Goal: Task Accomplishment & Management: Complete application form

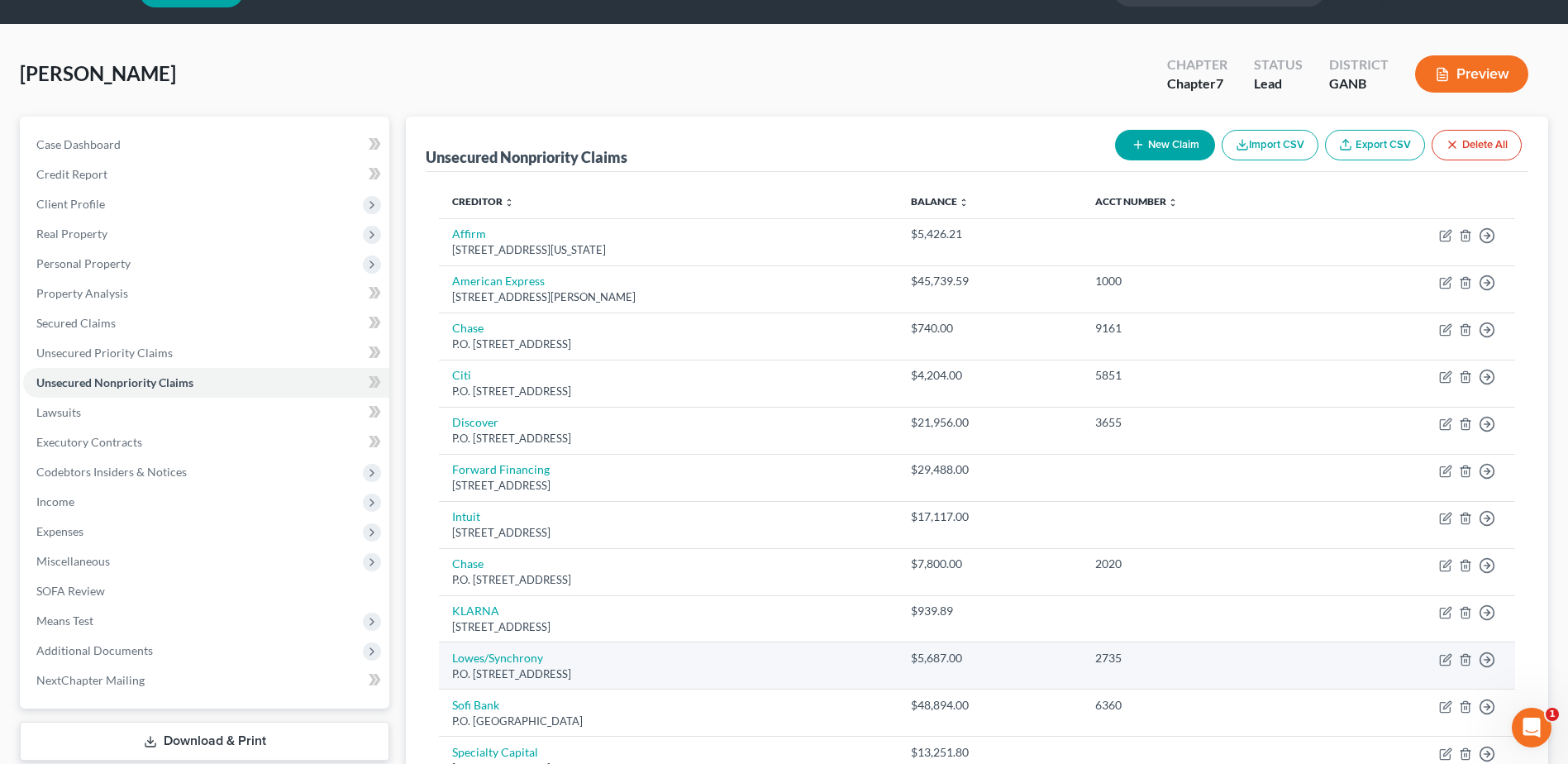
scroll to position [40, 0]
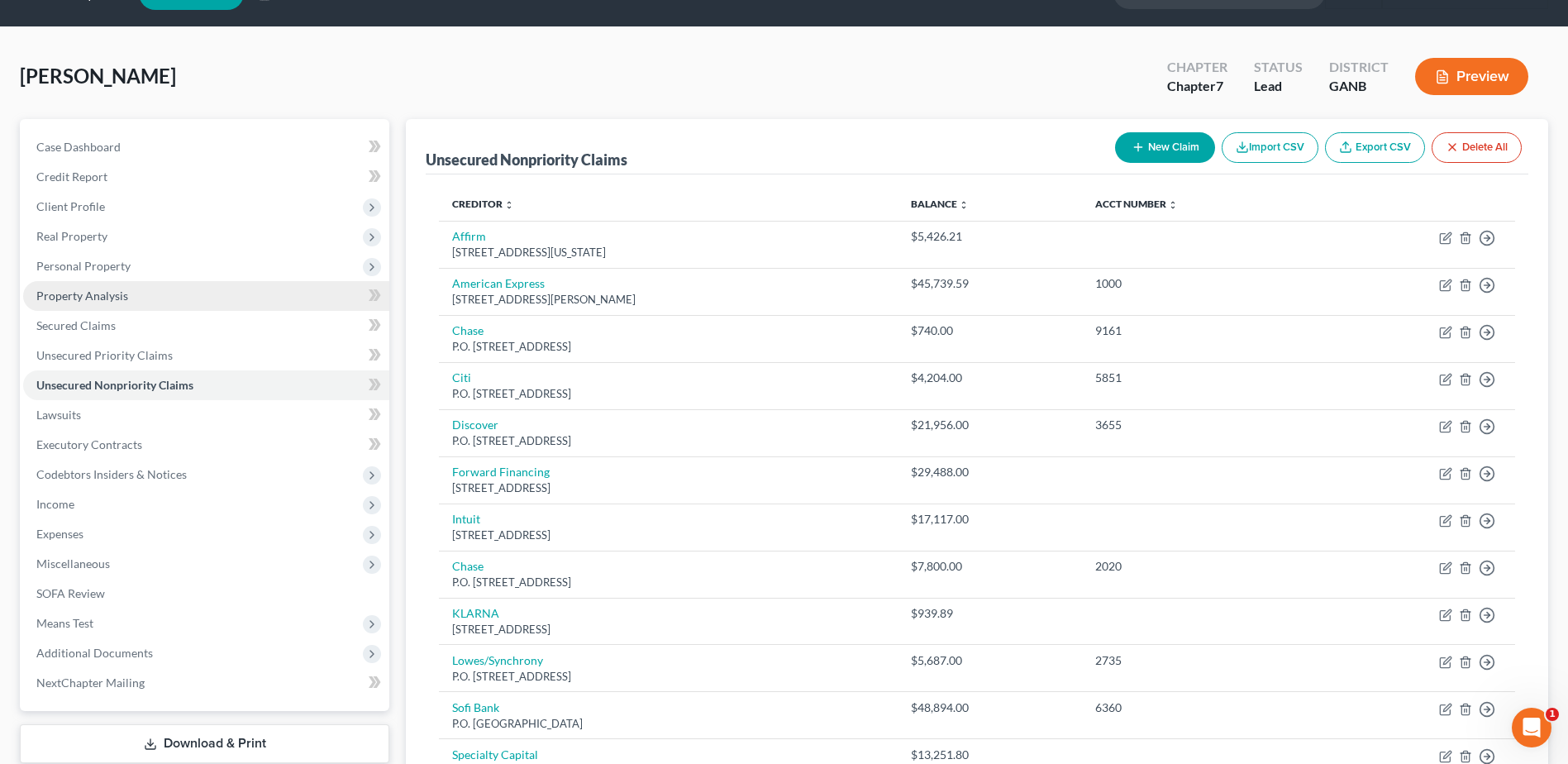
click at [54, 309] on link "Property Analysis" at bounding box center [206, 296] width 366 height 30
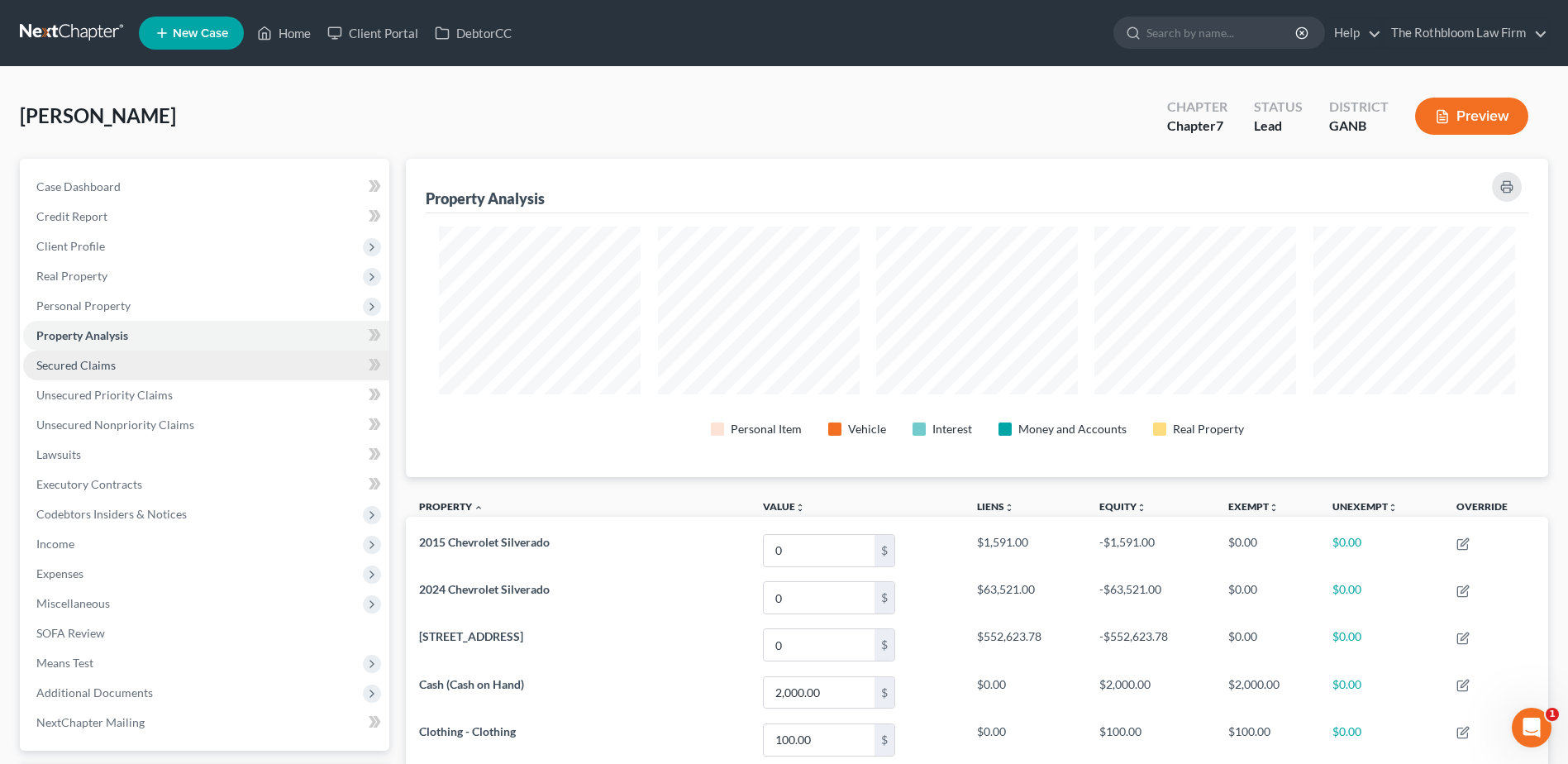
click at [72, 367] on span "Secured Claims" at bounding box center [76, 366] width 79 height 14
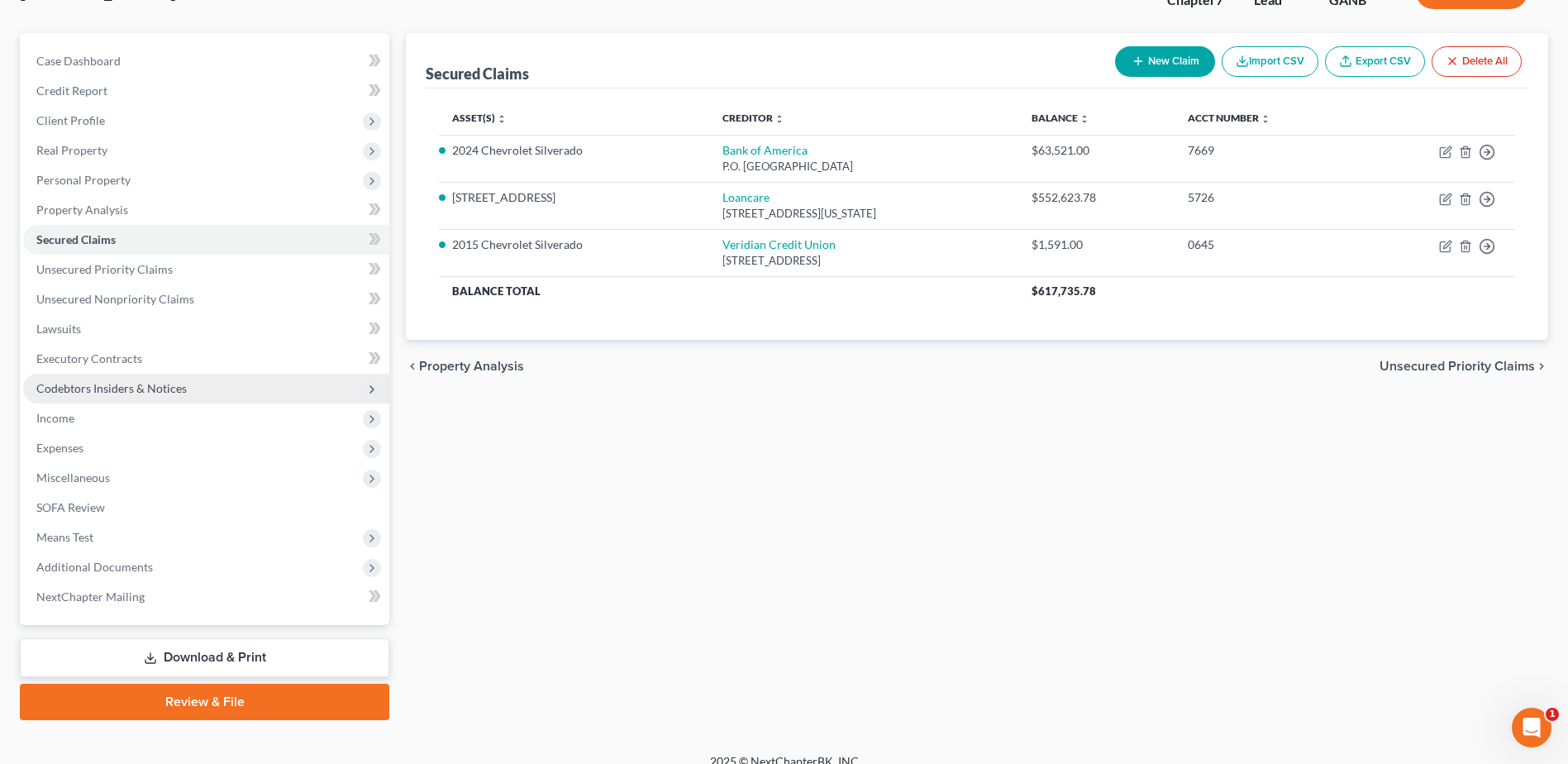
scroll to position [145, 0]
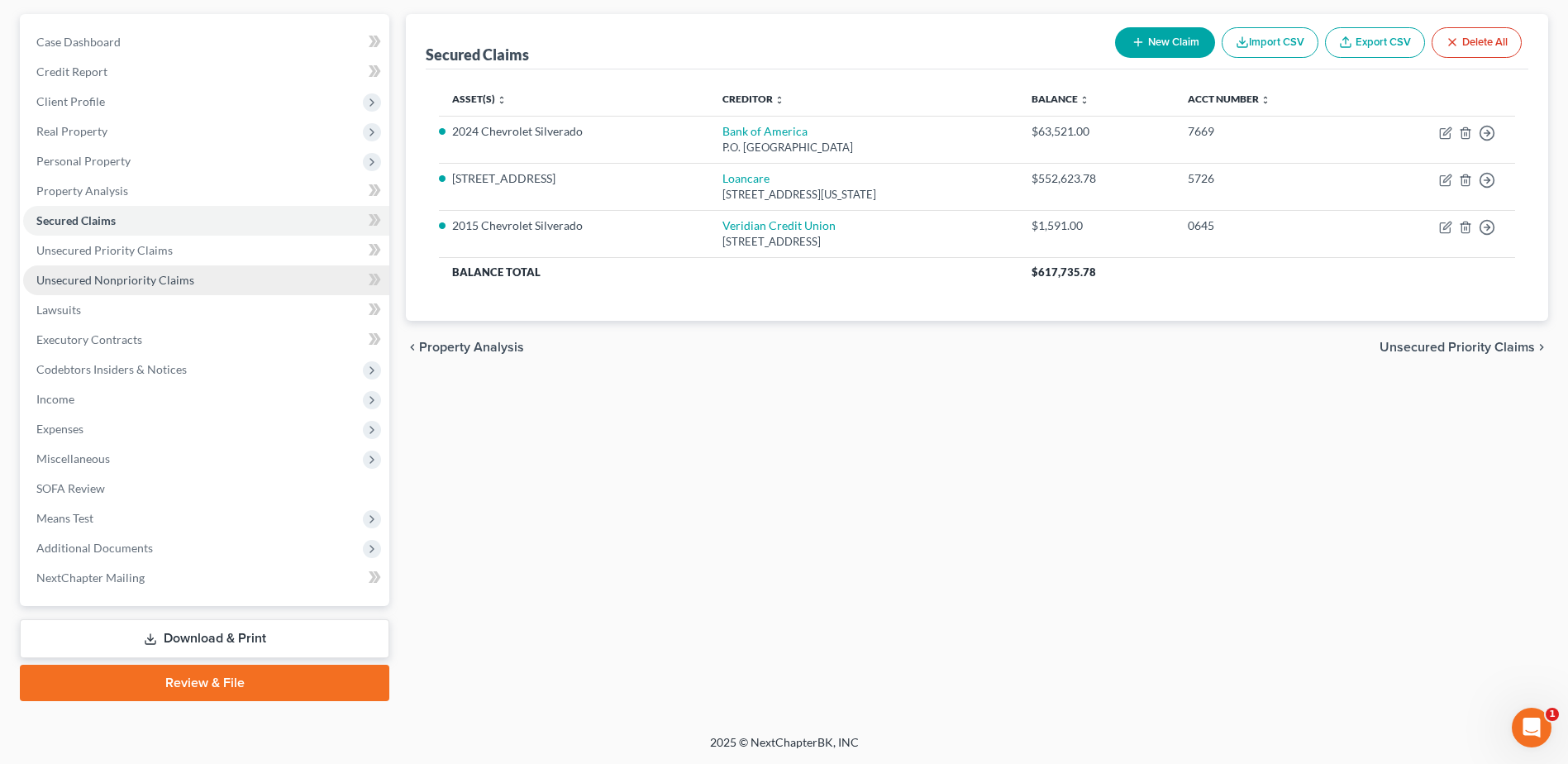
click at [102, 275] on span "Unsecured Nonpriority Claims" at bounding box center [115, 280] width 158 height 14
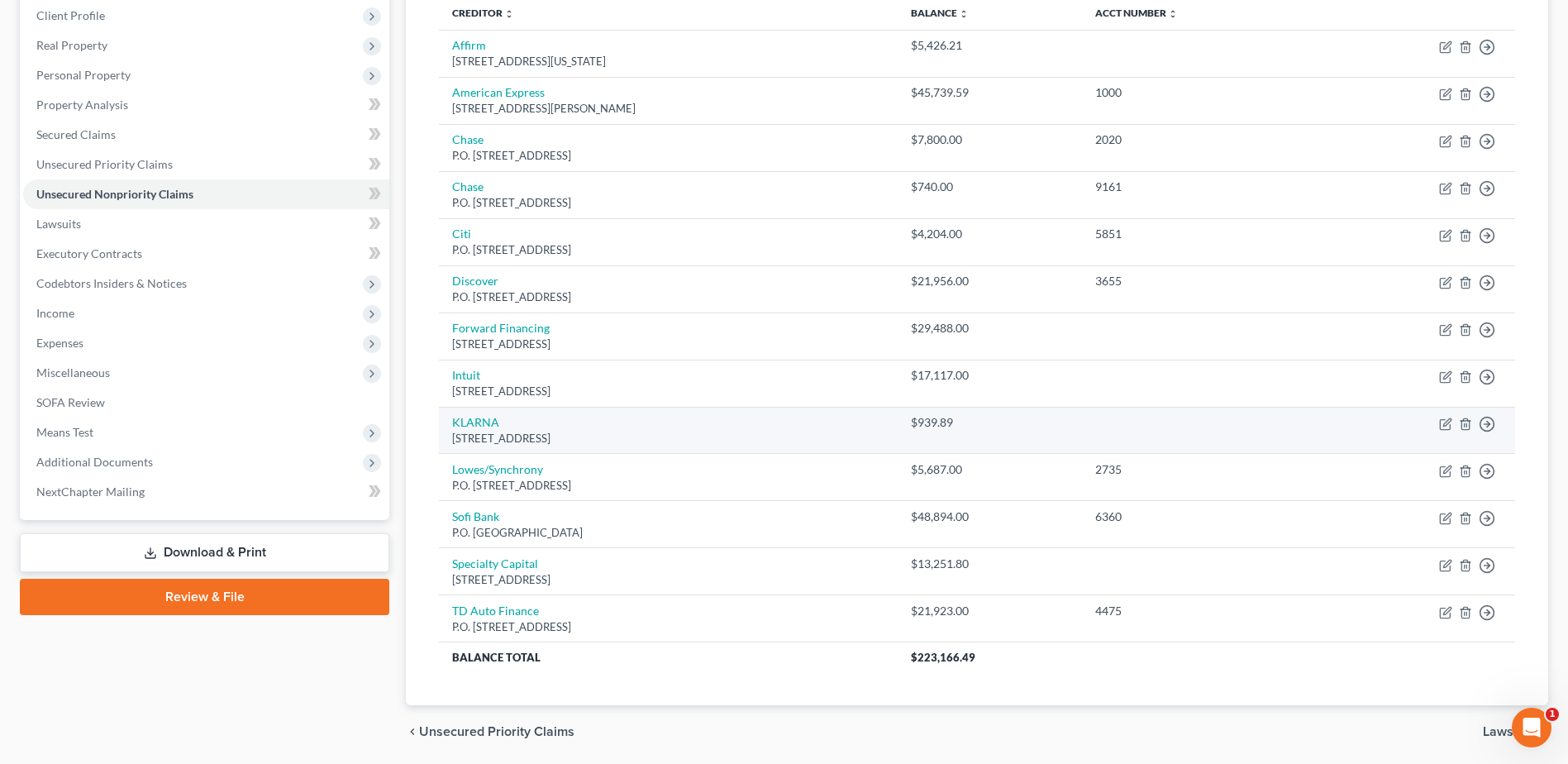
scroll to position [288, 0]
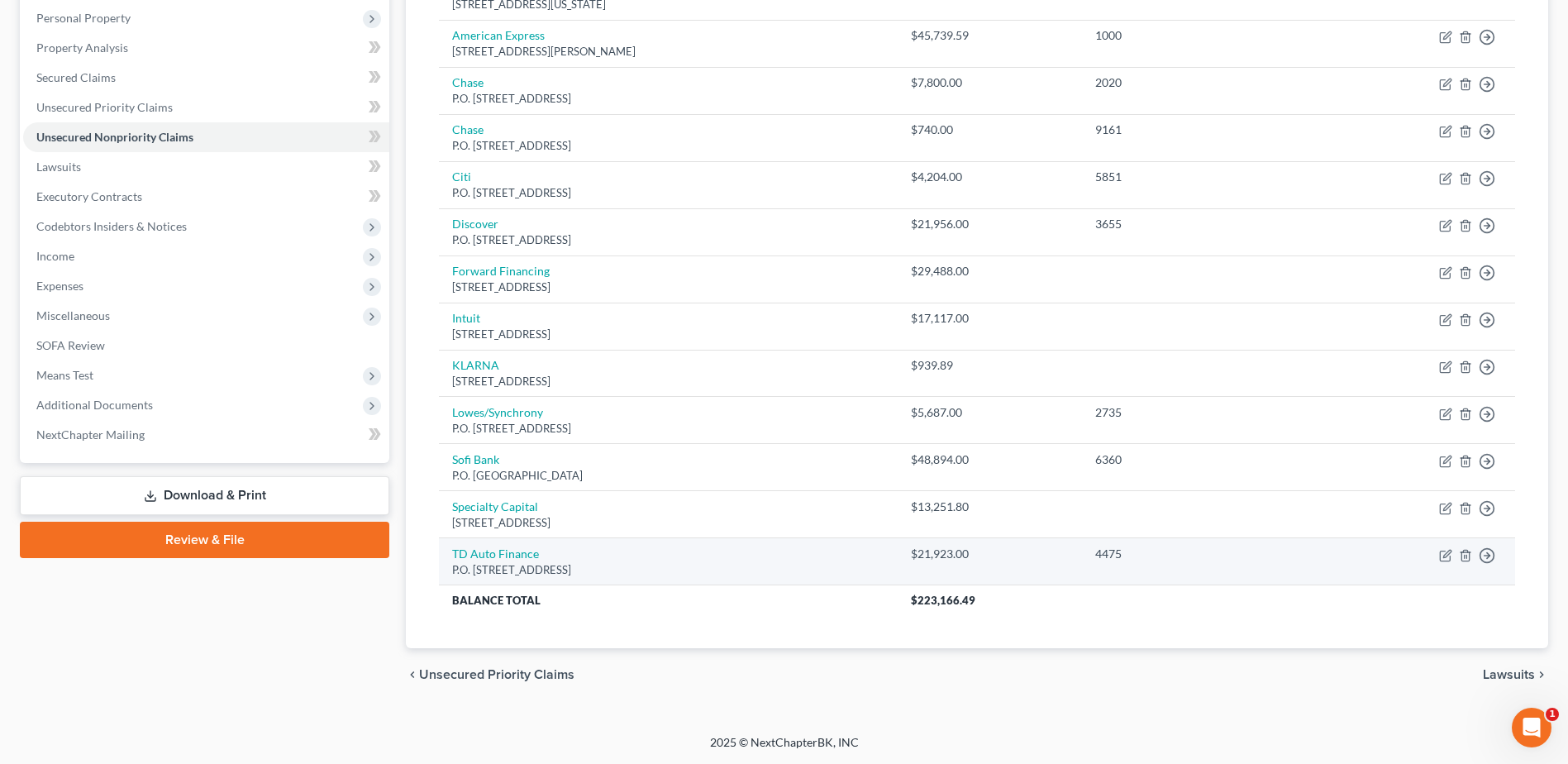
click at [511, 565] on div "P.O. Box 71466, Philadelphia, PA 19176" at bounding box center [667, 570] width 432 height 16
click at [508, 545] on td "TD Auto Finance P.O. Box 71466, Philadelphia, PA 19176" at bounding box center [668, 561] width 459 height 47
click at [504, 549] on link "TD Auto Finance" at bounding box center [495, 553] width 86 height 14
select select "39"
select select "10"
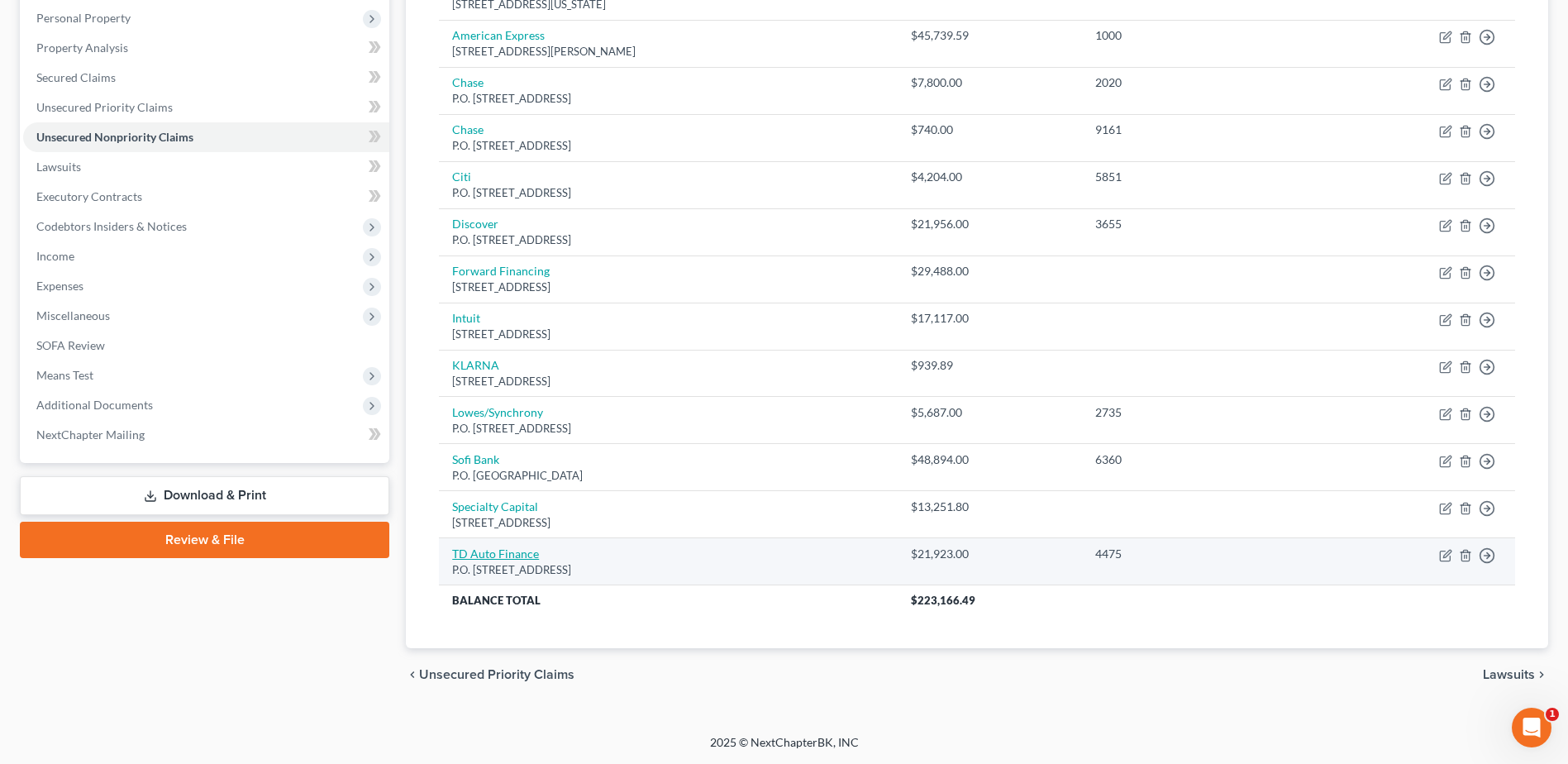
select select "3"
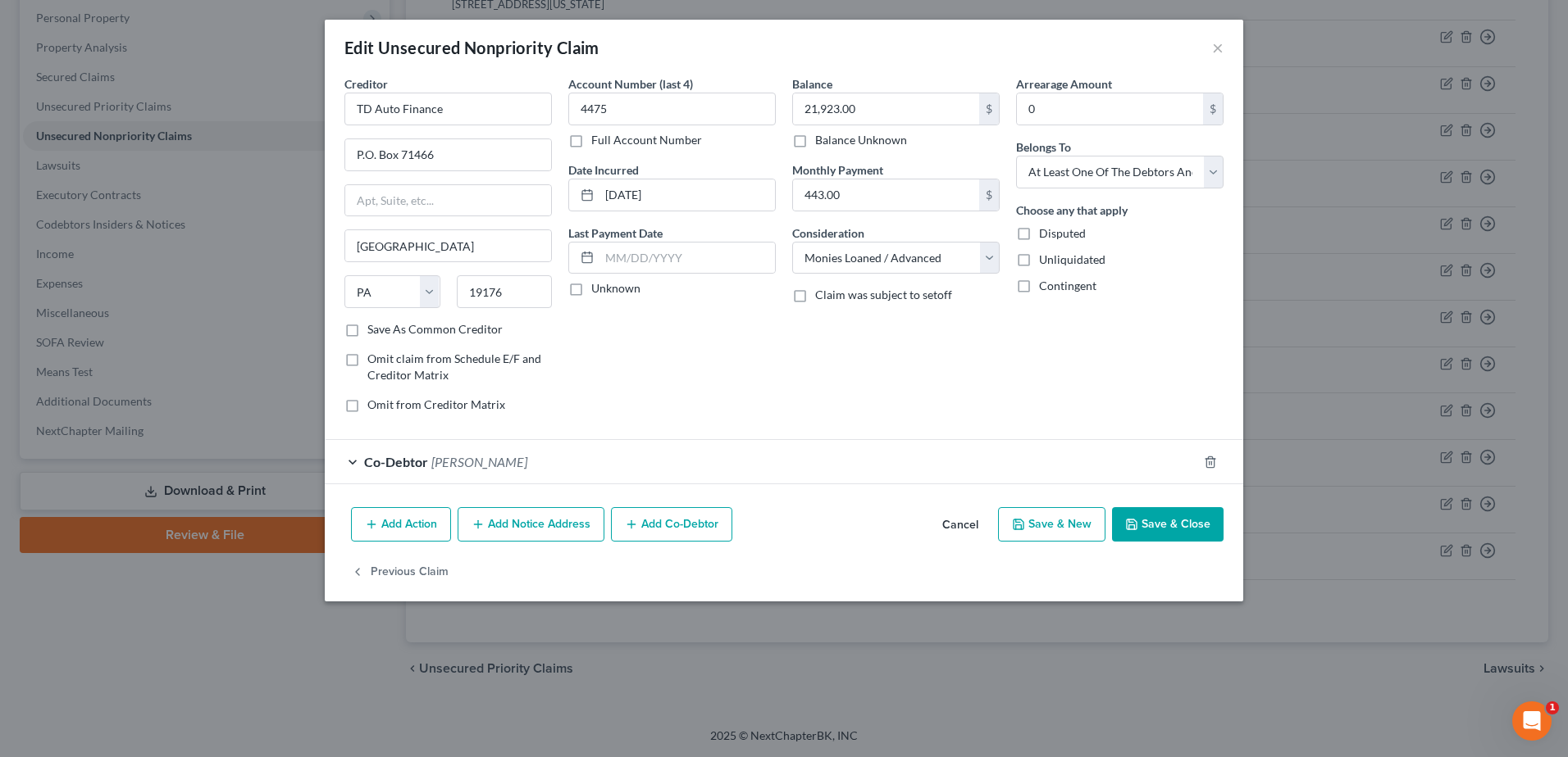
click at [1182, 527] on button "Save & Close" at bounding box center [1167, 524] width 111 height 34
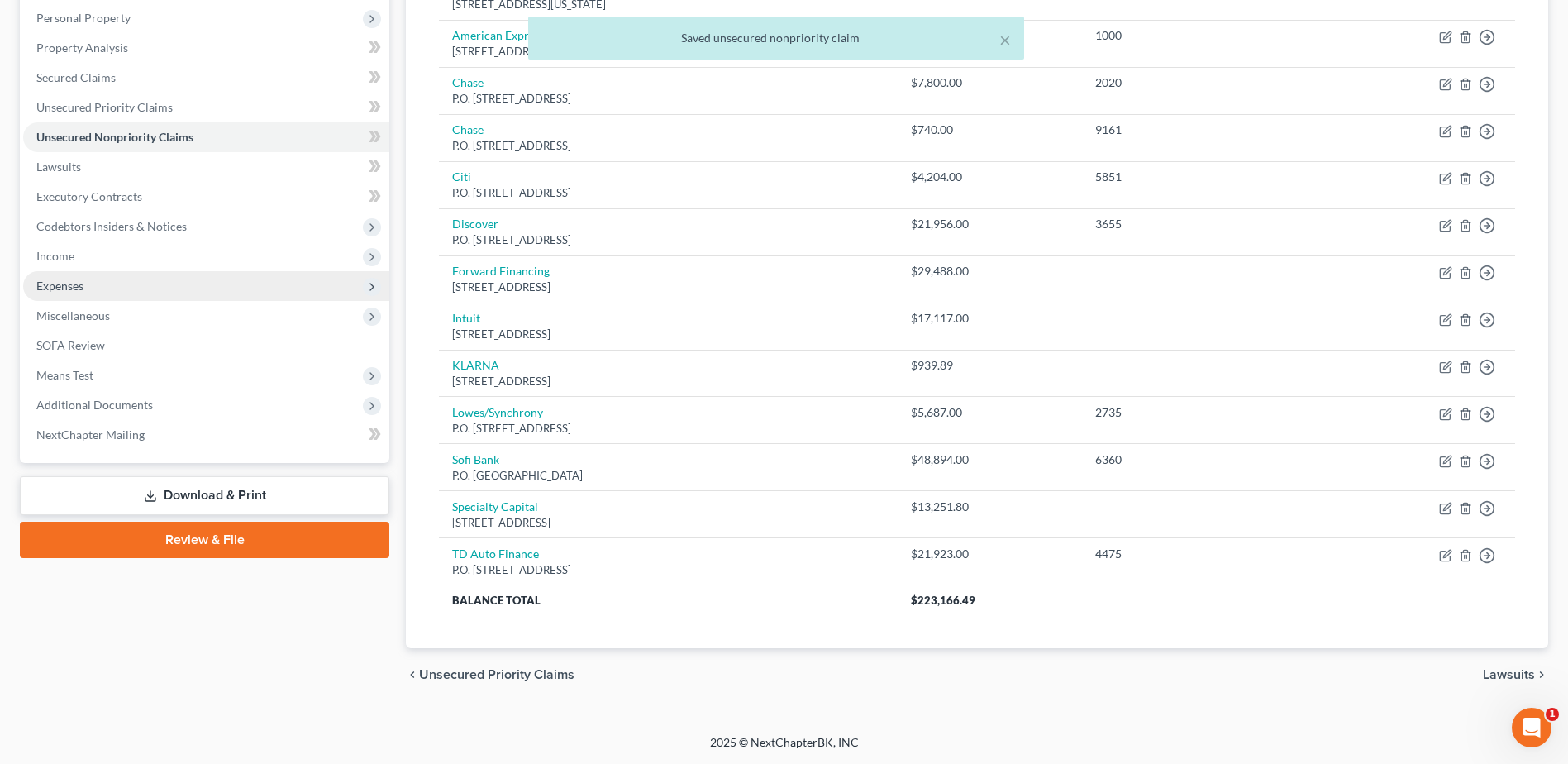
click at [65, 289] on span "Expenses" at bounding box center [60, 286] width 47 height 14
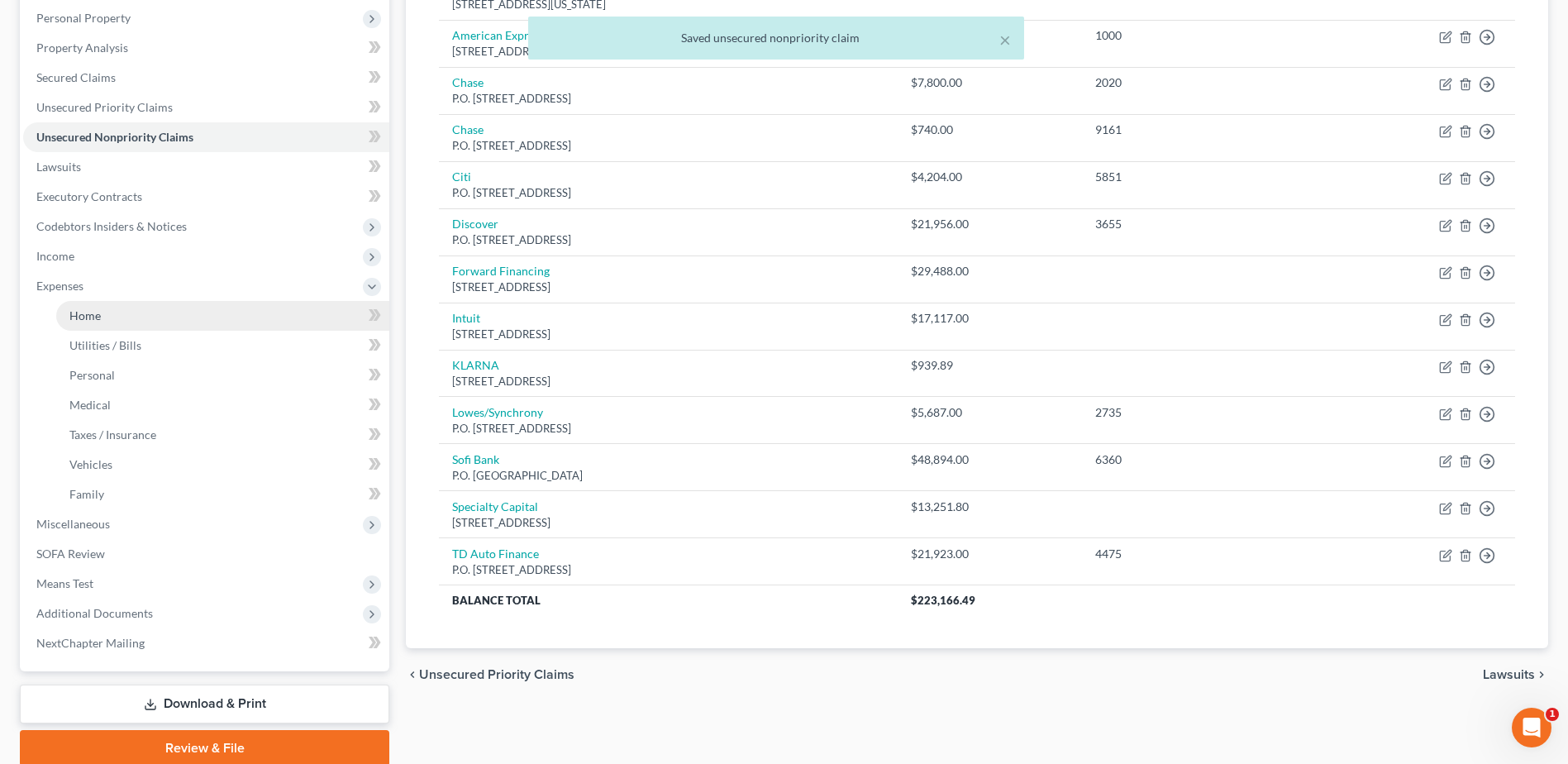
click at [71, 317] on span "Home" at bounding box center [85, 316] width 32 height 14
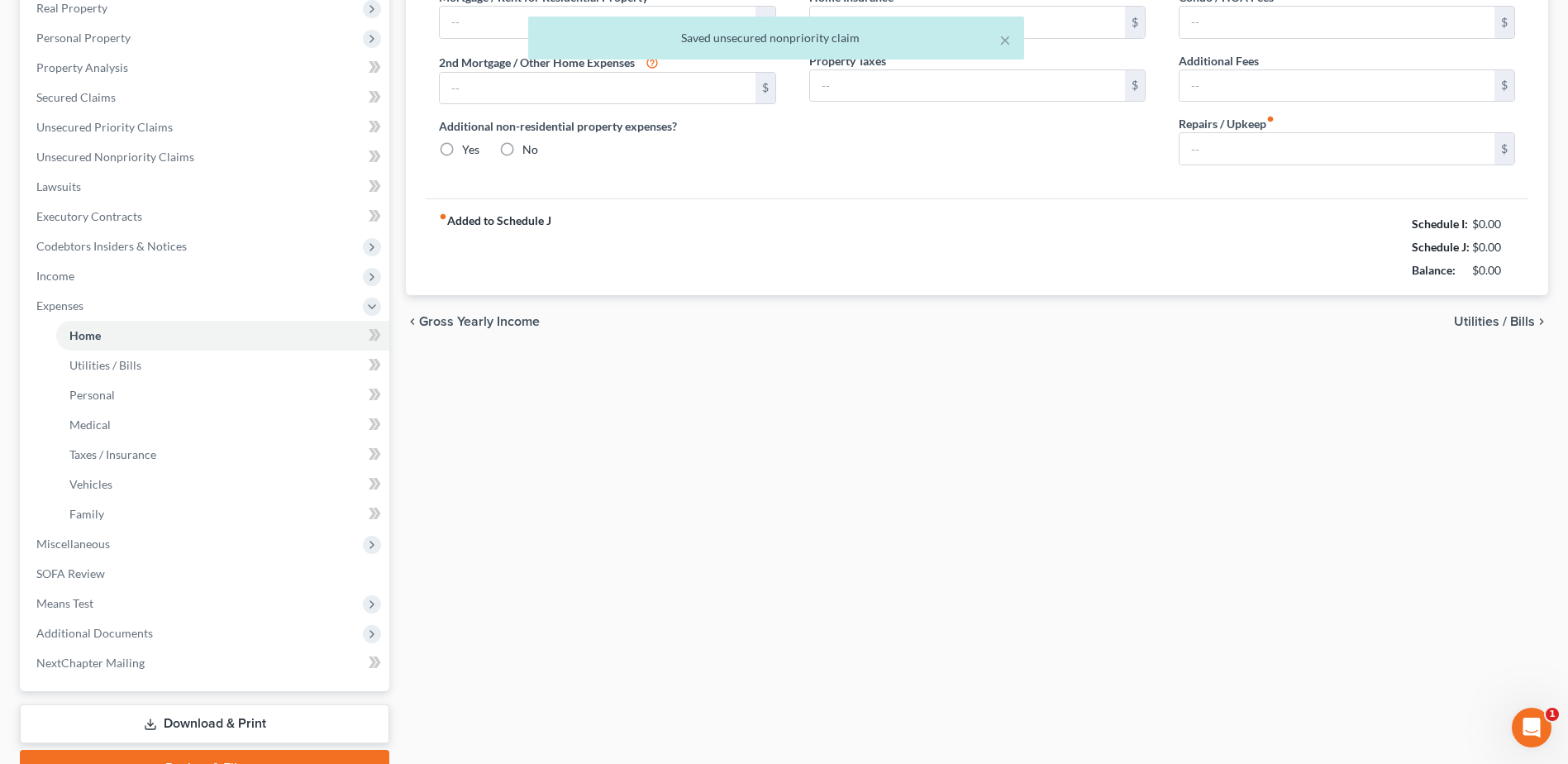
type input "4,192.00"
type input "0.00"
radio input "true"
type input "0.00"
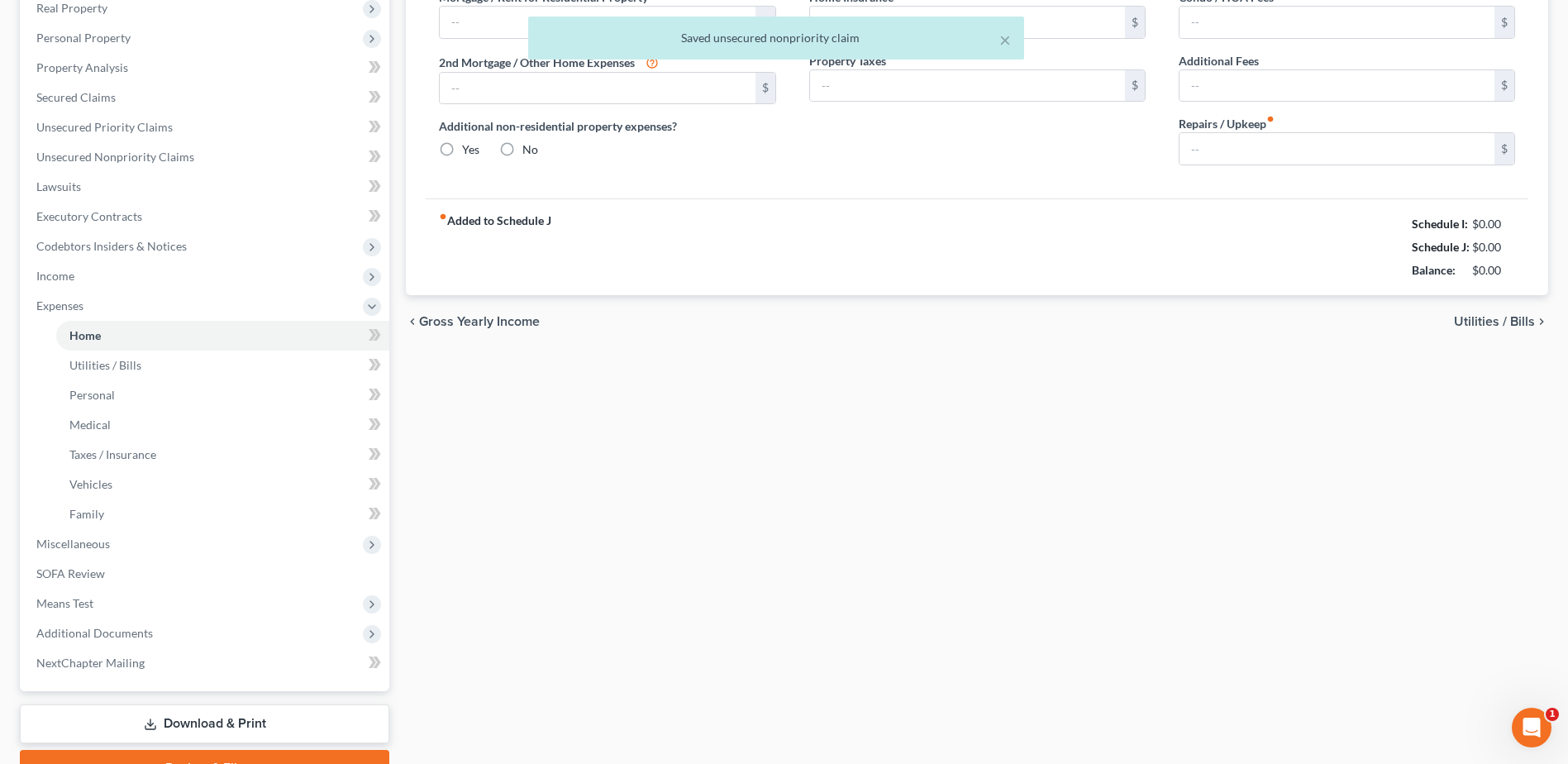
type input "0.00"
type input "300.00"
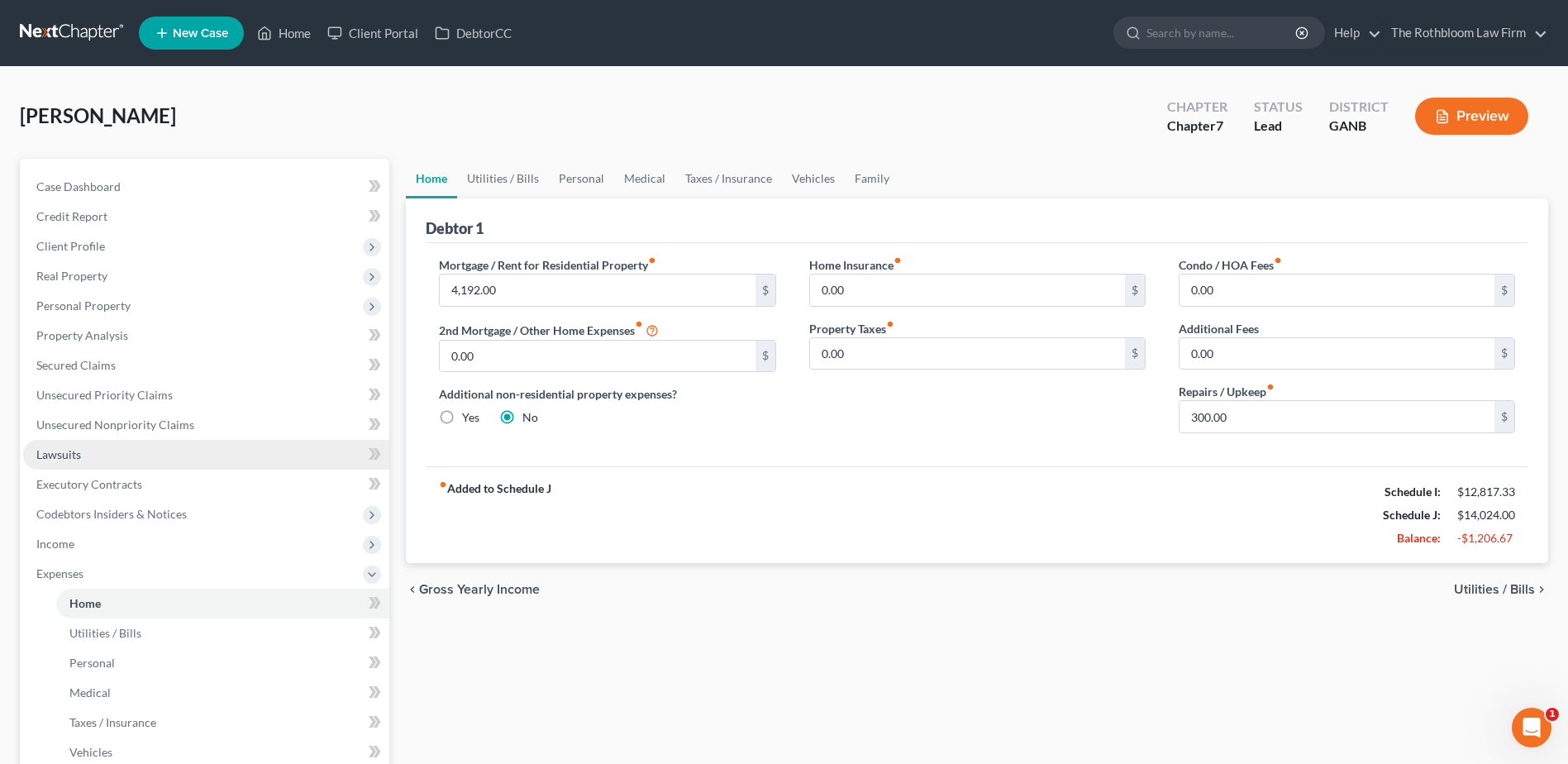
click at [68, 459] on span "Lawsuits" at bounding box center [59, 454] width 45 height 14
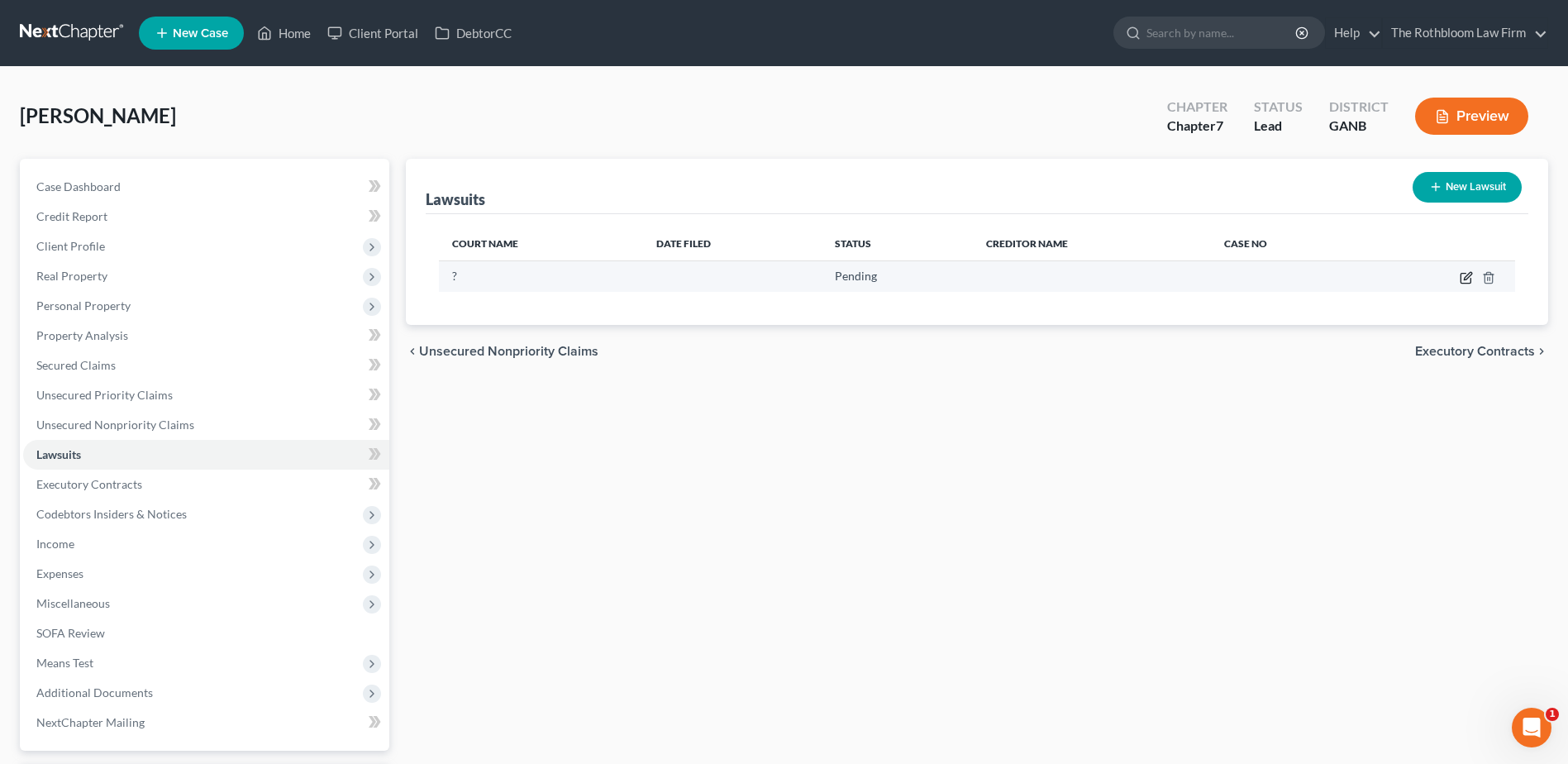
click at [1464, 282] on icon "button" at bounding box center [1466, 277] width 13 height 13
select select "0"
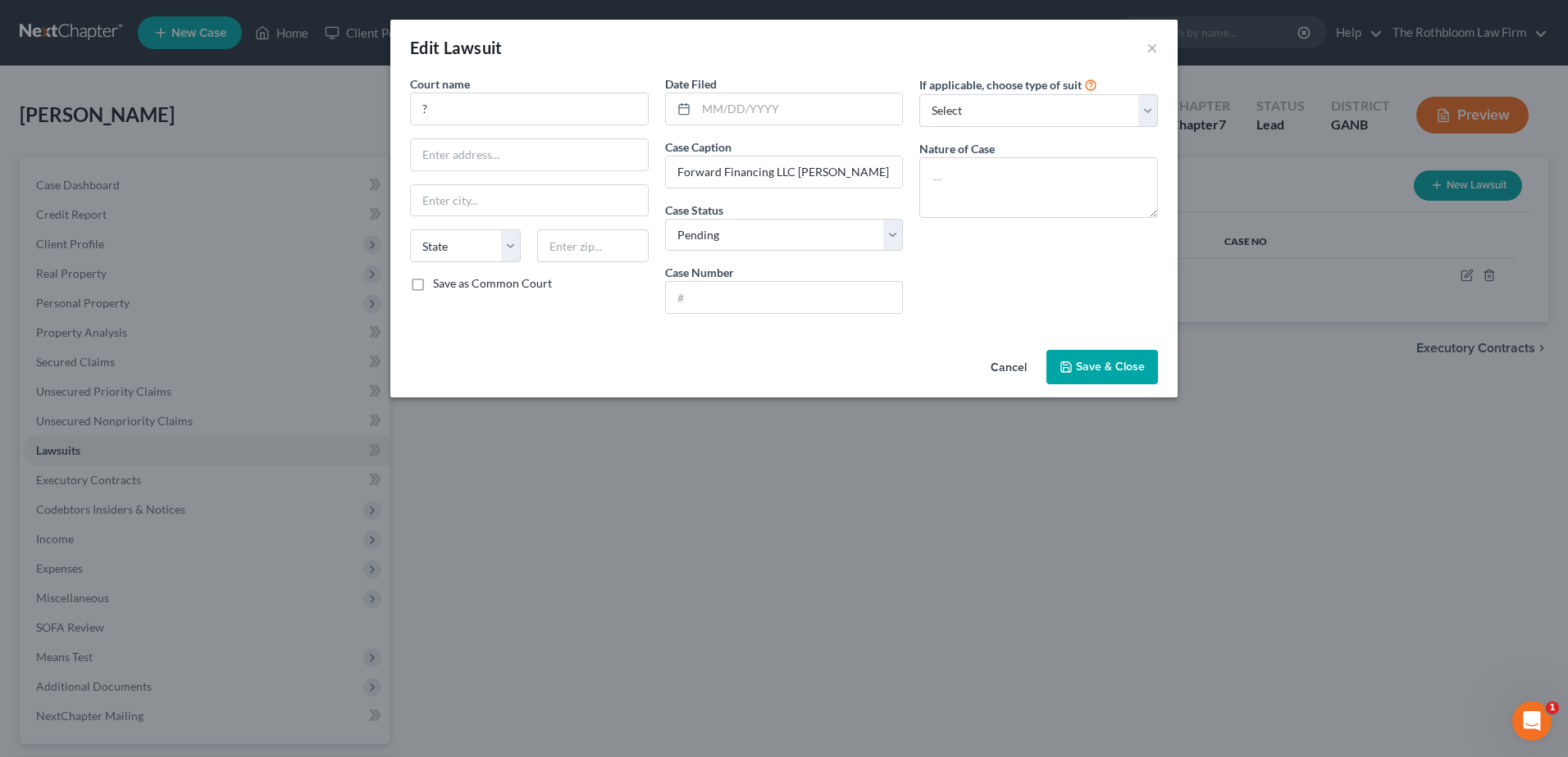
drag, startPoint x: 1087, startPoint y: 364, endPoint x: 595, endPoint y: 418, distance: 495.0
click at [1087, 364] on span "Save & Close" at bounding box center [1110, 367] width 69 height 14
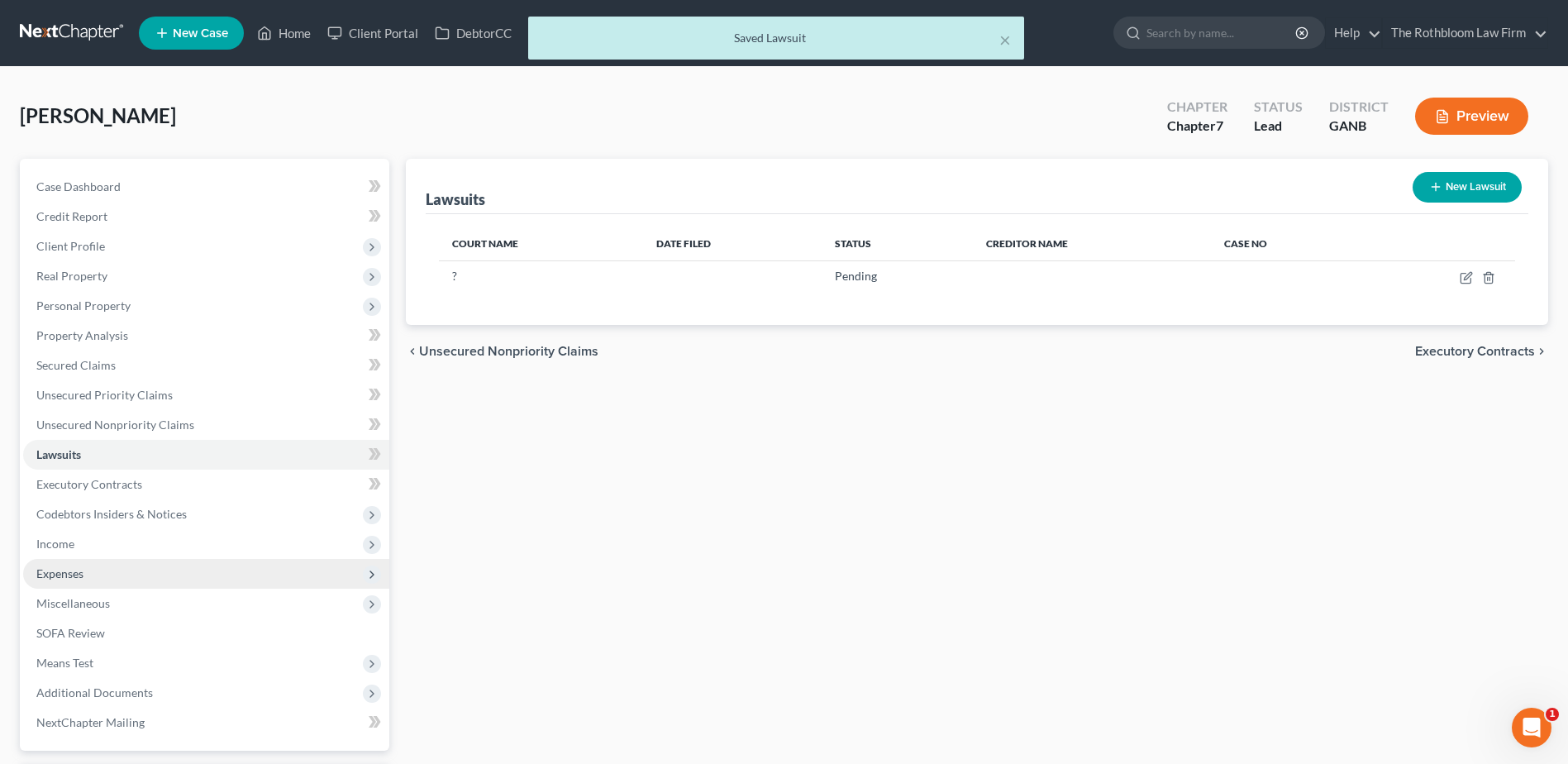
click at [71, 578] on span "Expenses" at bounding box center [60, 573] width 47 height 14
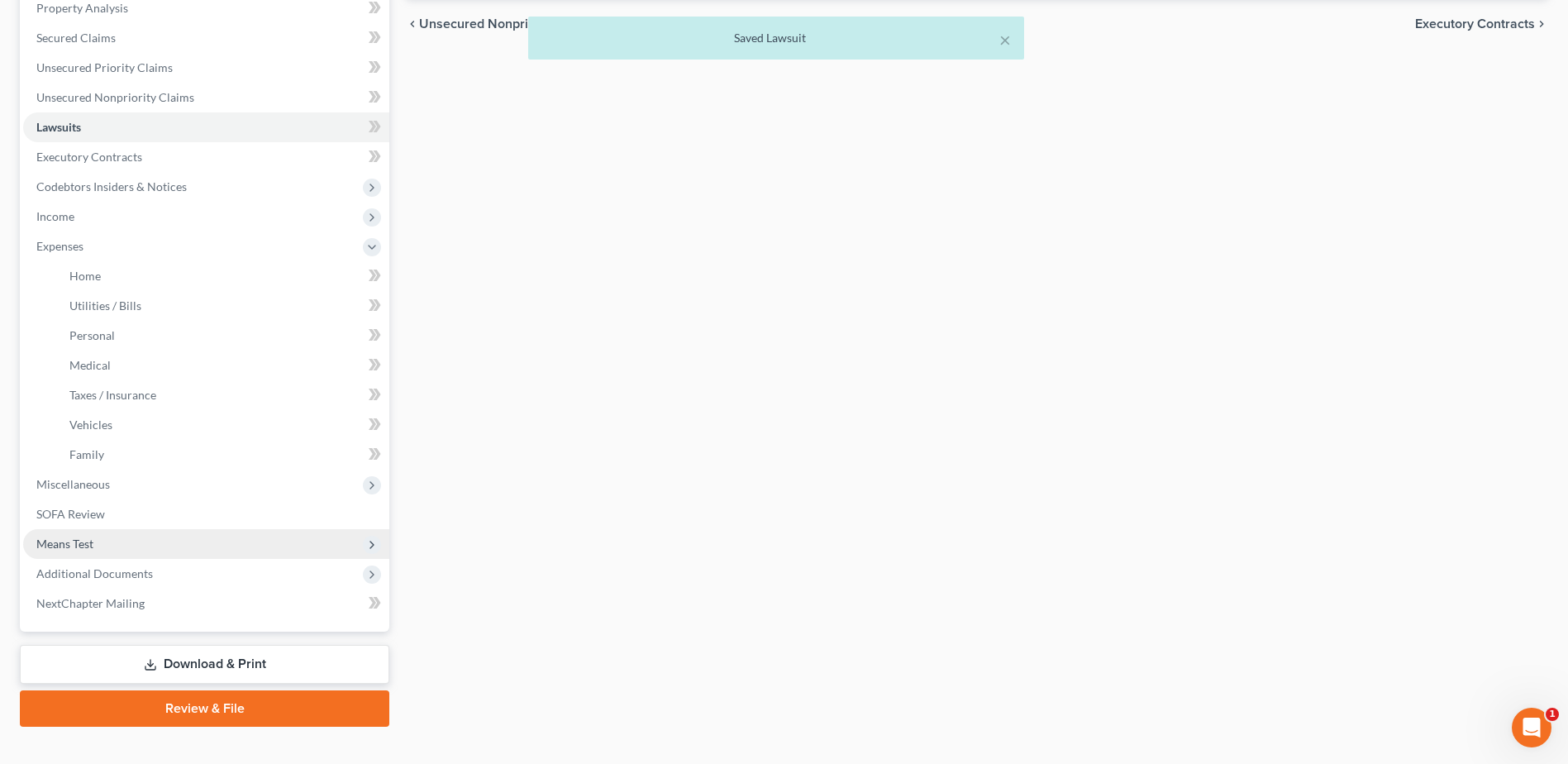
scroll to position [331, 0]
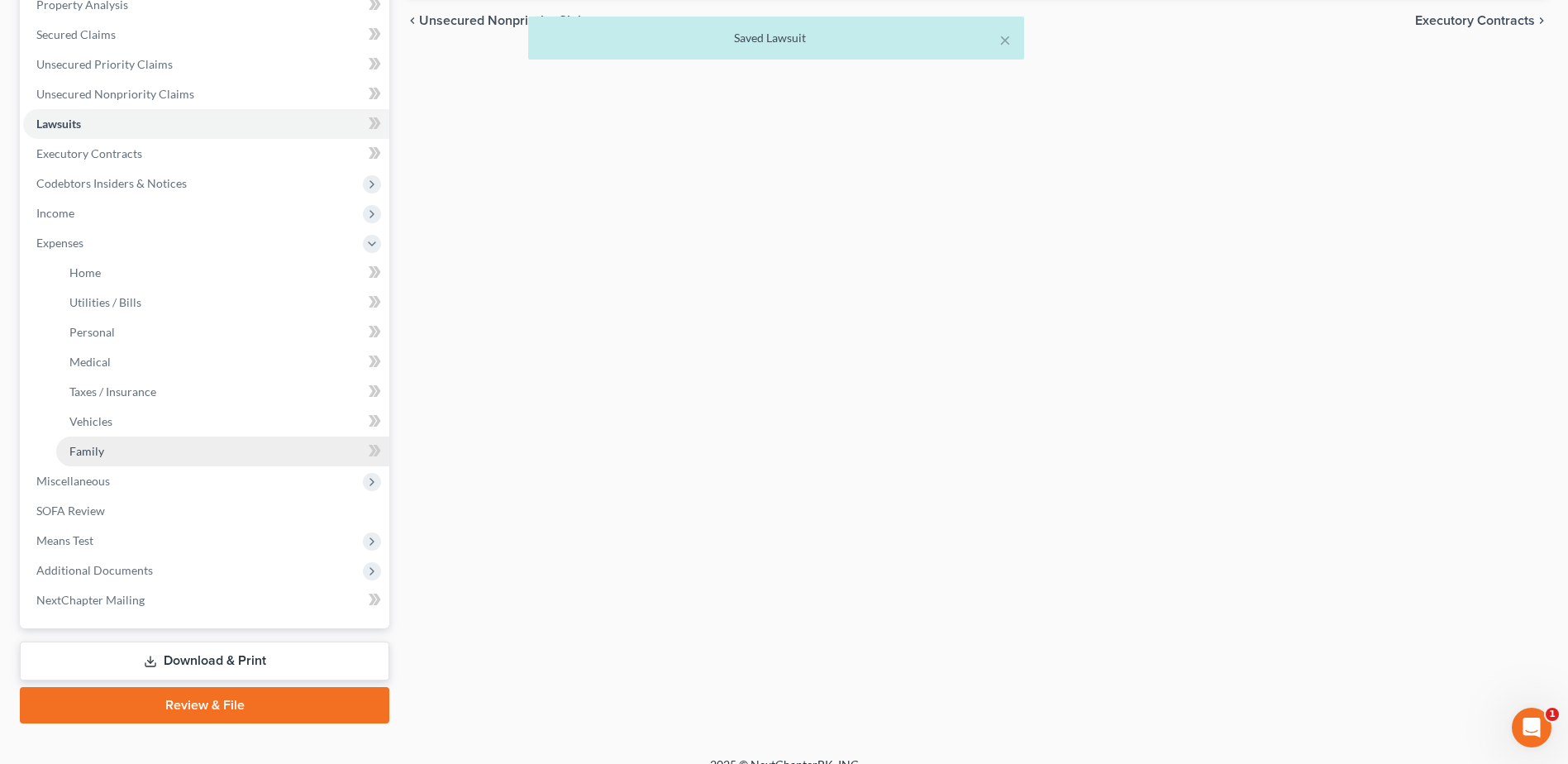
click at [90, 452] on span "Family" at bounding box center [86, 451] width 35 height 14
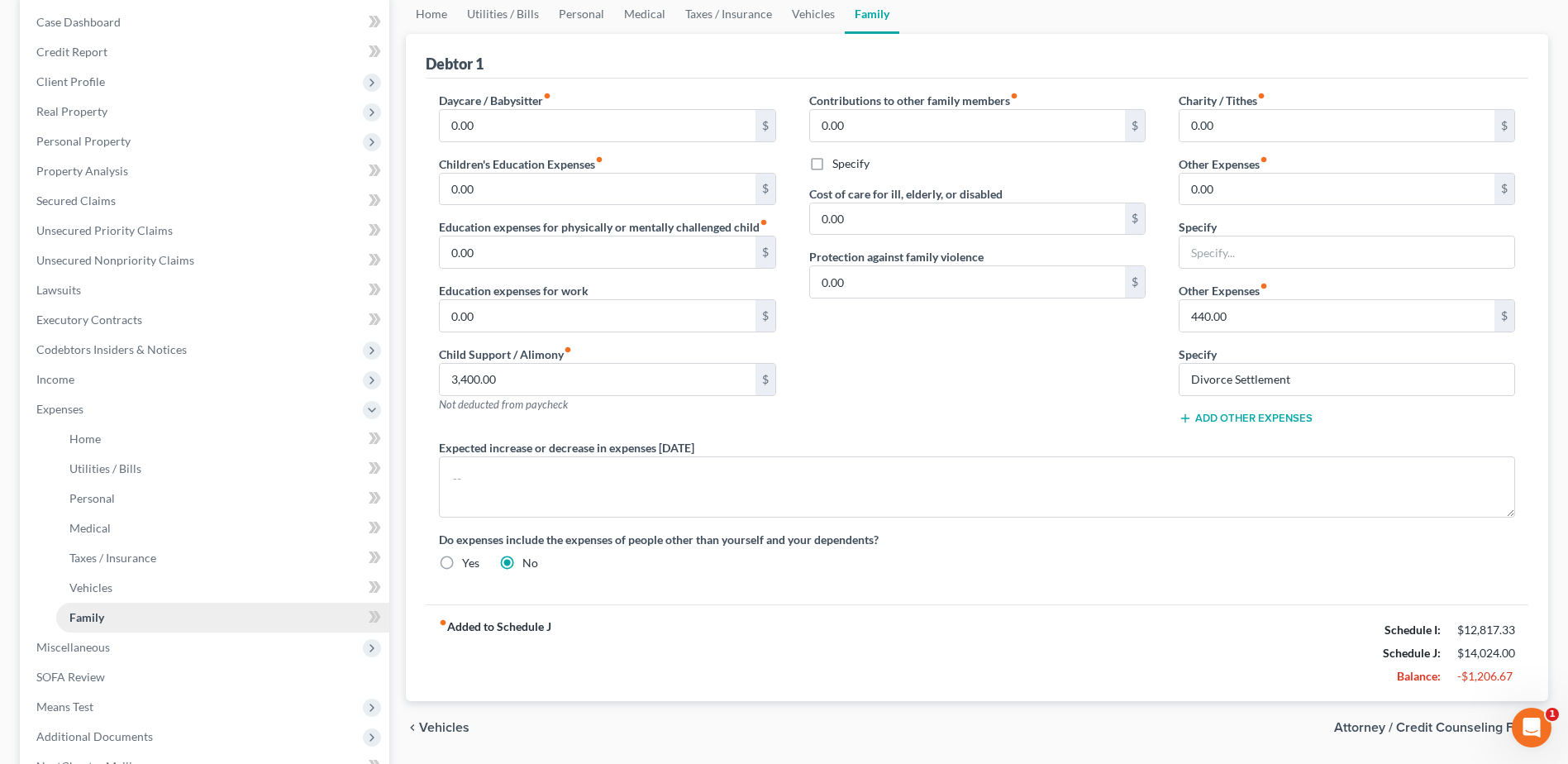
scroll to position [331, 0]
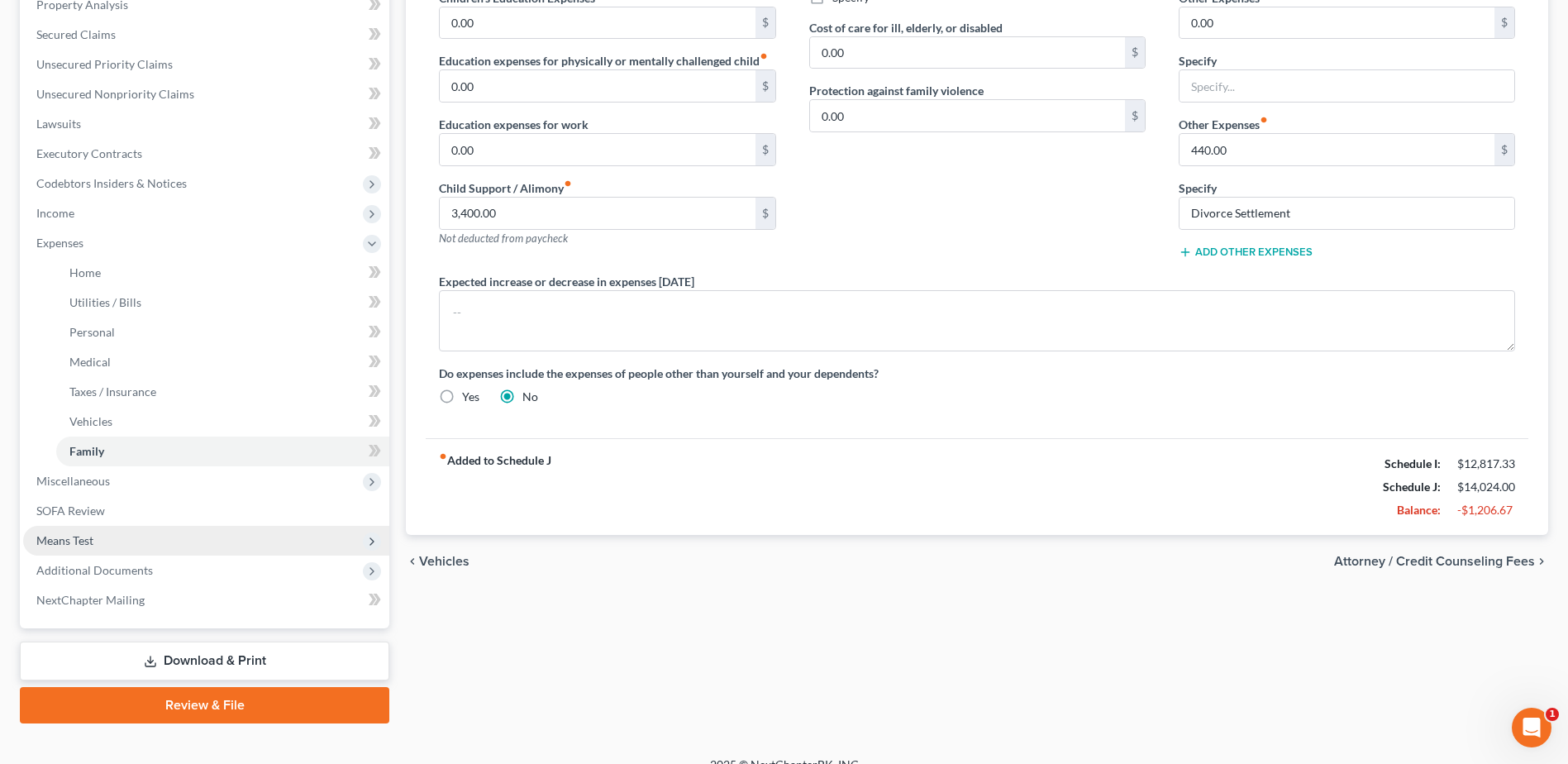
click at [44, 538] on span "Means Test" at bounding box center [65, 540] width 57 height 14
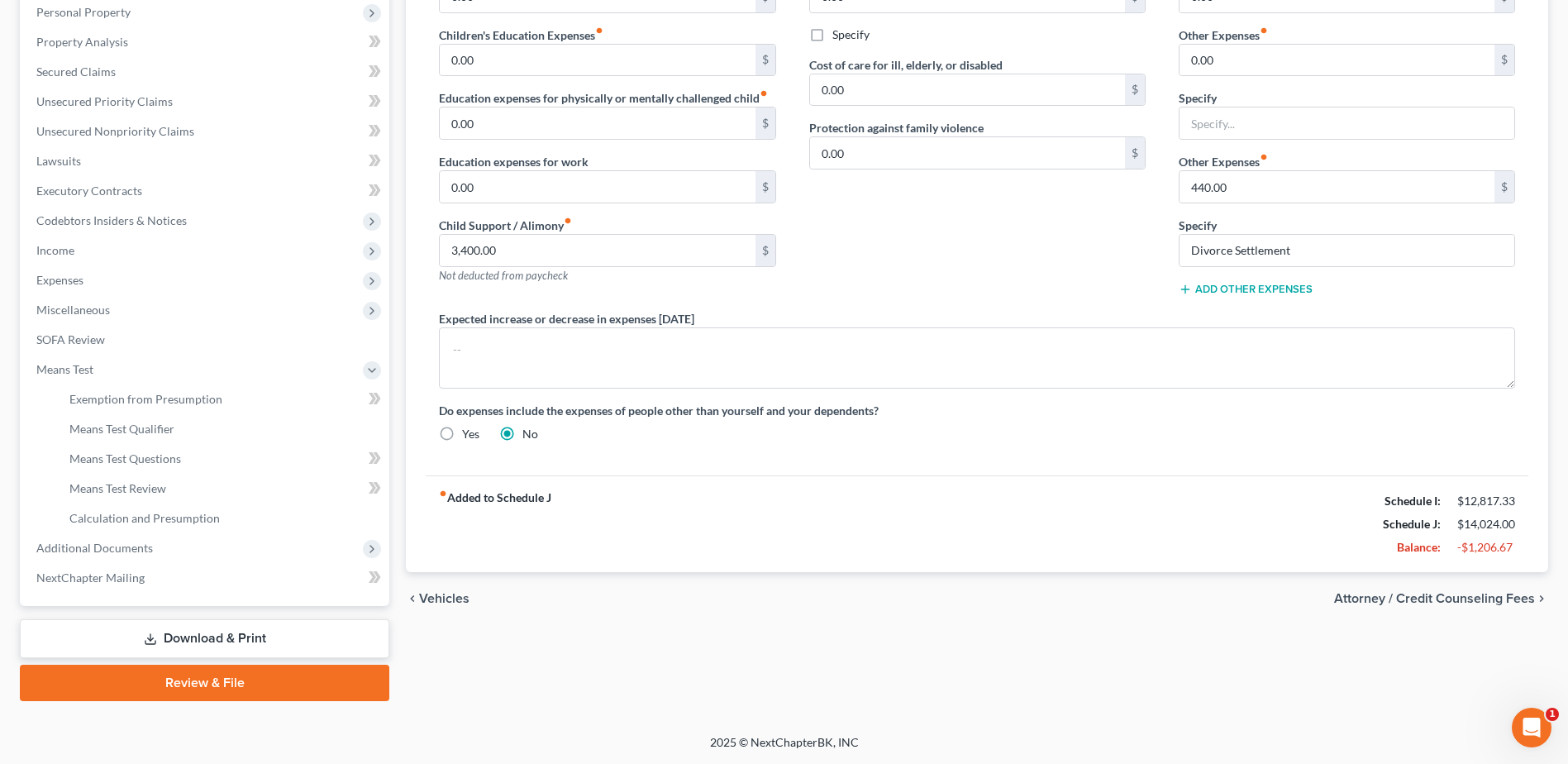
scroll to position [294, 0]
click at [110, 460] on span "Means Test Questions" at bounding box center [125, 459] width 111 height 14
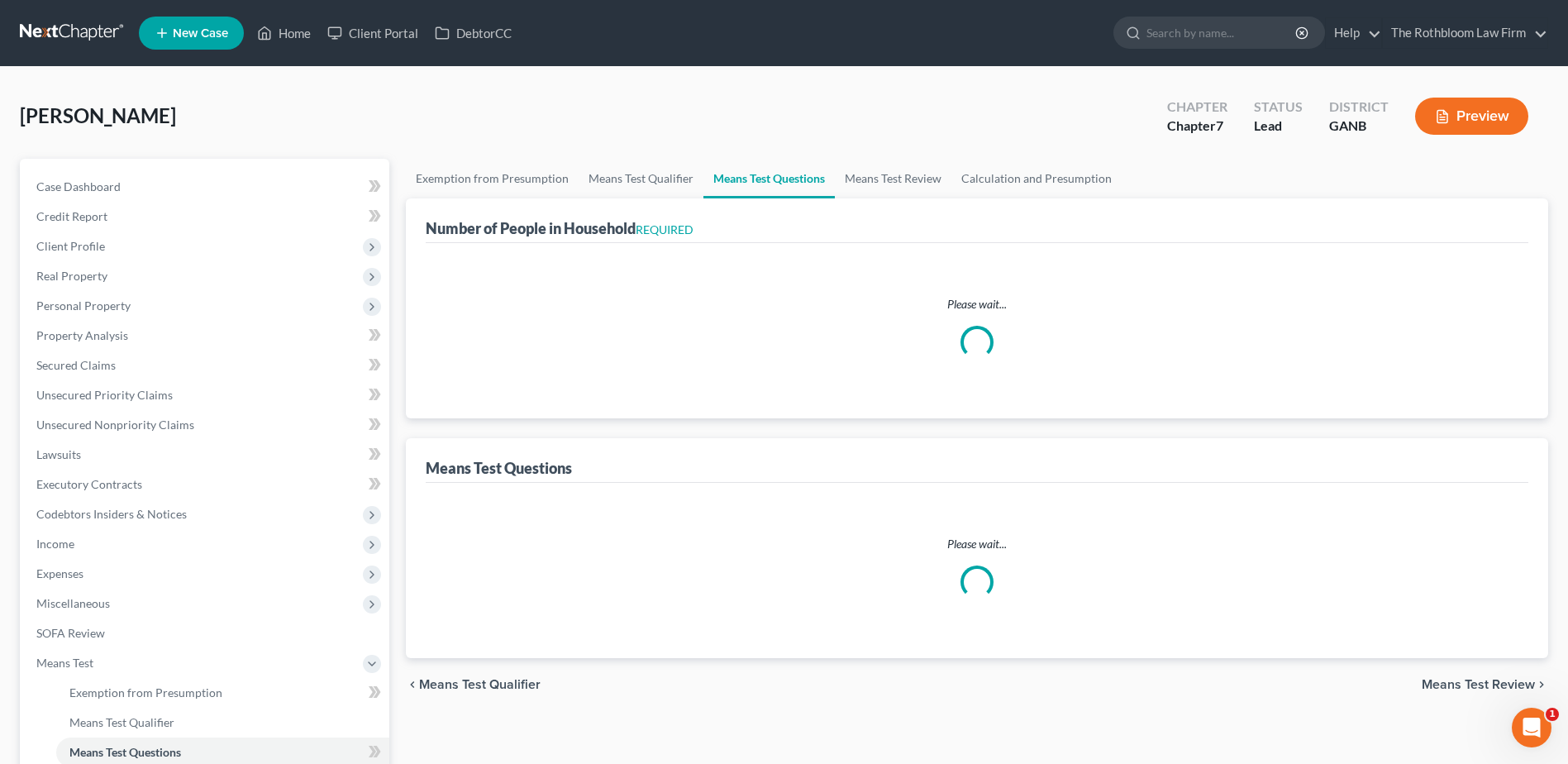
select select "0"
select select "60"
select select "1"
select select "60"
select select "1"
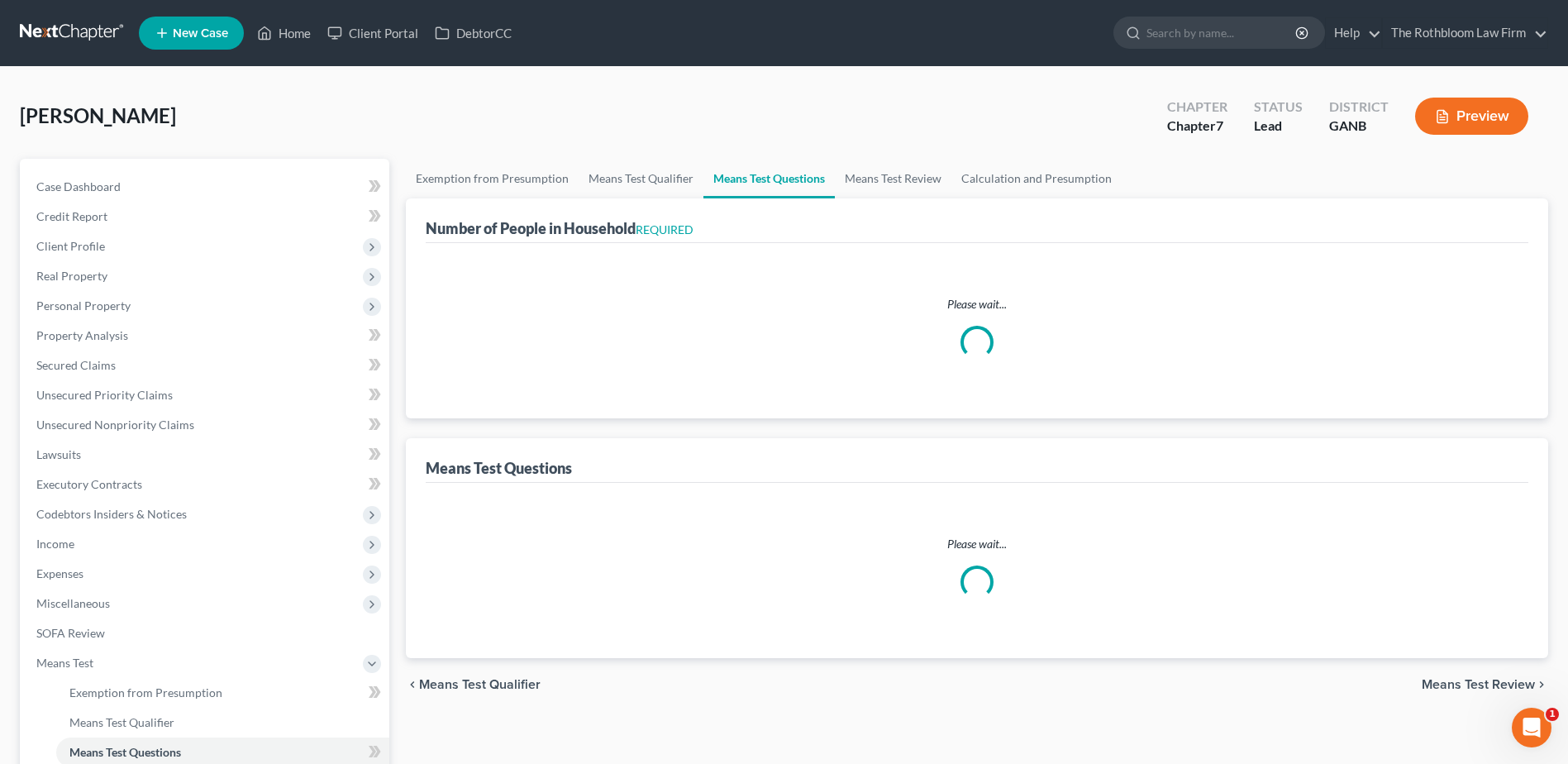
select select "60"
select select "2"
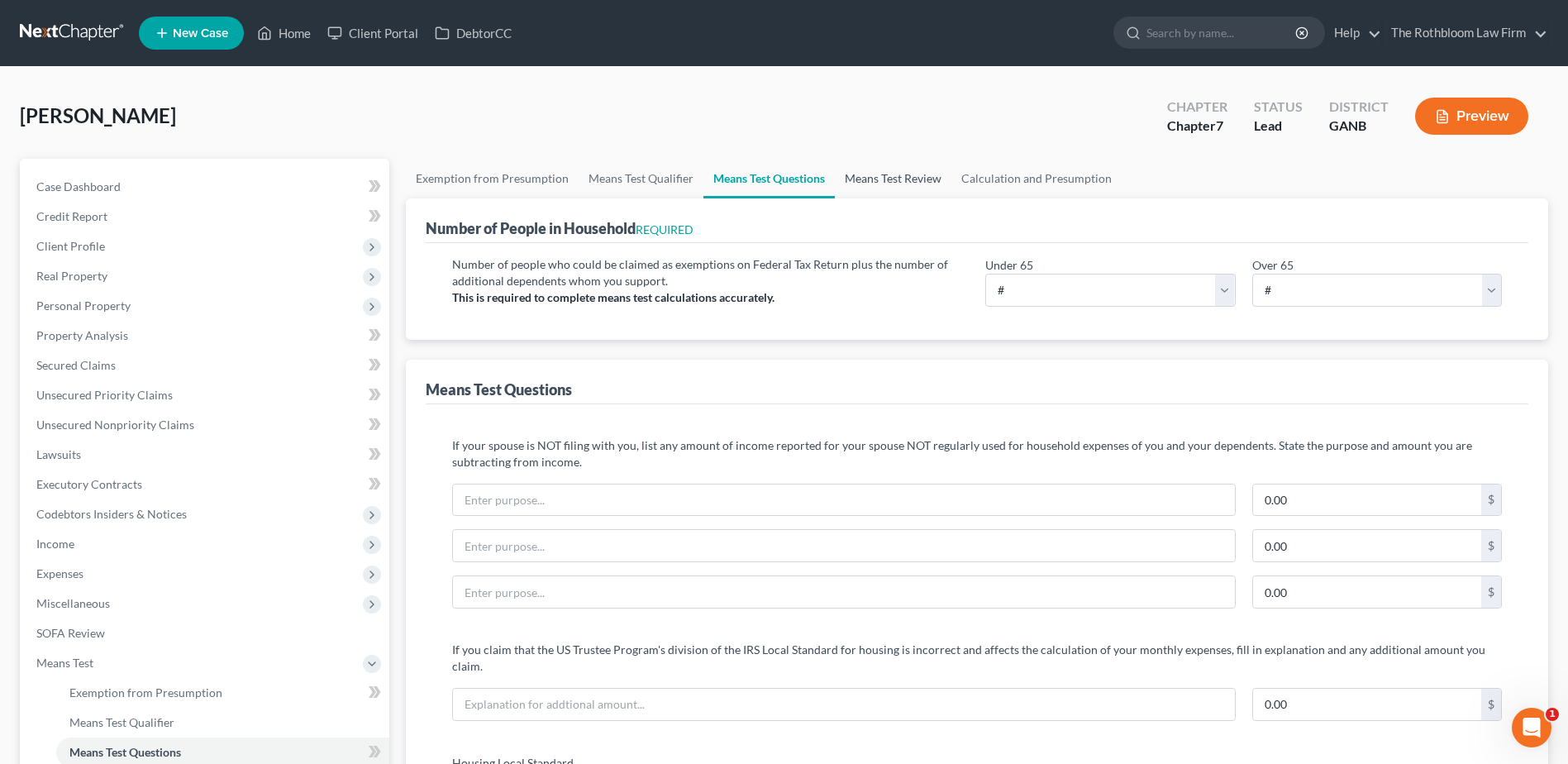
click at [868, 181] on link "Means Test Review" at bounding box center [893, 179] width 116 height 40
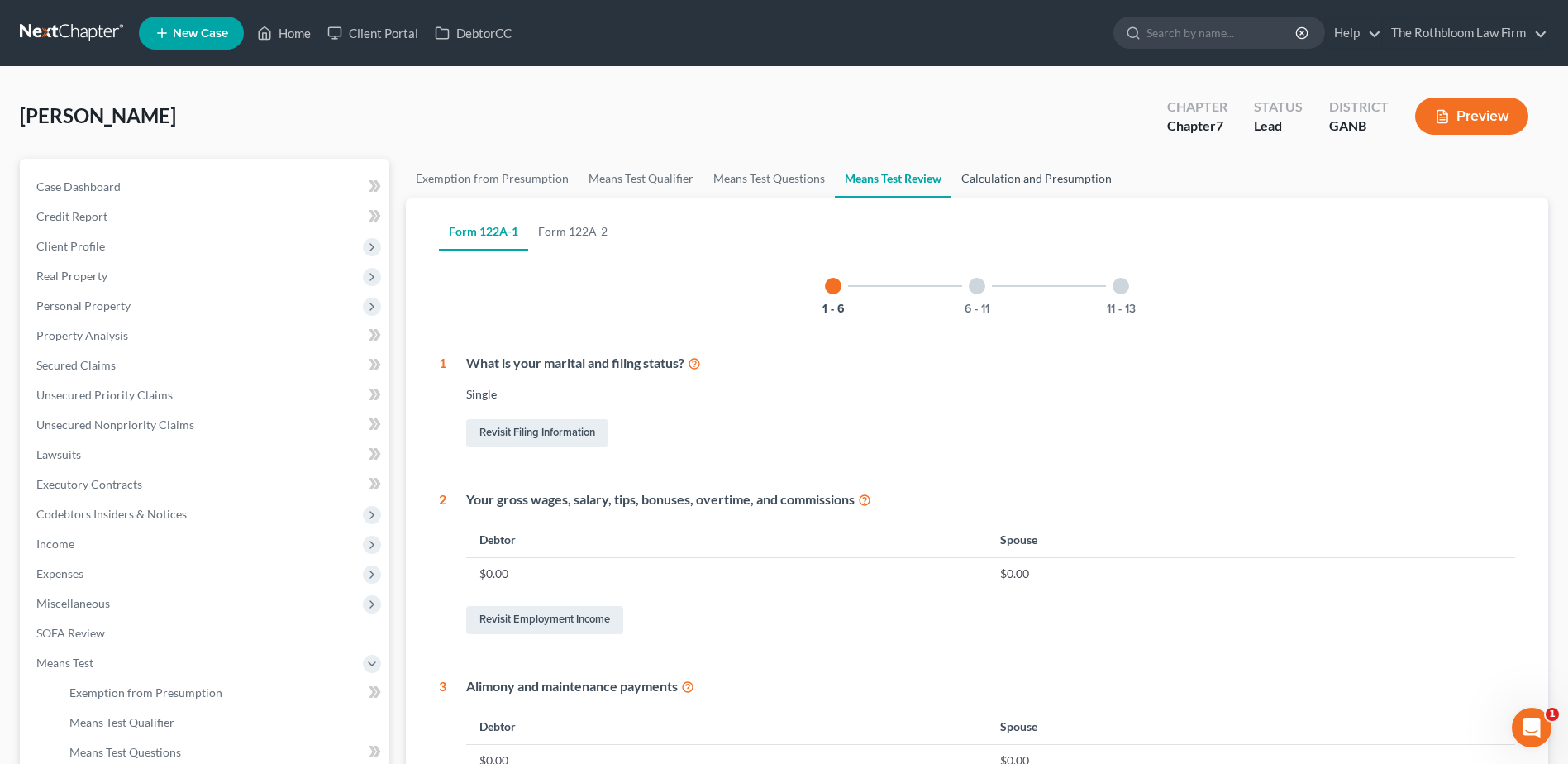
click at [1020, 178] on link "Calculation and Presumption" at bounding box center [1037, 179] width 171 height 40
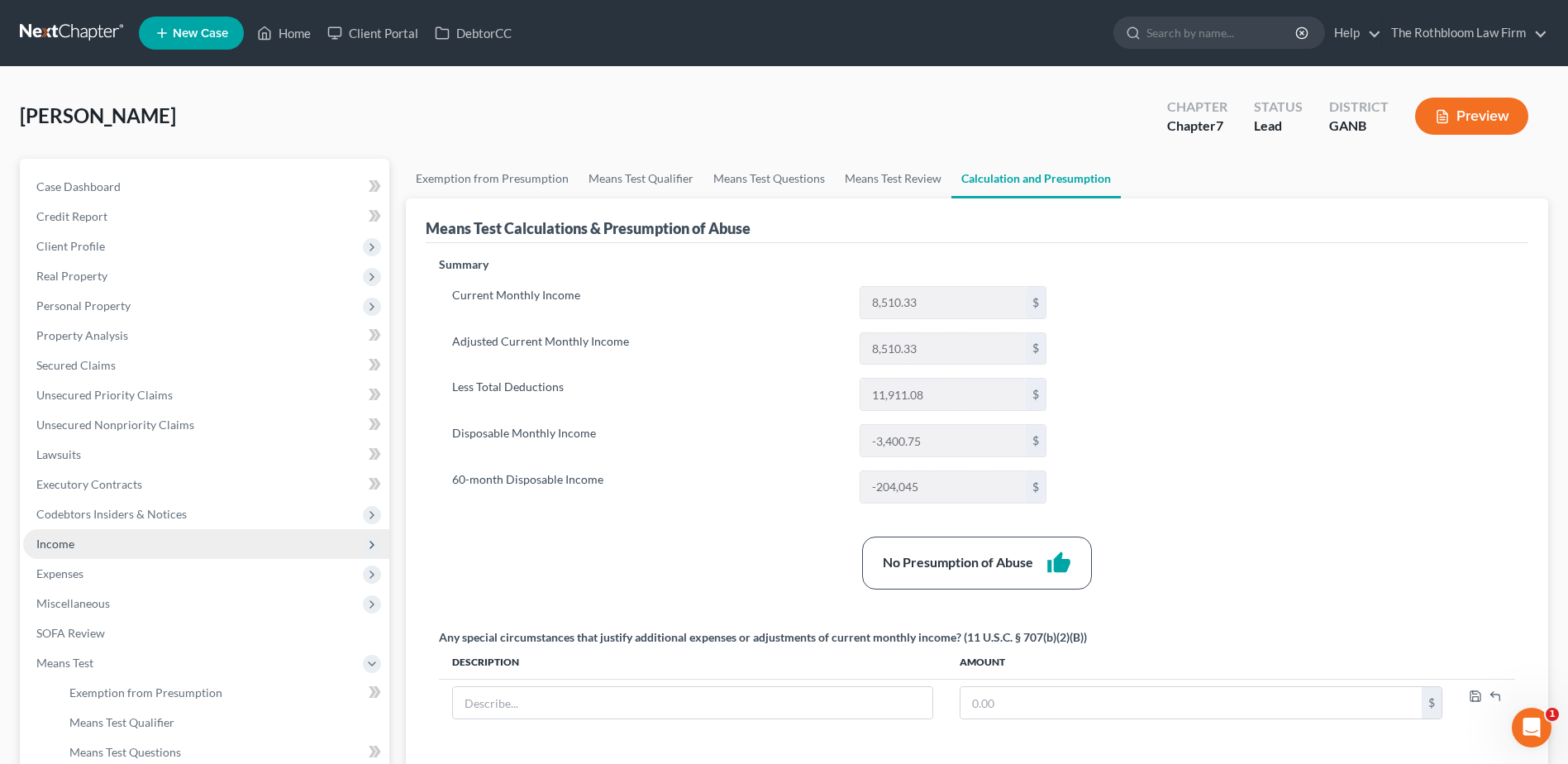
click at [101, 543] on span "Income" at bounding box center [206, 544] width 366 height 30
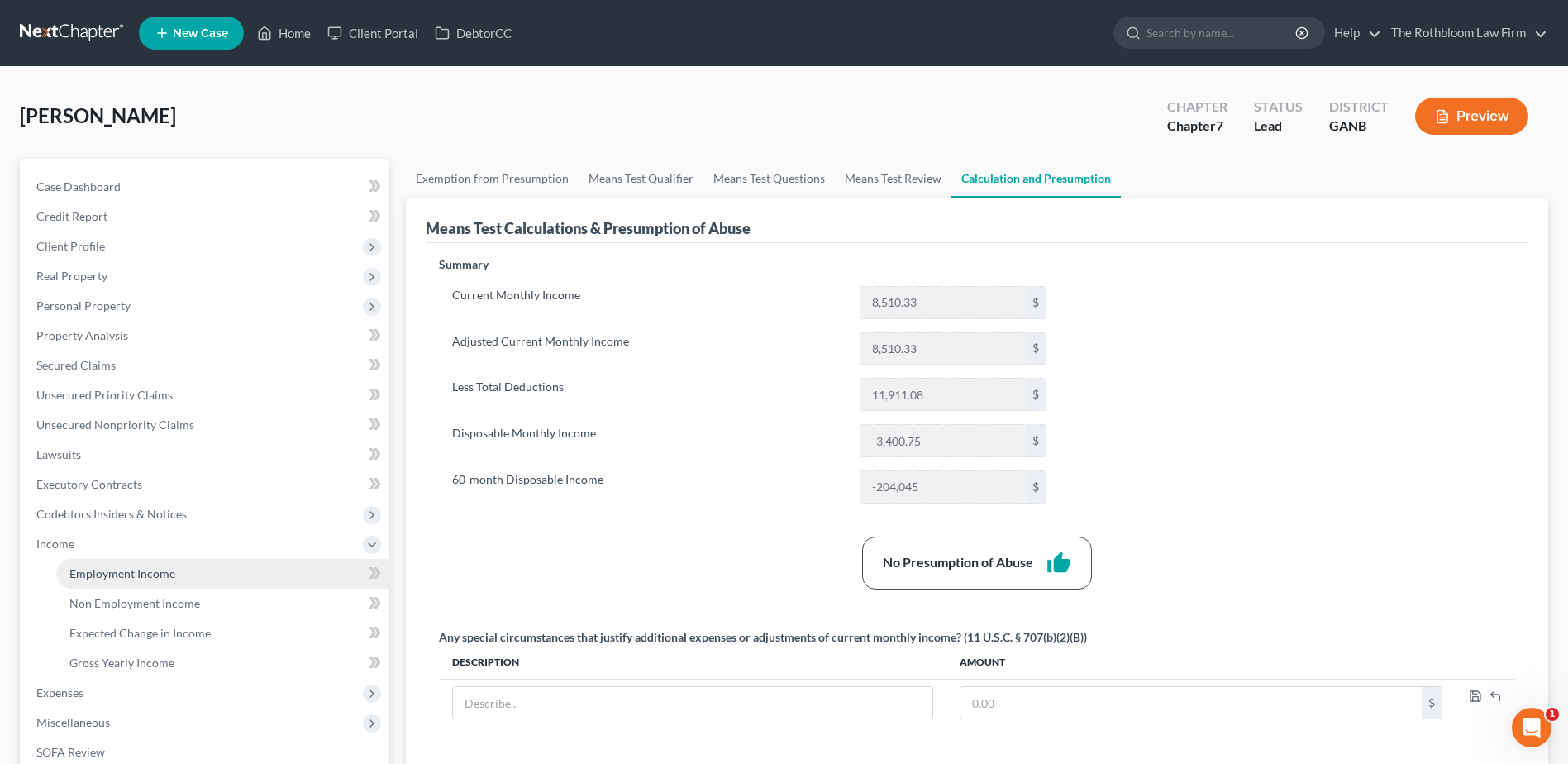
click at [126, 570] on span "Employment Income" at bounding box center [122, 573] width 106 height 14
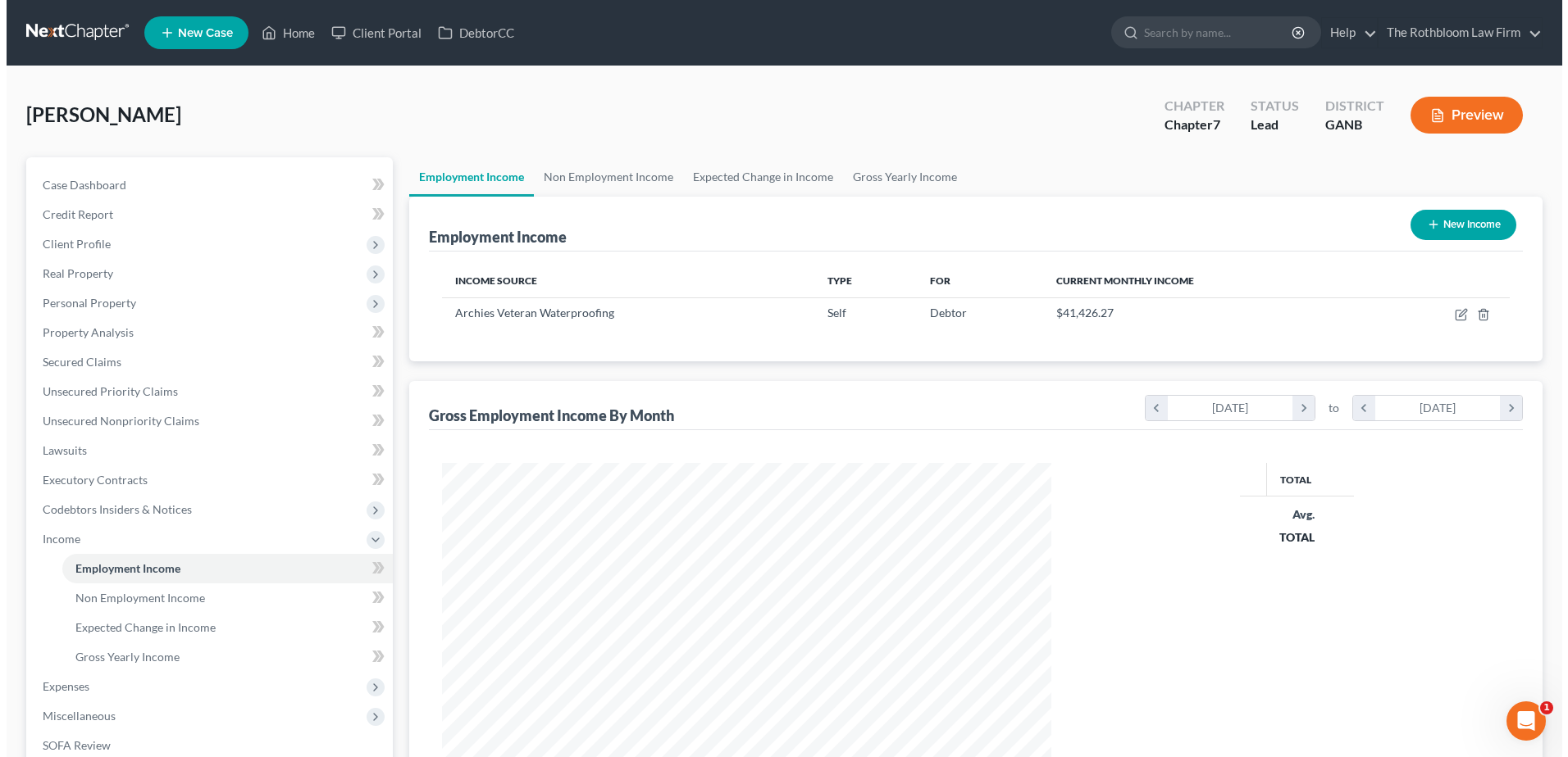
scroll to position [304, 641]
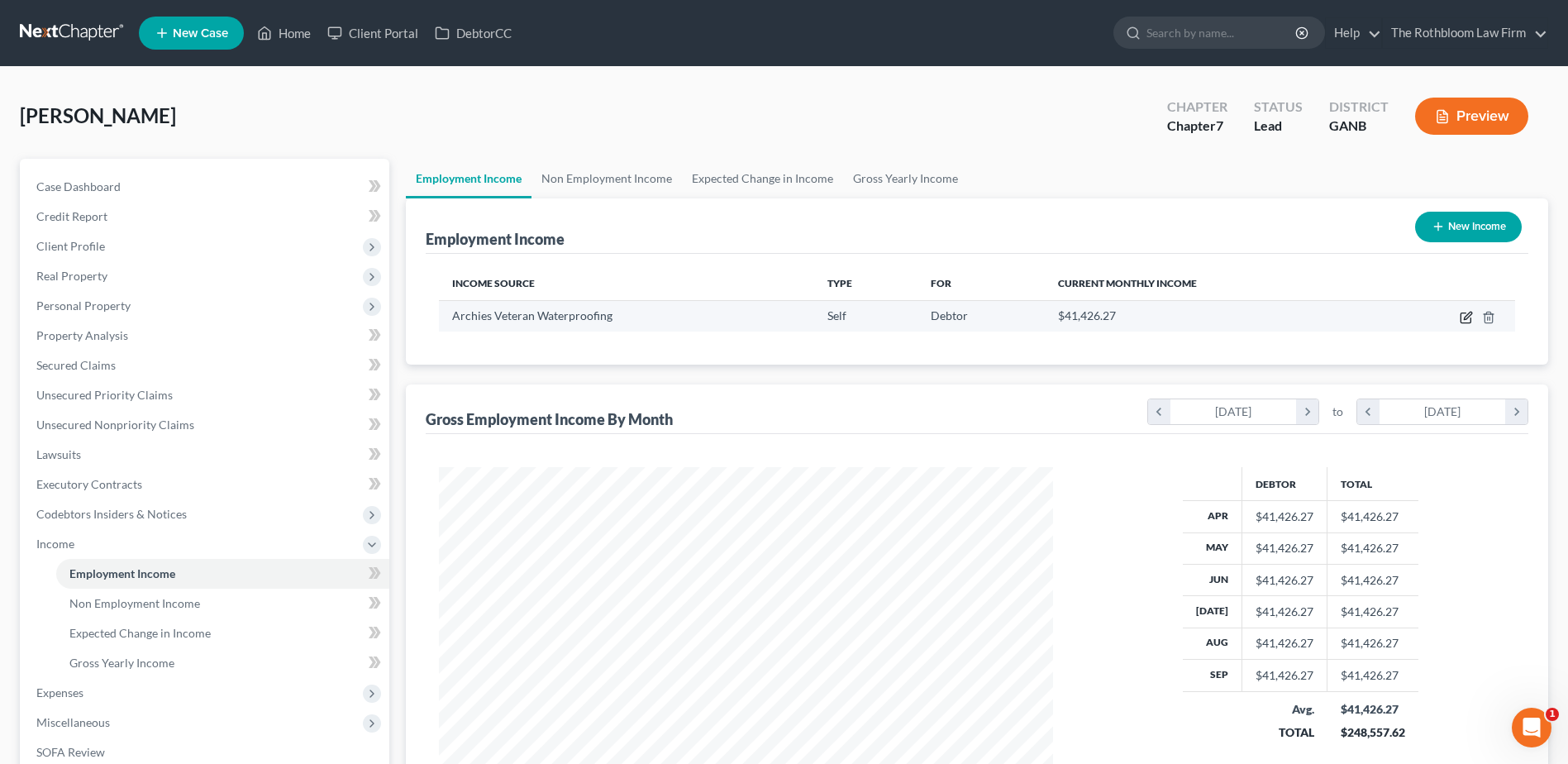
click at [1465, 315] on icon "button" at bounding box center [1466, 317] width 13 height 13
select select "1"
select select "10"
select select "0"
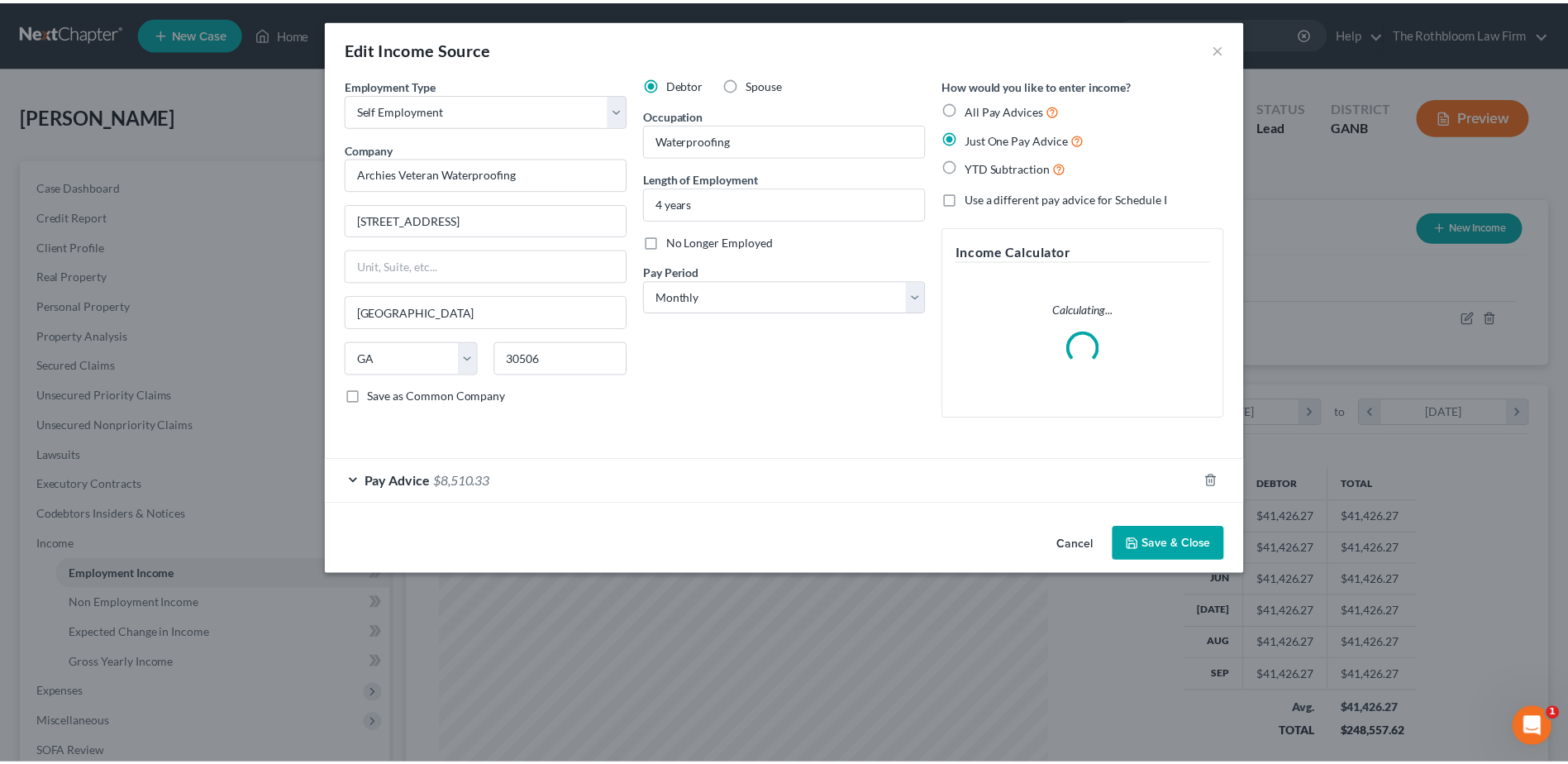
scroll to position [309, 653]
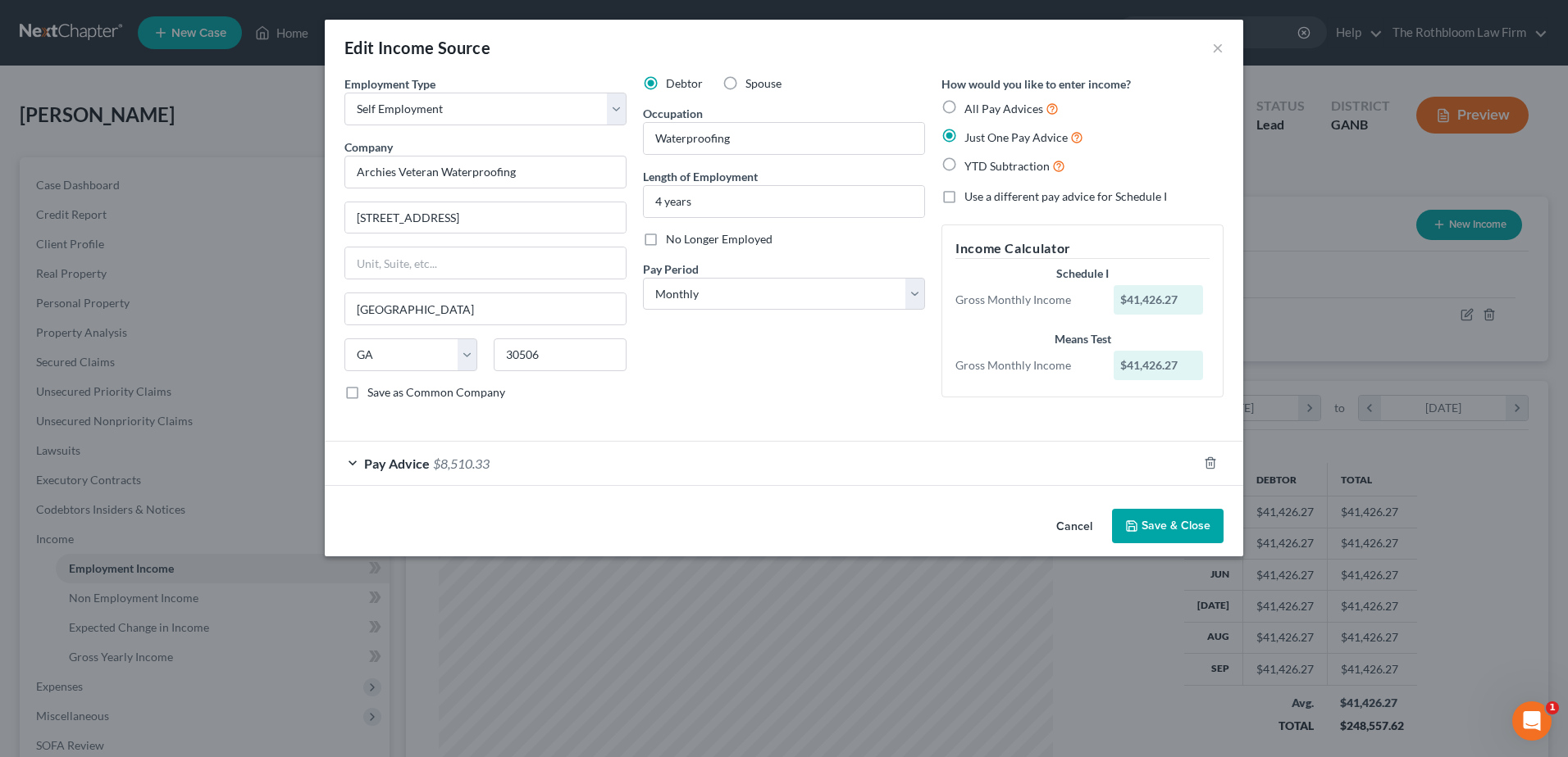
click at [1184, 527] on button "Save & Close" at bounding box center [1167, 526] width 111 height 34
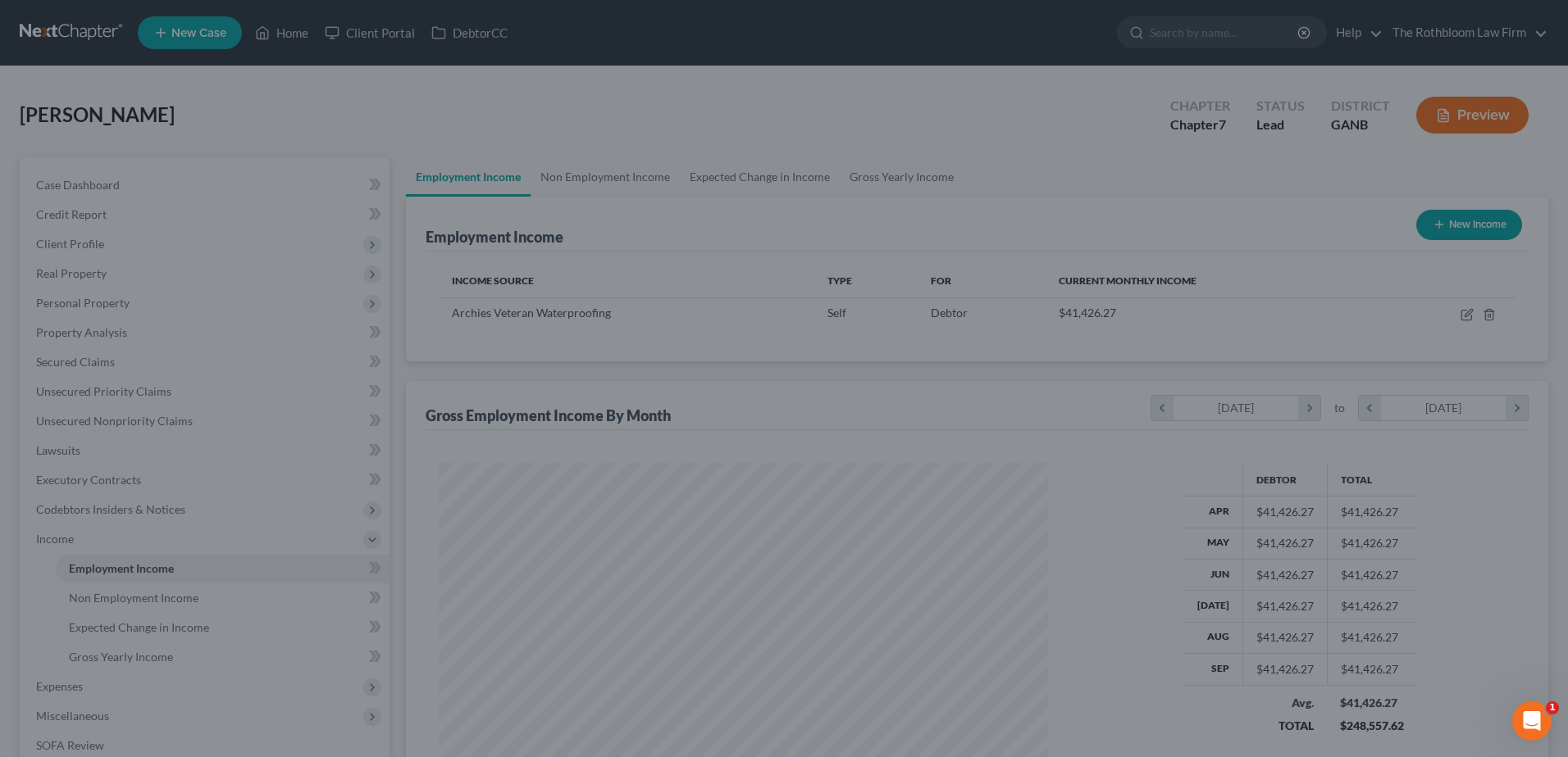
scroll to position [819296, 819399]
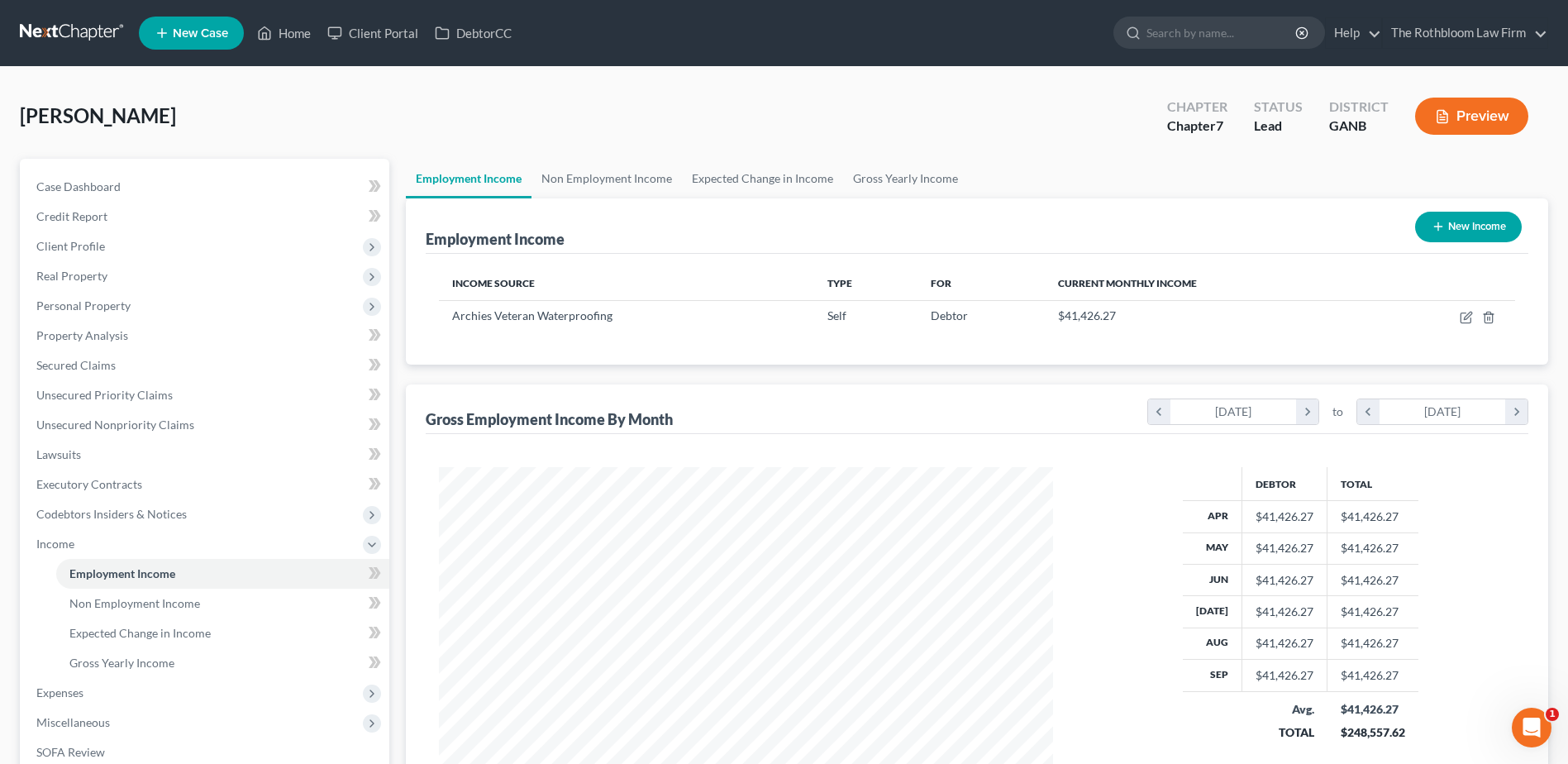
click at [1473, 116] on button "Preview" at bounding box center [1472, 115] width 113 height 37
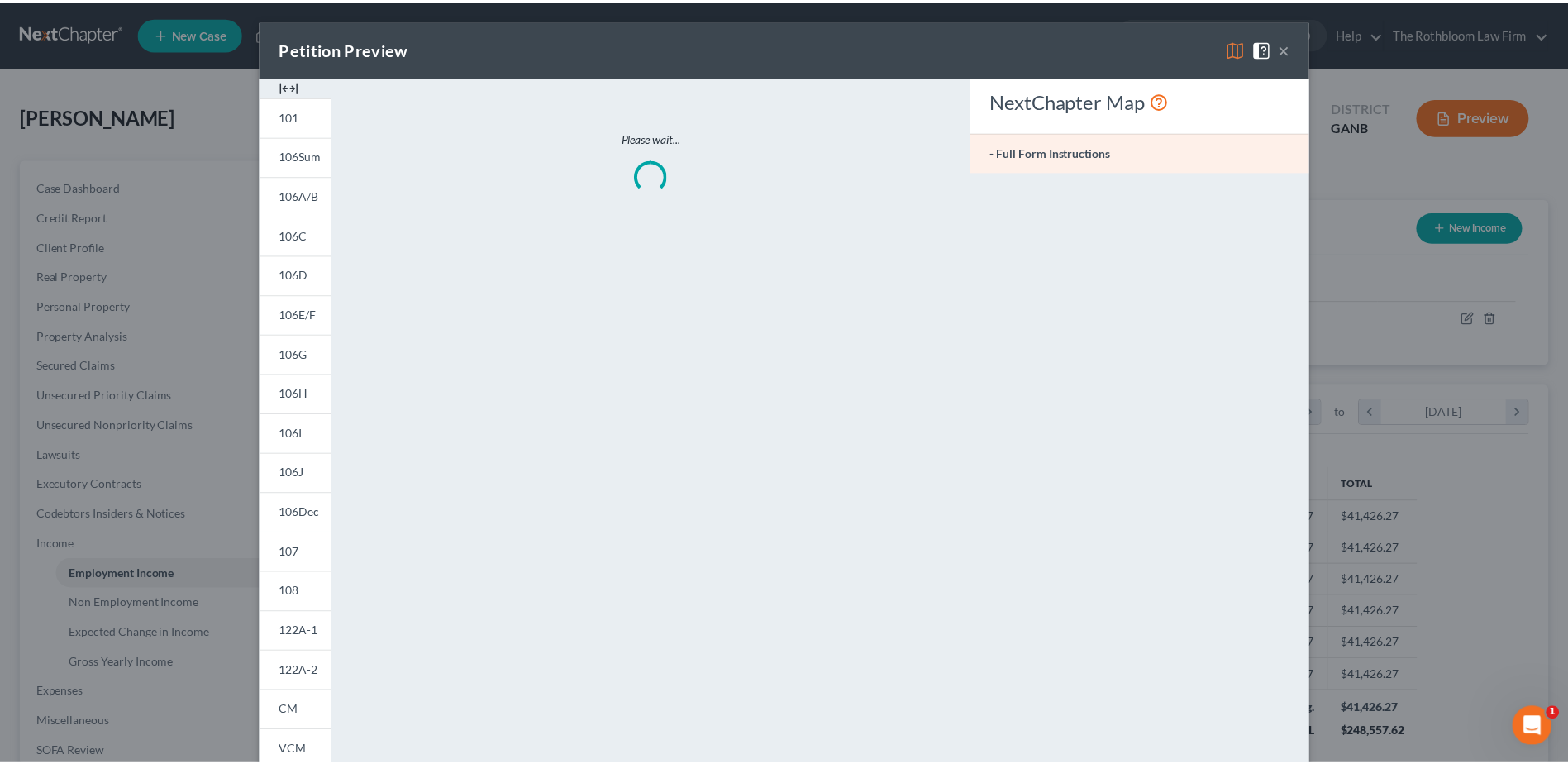
scroll to position [309, 653]
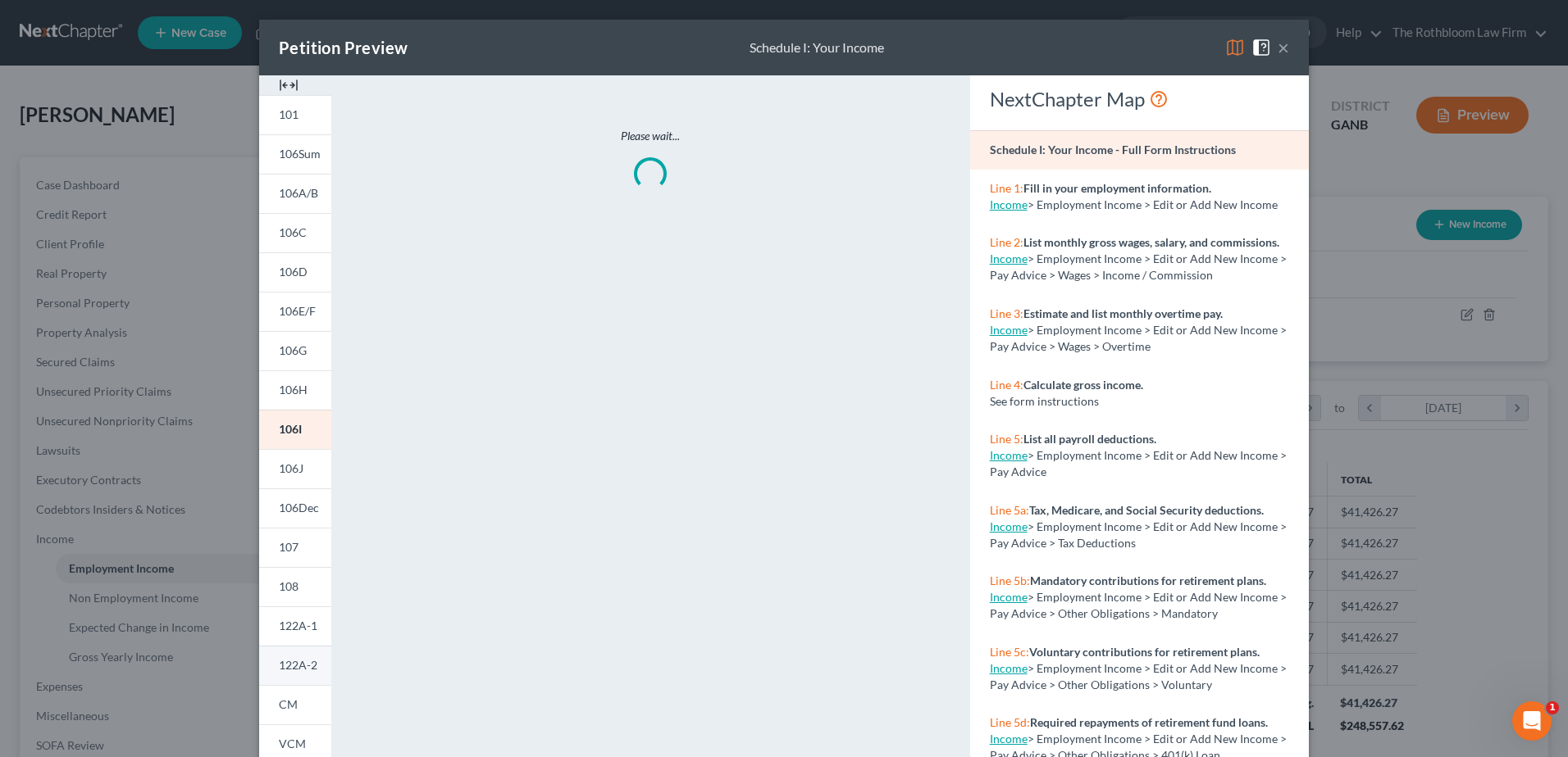
click at [289, 665] on span "122A-2" at bounding box center [297, 665] width 38 height 14
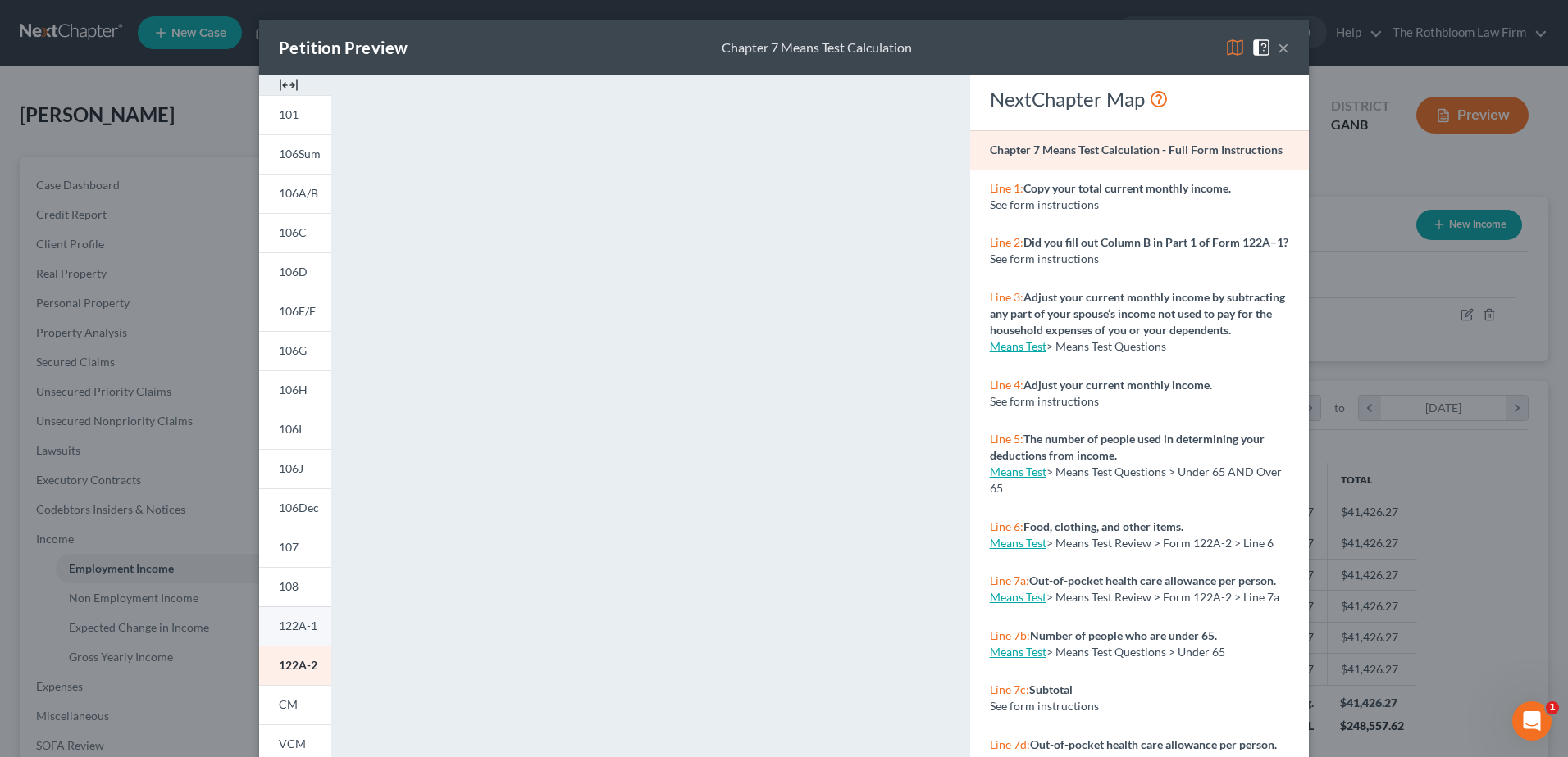
click at [288, 625] on span "122A-1" at bounding box center [297, 626] width 38 height 14
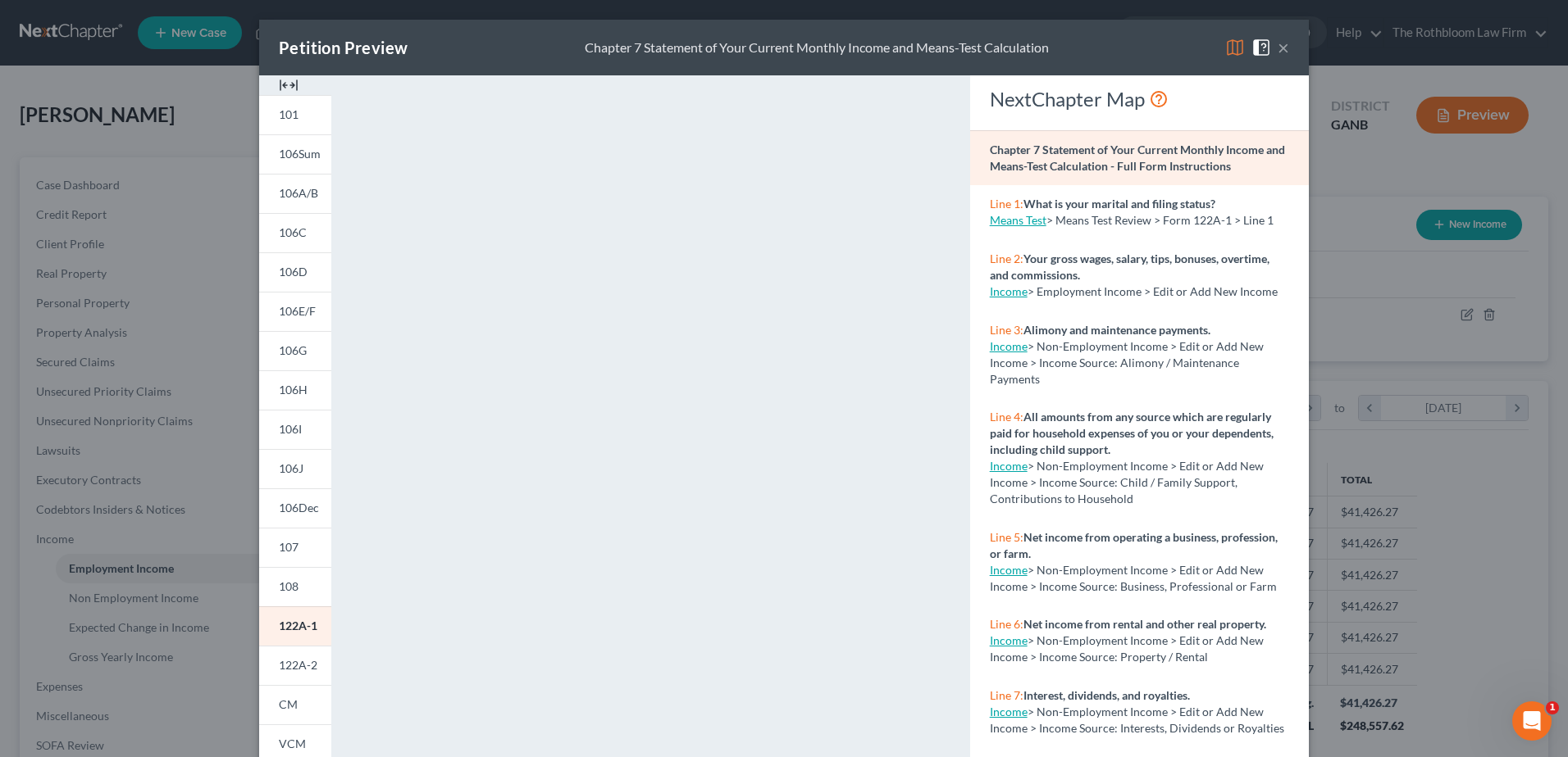
click at [1277, 46] on button "×" at bounding box center [1283, 47] width 12 height 20
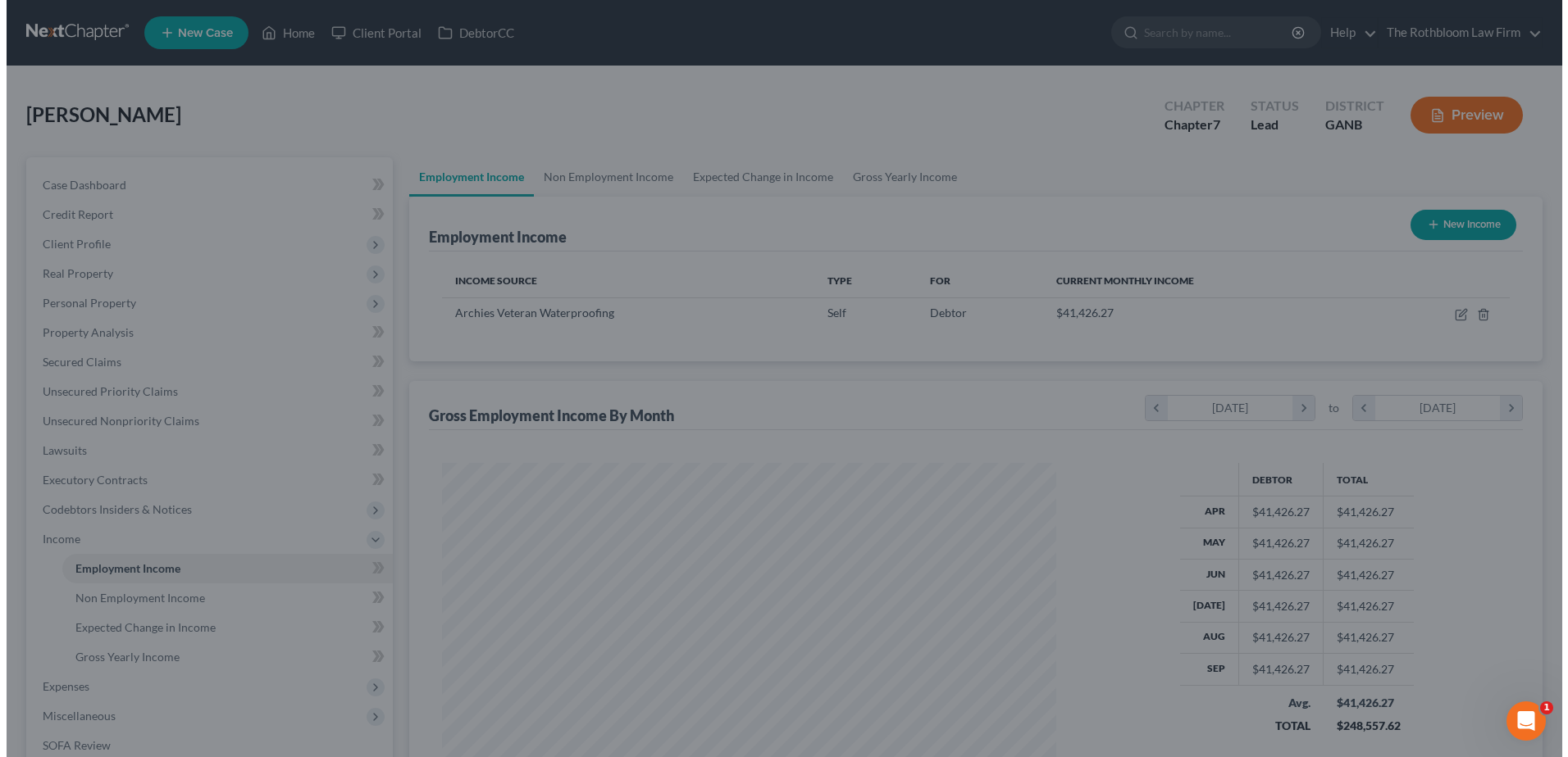
scroll to position [819296, 819399]
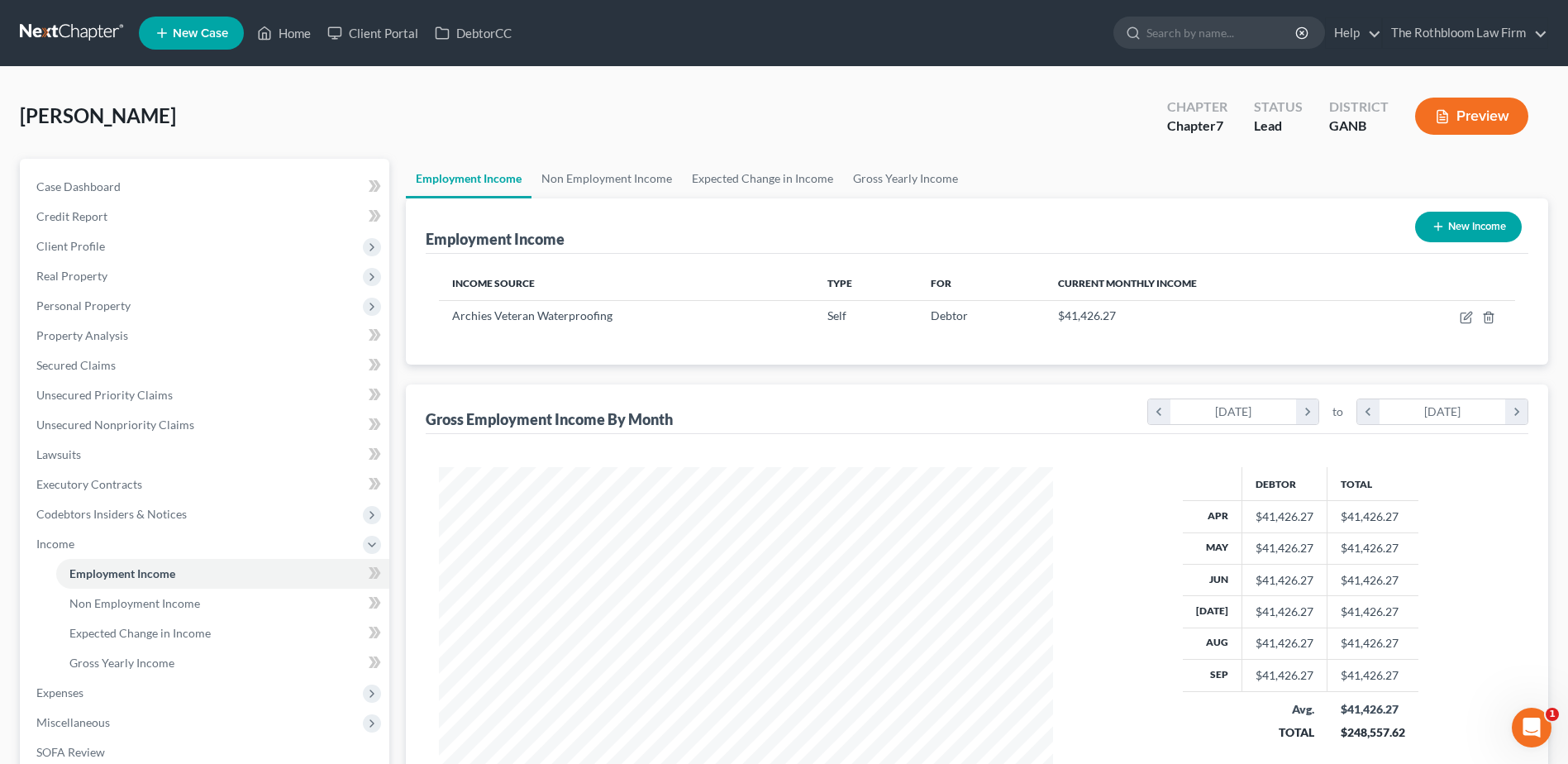
click at [1457, 124] on button "Preview" at bounding box center [1472, 115] width 113 height 37
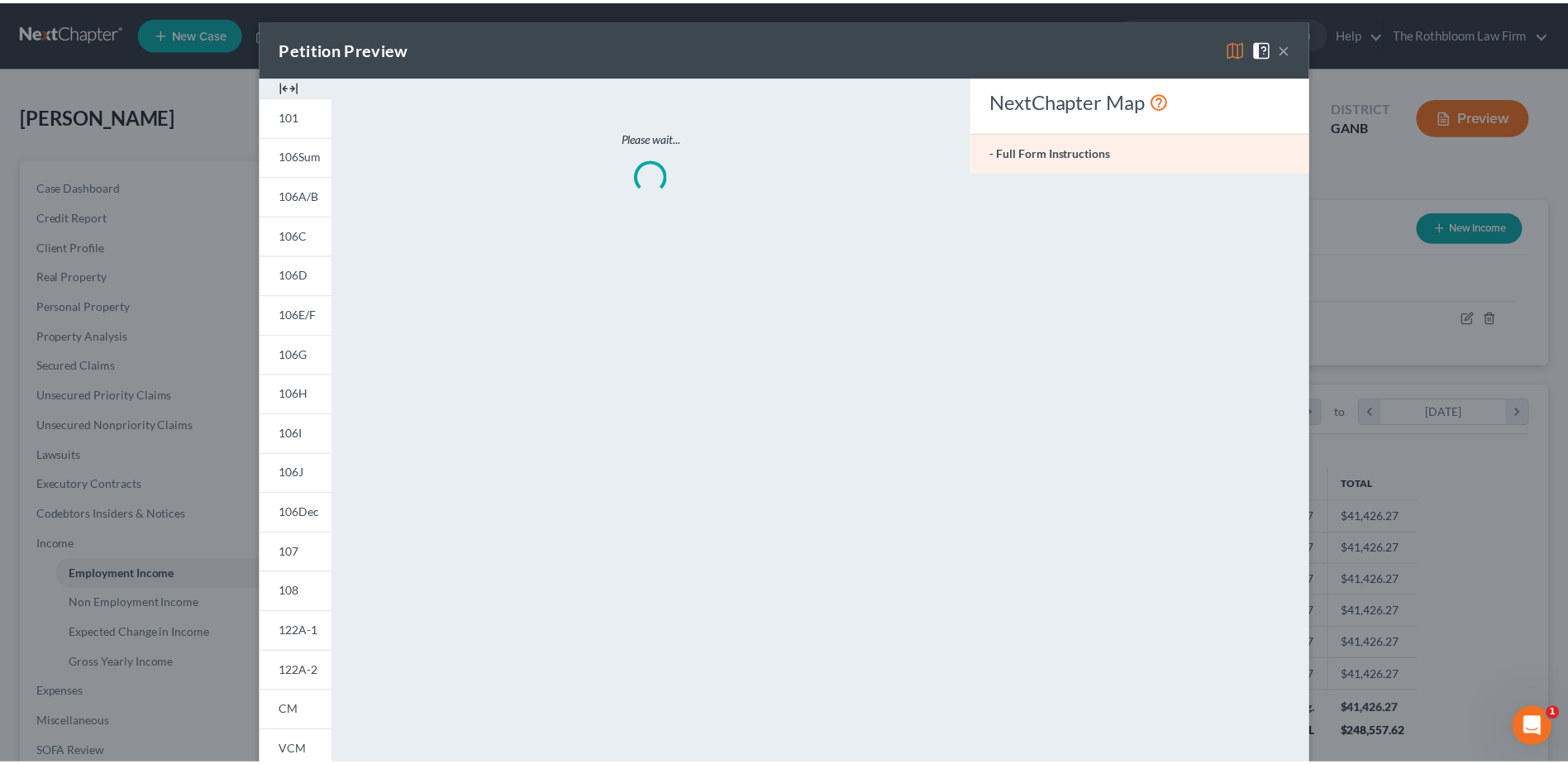
scroll to position [309, 653]
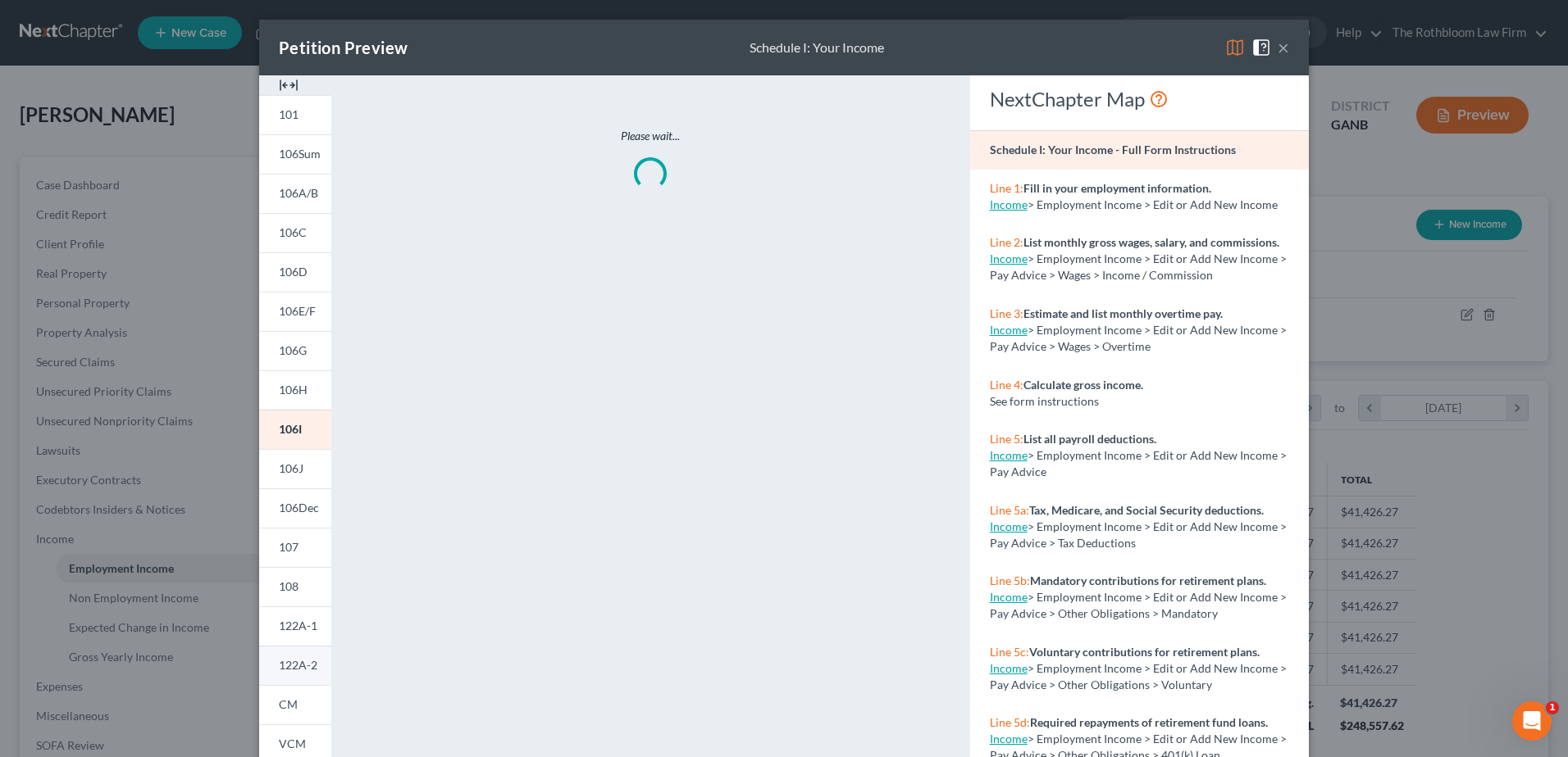
click at [284, 670] on span "122A-2" at bounding box center [297, 665] width 38 height 14
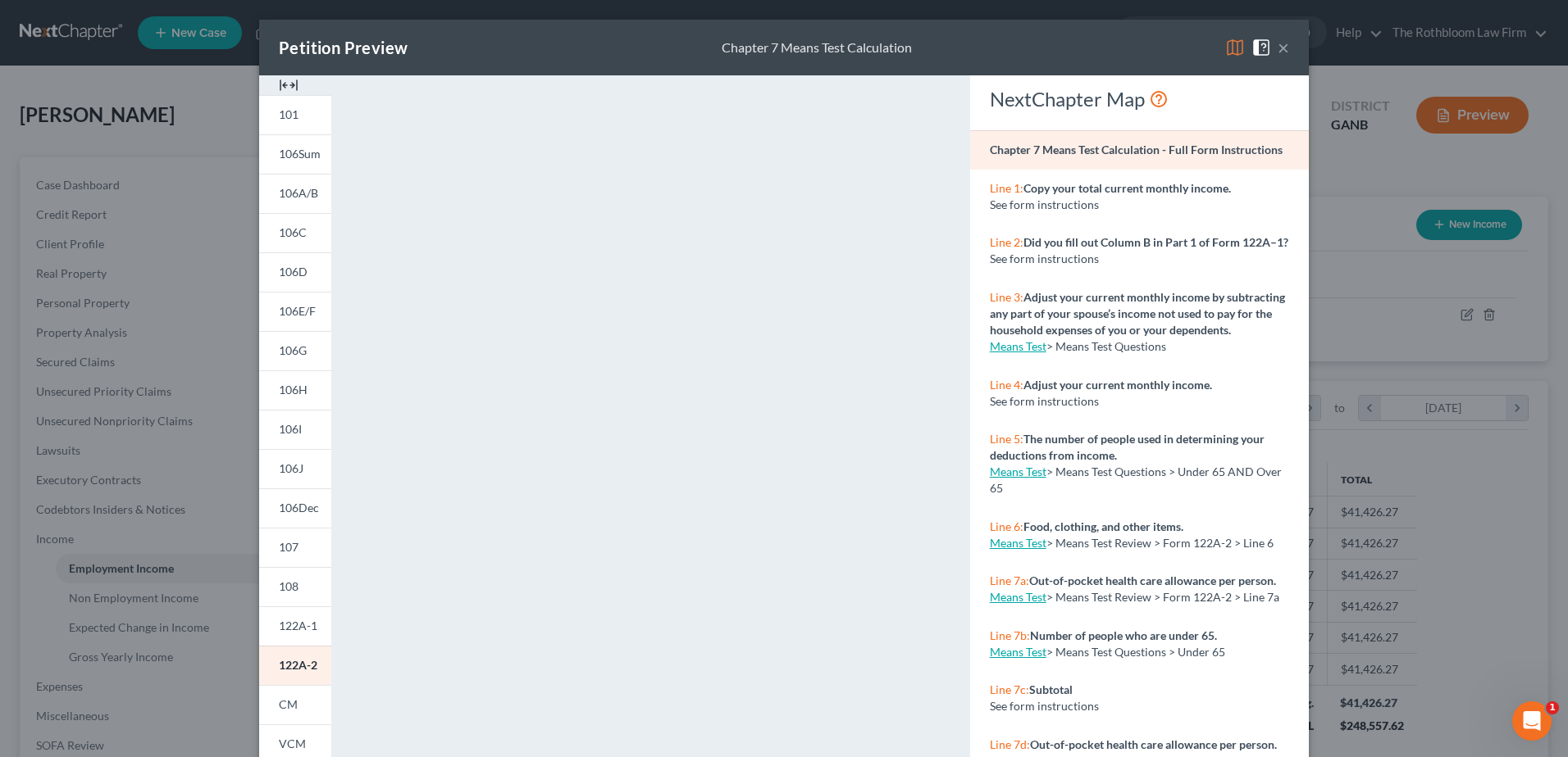
click at [1277, 50] on button "×" at bounding box center [1283, 47] width 12 height 20
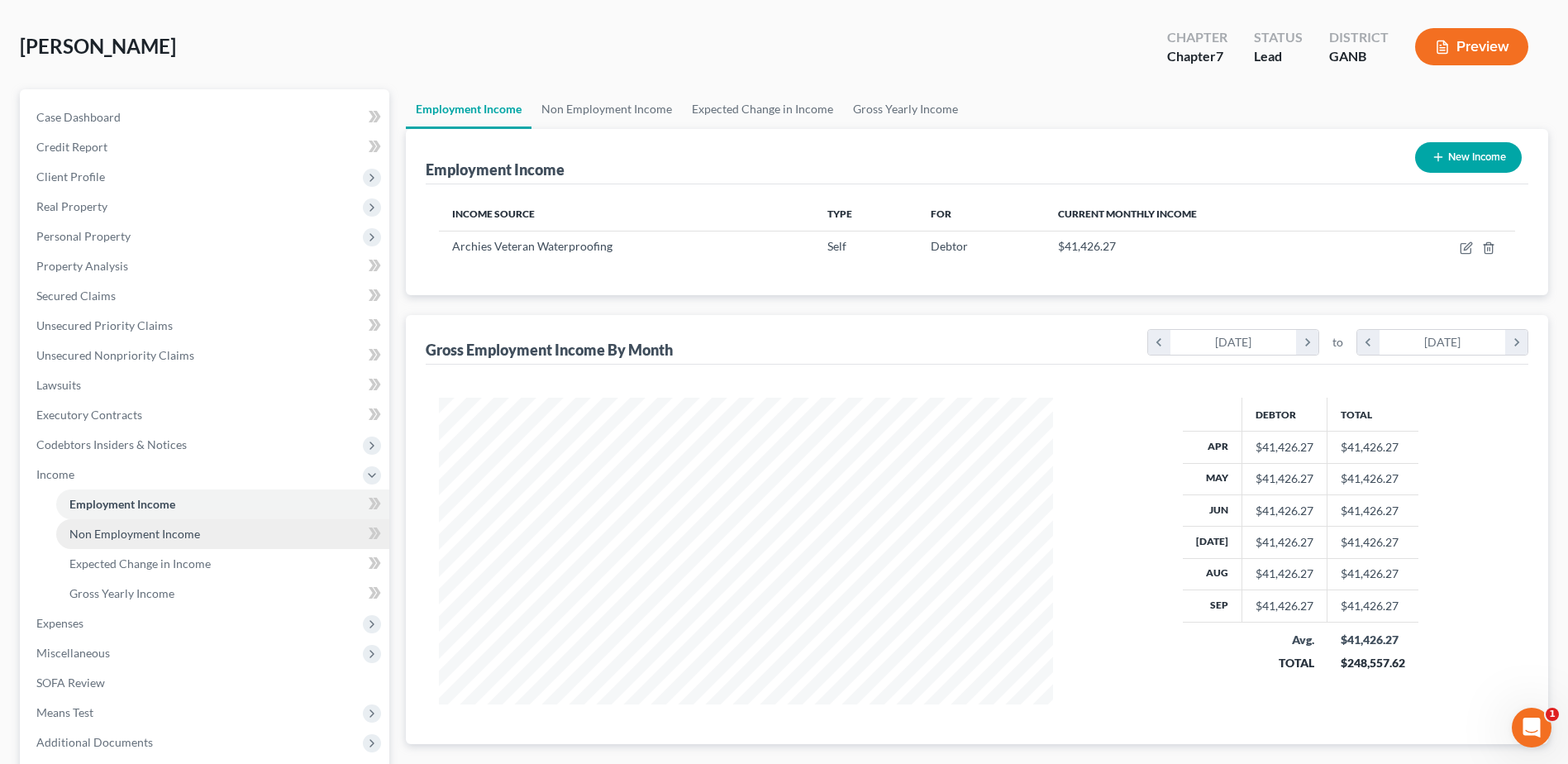
scroll to position [166, 0]
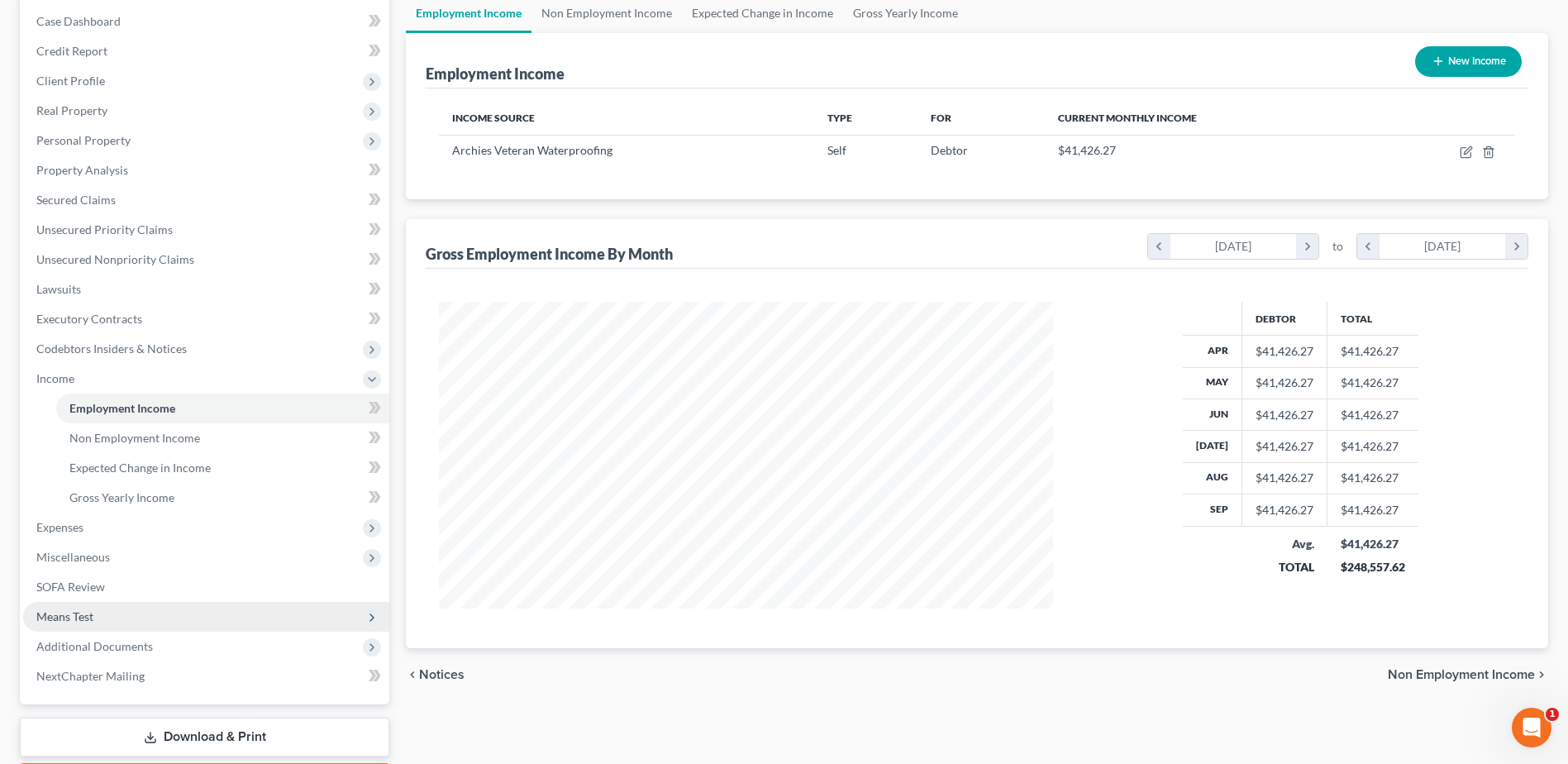
click at [92, 625] on span "Means Test" at bounding box center [206, 617] width 366 height 30
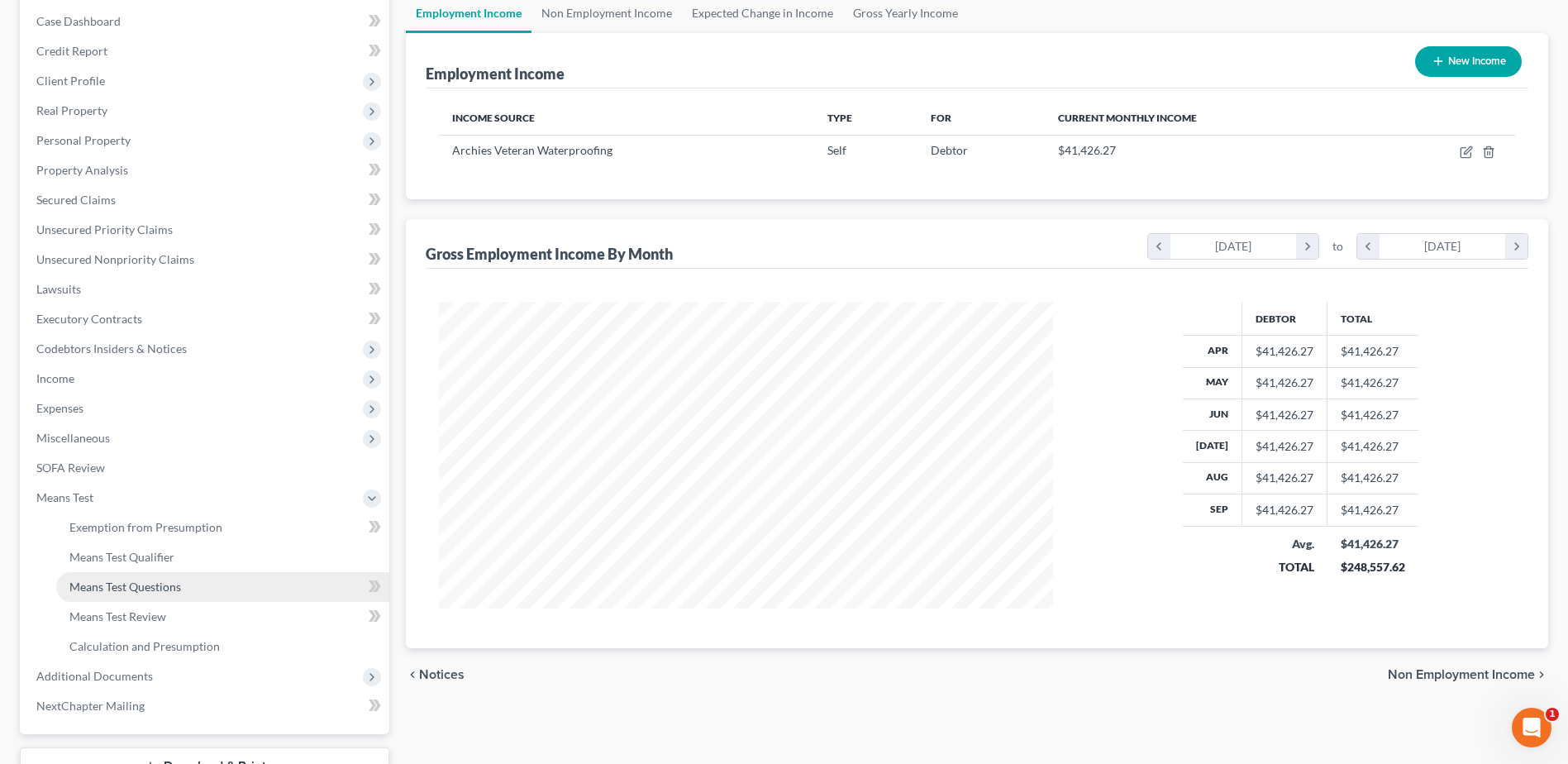
click at [93, 578] on link "Means Test Questions" at bounding box center [223, 587] width 334 height 30
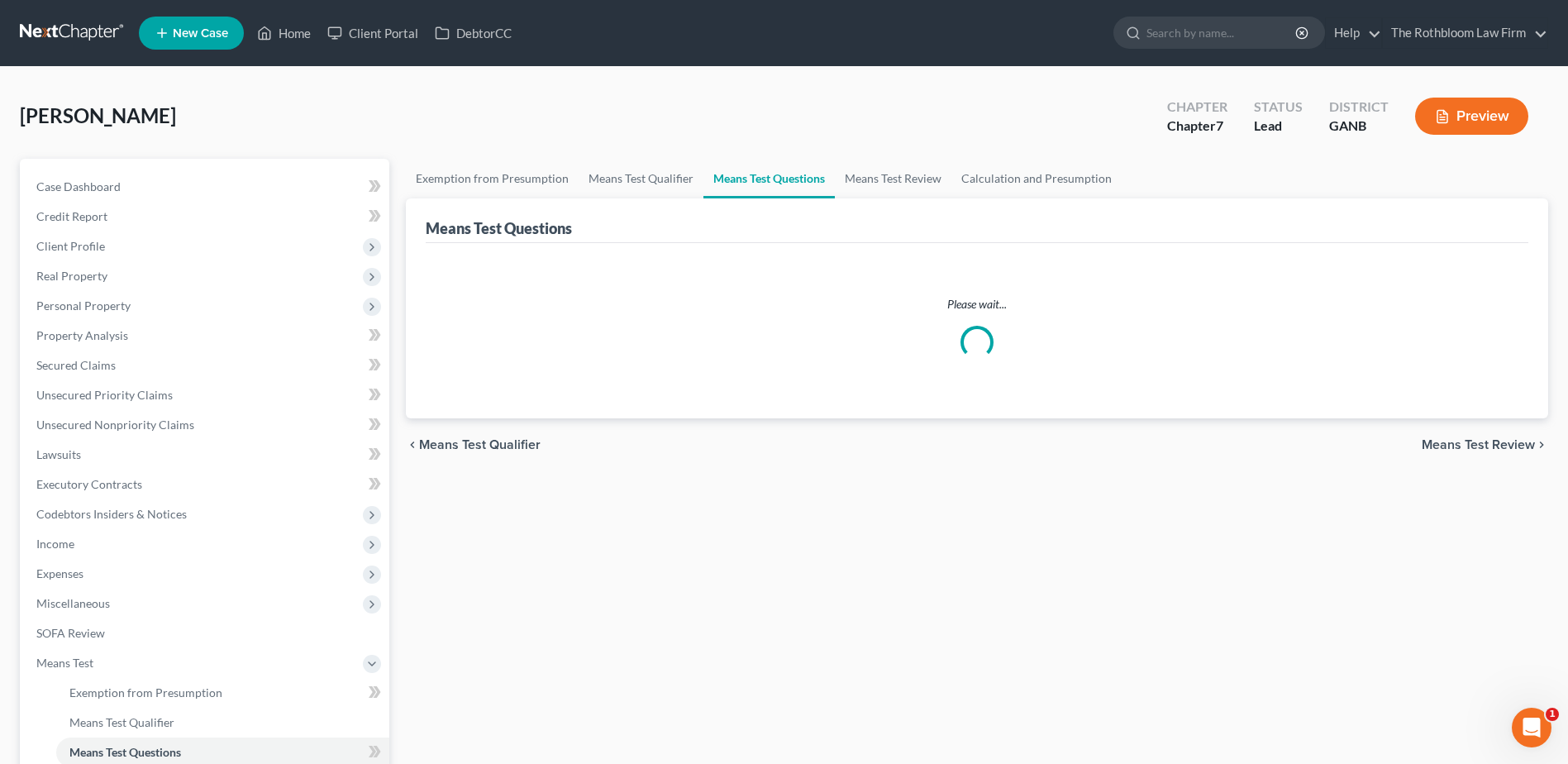
select select "0"
select select "60"
select select "1"
select select "60"
select select "1"
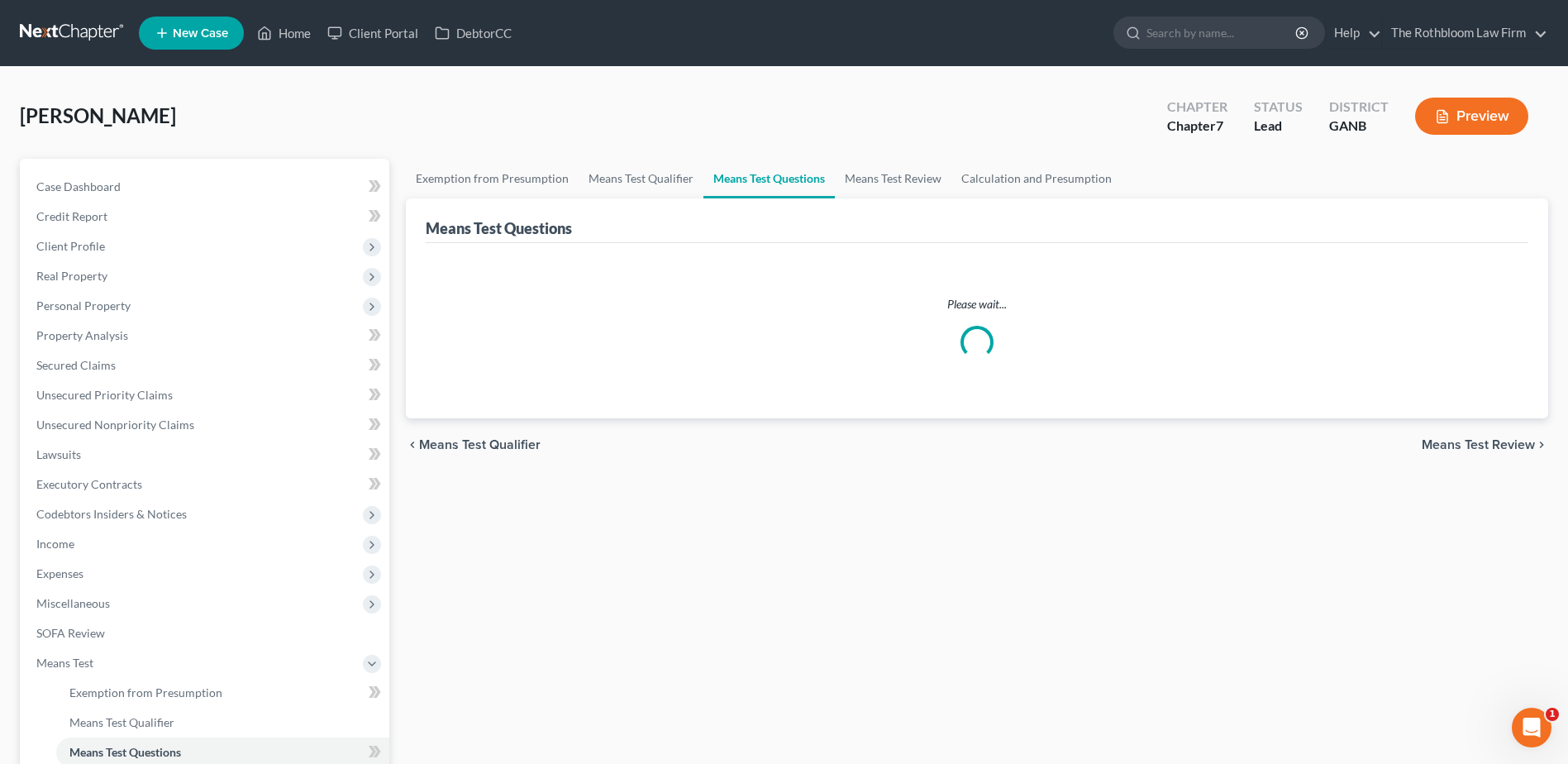
select select "60"
select select "2"
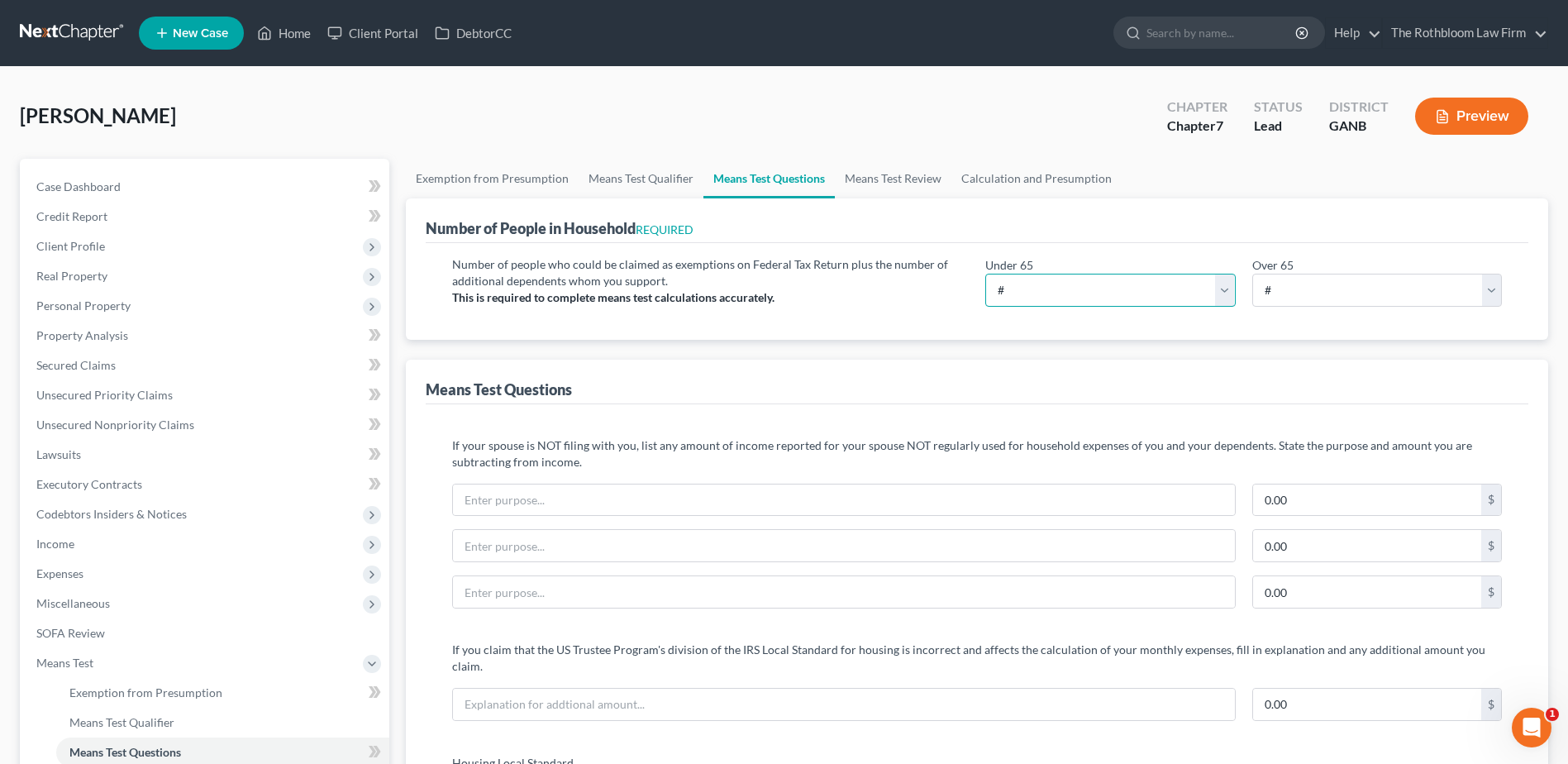
click at [1015, 289] on select "# 0 1 2 3 4 5 6 7 8 9 10" at bounding box center [1109, 290] width 249 height 33
select select "3"
click at [985, 274] on select "# 0 1 2 3 4 5 6 7 8 9 10" at bounding box center [1109, 290] width 249 height 33
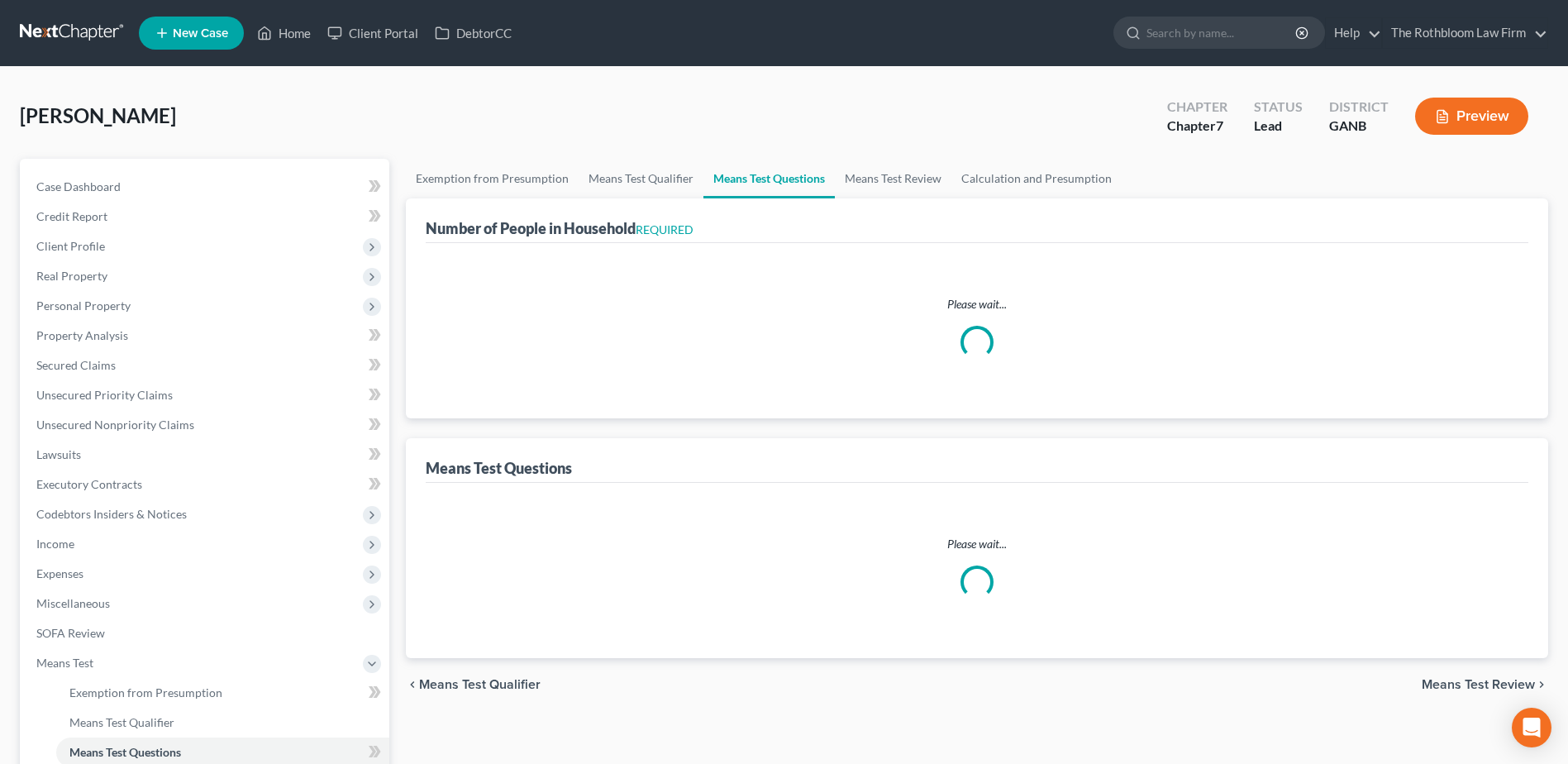
select select "0"
select select "60"
select select "1"
select select "60"
select select "1"
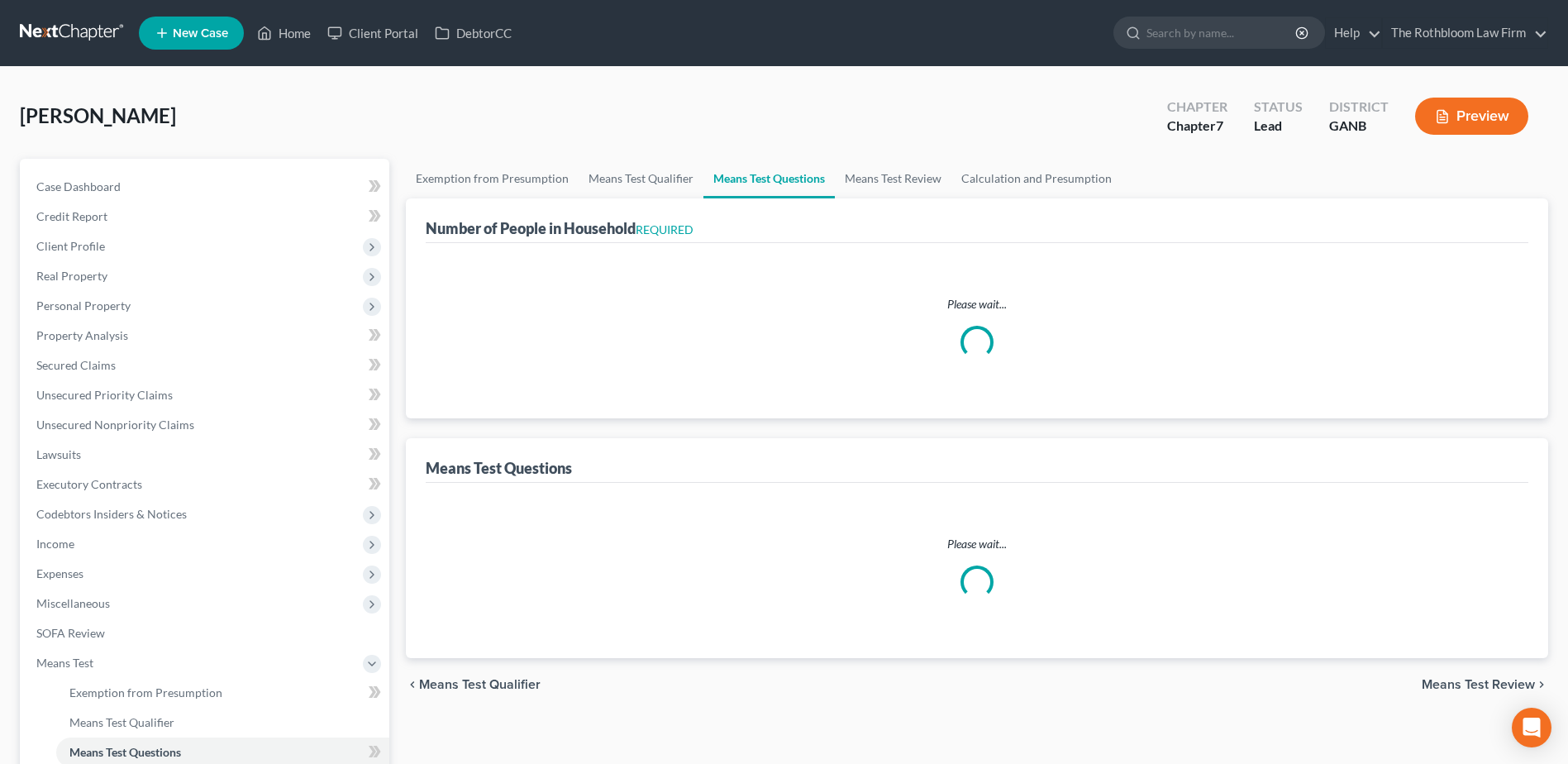
select select "60"
select select "2"
select select "3"
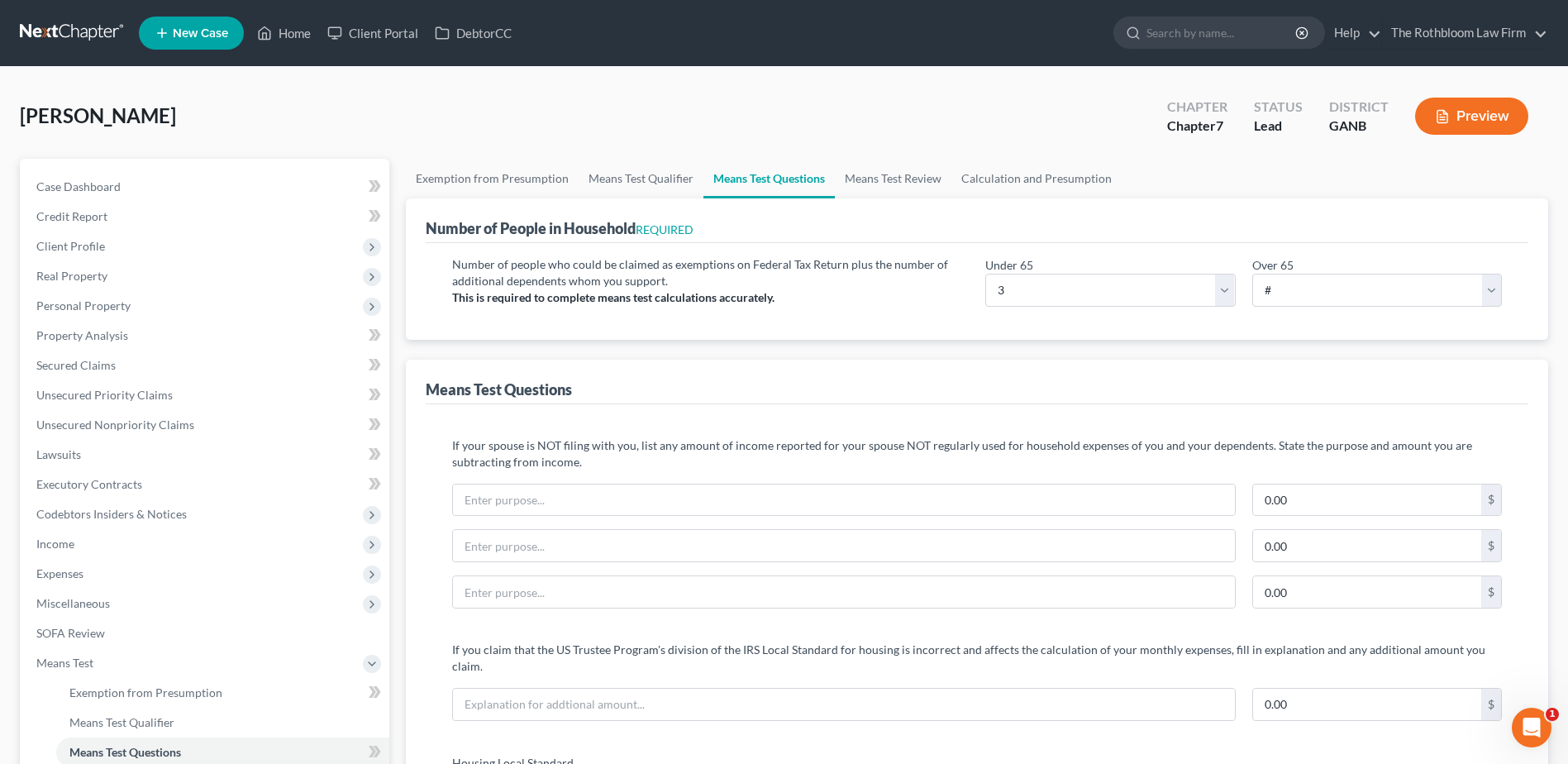
click at [1494, 119] on button "Preview" at bounding box center [1472, 115] width 113 height 37
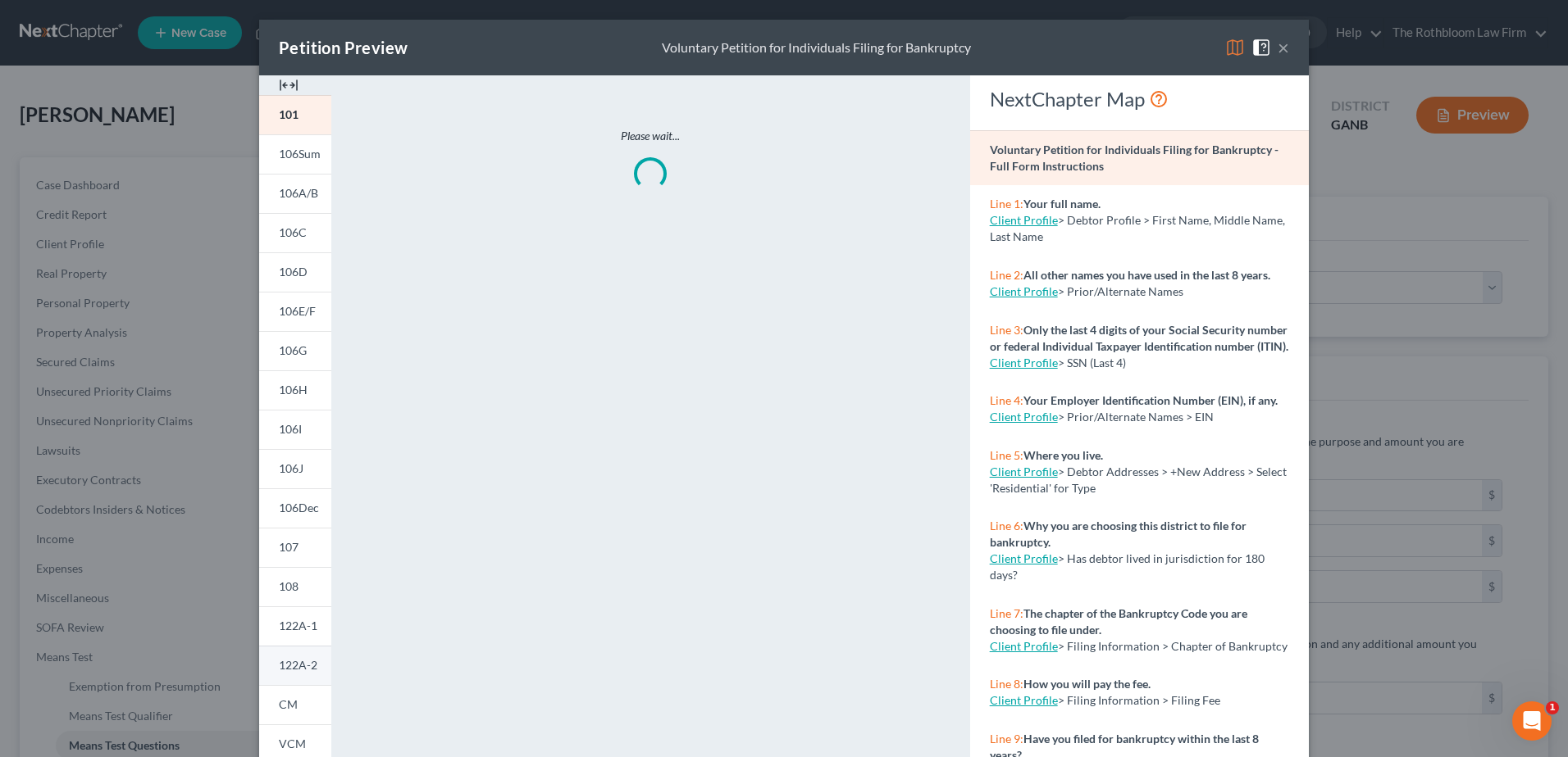
click at [301, 668] on span "122A-2" at bounding box center [297, 665] width 38 height 14
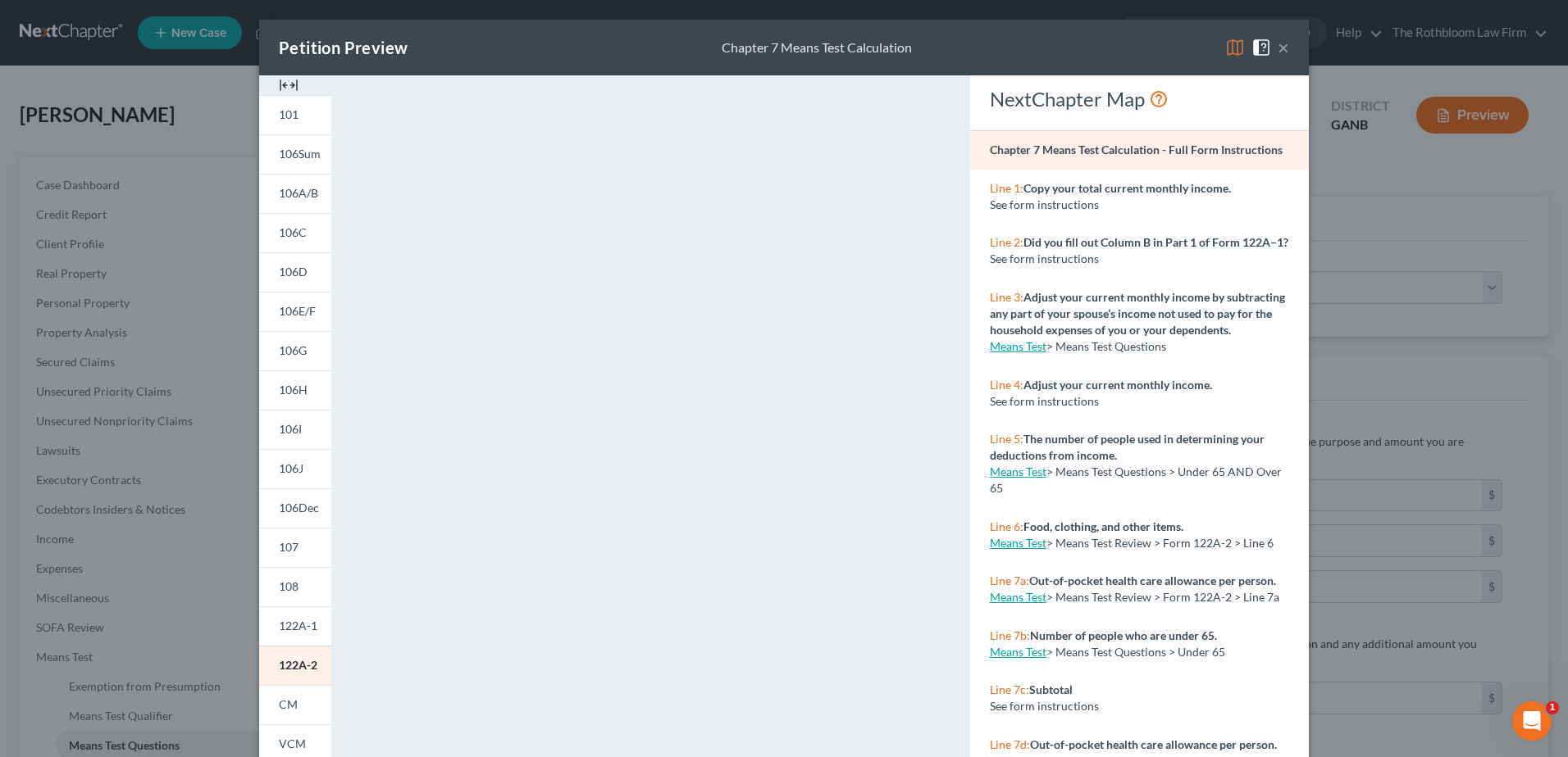
click at [1278, 49] on button "×" at bounding box center [1283, 47] width 12 height 20
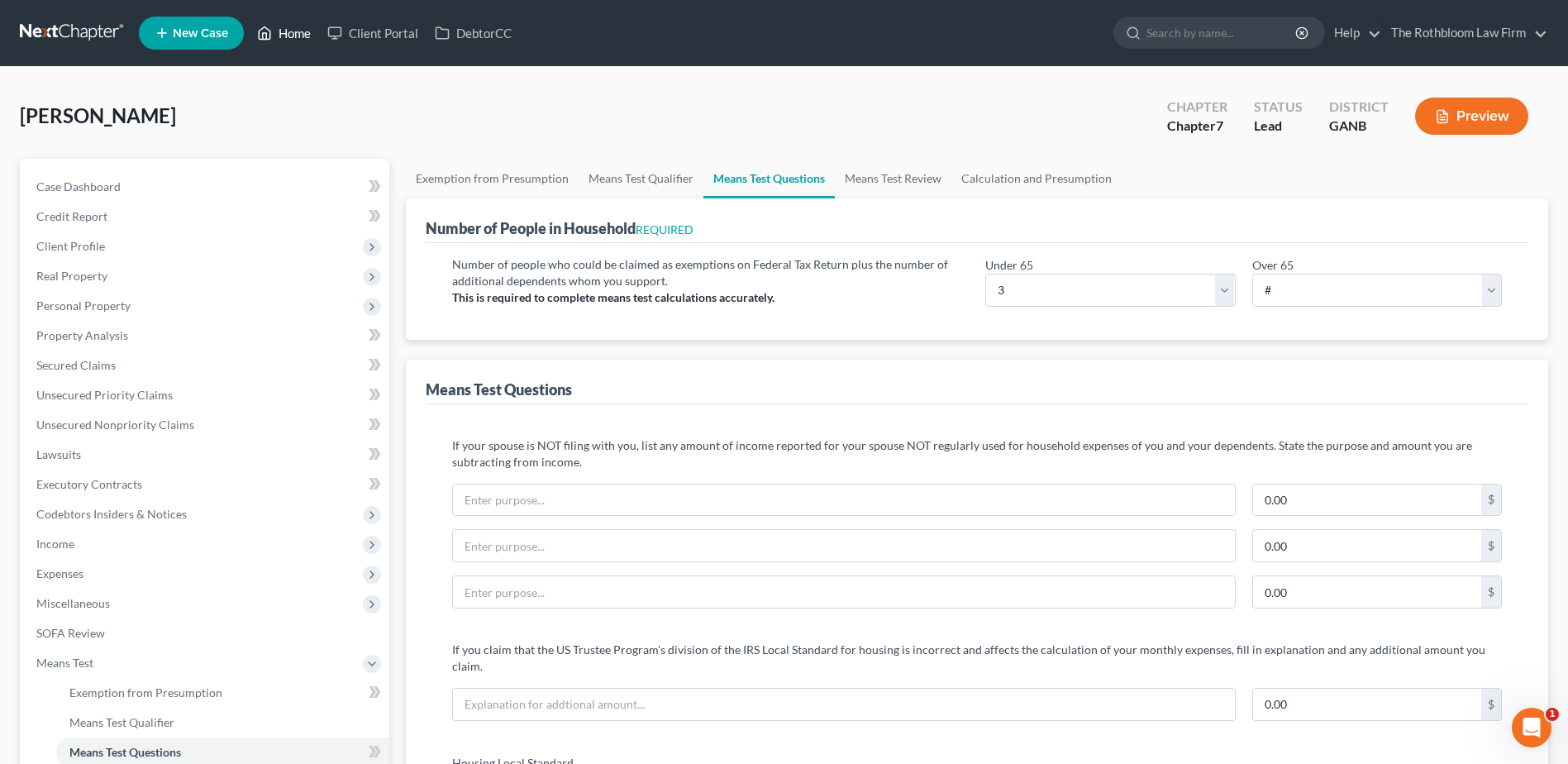
click at [293, 35] on link "Home" at bounding box center [284, 33] width 71 height 30
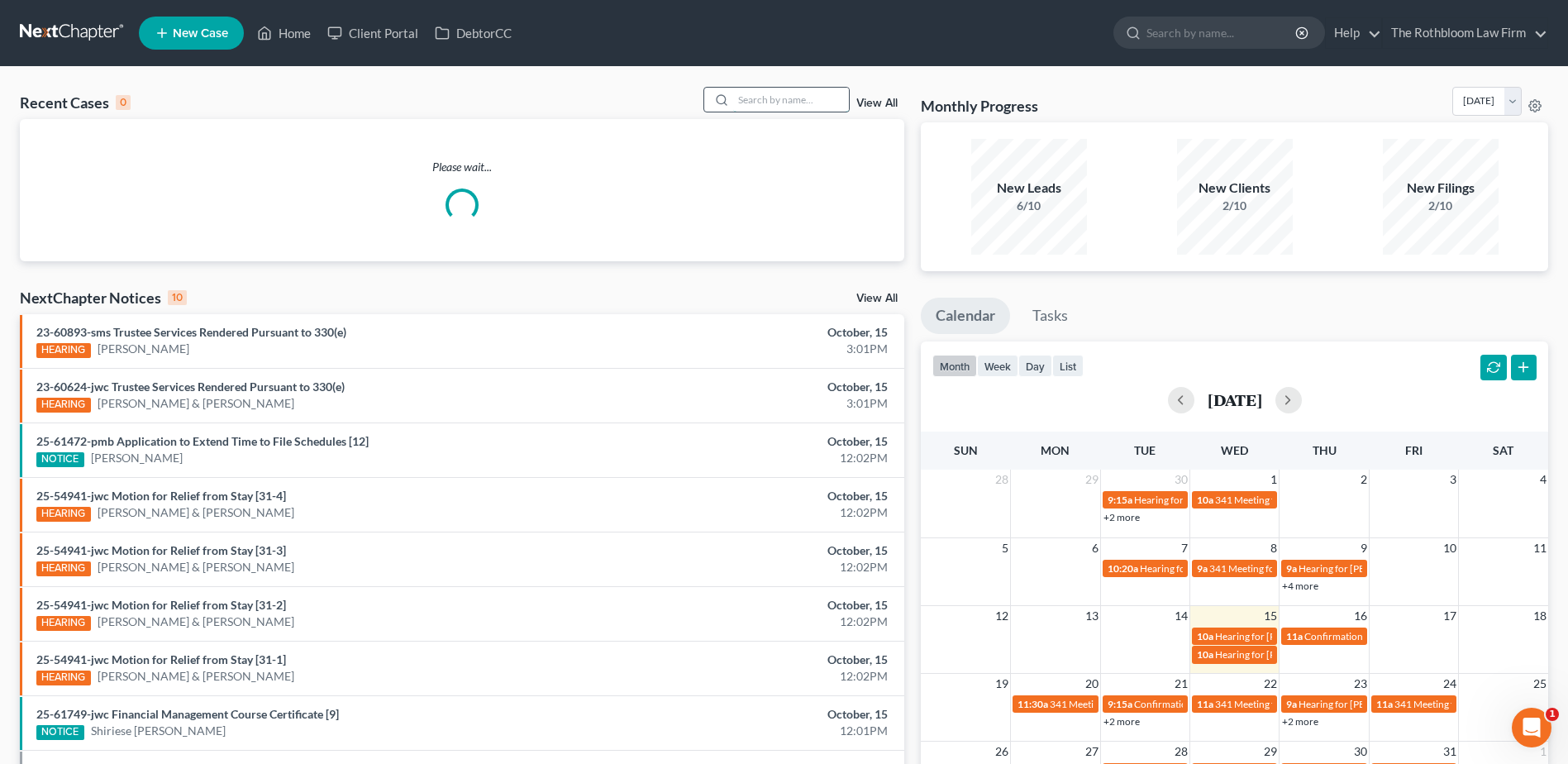
click at [752, 101] on input "search" at bounding box center [791, 99] width 116 height 24
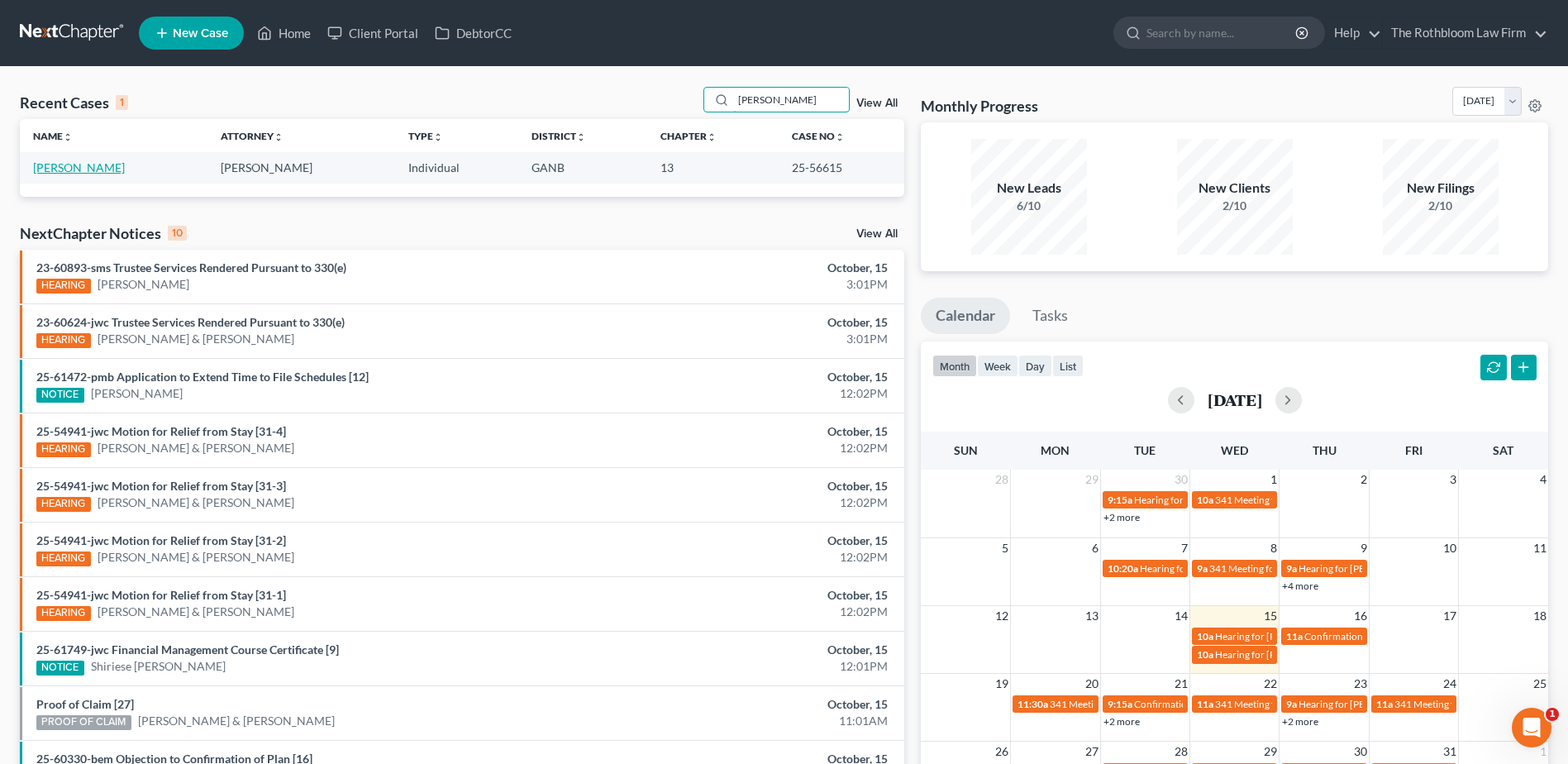
type input "[PERSON_NAME]"
click at [41, 169] on link "[PERSON_NAME]" at bounding box center [78, 168] width 91 height 14
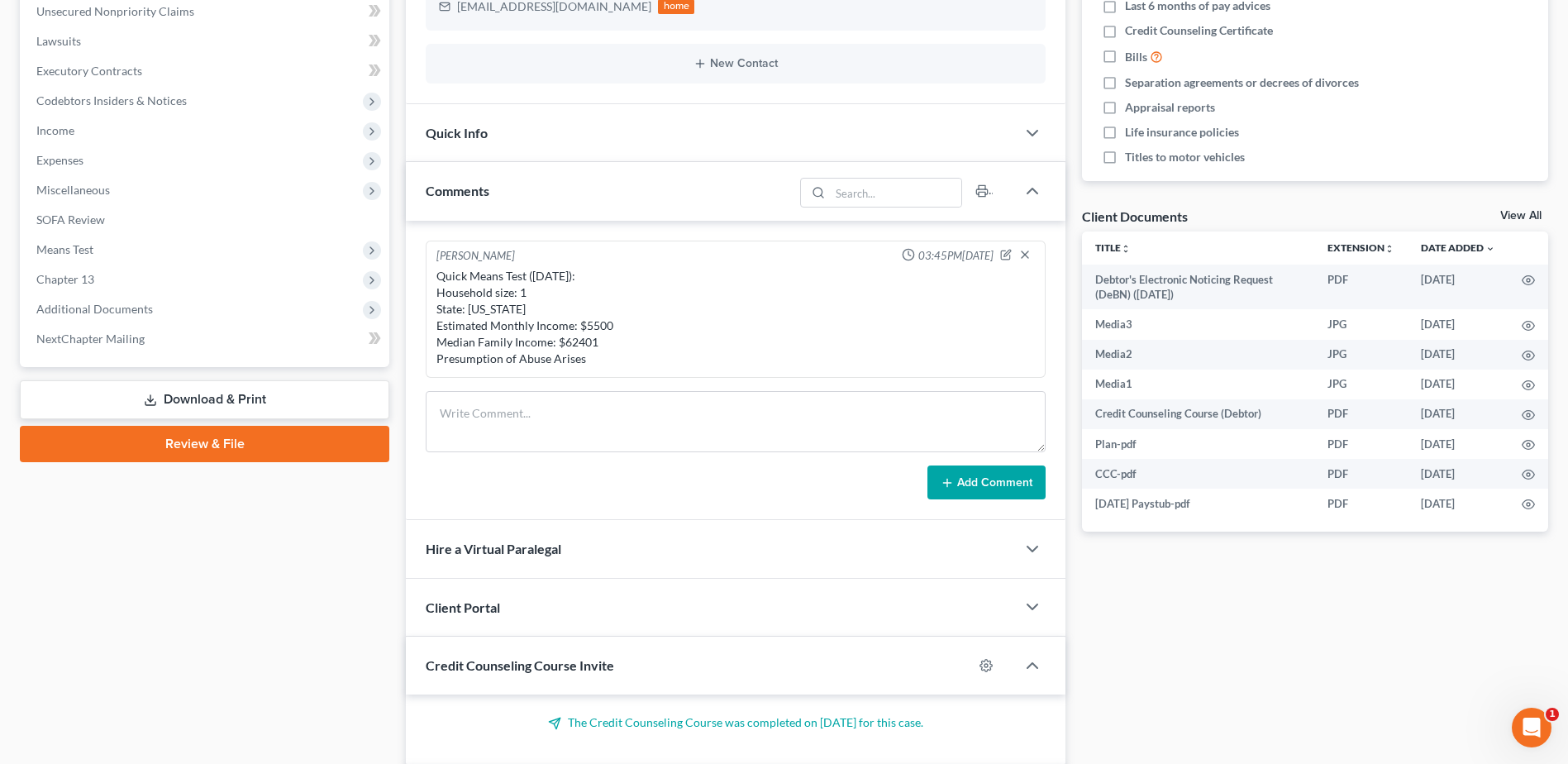
scroll to position [1044, 0]
click at [103, 309] on span "Additional Documents" at bounding box center [94, 309] width 116 height 14
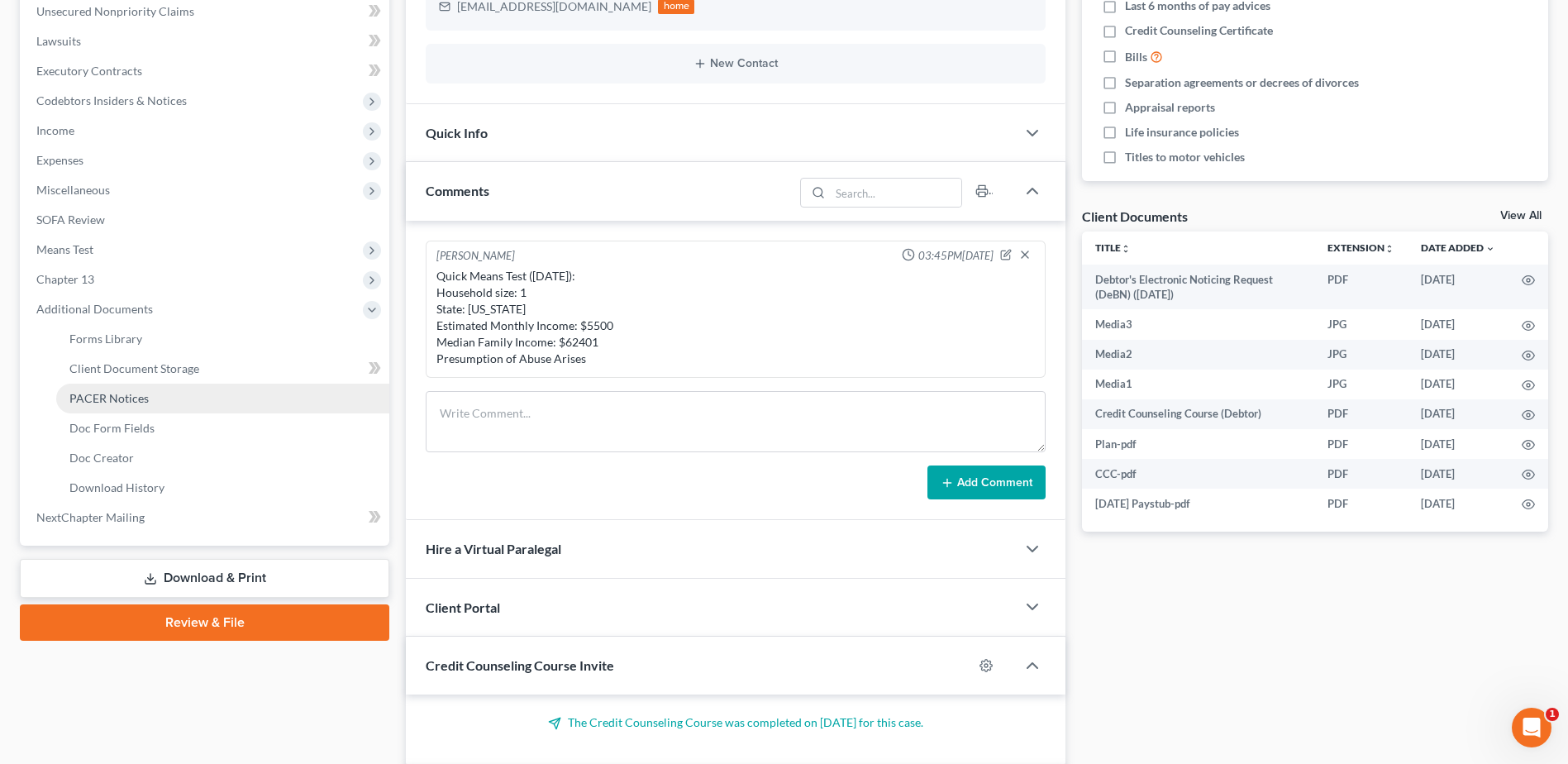
click at [116, 394] on span "PACER Notices" at bounding box center [109, 398] width 79 height 14
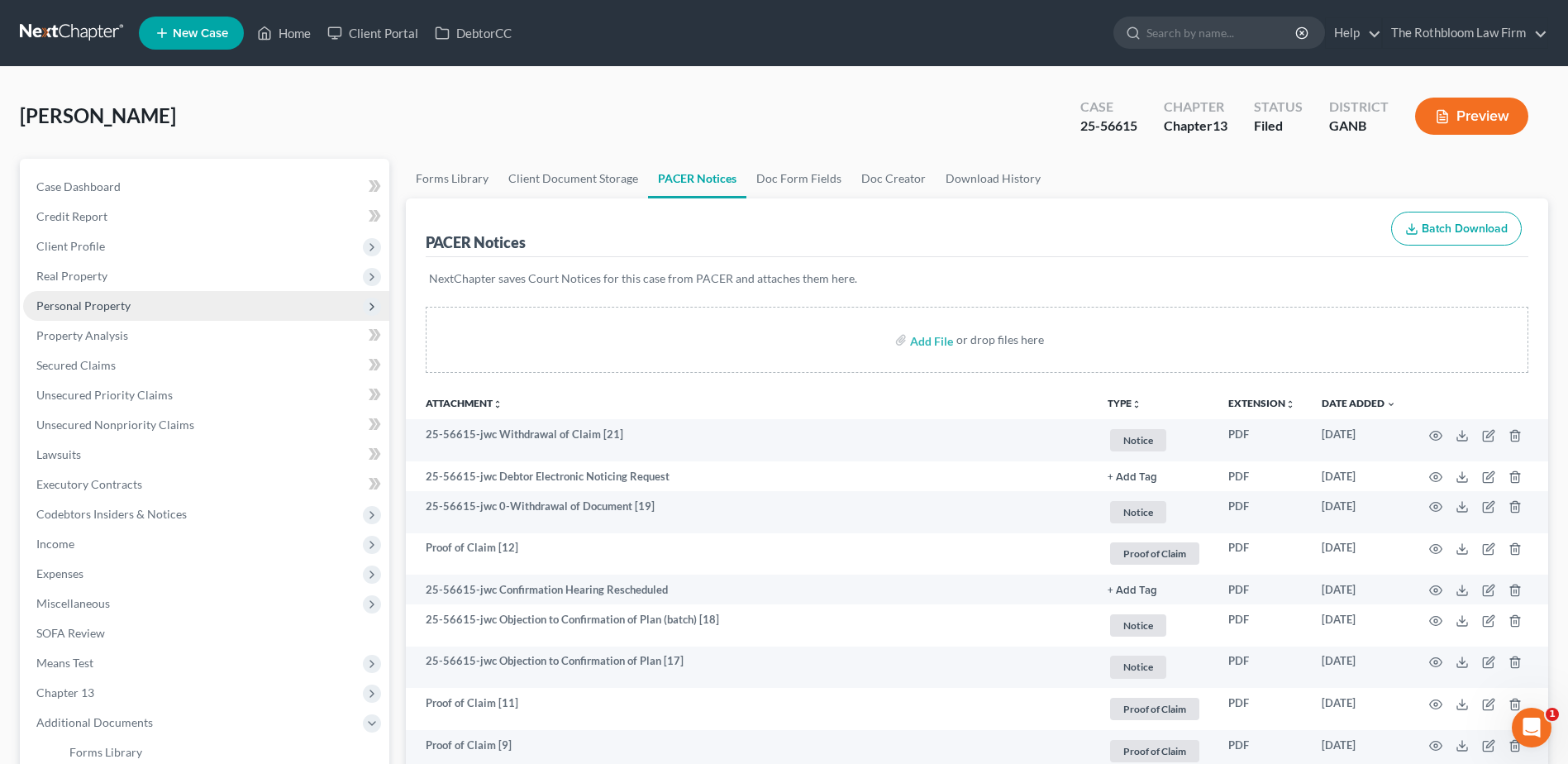
click at [95, 311] on span "Personal Property" at bounding box center [83, 306] width 94 height 14
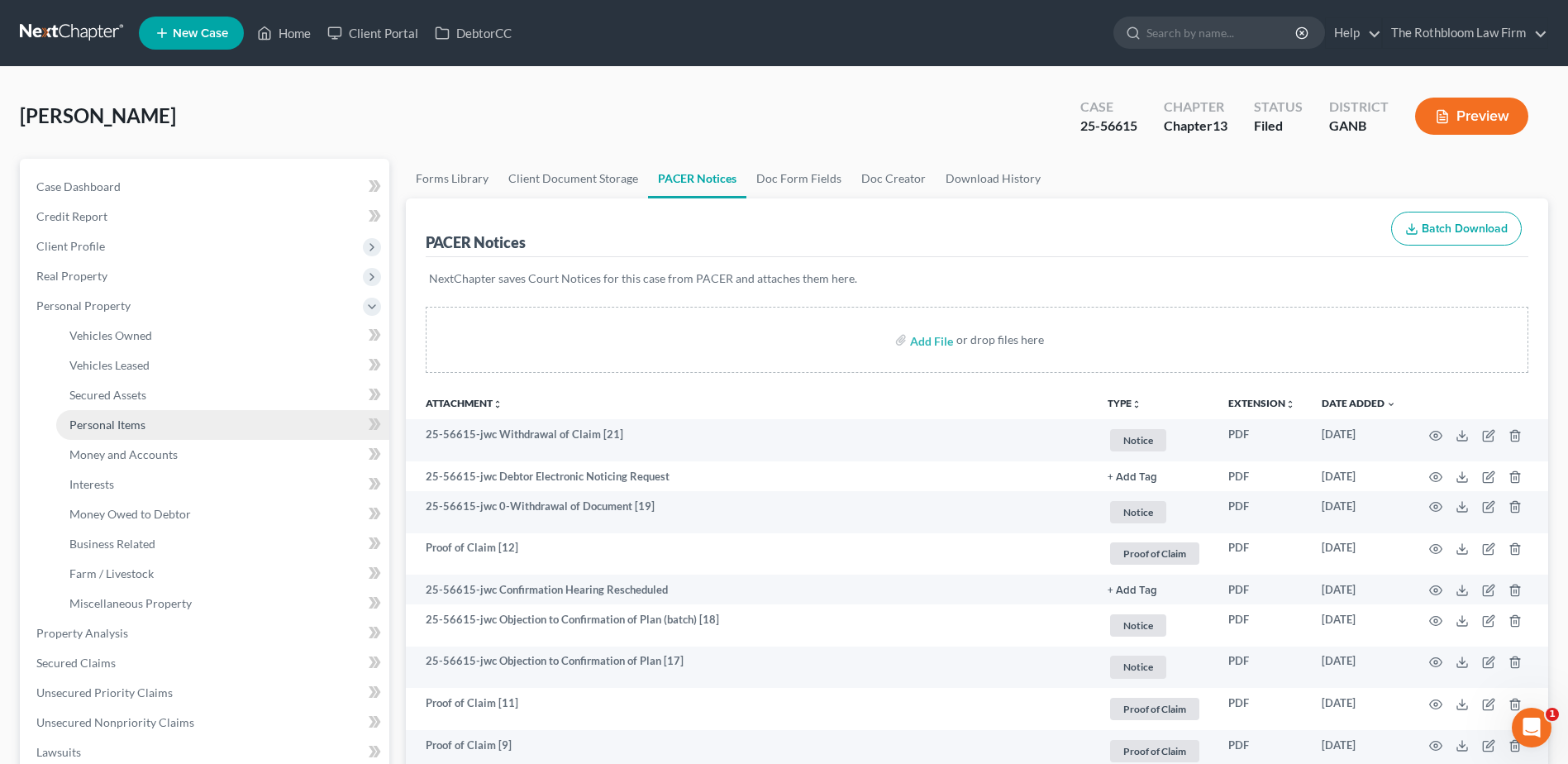
click at [112, 421] on span "Personal Items" at bounding box center [107, 424] width 76 height 14
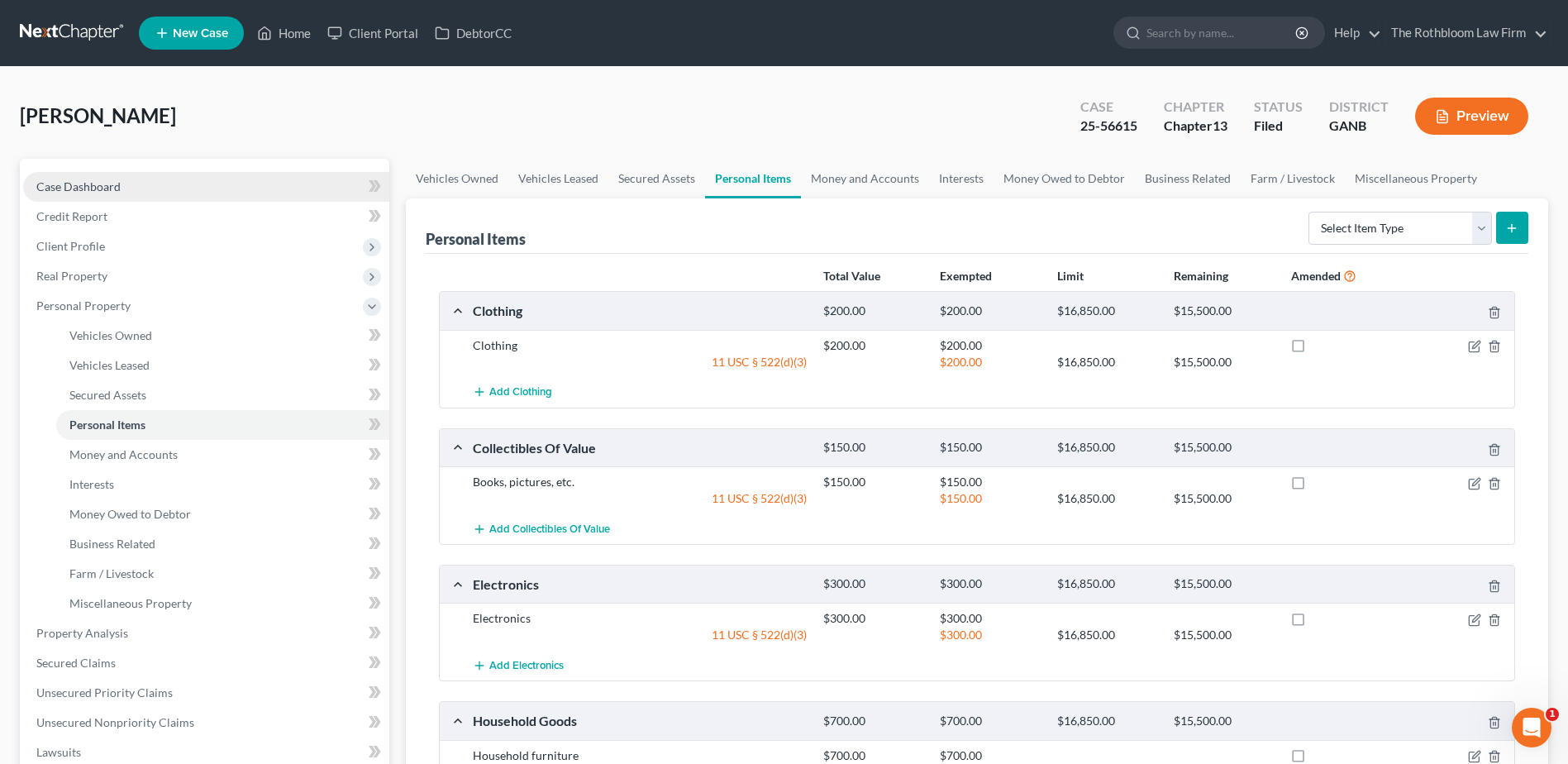
click at [90, 187] on span "Case Dashboard" at bounding box center [78, 187] width 84 height 14
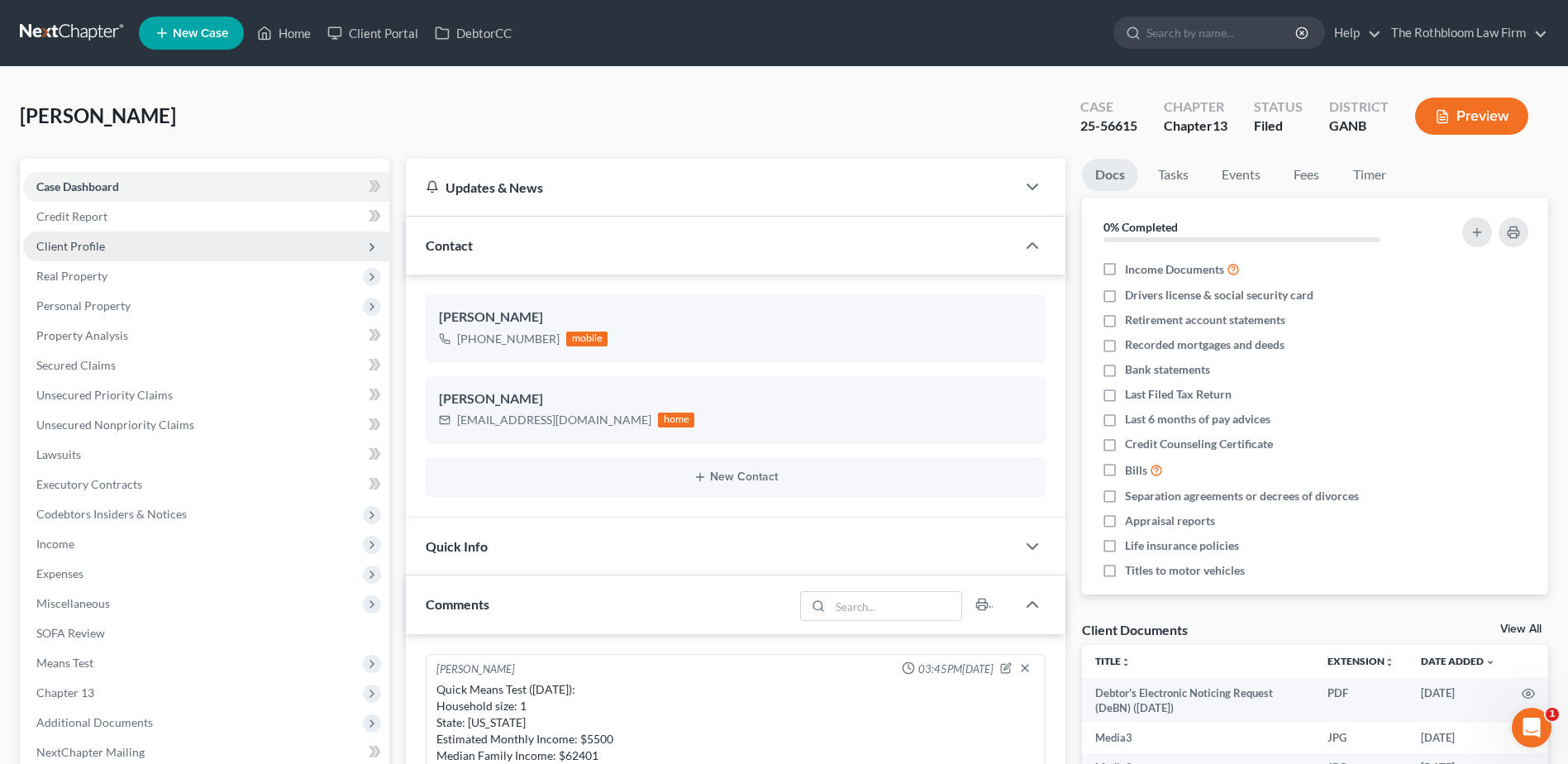
click at [62, 243] on span "Client Profile" at bounding box center [71, 246] width 69 height 14
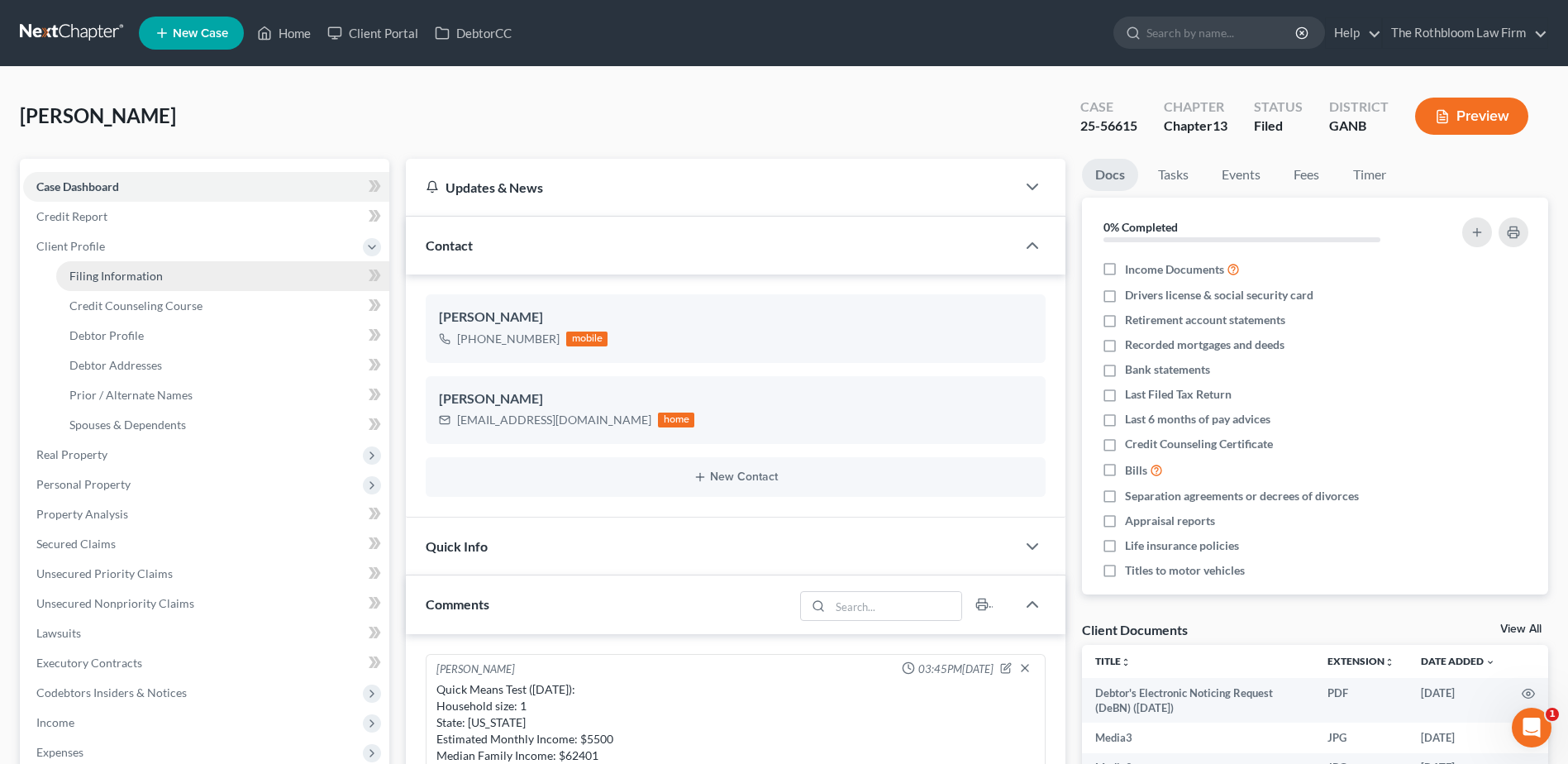
click at [110, 274] on span "Filing Information" at bounding box center [116, 276] width 93 height 14
select select "1"
select select "0"
select select "3"
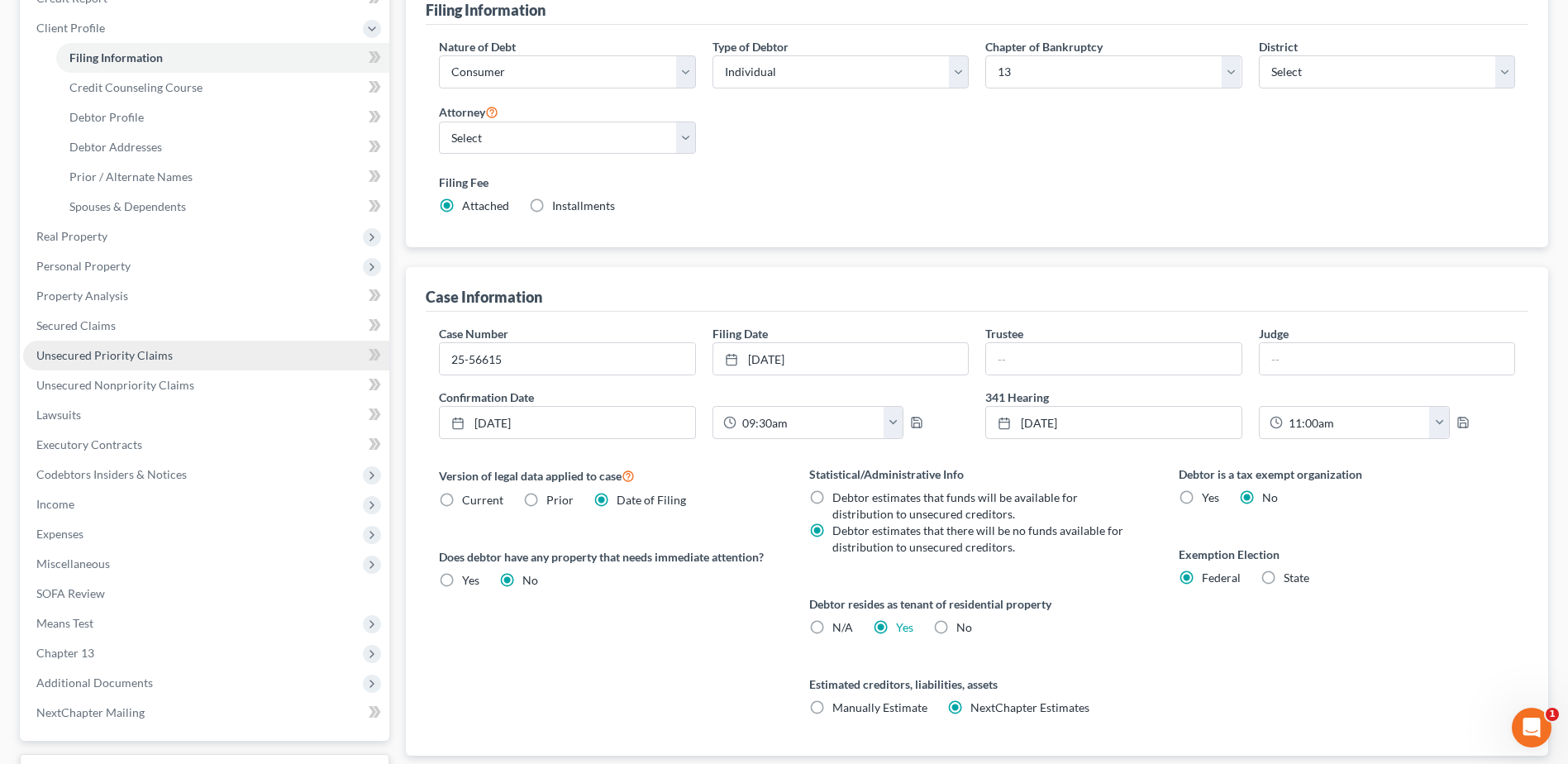
scroll to position [331, 0]
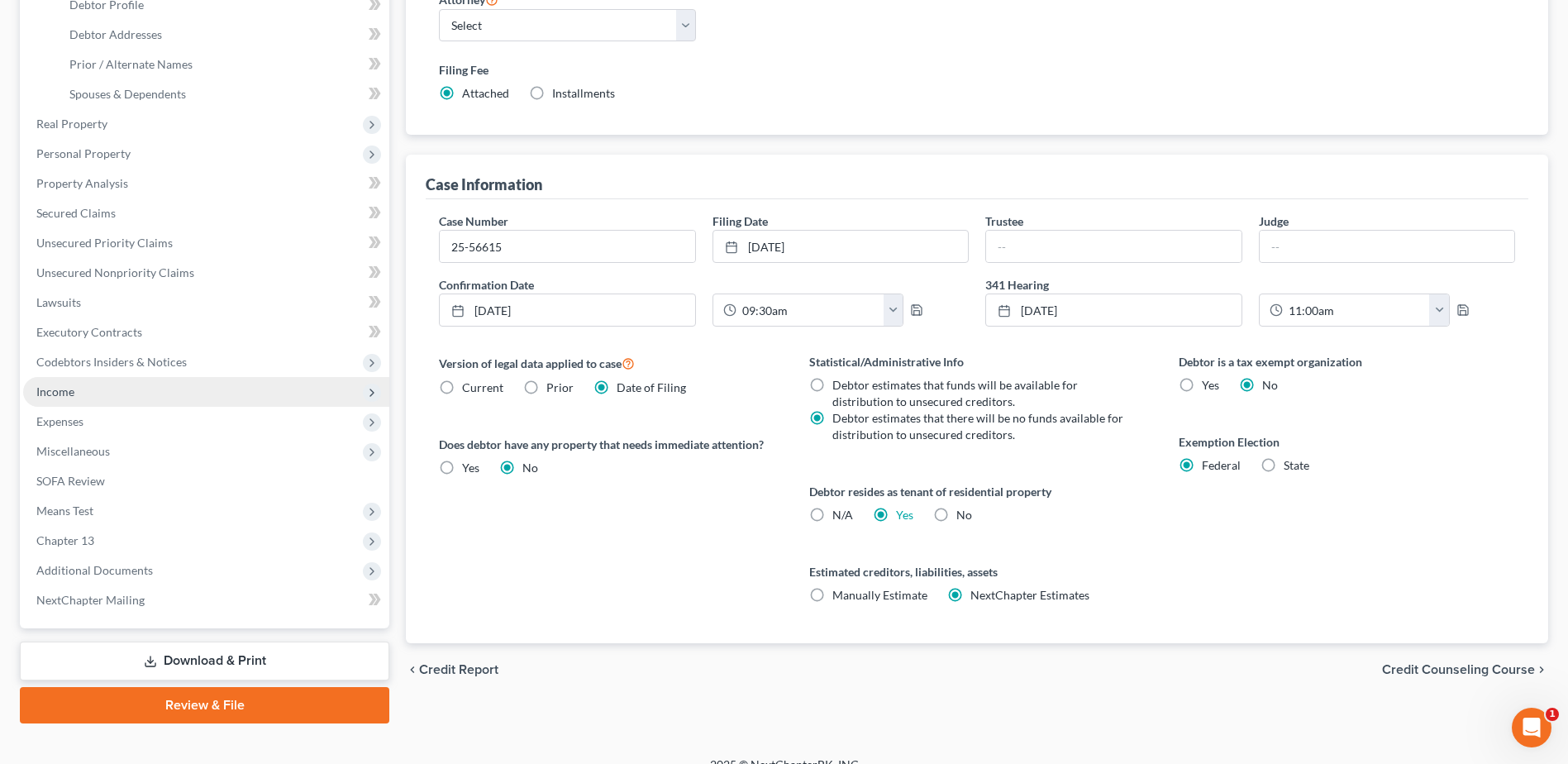
click at [52, 386] on span "Income" at bounding box center [56, 391] width 38 height 14
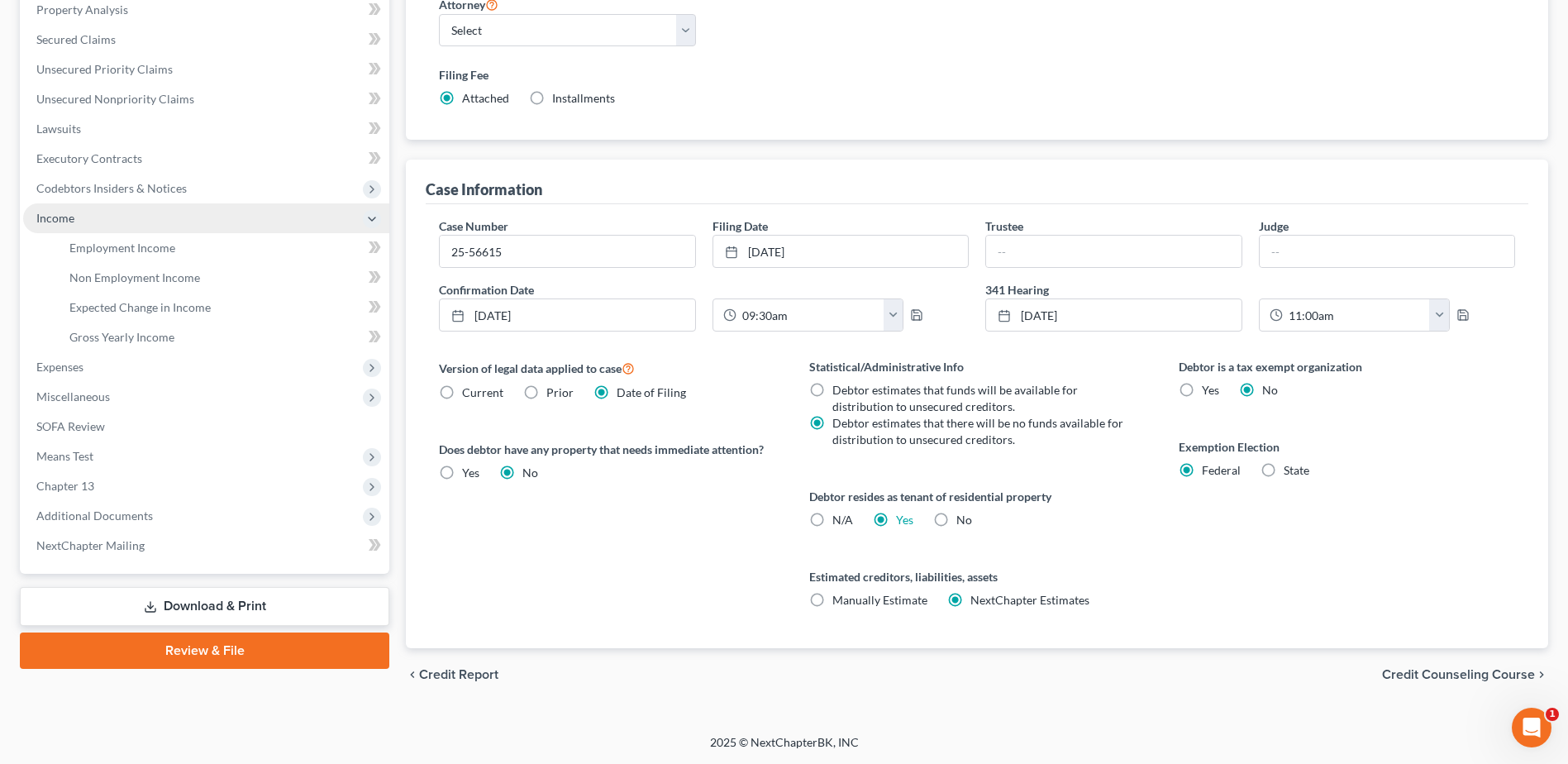
scroll to position [294, 0]
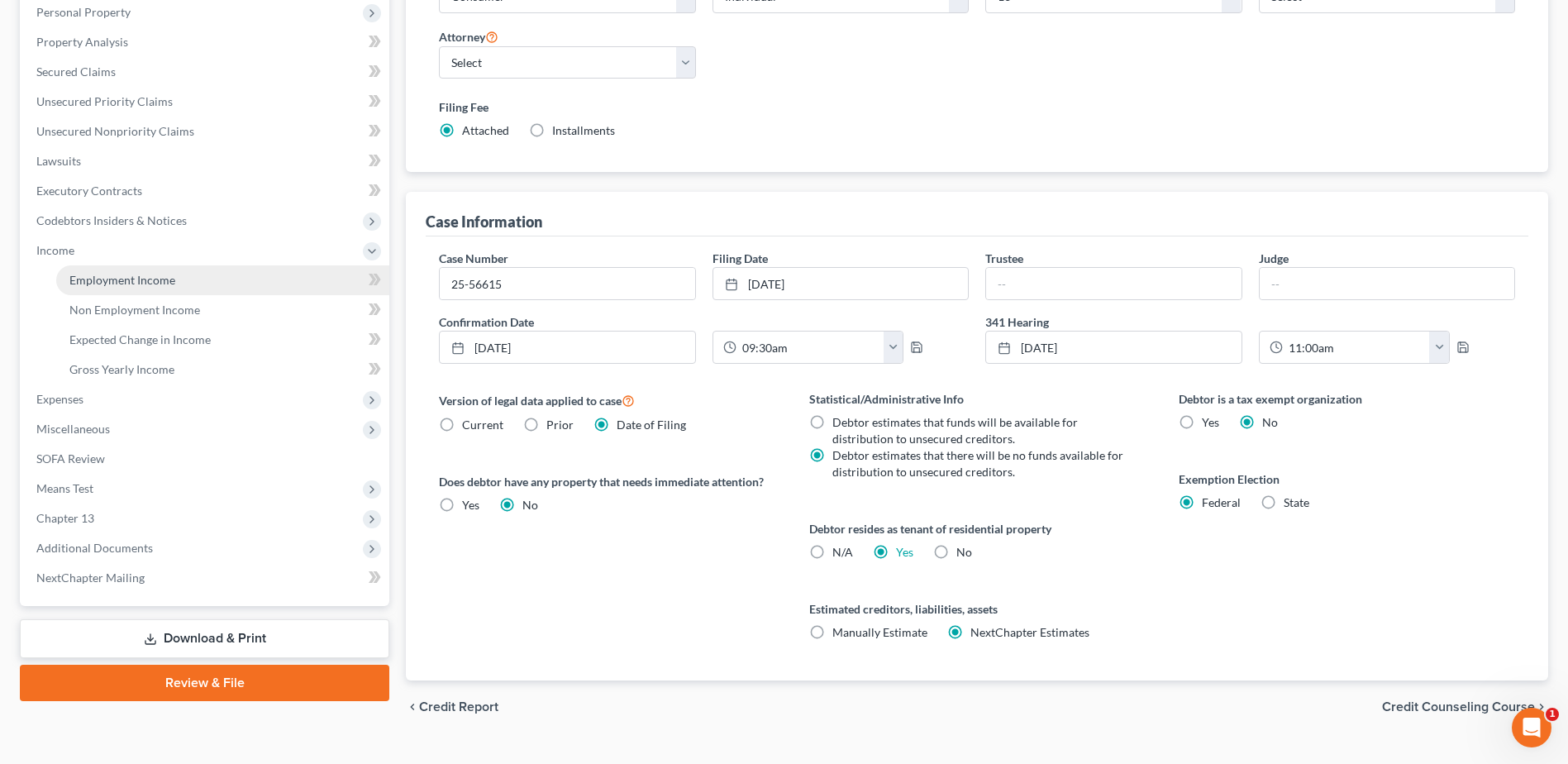
click at [119, 284] on span "Employment Income" at bounding box center [122, 280] width 106 height 14
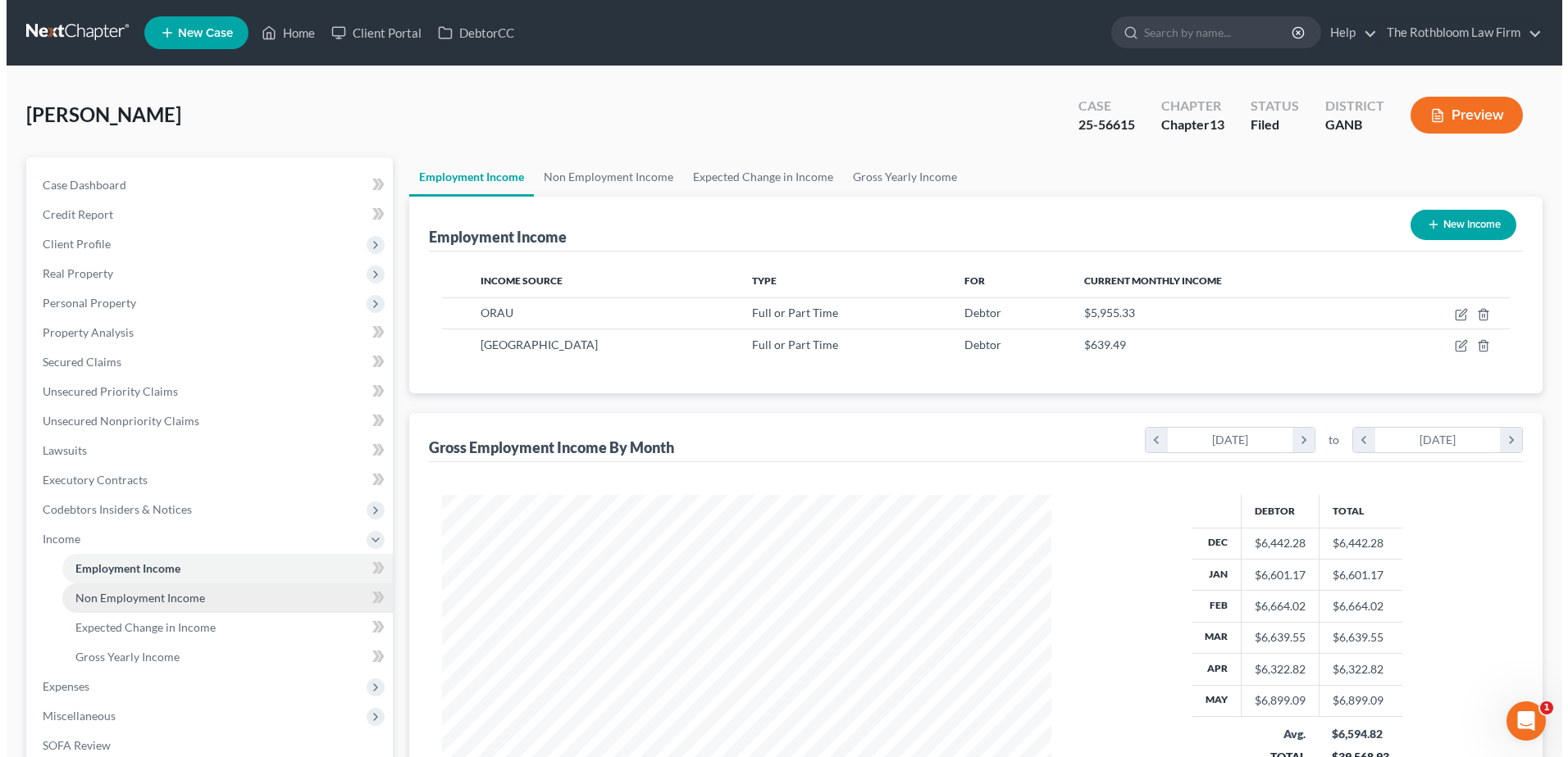
scroll to position [304, 641]
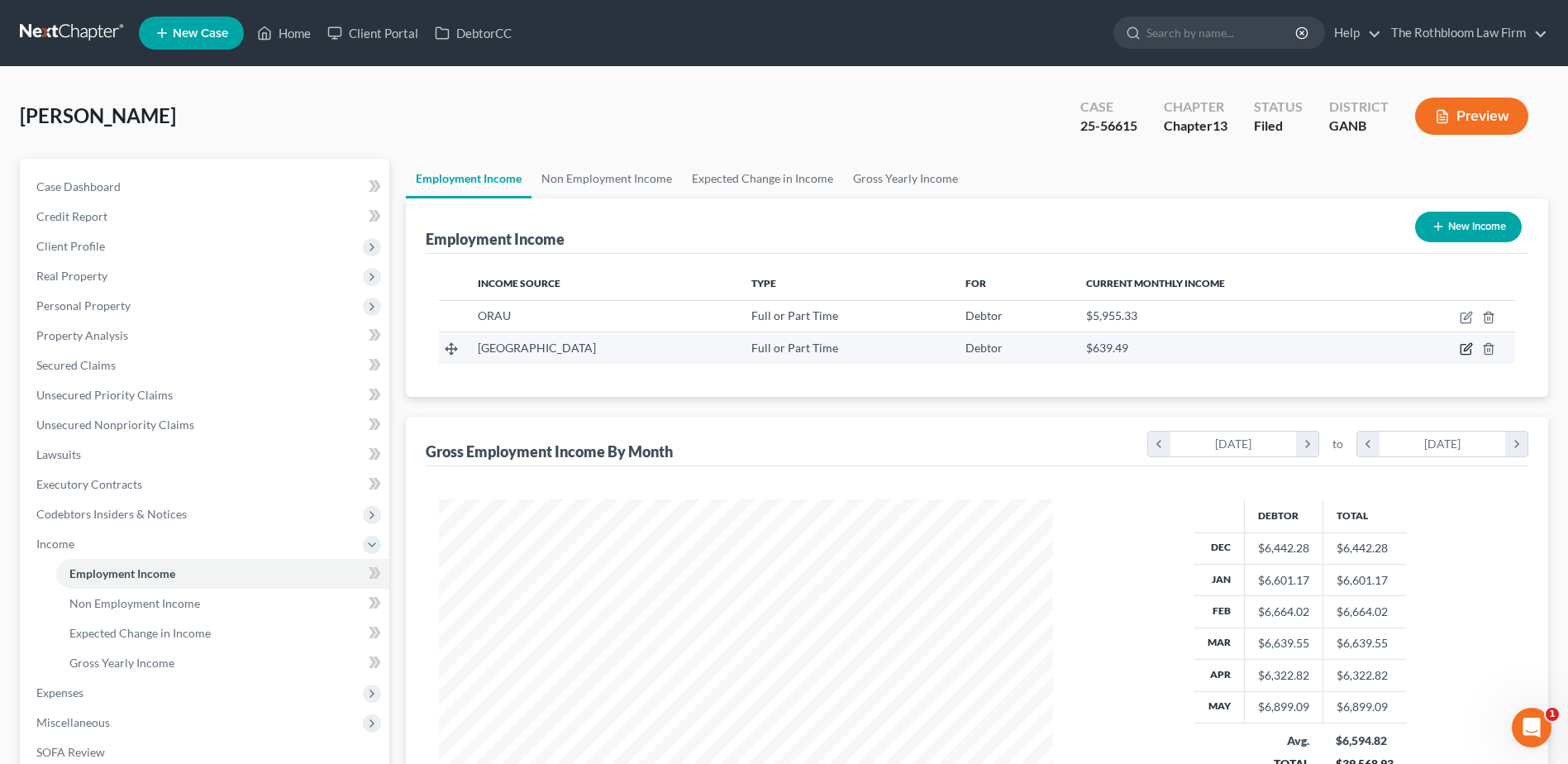
click at [1467, 348] on icon "button" at bounding box center [1468, 347] width 7 height 7
select select "0"
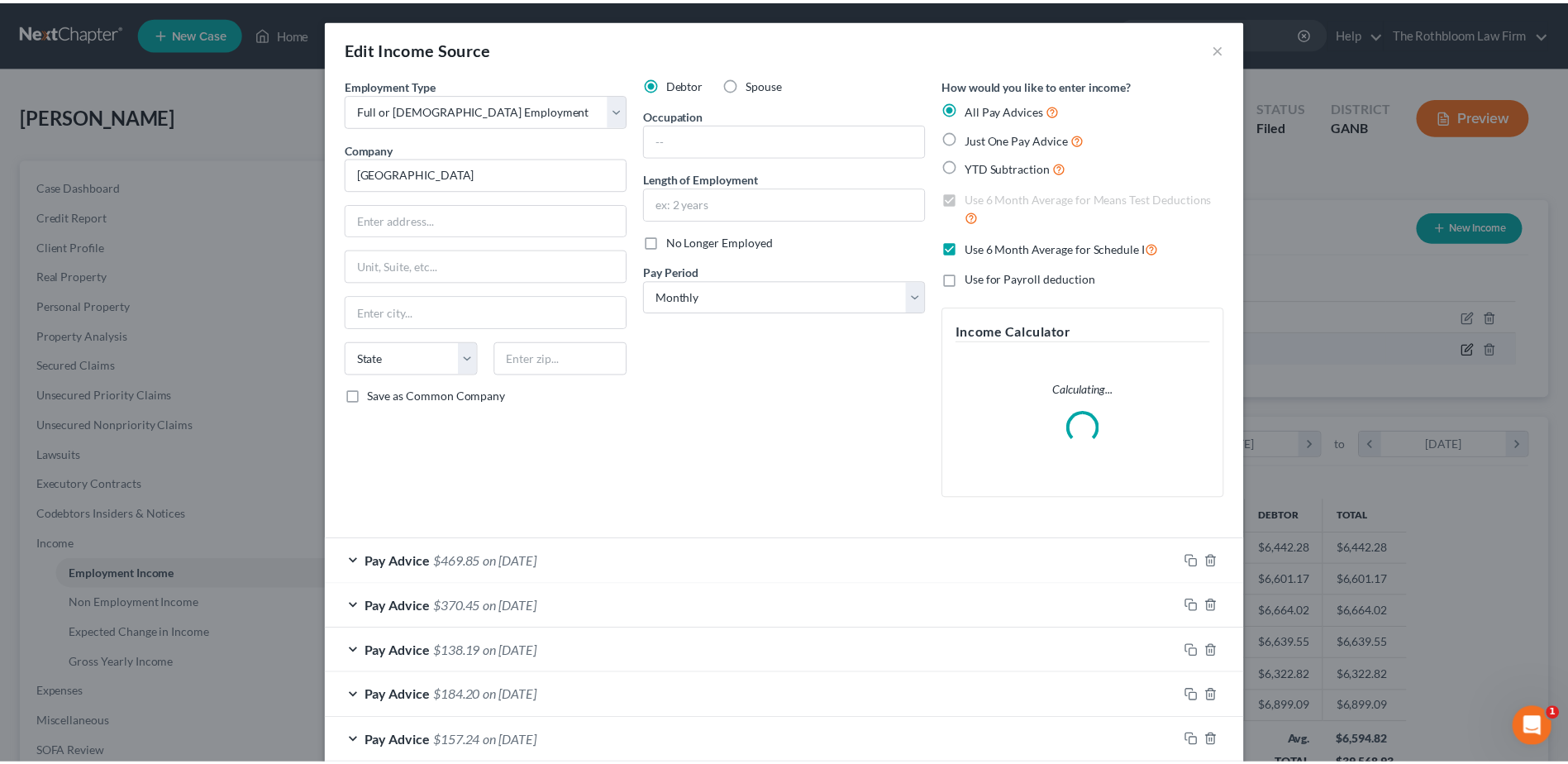
scroll to position [309, 653]
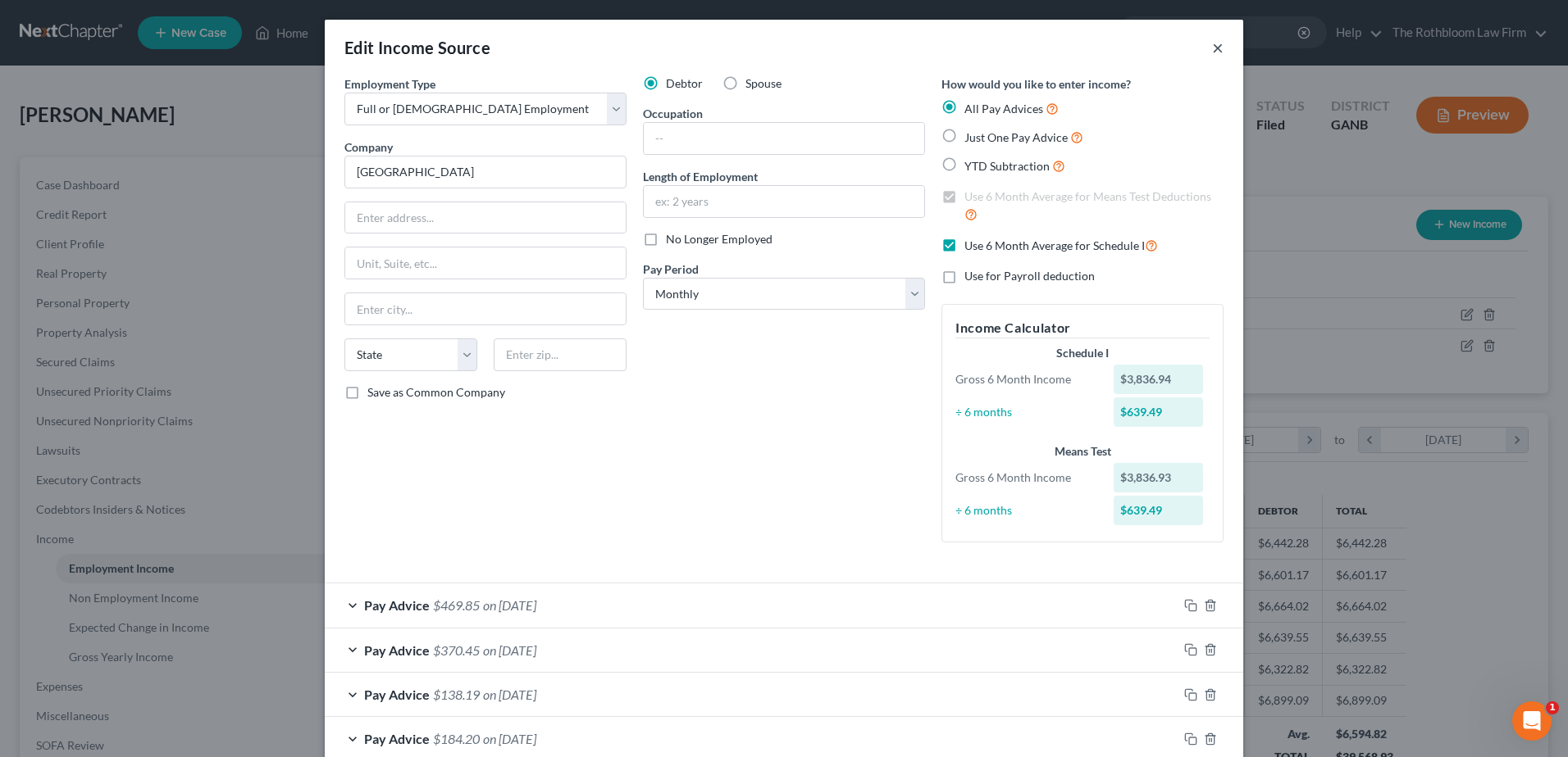
click at [1215, 46] on button "×" at bounding box center [1218, 47] width 12 height 20
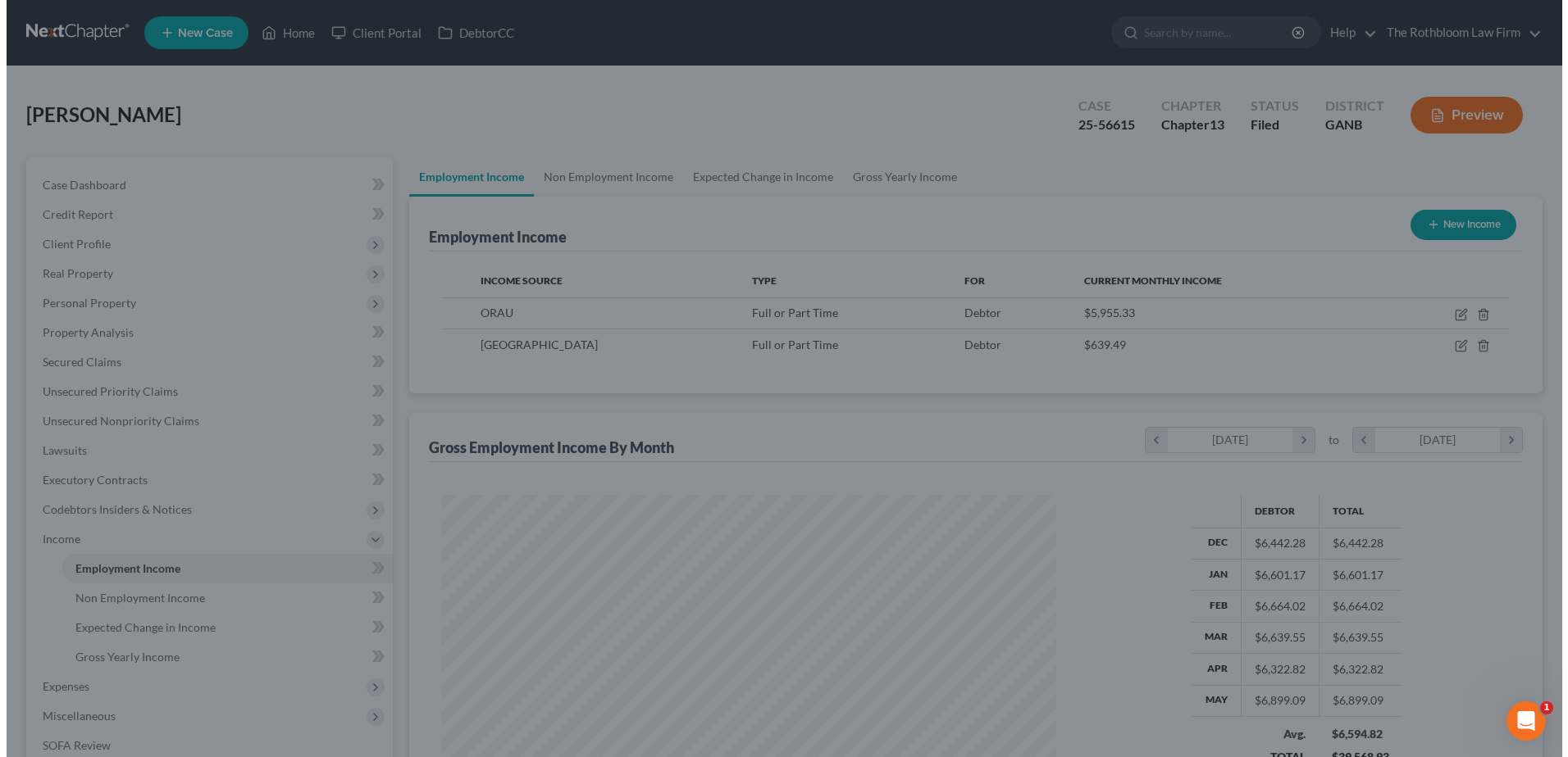
scroll to position [819296, 819399]
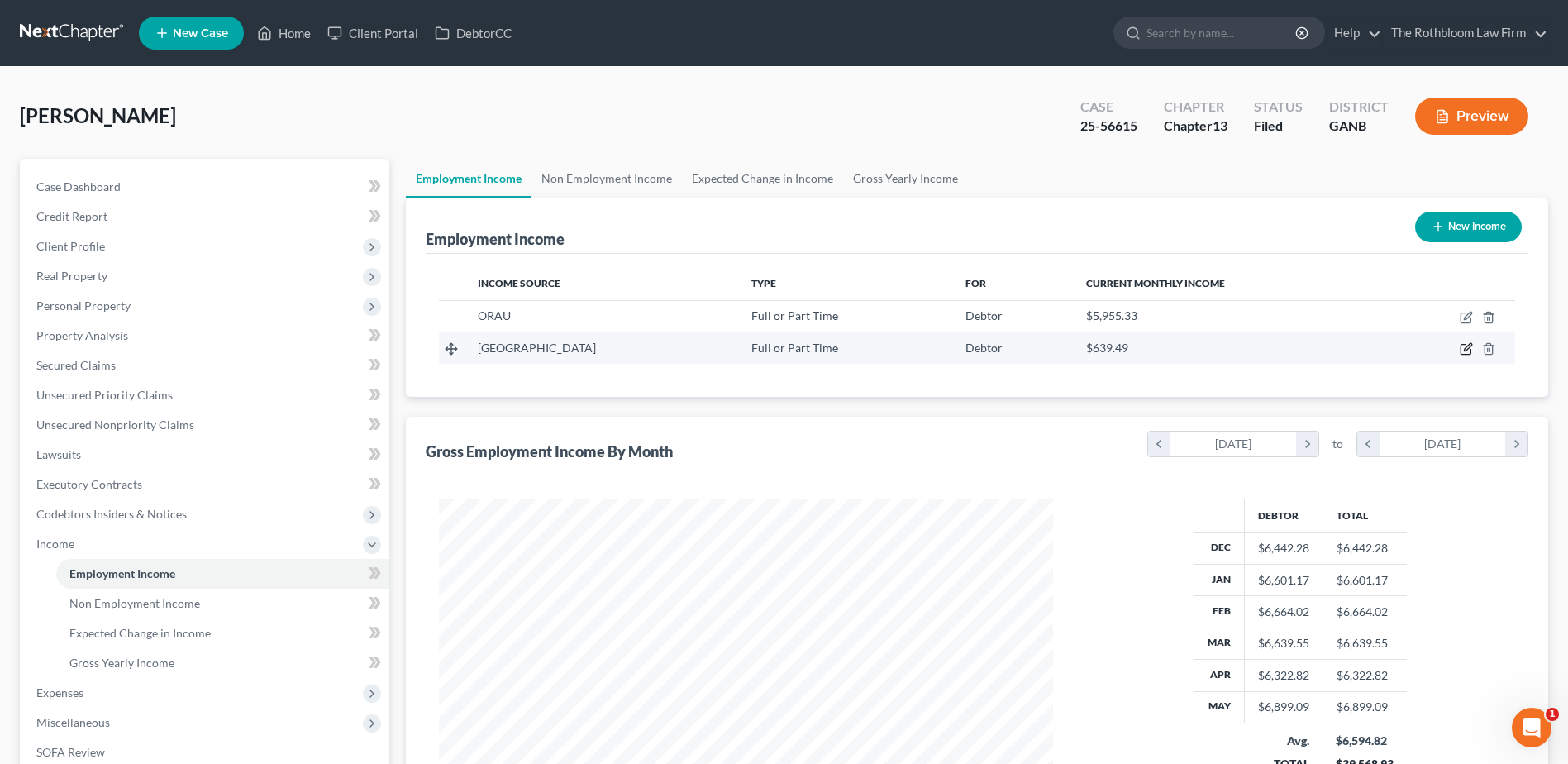
click at [1470, 349] on icon "button" at bounding box center [1468, 347] width 7 height 7
select select "0"
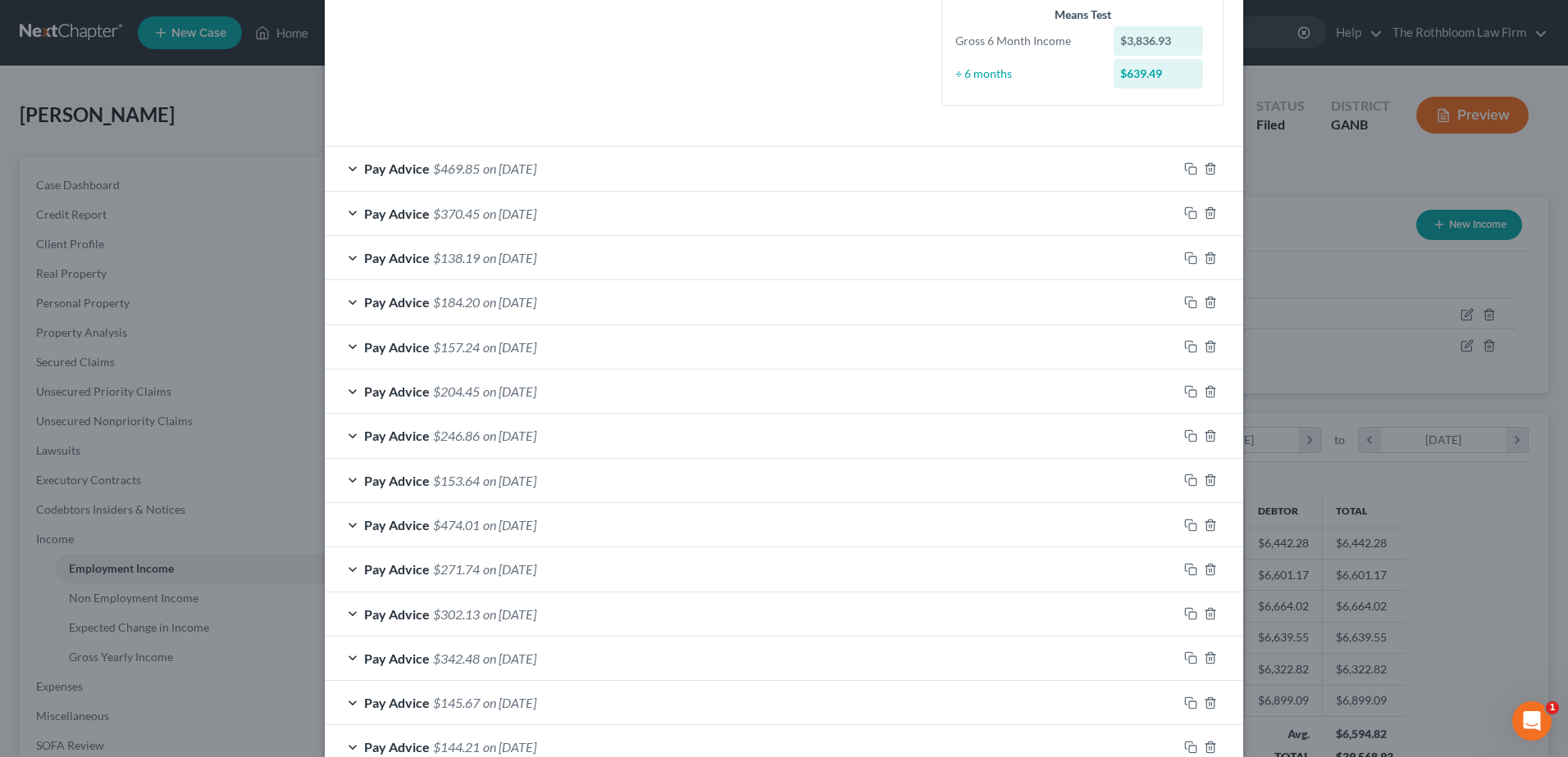
scroll to position [574, 0]
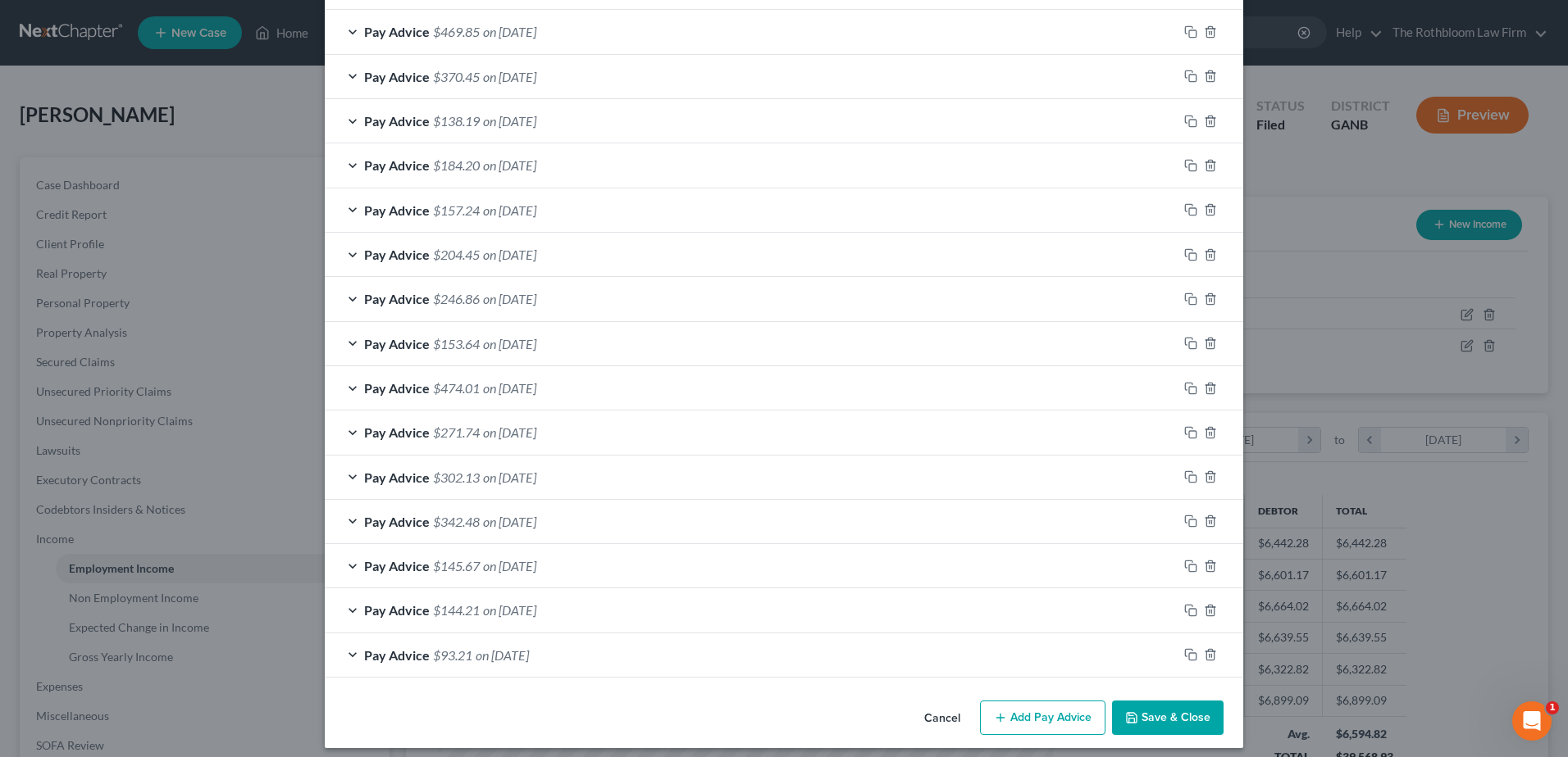
click at [433, 649] on span "$93.21" at bounding box center [453, 656] width 39 height 16
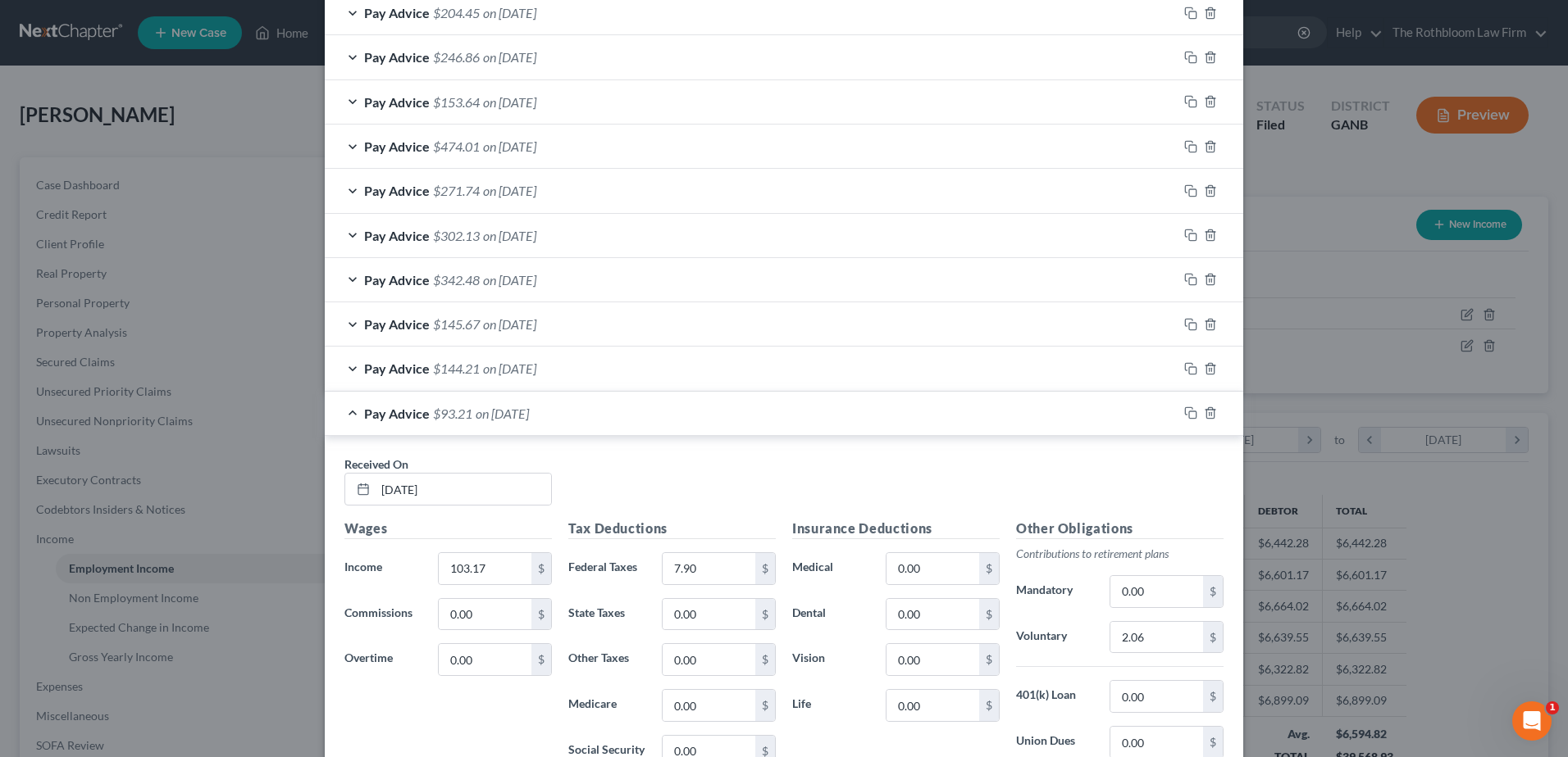
scroll to position [820, 0]
click at [483, 368] on span "on [DATE]" at bounding box center [509, 364] width 53 height 16
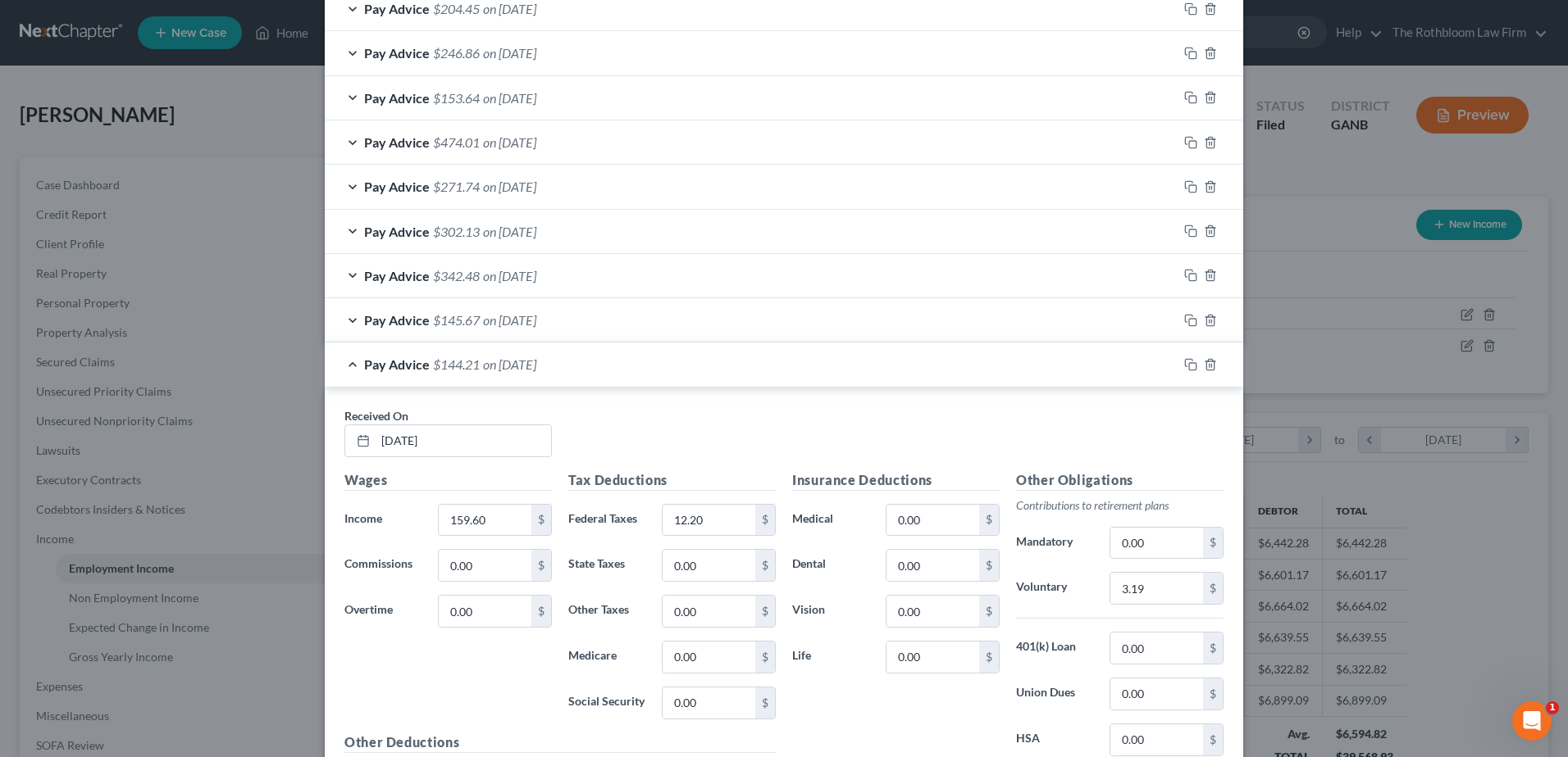
click at [485, 313] on span "on [DATE]" at bounding box center [509, 320] width 53 height 16
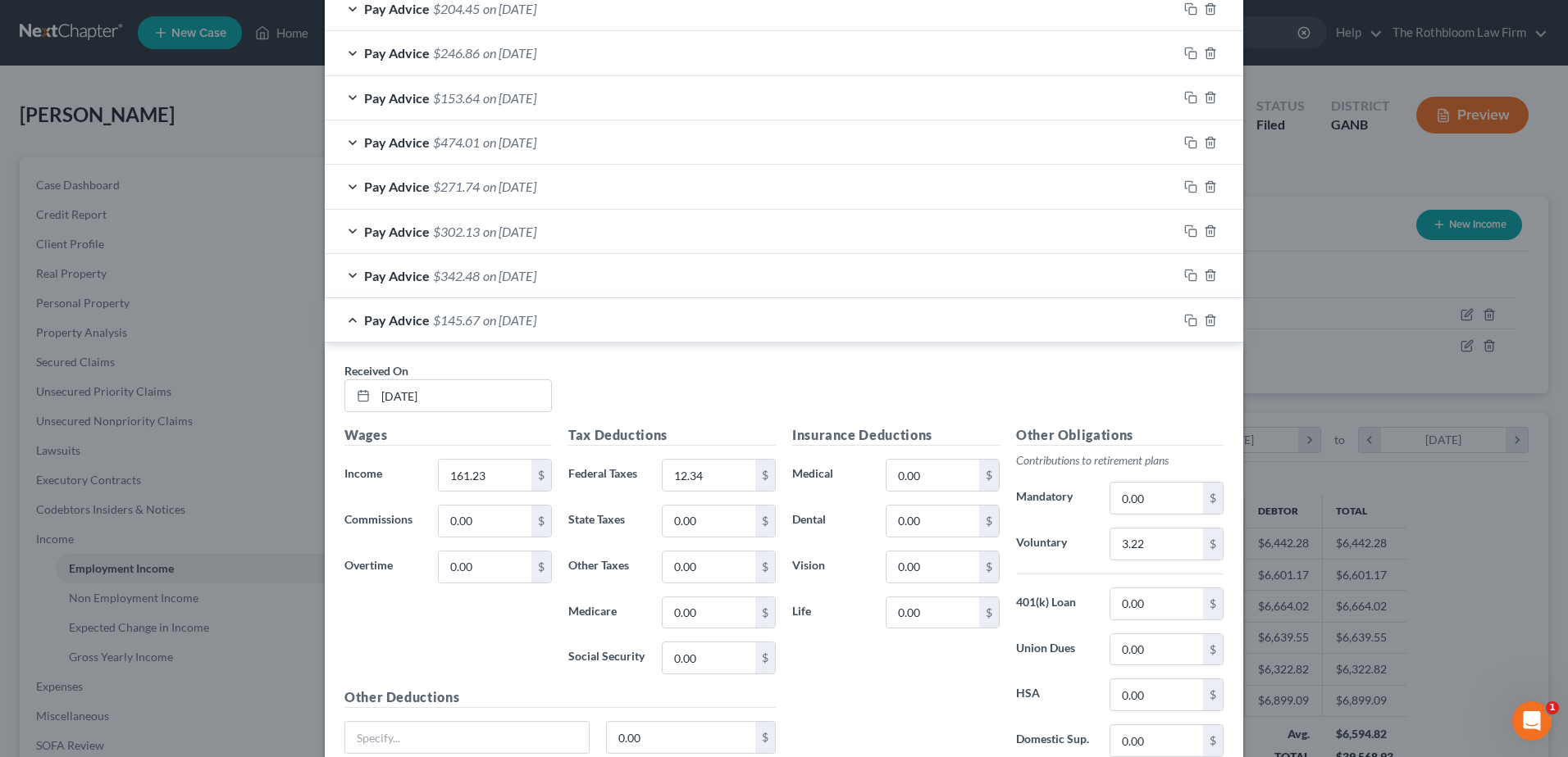
click at [483, 275] on span "on [DATE]" at bounding box center [509, 276] width 53 height 16
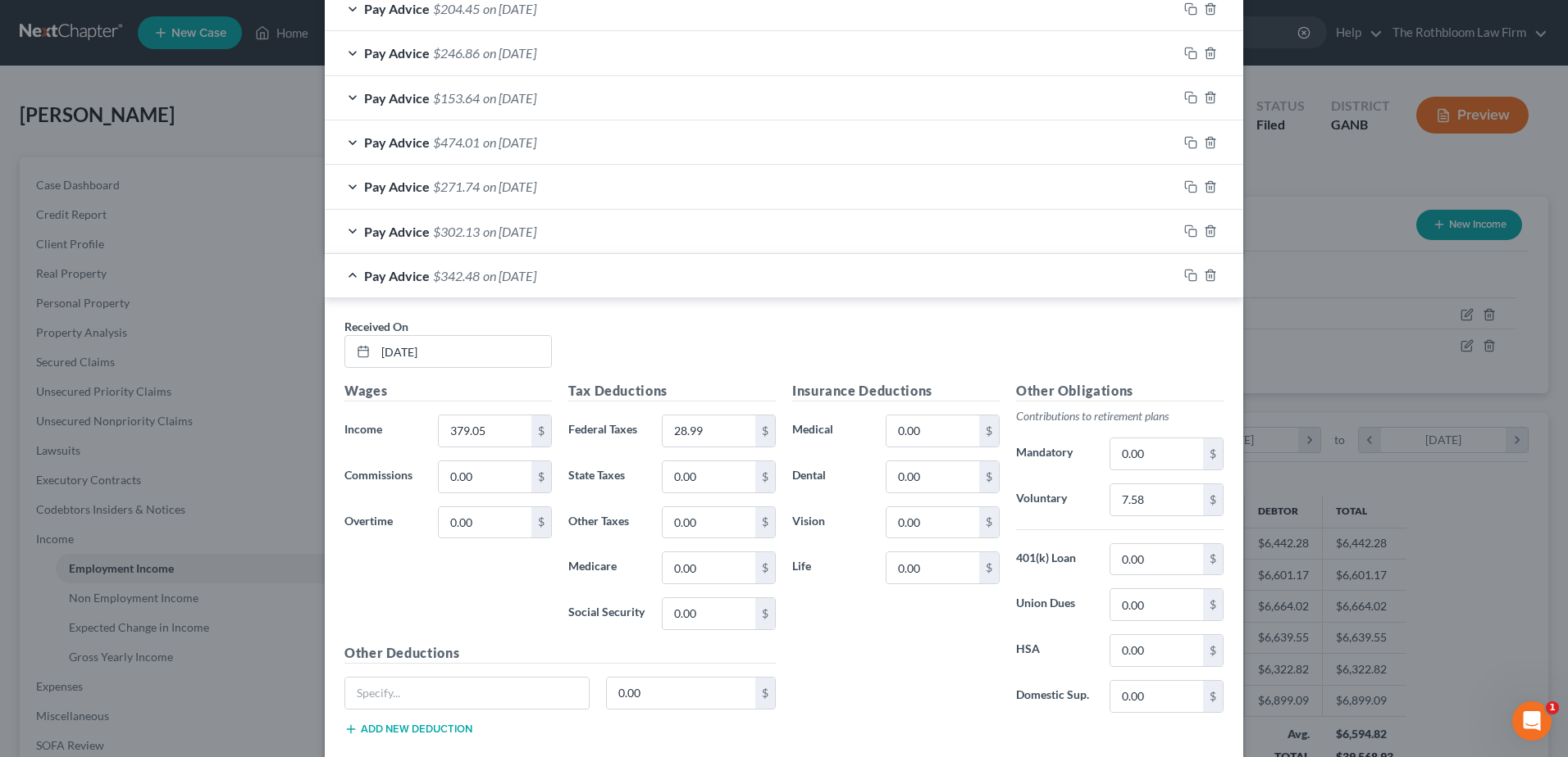
click at [483, 232] on span "on [DATE]" at bounding box center [509, 231] width 53 height 16
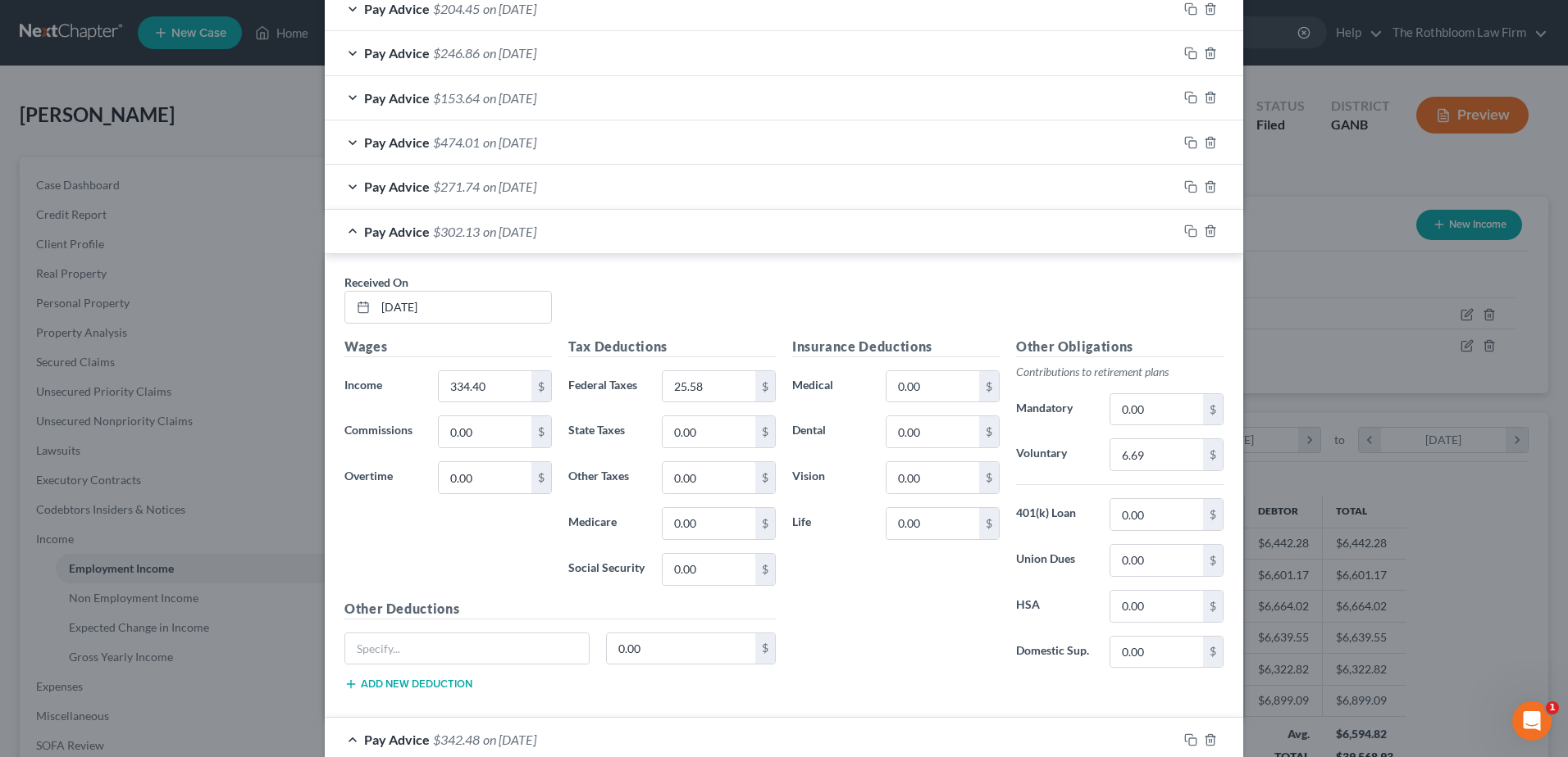
click at [502, 182] on span "on [DATE]" at bounding box center [509, 187] width 53 height 16
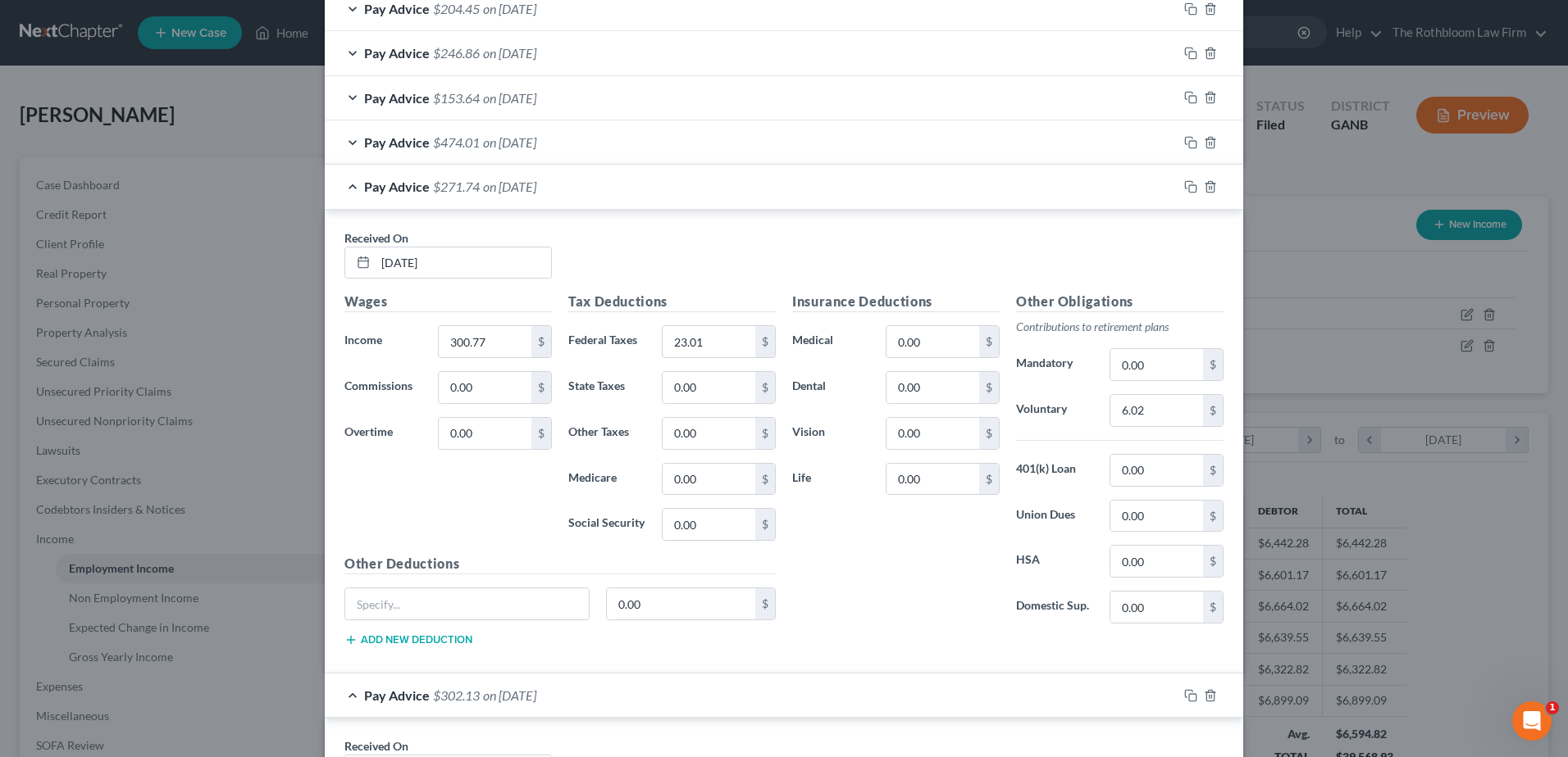
click at [447, 145] on span "$474.01" at bounding box center [456, 143] width 46 height 16
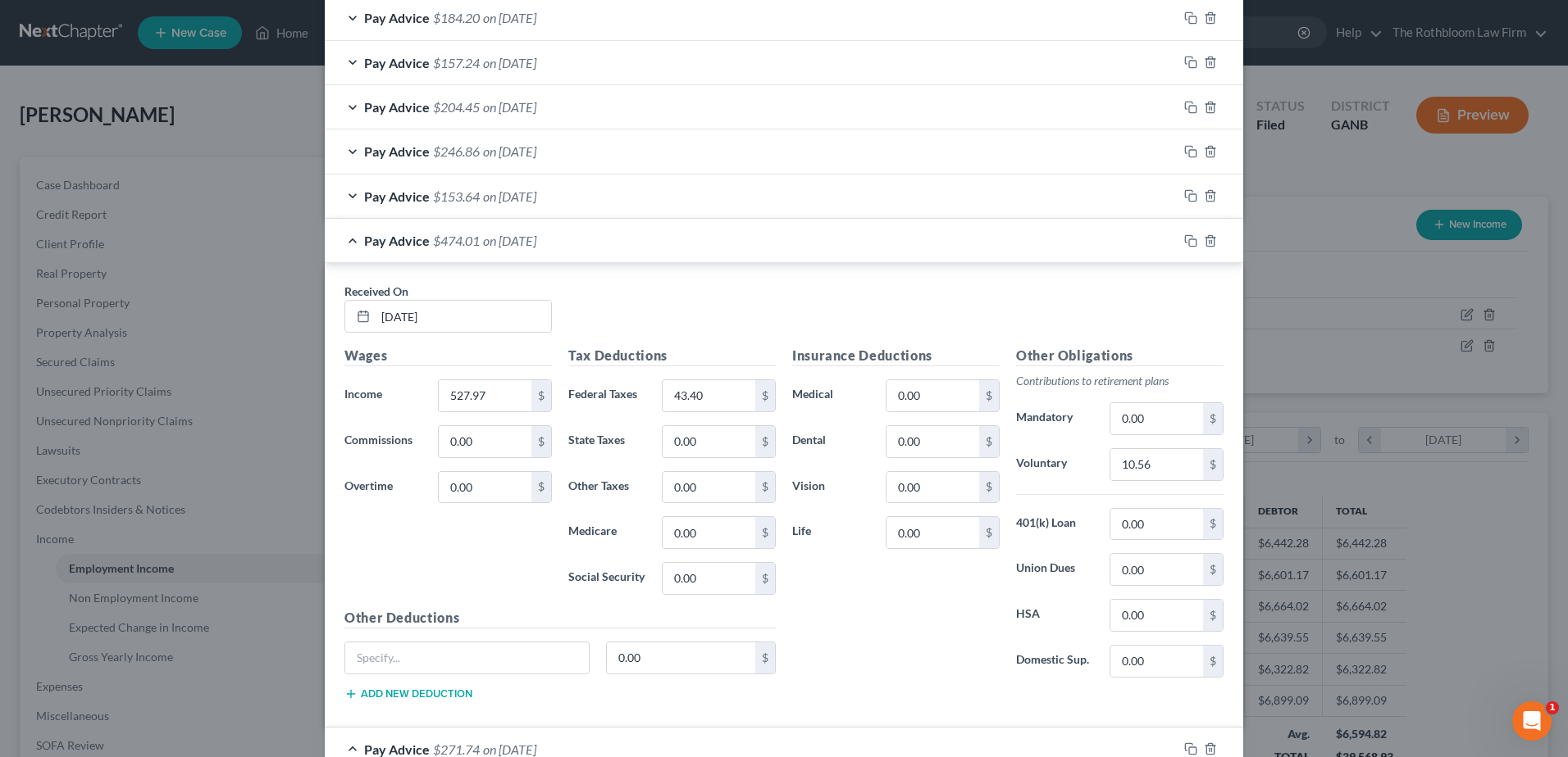
scroll to position [719, 0]
click at [488, 201] on span "on [DATE]" at bounding box center [509, 199] width 53 height 16
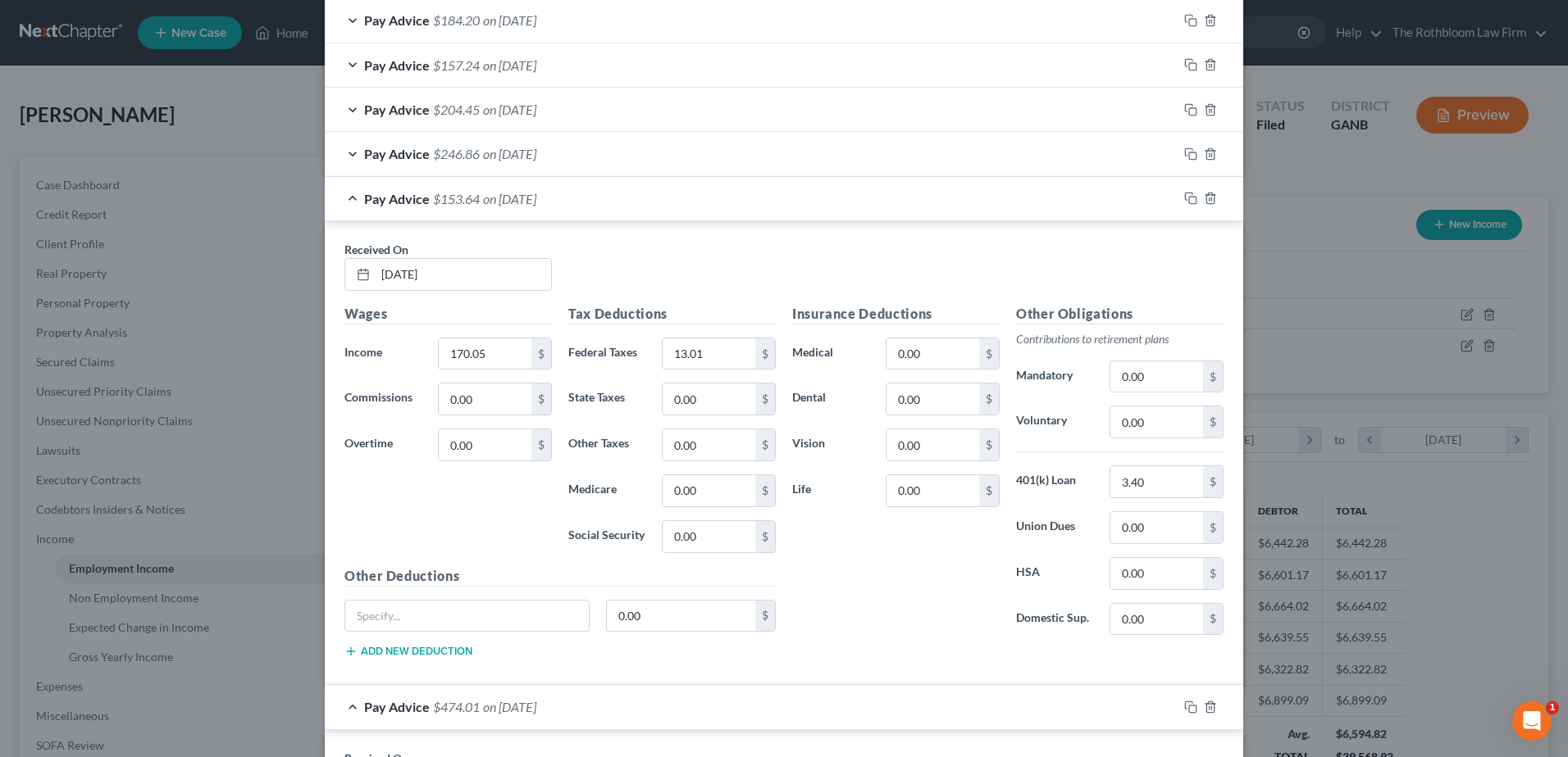
click at [468, 150] on span "$246.86" at bounding box center [456, 154] width 46 height 16
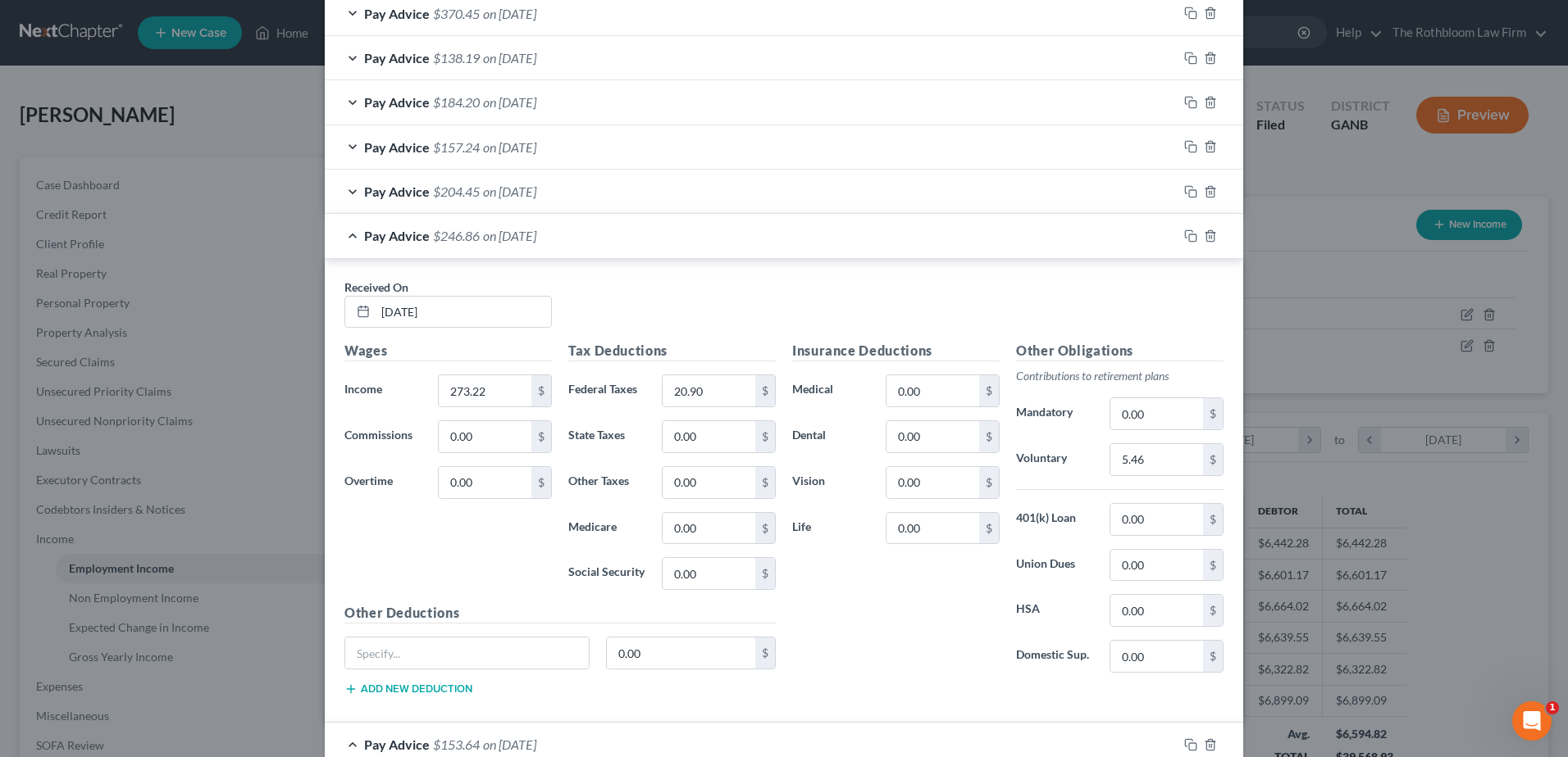
click at [456, 193] on span "$204.45" at bounding box center [456, 192] width 46 height 16
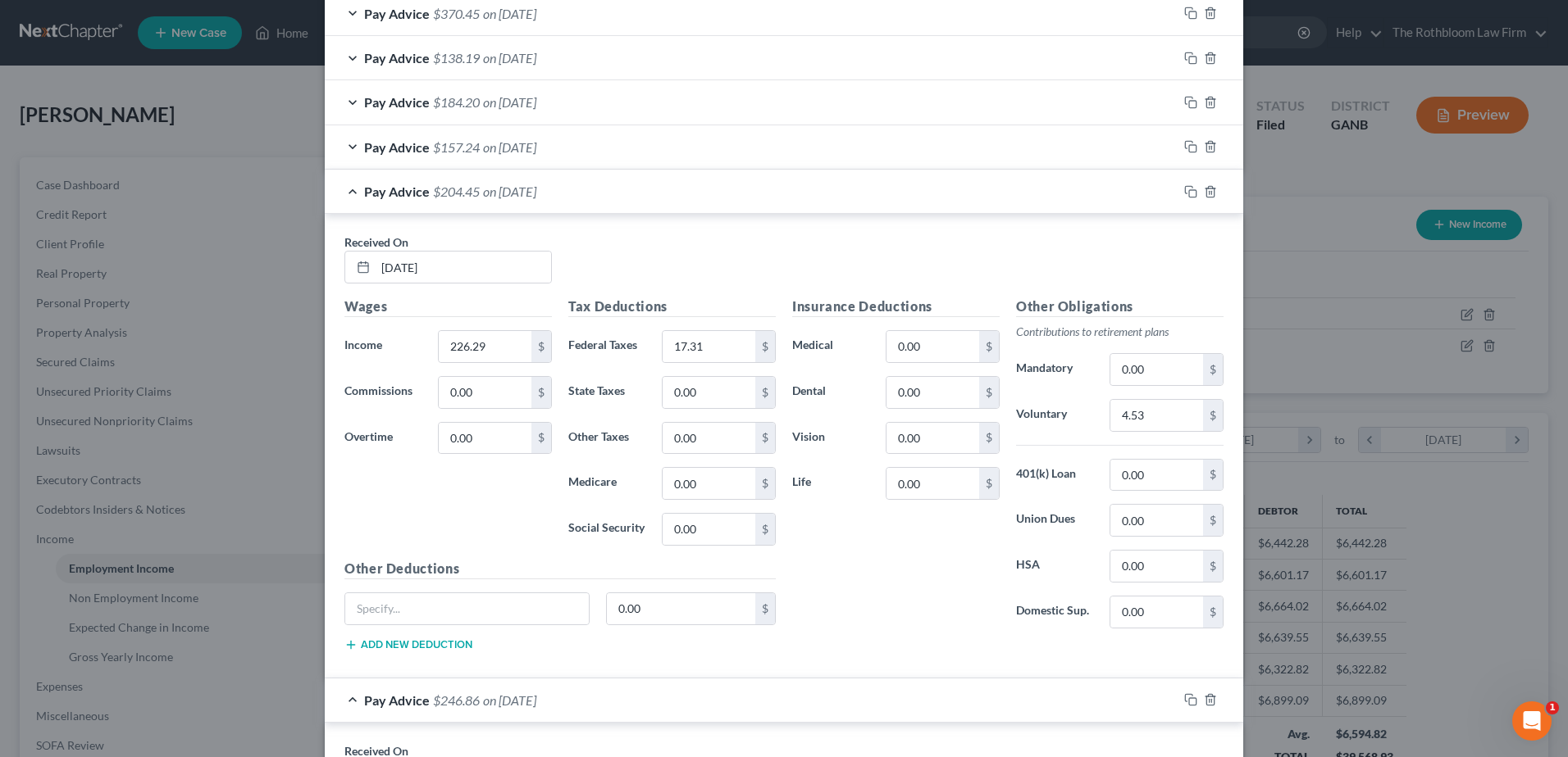
click at [494, 145] on span "on [DATE]" at bounding box center [509, 148] width 53 height 16
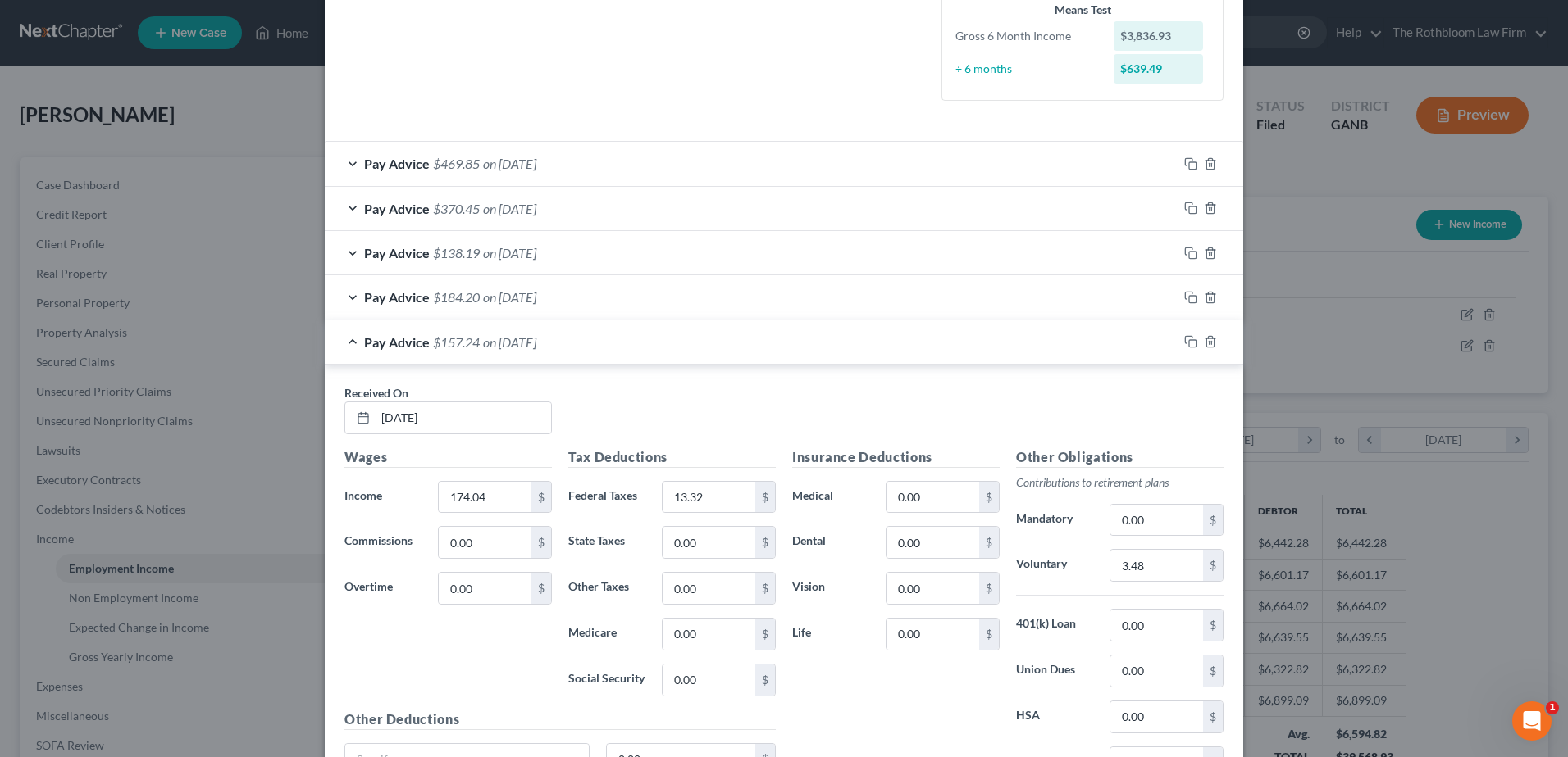
scroll to position [391, 0]
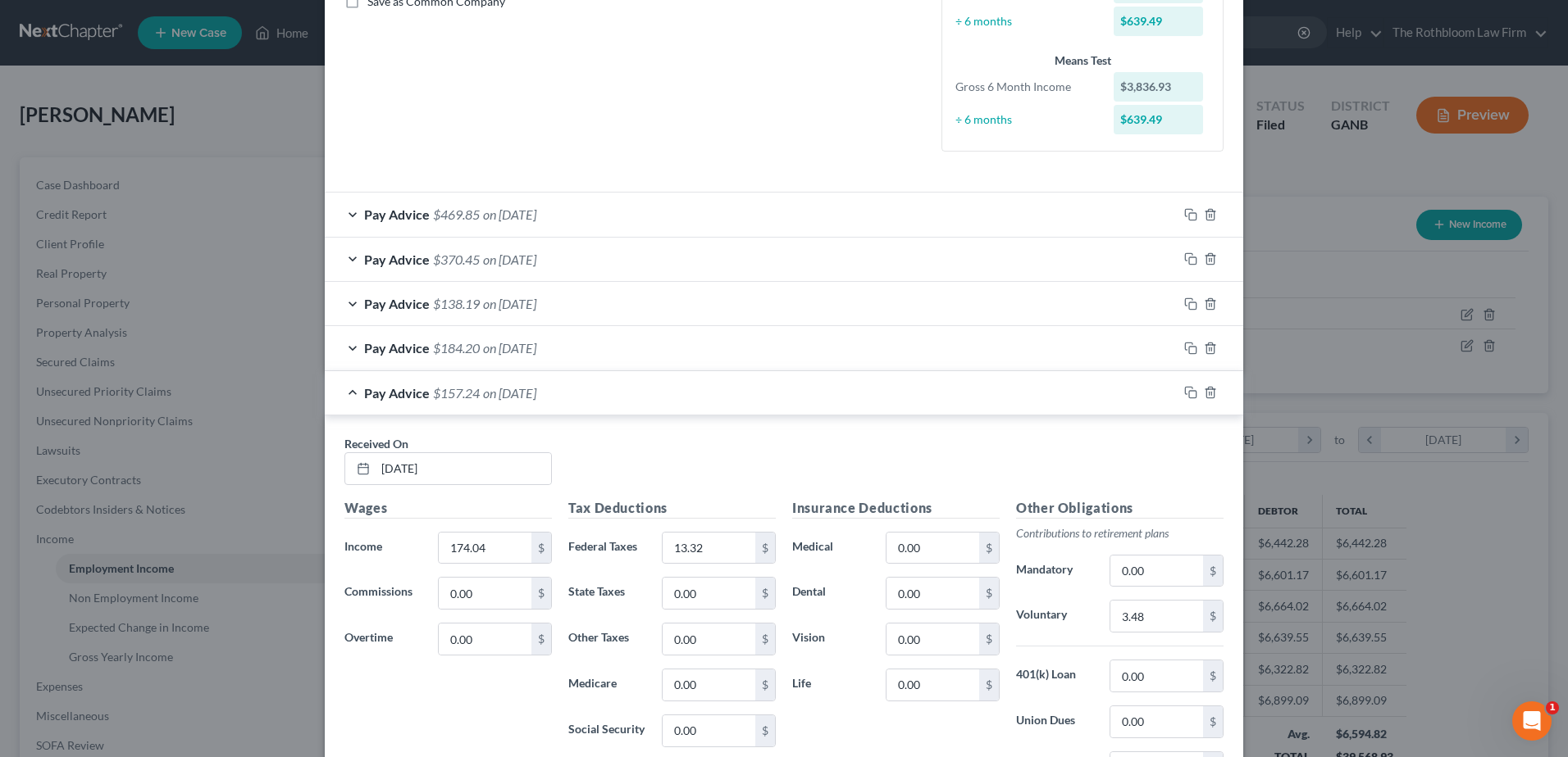
click at [462, 352] on span "$184.20" at bounding box center [456, 348] width 46 height 16
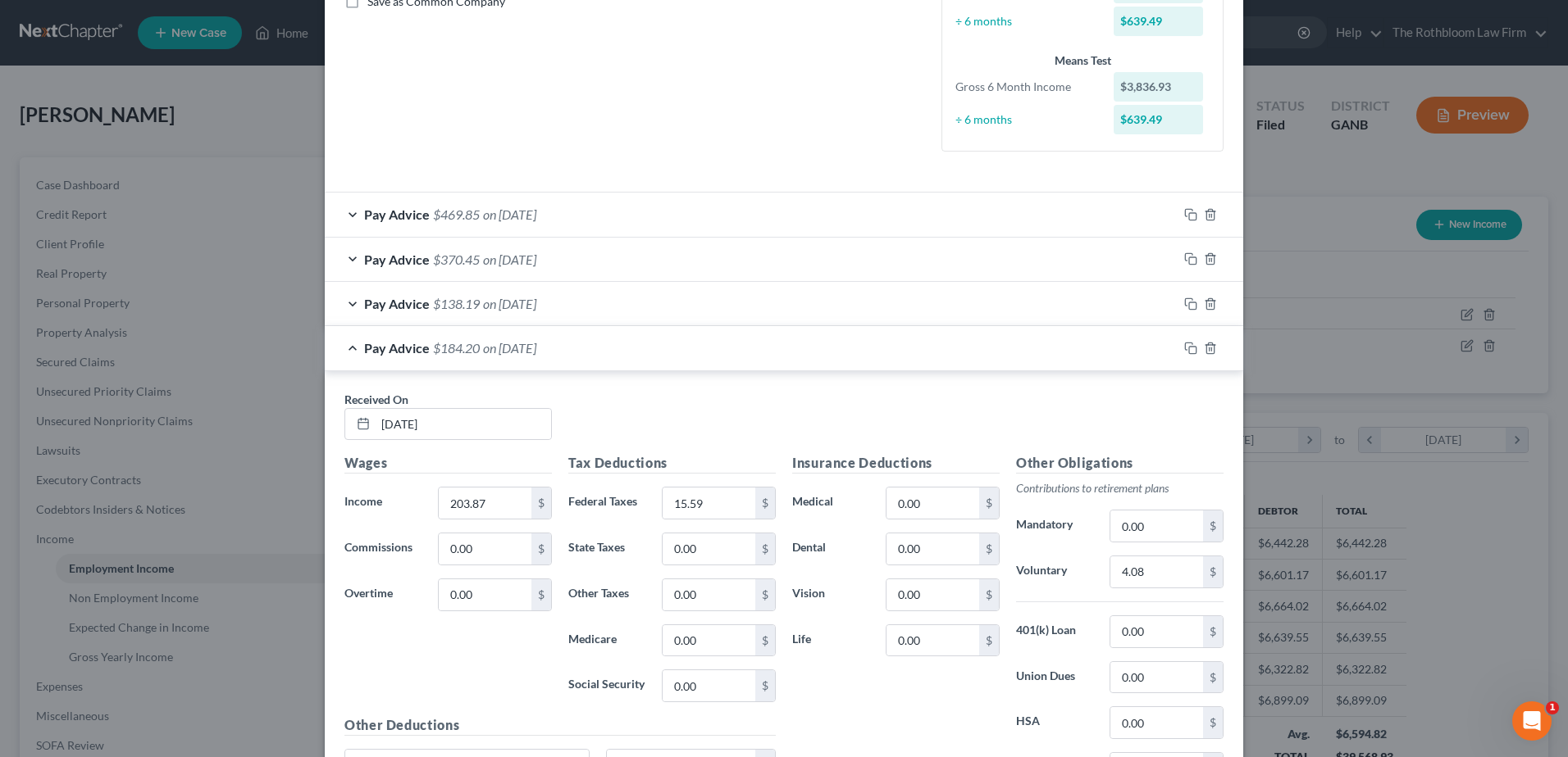
click at [453, 303] on span "$138.19" at bounding box center [456, 304] width 46 height 16
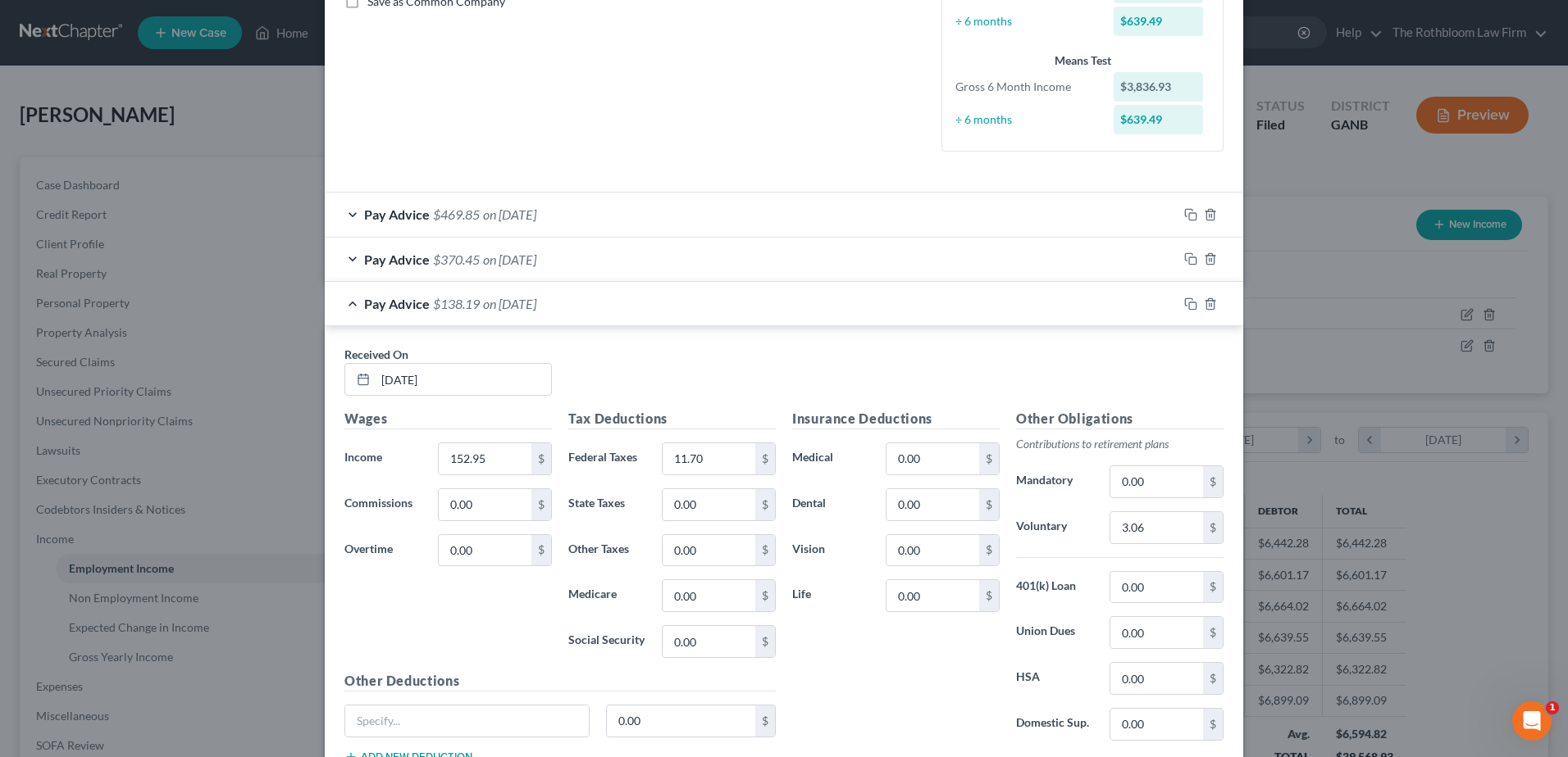
click at [433, 267] on span "$370.45" at bounding box center [456, 260] width 46 height 16
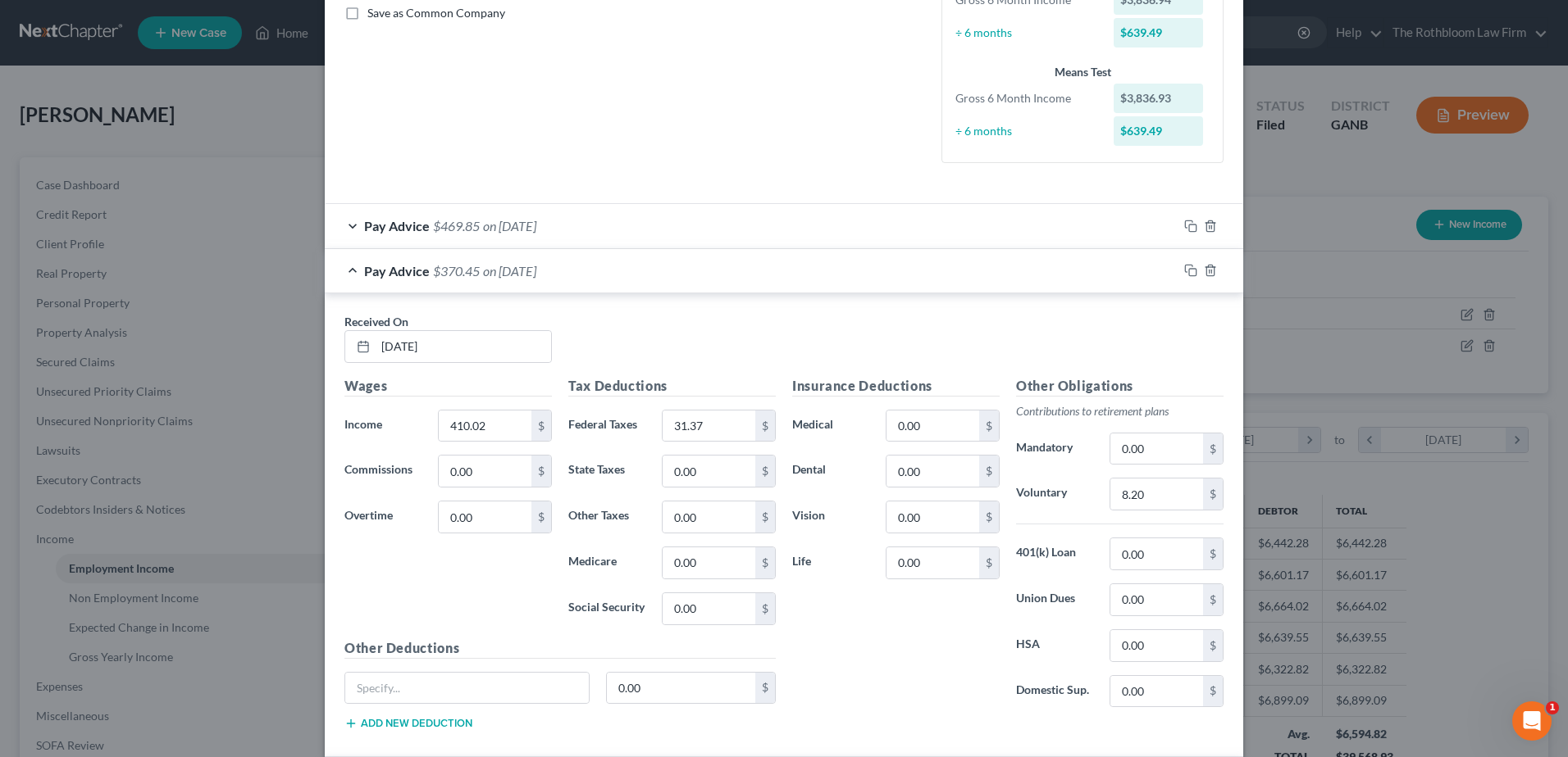
scroll to position [362, 0]
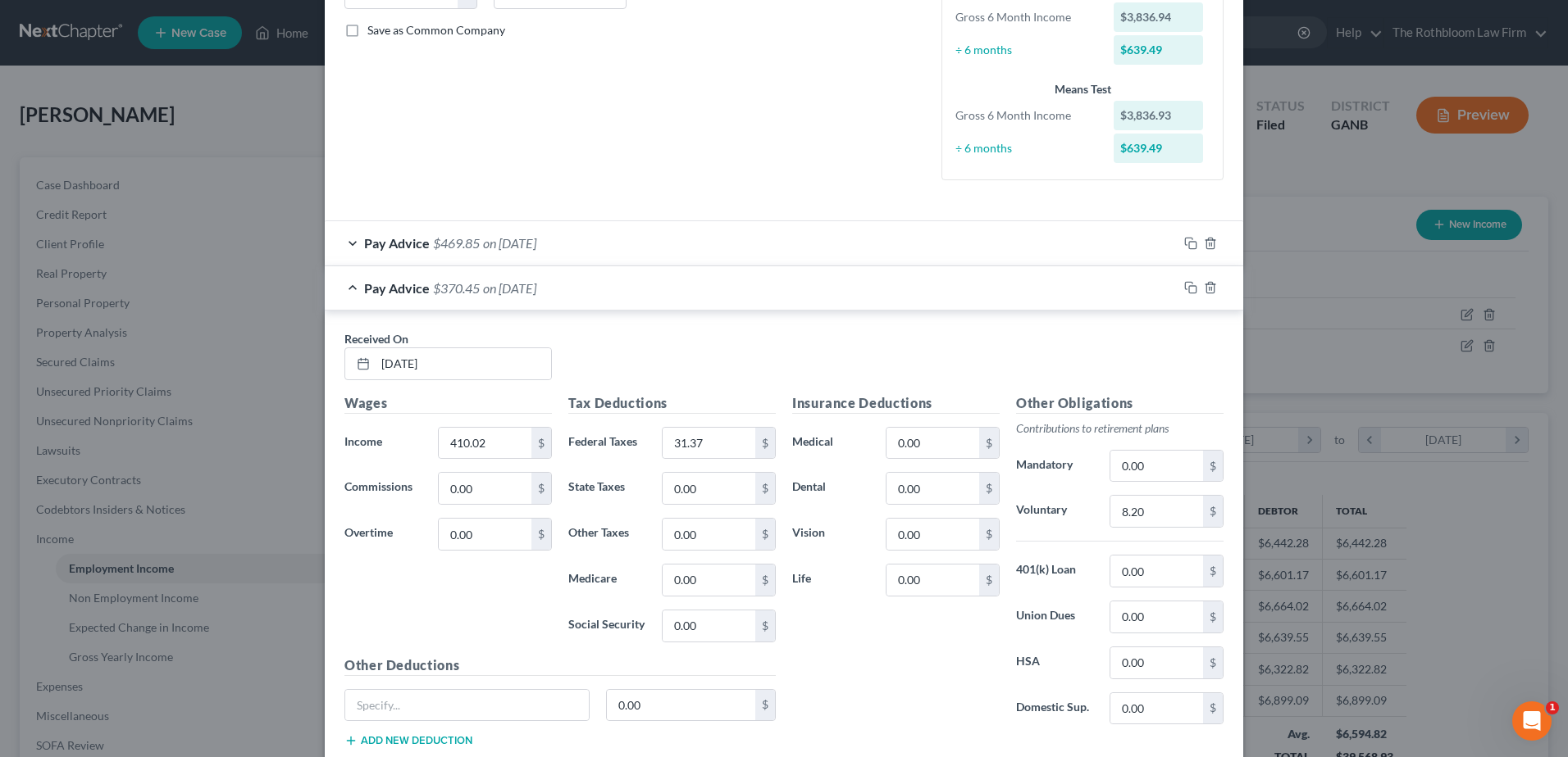
click at [483, 250] on span "on [DATE]" at bounding box center [509, 243] width 53 height 16
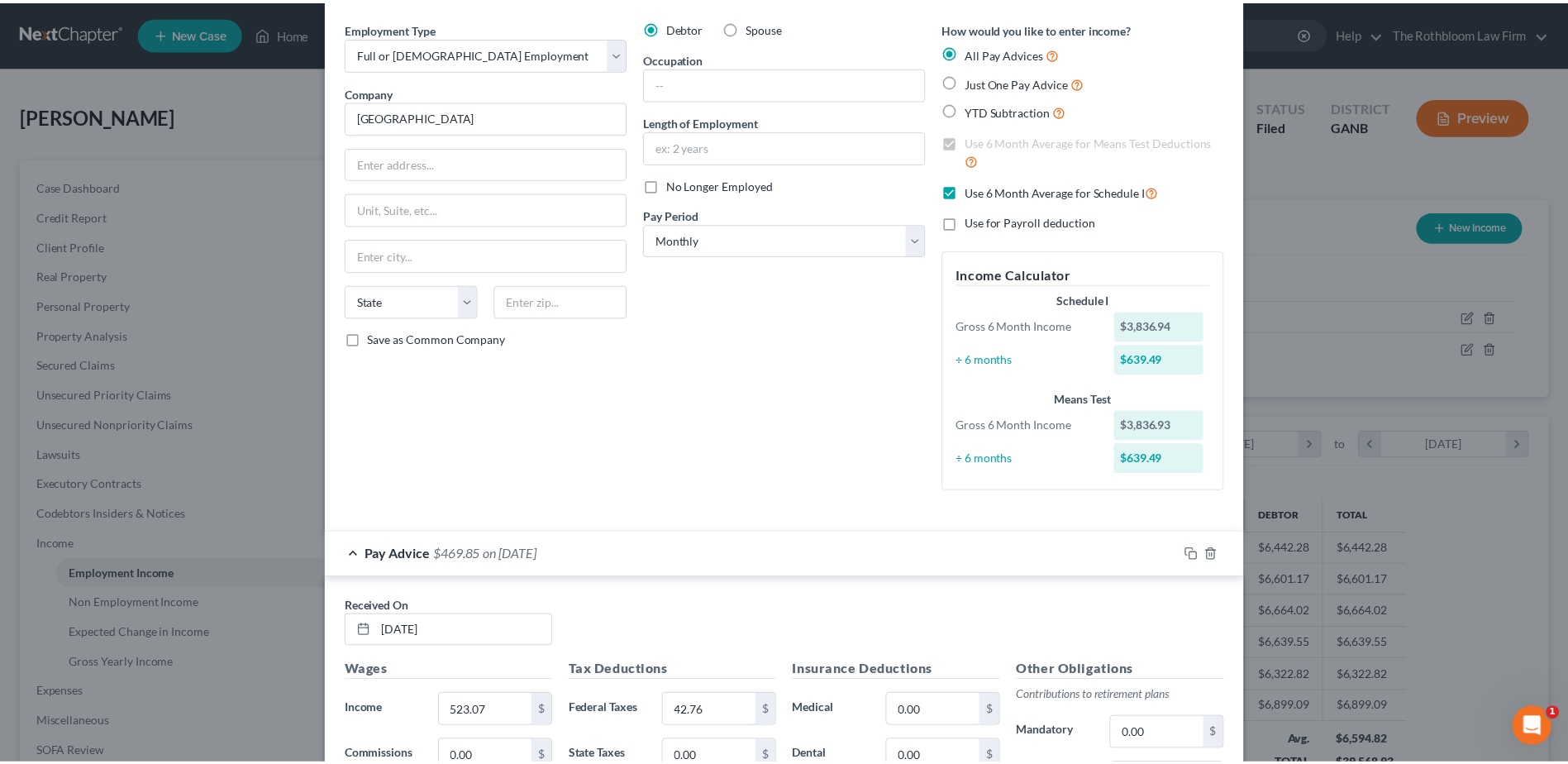
scroll to position [0, 0]
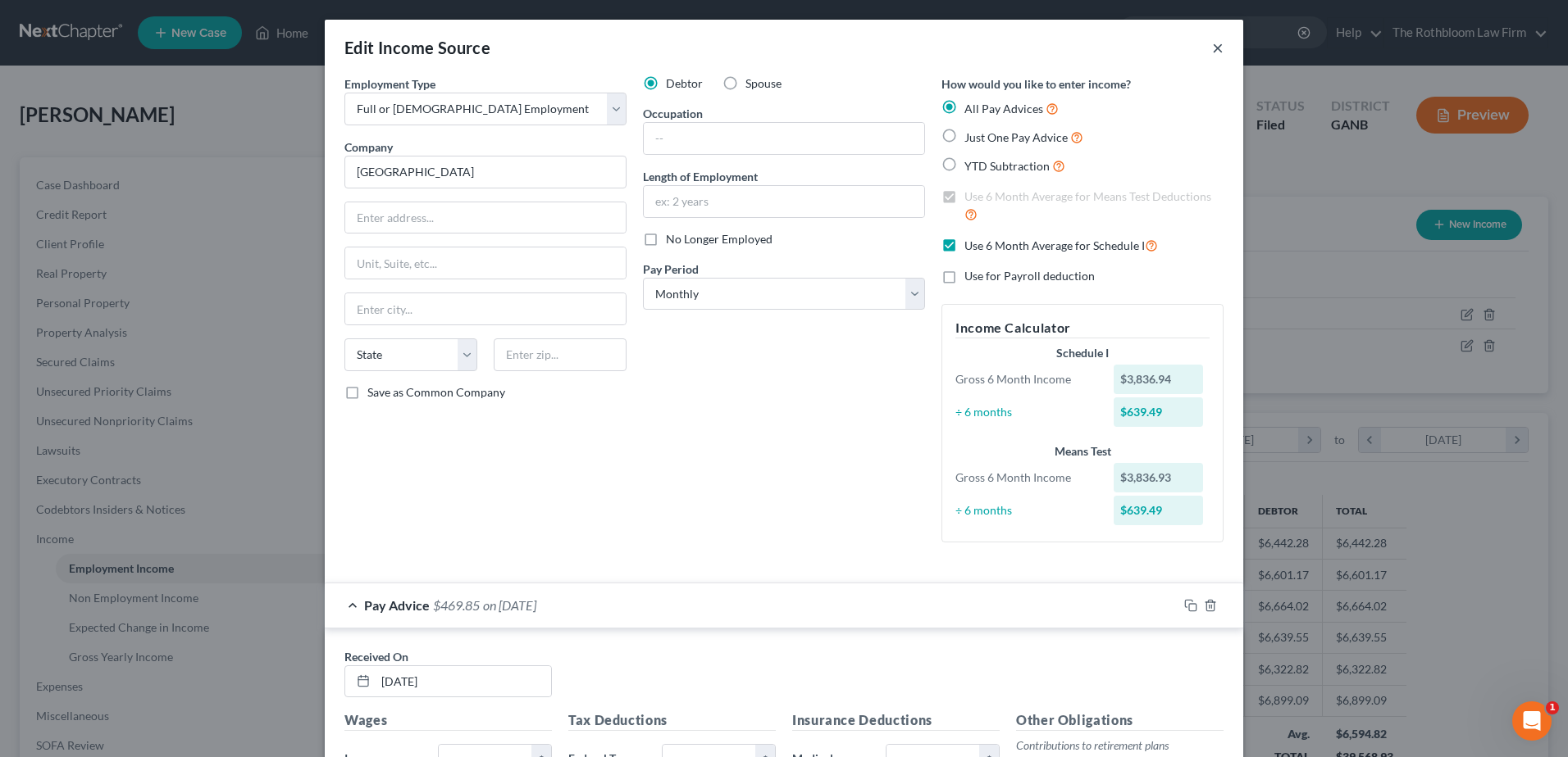
click at [1212, 46] on button "×" at bounding box center [1218, 47] width 12 height 20
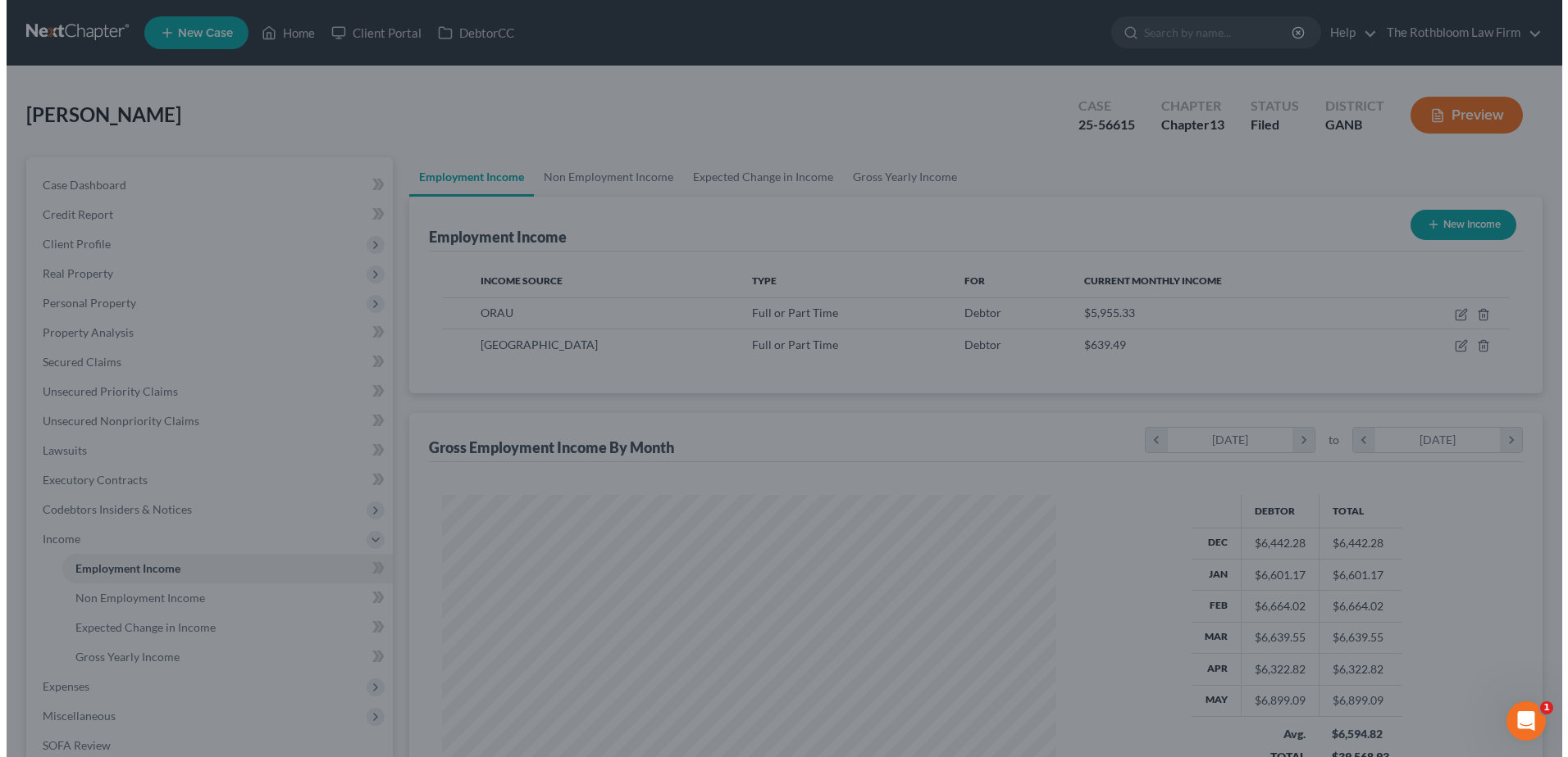
scroll to position [819296, 819399]
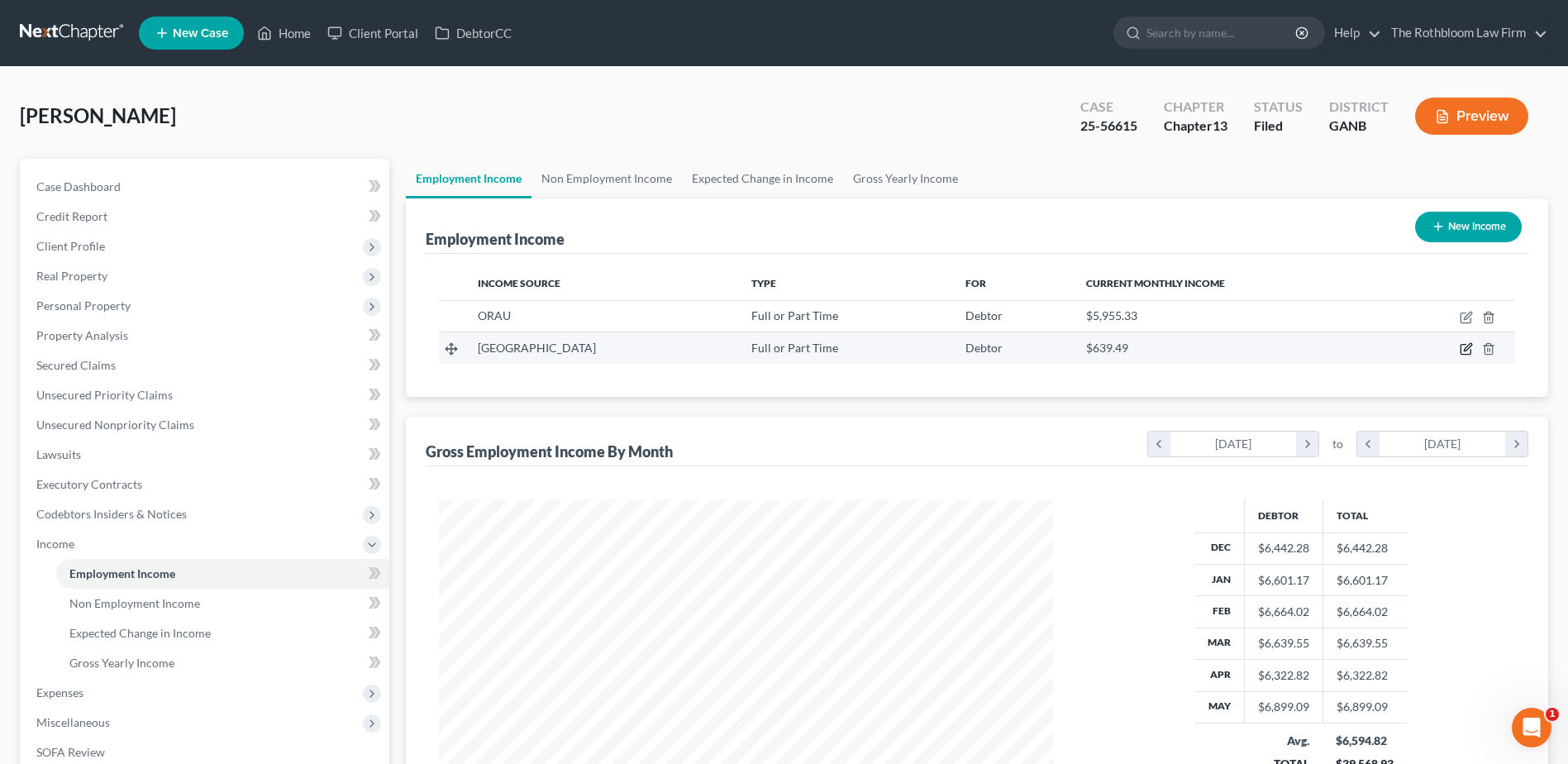
click at [1465, 354] on icon "button" at bounding box center [1466, 349] width 13 height 13
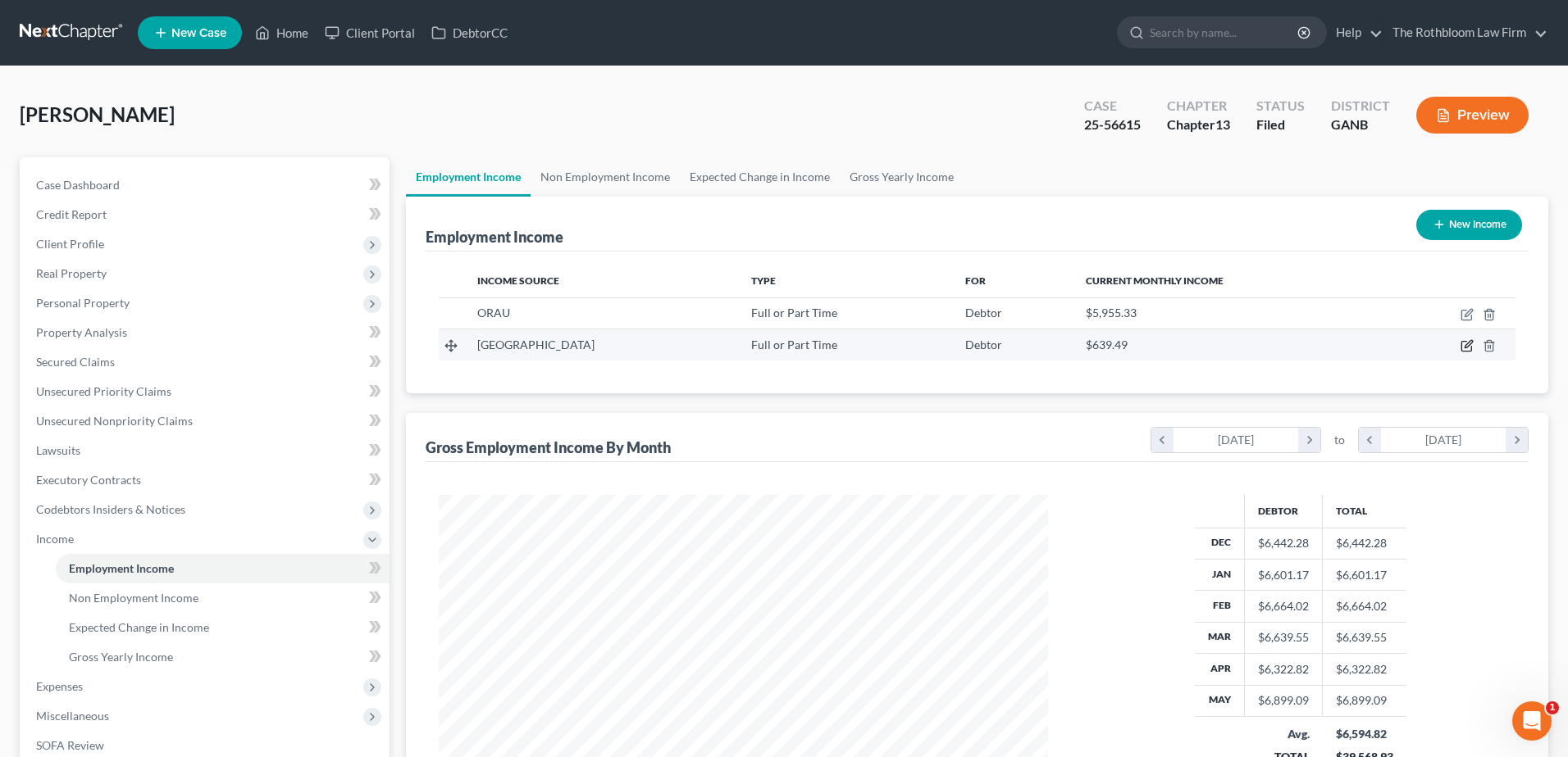
select select "0"
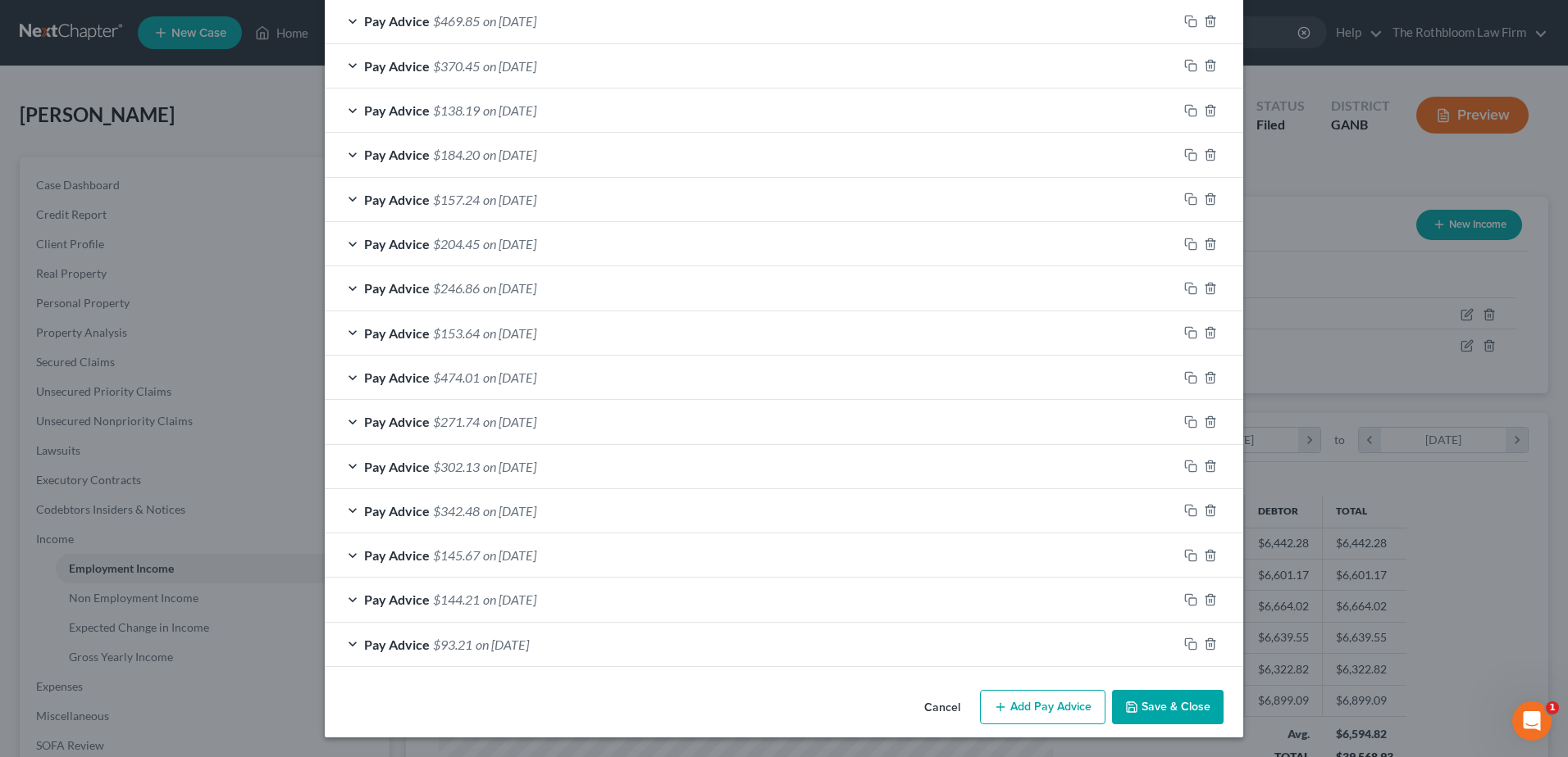
scroll to position [585, 0]
click at [492, 599] on span "on [DATE]" at bounding box center [509, 599] width 53 height 16
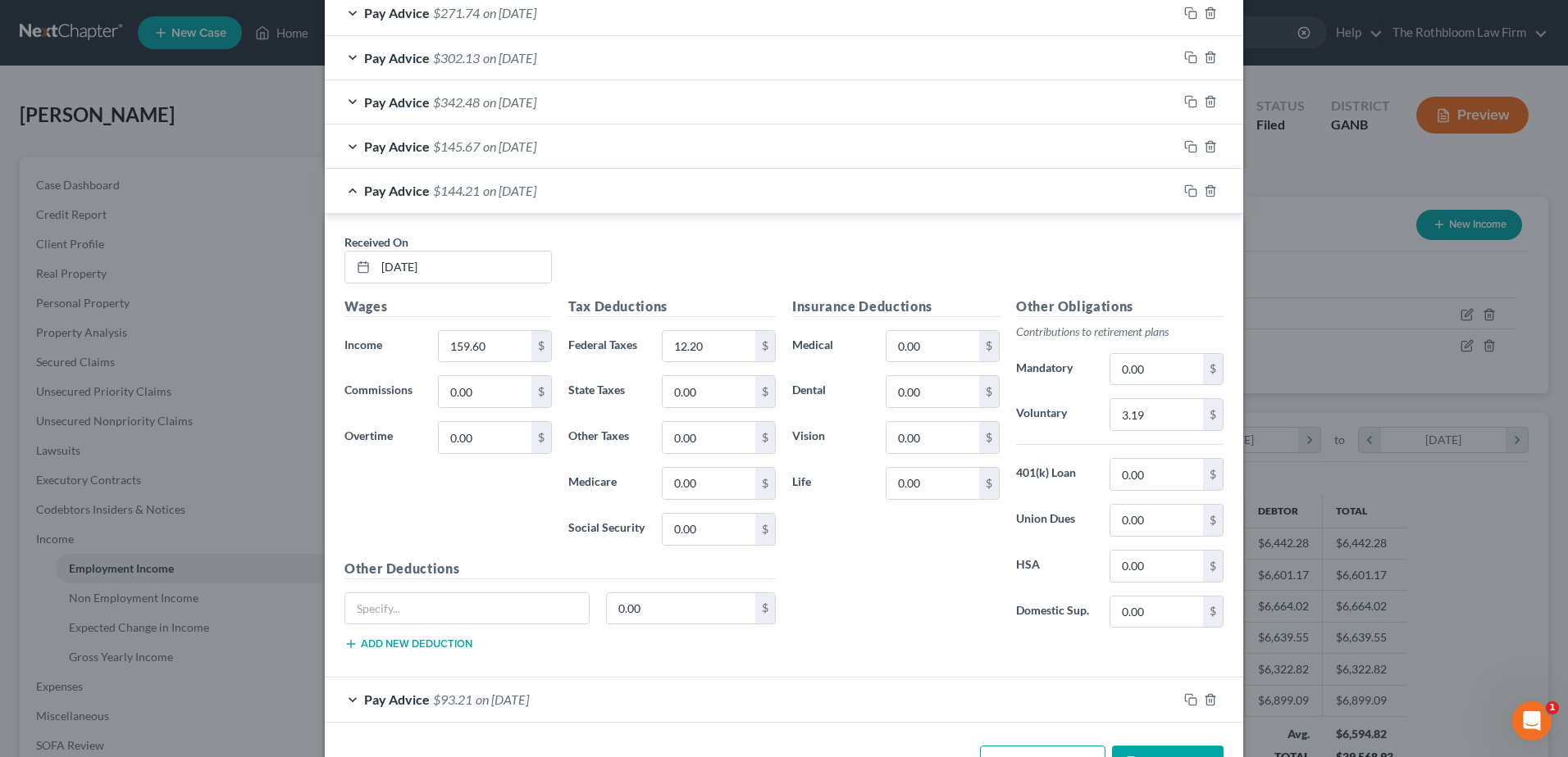
scroll to position [1048, 0]
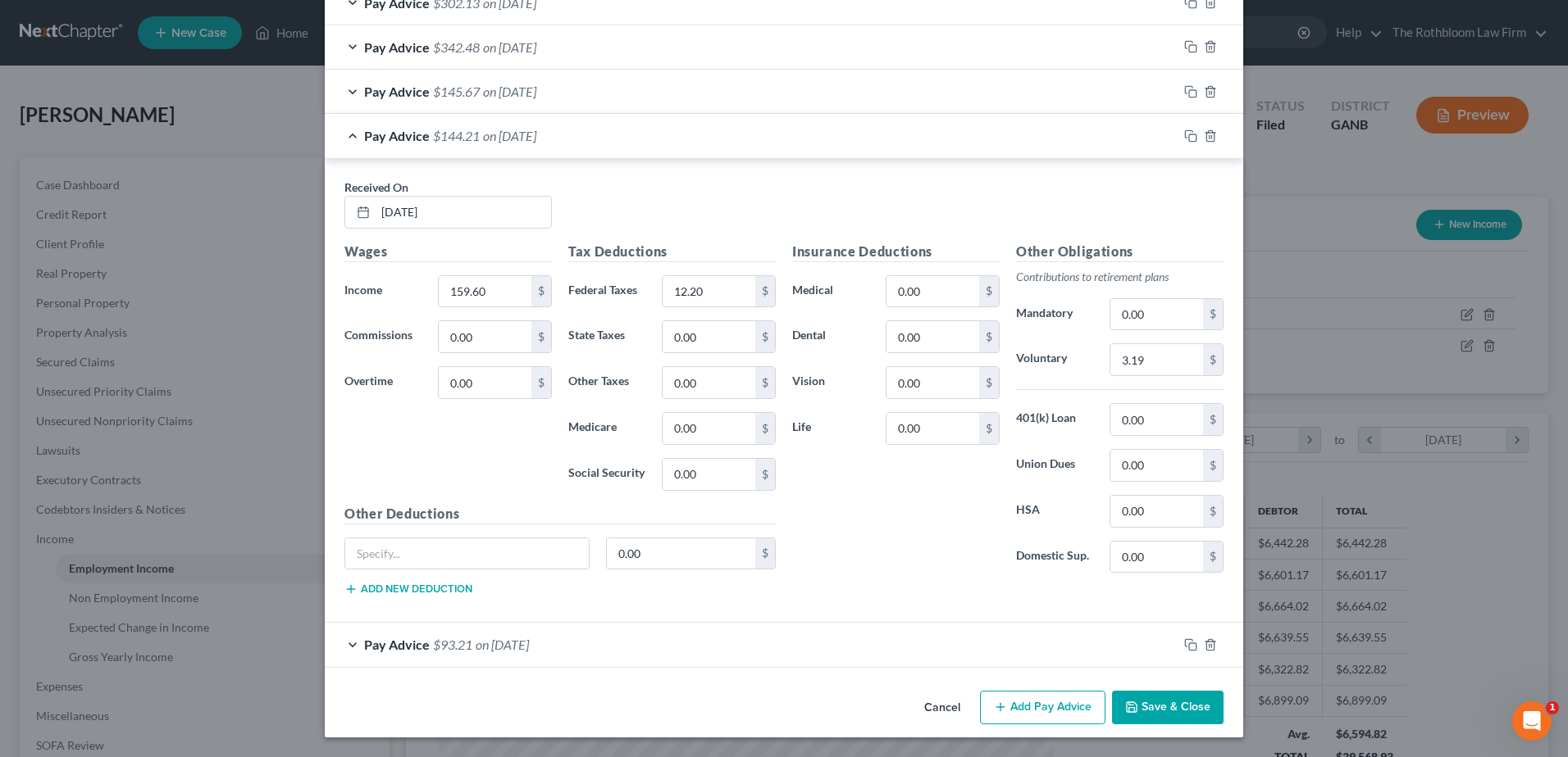
click at [499, 648] on span "on [DATE]" at bounding box center [502, 645] width 53 height 16
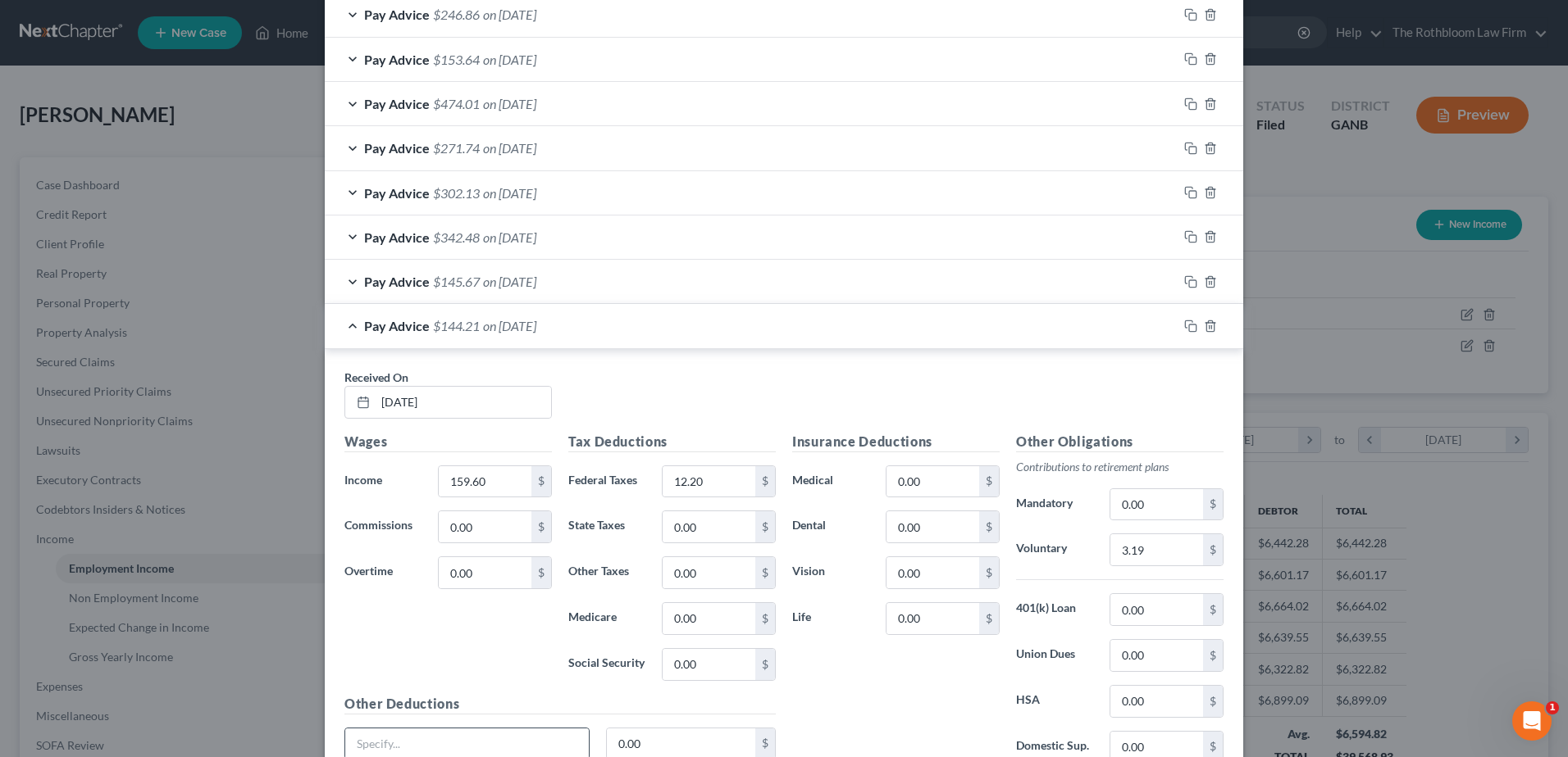
scroll to position [639, 0]
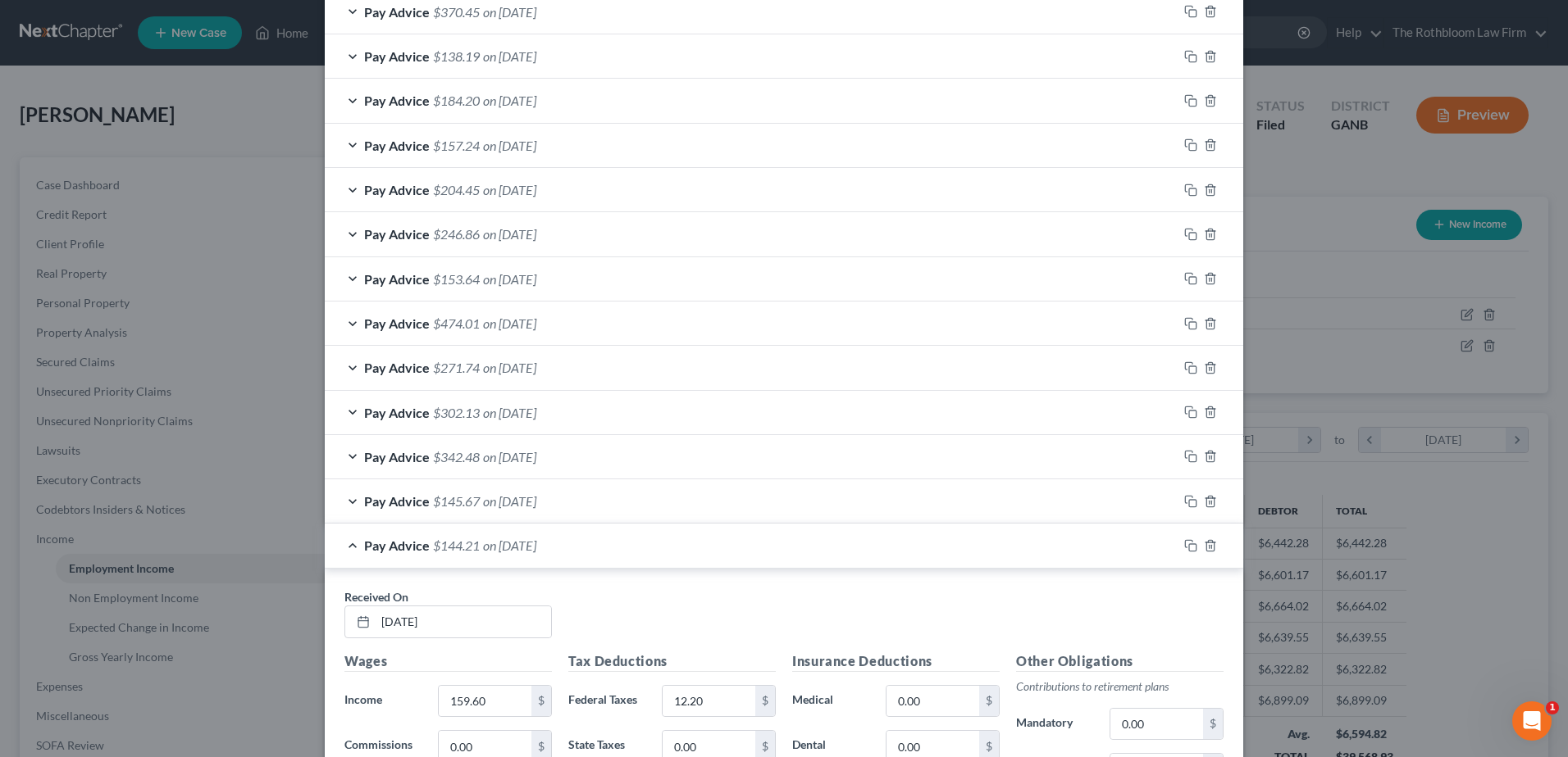
click at [499, 500] on span "on [DATE]" at bounding box center [509, 501] width 53 height 16
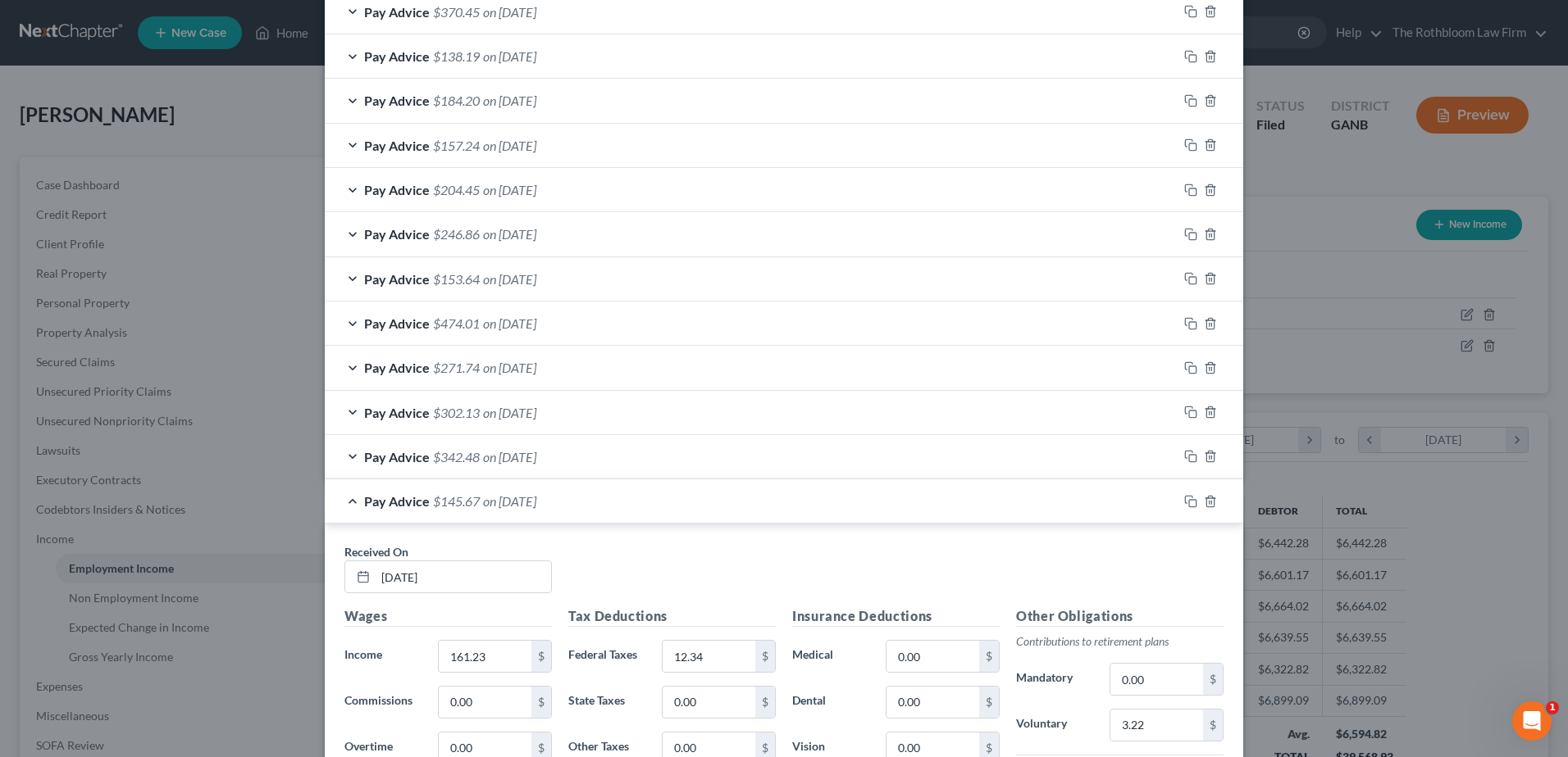
click at [420, 463] on span "Pay Advice" at bounding box center [397, 457] width 66 height 16
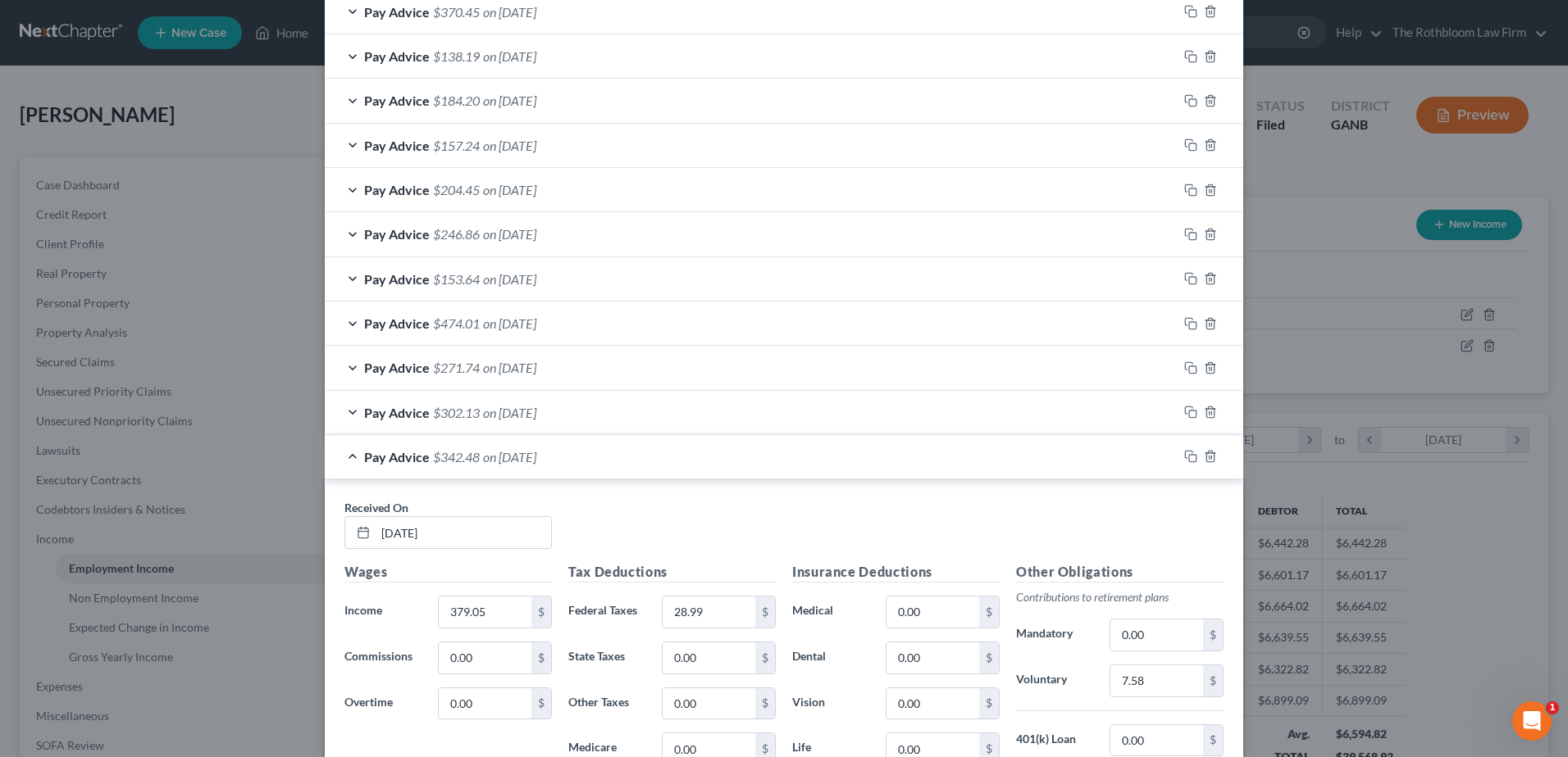
click at [516, 407] on span "on [DATE]" at bounding box center [509, 412] width 53 height 16
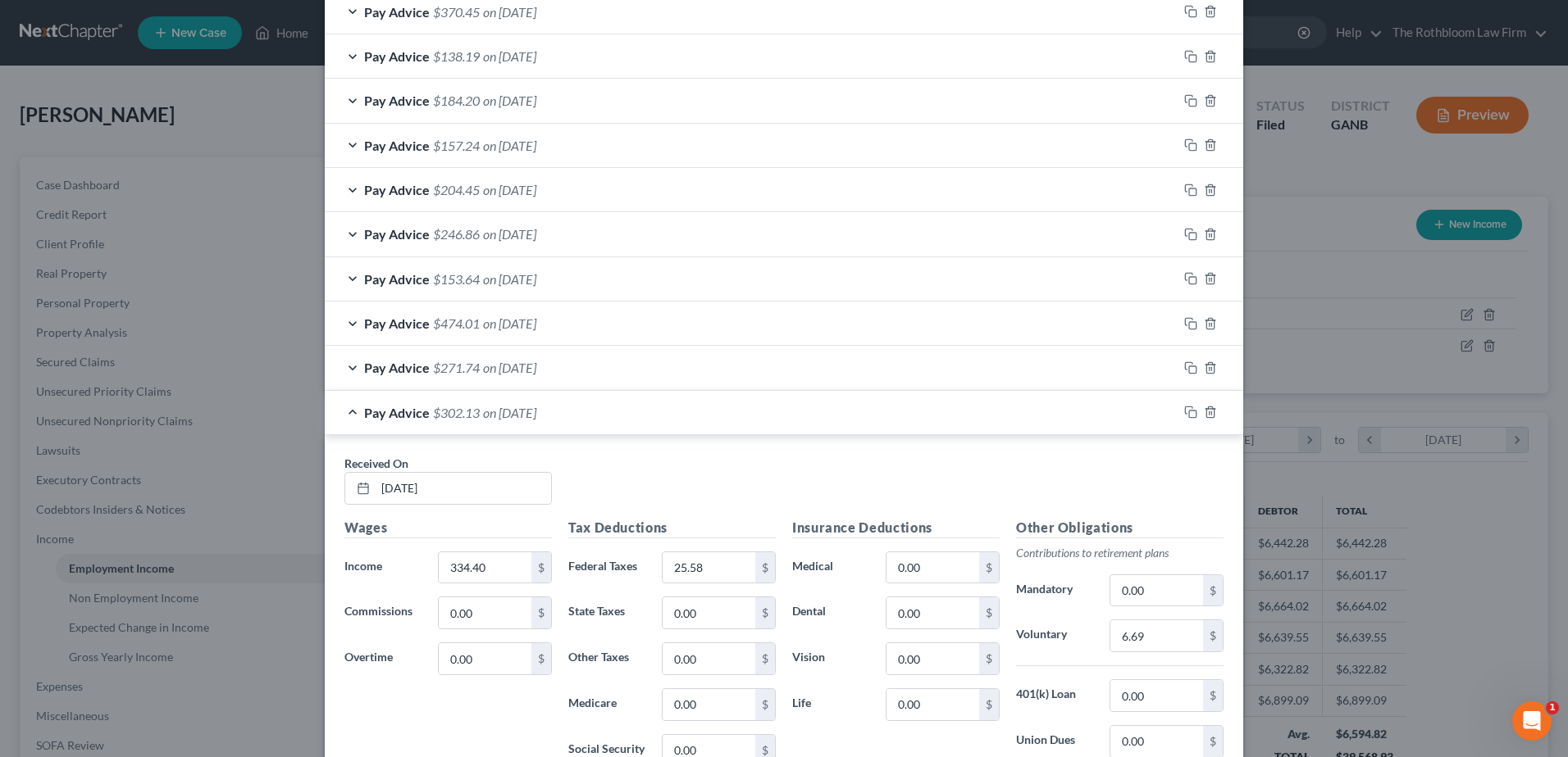
click at [496, 365] on span "on [DATE]" at bounding box center [509, 368] width 53 height 16
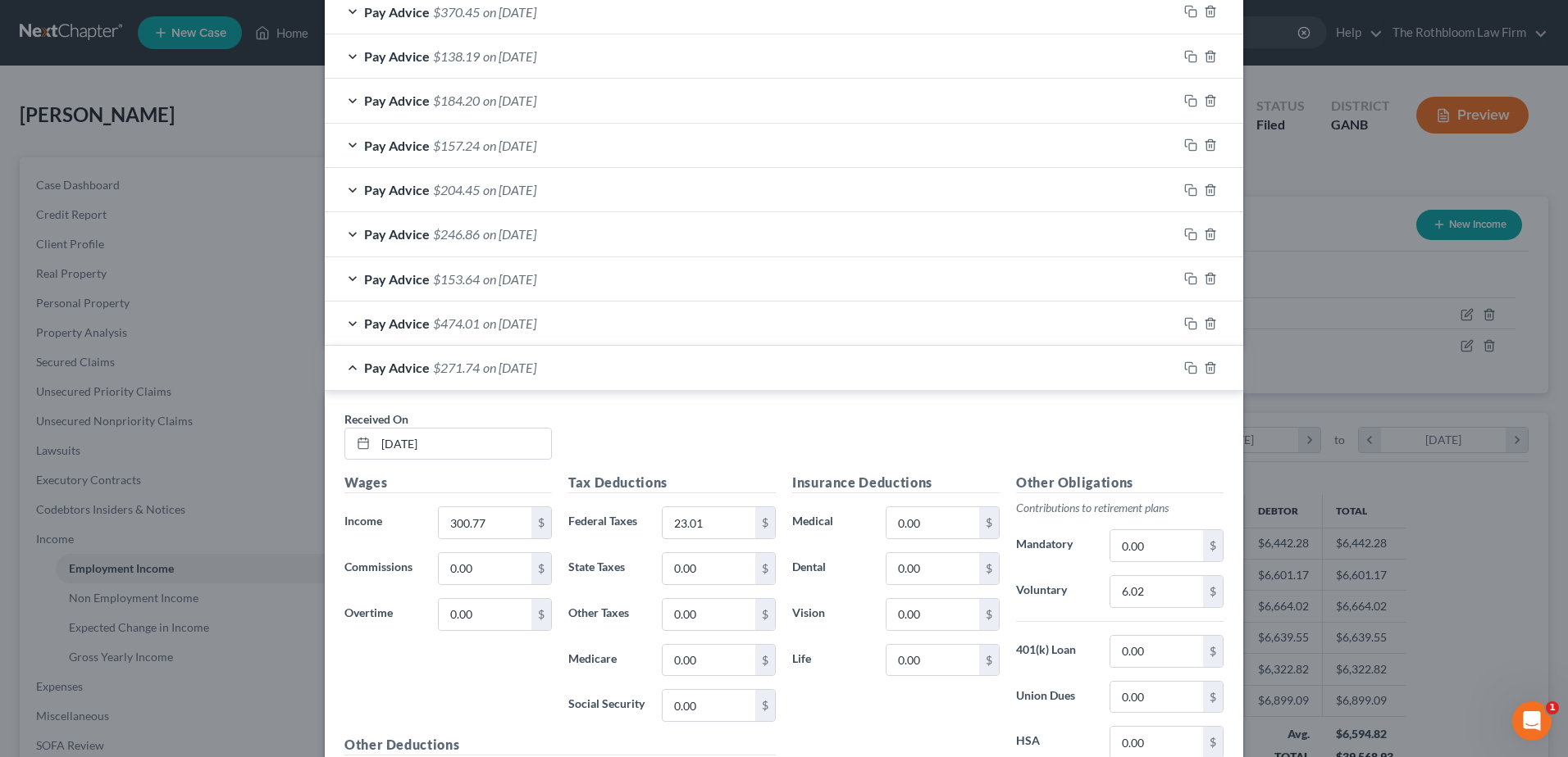
click at [505, 312] on div "Pay Advice $474.01 on [DATE]" at bounding box center [751, 323] width 853 height 43
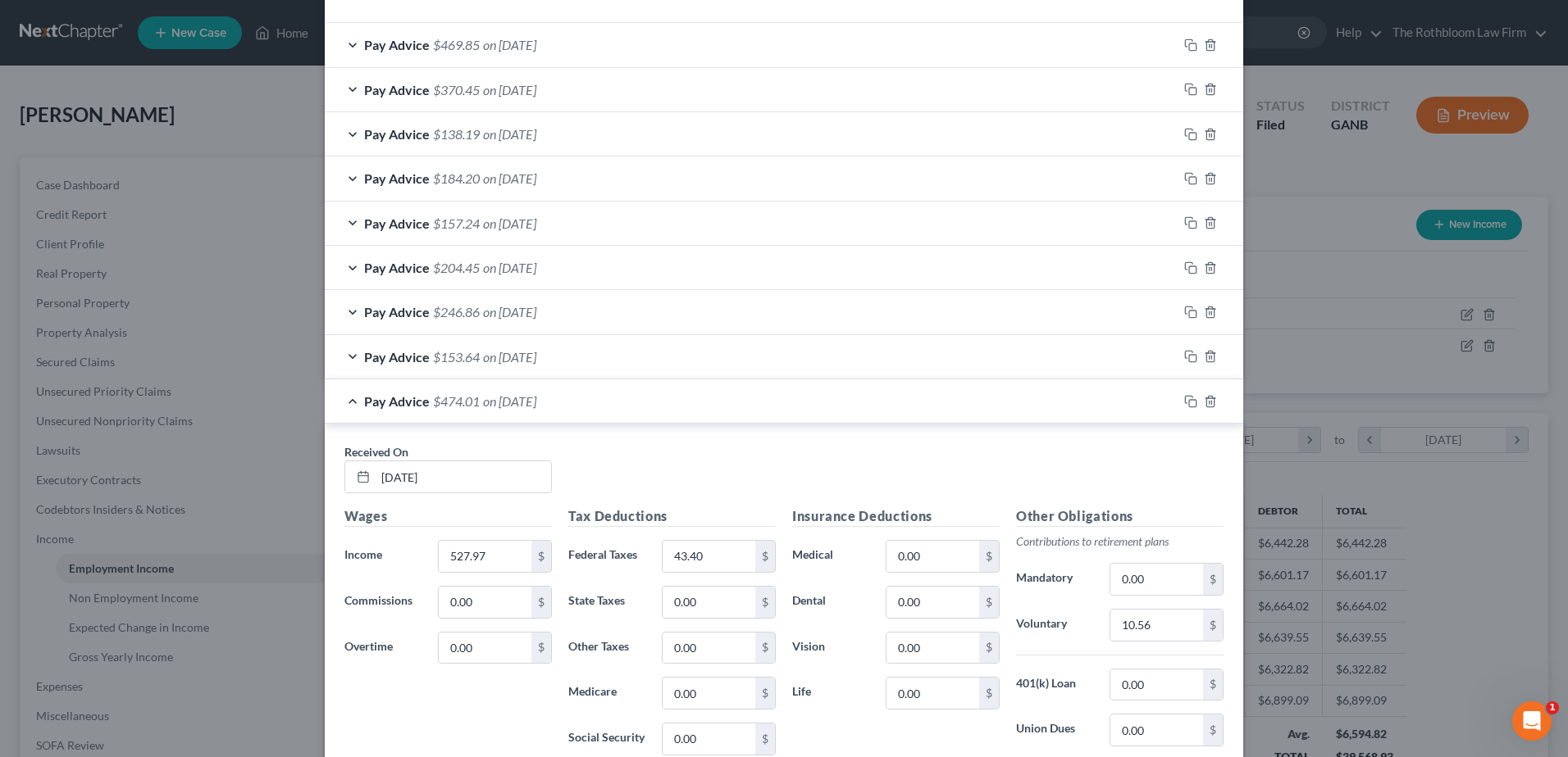
scroll to position [555, 0]
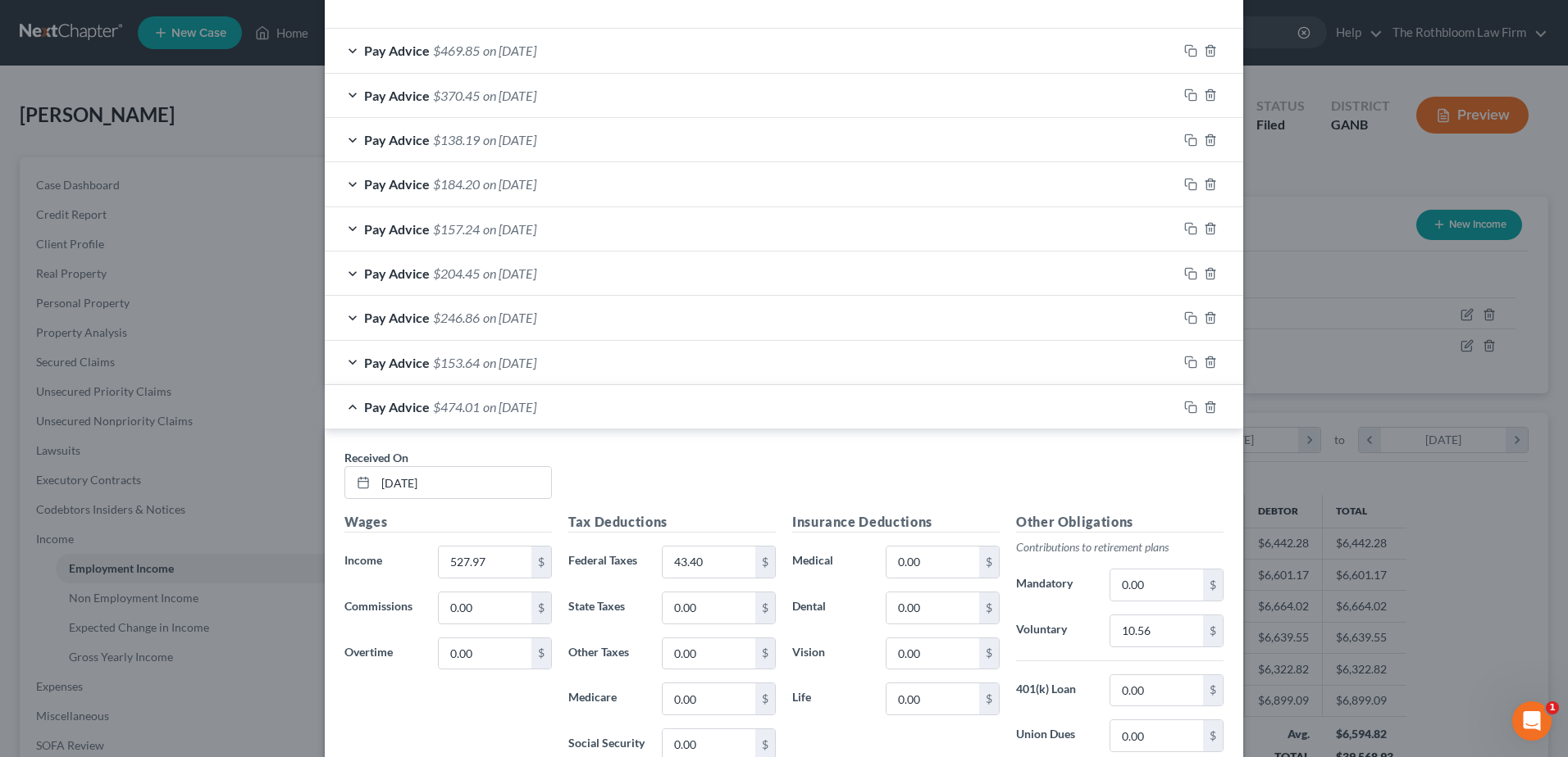
click at [511, 366] on span "on [DATE]" at bounding box center [509, 363] width 53 height 16
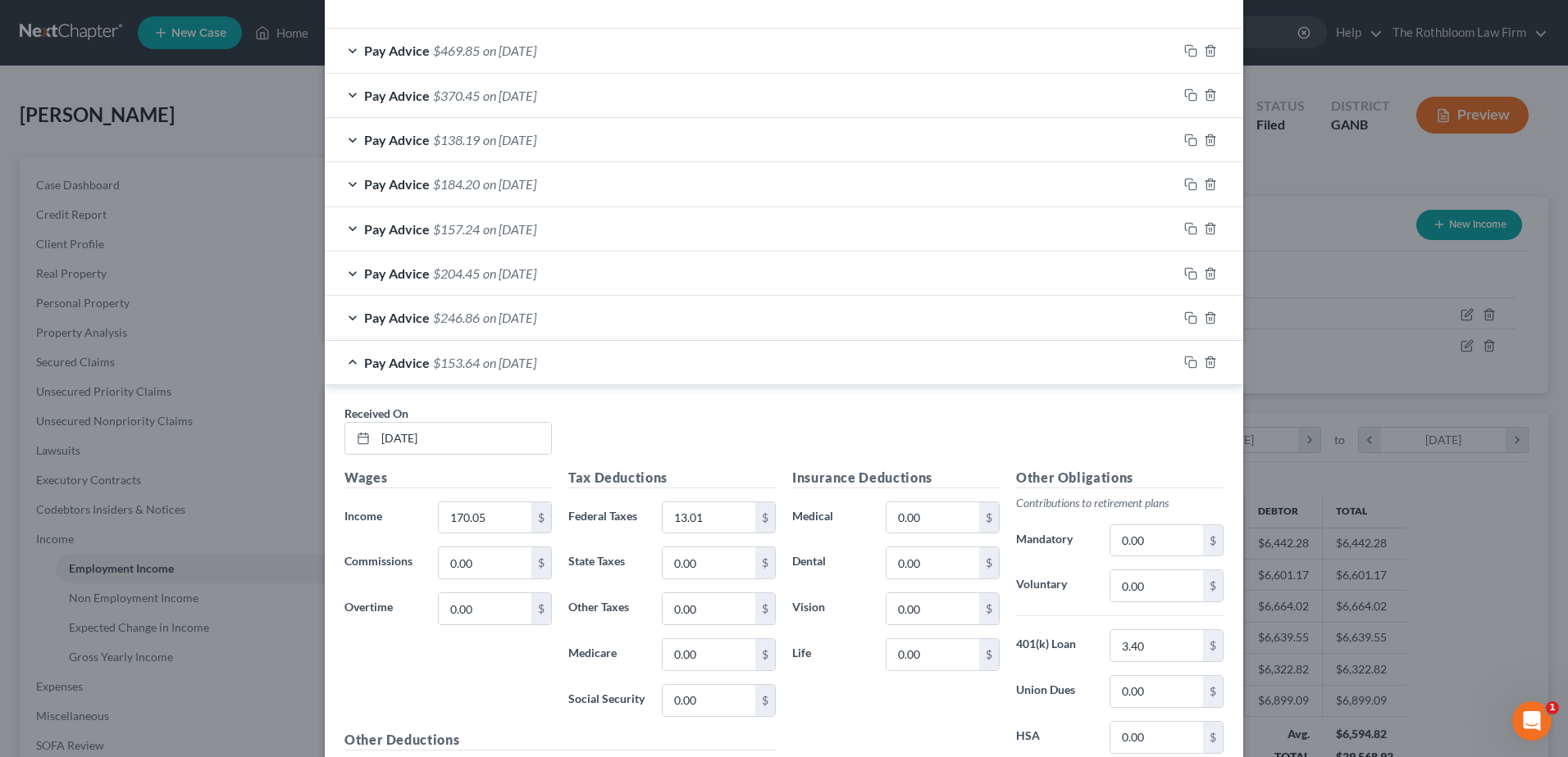
click at [455, 320] on span "$246.86" at bounding box center [456, 318] width 46 height 16
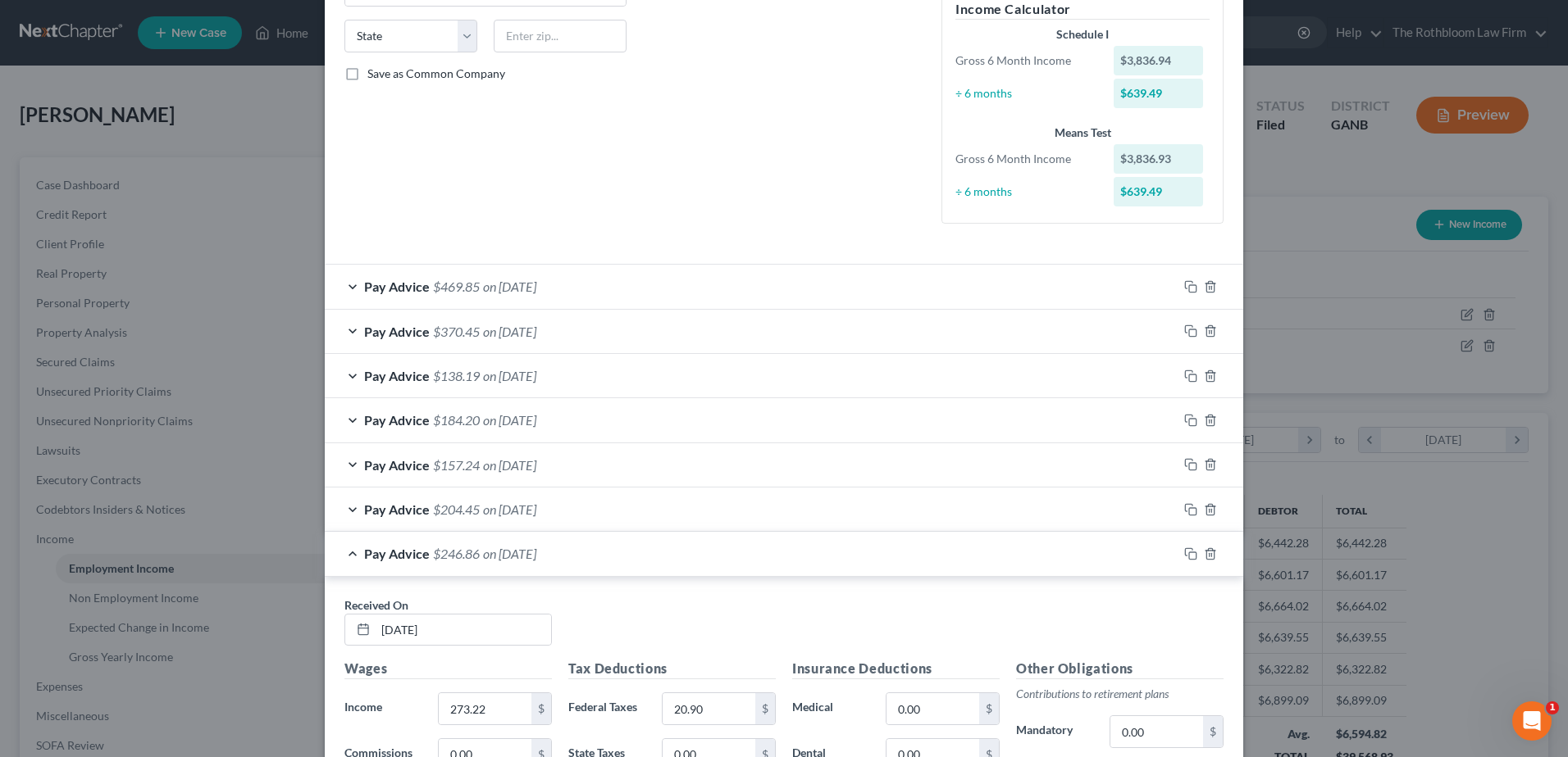
scroll to position [227, 0]
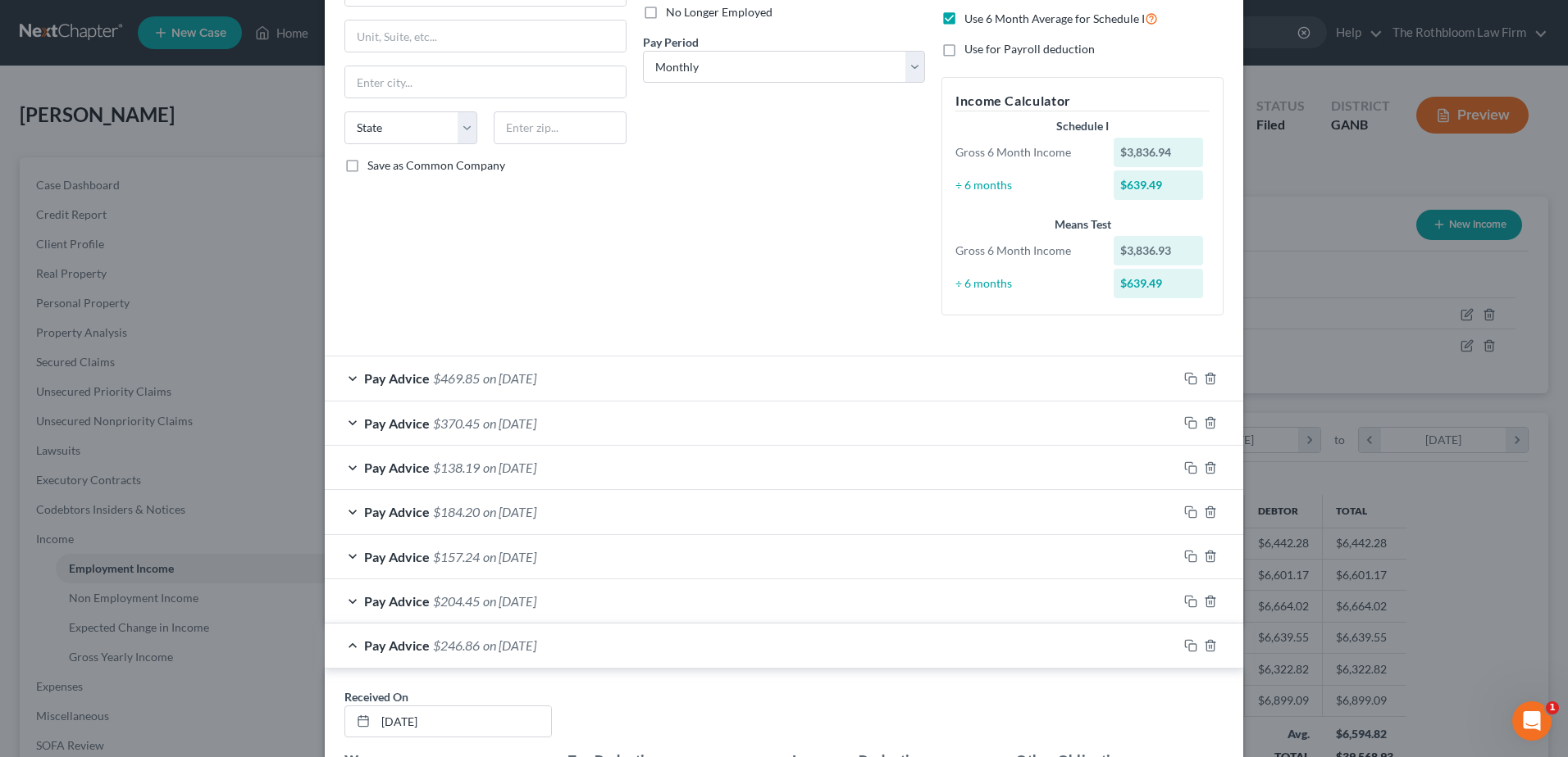
click at [386, 609] on div "Pay Advice $204.45 on [DATE]" at bounding box center [751, 601] width 853 height 43
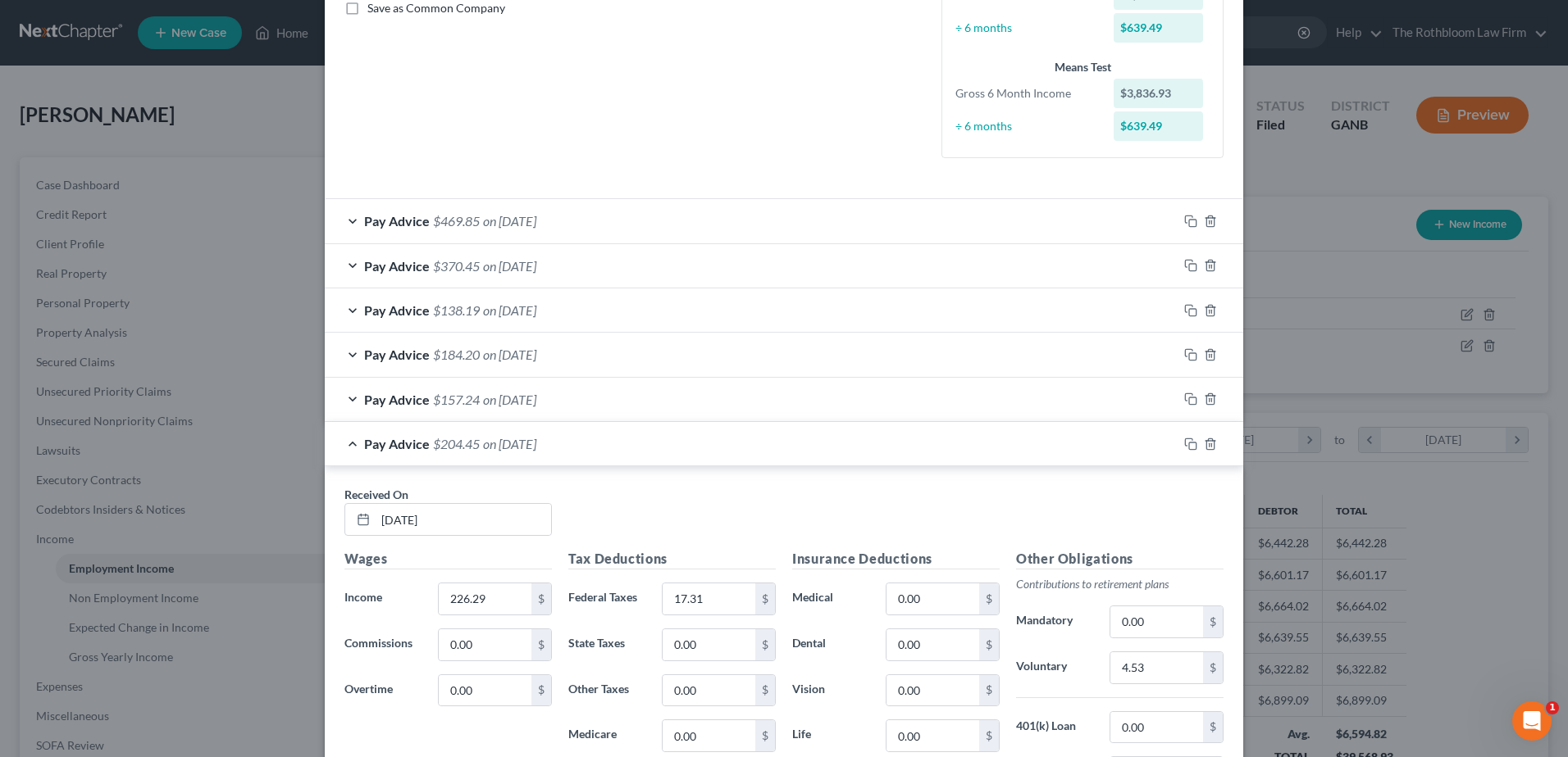
scroll to position [391, 0]
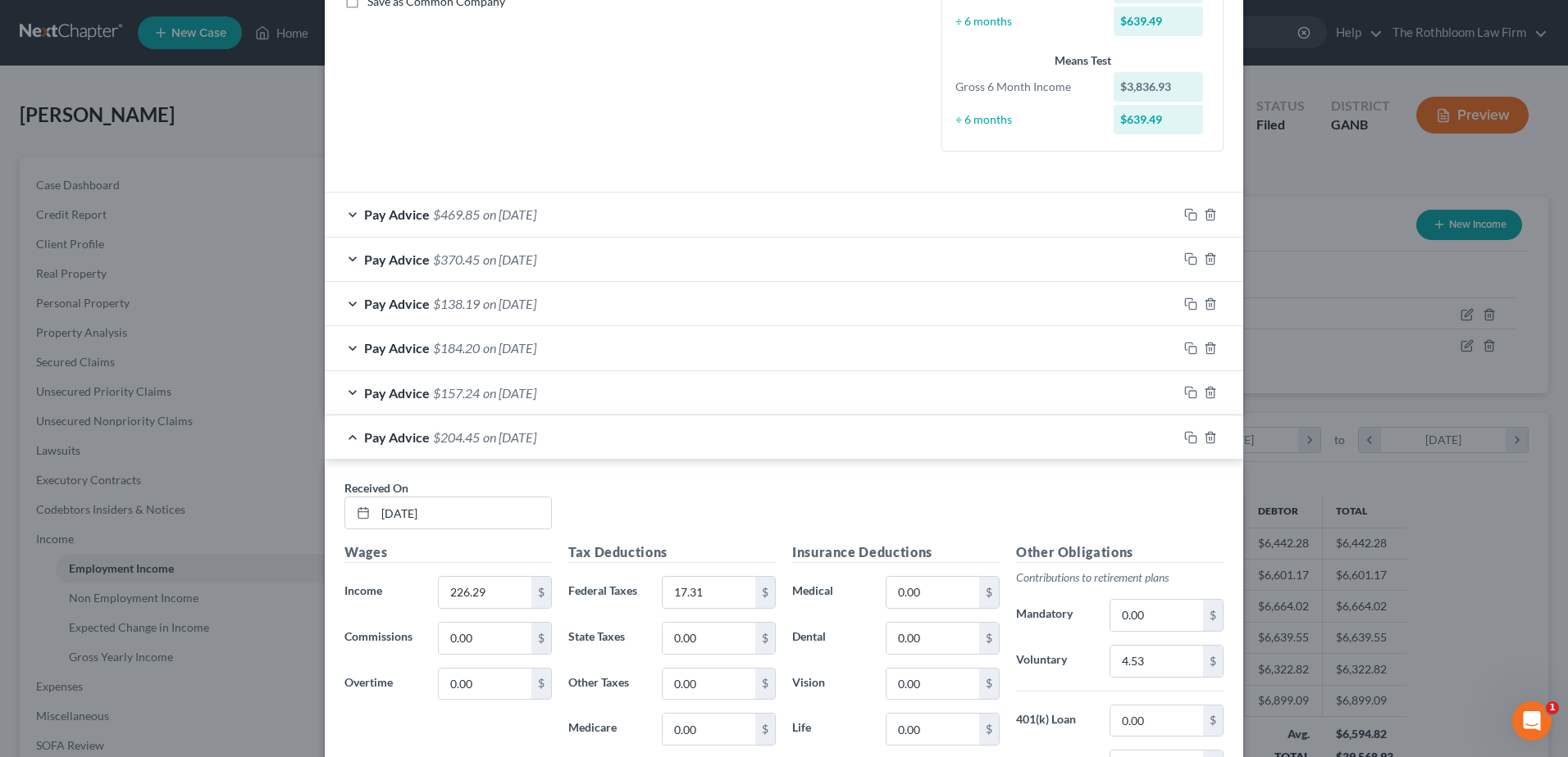
click at [408, 395] on span "Pay Advice" at bounding box center [397, 393] width 66 height 16
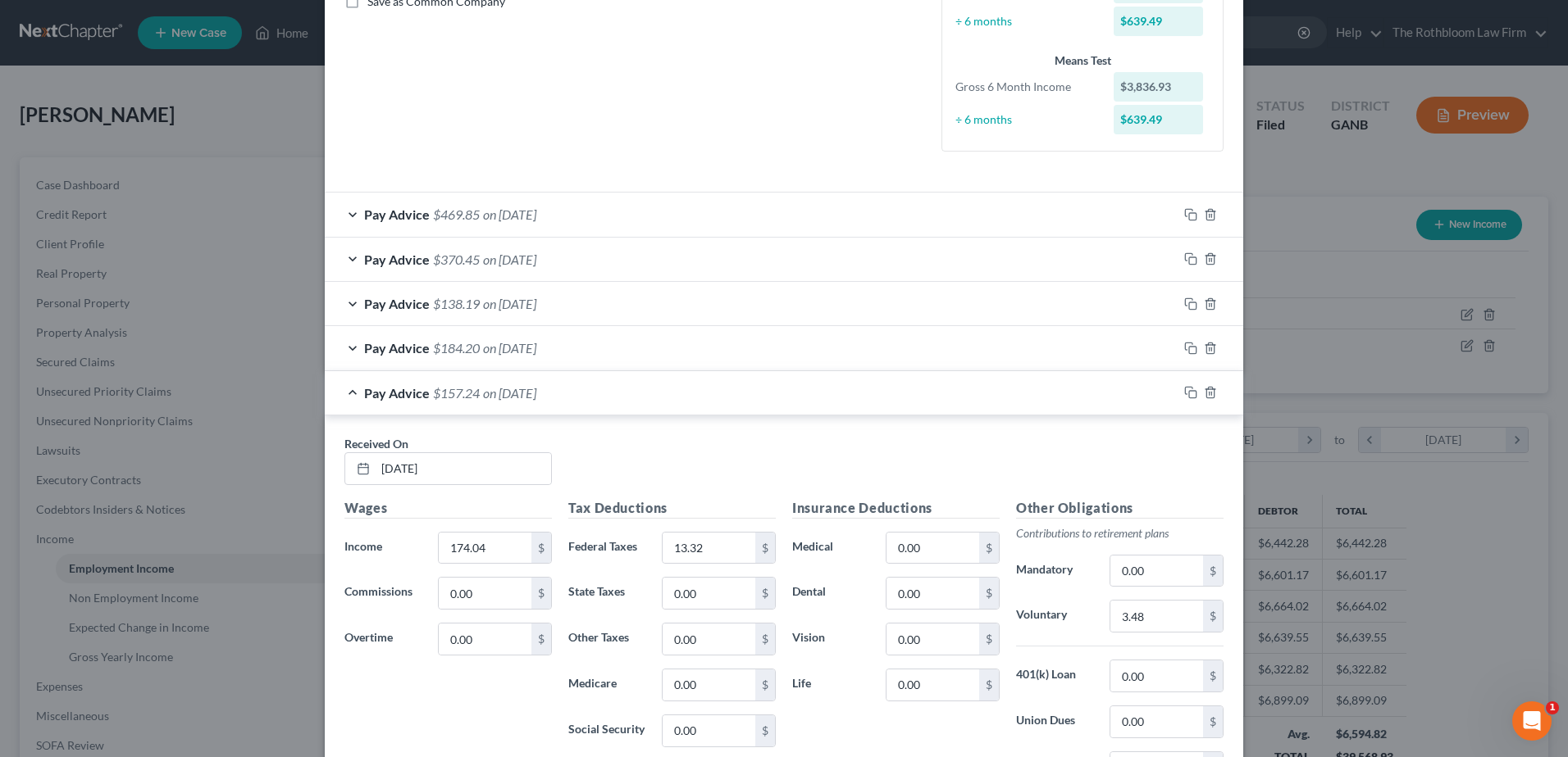
click at [439, 351] on span "$184.20" at bounding box center [456, 348] width 46 height 16
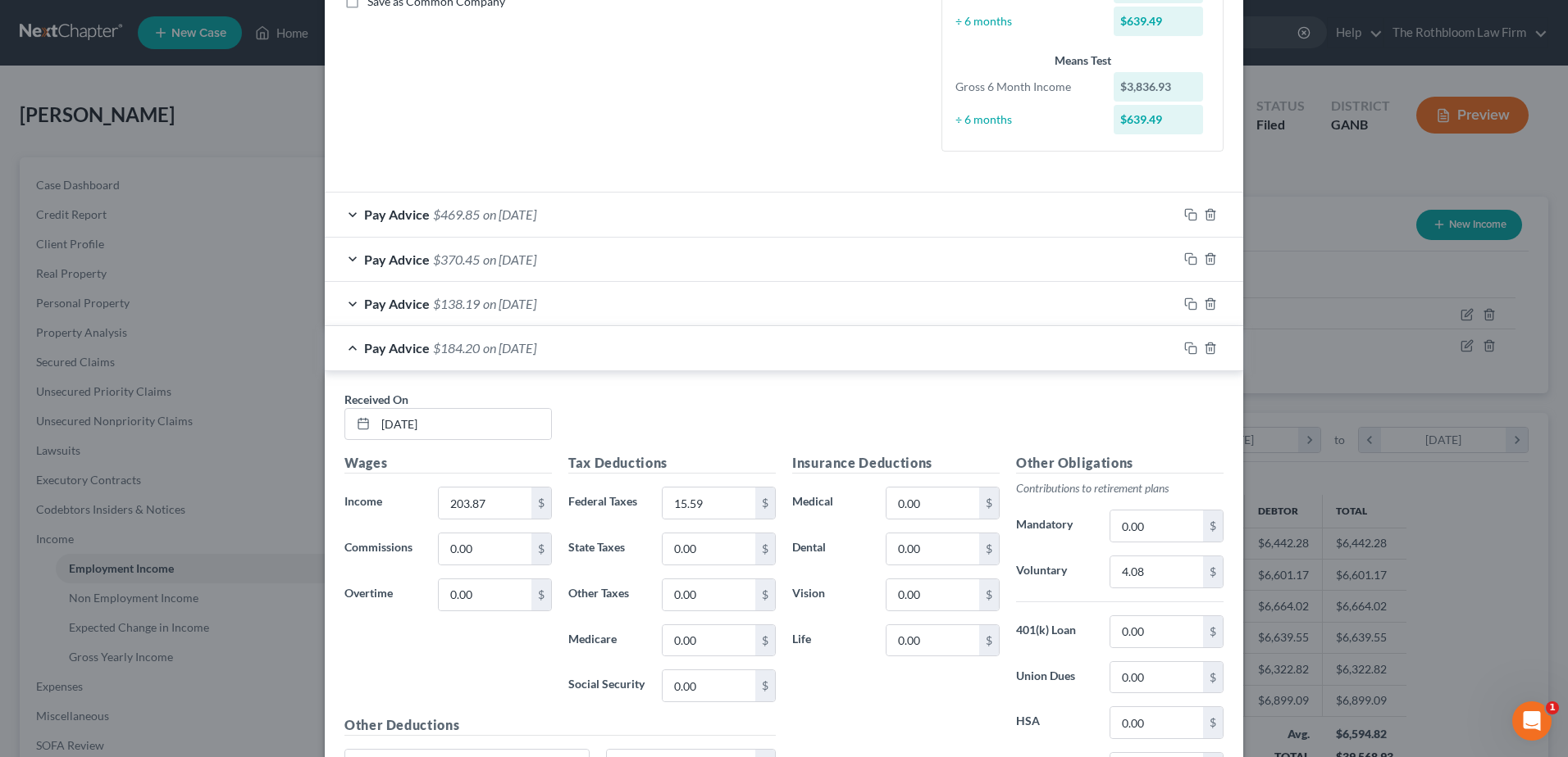
click at [448, 295] on div "Pay Advice $138.19 on [DATE]" at bounding box center [751, 303] width 853 height 43
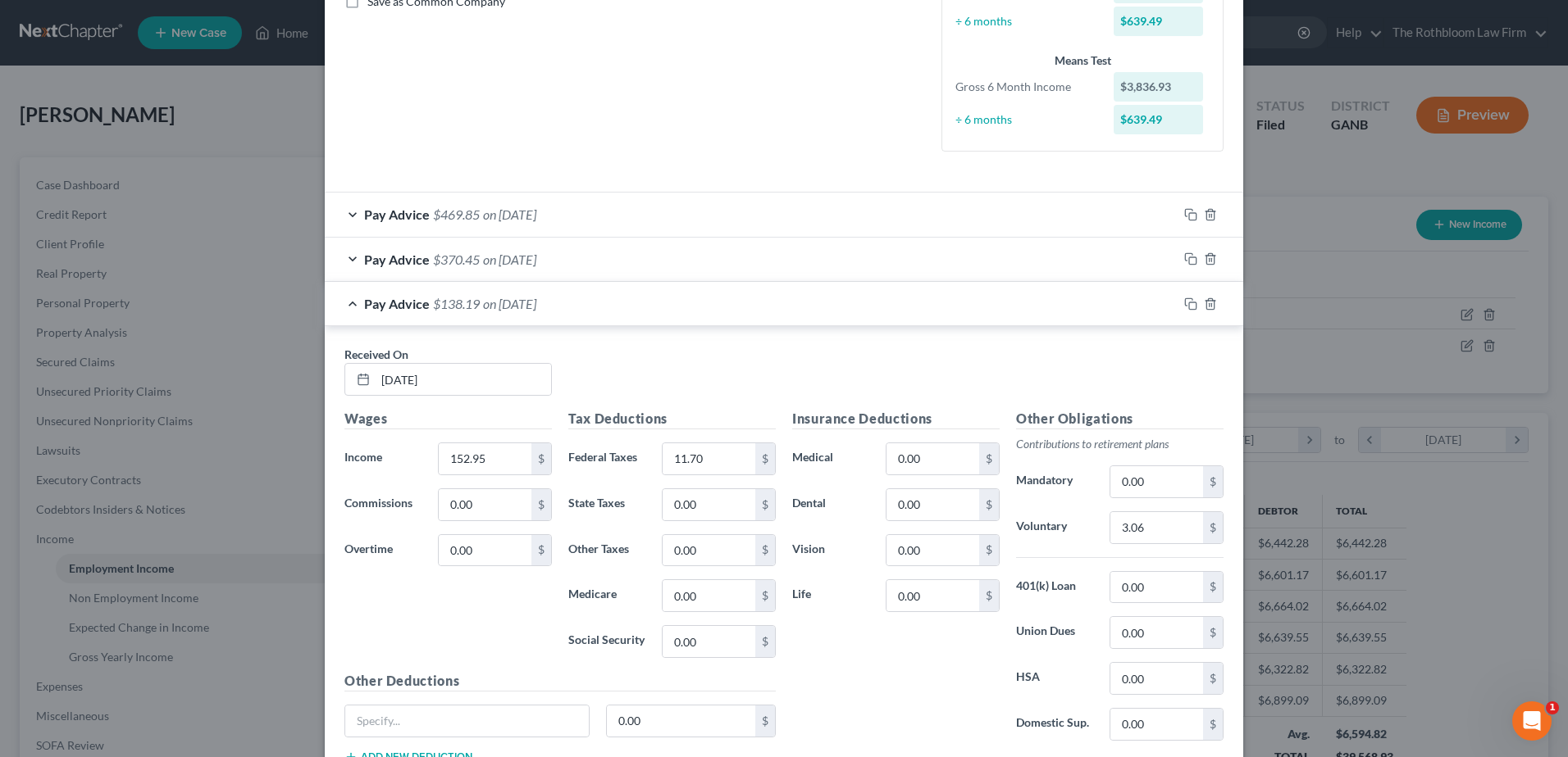
click at [475, 263] on div "Pay Advice $370.45 on [DATE]" at bounding box center [751, 259] width 853 height 43
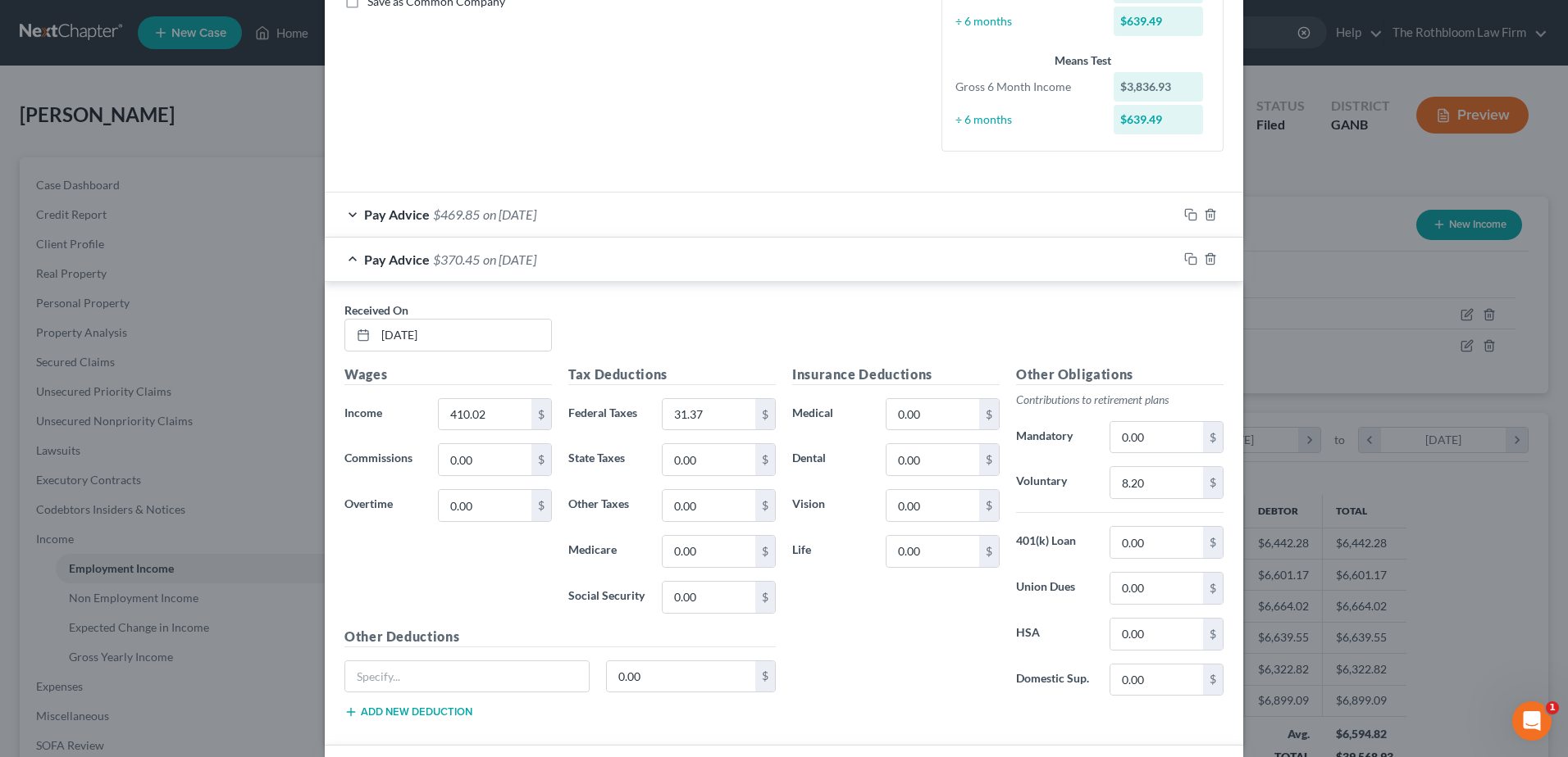
click at [472, 215] on span "$469.85" at bounding box center [456, 215] width 46 height 16
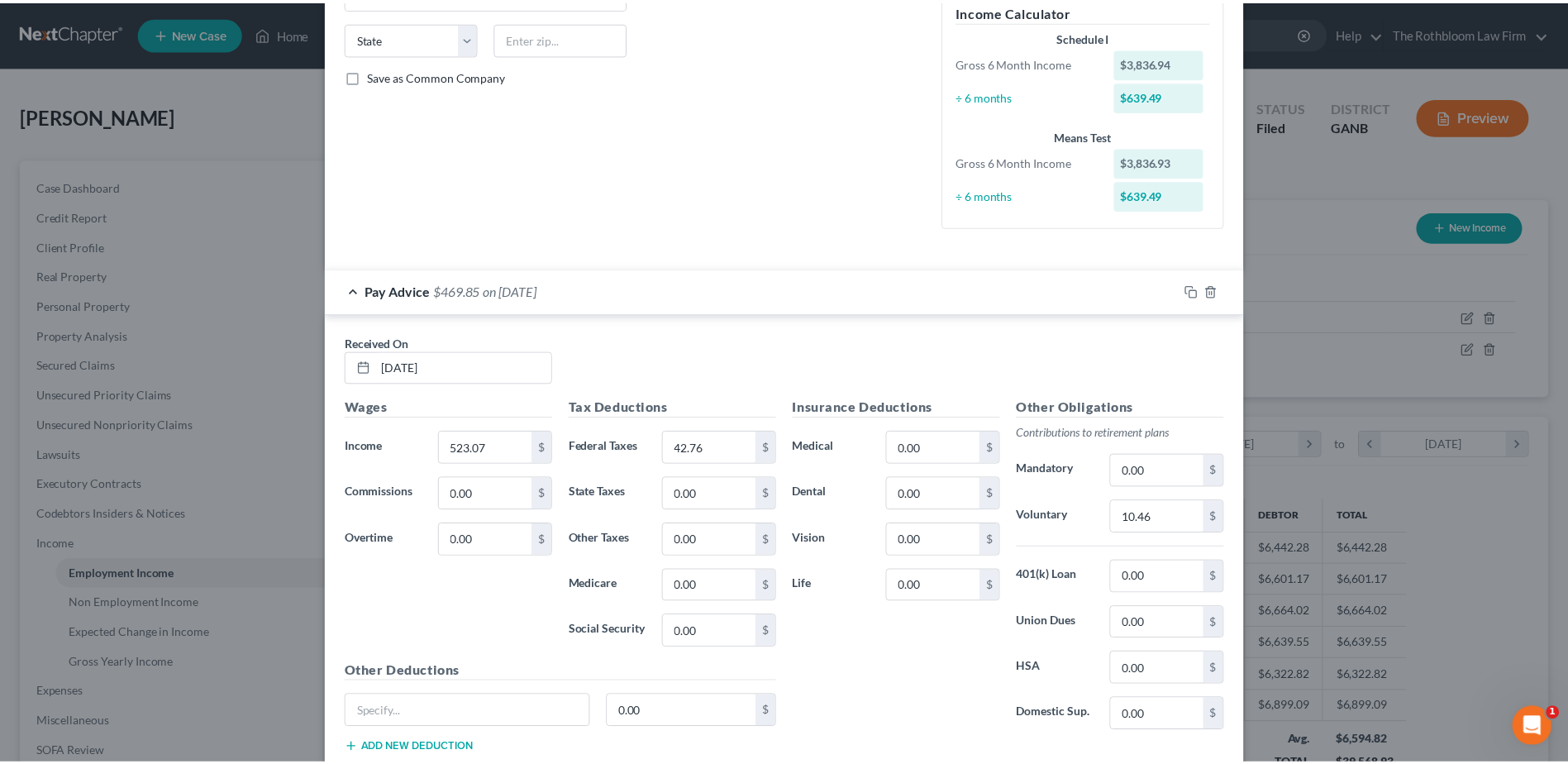
scroll to position [0, 0]
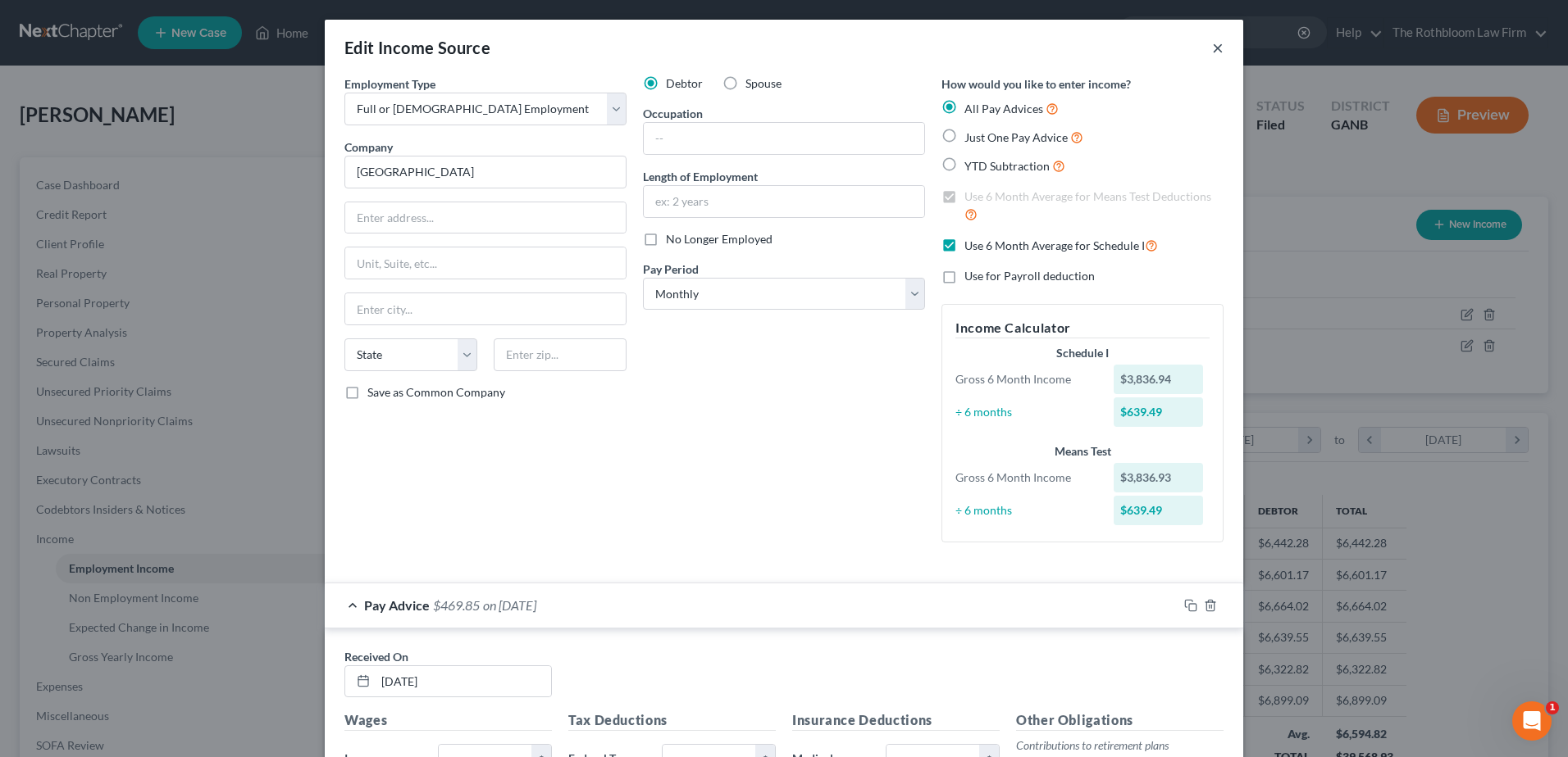
click at [1212, 51] on button "×" at bounding box center [1218, 47] width 12 height 20
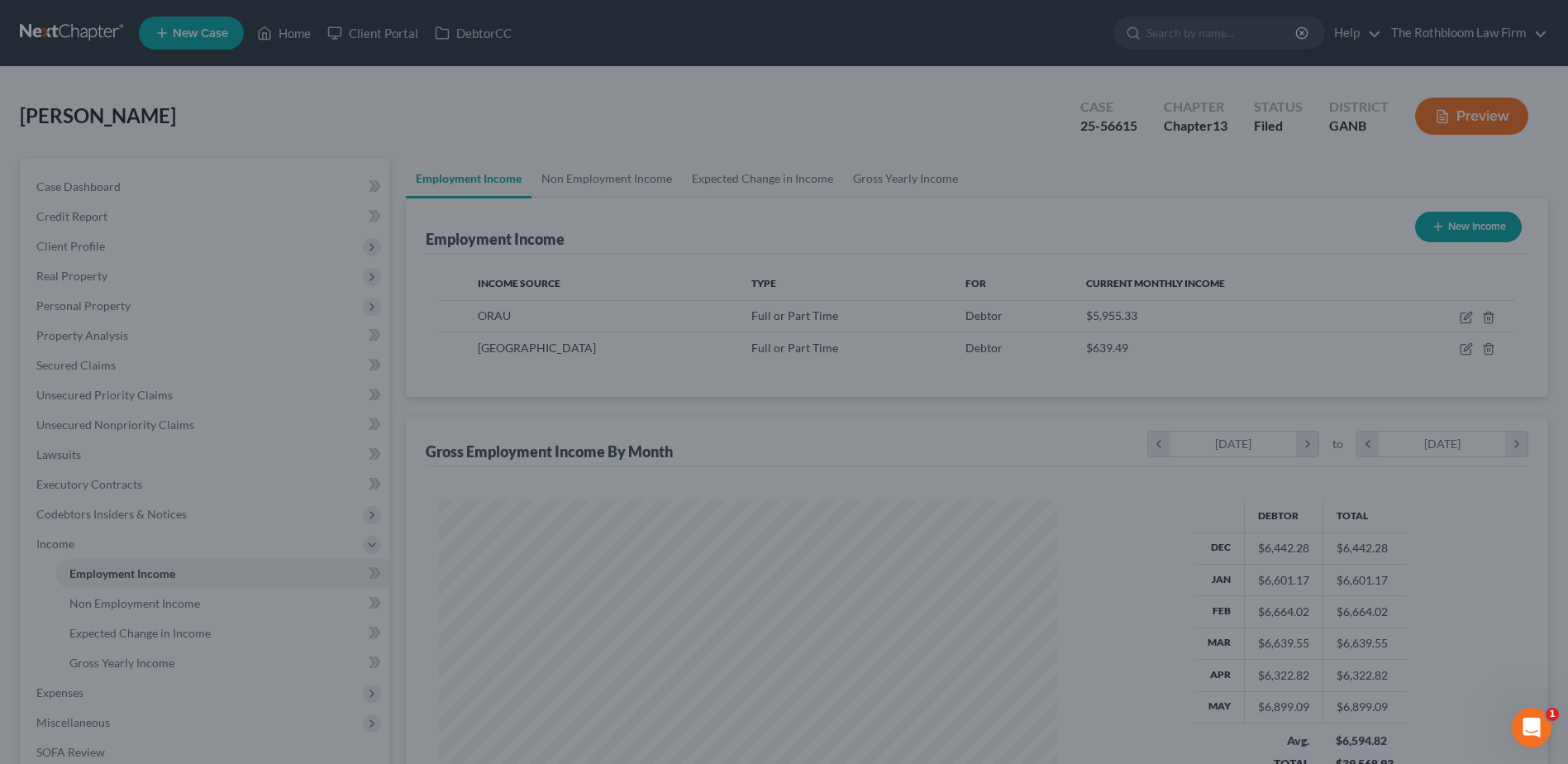
scroll to position [826873, 826145]
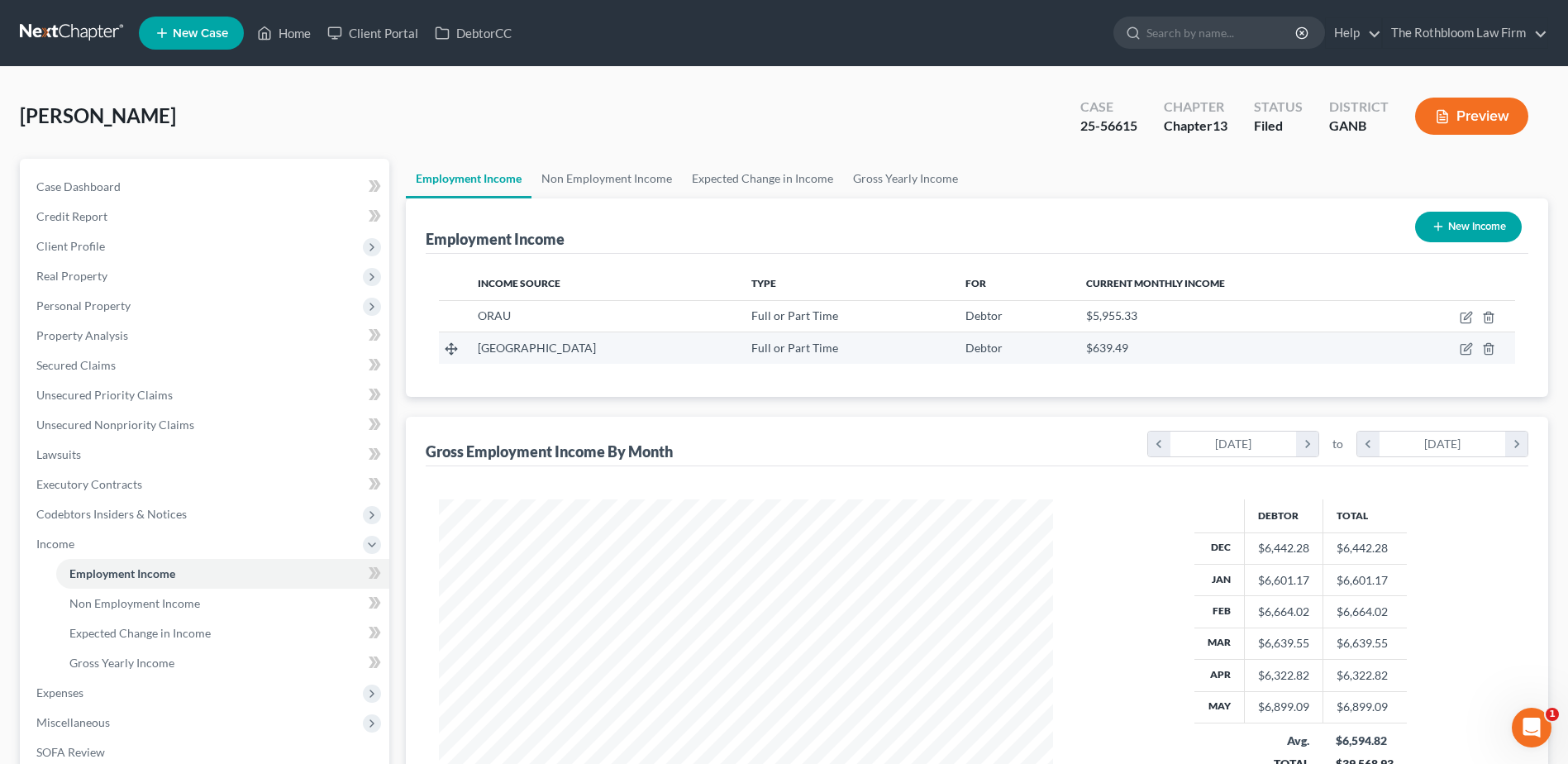
click at [1480, 350] on td at bounding box center [1450, 349] width 130 height 32
click at [1493, 354] on icon "button" at bounding box center [1488, 349] width 7 height 11
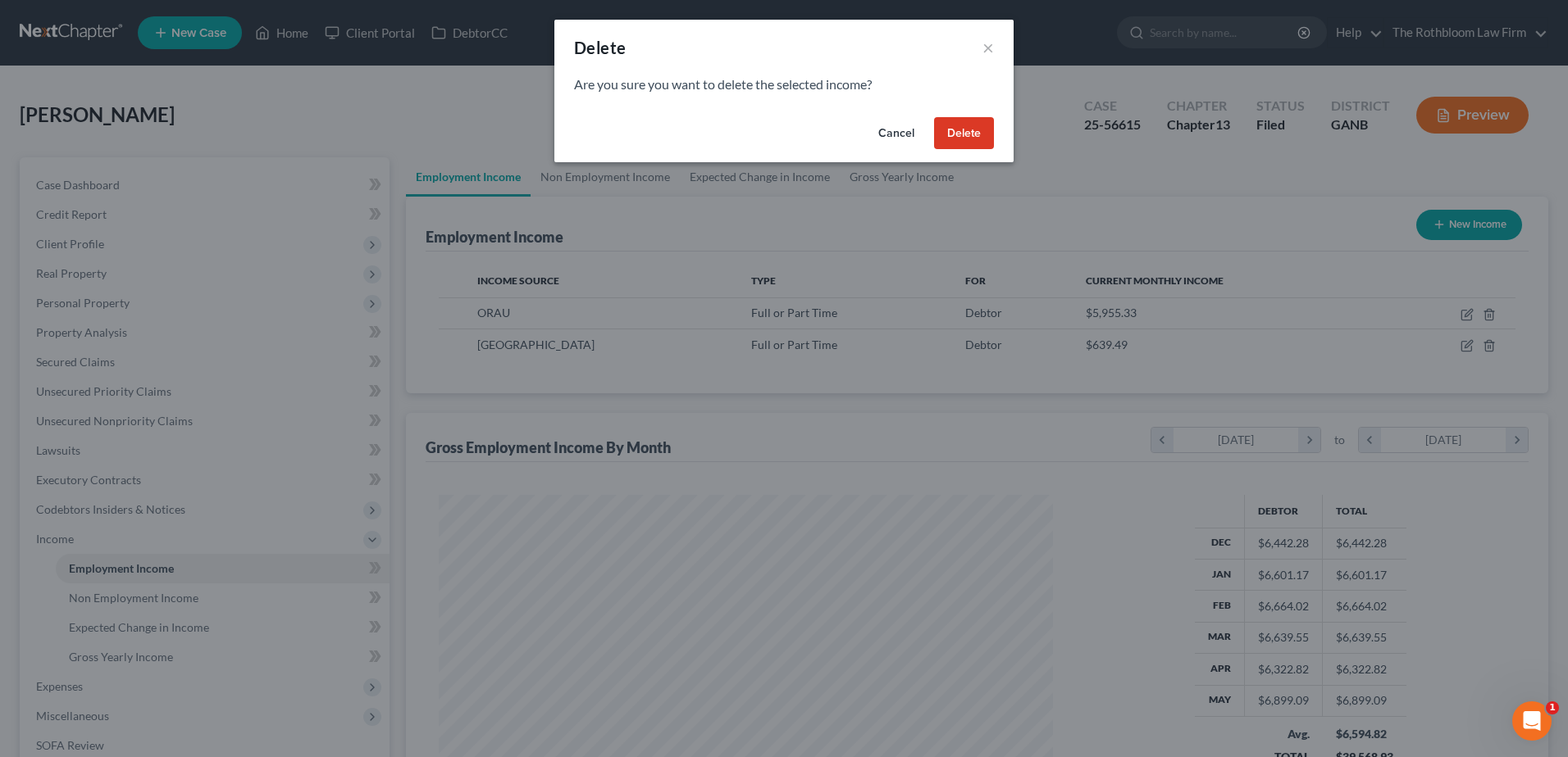
click at [970, 135] on button "Delete" at bounding box center [963, 133] width 60 height 32
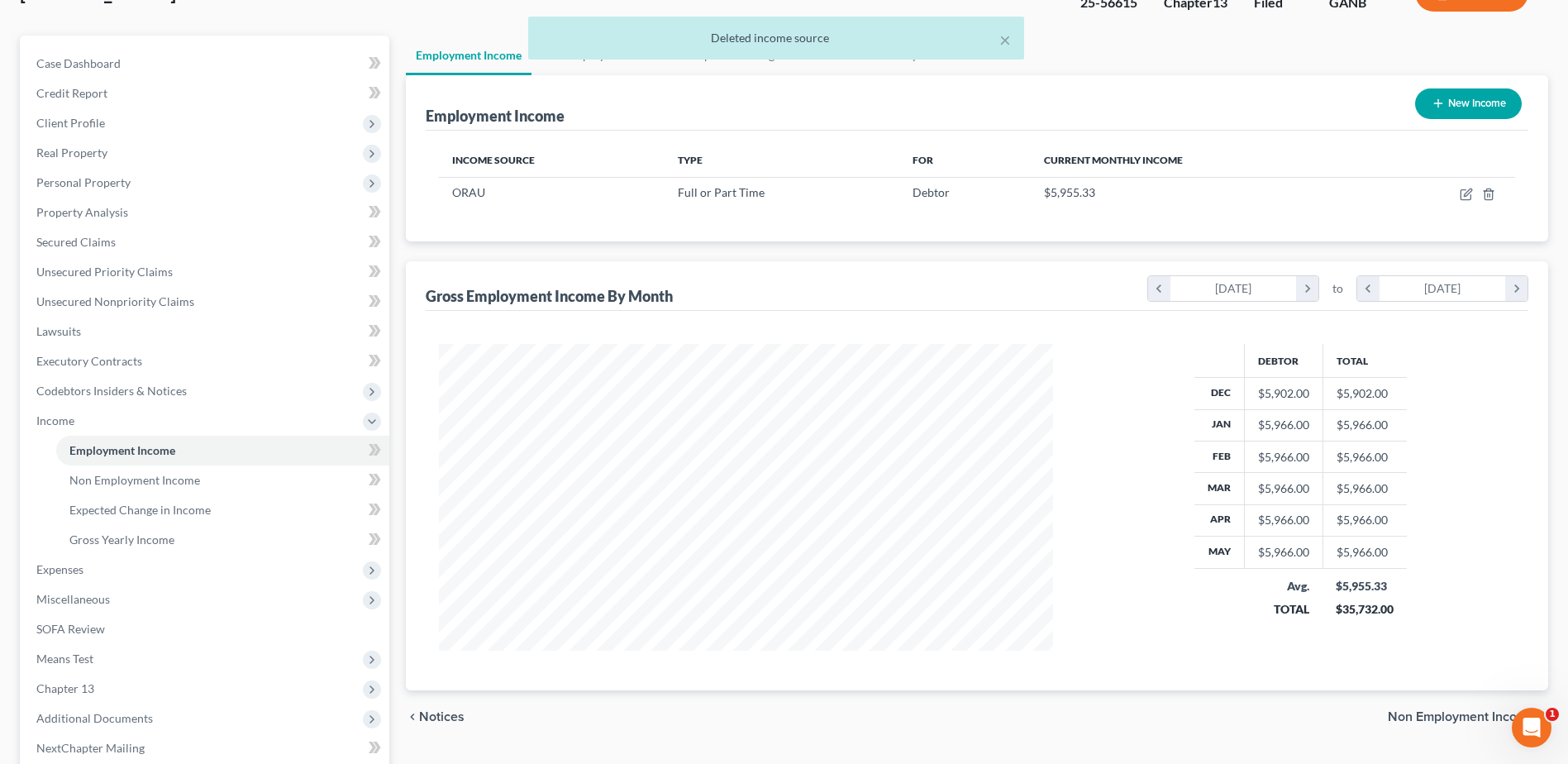
scroll to position [294, 0]
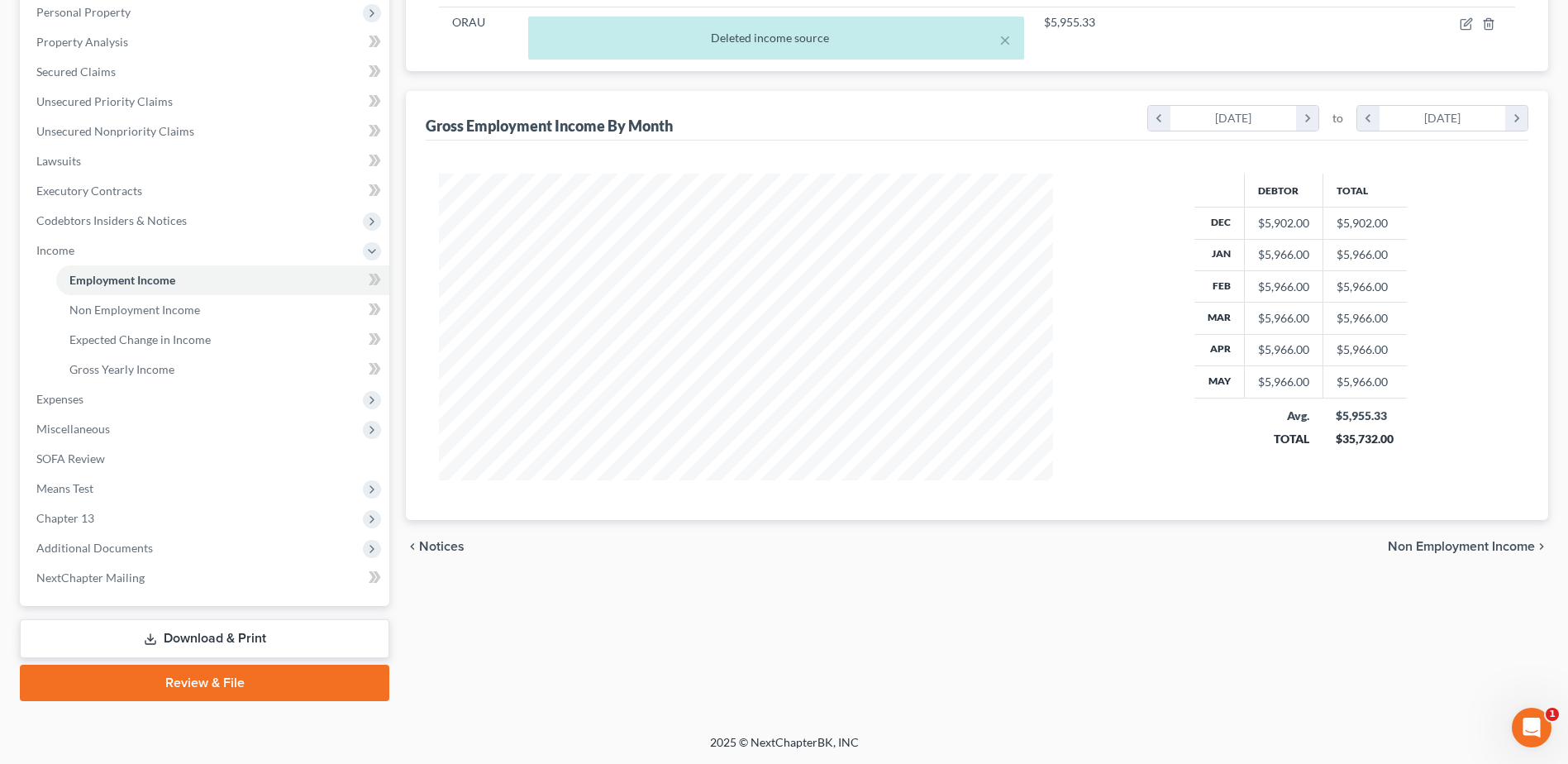
click at [204, 642] on link "Download & Print" at bounding box center [205, 639] width 369 height 39
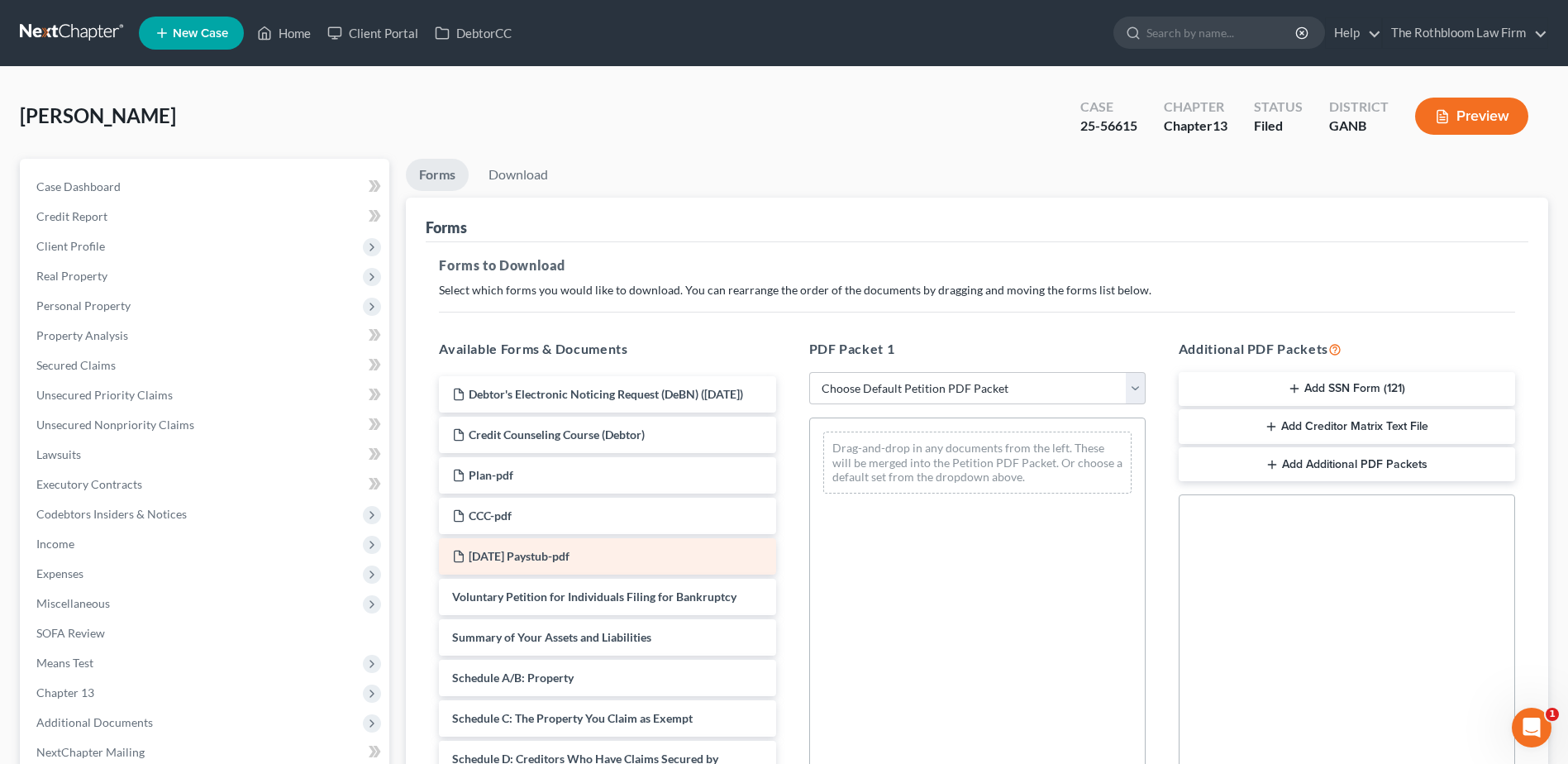
scroll to position [413, 0]
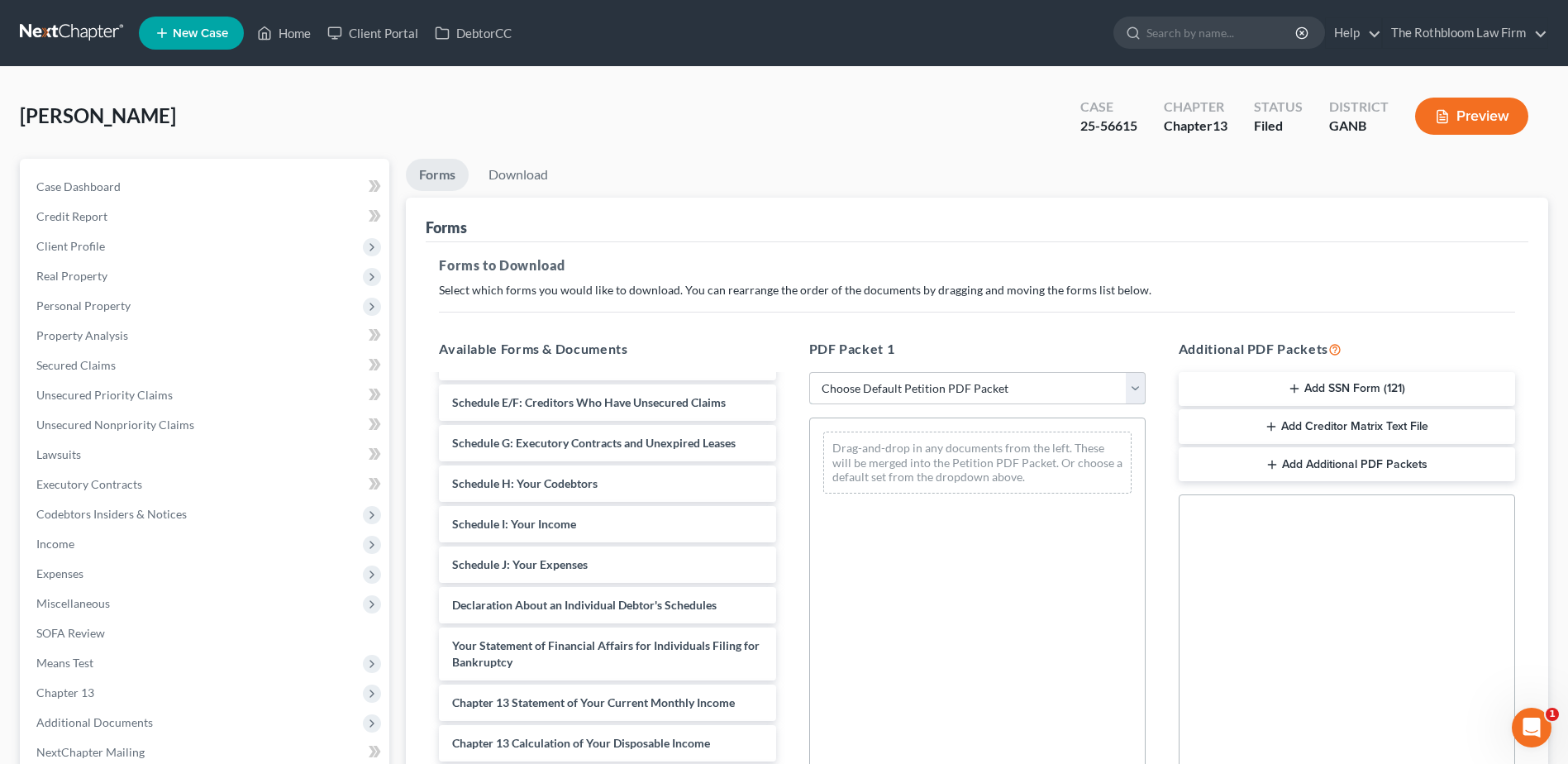
click at [843, 391] on select "Choose Default Petition PDF Packet Complete Bankruptcy Petition (all forms and …" at bounding box center [977, 388] width 337 height 33
select select "2"
click at [809, 373] on select "Choose Default Petition PDF Packet Complete Bankruptcy Petition (all forms and …" at bounding box center [977, 388] width 337 height 33
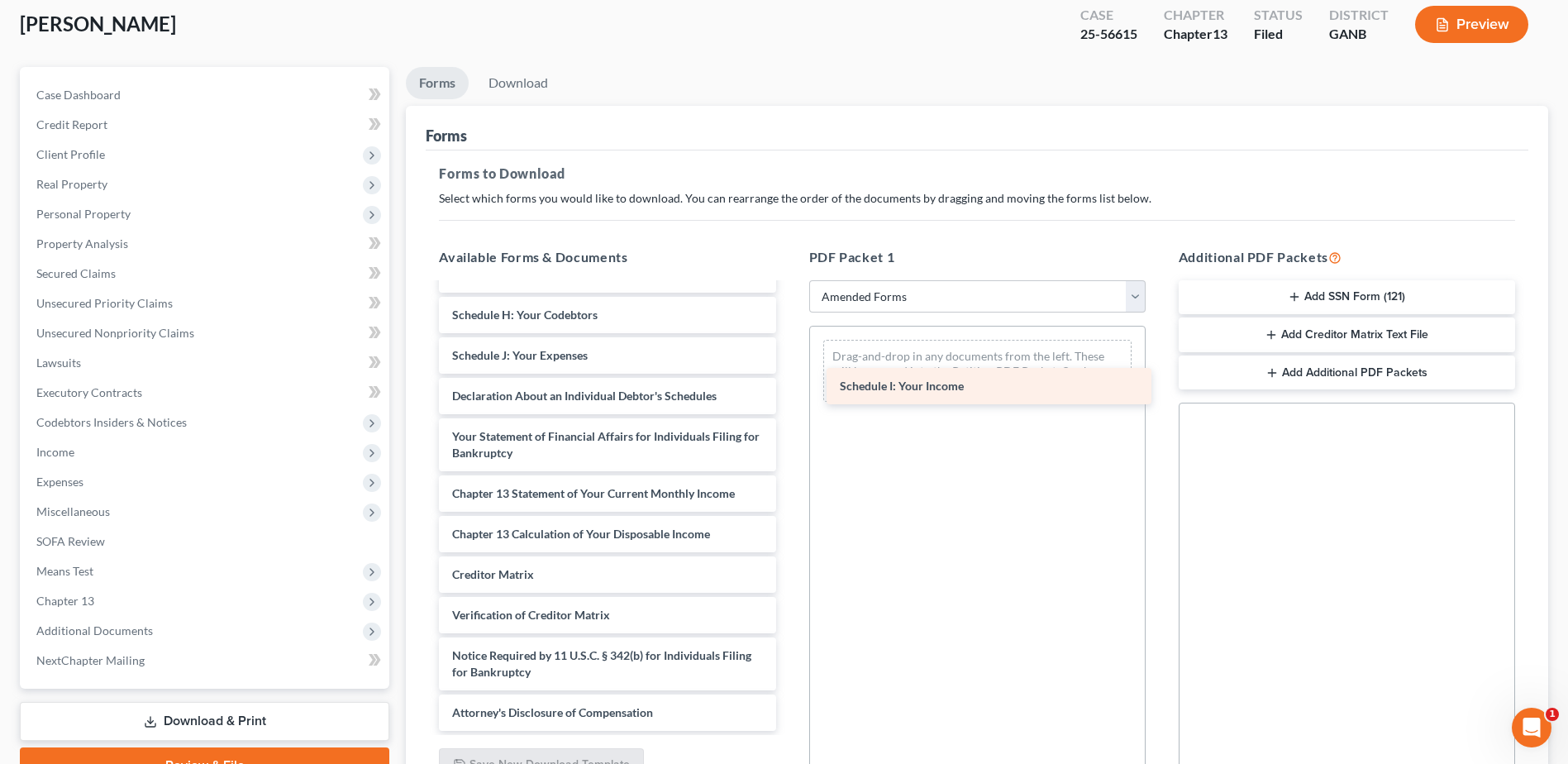
scroll to position [288, 0]
drag, startPoint x: 536, startPoint y: 310, endPoint x: 917, endPoint y: 359, distance: 384.1
click at [788, 359] on div "Schedule I: Your Income Voluntary Petition for Individuals Filing for Bankruptc…" at bounding box center [608, 364] width 363 height 734
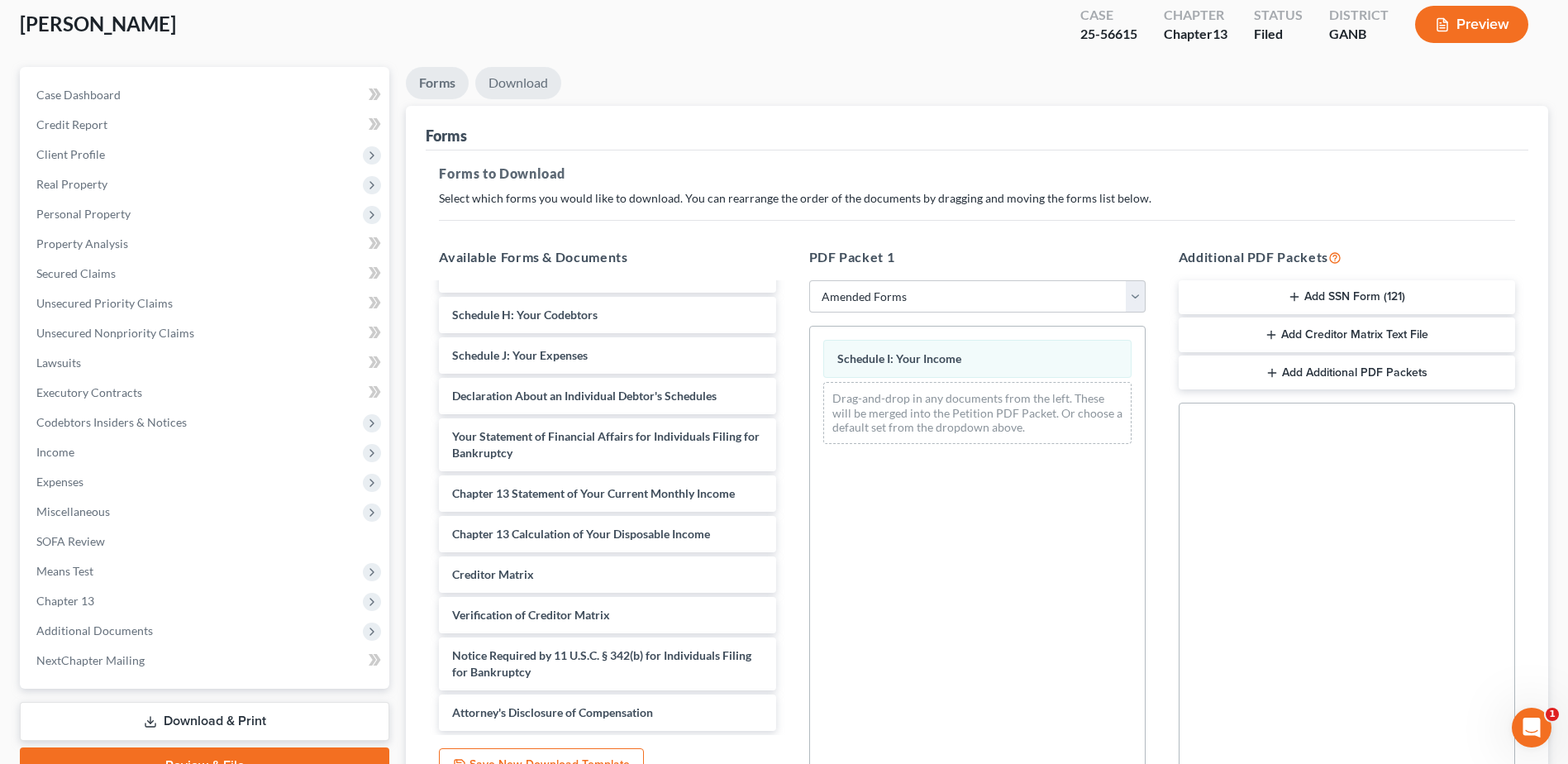
click at [526, 81] on link "Download" at bounding box center [518, 82] width 86 height 32
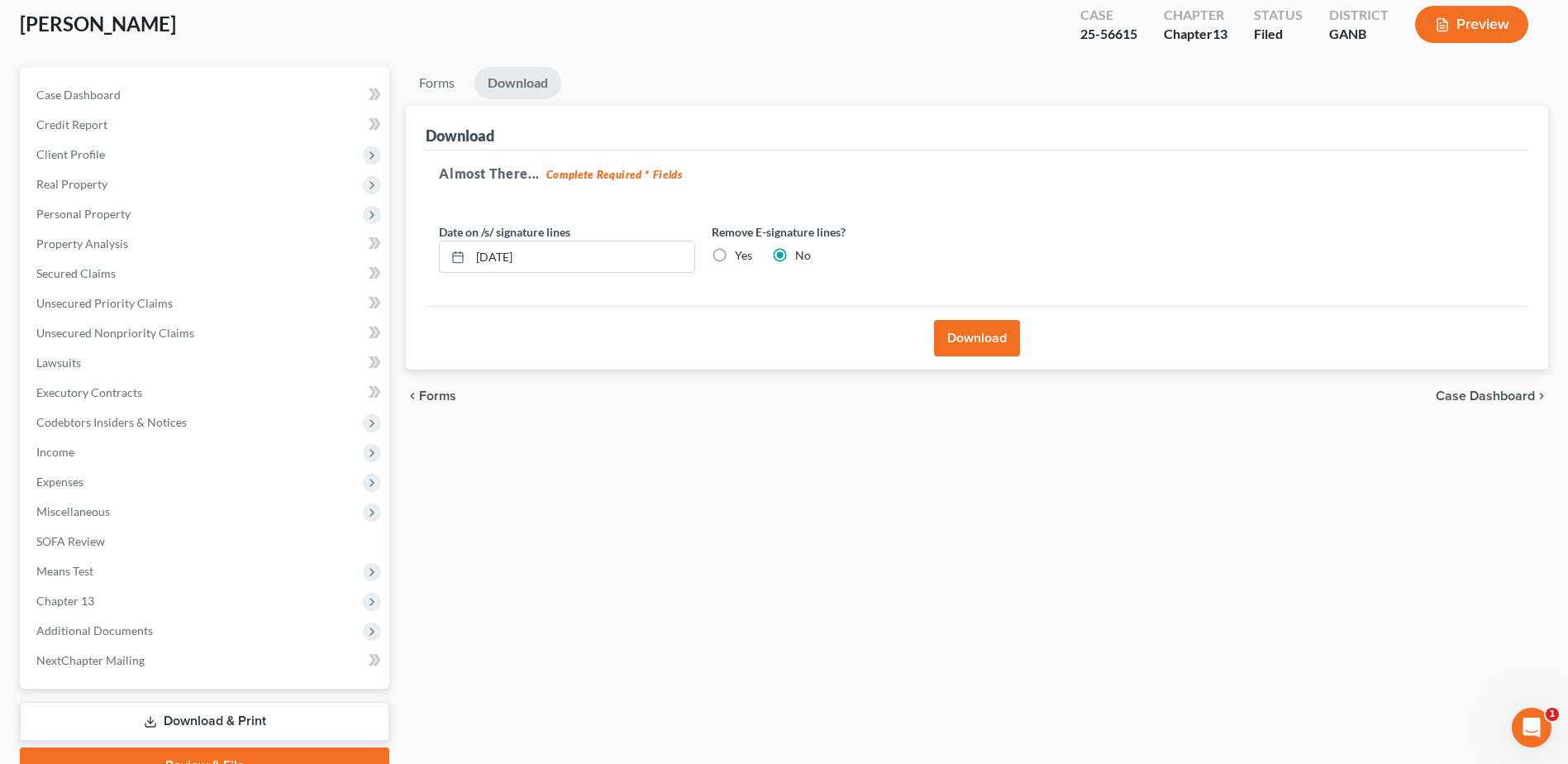
click at [970, 349] on button "Download" at bounding box center [977, 338] width 86 height 37
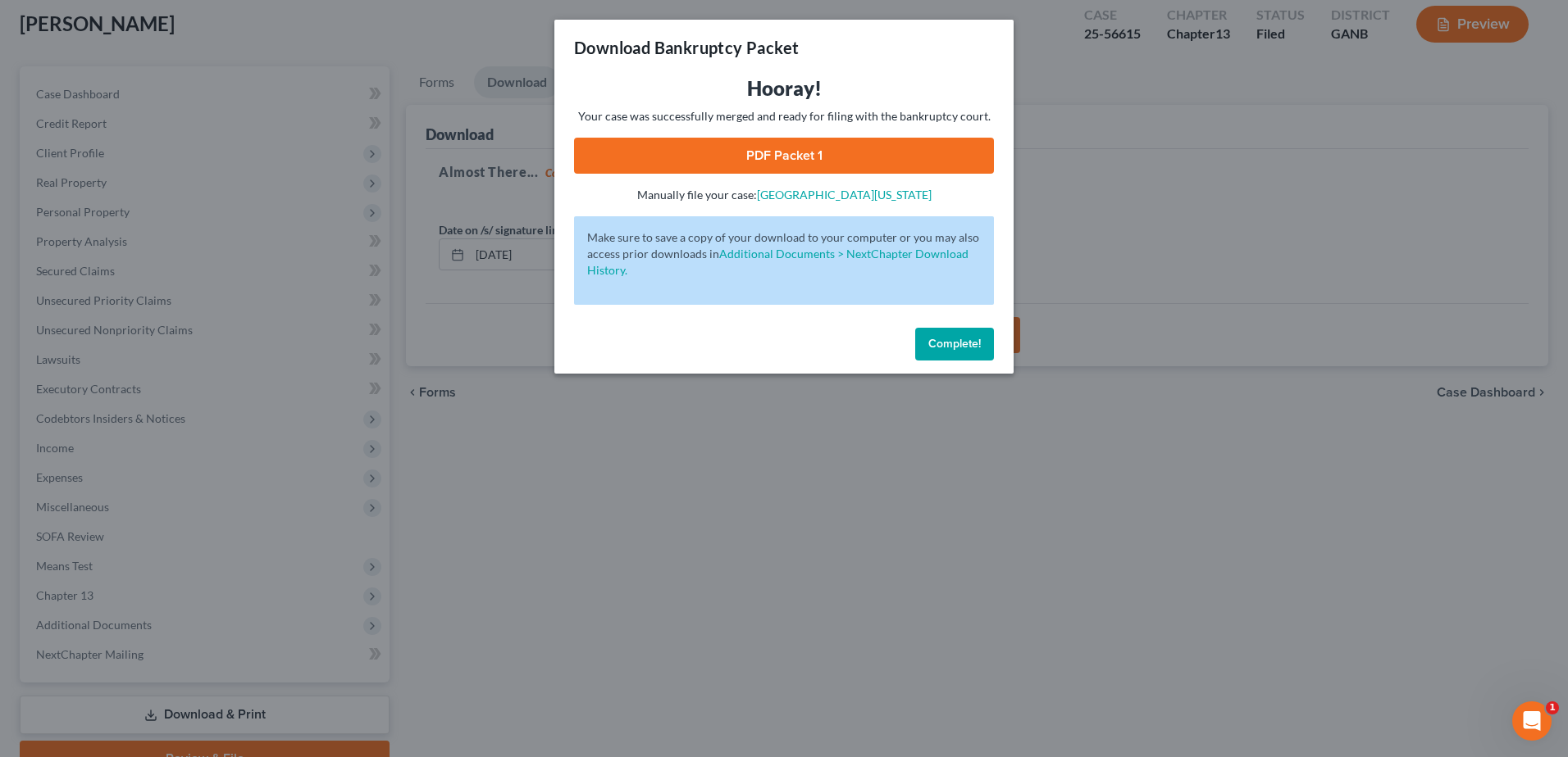
click at [823, 152] on link "PDF Packet 1" at bounding box center [784, 156] width 420 height 36
click at [931, 343] on span "Complete!" at bounding box center [953, 344] width 52 height 14
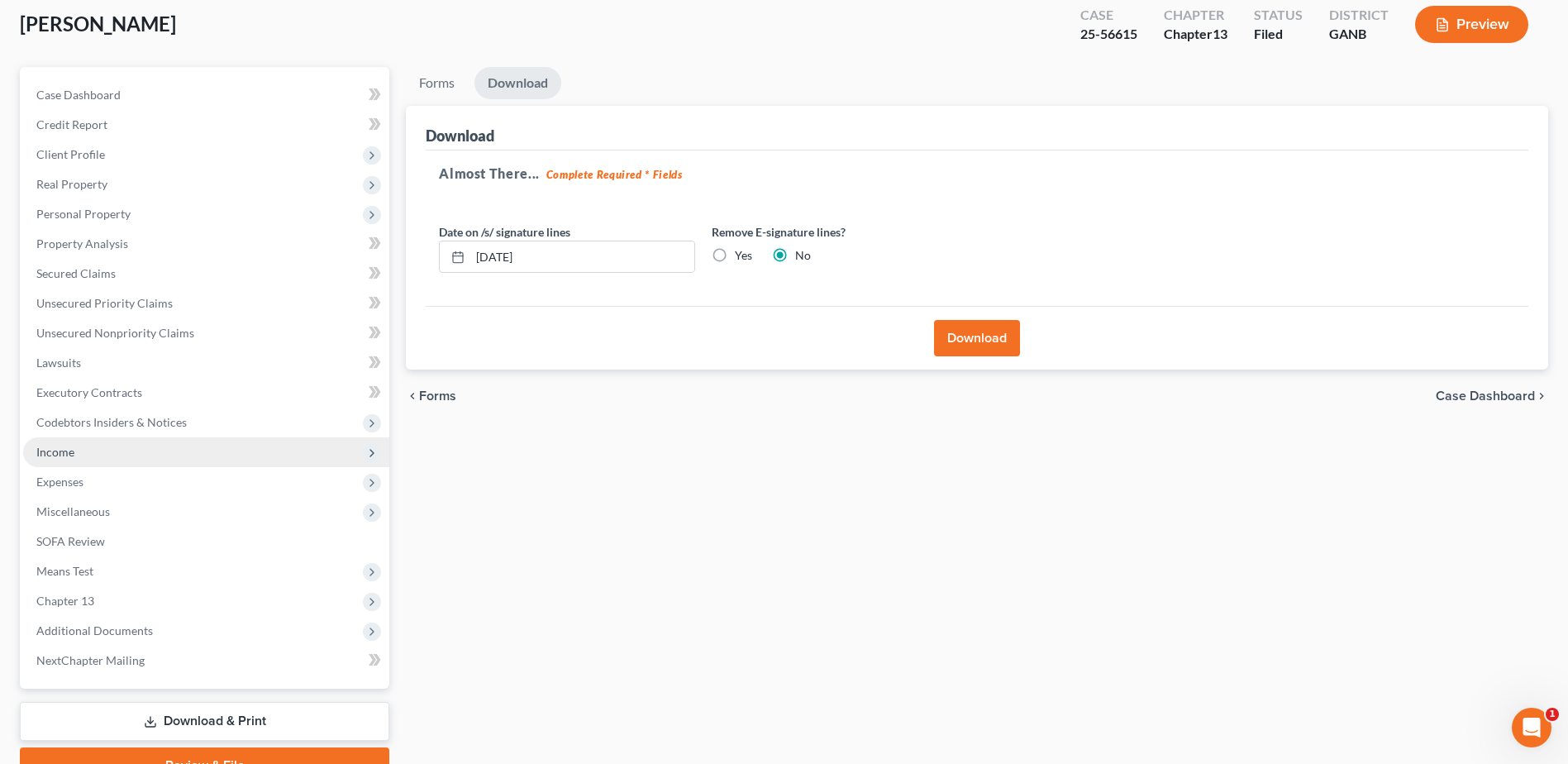
click at [57, 451] on span "Income" at bounding box center [56, 452] width 38 height 14
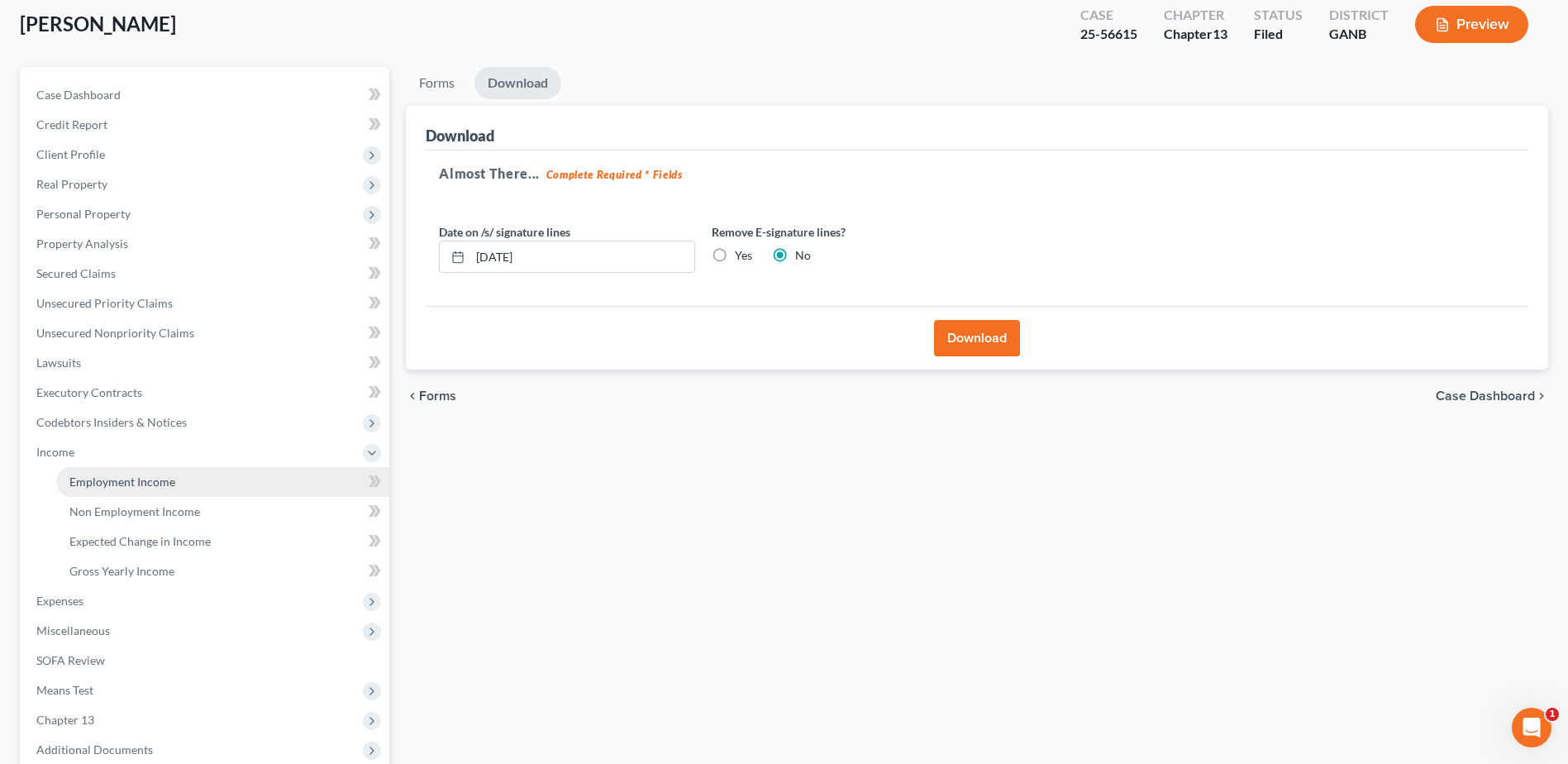
click at [104, 477] on span "Employment Income" at bounding box center [122, 482] width 106 height 14
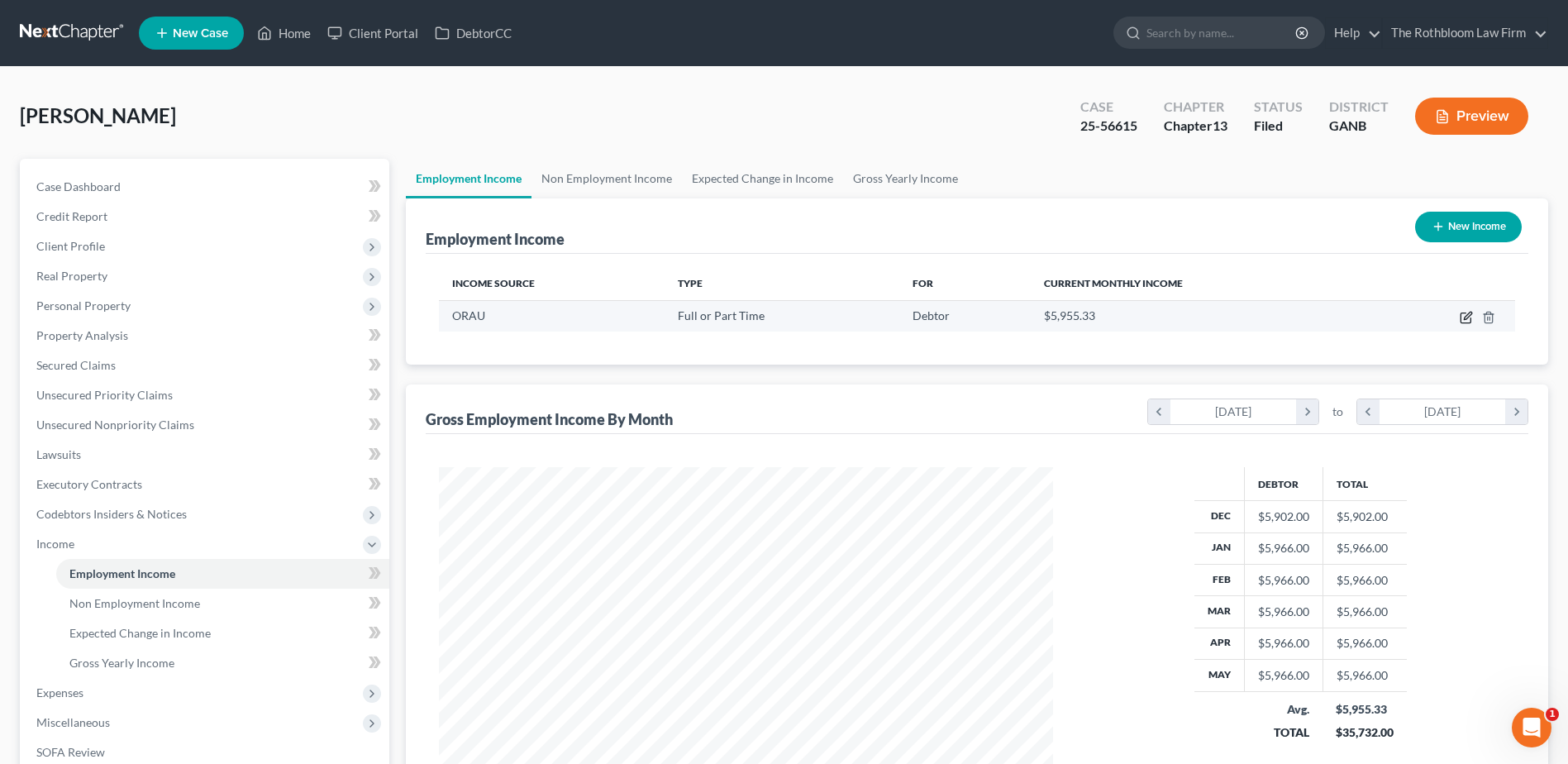
click at [1468, 321] on icon "button" at bounding box center [1466, 317] width 13 height 13
select select "0"
select select "44"
select select "0"
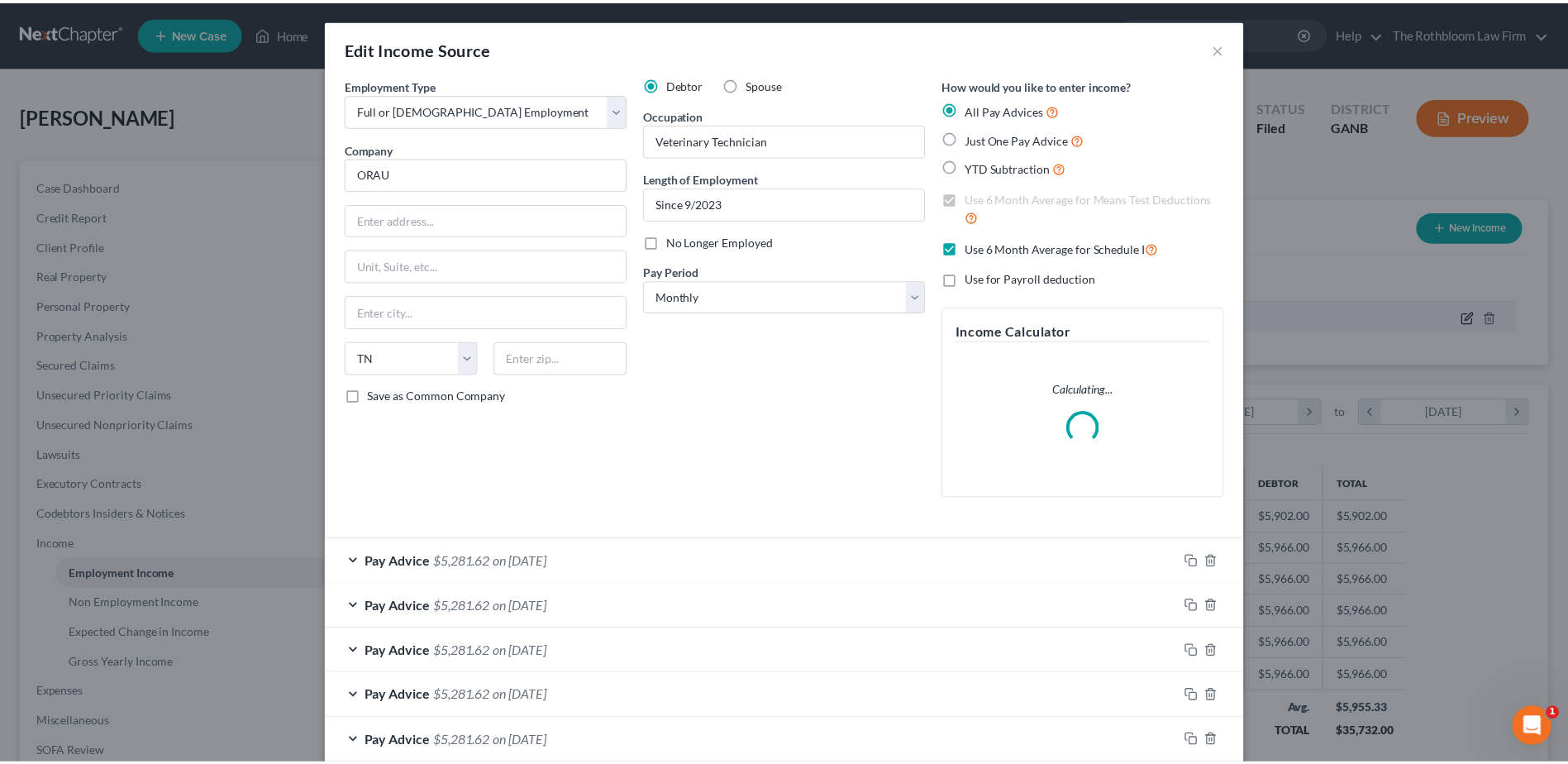
scroll to position [309, 653]
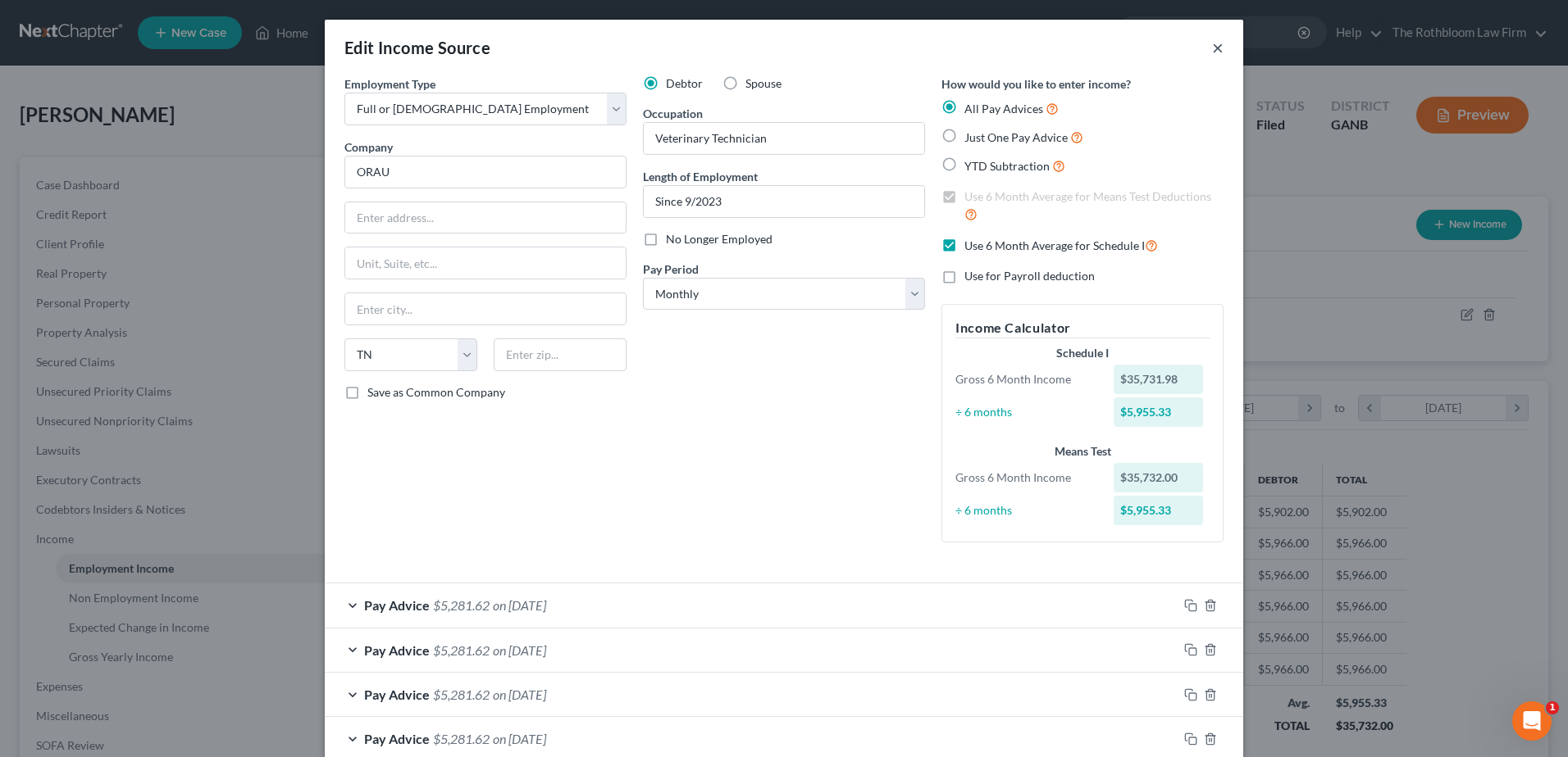
click at [1216, 46] on button "×" at bounding box center [1218, 47] width 12 height 20
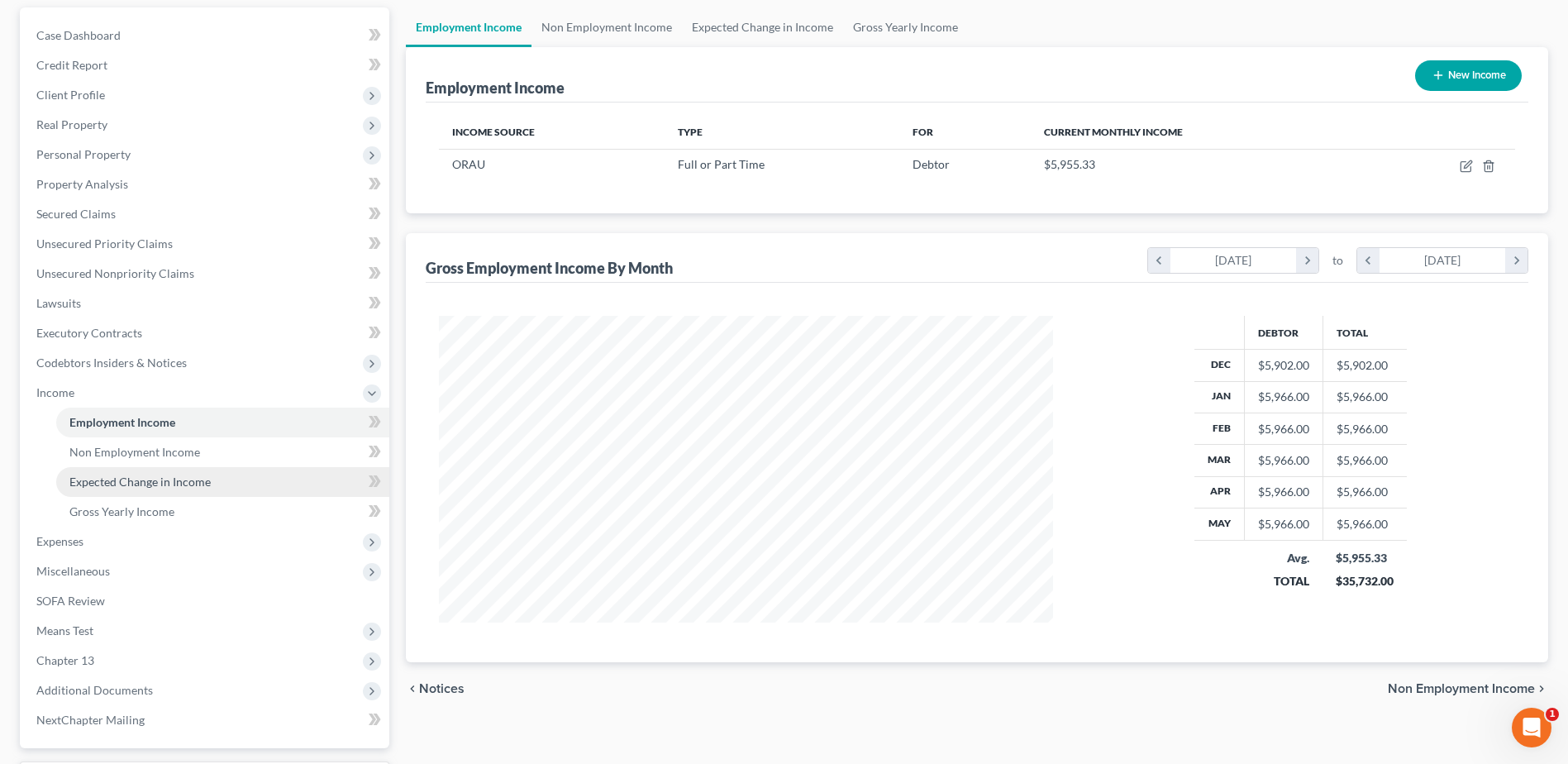
scroll to position [294, 0]
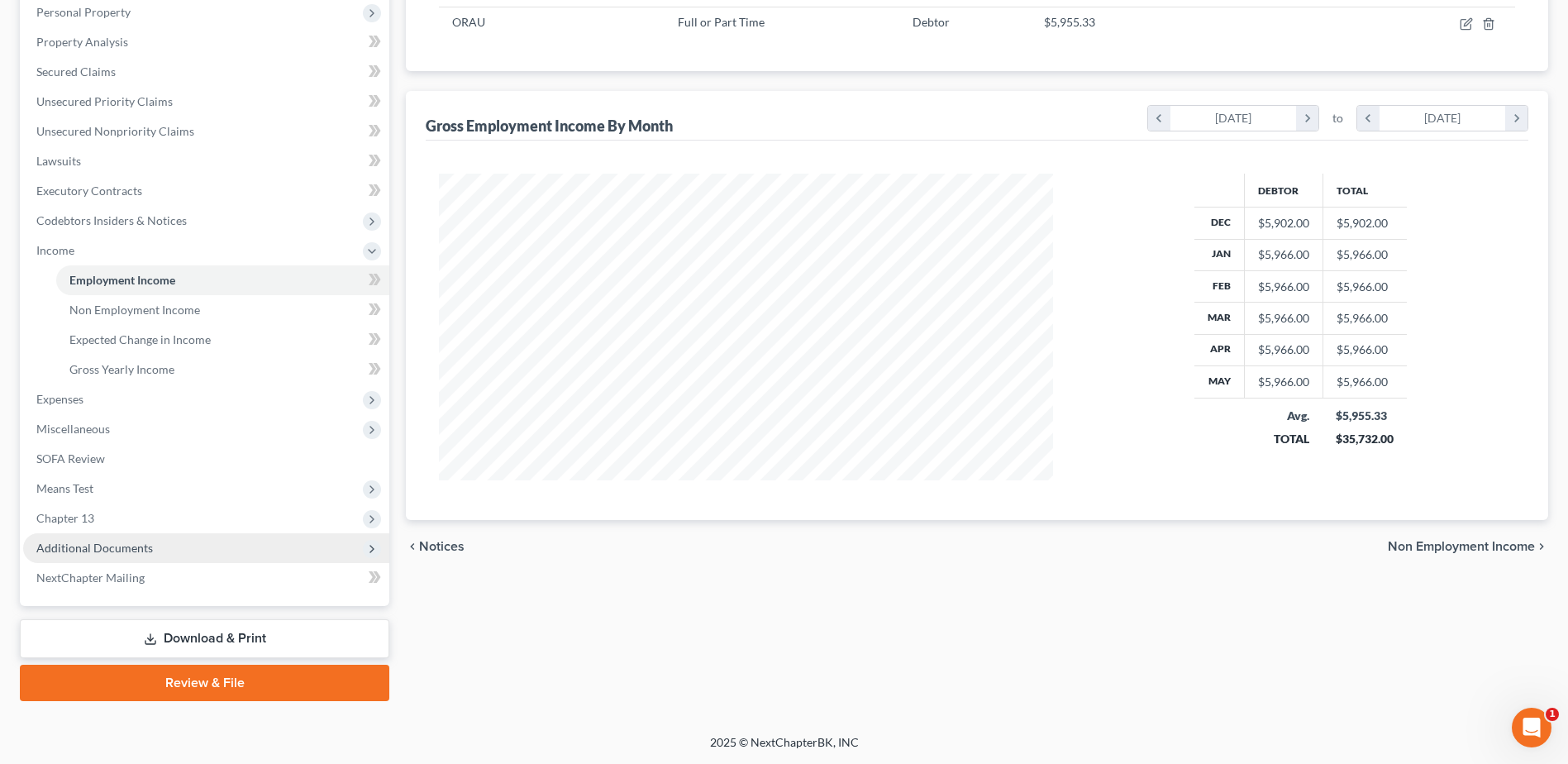
click at [92, 542] on span "Additional Documents" at bounding box center [94, 548] width 116 height 14
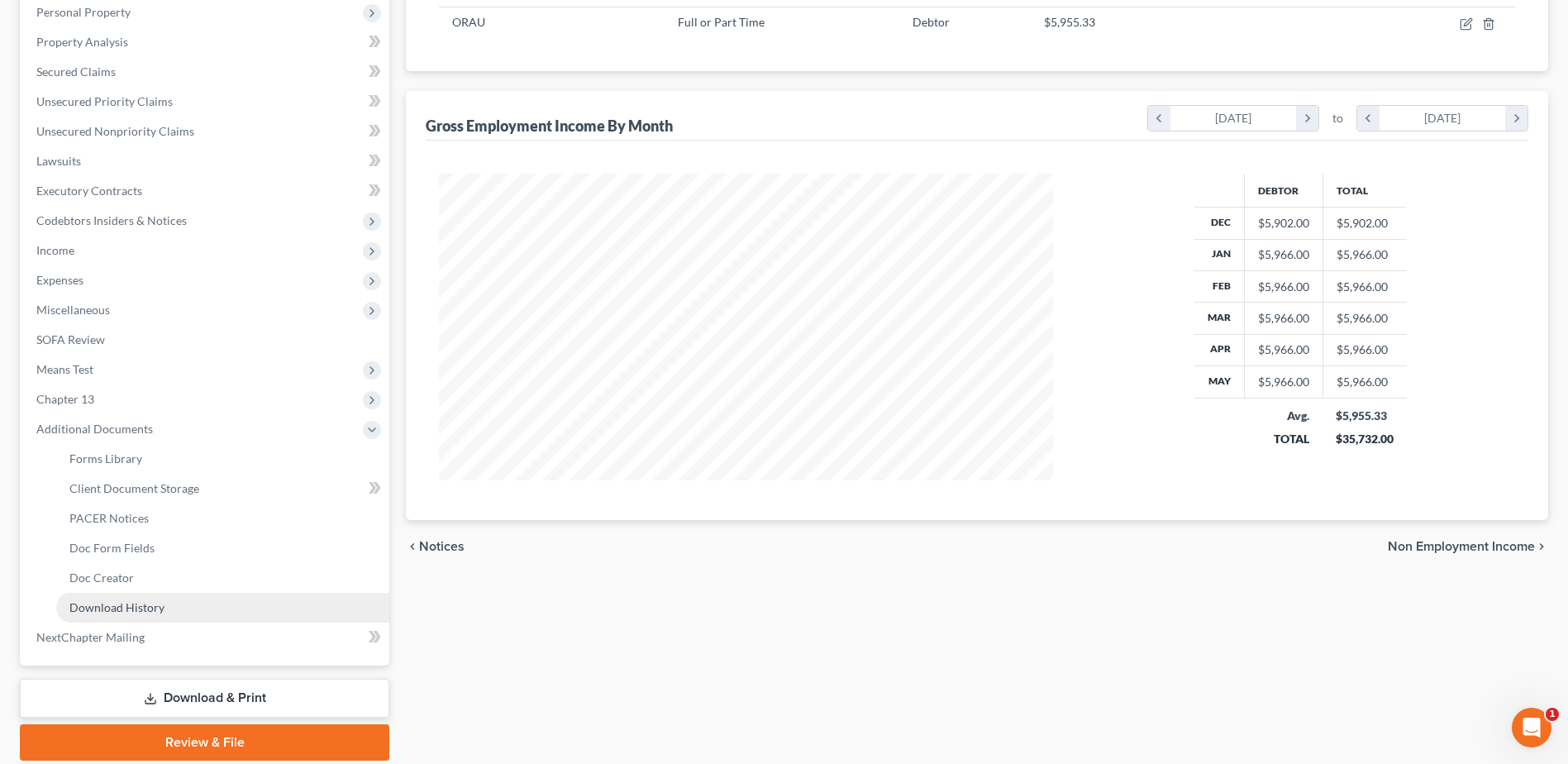
click at [113, 610] on span "Download History" at bounding box center [117, 607] width 95 height 14
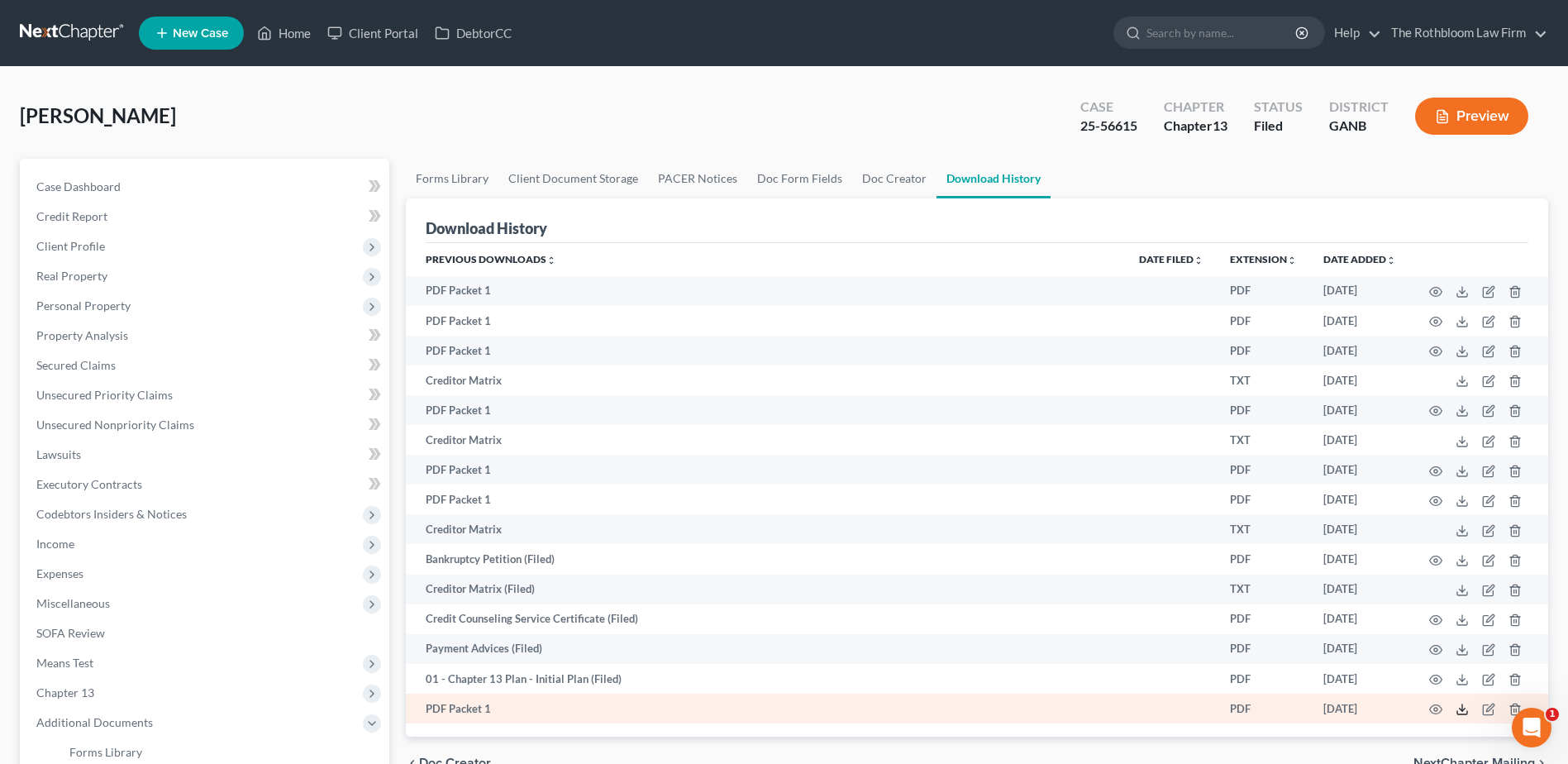
click at [1465, 708] on icon at bounding box center [1462, 709] width 13 height 13
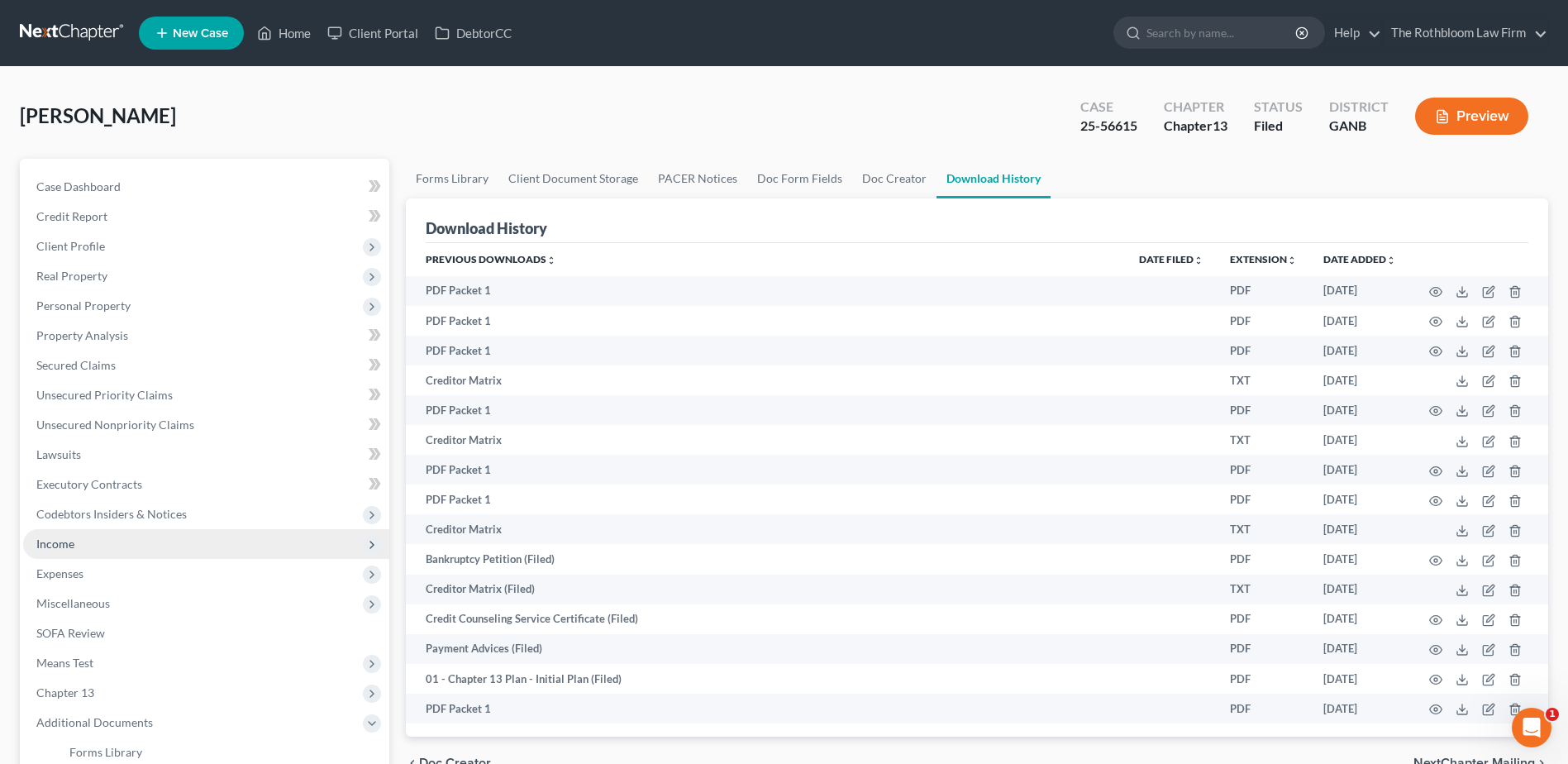
click at [74, 539] on span "Income" at bounding box center [206, 544] width 366 height 30
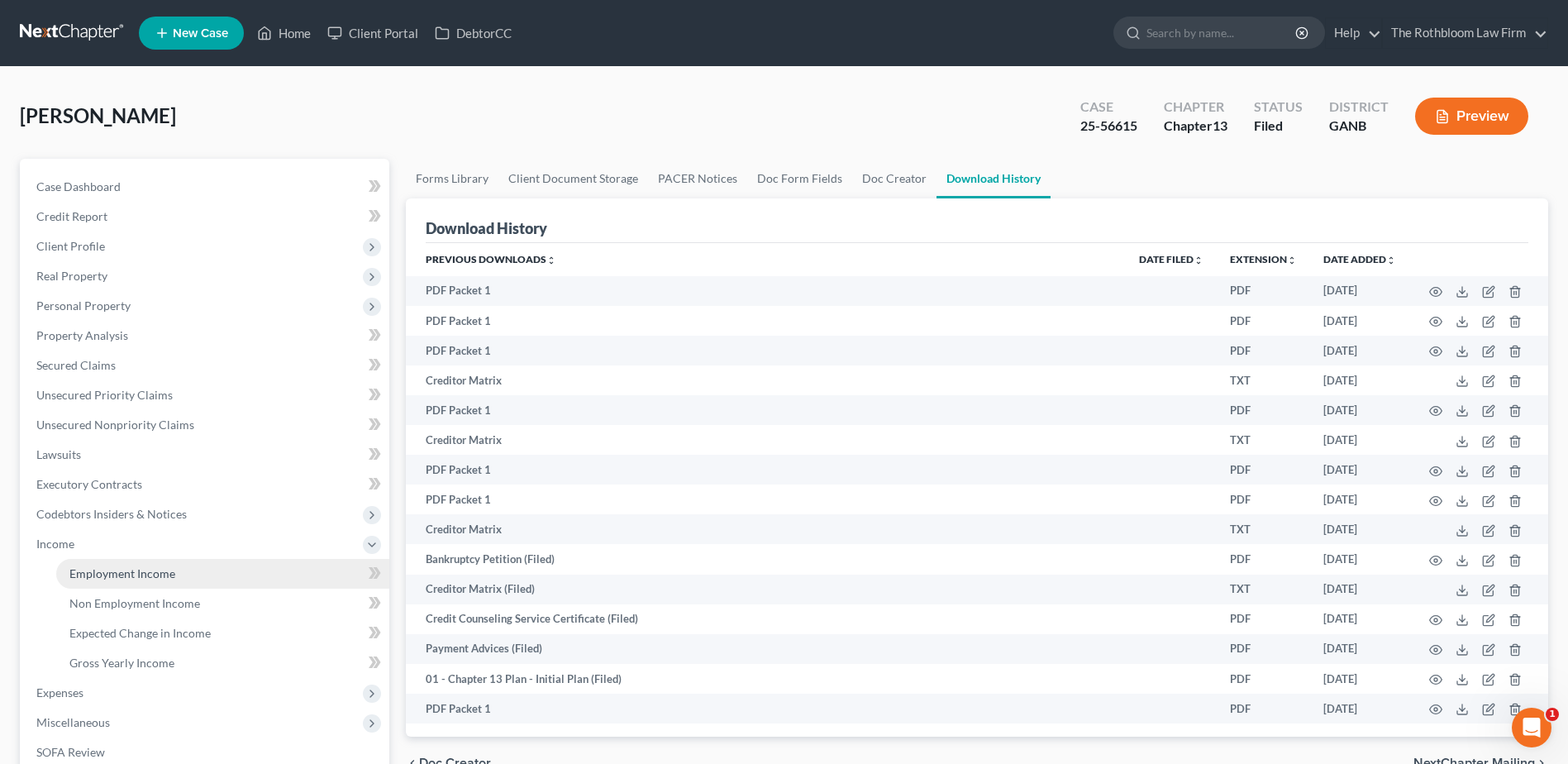
click at [145, 574] on span "Employment Income" at bounding box center [122, 573] width 106 height 14
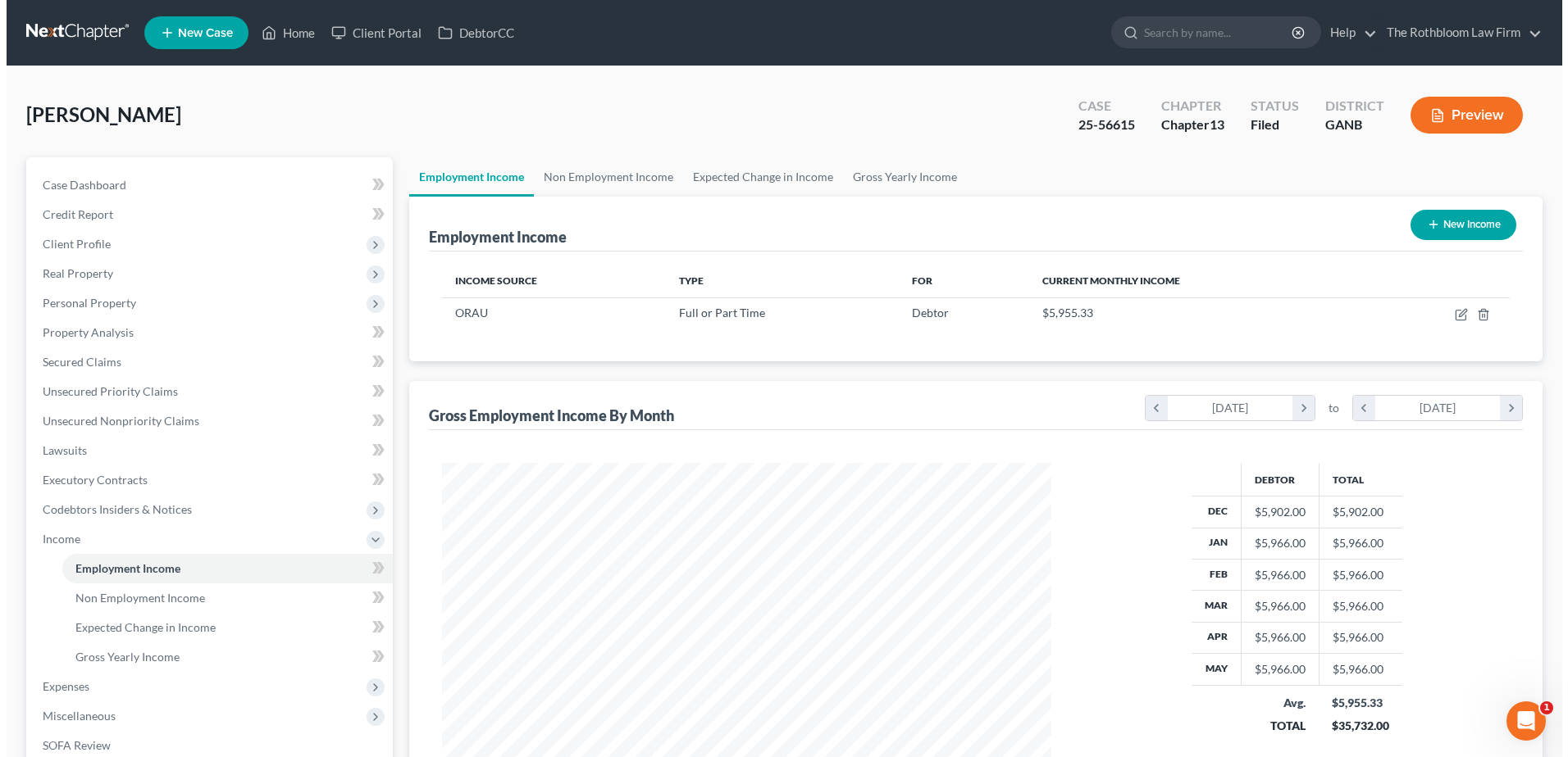
scroll to position [304, 641]
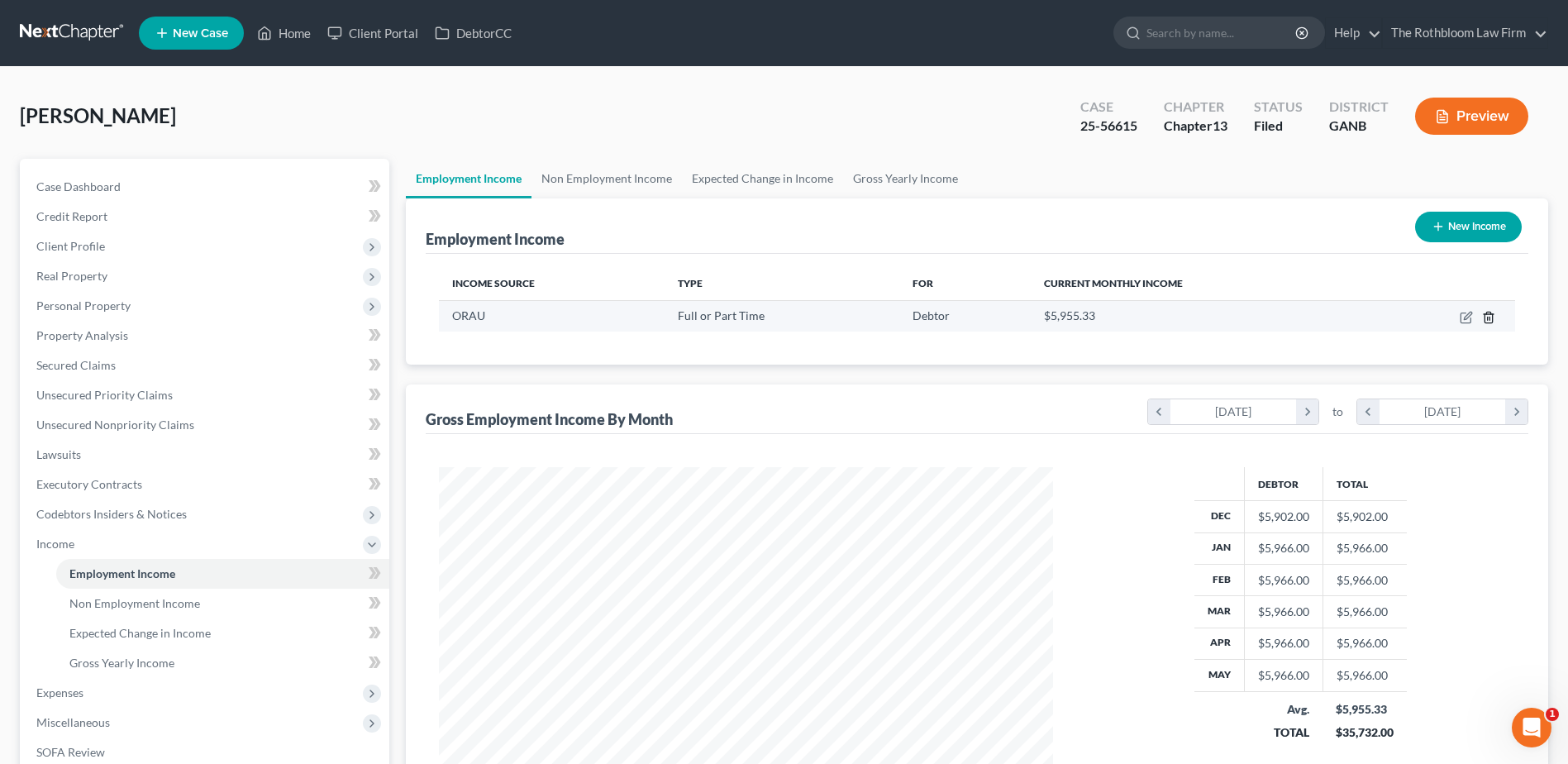
click at [1489, 319] on line "button" at bounding box center [1489, 318] width 0 height 3
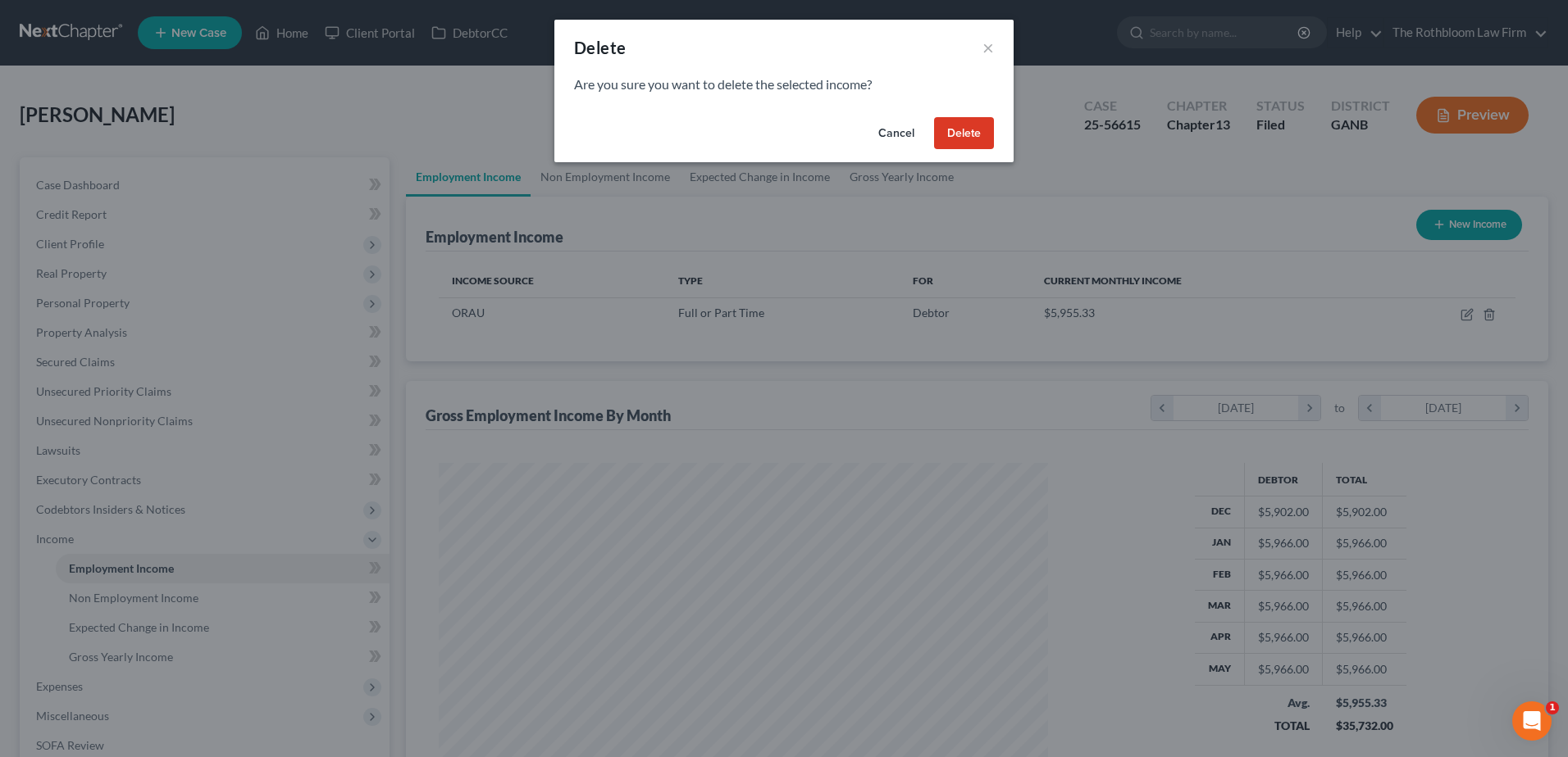
scroll to position [306, 648]
click at [963, 132] on button "Delete" at bounding box center [963, 133] width 60 height 32
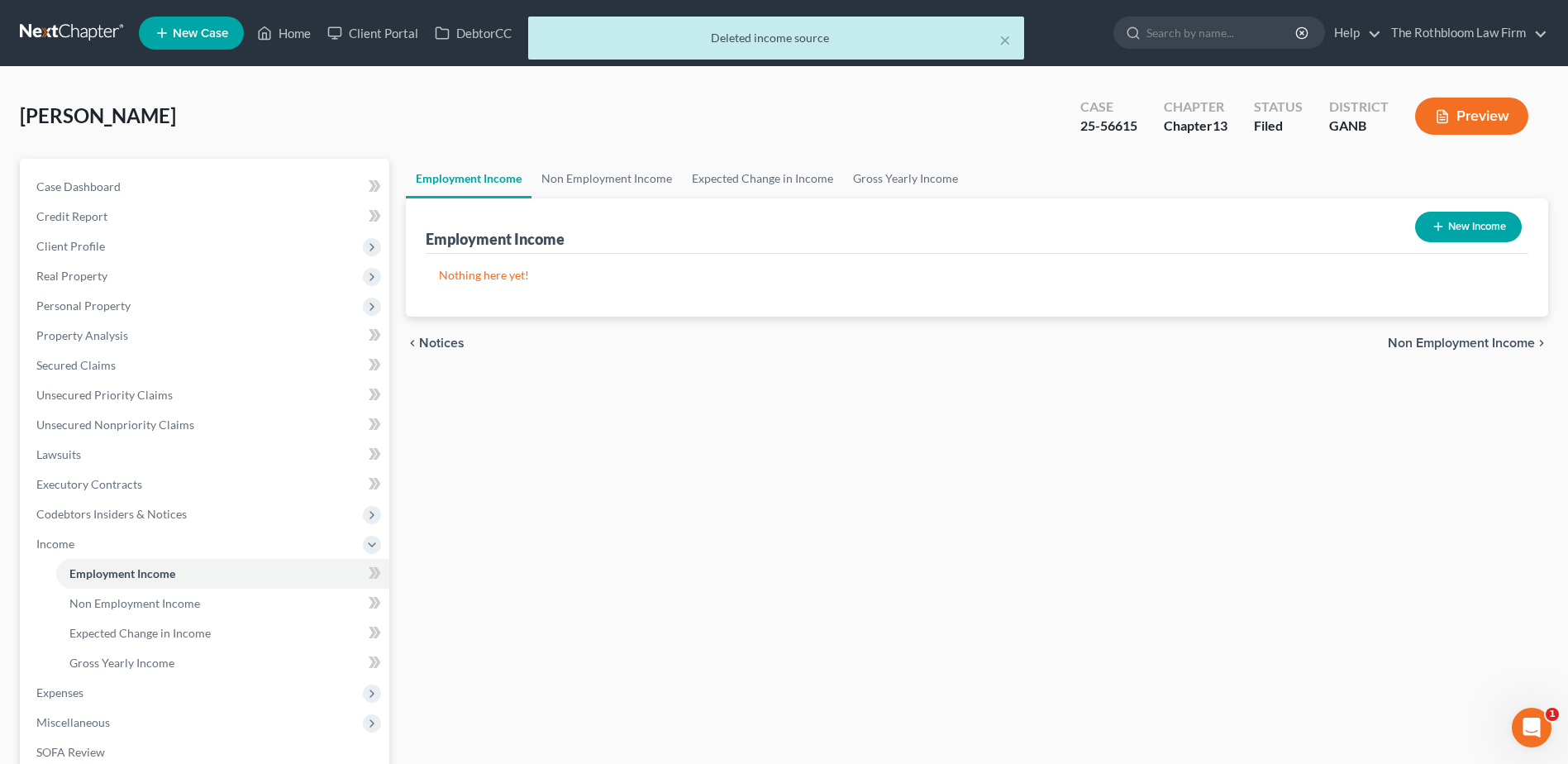
click at [1465, 229] on button "New Income" at bounding box center [1468, 227] width 106 height 31
select select "0"
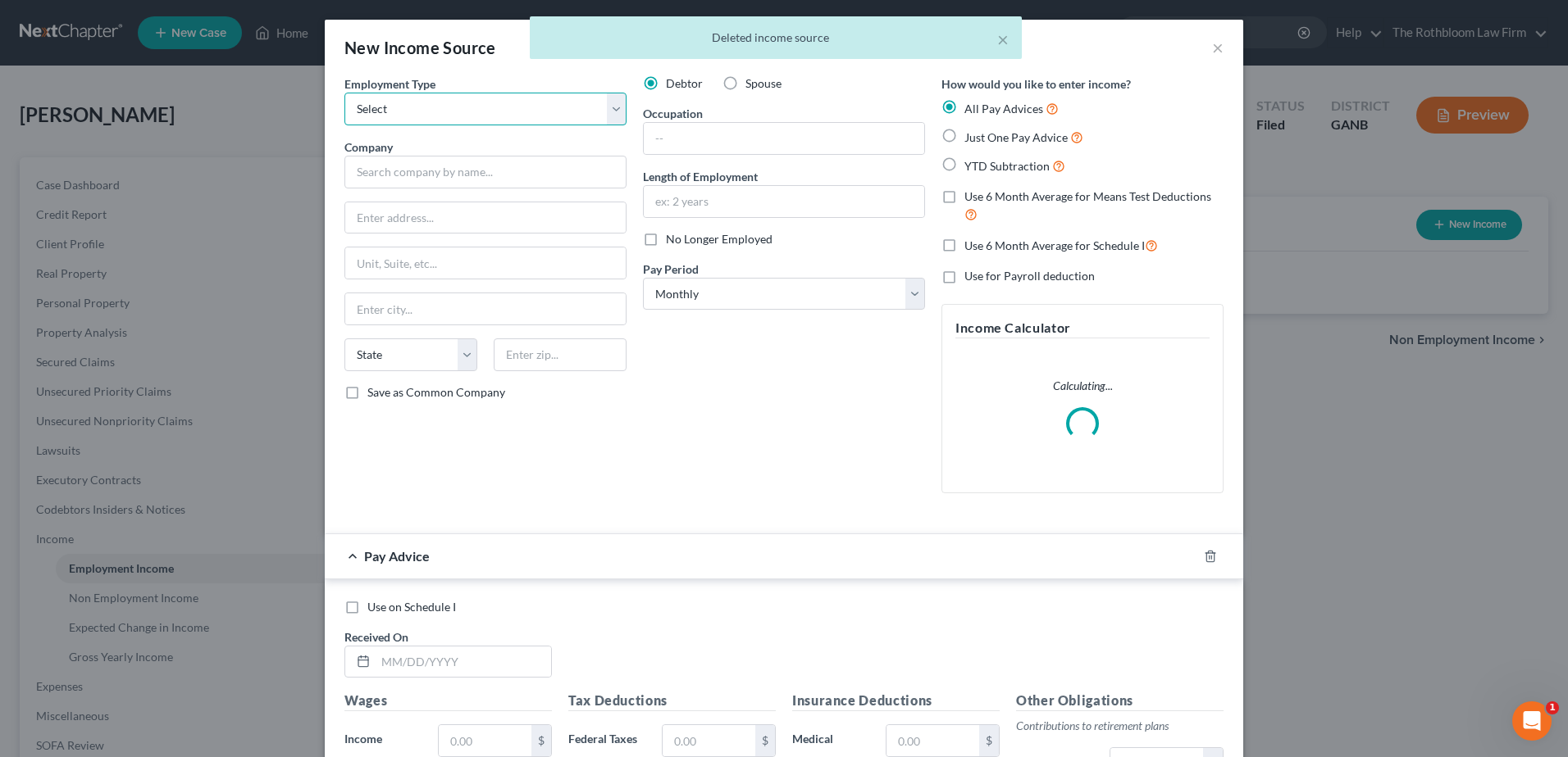
click at [392, 111] on select "Select Full or [DEMOGRAPHIC_DATA] Employment Self Employment" at bounding box center [486, 108] width 282 height 32
select select "0"
click at [345, 93] on select "Select Full or [DEMOGRAPHIC_DATA] Employment Self Employment" at bounding box center [486, 108] width 282 height 32
click at [367, 171] on input "text" at bounding box center [486, 171] width 282 height 32
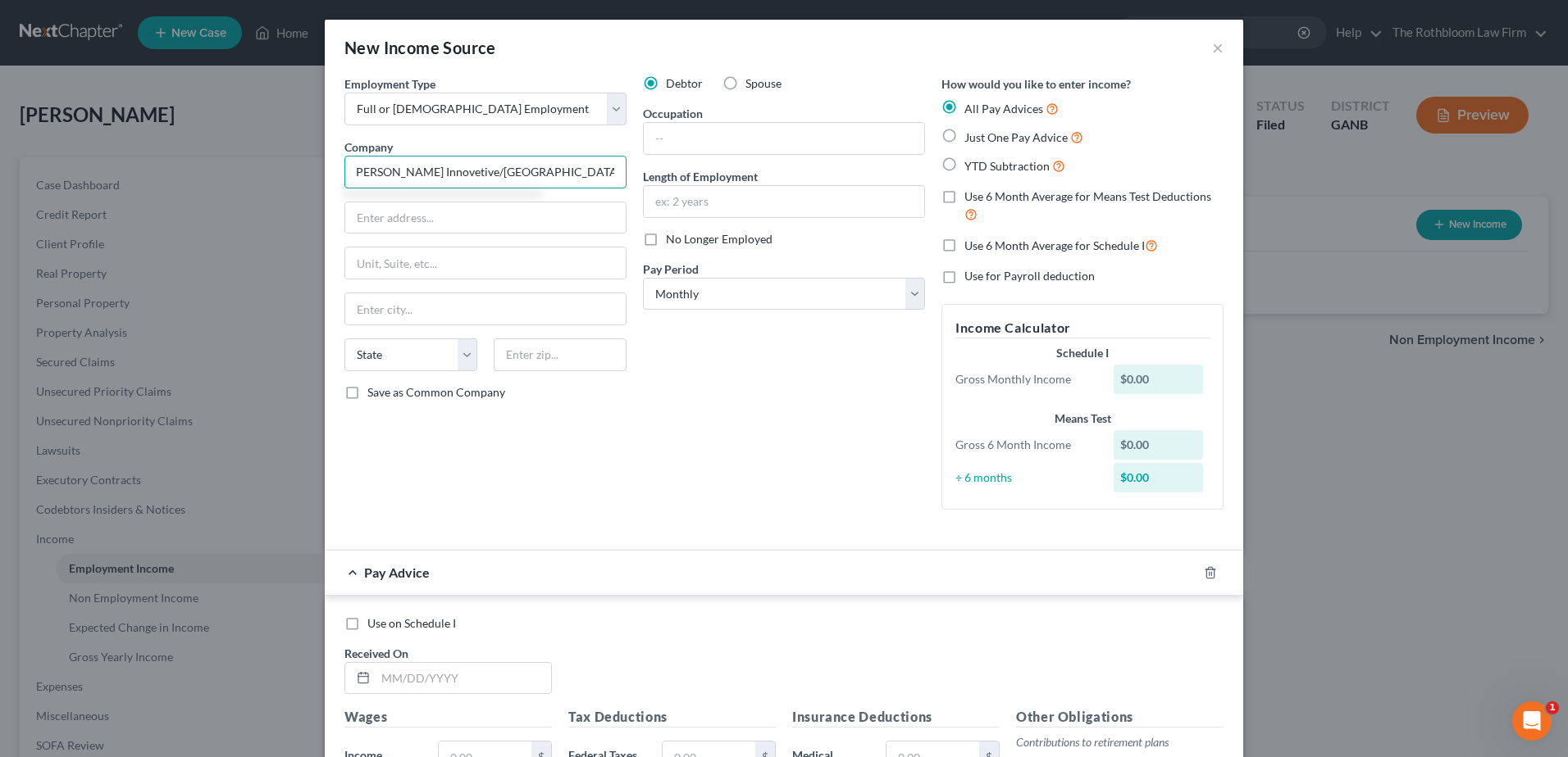
scroll to position [0, 7]
type input "[PERSON_NAME] Innovetive/[GEOGRAPHIC_DATA]."
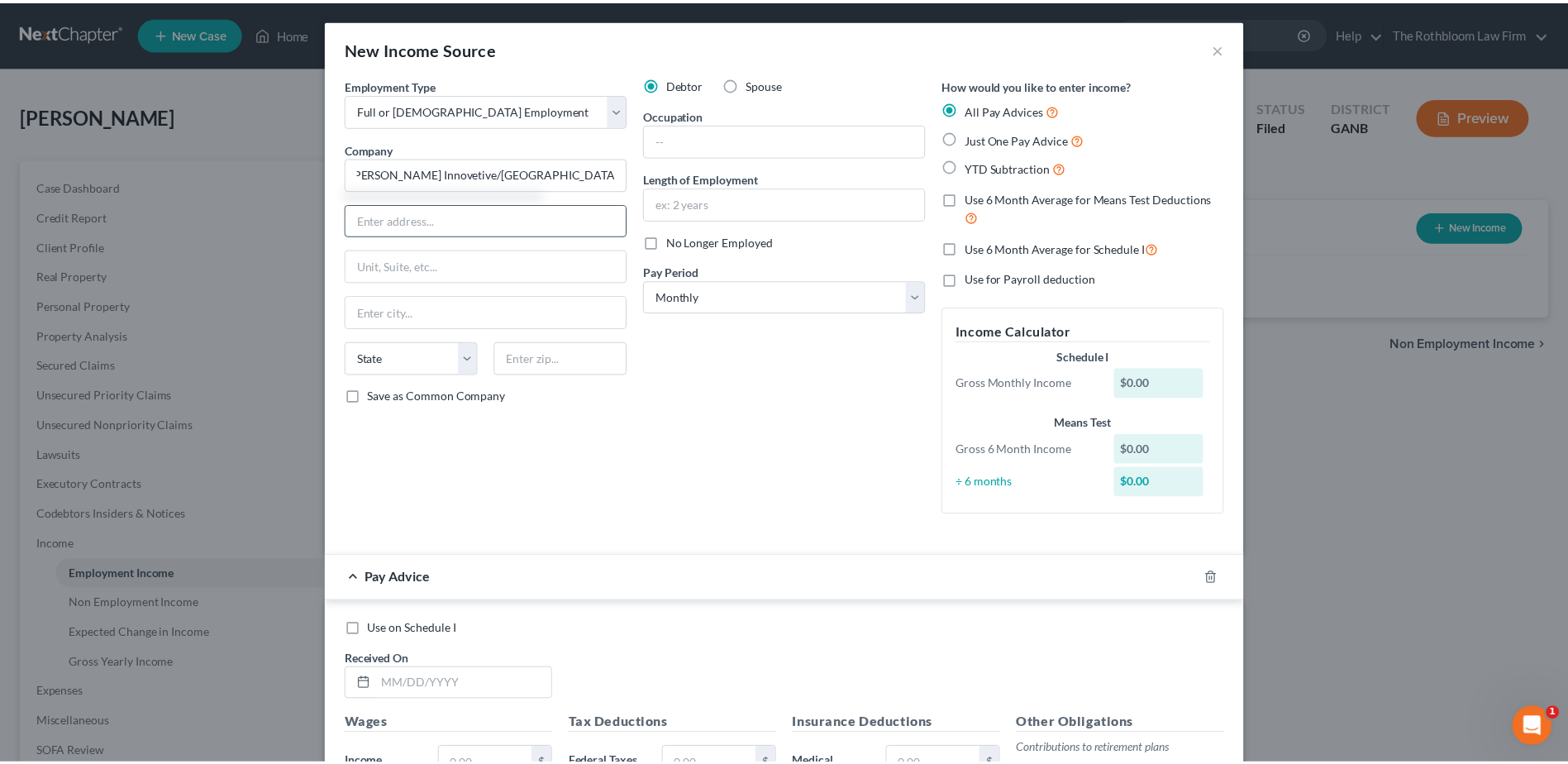
scroll to position [0, 0]
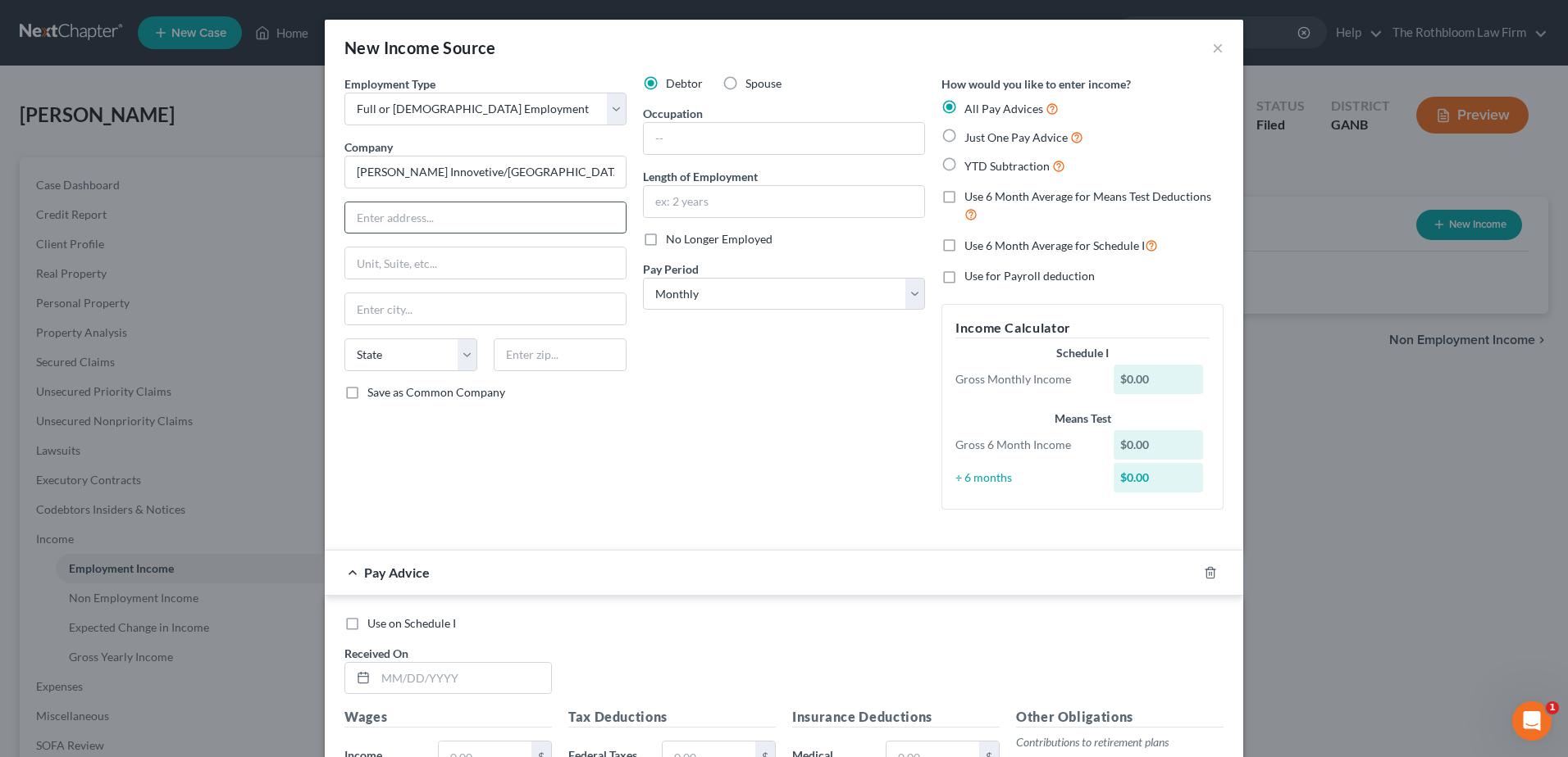
click at [389, 223] on input "text" at bounding box center [486, 219] width 281 height 32
type input "10"
drag, startPoint x: 1209, startPoint y: 45, endPoint x: 1161, endPoint y: 54, distance: 48.8
click at [1212, 45] on button "×" at bounding box center [1218, 47] width 12 height 20
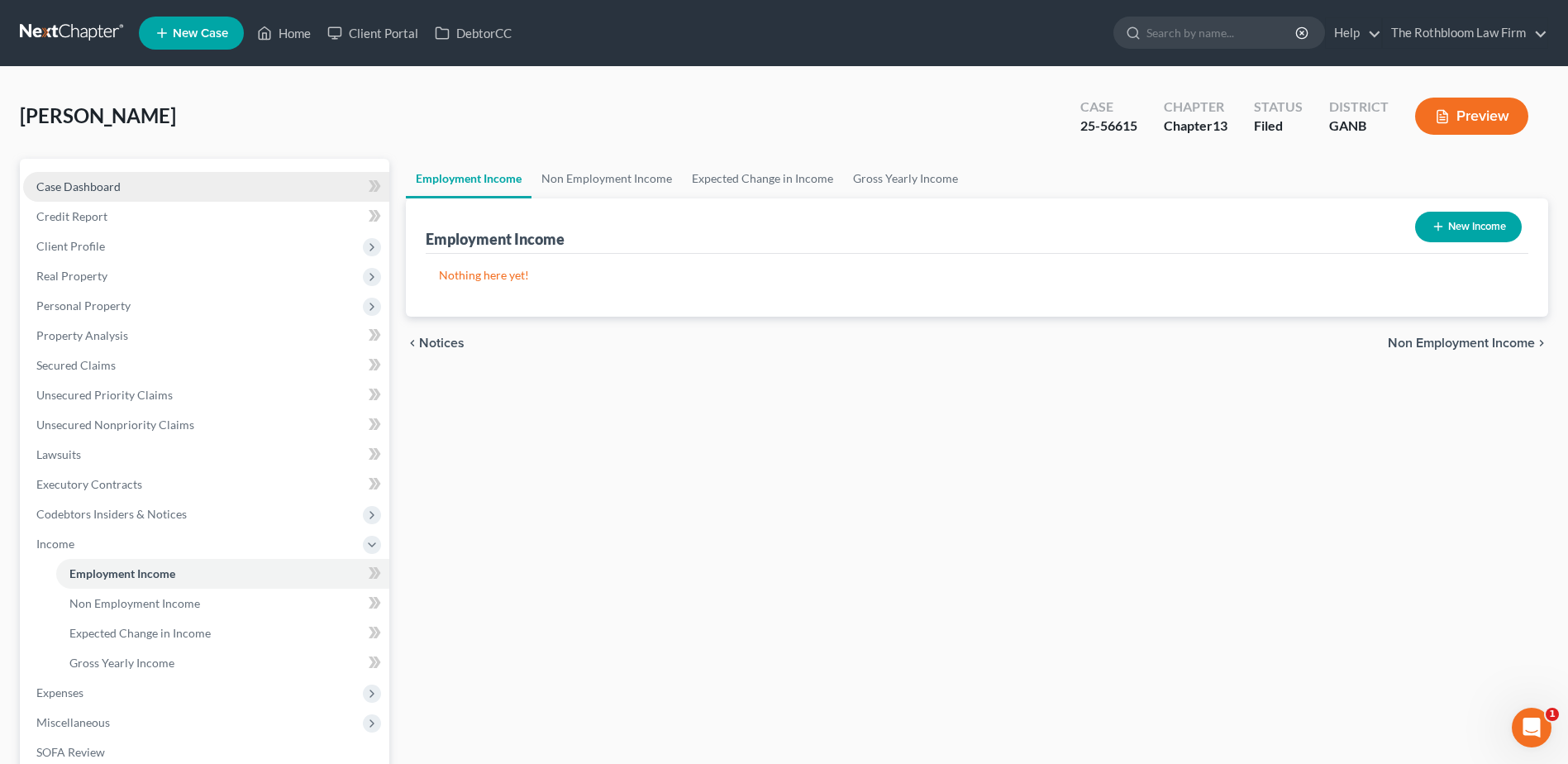
click at [81, 190] on span "Case Dashboard" at bounding box center [78, 187] width 84 height 14
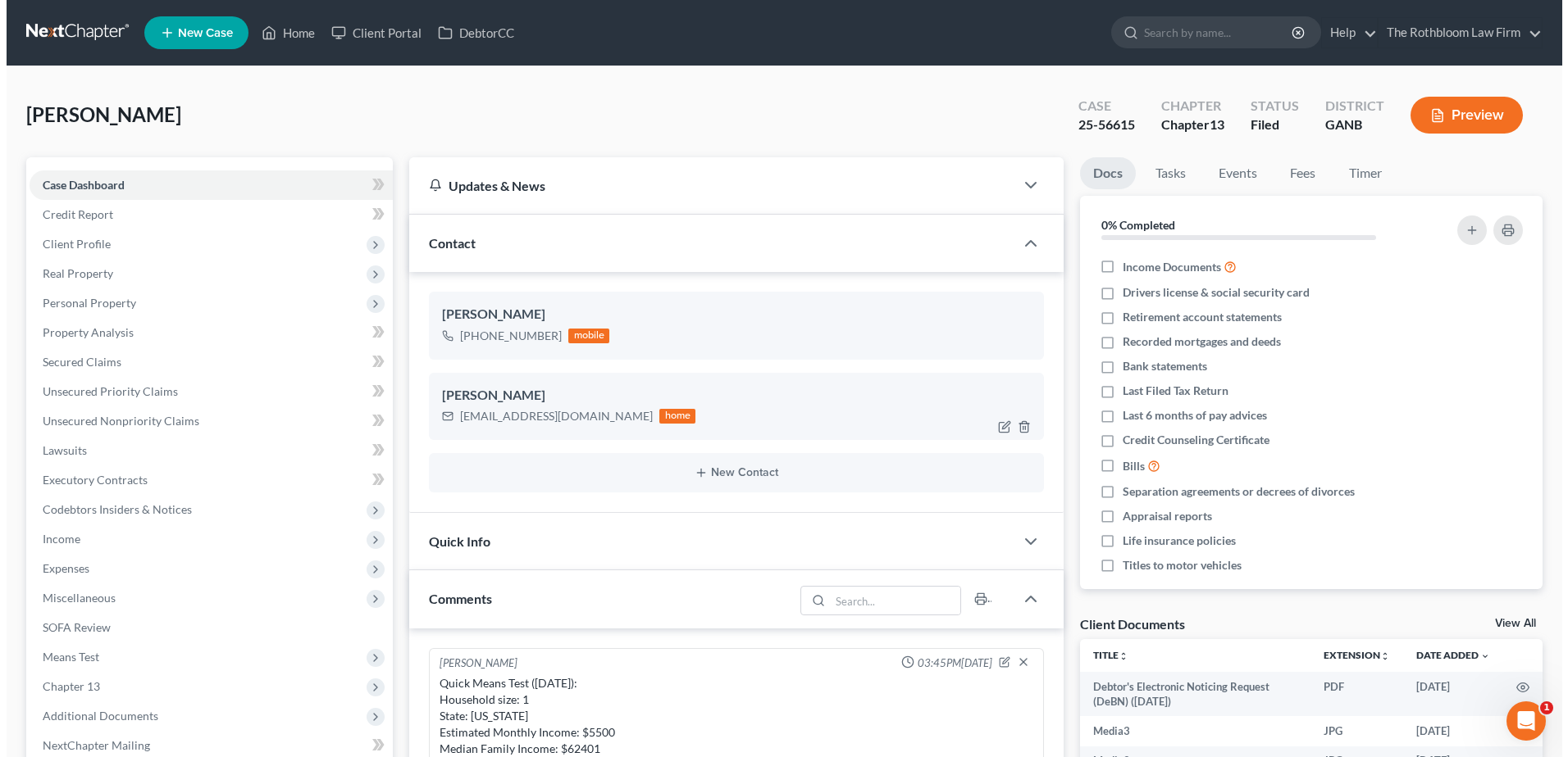
scroll to position [1035, 0]
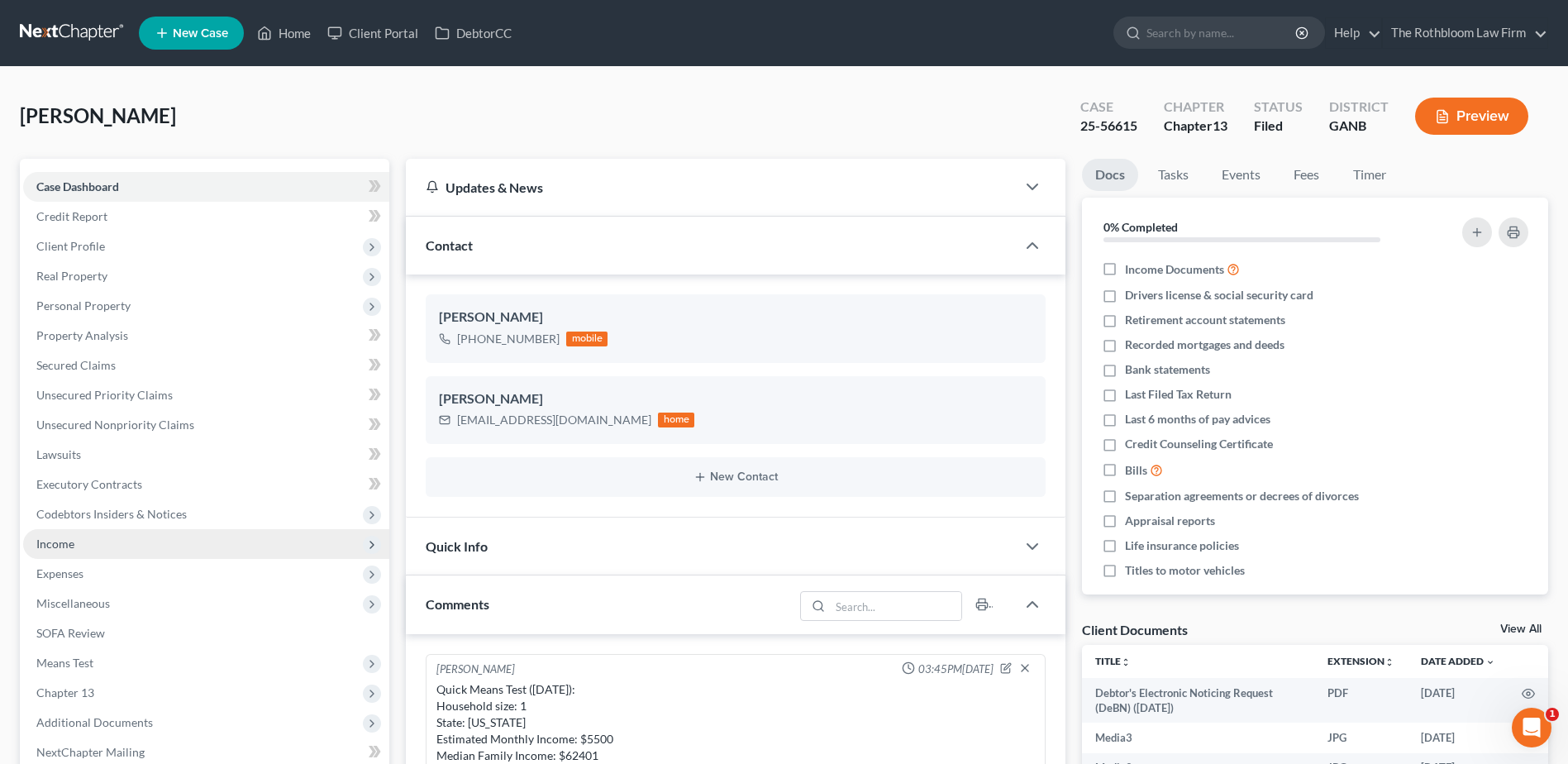
click at [57, 535] on span "Income" at bounding box center [206, 544] width 366 height 30
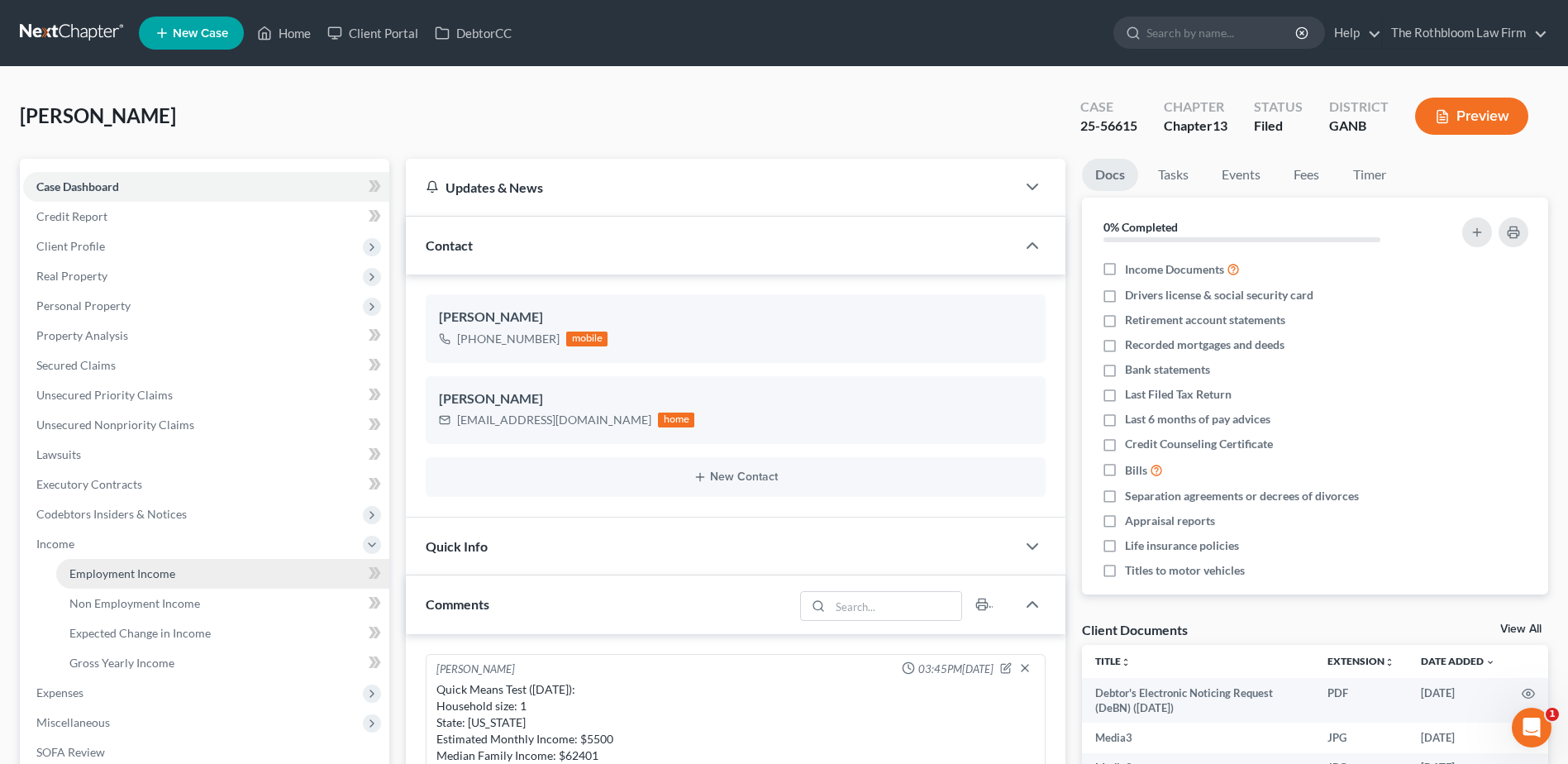
click at [119, 578] on span "Employment Income" at bounding box center [122, 573] width 106 height 14
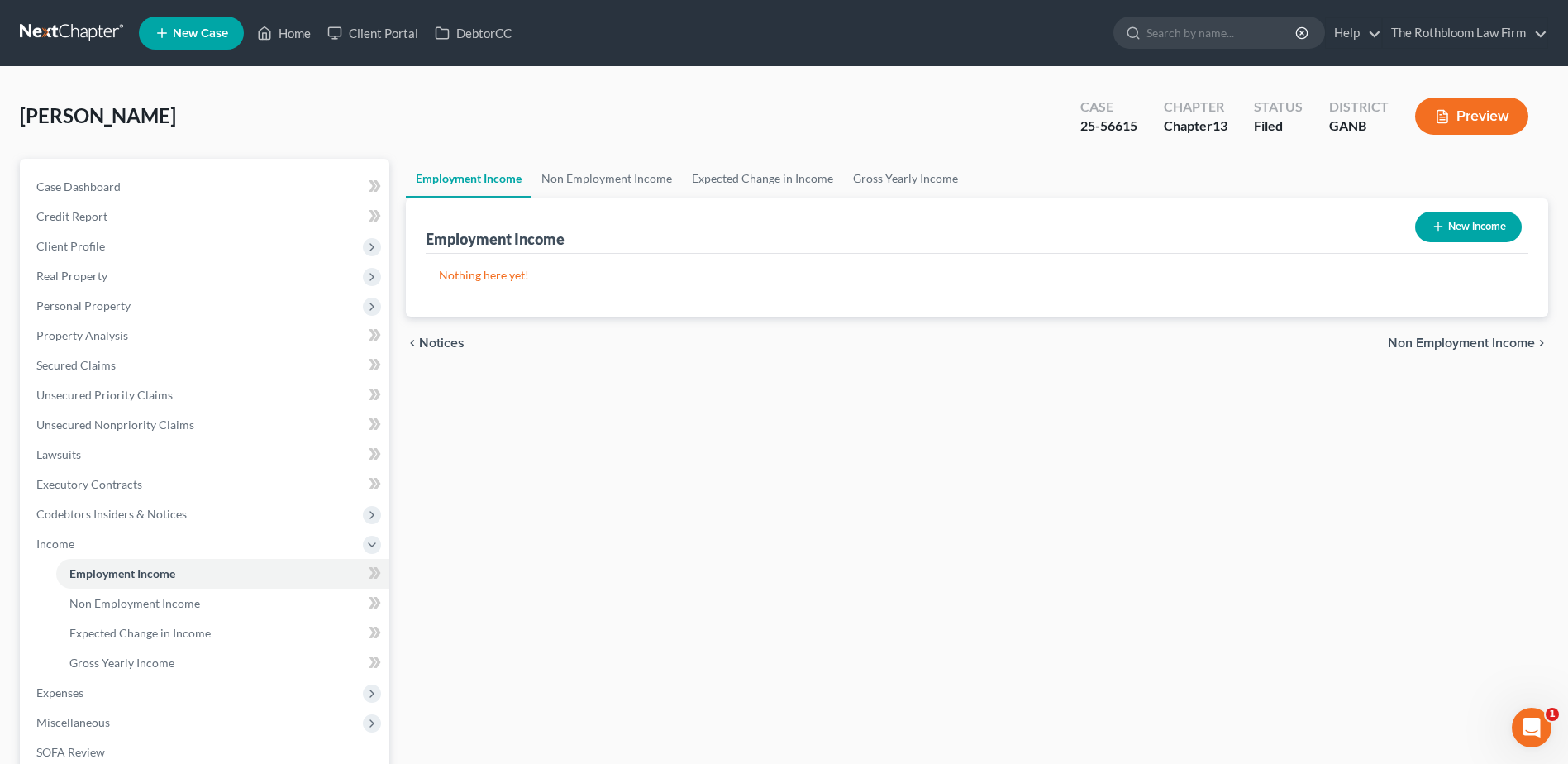
click at [1473, 226] on button "New Income" at bounding box center [1468, 227] width 106 height 31
select select "0"
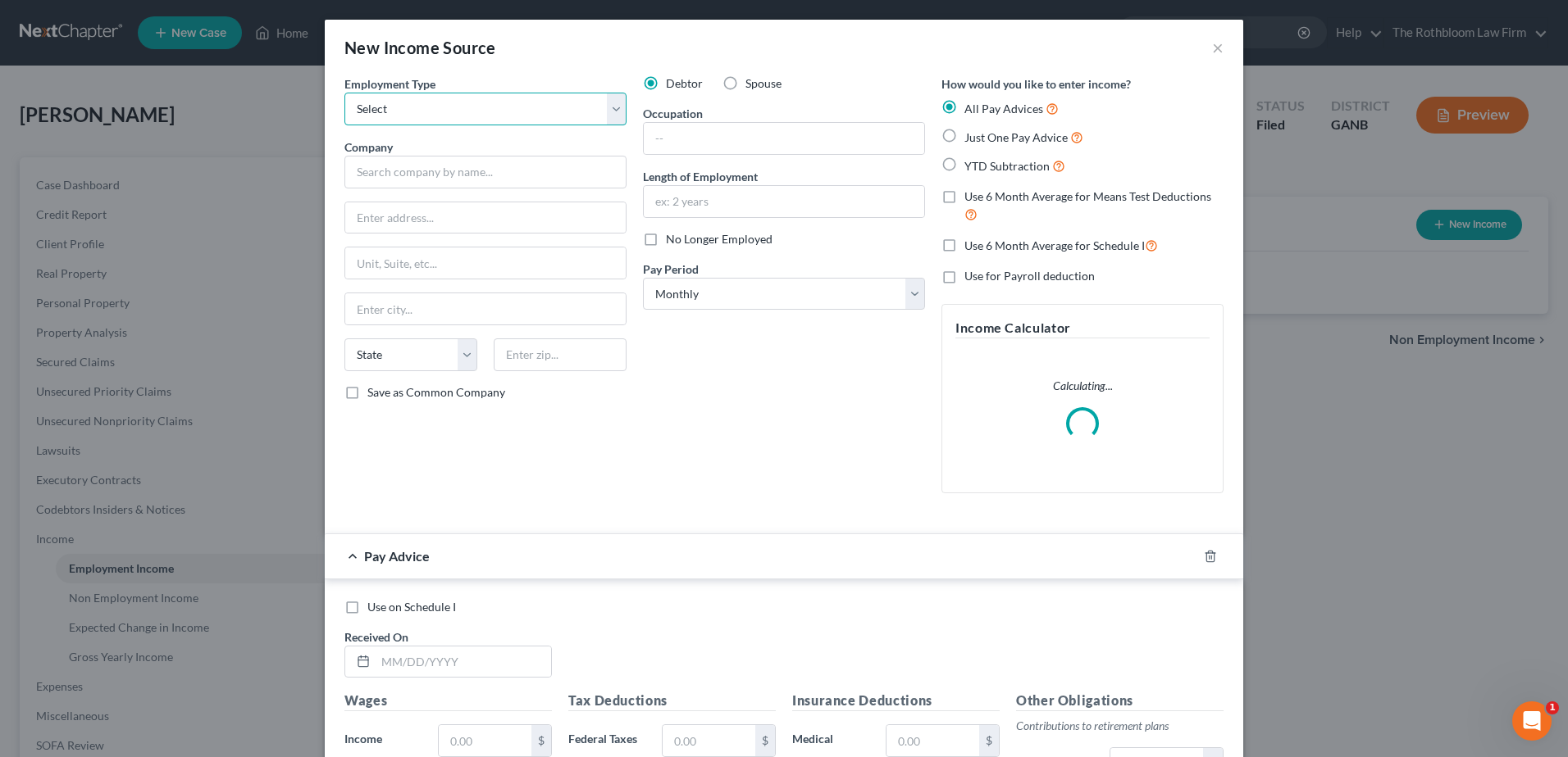
drag, startPoint x: 395, startPoint y: 107, endPoint x: 386, endPoint y: 125, distance: 20.1
click at [395, 107] on select "Select Full or [DEMOGRAPHIC_DATA] Employment Self Employment" at bounding box center [486, 108] width 282 height 32
select select "0"
click at [345, 93] on select "Select Full or [DEMOGRAPHIC_DATA] Employment Self Employment" at bounding box center [486, 108] width 282 height 32
click at [366, 172] on input "text" at bounding box center [486, 171] width 282 height 32
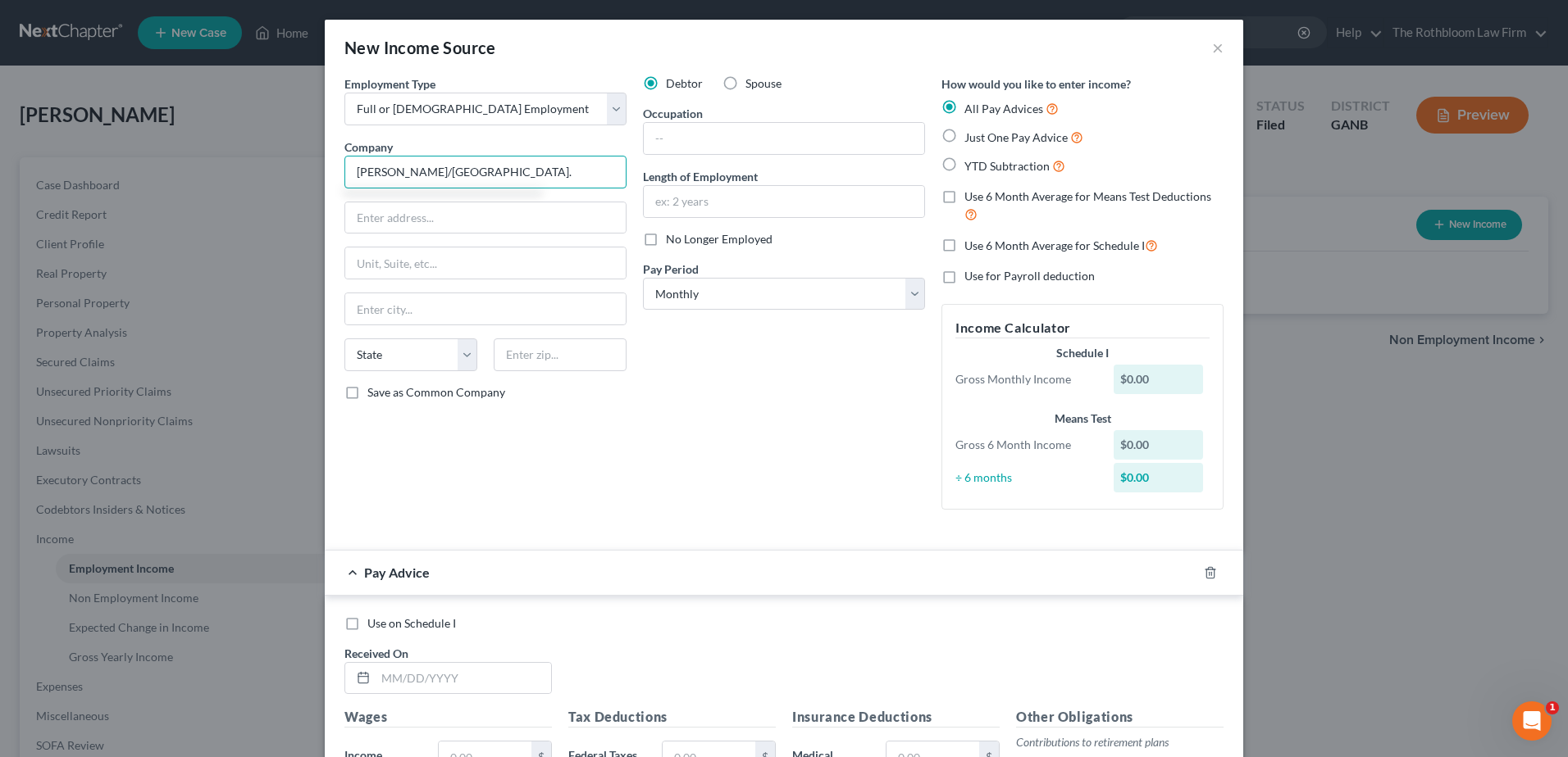
type input "[PERSON_NAME]/[GEOGRAPHIC_DATA]."
type input "[STREET_ADDRESS]"
type input "78750"
type input "Austin"
select select "45"
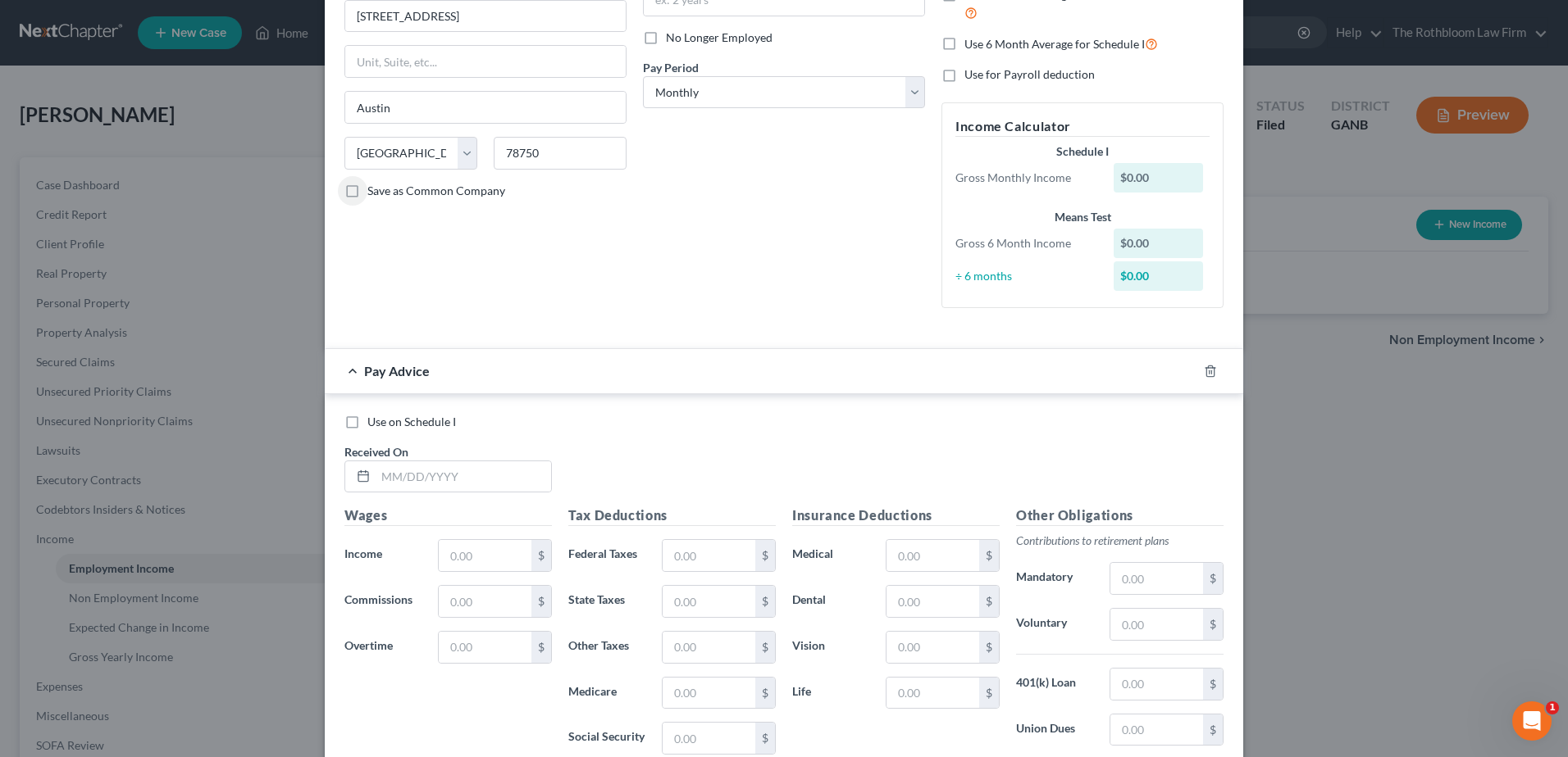
scroll to position [82, 0]
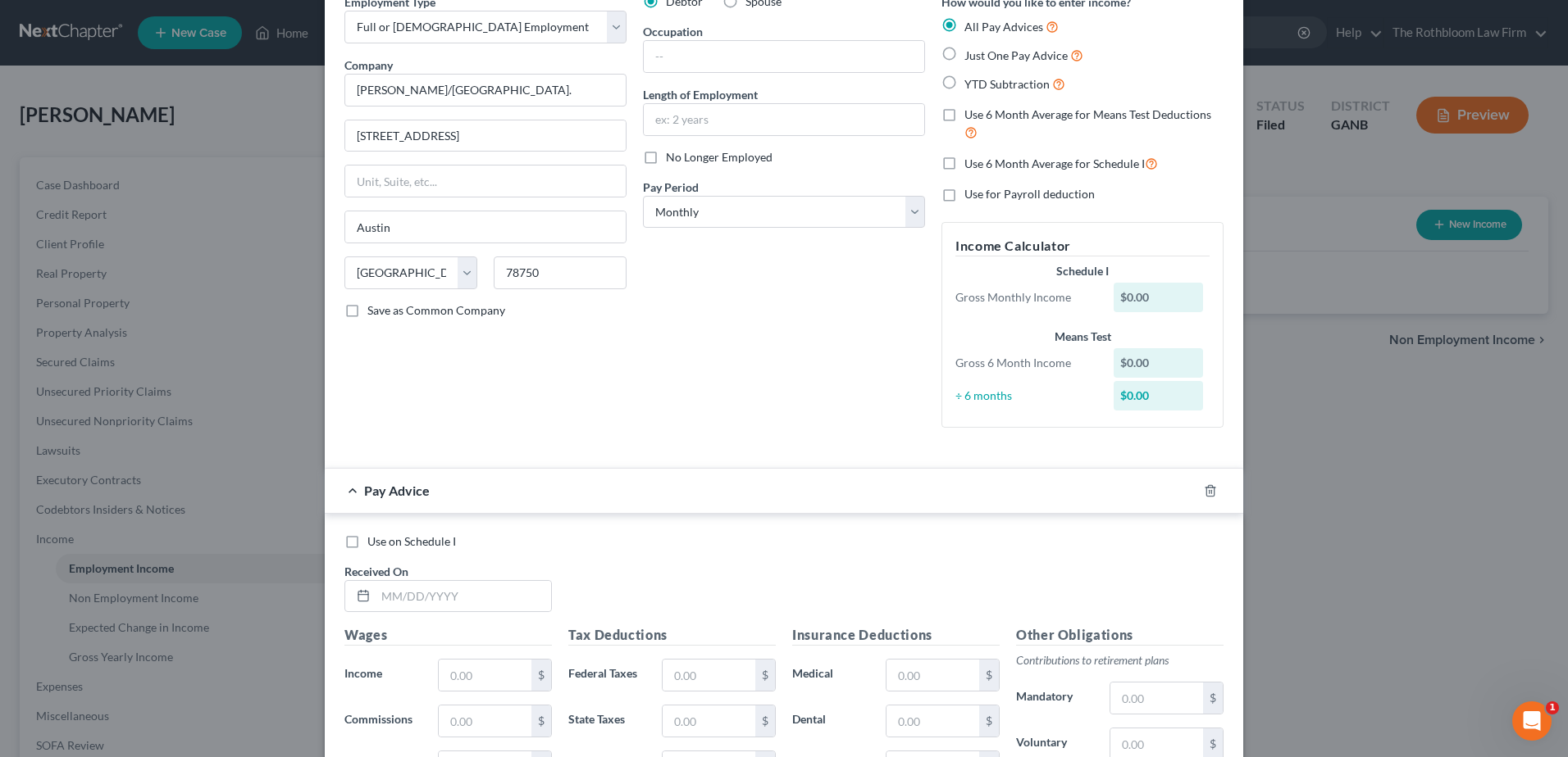
click at [367, 542] on label "Use on Schedule I" at bounding box center [412, 541] width 89 height 17
click at [374, 542] on input "Use on Schedule I" at bounding box center [379, 538] width 11 height 11
checkbox input "true"
click at [408, 599] on input "text" at bounding box center [463, 597] width 175 height 32
type input "[DATE]"
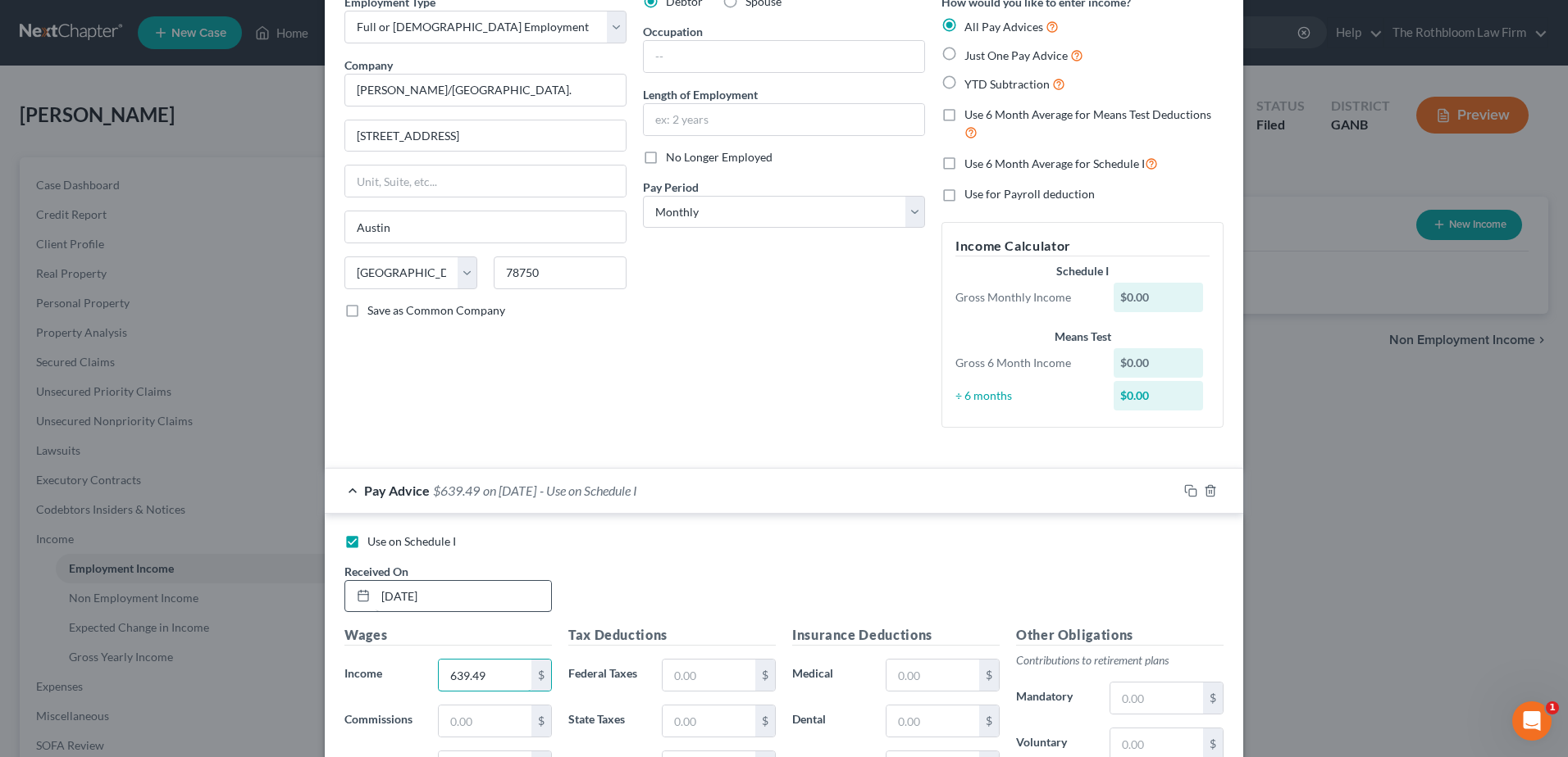
type input "639.49"
click at [663, 673] on input "text" at bounding box center [709, 675] width 93 height 32
type input "42.75"
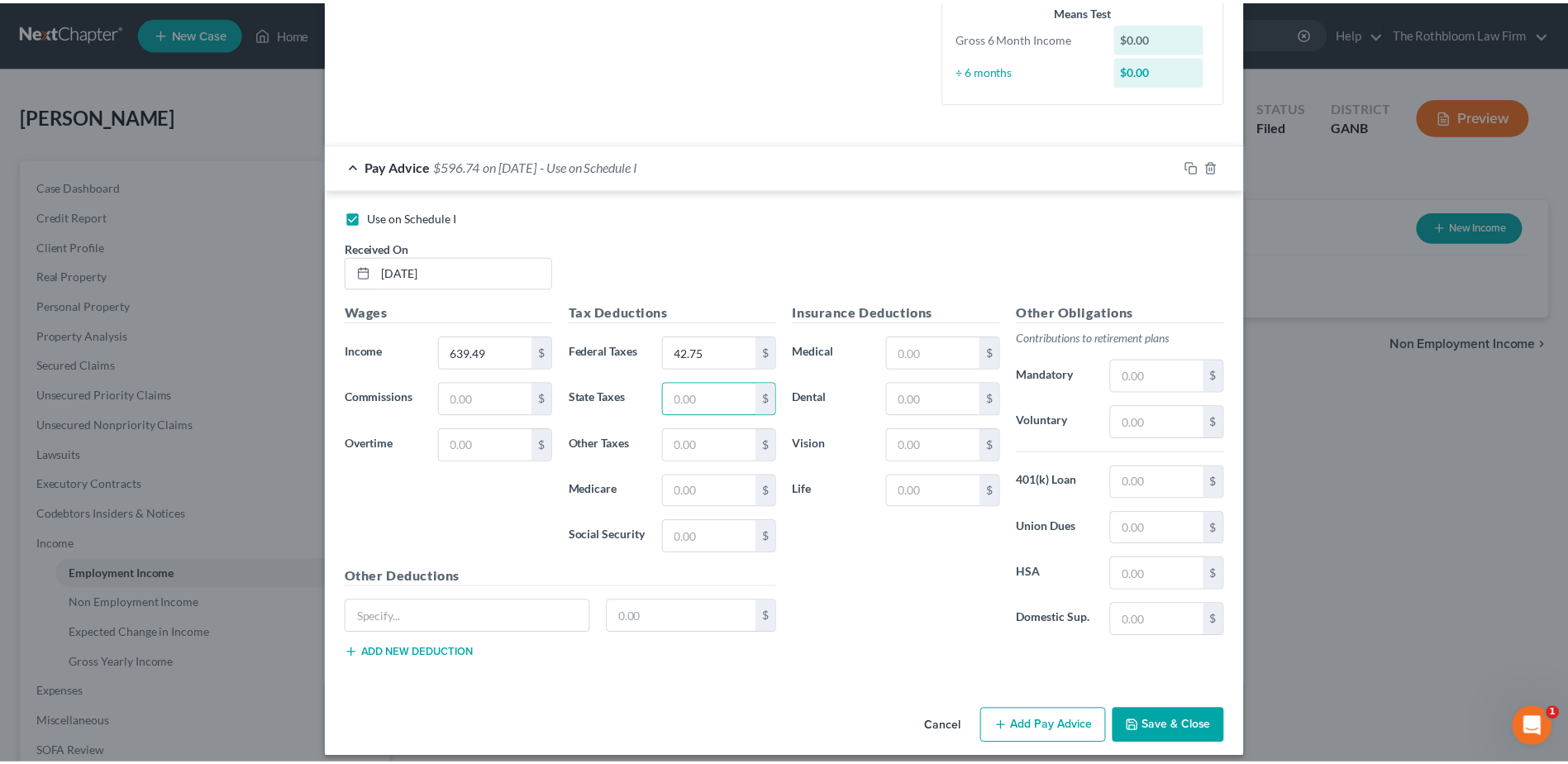
scroll to position [413, 0]
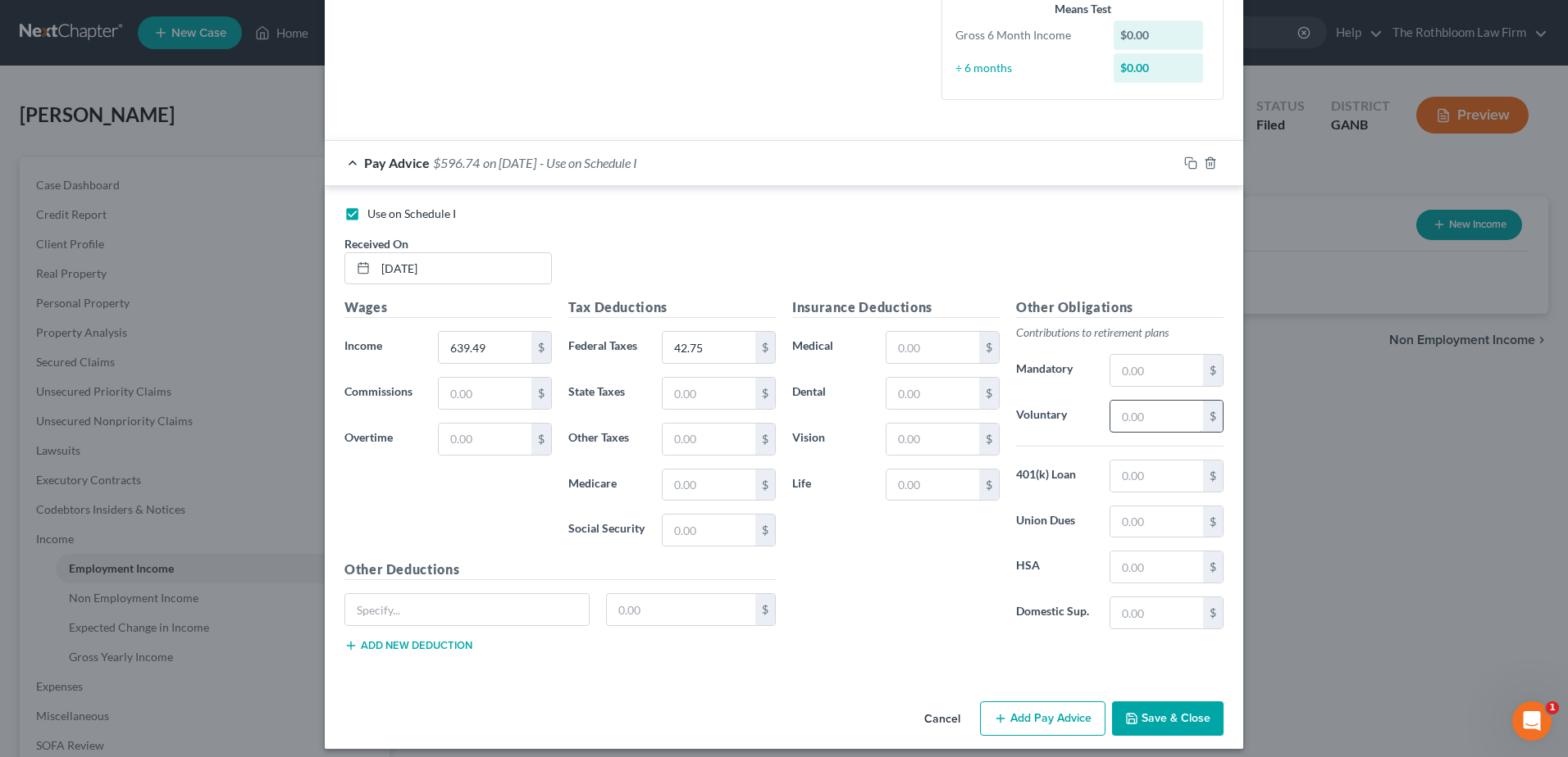
click at [1148, 421] on input "text" at bounding box center [1156, 416] width 93 height 32
type input "12.79"
click at [1147, 723] on button "Save & Close" at bounding box center [1167, 719] width 111 height 34
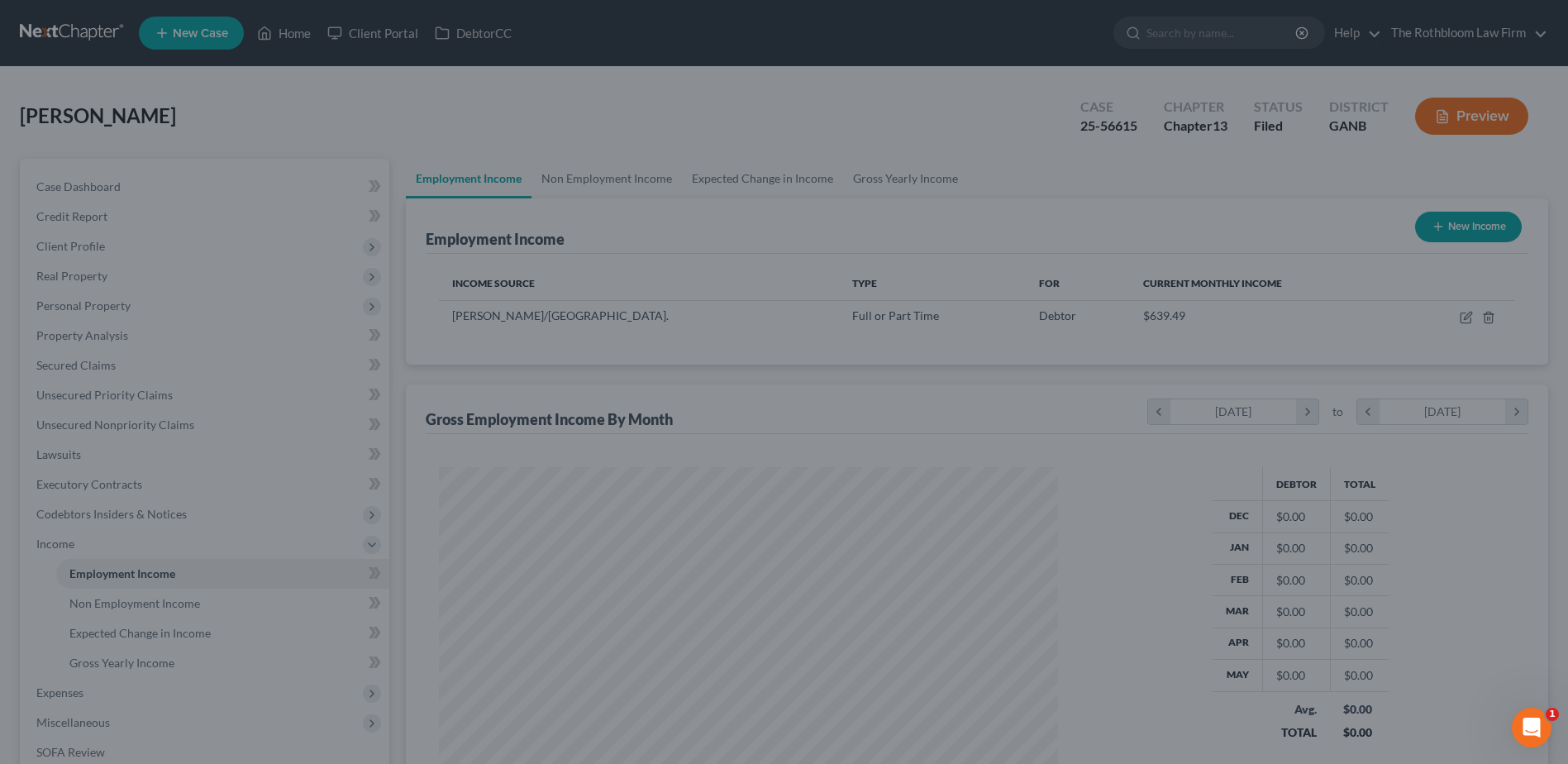
scroll to position [826873, 826145]
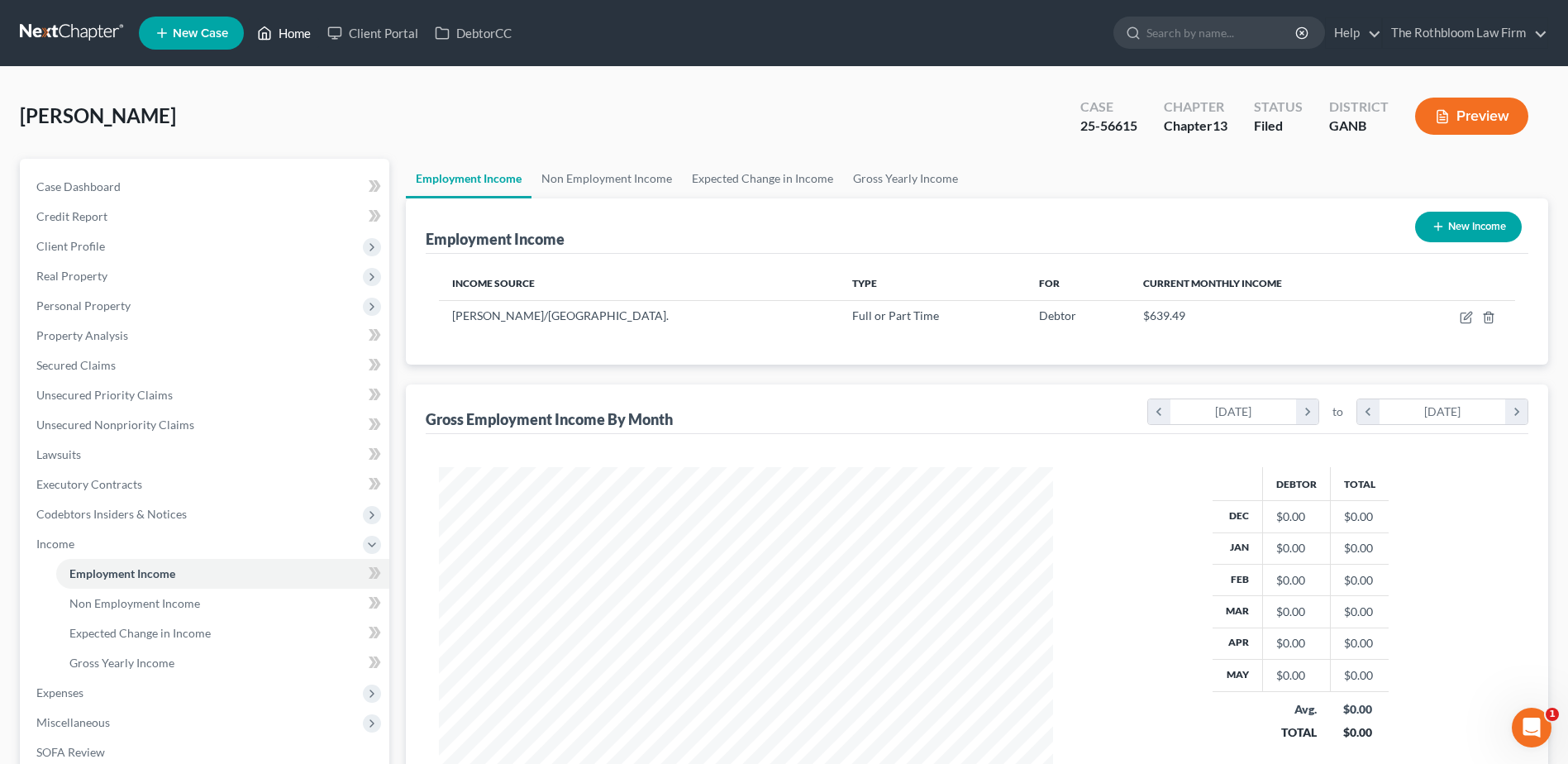
click at [310, 33] on link "Home" at bounding box center [284, 33] width 71 height 30
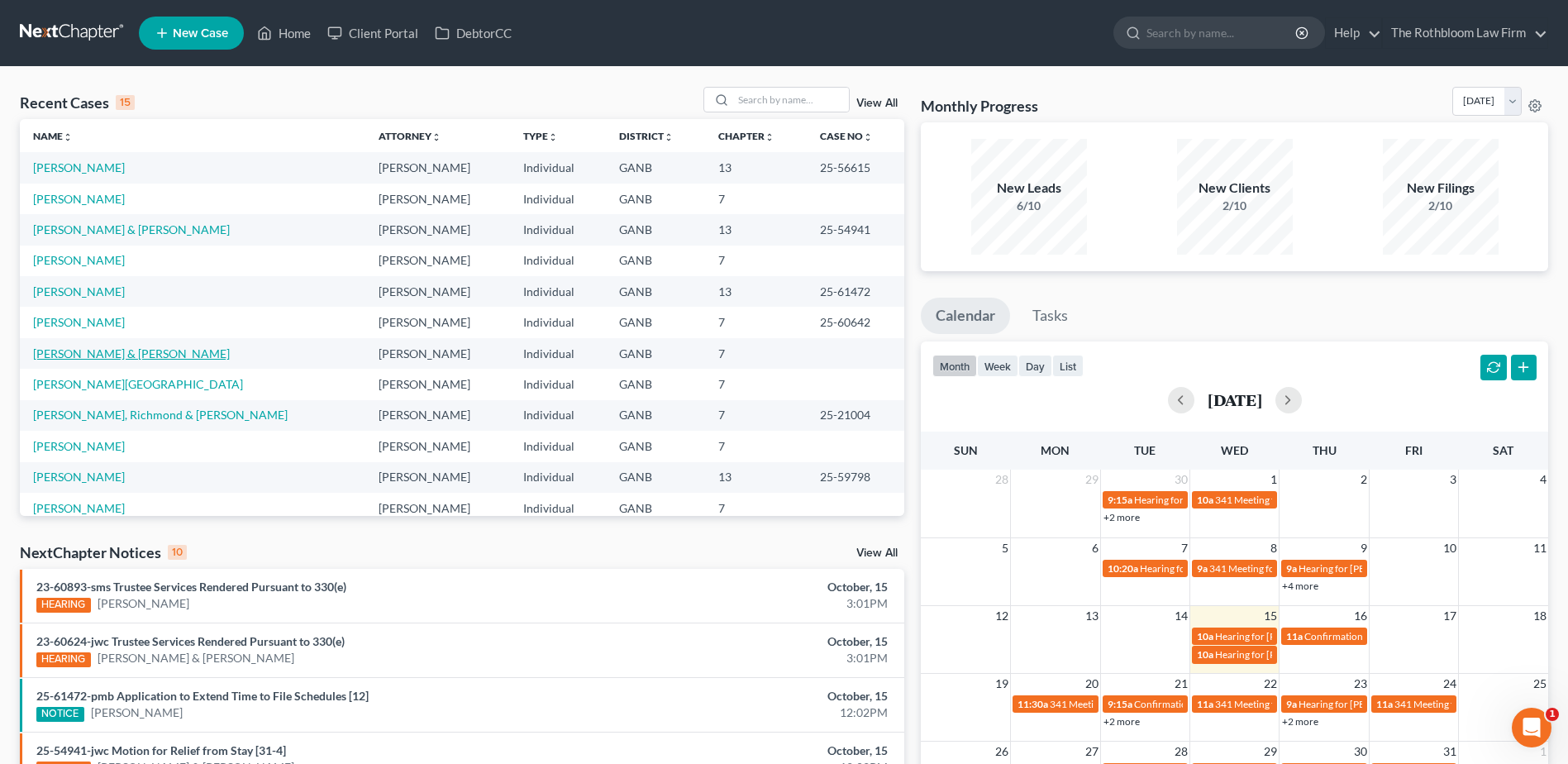
click at [112, 353] on link "[PERSON_NAME] & [PERSON_NAME]" at bounding box center [131, 354] width 197 height 14
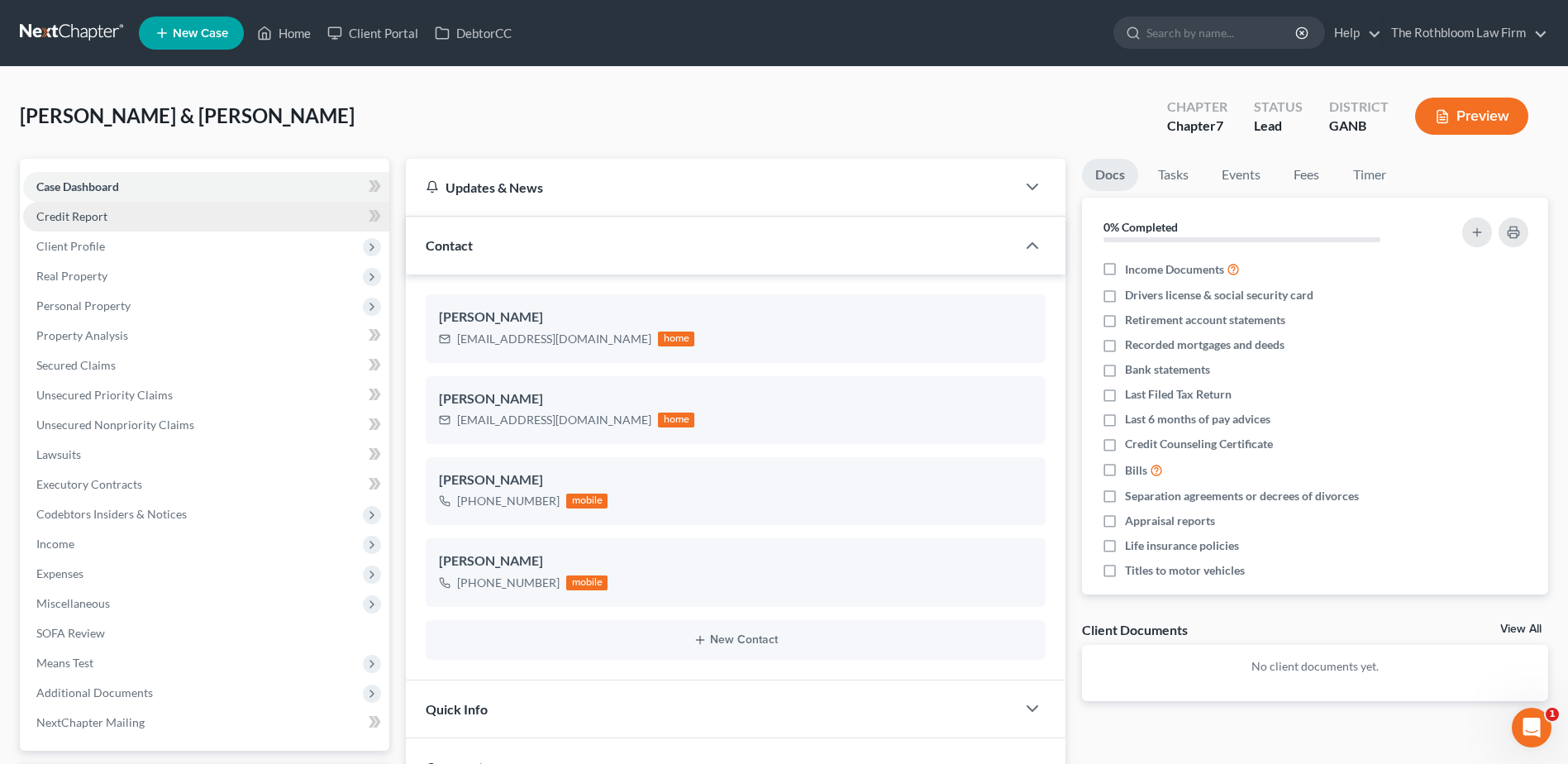
click at [77, 216] on span "Credit Report" at bounding box center [72, 217] width 71 height 14
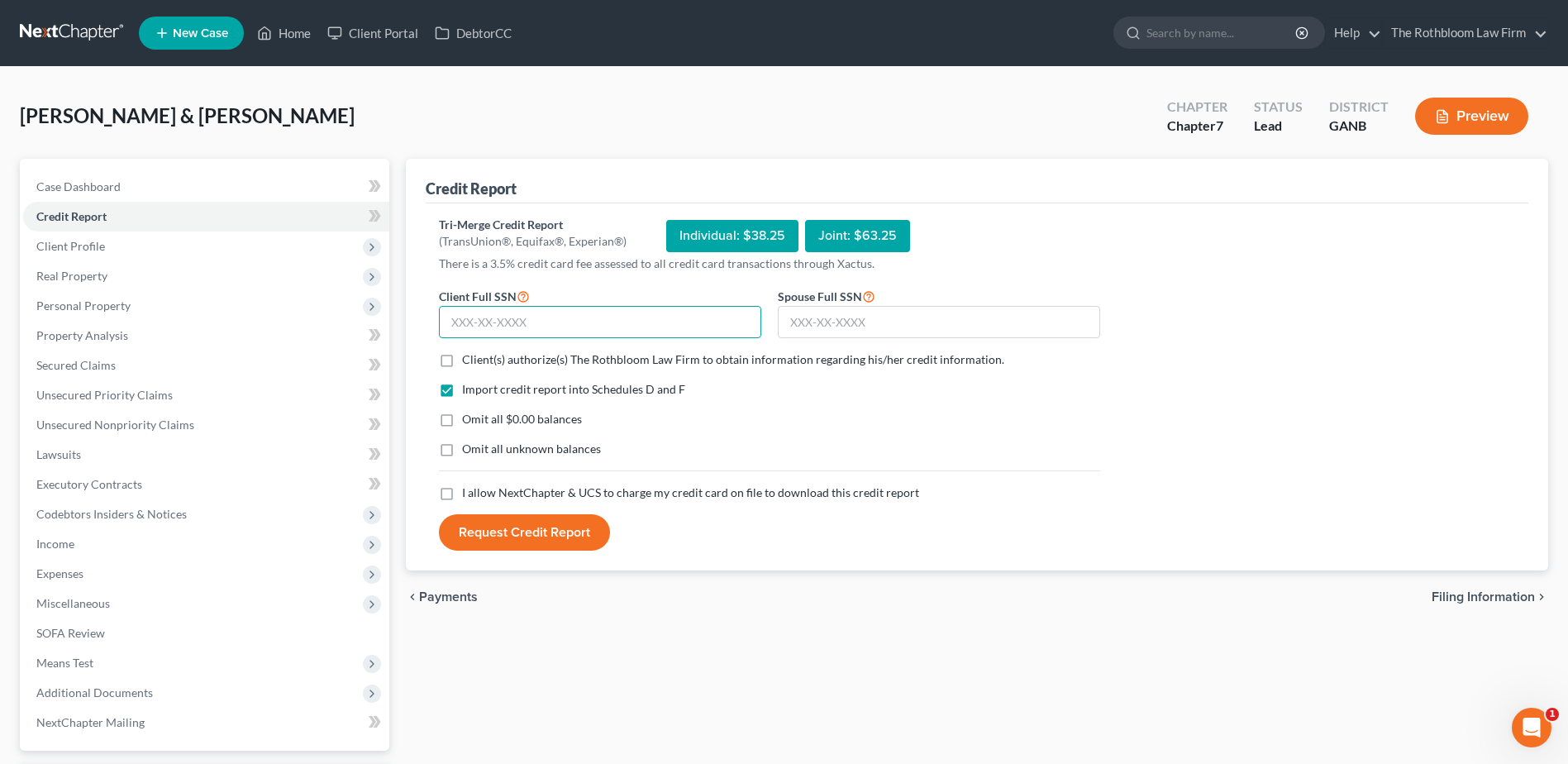
click at [529, 321] on input "text" at bounding box center [600, 322] width 323 height 33
click at [478, 312] on input "text" at bounding box center [600, 322] width 323 height 33
type input "591-78-4224"
click at [808, 324] on input "text" at bounding box center [938, 322] width 323 height 33
type input "594-88-1253"
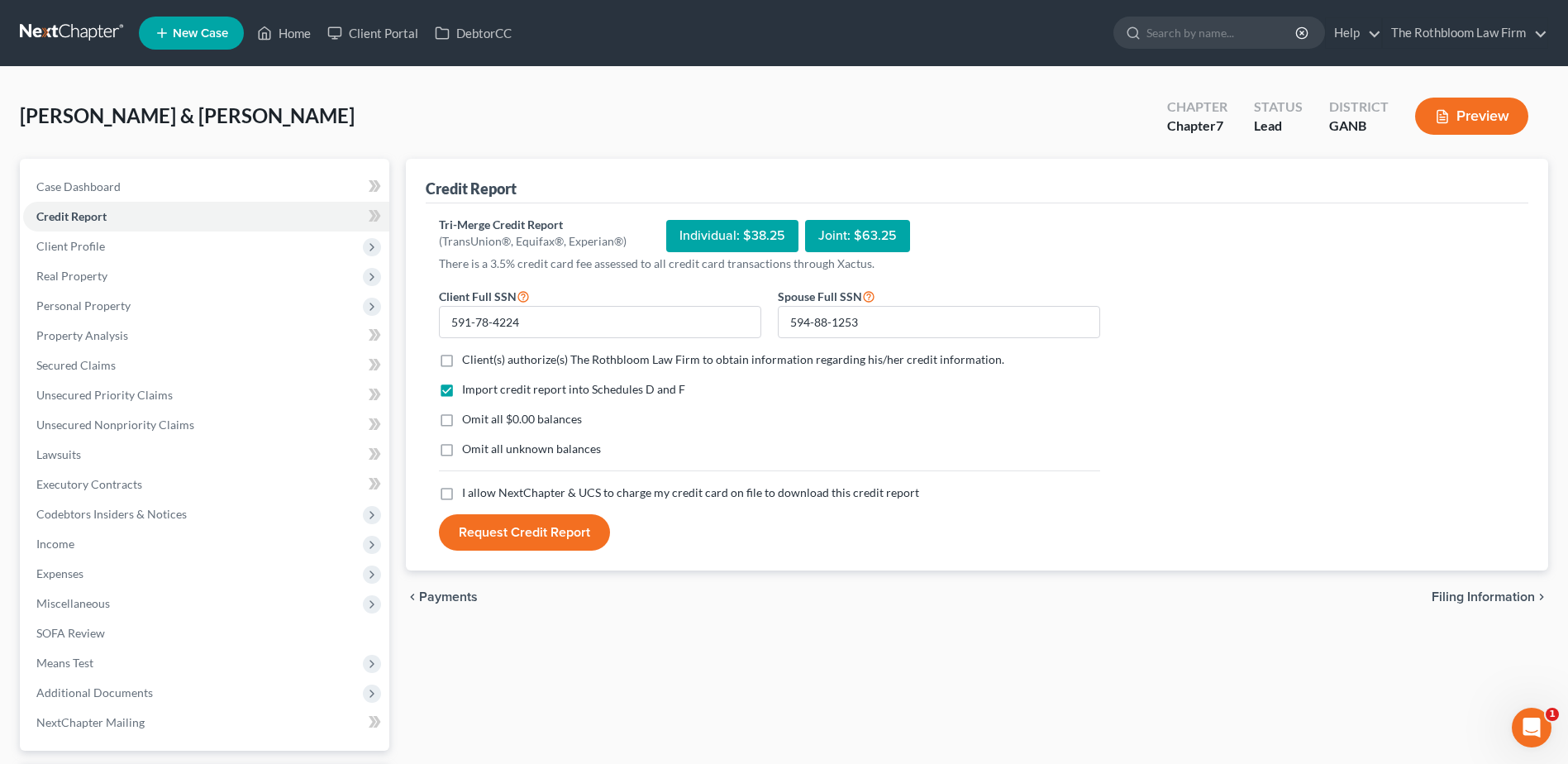
click at [462, 364] on label "Client(s) authorize(s) The Rothbloom Law Firm to obtain information regarding h…" at bounding box center [733, 360] width 542 height 17
click at [469, 363] on input "Client(s) authorize(s) The Rothbloom Law Firm to obtain information regarding h…" at bounding box center [474, 357] width 11 height 11
checkbox input "true"
click at [462, 420] on label "Omit all $0.00 balances" at bounding box center [521, 419] width 120 height 17
click at [469, 420] on input "Omit all $0.00 balances" at bounding box center [474, 416] width 11 height 11
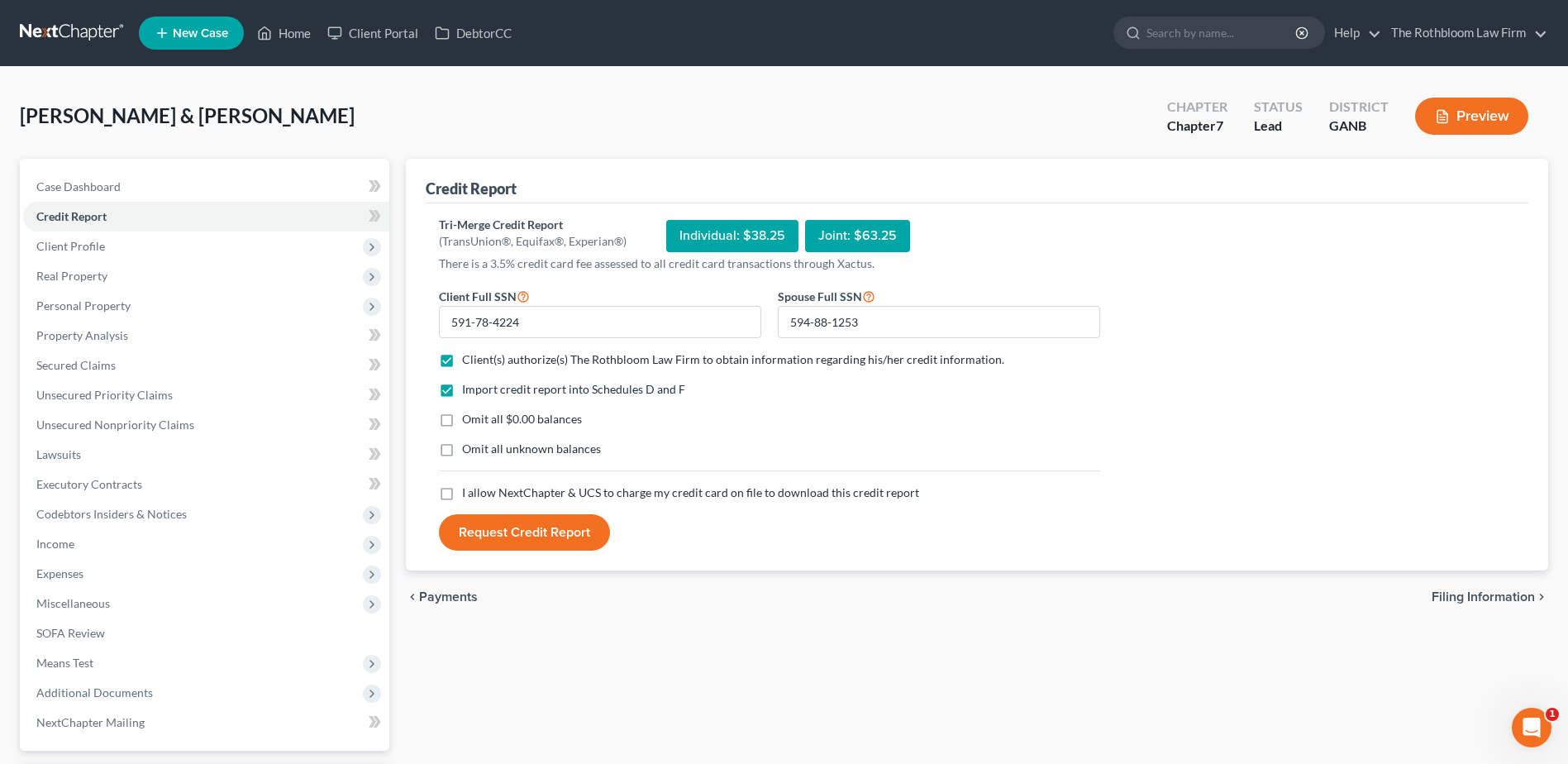
checkbox input "true"
click at [462, 491] on label "I allow NextChapter & UCS to charge my credit card on file to download this cre…" at bounding box center [690, 493] width 457 height 17
click at [469, 491] on input "I allow NextChapter & UCS to charge my credit card on file to download this cre…" at bounding box center [474, 490] width 11 height 11
checkbox input "true"
click at [512, 536] on button "Request Credit Report" at bounding box center [524, 533] width 171 height 37
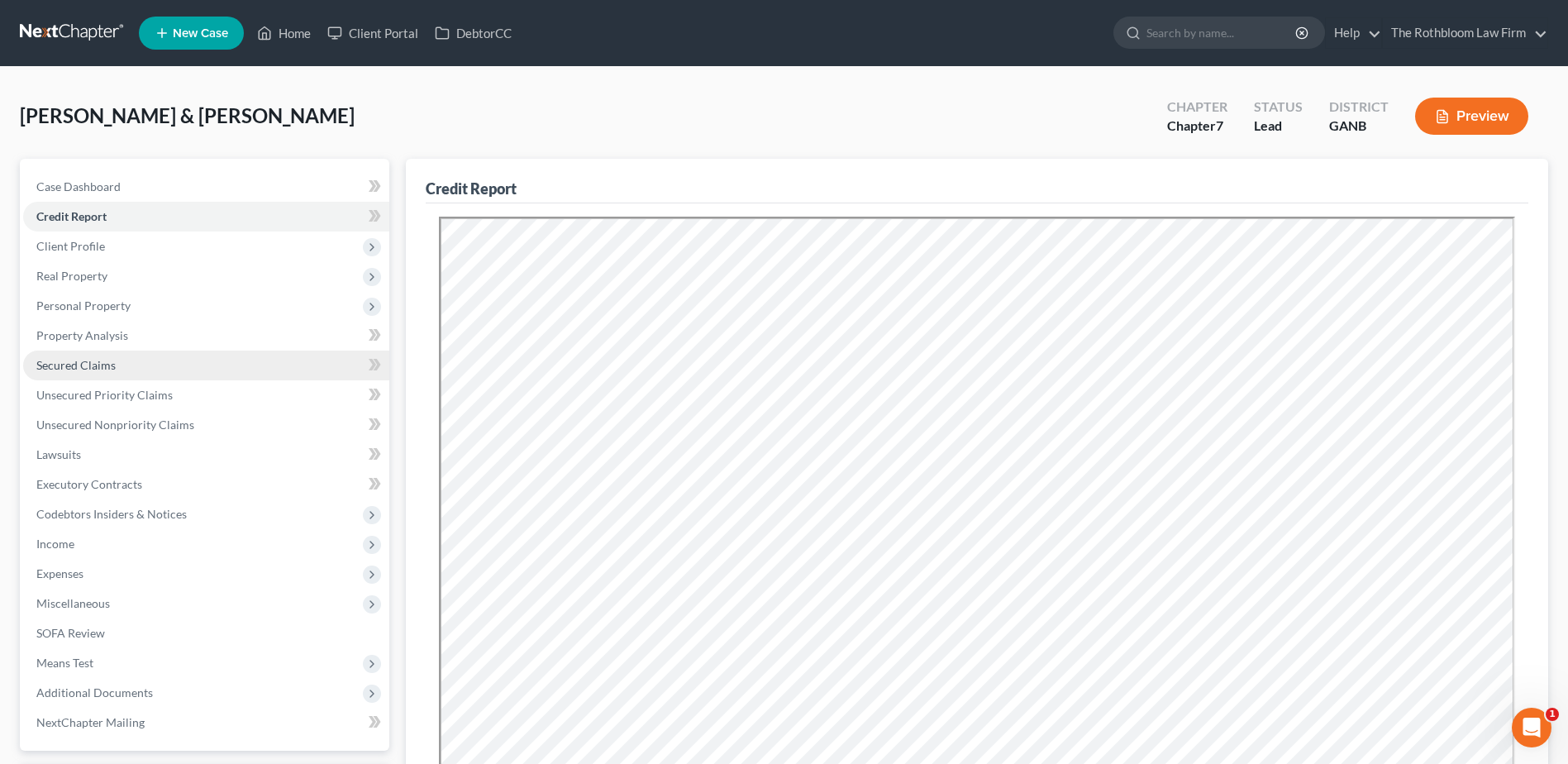
click at [76, 373] on link "Secured Claims" at bounding box center [206, 366] width 366 height 30
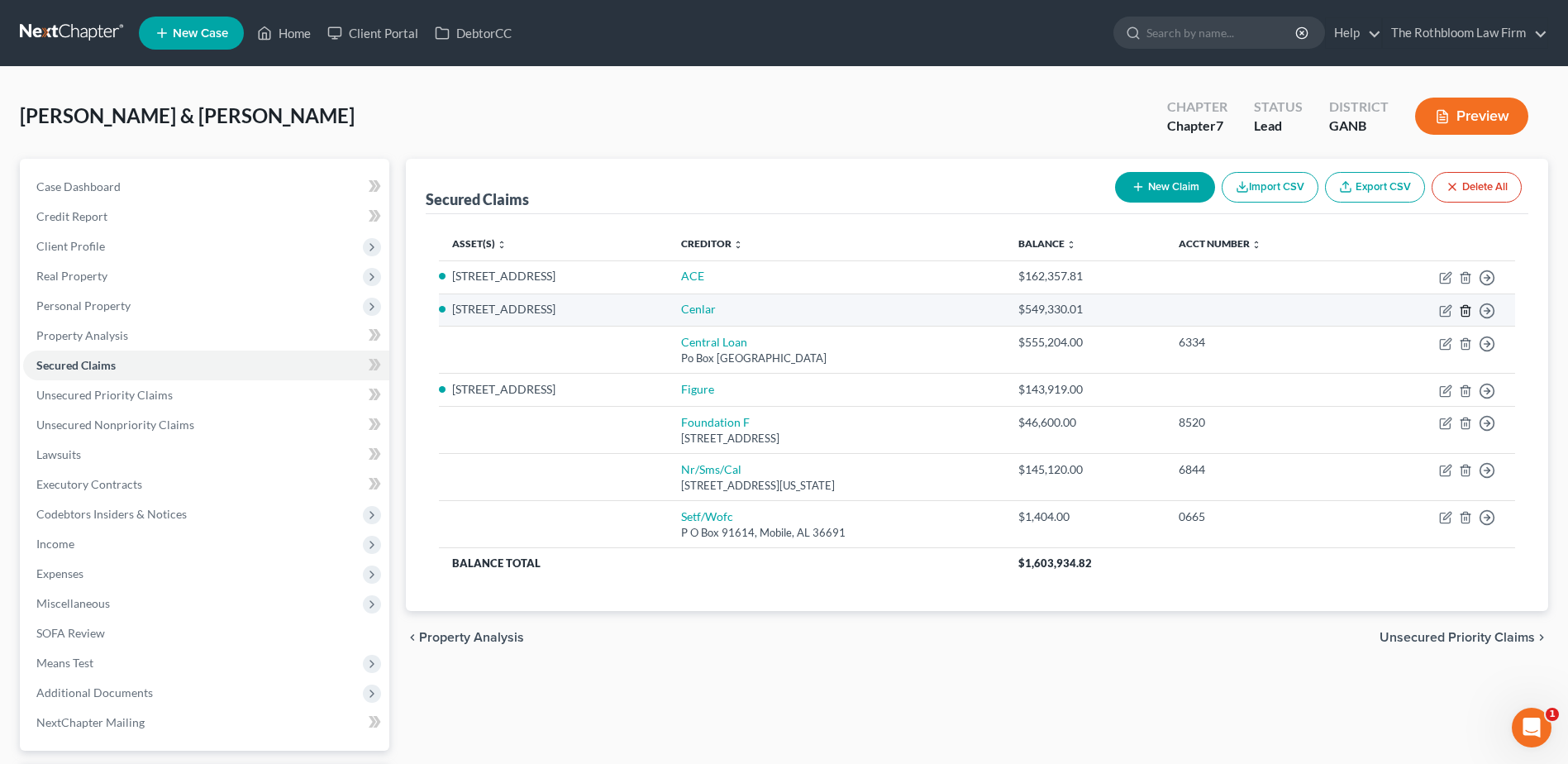
click at [1465, 309] on icon "button" at bounding box center [1466, 310] width 13 height 13
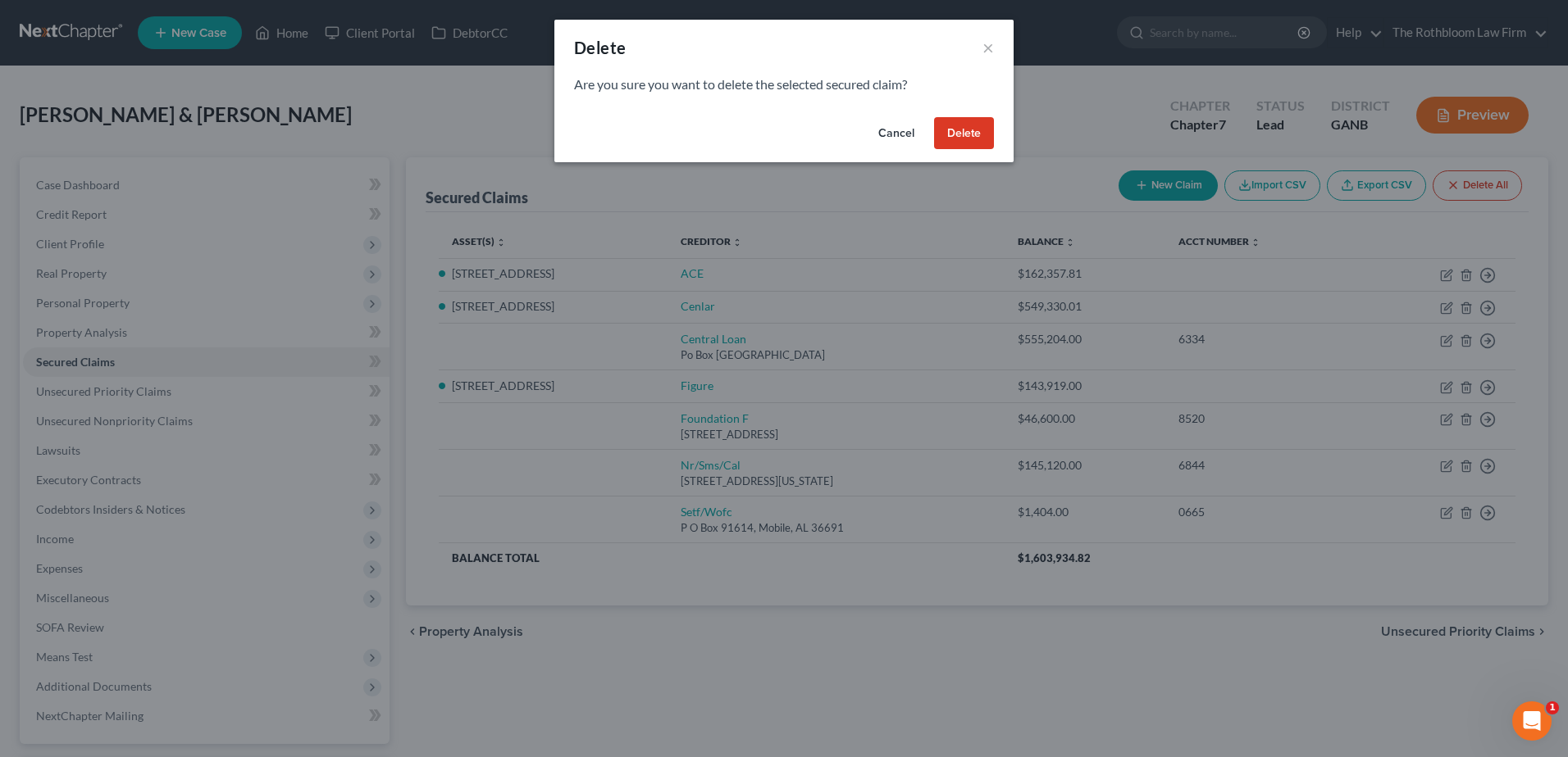
click at [977, 130] on button "Delete" at bounding box center [963, 133] width 60 height 32
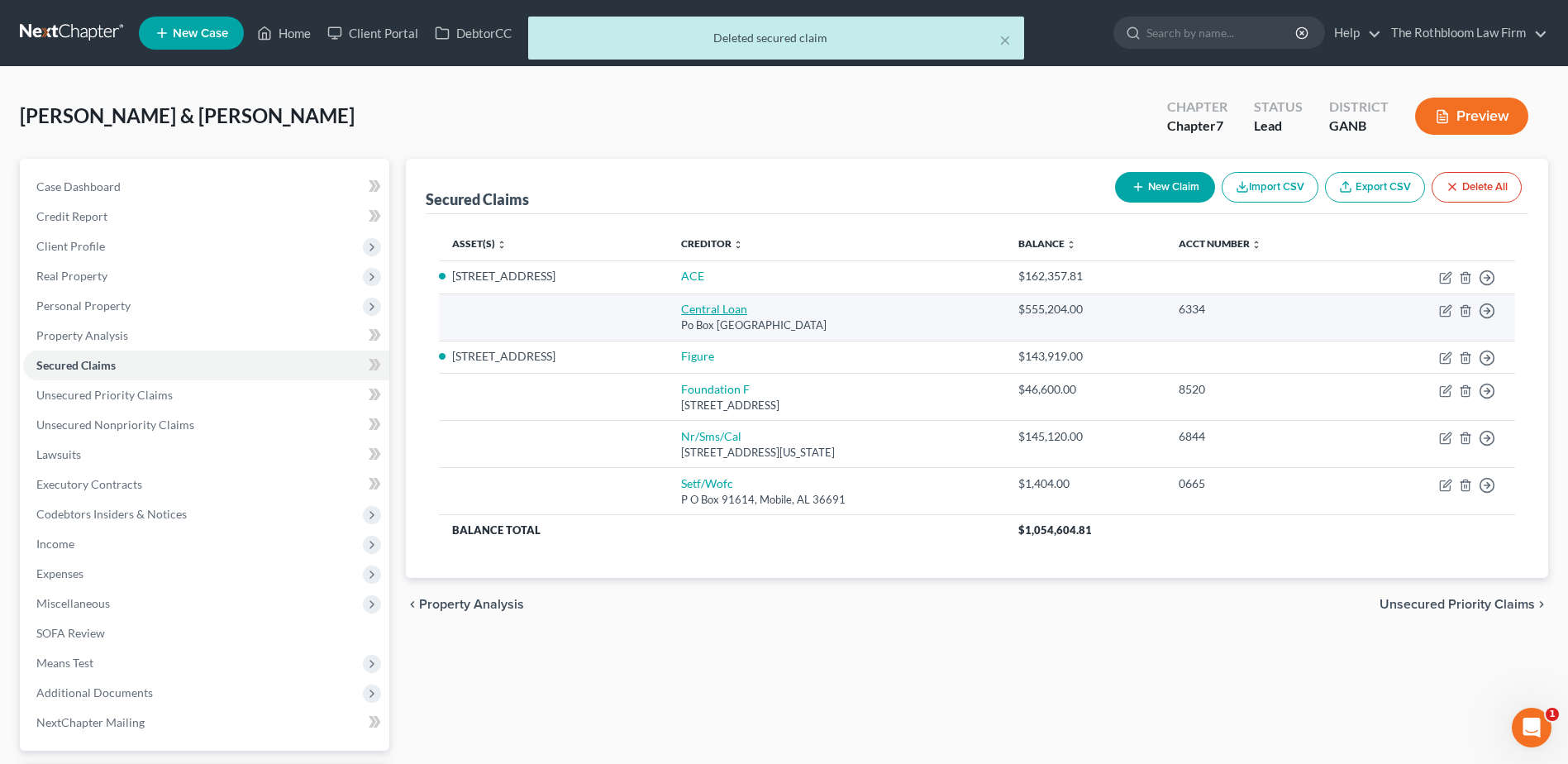
click at [681, 311] on link "Central Loan" at bounding box center [714, 309] width 67 height 14
select select "33"
select select "0"
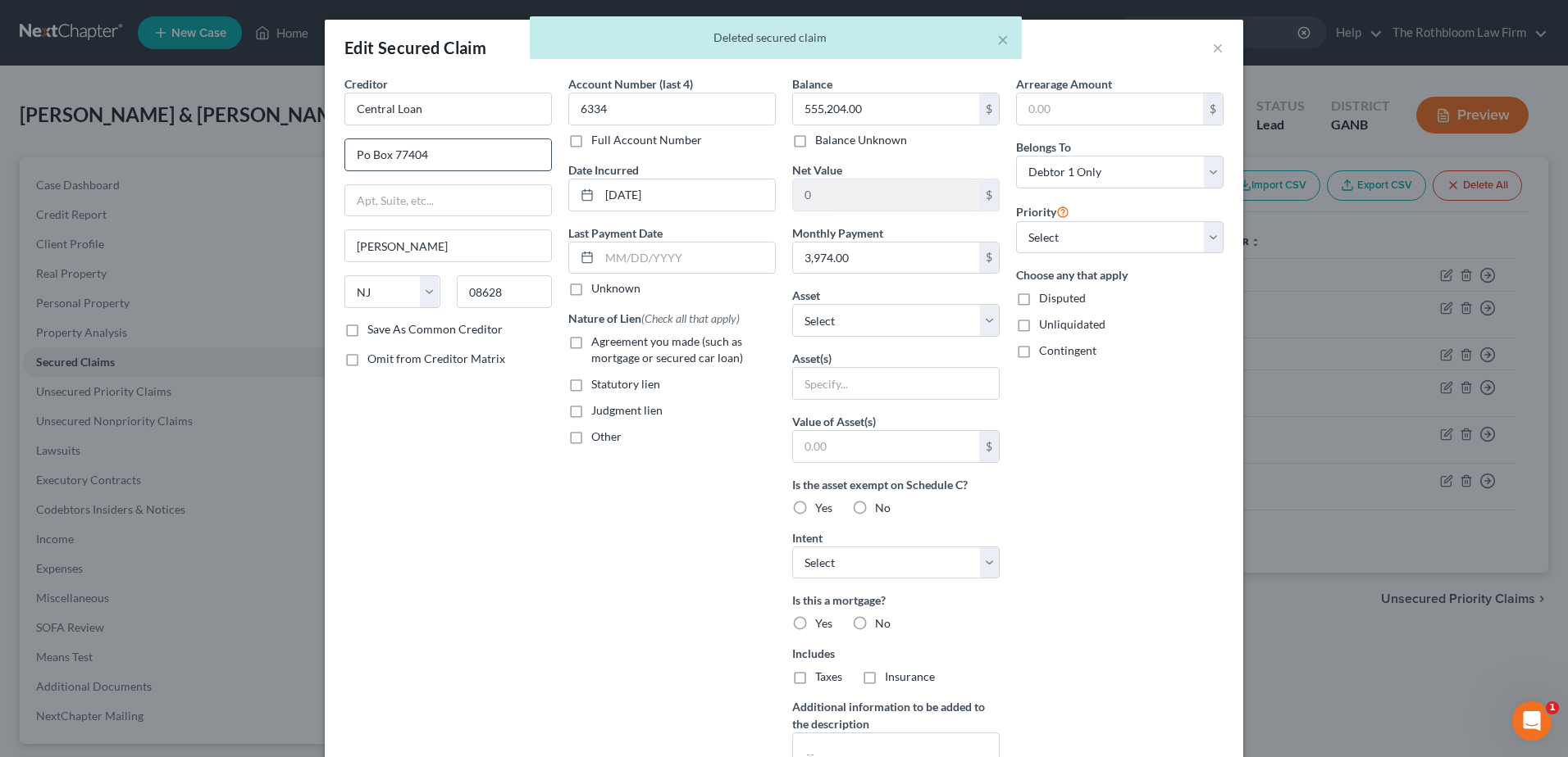
click at [359, 150] on input "Po Box 77404" at bounding box center [448, 156] width 206 height 32
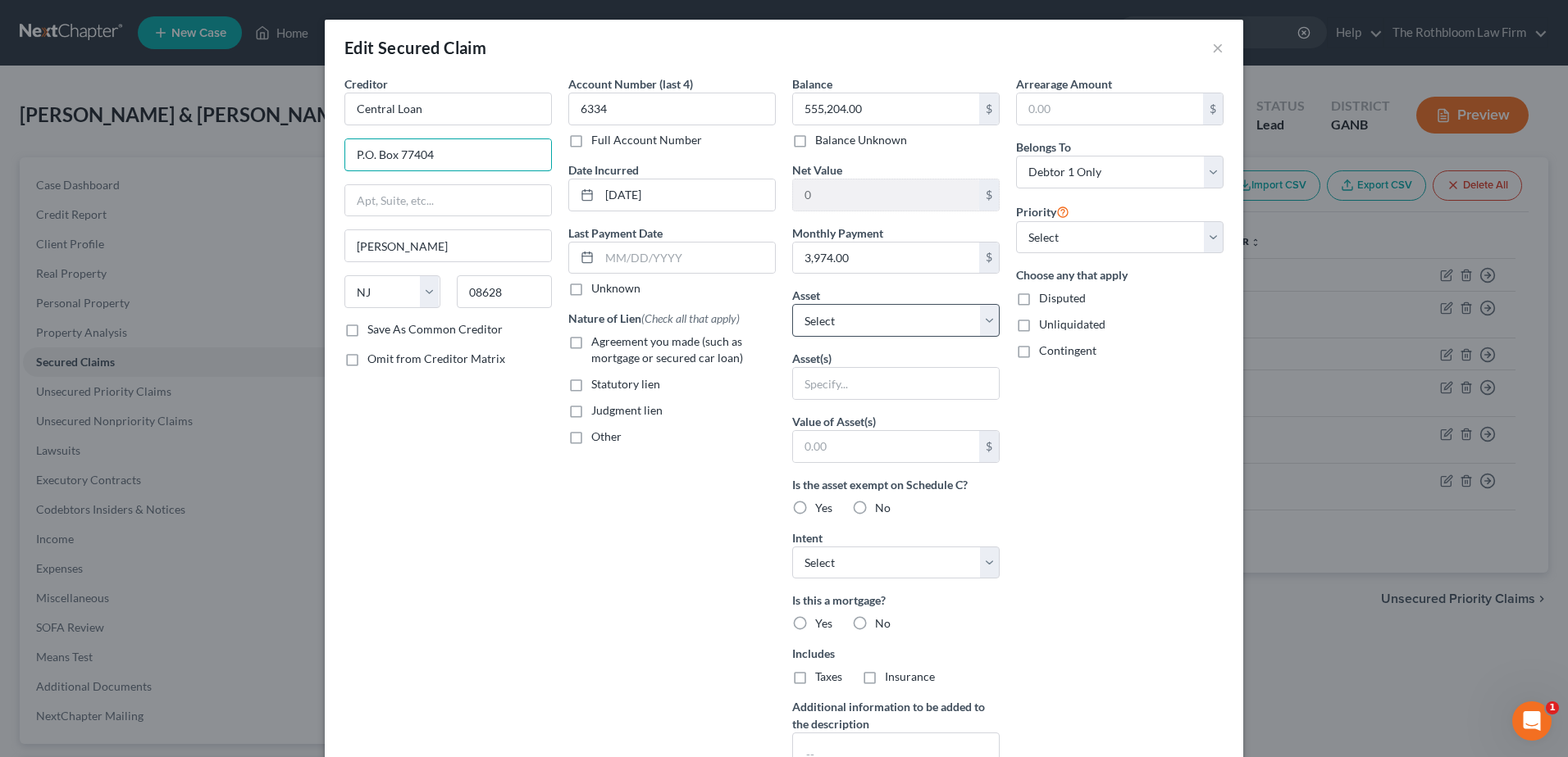
type input "P.O. Box 77404"
click at [969, 321] on select "Select Other Multiple Assets [STREET_ADDRESS] - $0.0 2026 ? ? - $0.0 Collectibl…" at bounding box center [895, 320] width 208 height 32
select select "2"
click at [792, 304] on select "Select Other Multiple Assets [STREET_ADDRESS] - $0.0 2026 ? ? - $0.0 Collectibl…" at bounding box center [895, 320] width 208 height 32
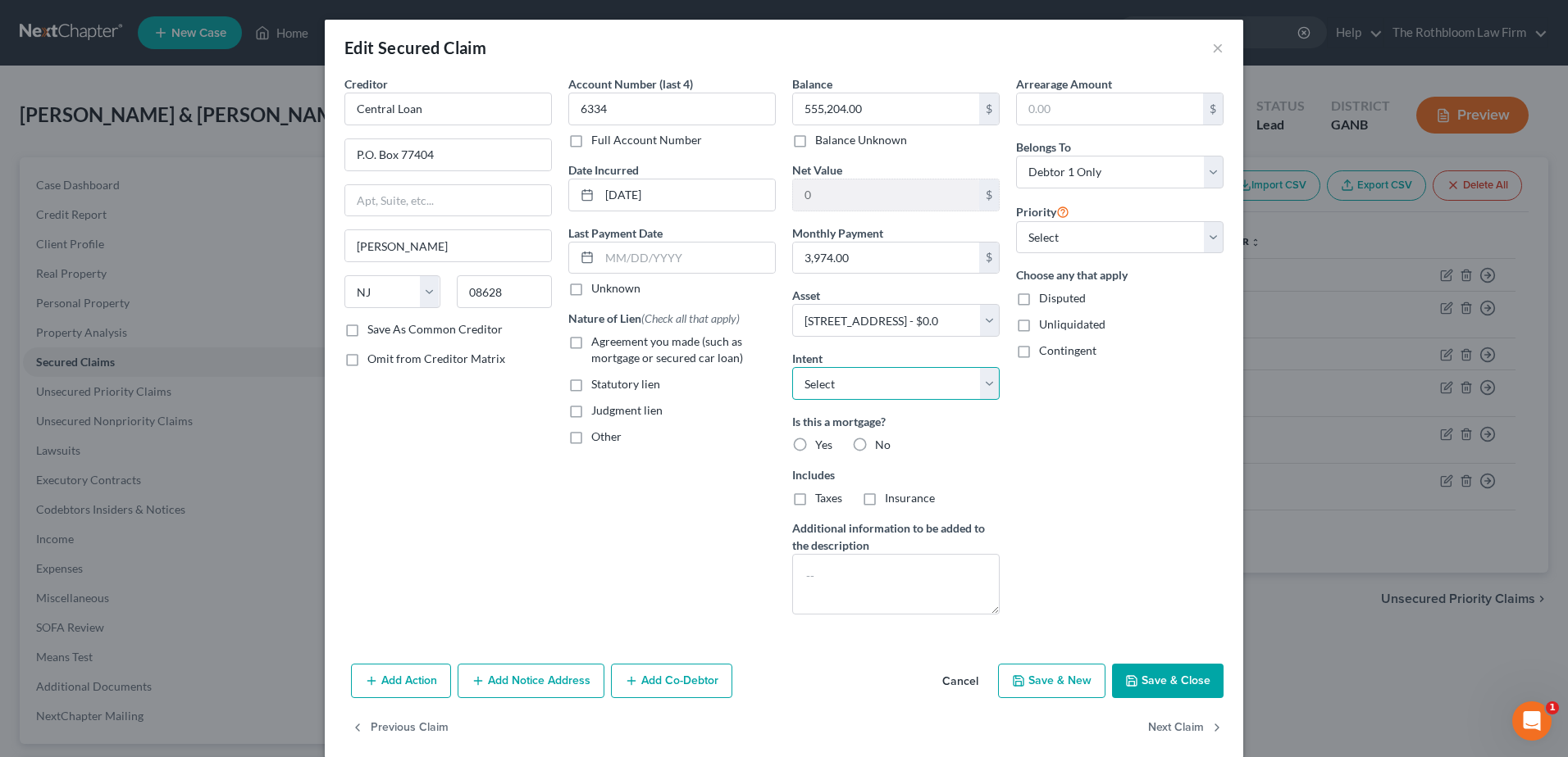
drag, startPoint x: 857, startPoint y: 388, endPoint x: 862, endPoint y: 398, distance: 11.2
click at [857, 388] on select "Select Surrender Redeem Reaffirm Avoid Other" at bounding box center [895, 383] width 208 height 32
select select "2"
click at [792, 367] on select "Select Surrender Redeem Reaffirm Avoid Other" at bounding box center [895, 383] width 208 height 32
click at [816, 443] on label "Yes" at bounding box center [823, 445] width 17 height 17
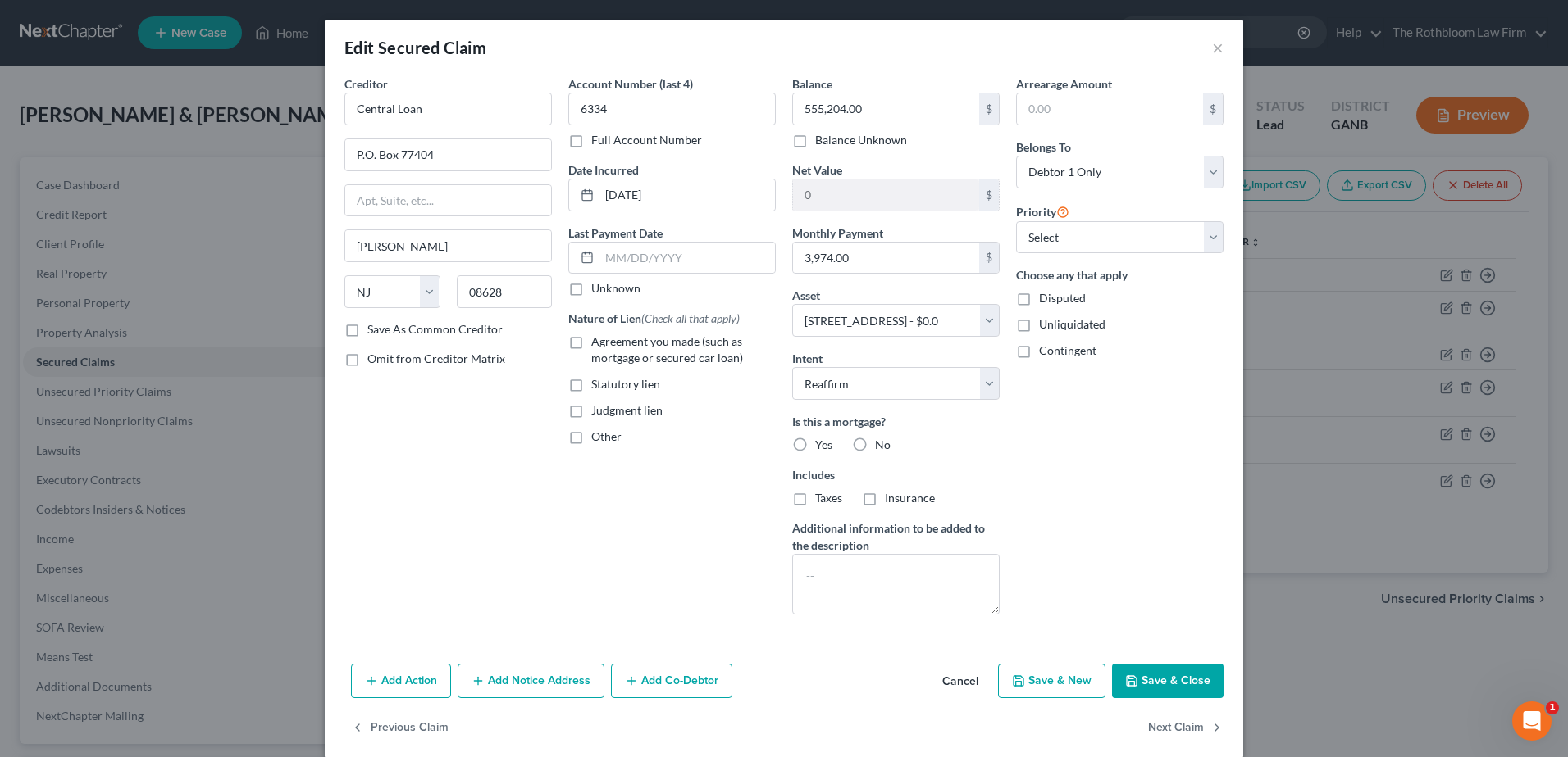
click at [821, 443] on input "Yes" at bounding box center [826, 442] width 11 height 11
radio input "true"
click at [816, 502] on label "Taxes" at bounding box center [828, 498] width 27 height 17
click at [821, 501] on input "Taxes" at bounding box center [826, 495] width 11 height 11
checkbox input "true"
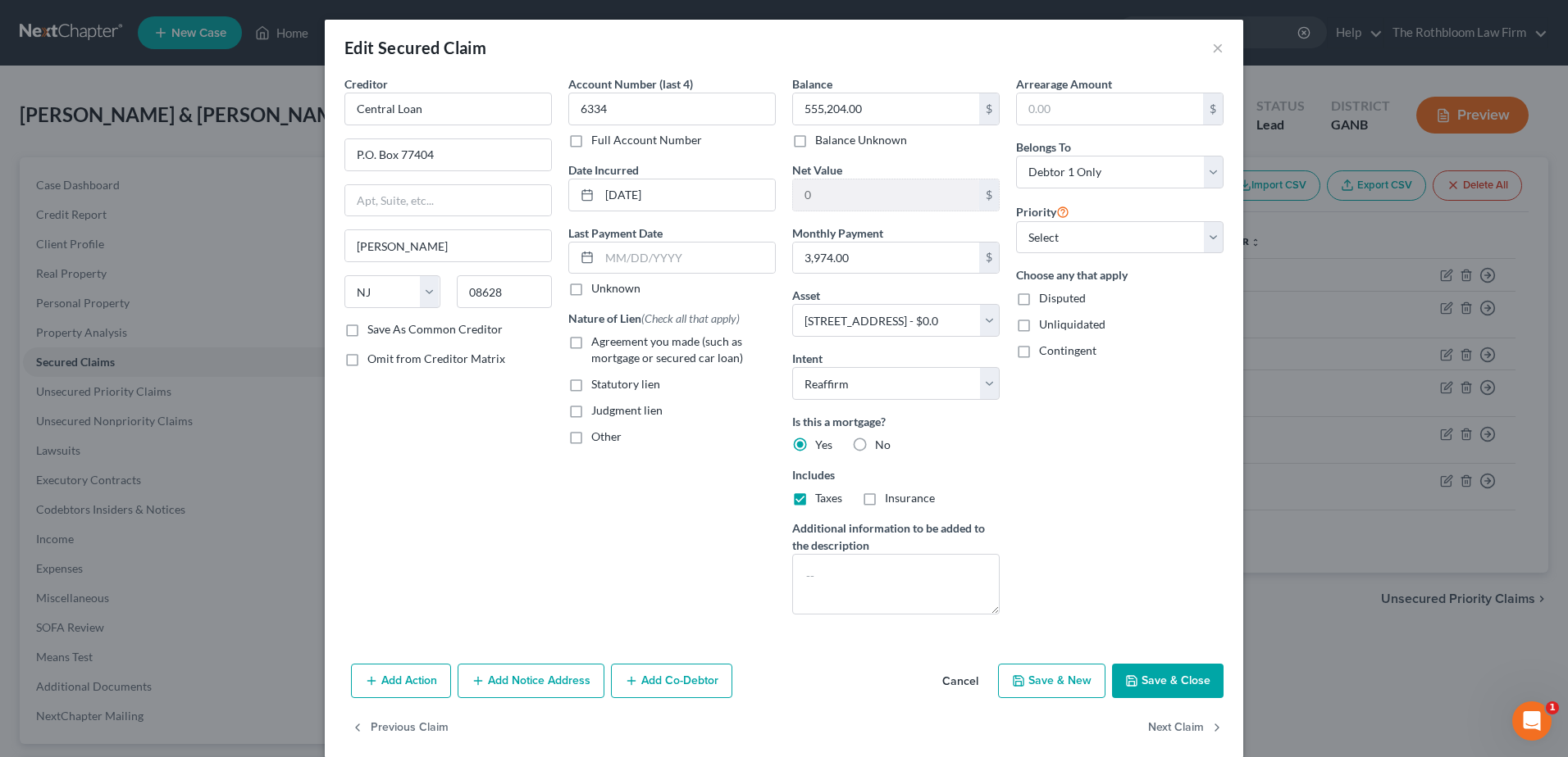
click at [884, 499] on label "Insurance" at bounding box center [909, 498] width 50 height 17
click at [891, 499] on input "Insurance" at bounding box center [896, 495] width 11 height 11
checkbox input "true"
click at [591, 341] on label "Agreement you made (such as mortgage or secured car loan)" at bounding box center [683, 349] width 184 height 32
click at [598, 341] on input "Agreement you made (such as mortgage or secured car loan)" at bounding box center [603, 339] width 11 height 11
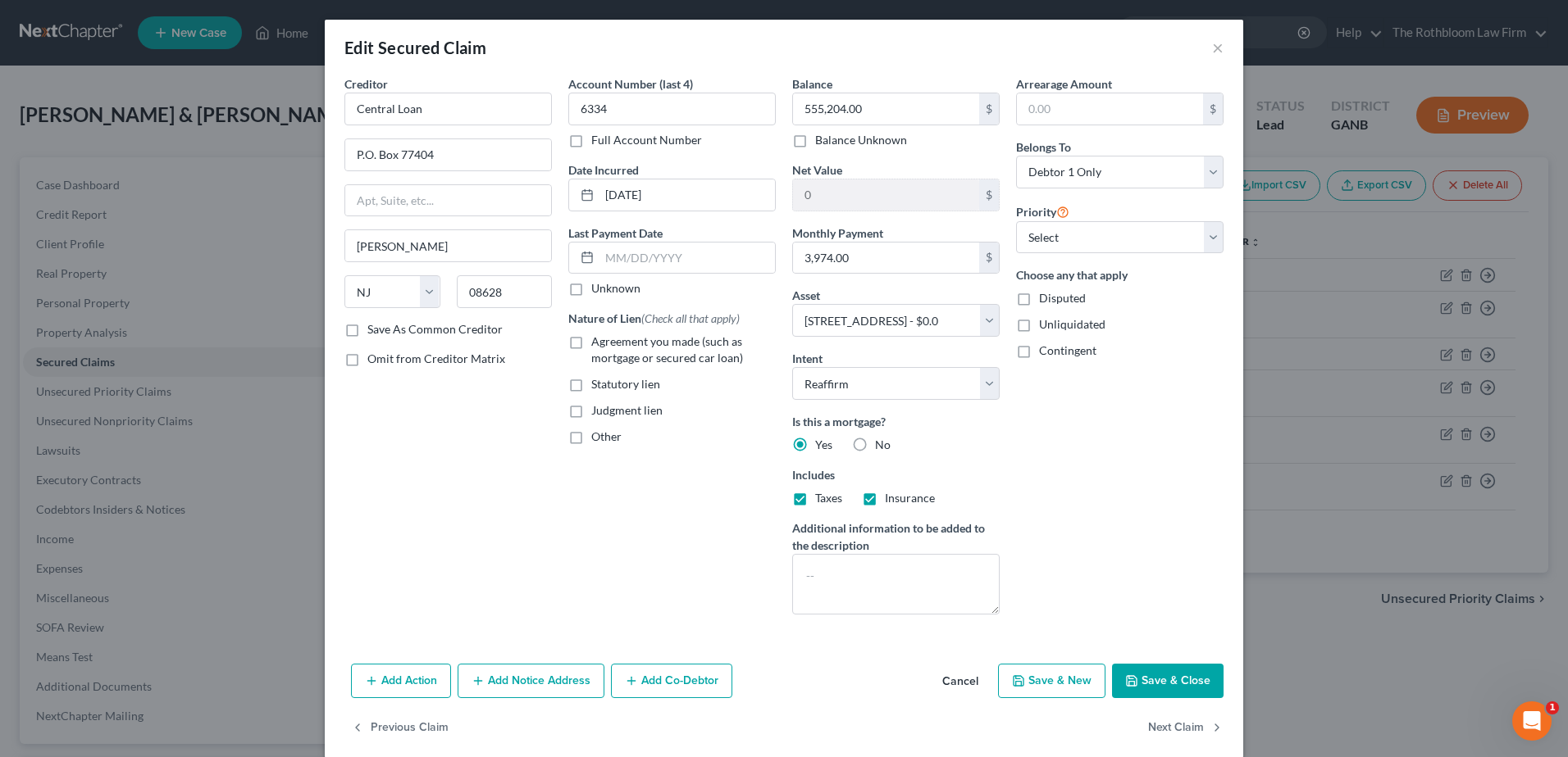
checkbox input "true"
click at [614, 260] on input "text" at bounding box center [687, 258] width 175 height 32
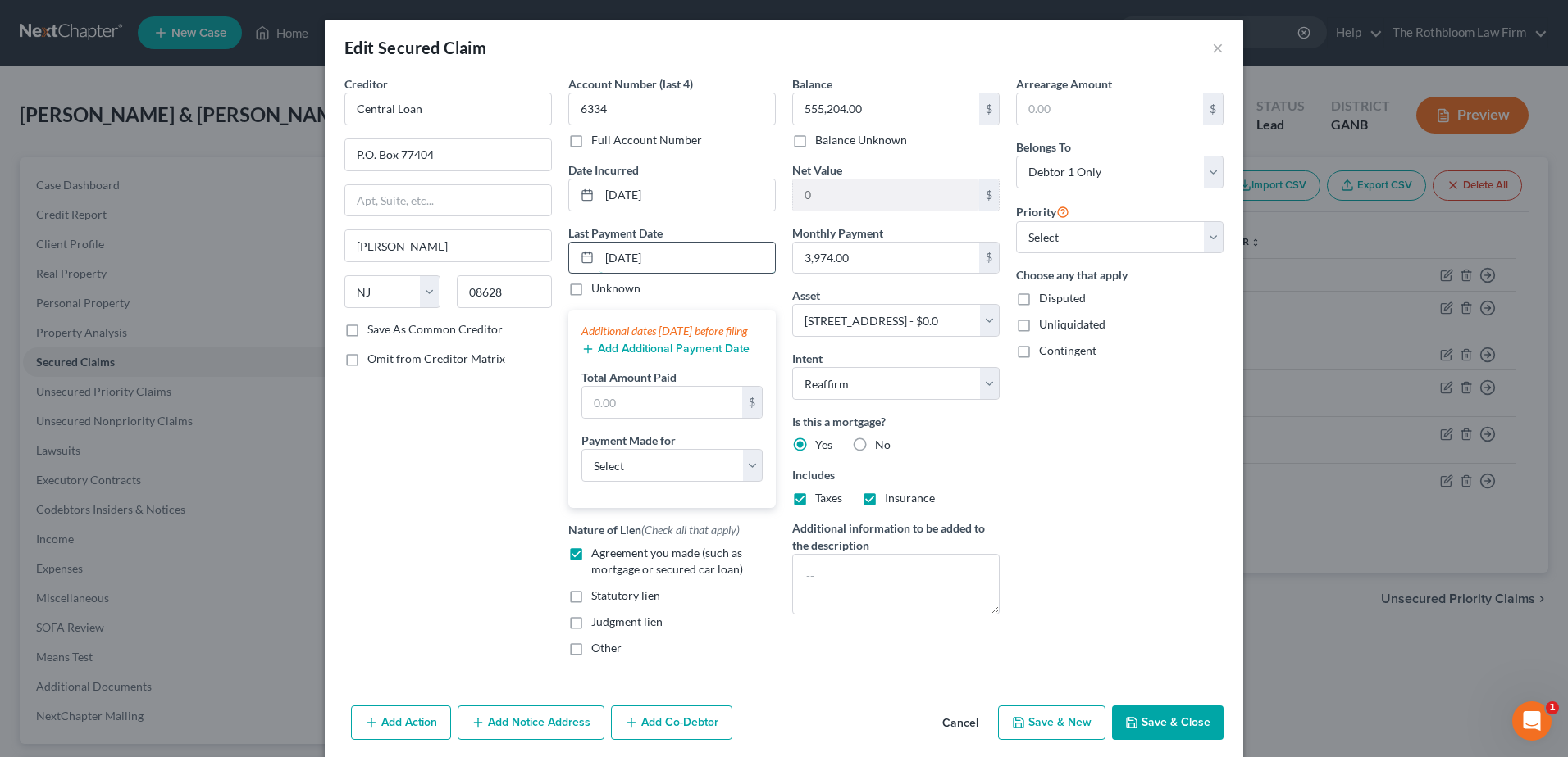
type input "[DATE]"
click at [634, 355] on button "Add Additional Payment Date" at bounding box center [665, 348] width 168 height 13
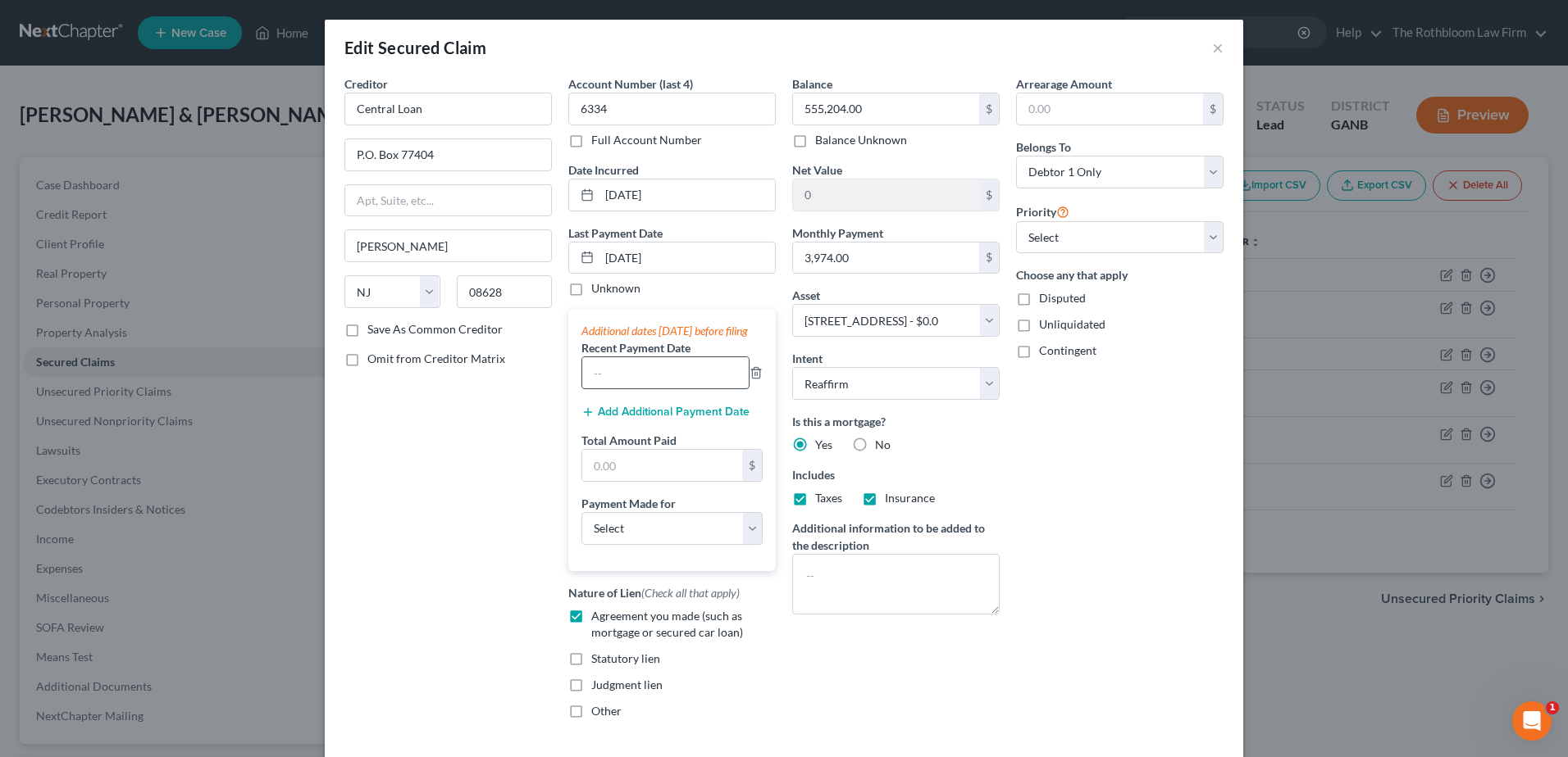
click at [627, 385] on input "text" at bounding box center [665, 373] width 166 height 32
type input "09/2025"
click at [612, 418] on button "Add Additional Payment Date" at bounding box center [665, 411] width 168 height 13
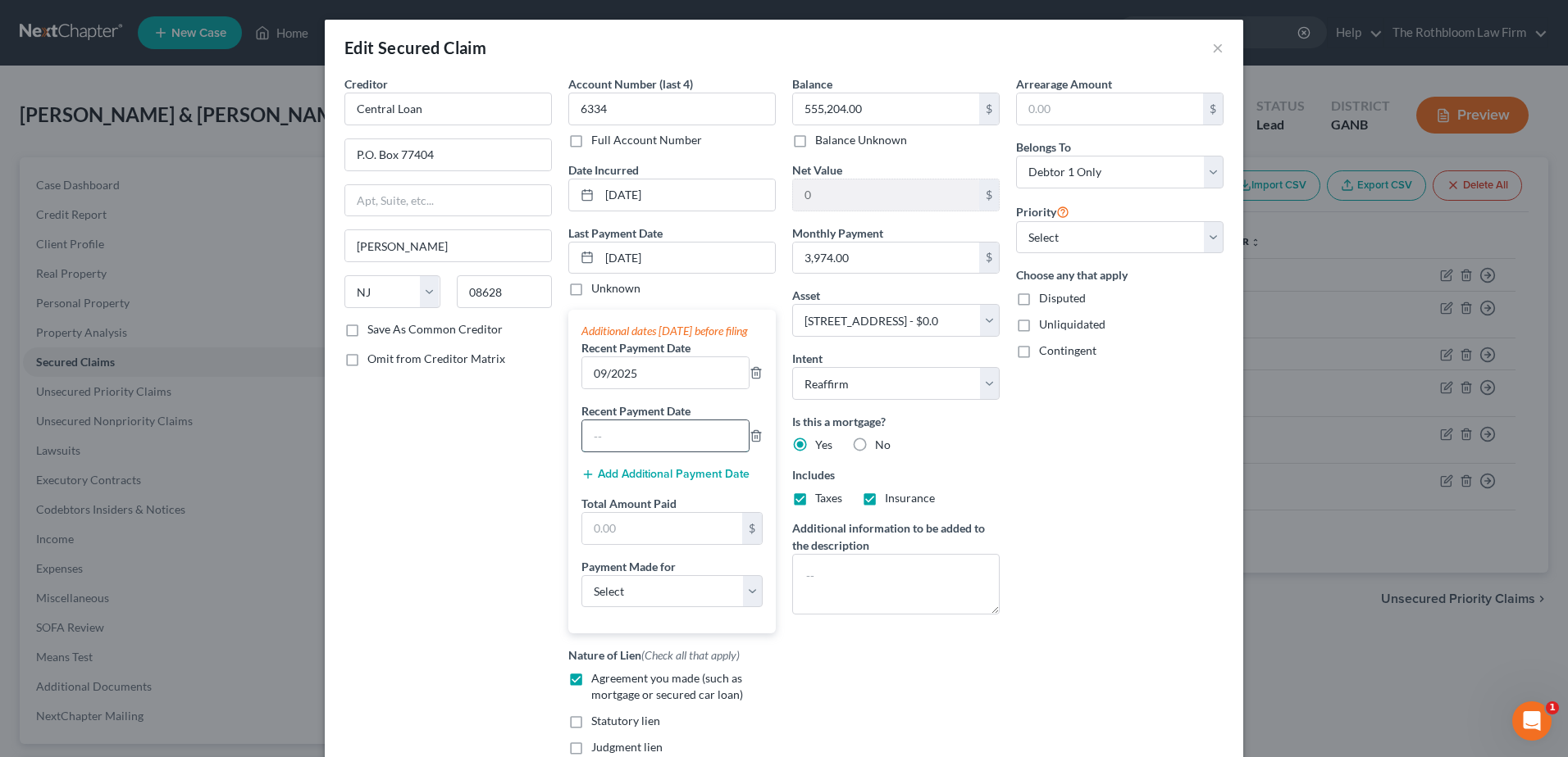
click at [605, 442] on input "text" at bounding box center [665, 436] width 166 height 32
type input "08/2025"
click at [629, 544] on input "text" at bounding box center [662, 529] width 160 height 32
click at [646, 544] on input "text" at bounding box center [662, 529] width 160 height 32
type input "11,922"
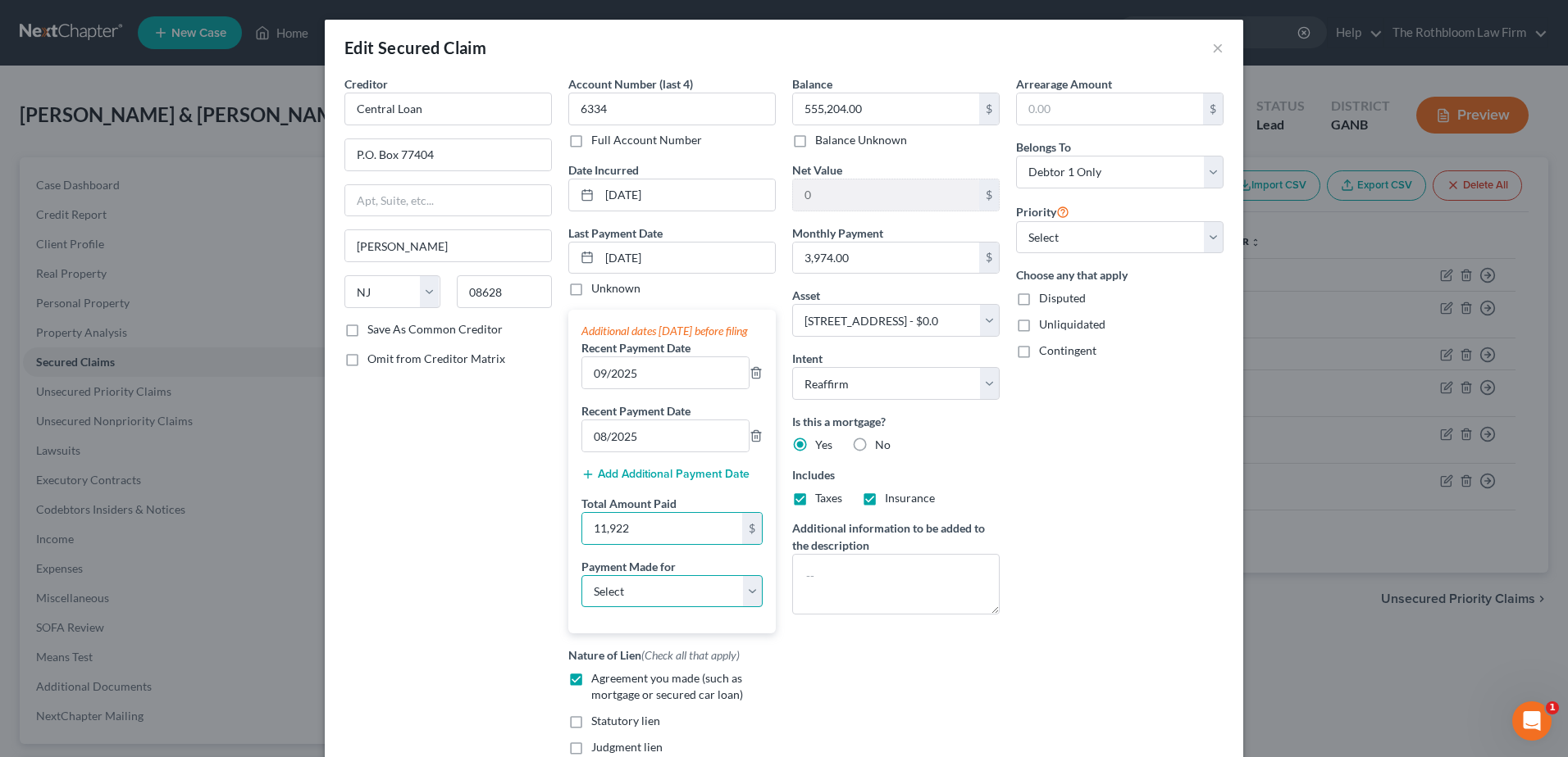
click at [608, 608] on select "Select Car Credit Card Loan Repayment Mortgage Other Suppliers Or Vendors" at bounding box center [672, 591] width 181 height 32
select select "3"
click at [581, 591] on select "Select Car Credit Card Loan Repayment Mortgage Other Suppliers Or Vendors" at bounding box center [672, 591] width 181 height 32
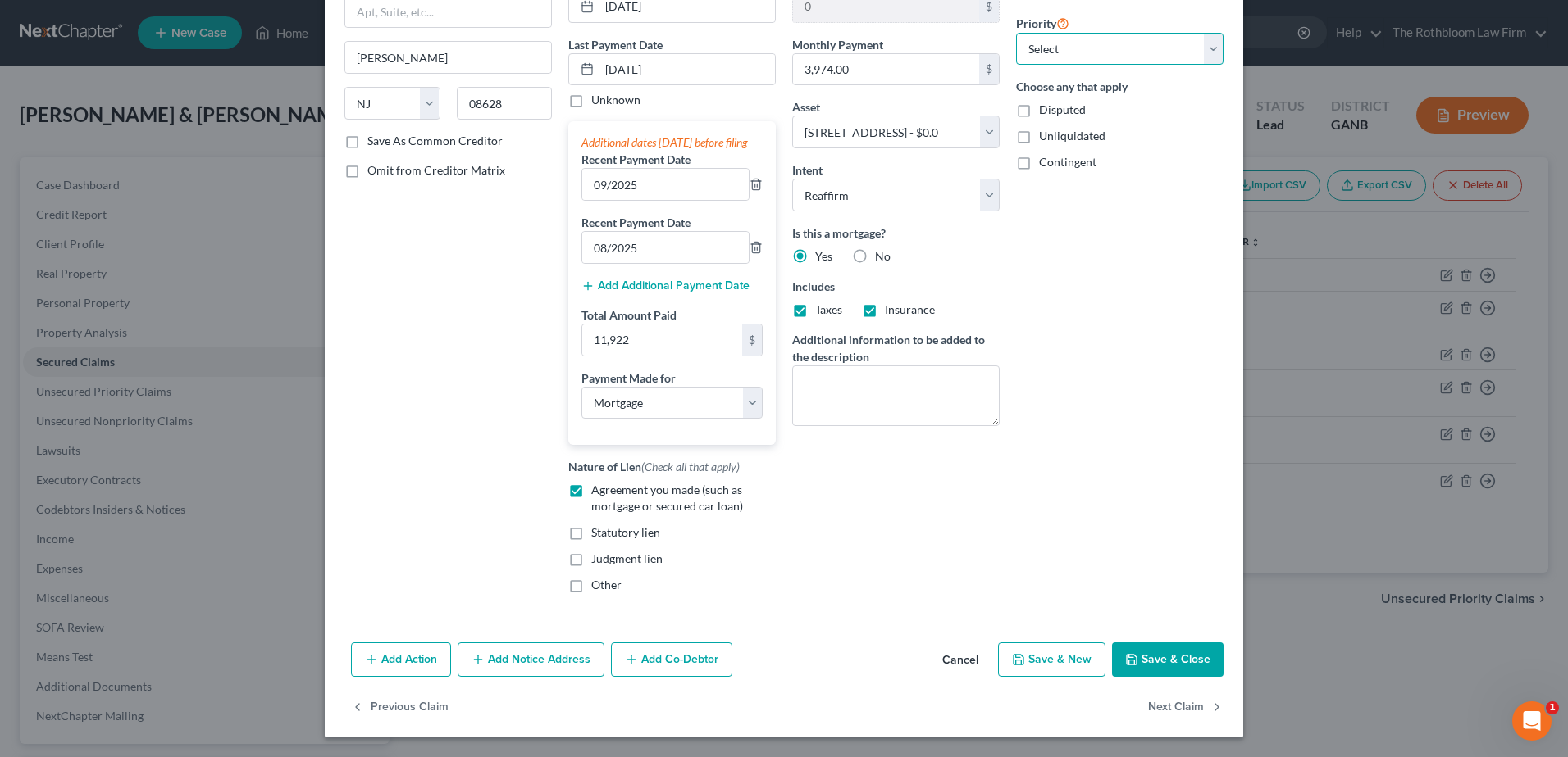
click at [1212, 40] on select "Select 1st 4th 5th 6th 7th 8th 9th 10th 11th 12th 13th 14th 15th 16th 17th 18th…" at bounding box center [1120, 48] width 208 height 32
select select "0"
click at [1016, 32] on select "Select 1st 4th 5th 6th 7th 8th 9th 10th 11th 12th 13th 14th 15th 16th 17th 18th…" at bounding box center [1120, 48] width 208 height 32
click at [1147, 663] on button "Save & Close" at bounding box center [1167, 660] width 111 height 34
select select
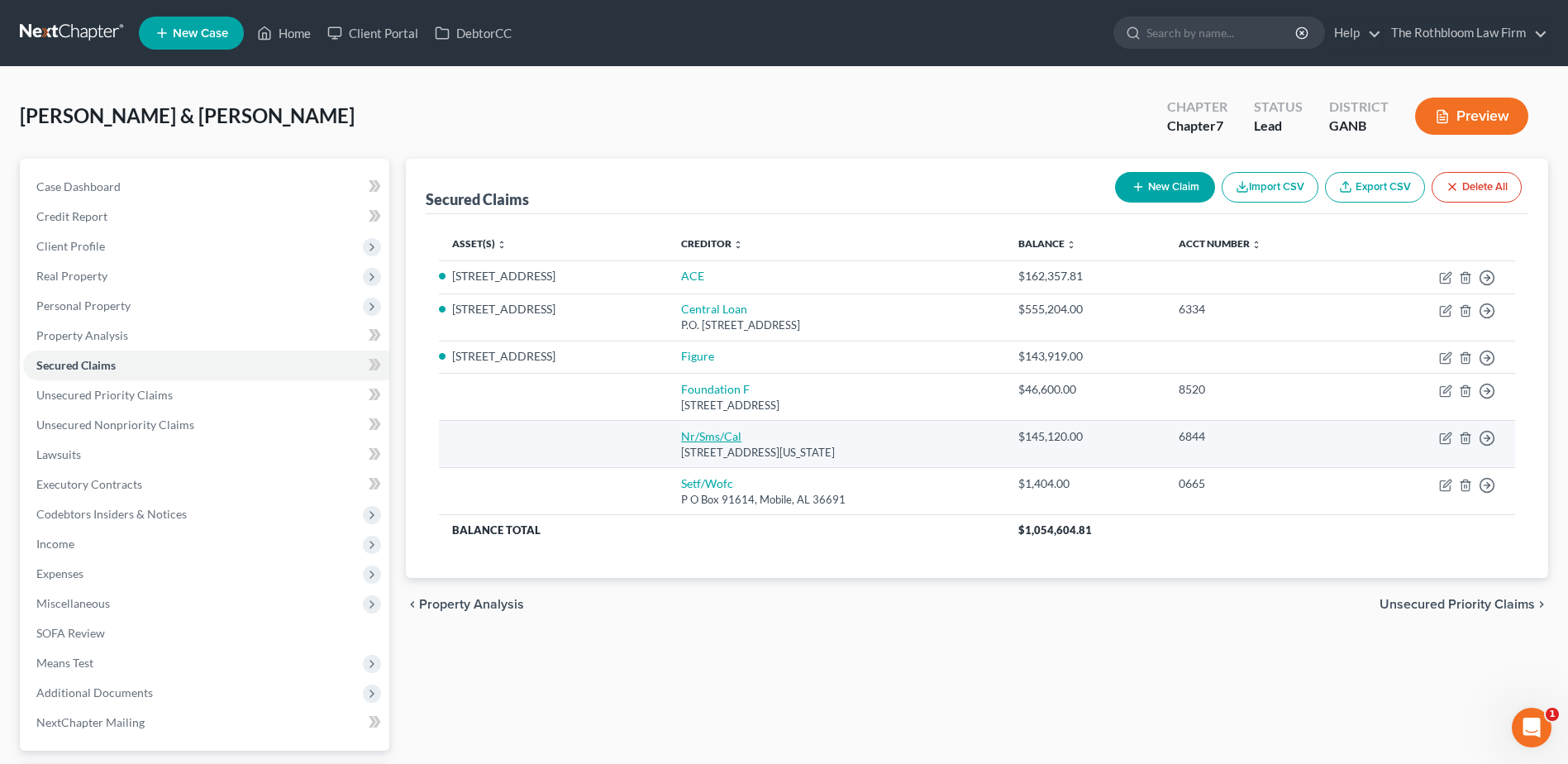
click at [693, 437] on link "Nr/Sms/Cal" at bounding box center [711, 436] width 61 height 14
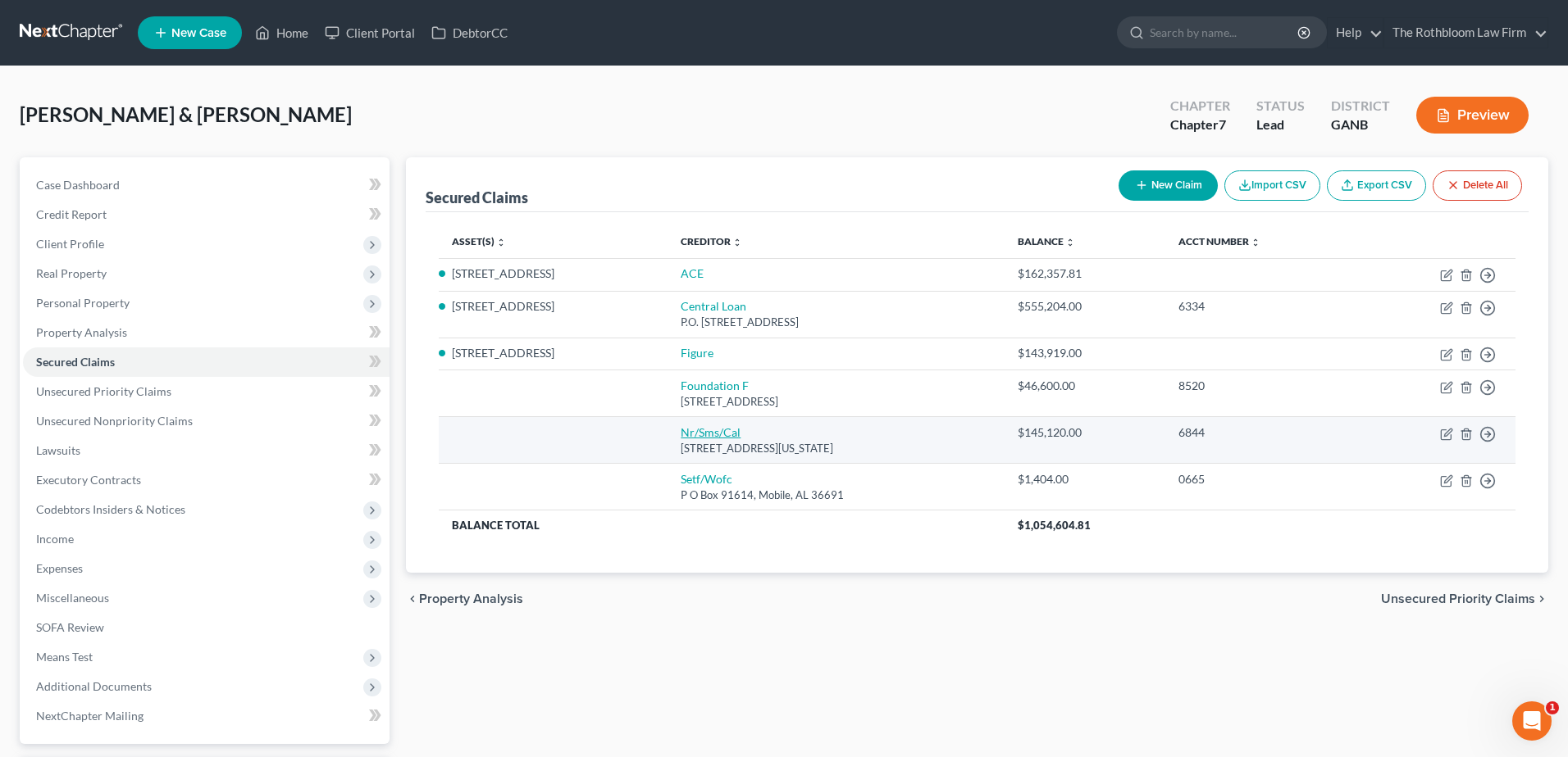
select select "39"
select select "0"
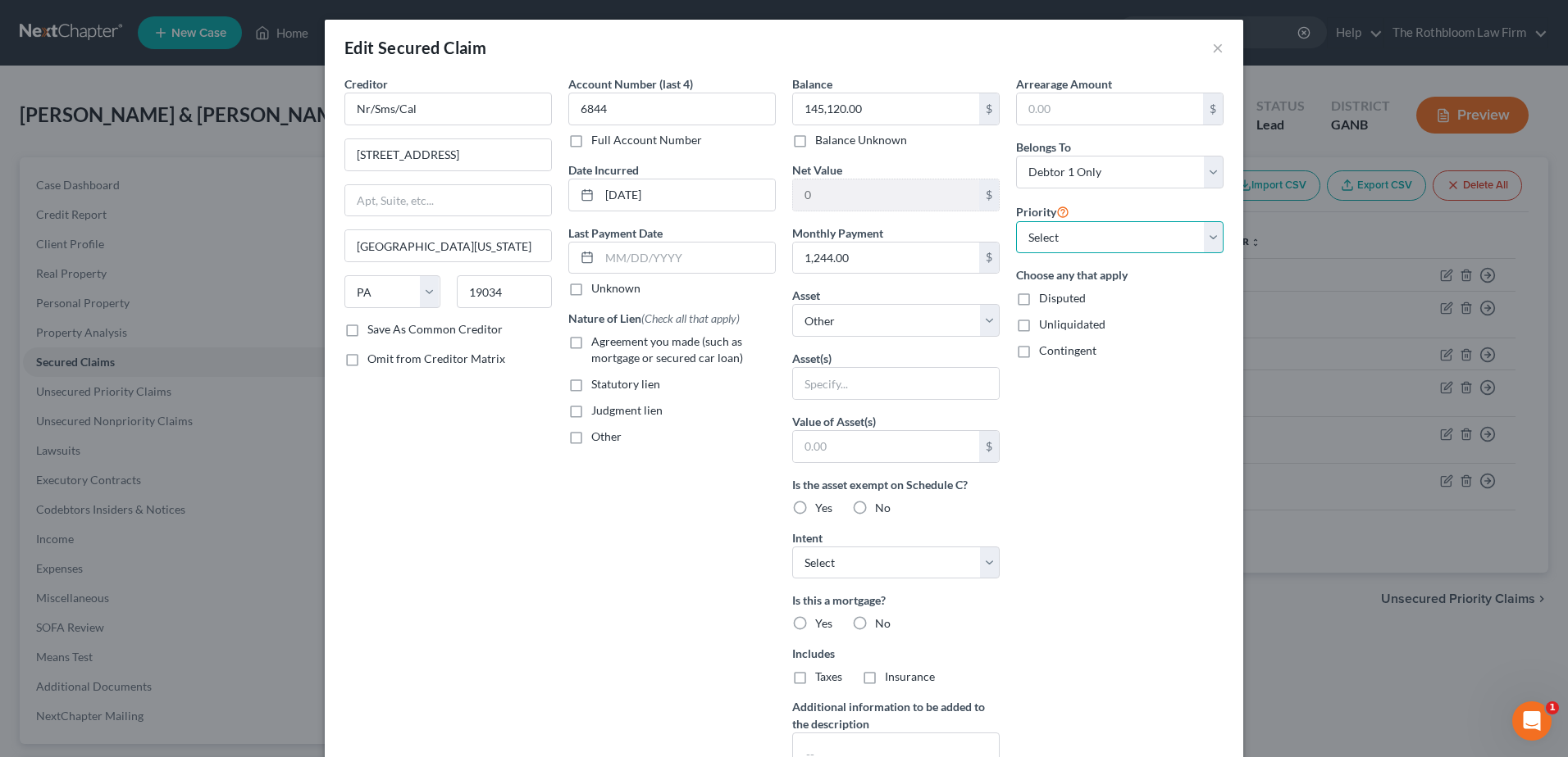
click at [1207, 240] on select "Select 1st 2nd 3rd 4th 5th 6th 7th 8th 9th 10th 11th 12th 13th 14th 15th 16th 1…" at bounding box center [1120, 237] width 208 height 32
select select "1"
click at [1016, 221] on select "Select 1st 2nd 3rd 4th 5th 6th 7th 8th 9th 10th 11th 12th 13th 14th 15th 16th 1…" at bounding box center [1120, 237] width 208 height 32
click at [816, 509] on label "Yes" at bounding box center [823, 508] width 17 height 17
click at [821, 509] on input "Yes" at bounding box center [826, 505] width 11 height 11
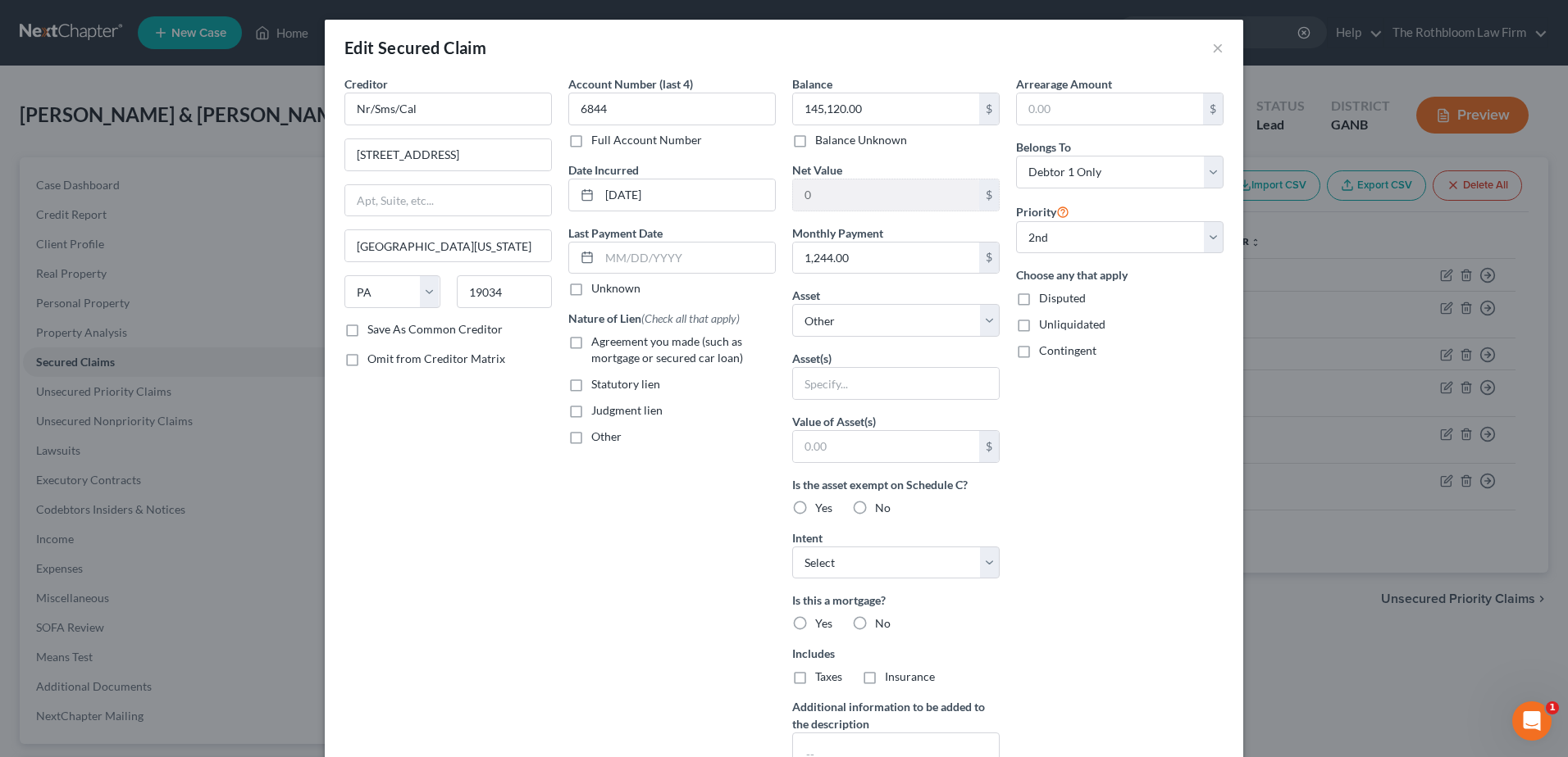
radio input "true"
click at [816, 507] on label "Yes" at bounding box center [823, 508] width 17 height 17
click at [821, 507] on input "Yes" at bounding box center [826, 505] width 11 height 11
click at [784, 503] on div "Balance 145,120.00 $ Balance Unknown Balance Undetermined 145,120.00 $ Balance …" at bounding box center [895, 441] width 224 height 731
click at [875, 511] on label "No" at bounding box center [882, 508] width 16 height 17
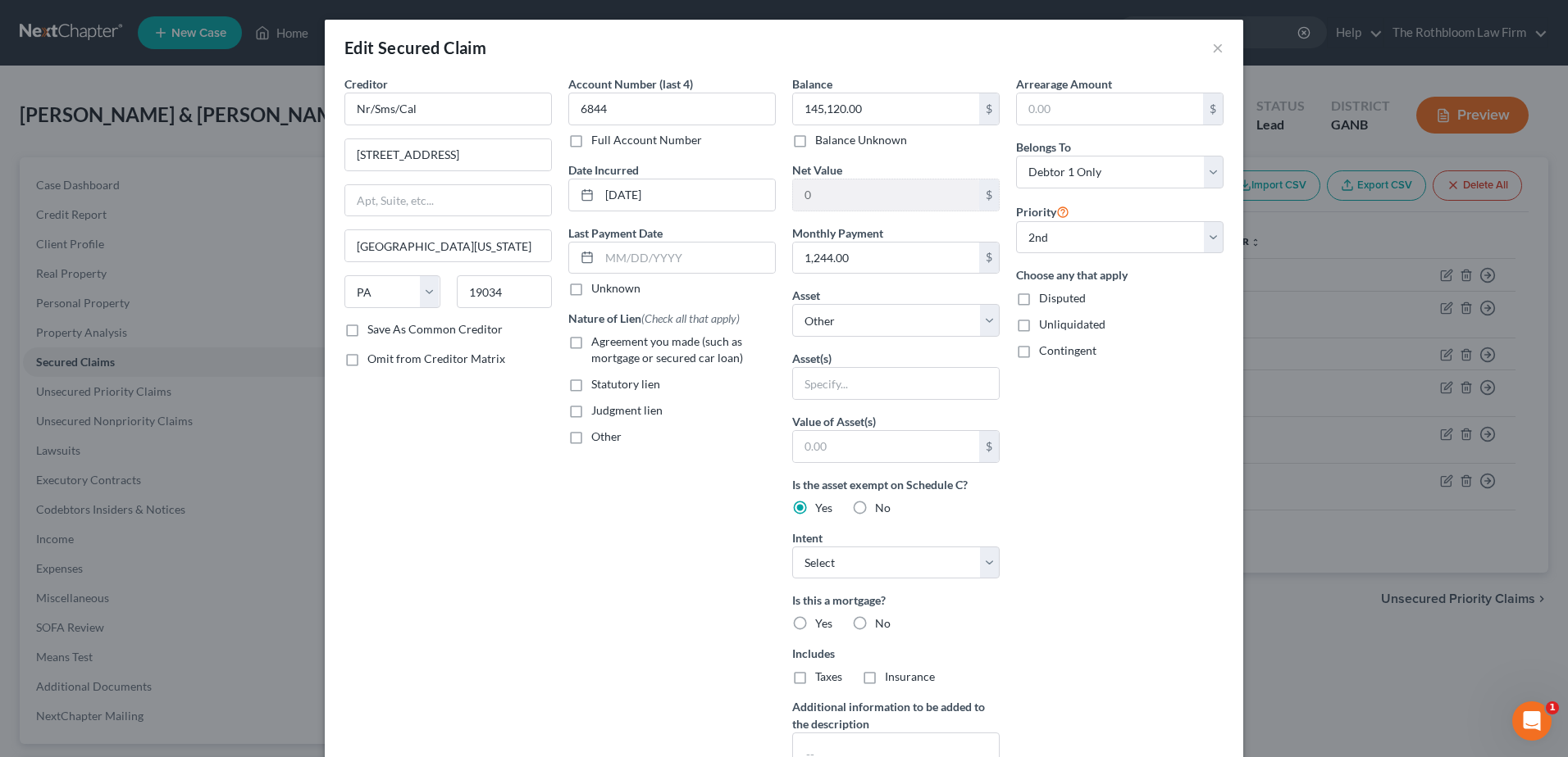
click at [882, 511] on input "No" at bounding box center [886, 505] width 11 height 11
radio input "true"
click at [816, 503] on label "Yes" at bounding box center [823, 508] width 17 height 17
click at [821, 503] on input "Yes" at bounding box center [826, 505] width 11 height 11
radio input "true"
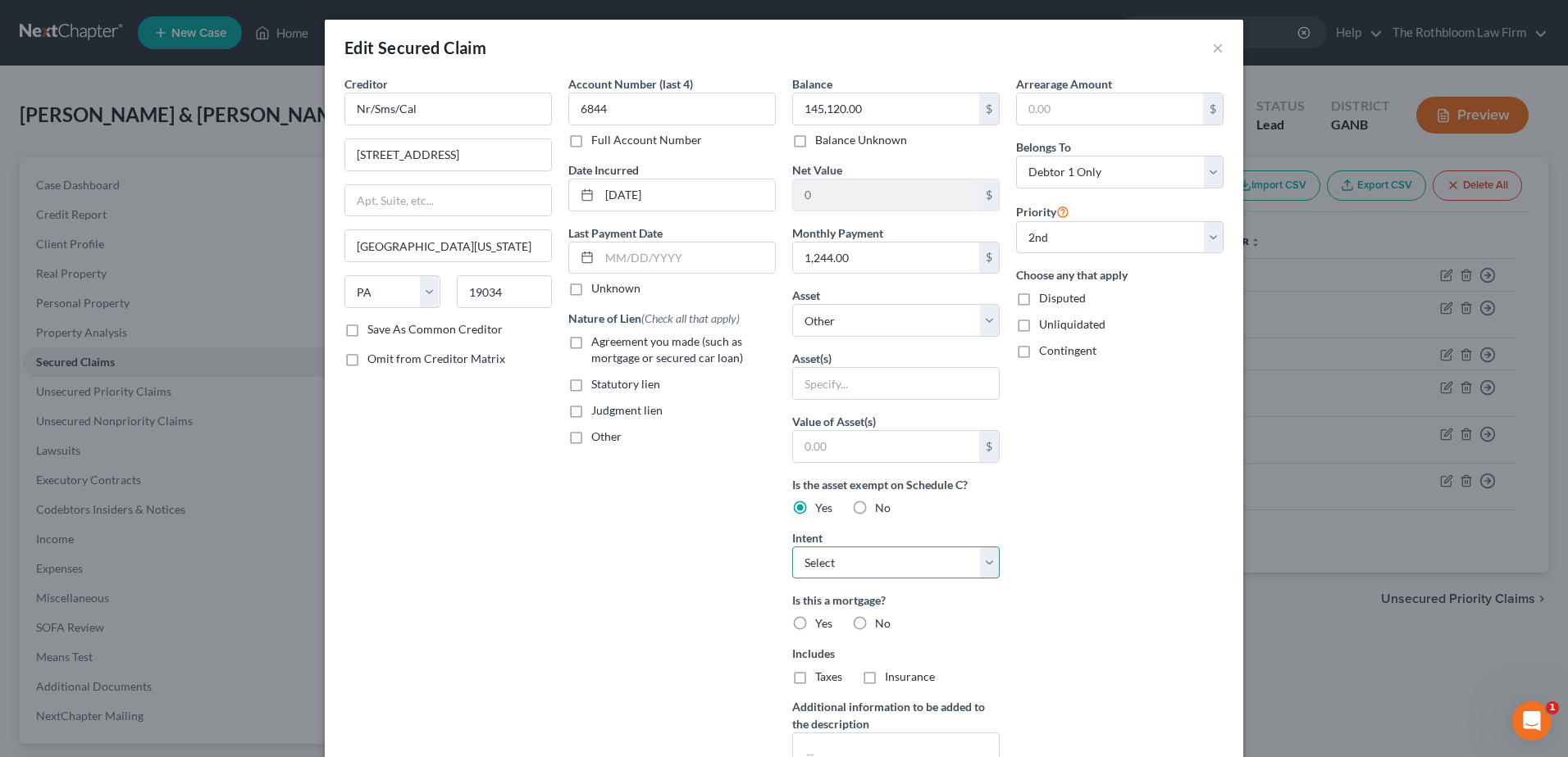
click at [988, 562] on select "Select Surrender Redeem Reaffirm Avoid Other" at bounding box center [895, 562] width 208 height 32
select select "2"
click at [792, 546] on select "Select Surrender Redeem Reaffirm Avoid Other" at bounding box center [895, 562] width 208 height 32
click at [816, 624] on label "Yes" at bounding box center [823, 623] width 17 height 17
click at [821, 624] on input "Yes" at bounding box center [826, 620] width 11 height 11
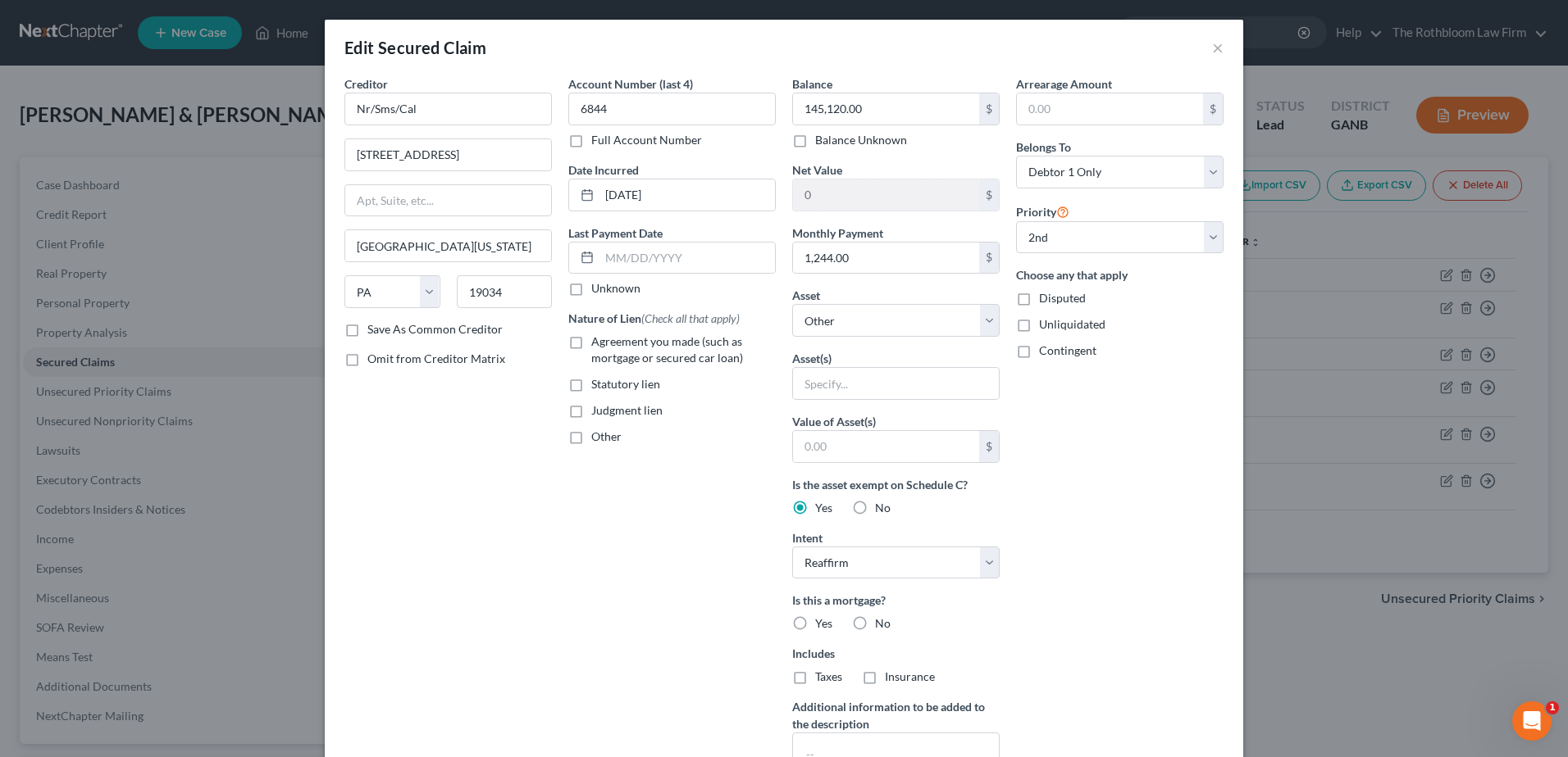
radio input "true"
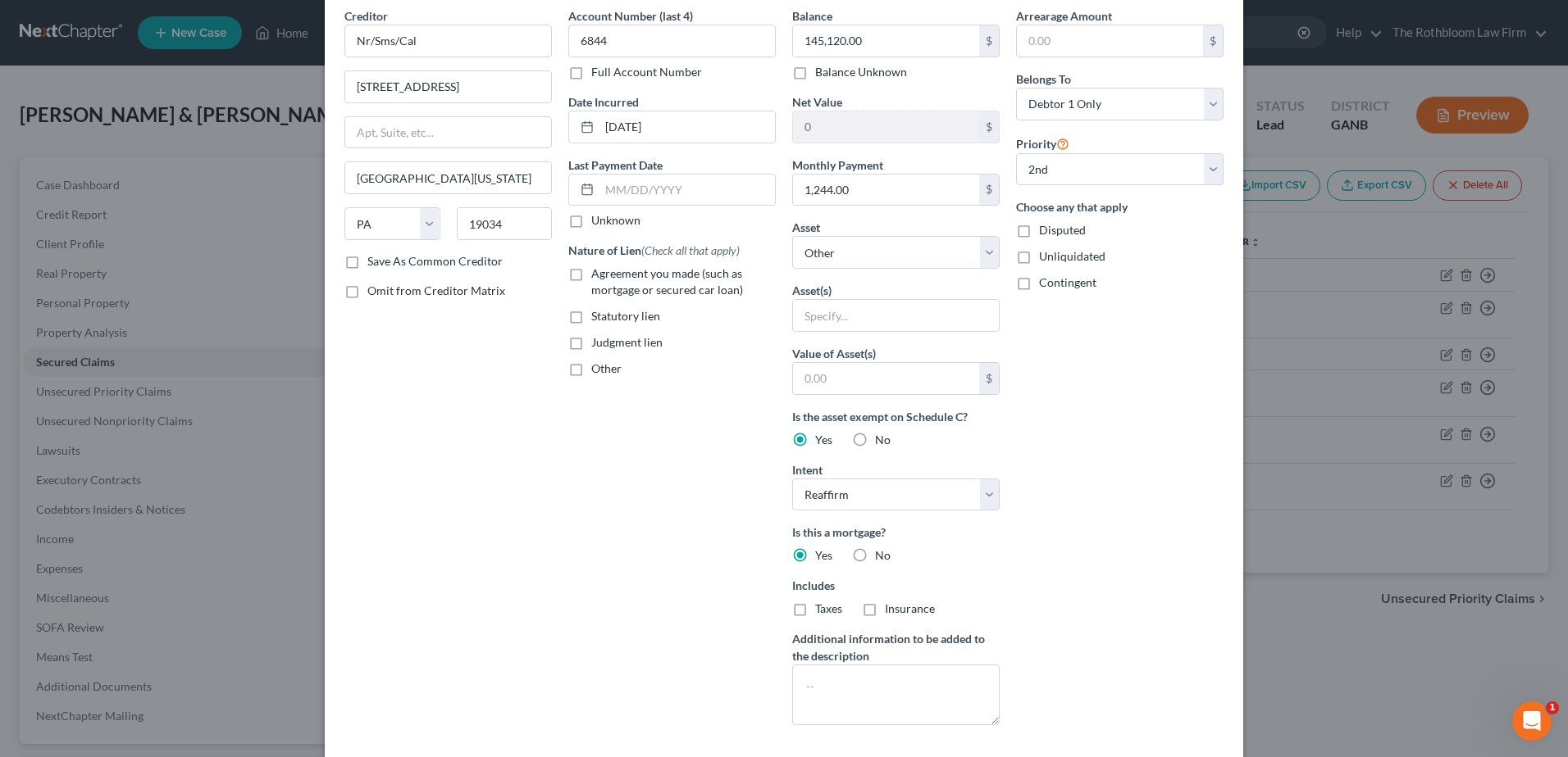
scroll to position [200, 0]
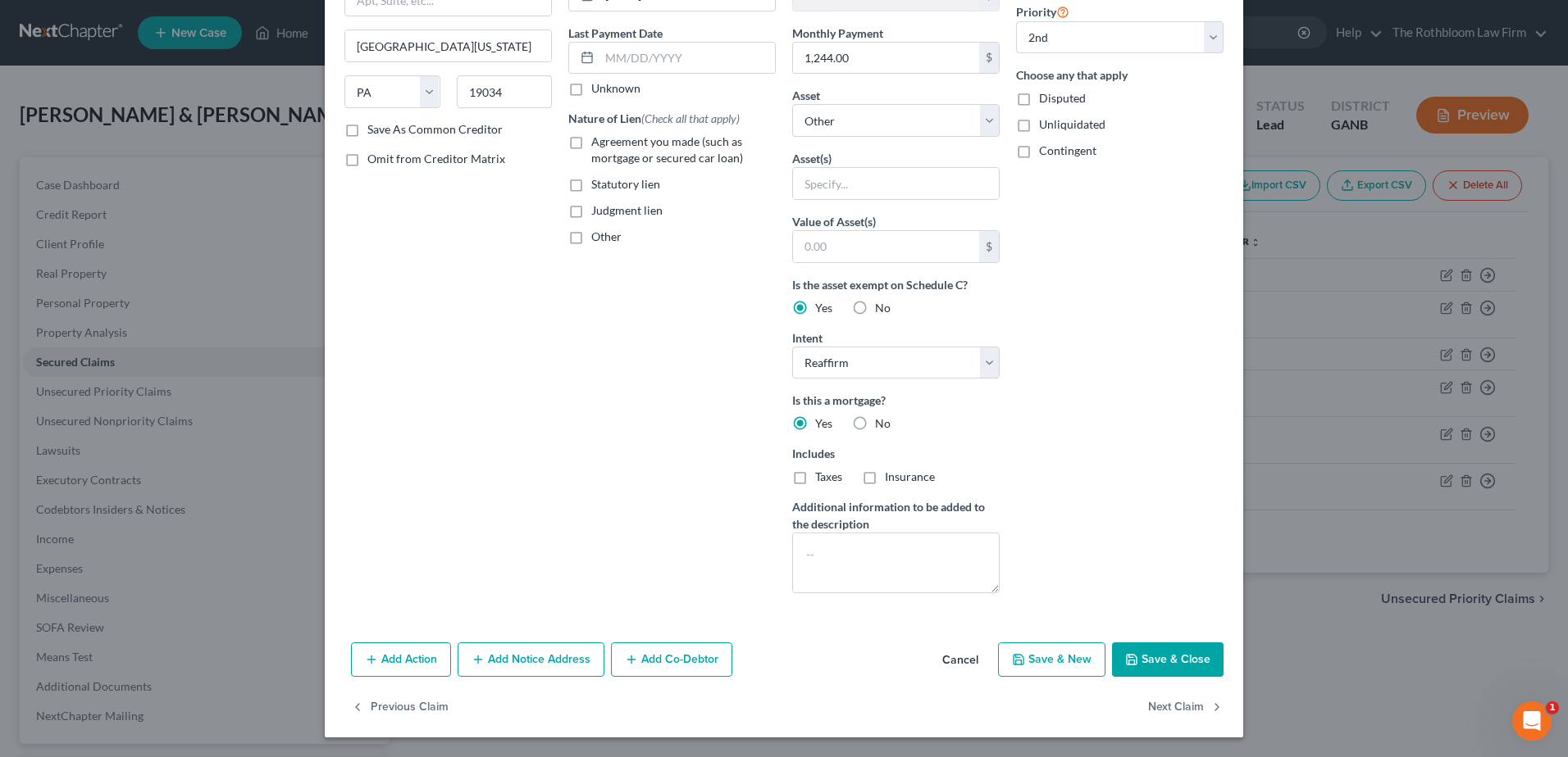
click at [591, 146] on label "Agreement you made (such as mortgage or secured car loan)" at bounding box center [683, 150] width 184 height 32
click at [598, 145] on input "Agreement you made (such as mortgage or secured car loan)" at bounding box center [603, 139] width 11 height 11
checkbox input "true"
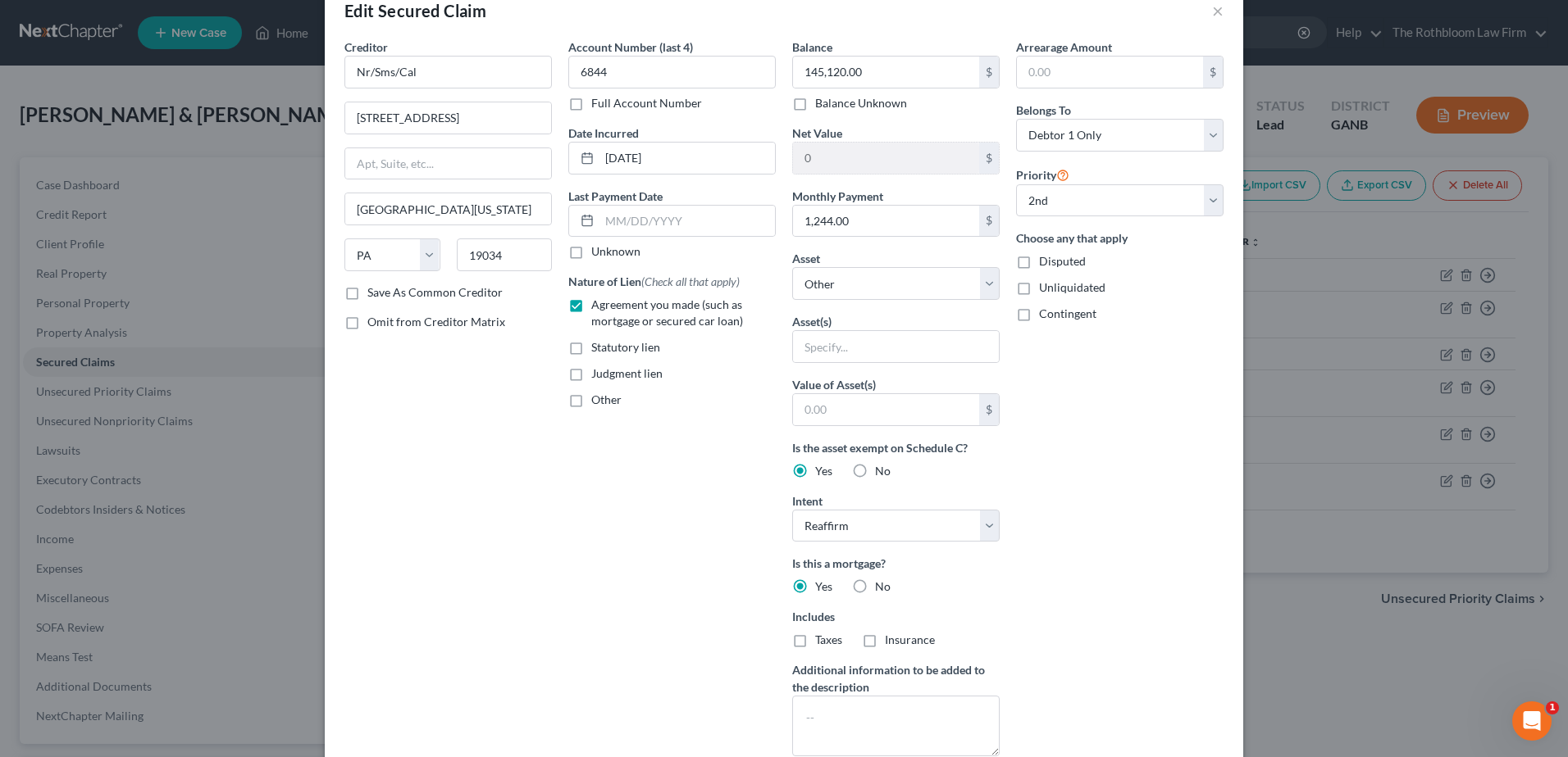
scroll to position [36, 0]
click at [605, 227] on input "text" at bounding box center [687, 222] width 175 height 32
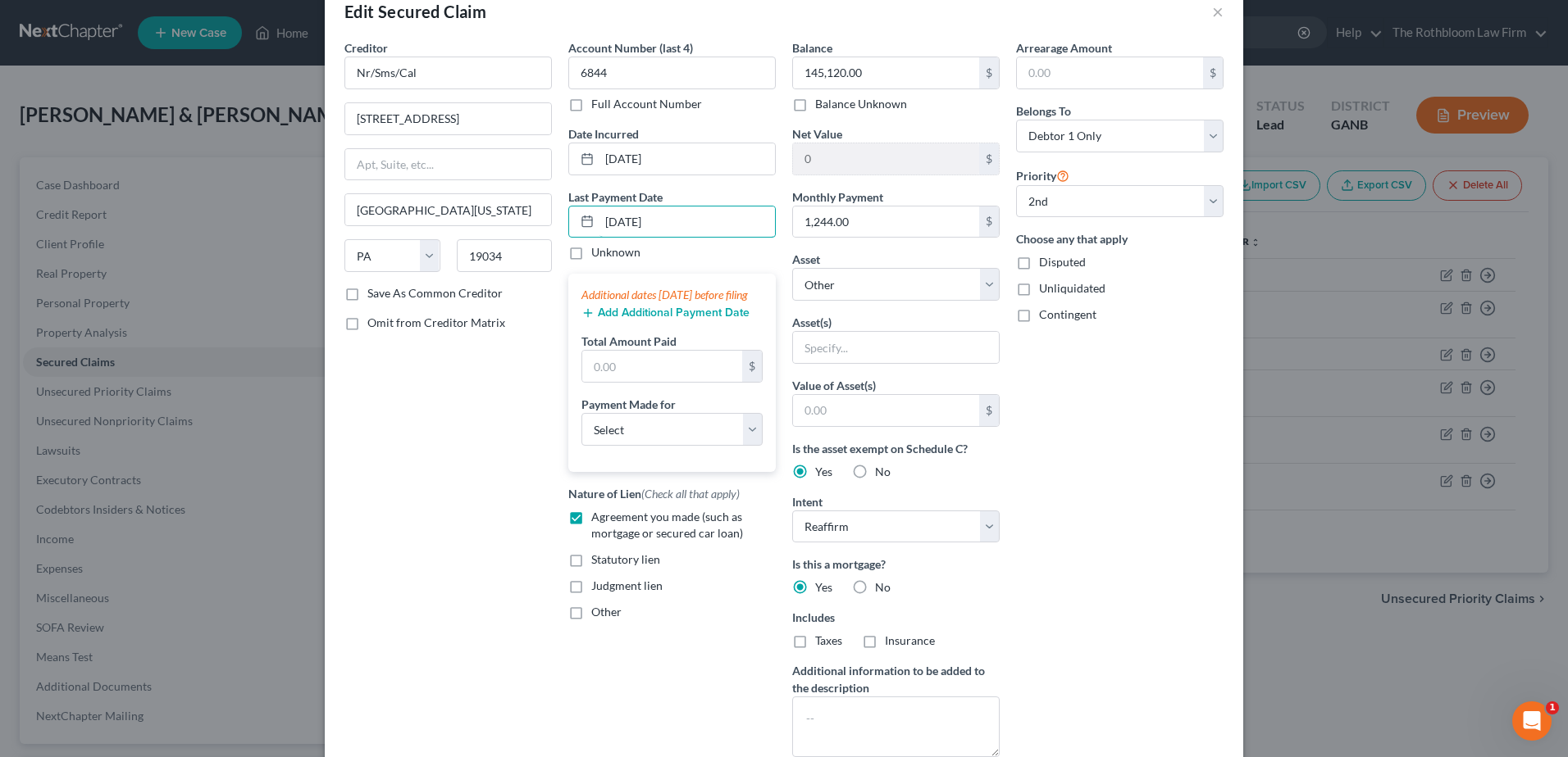
type input "[DATE]"
click at [628, 382] on input "text" at bounding box center [662, 366] width 160 height 32
type input "3,734.73"
click at [854, 221] on input "1,244.00" at bounding box center [885, 222] width 186 height 32
click at [876, 226] on input "1,244.00" at bounding box center [885, 222] width 186 height 32
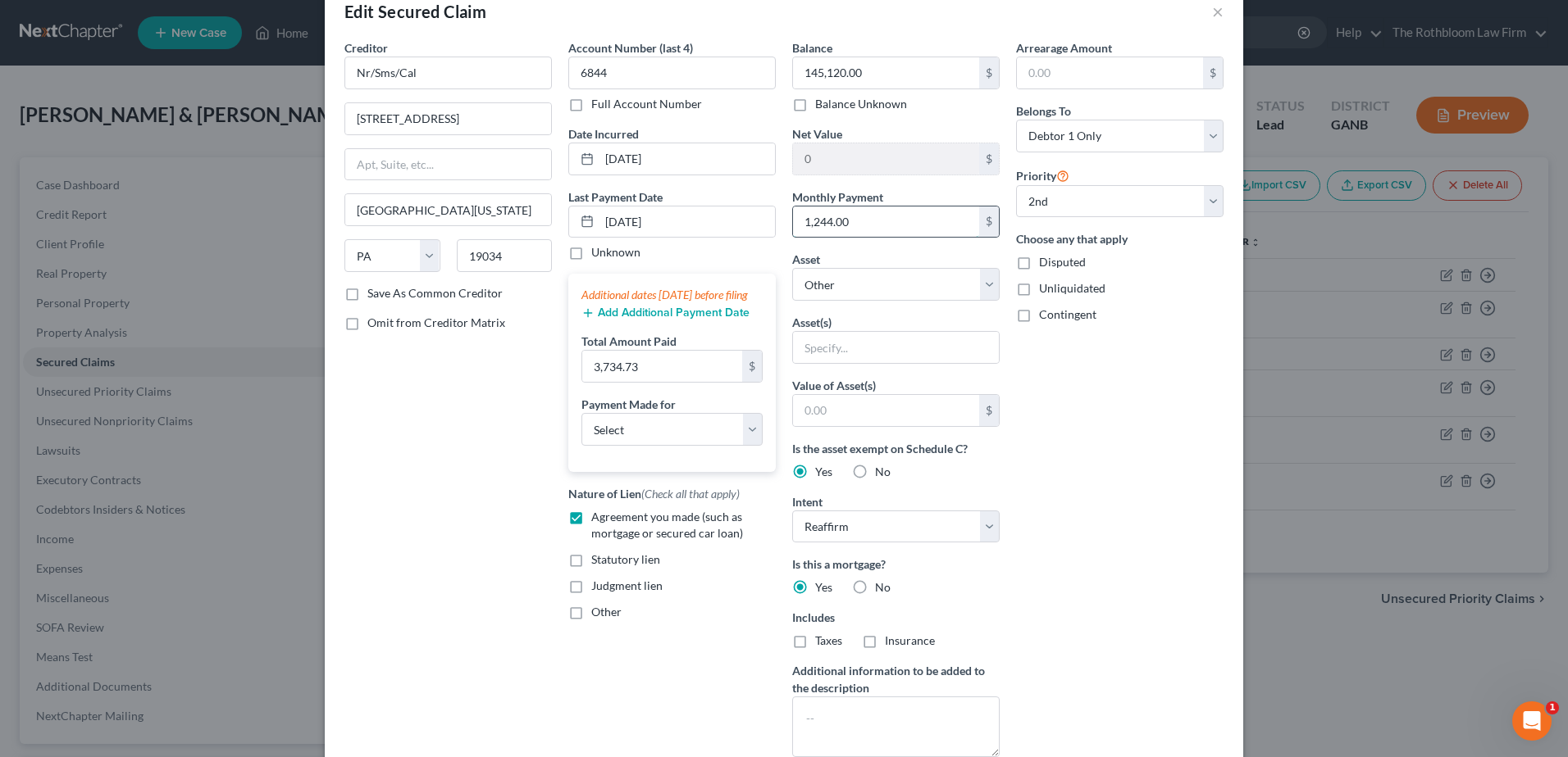
click at [858, 221] on input "1,244.00" at bounding box center [885, 222] width 186 height 32
type input "1,244.91"
drag, startPoint x: 617, startPoint y: 453, endPoint x: 621, endPoint y: 464, distance: 11.7
click at [617, 446] on select "Select Car Credit Card Loan Repayment Mortgage Other Suppliers Or Vendors" at bounding box center [672, 429] width 181 height 32
select select "3"
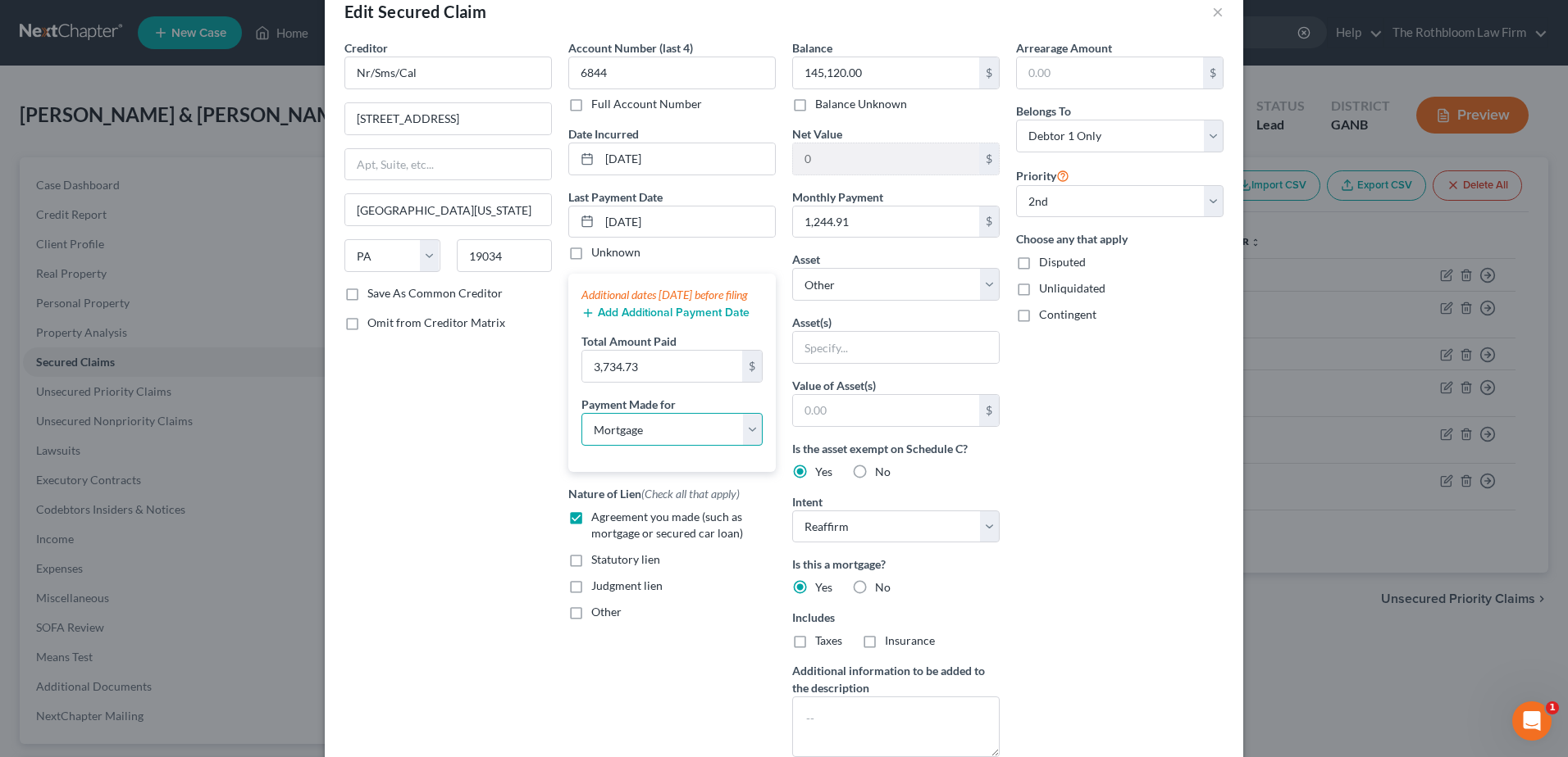
click at [581, 429] on select "Select Car Credit Card Loan Repayment Mortgage Other Suppliers Or Vendors" at bounding box center [672, 429] width 181 height 32
click at [634, 320] on button "Add Additional Payment Date" at bounding box center [665, 312] width 168 height 13
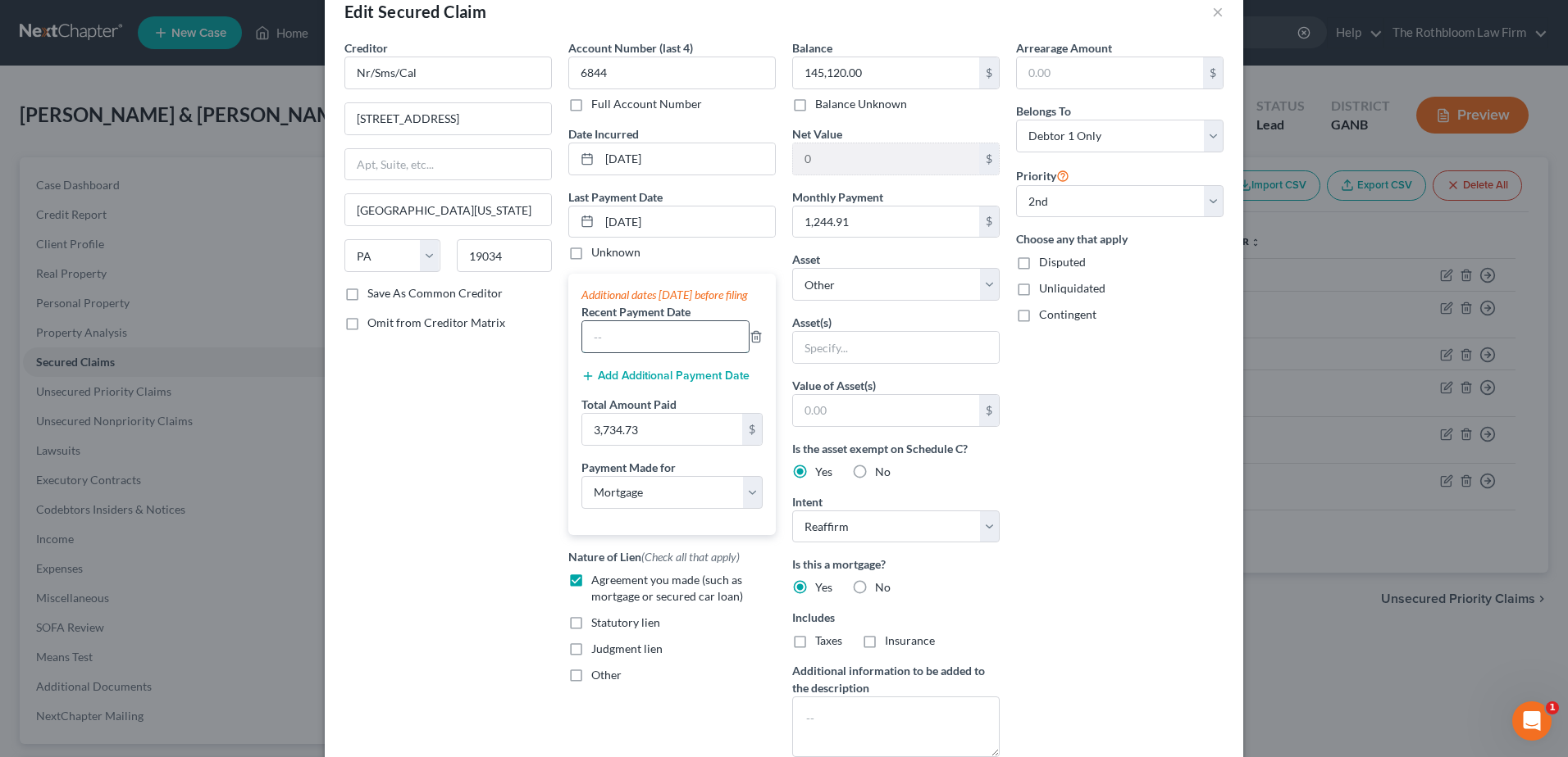
click at [618, 352] on input "text" at bounding box center [665, 337] width 166 height 32
type input "09/2025"
click at [595, 383] on button "Add Additional Payment Date" at bounding box center [665, 375] width 168 height 13
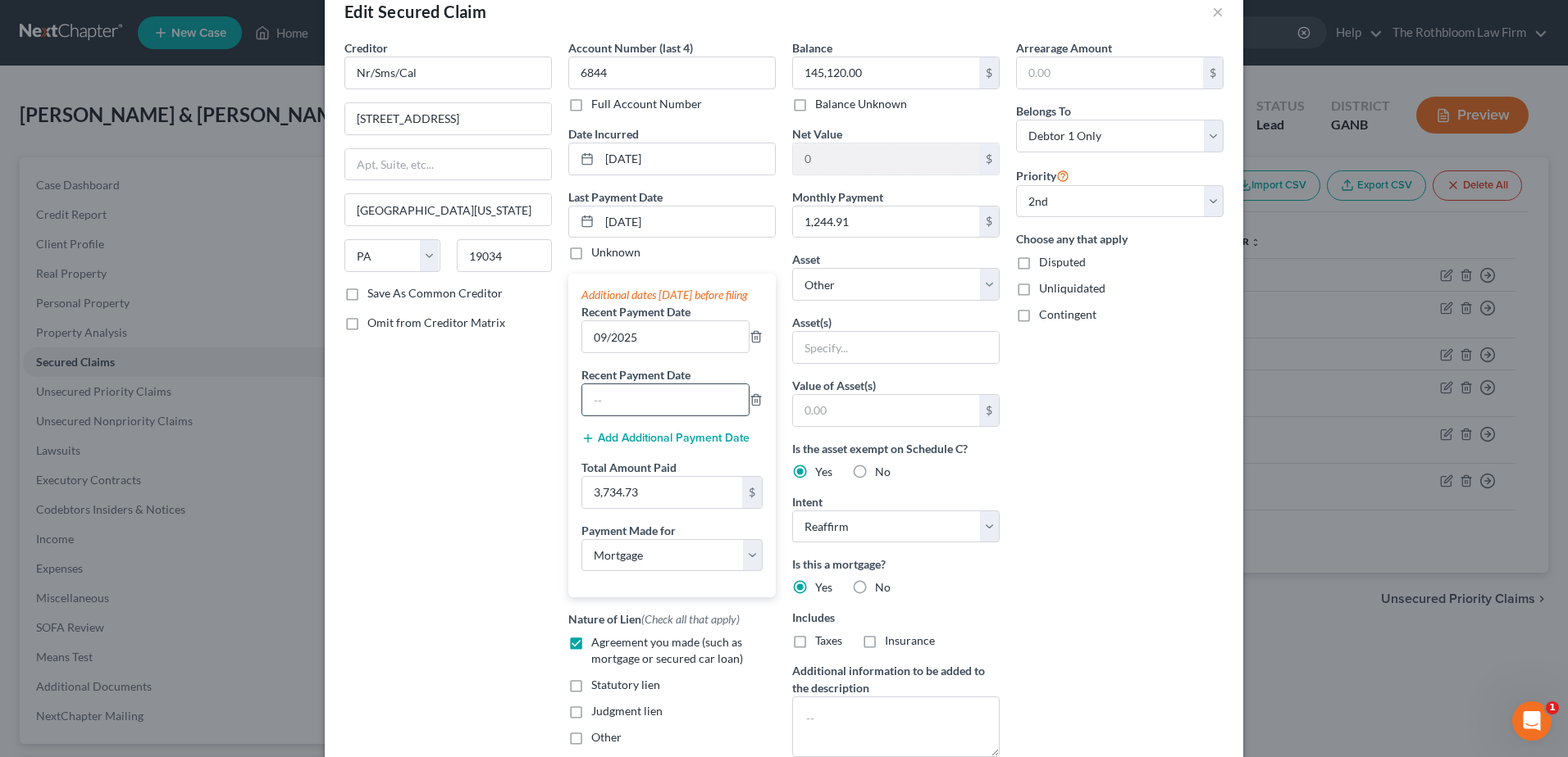
click at [611, 415] on input "text" at bounding box center [665, 400] width 166 height 32
type input "08/2025"
click at [973, 292] on select "Select Other Multiple Assets [STREET_ADDRESS] - $0.0 2026 ? ? - $0.0 Collectibl…" at bounding box center [895, 284] width 208 height 32
select select "2"
click at [792, 268] on select "Select Other Multiple Assets [STREET_ADDRESS] - $0.0 2026 ? ? - $0.0 Collectibl…" at bounding box center [895, 284] width 208 height 32
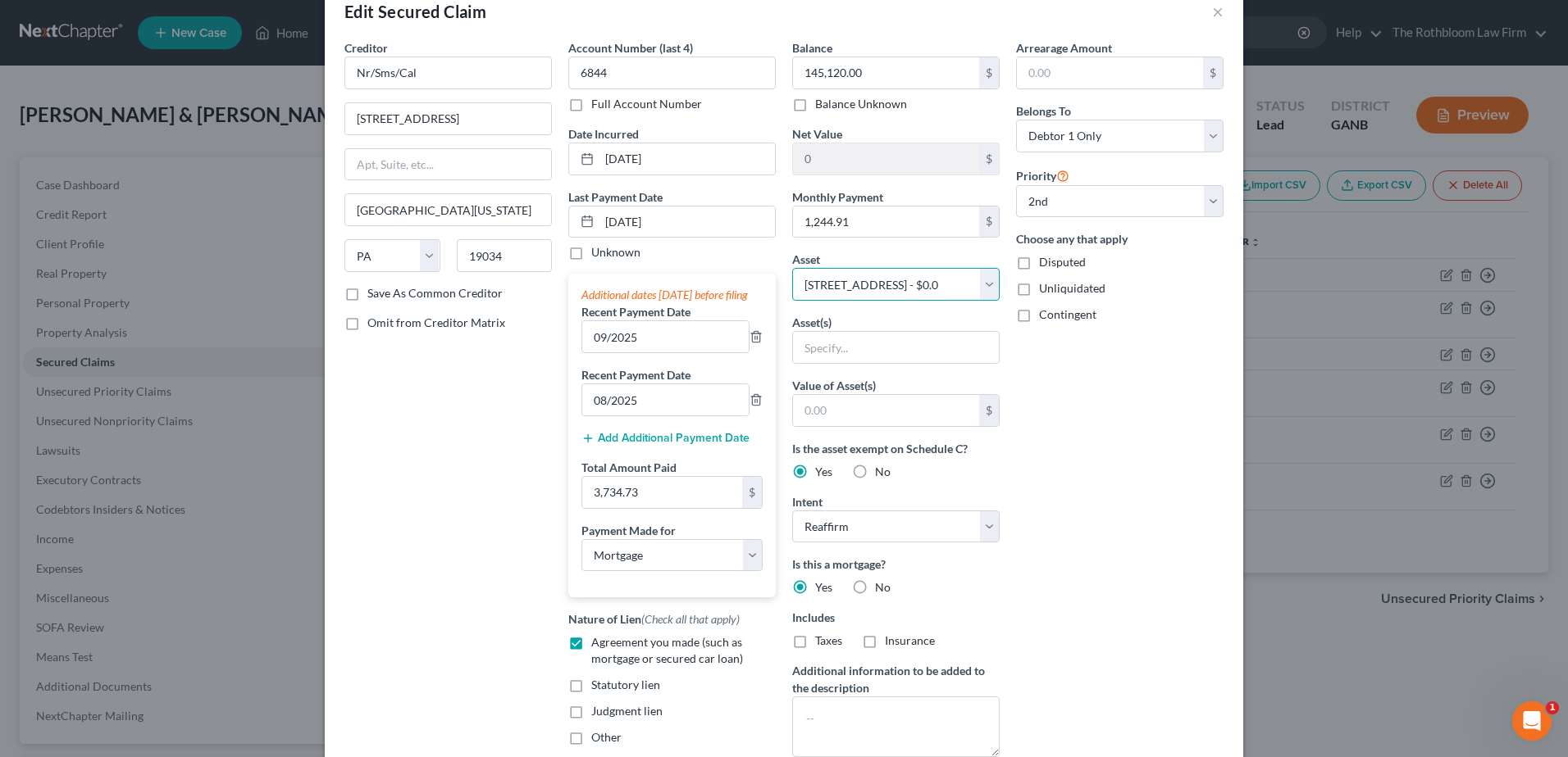
select select "0"
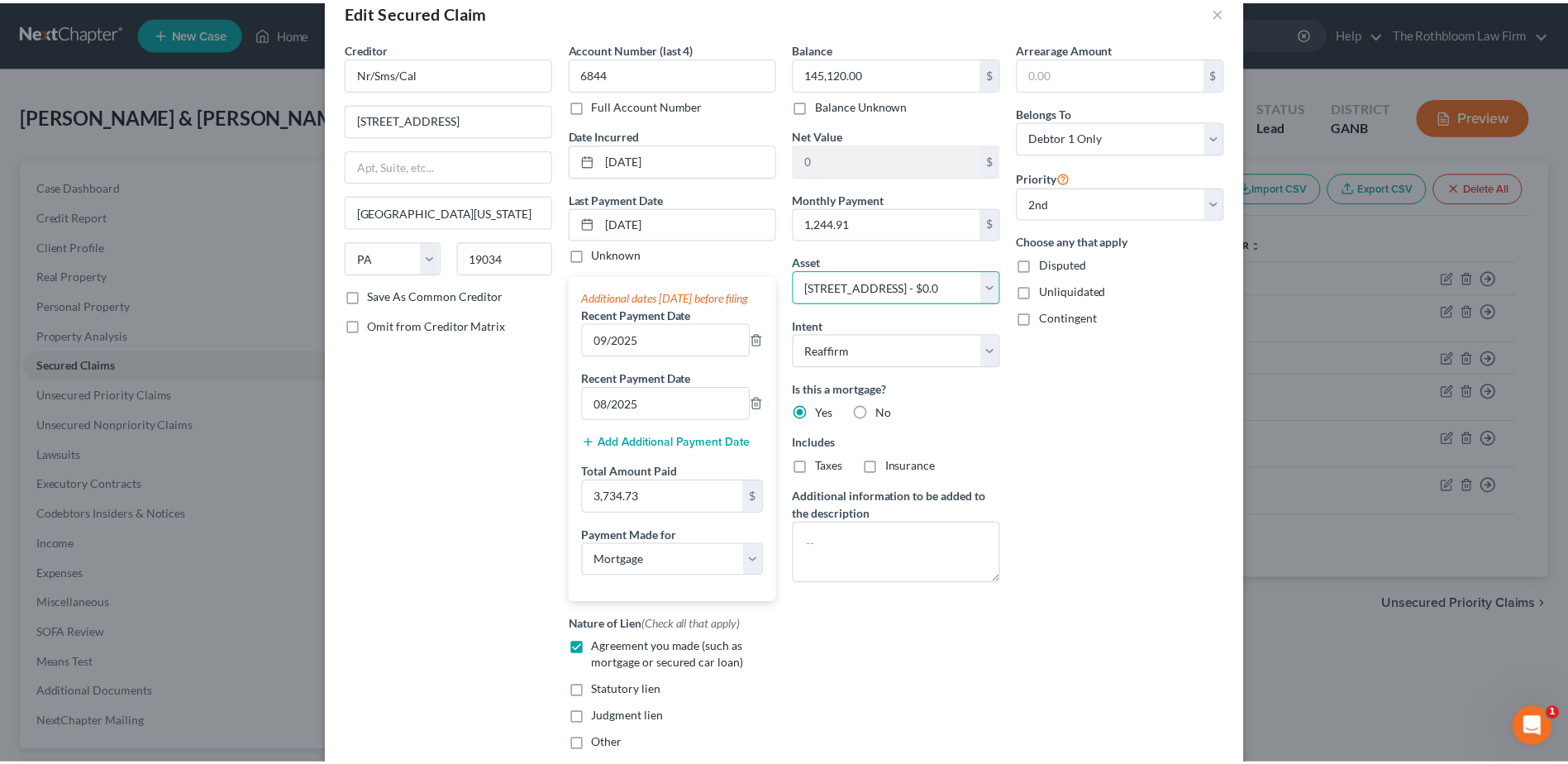
scroll to position [207, 0]
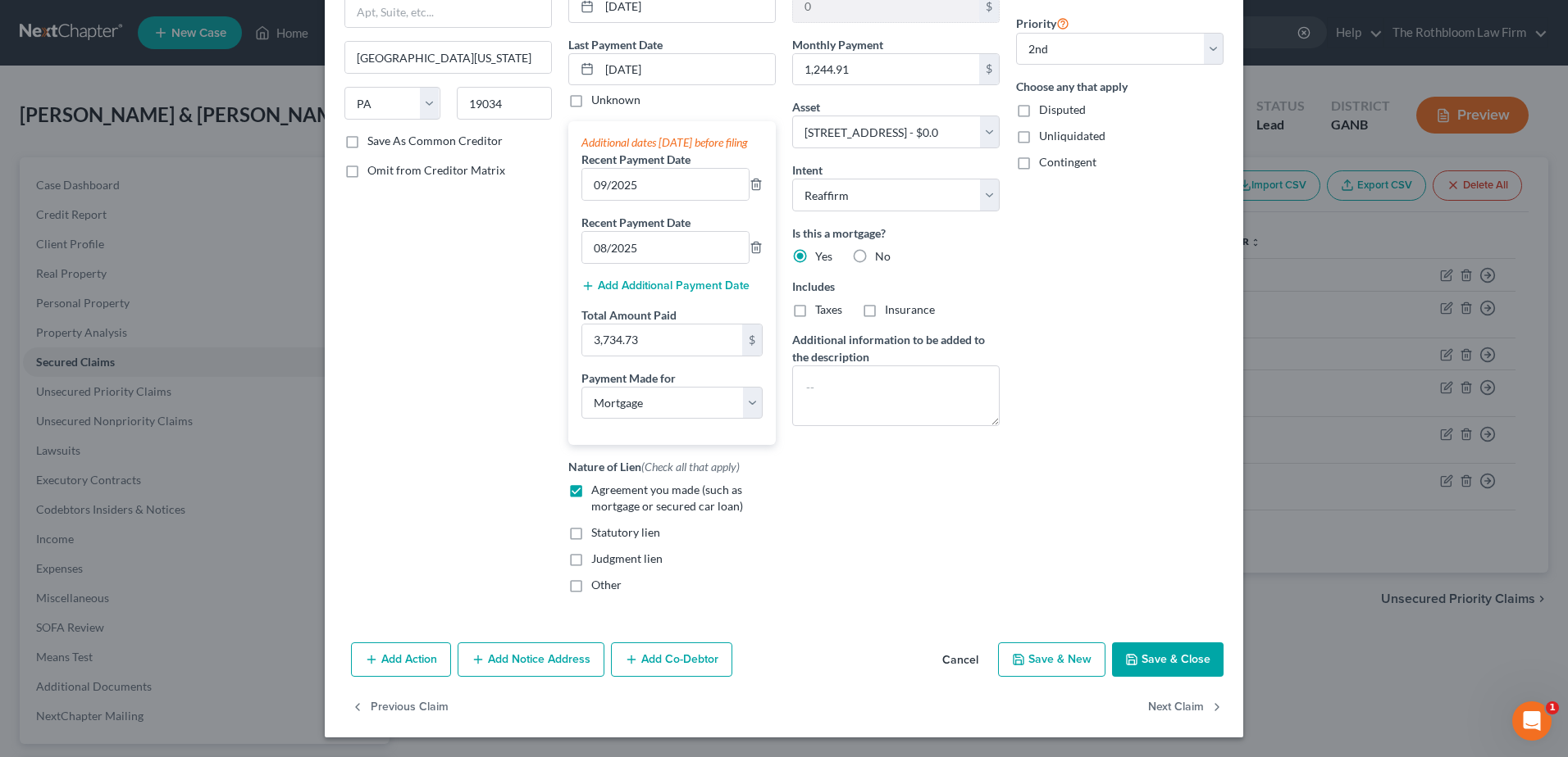
click at [1171, 660] on button "Save & Close" at bounding box center [1167, 660] width 111 height 34
select select
select select "1"
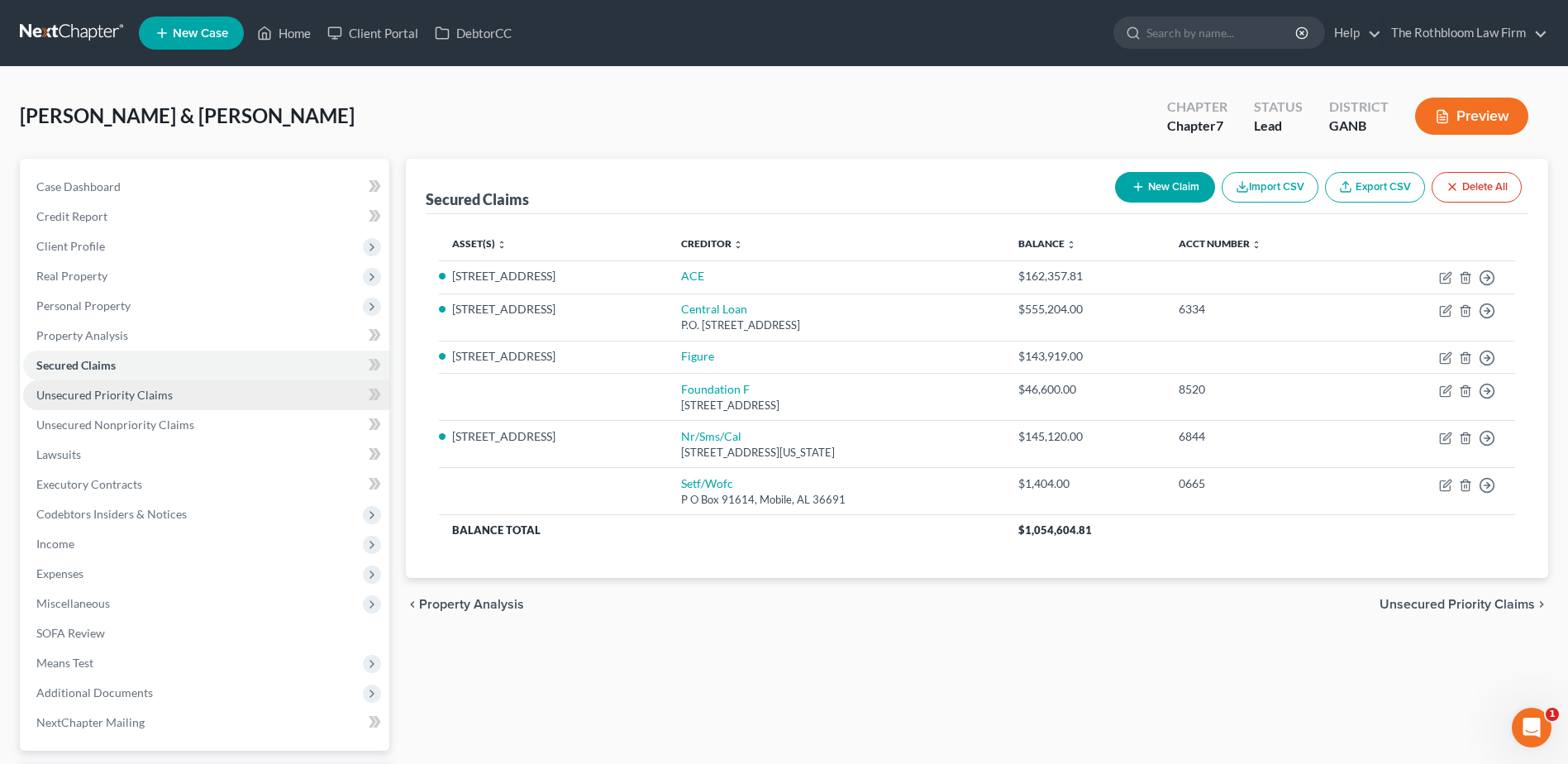
click at [140, 398] on span "Unsecured Priority Claims" at bounding box center [104, 394] width 136 height 14
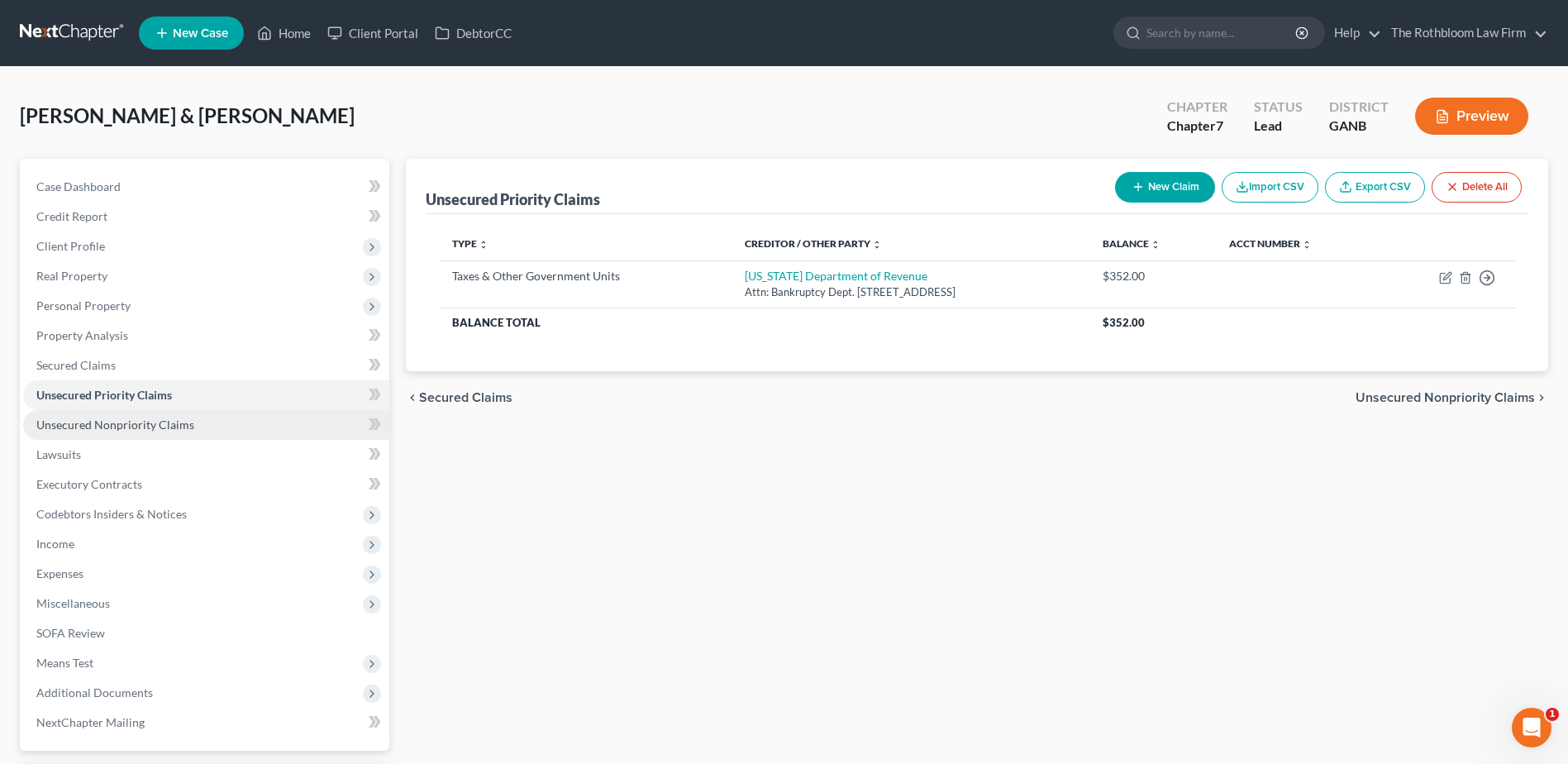
click at [137, 430] on span "Unsecured Nonpriority Claims" at bounding box center [115, 424] width 158 height 14
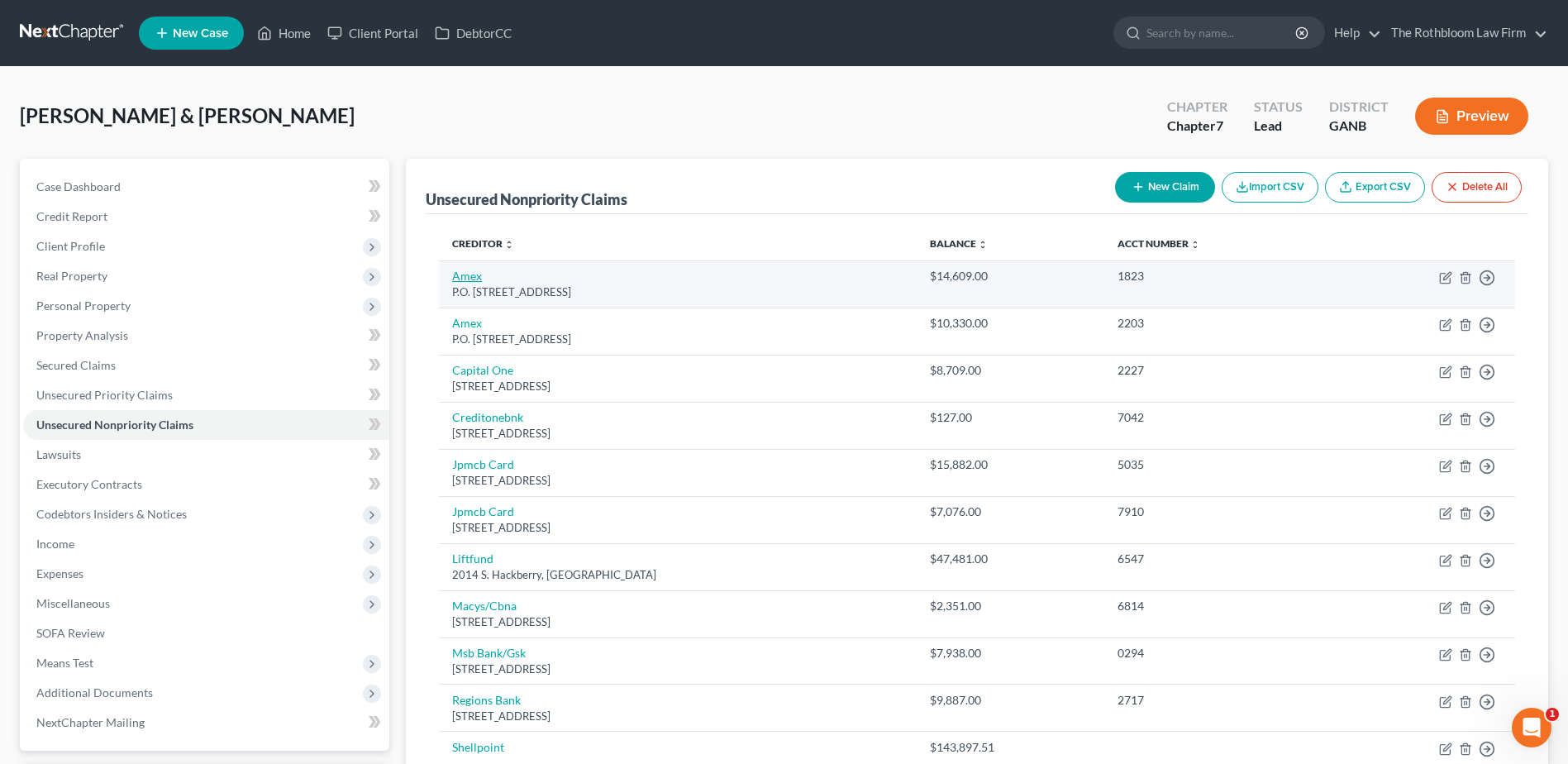
click at [457, 274] on link "Amex" at bounding box center [467, 276] width 30 height 14
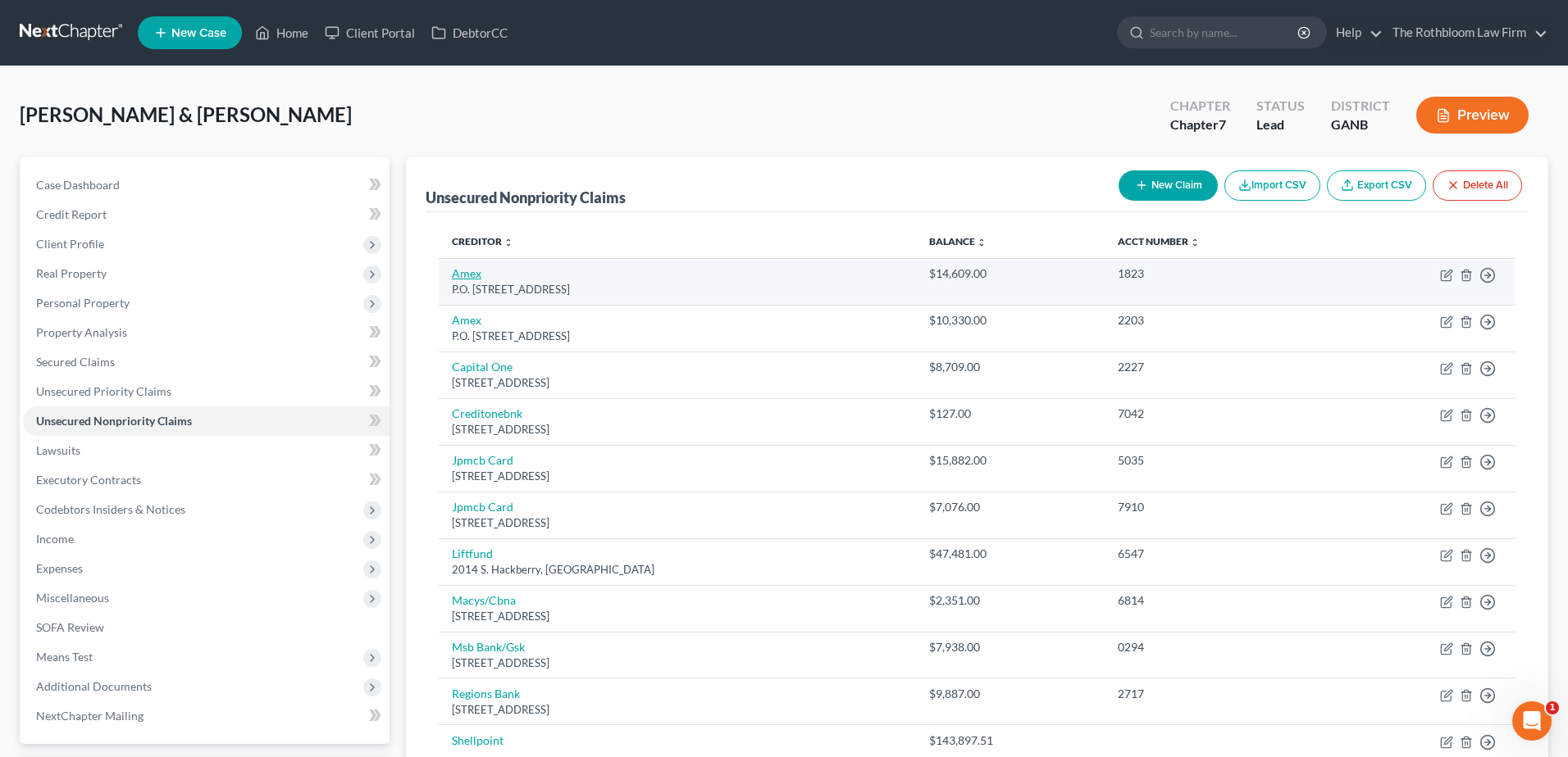
select select "45"
select select "2"
select select "0"
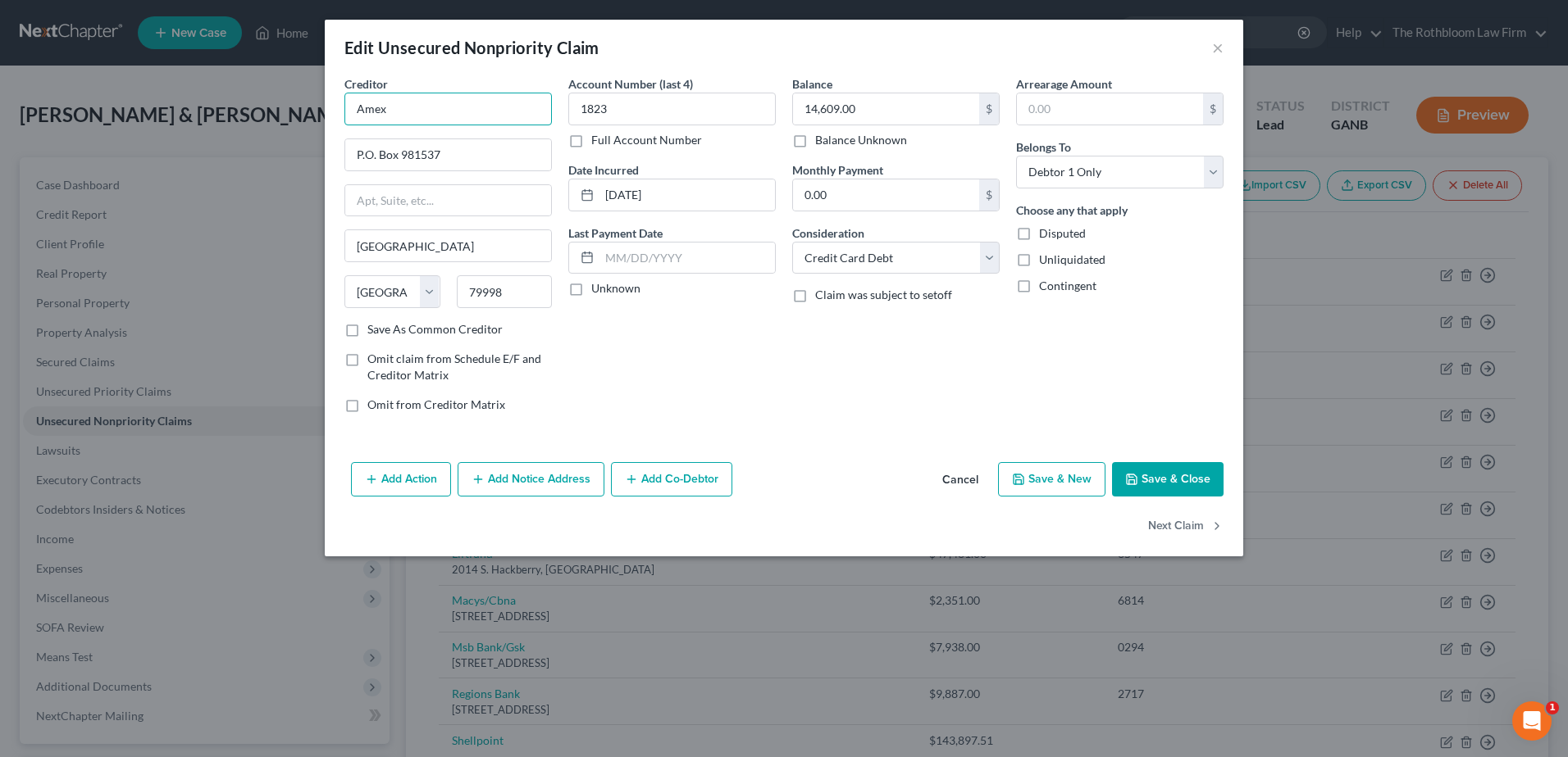
click at [384, 109] on input "Amex" at bounding box center [448, 108] width 208 height 32
type input "American Express"
click at [1178, 479] on button "Save & Close" at bounding box center [1167, 479] width 111 height 34
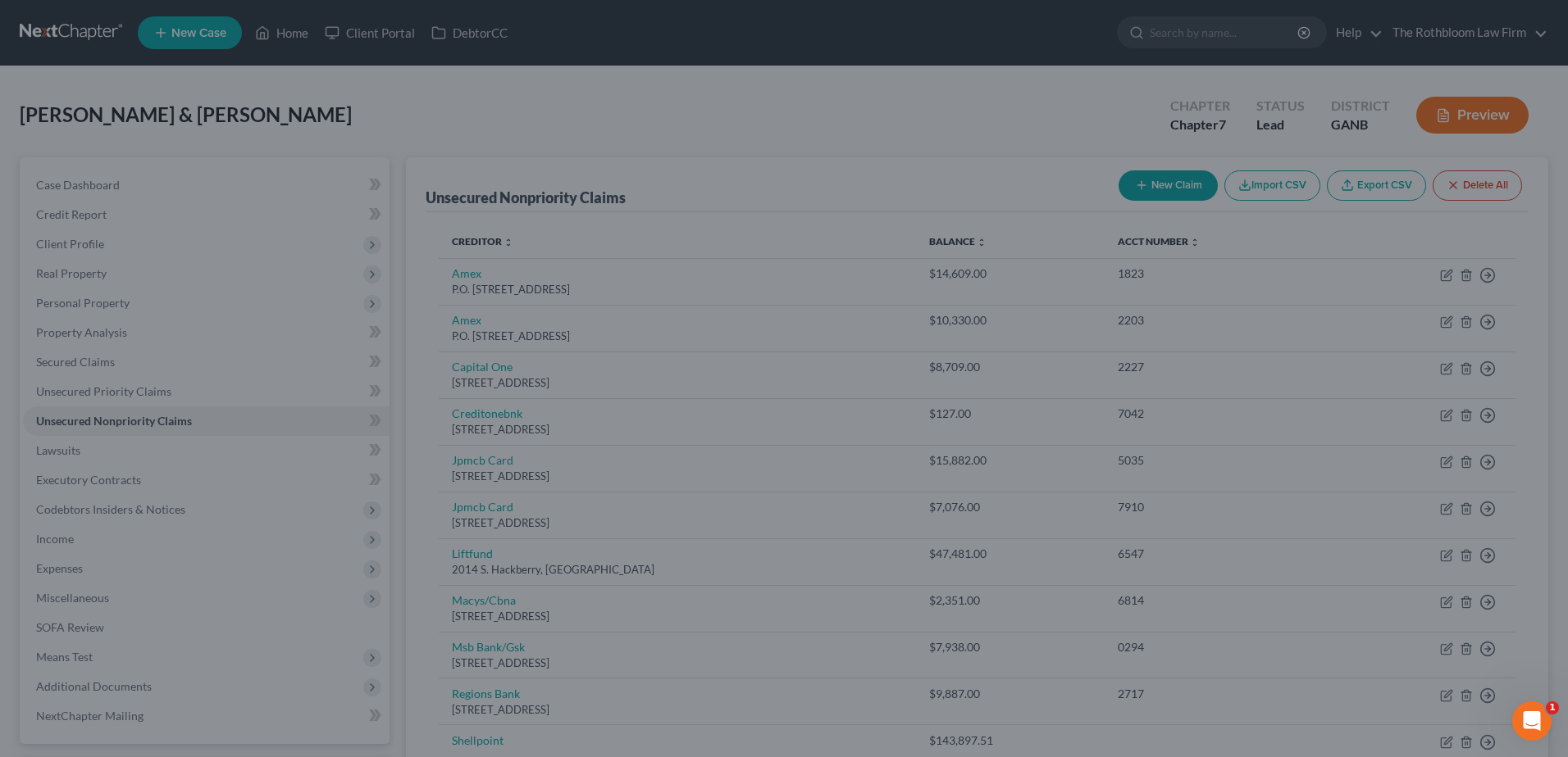
type input "0"
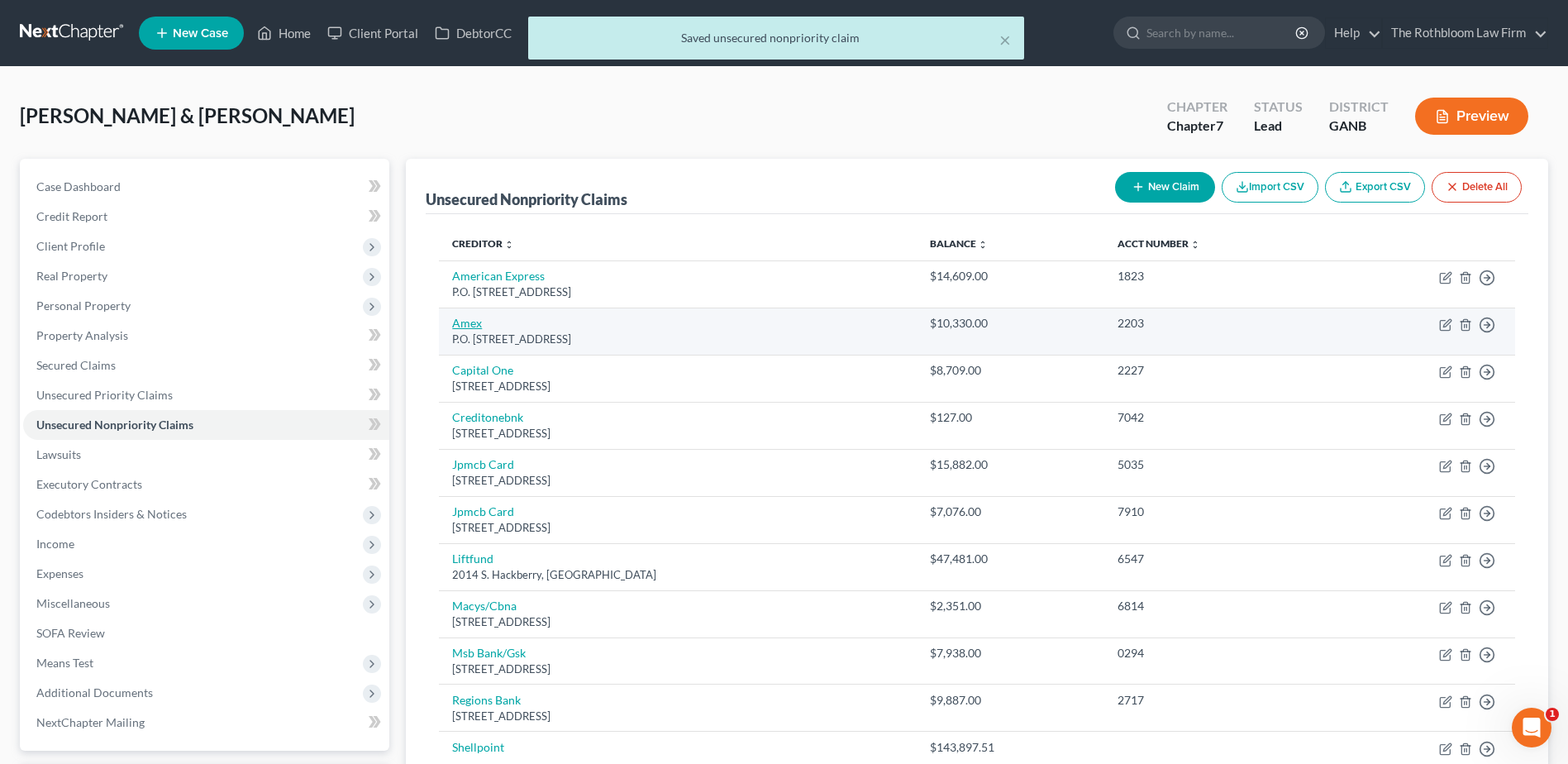
click at [463, 323] on link "Amex" at bounding box center [467, 323] width 30 height 14
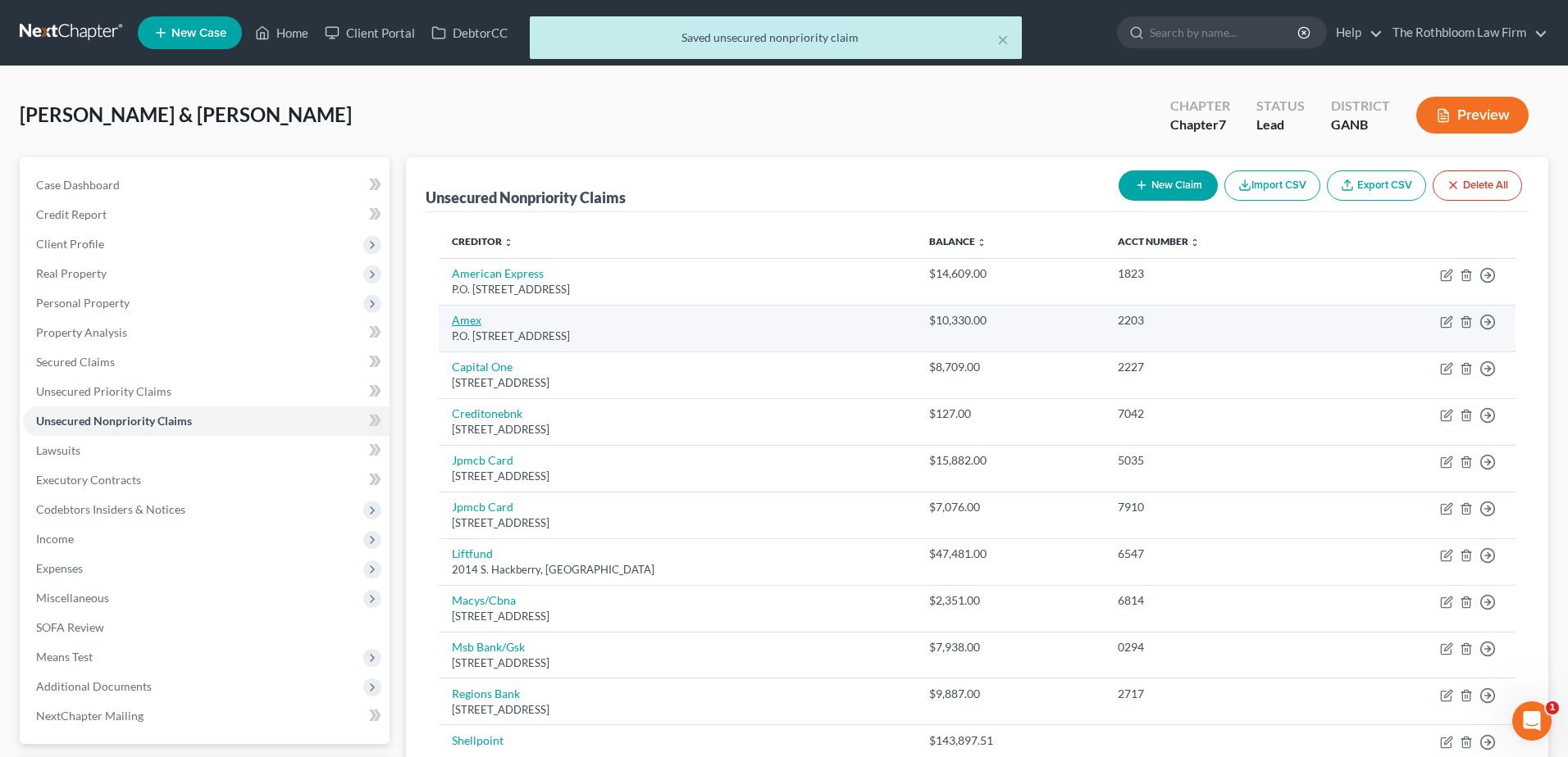
select select "45"
select select "2"
select select "1"
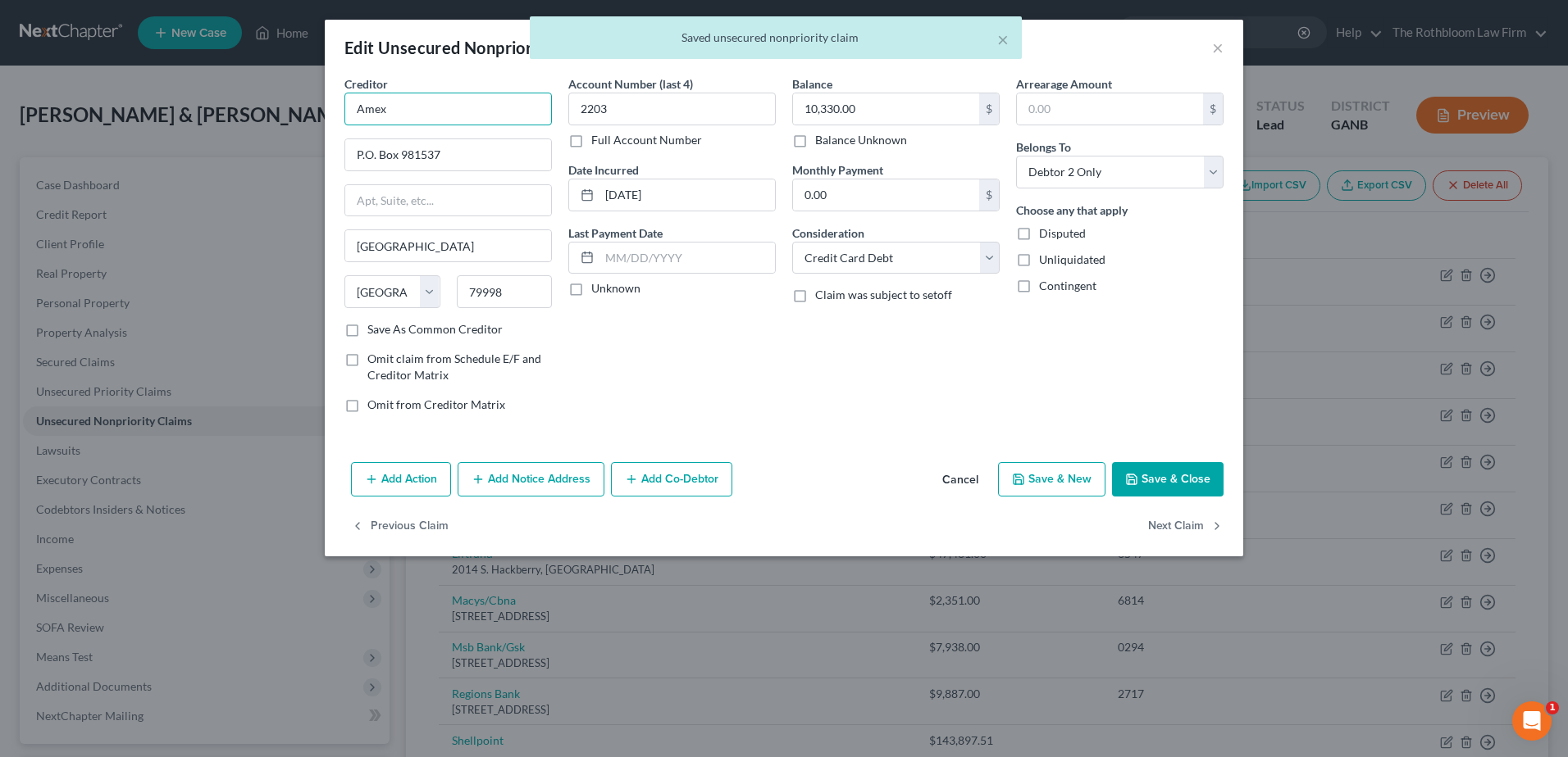
click at [396, 105] on input "Amex" at bounding box center [448, 108] width 208 height 32
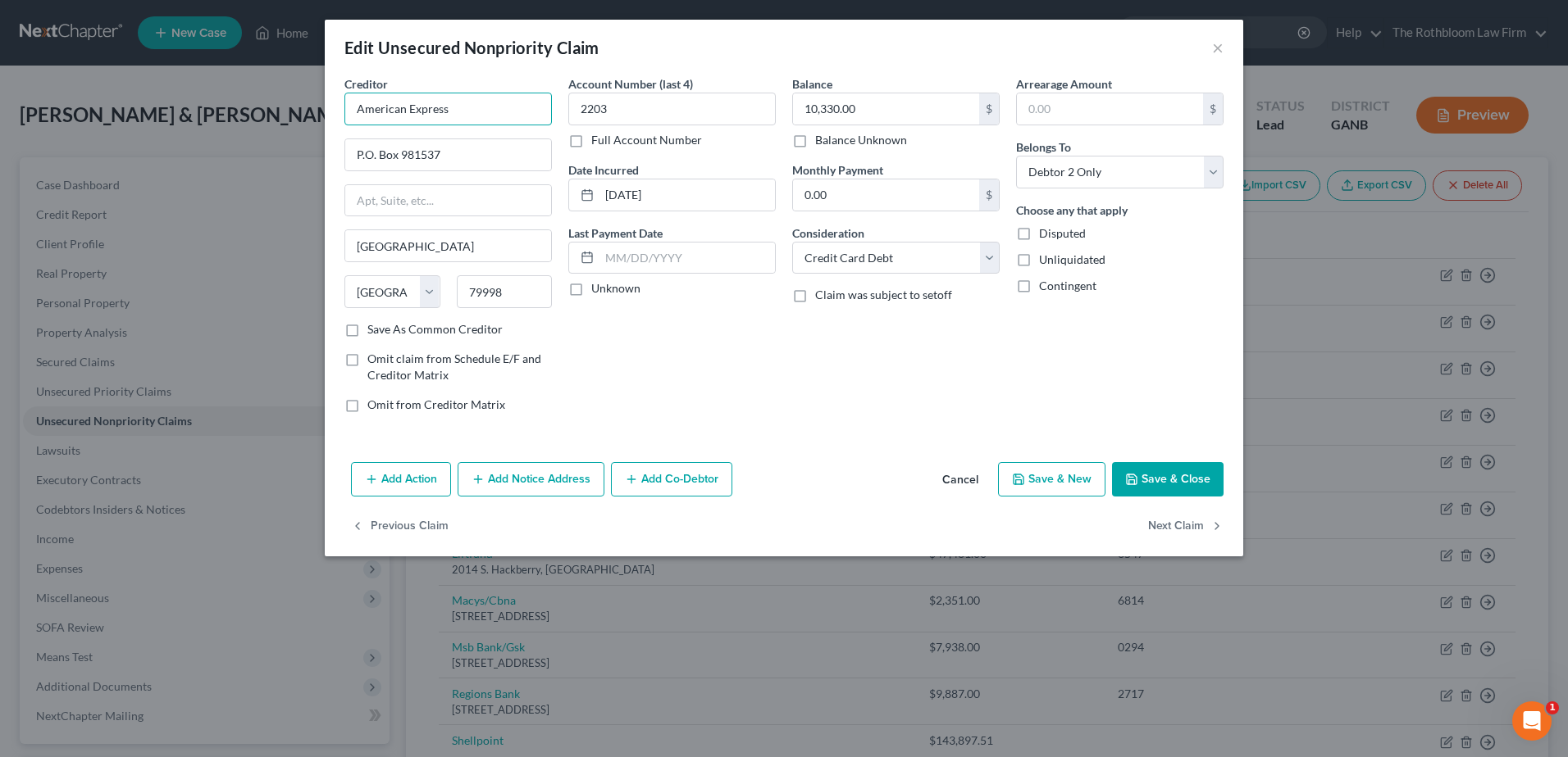
type input "American Express"
click at [1183, 471] on button "Save & Close" at bounding box center [1167, 479] width 111 height 34
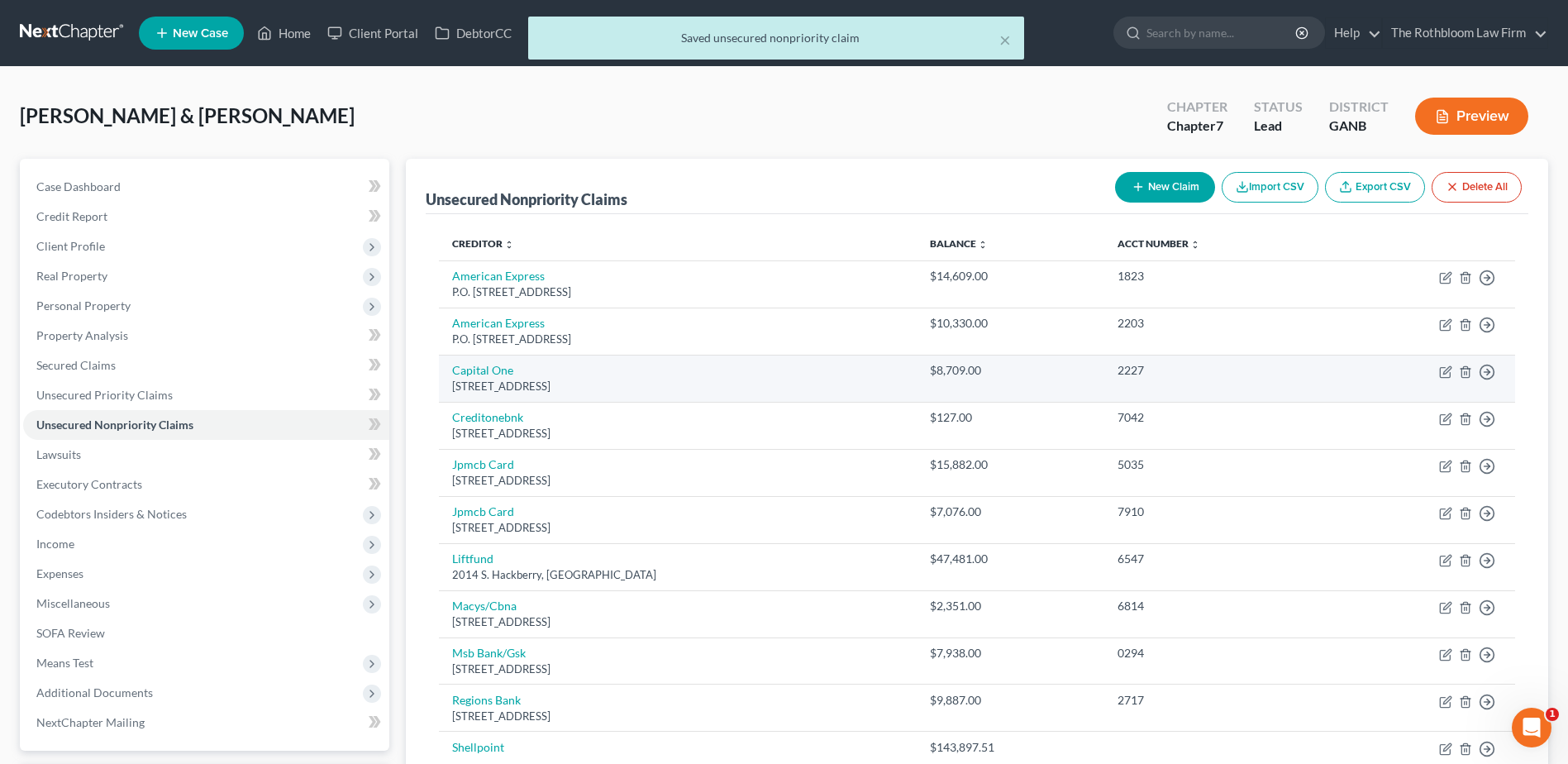
click at [478, 379] on div "[STREET_ADDRESS]" at bounding box center [677, 386] width 451 height 16
click at [477, 369] on link "Capital One" at bounding box center [483, 371] width 62 height 14
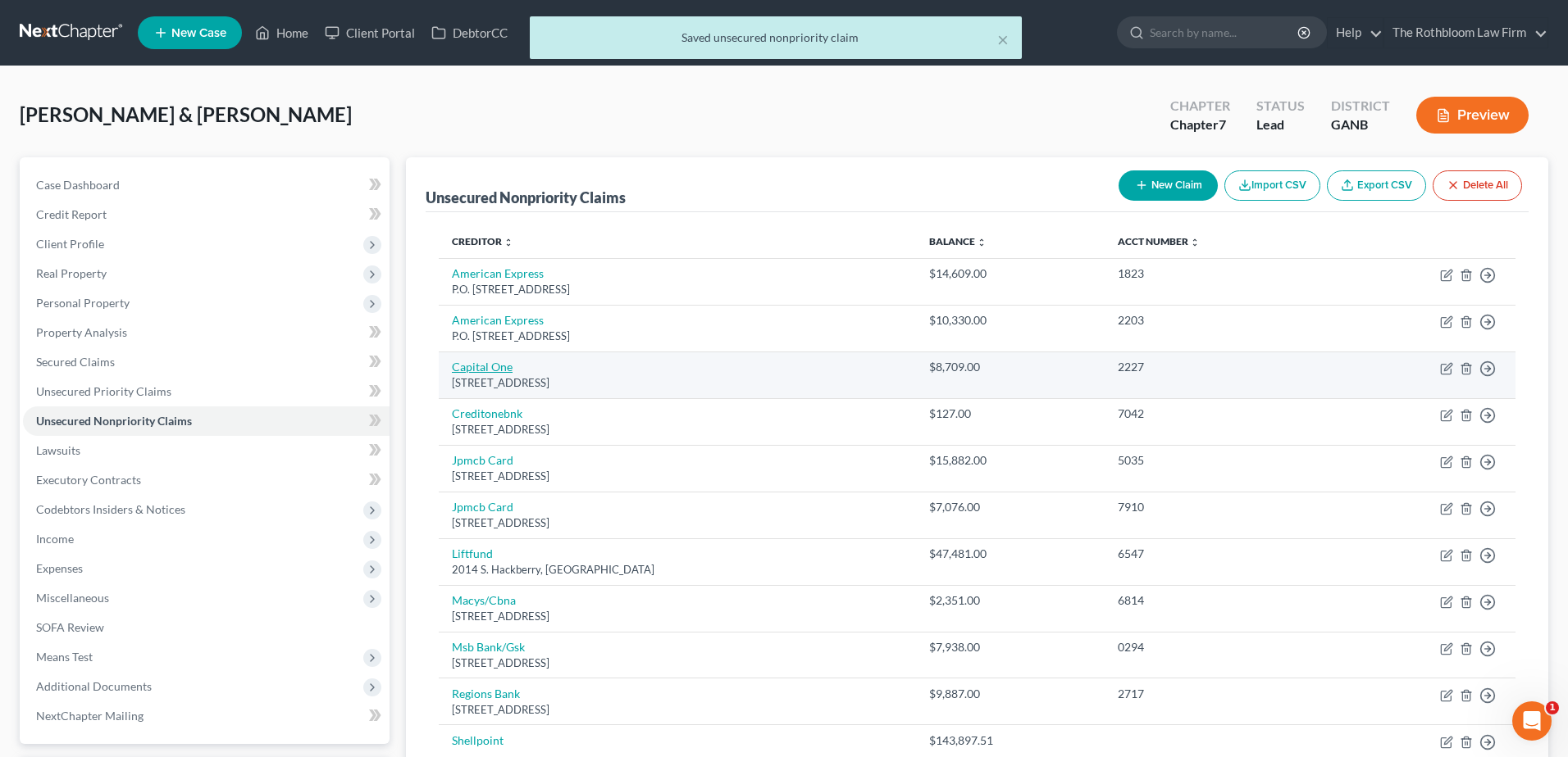
select select "46"
select select "2"
select select "0"
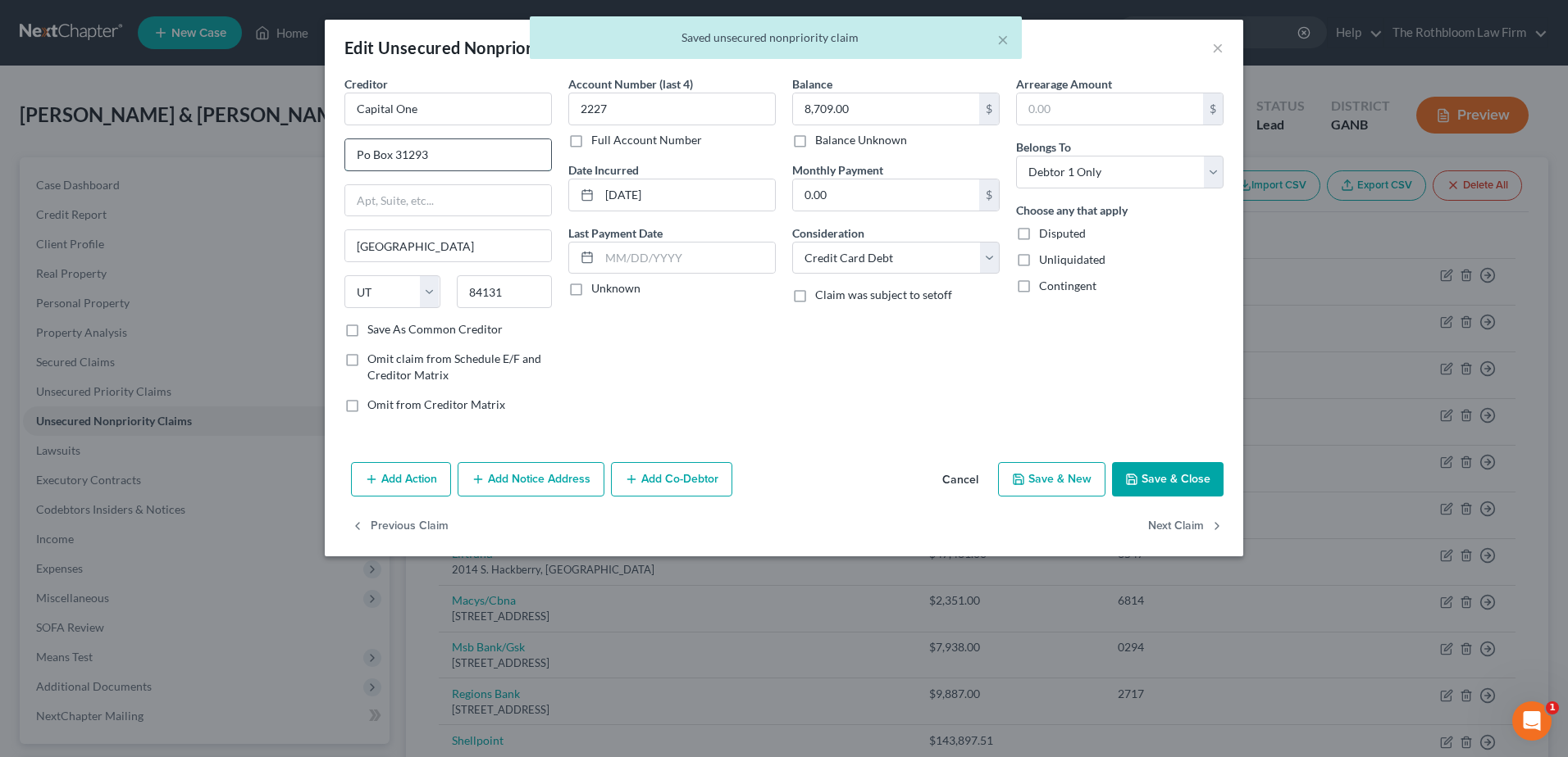
click at [365, 158] on input "Po Box 31293" at bounding box center [448, 156] width 206 height 32
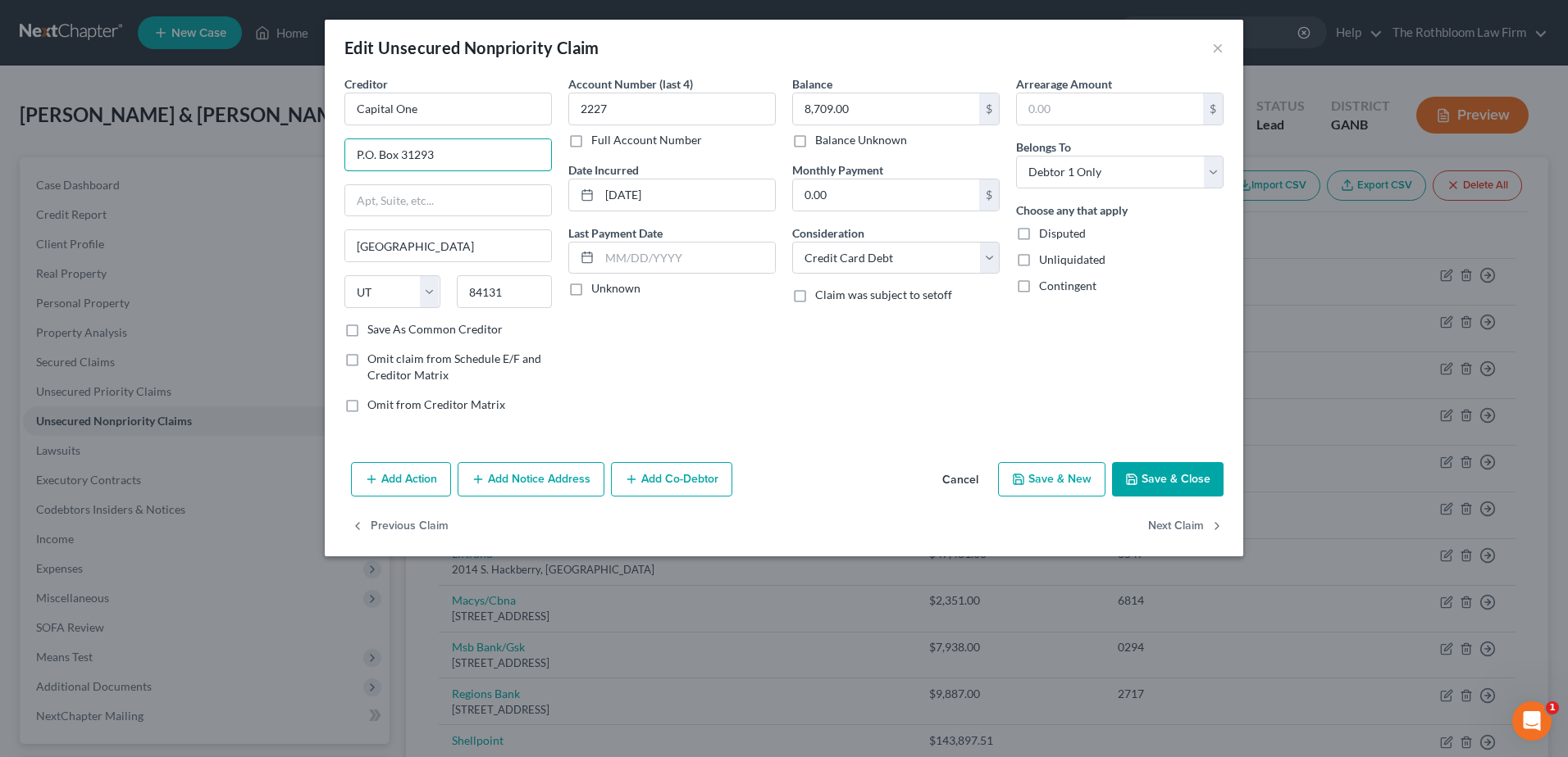
type input "P.O. Box 31293"
click at [1173, 470] on button "Save & Close" at bounding box center [1167, 479] width 111 height 34
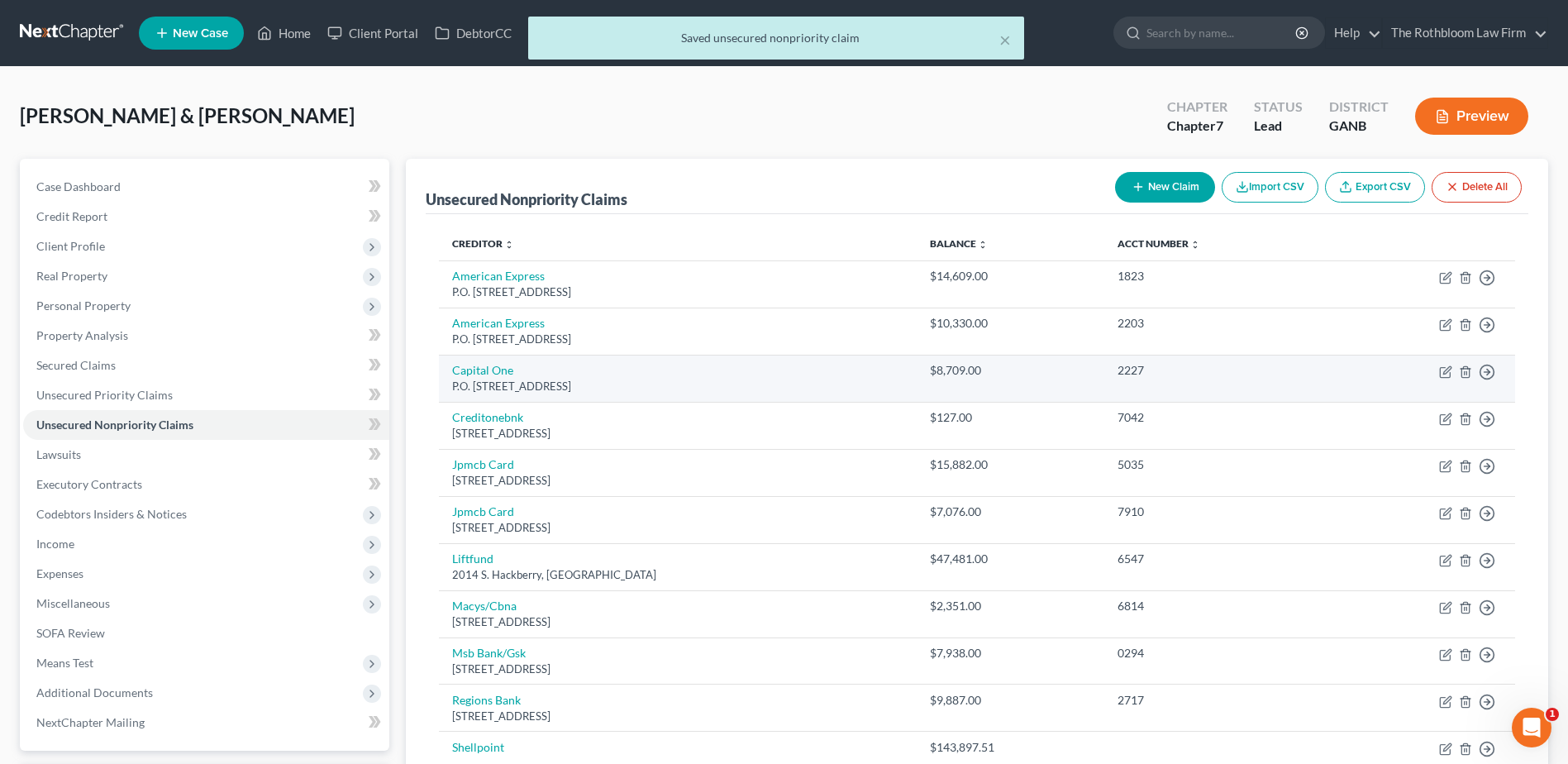
scroll to position [82, 0]
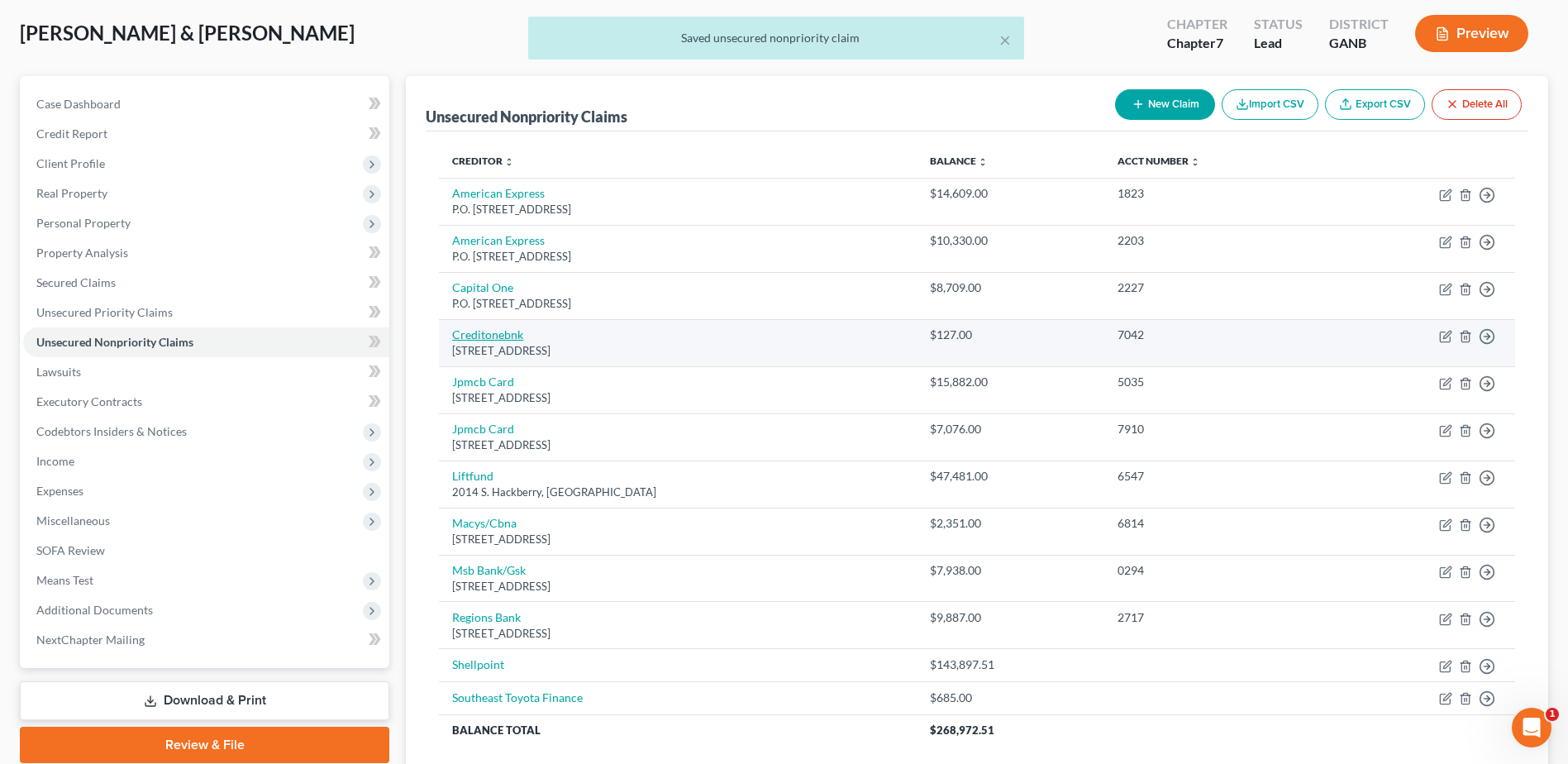
click at [489, 331] on link "Creditonebnk" at bounding box center [488, 335] width 71 height 14
select select "31"
select select "2"
select select "1"
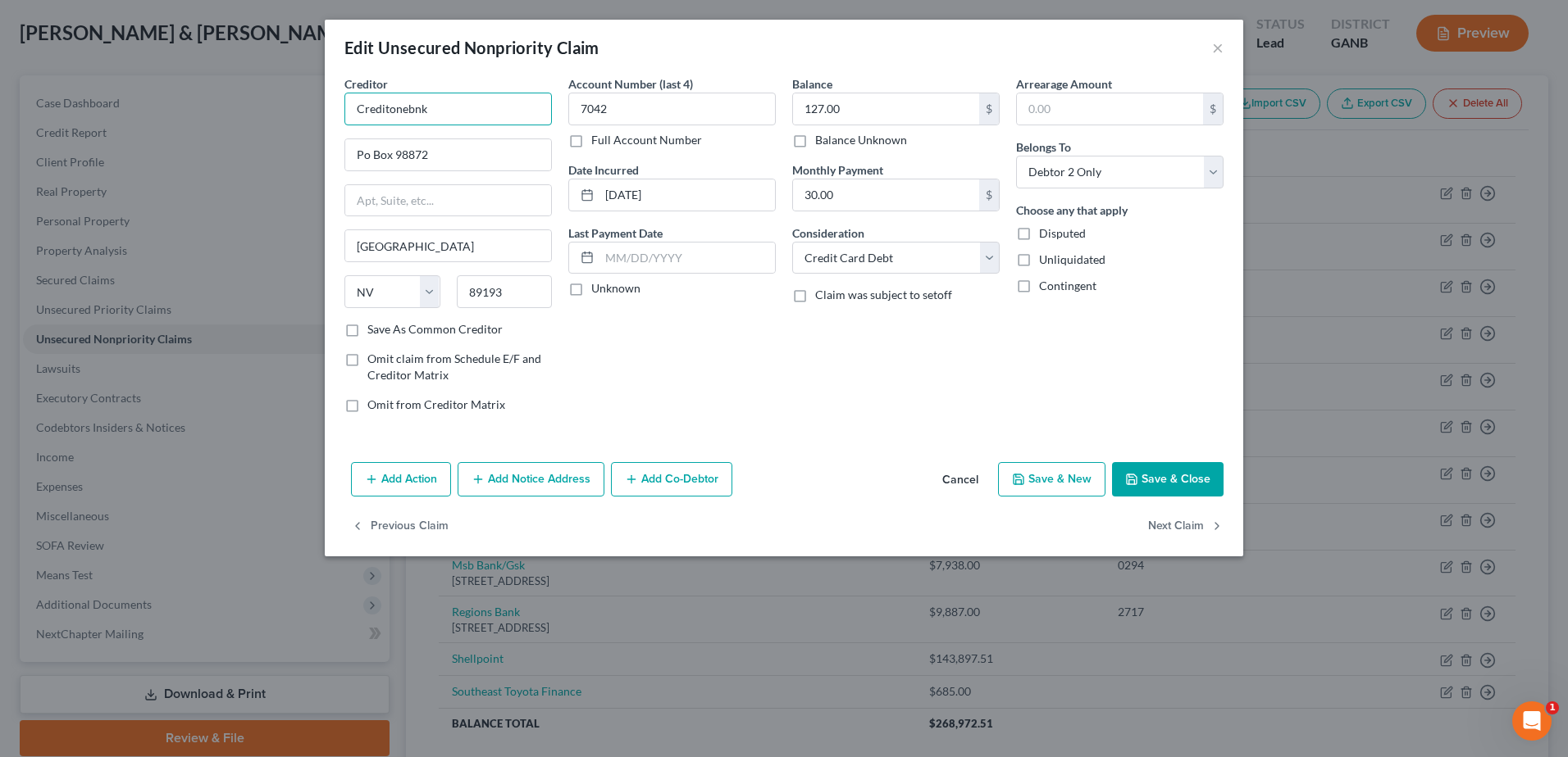
drag, startPoint x: 392, startPoint y: 105, endPoint x: 452, endPoint y: 108, distance: 60.1
click at [452, 108] on input "Creditonebnk" at bounding box center [448, 108] width 208 height 32
type input "Credit One"
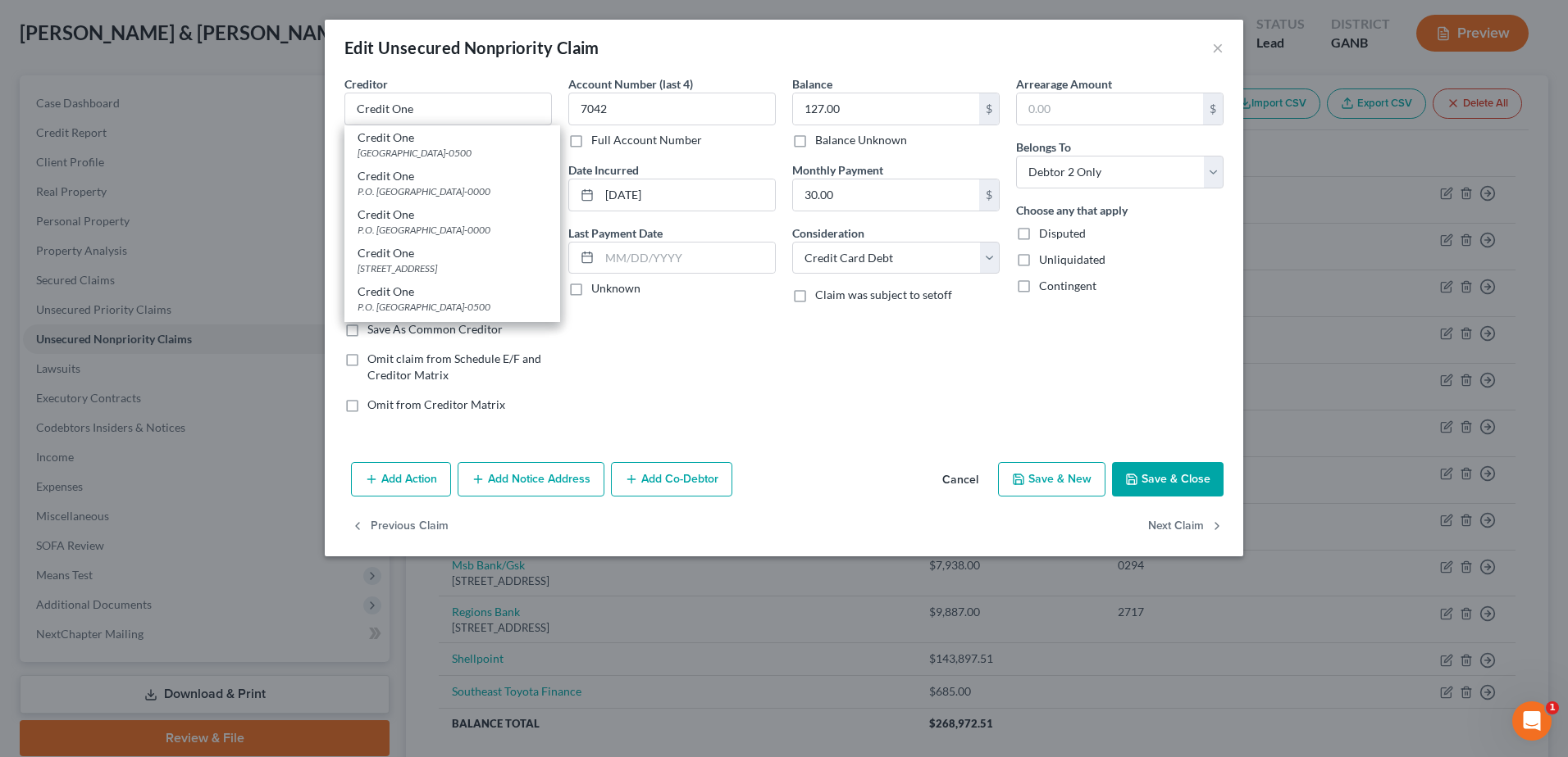
click at [365, 154] on div "[GEOGRAPHIC_DATA]-0500" at bounding box center [452, 153] width 189 height 14
type input "PO Box 60500"
type input "City Of Industry"
select select "4"
type input "91716-0500"
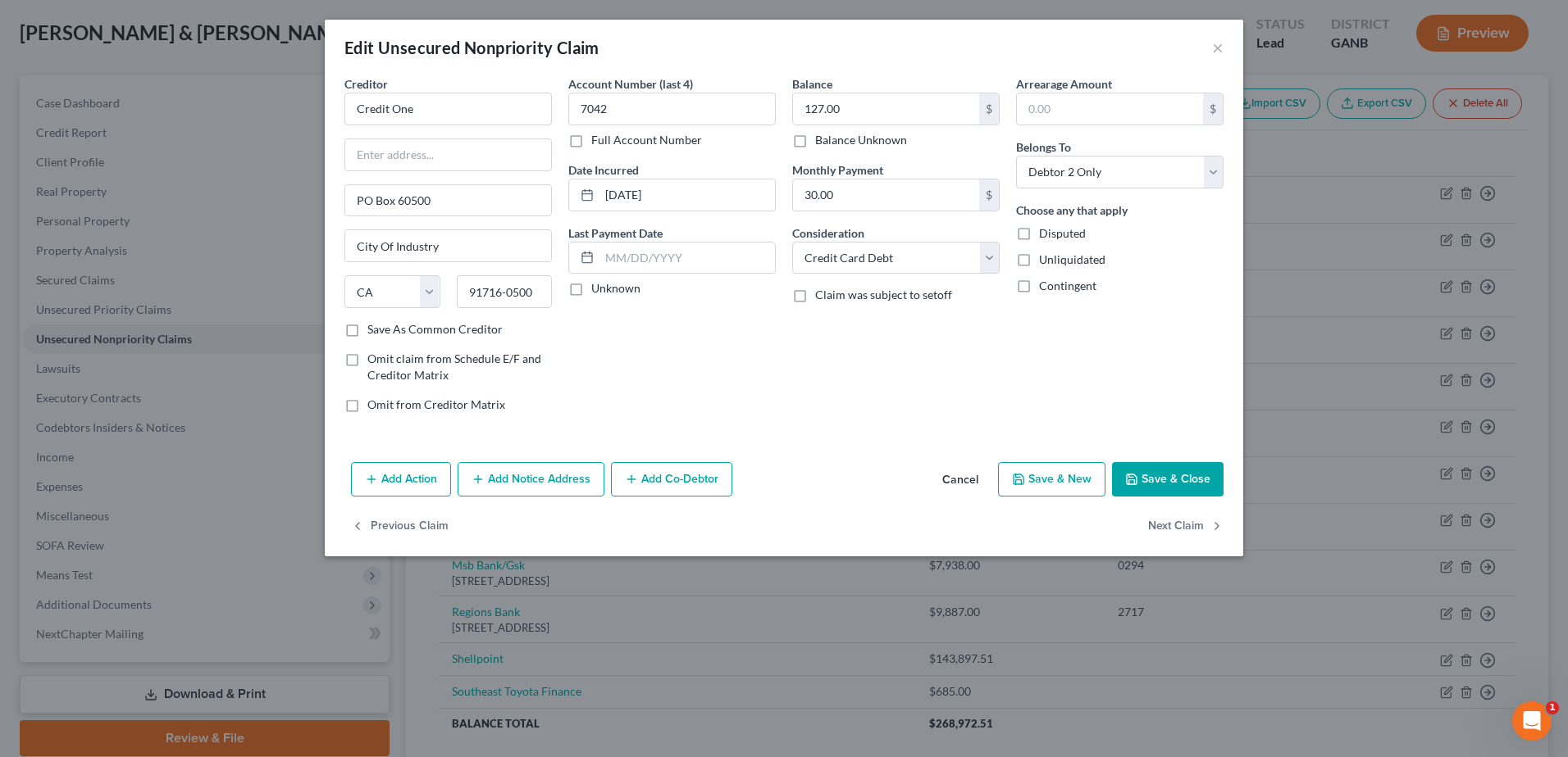
click at [964, 484] on button "Cancel" at bounding box center [959, 479] width 62 height 32
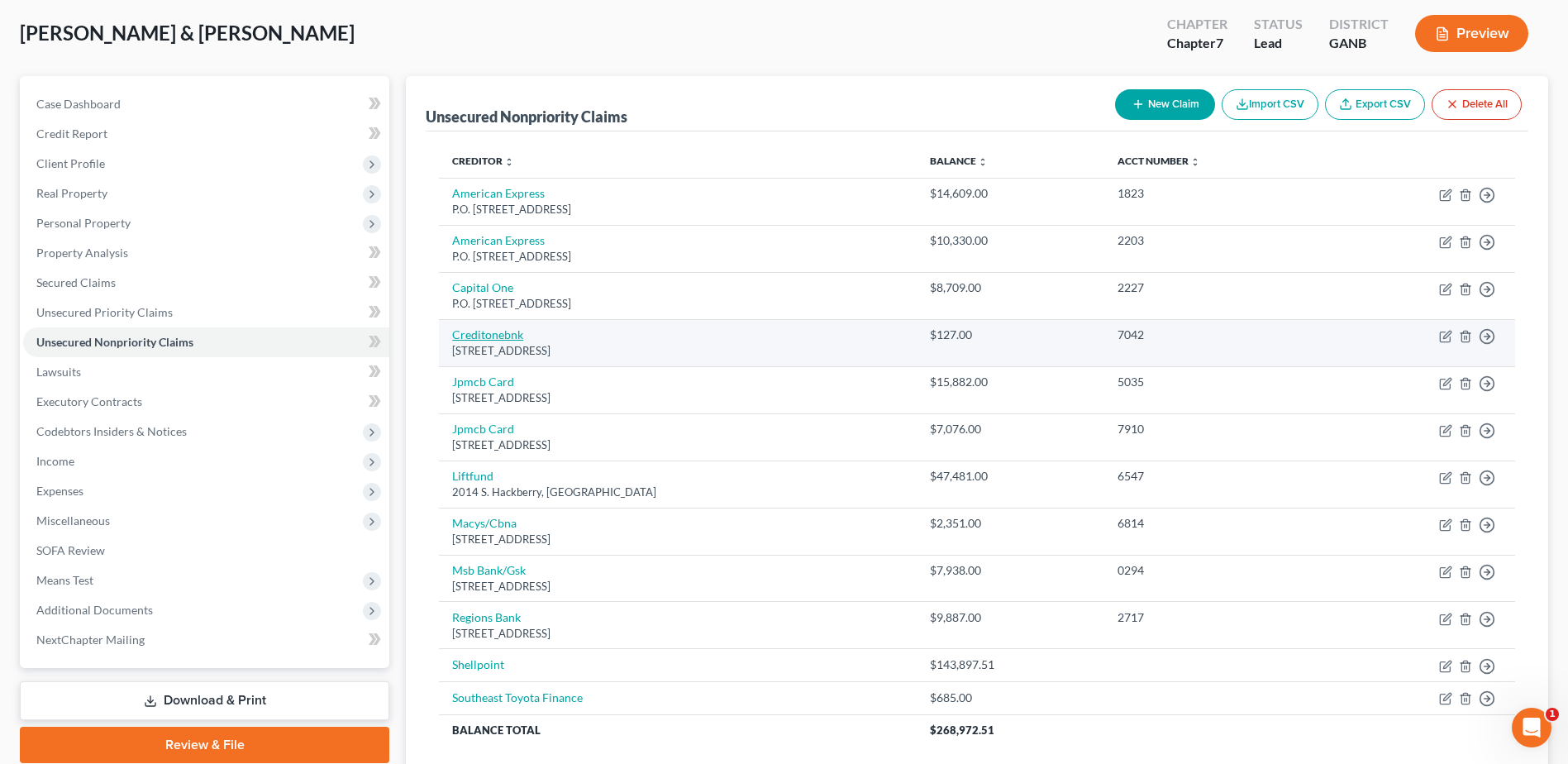
click at [491, 332] on link "Creditonebnk" at bounding box center [488, 335] width 71 height 14
select select "31"
select select "2"
select select "1"
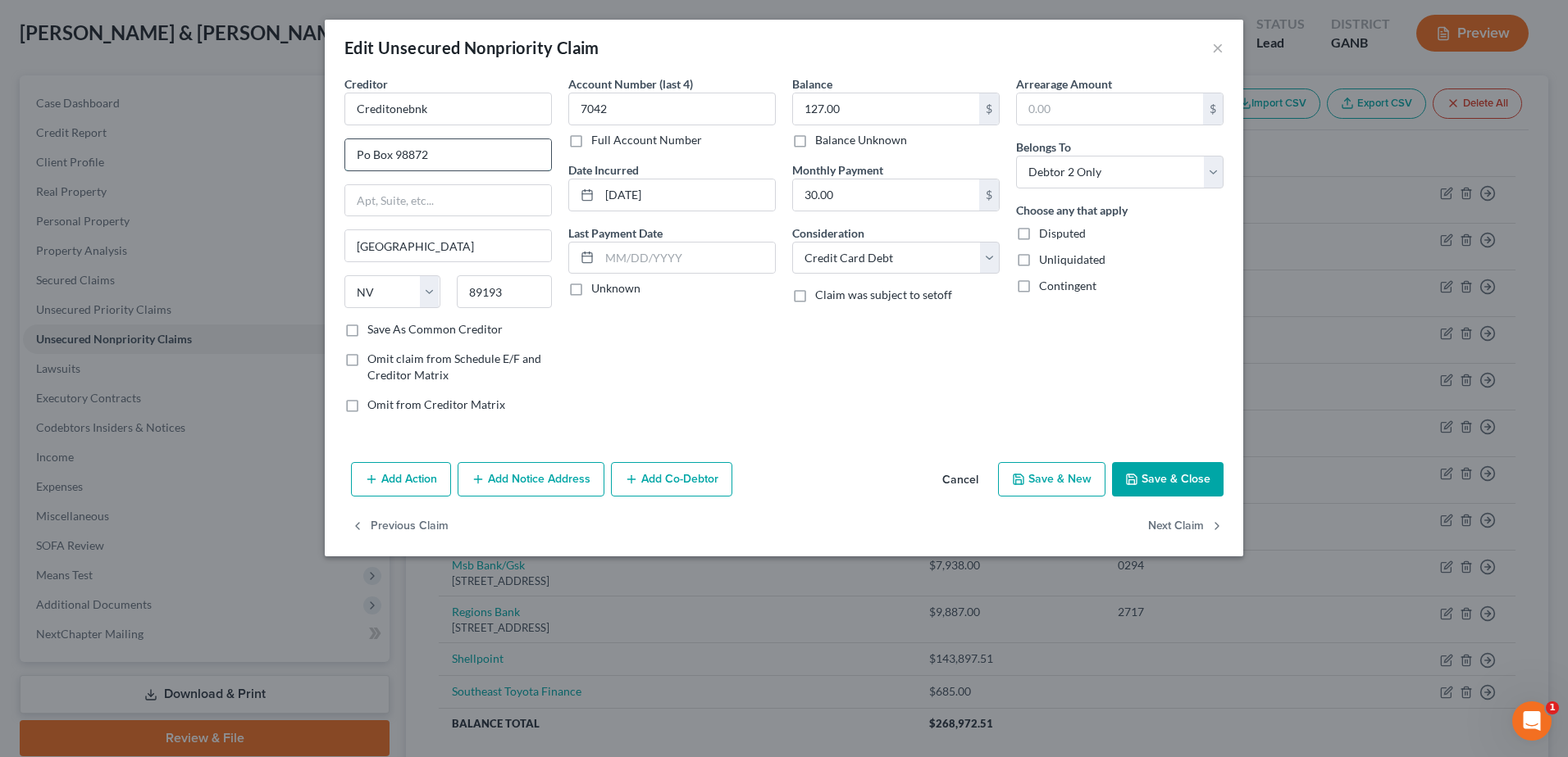
click at [366, 159] on input "Po Box 98872" at bounding box center [448, 156] width 206 height 32
type input "P.O. Box 98872"
drag, startPoint x: 390, startPoint y: 113, endPoint x: 467, endPoint y: 120, distance: 77.3
click at [467, 120] on input "Creditonebnk" at bounding box center [448, 108] width 208 height 32
type input "Credit One"
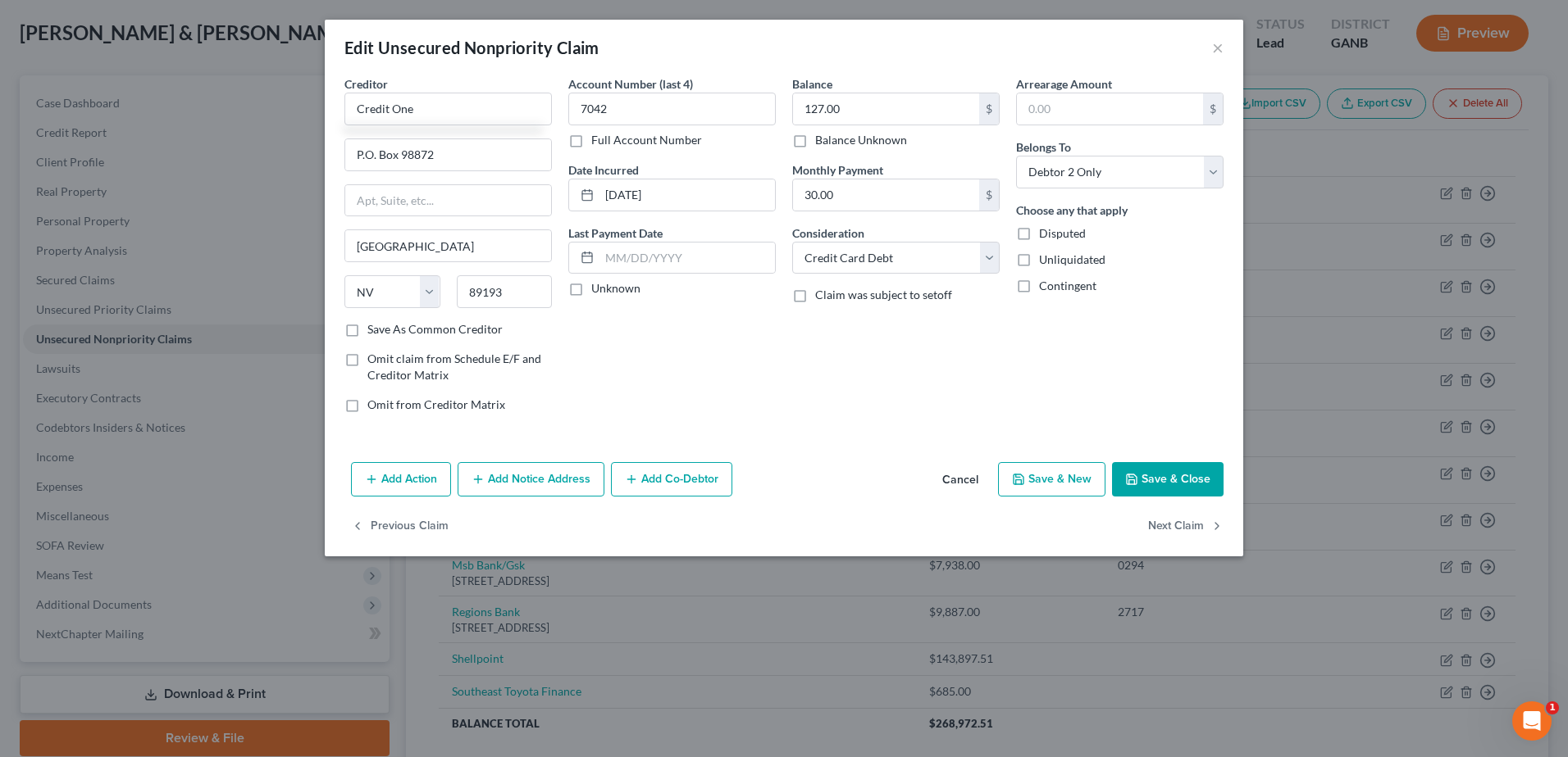
click at [1149, 470] on button "Save & Close" at bounding box center [1167, 479] width 111 height 34
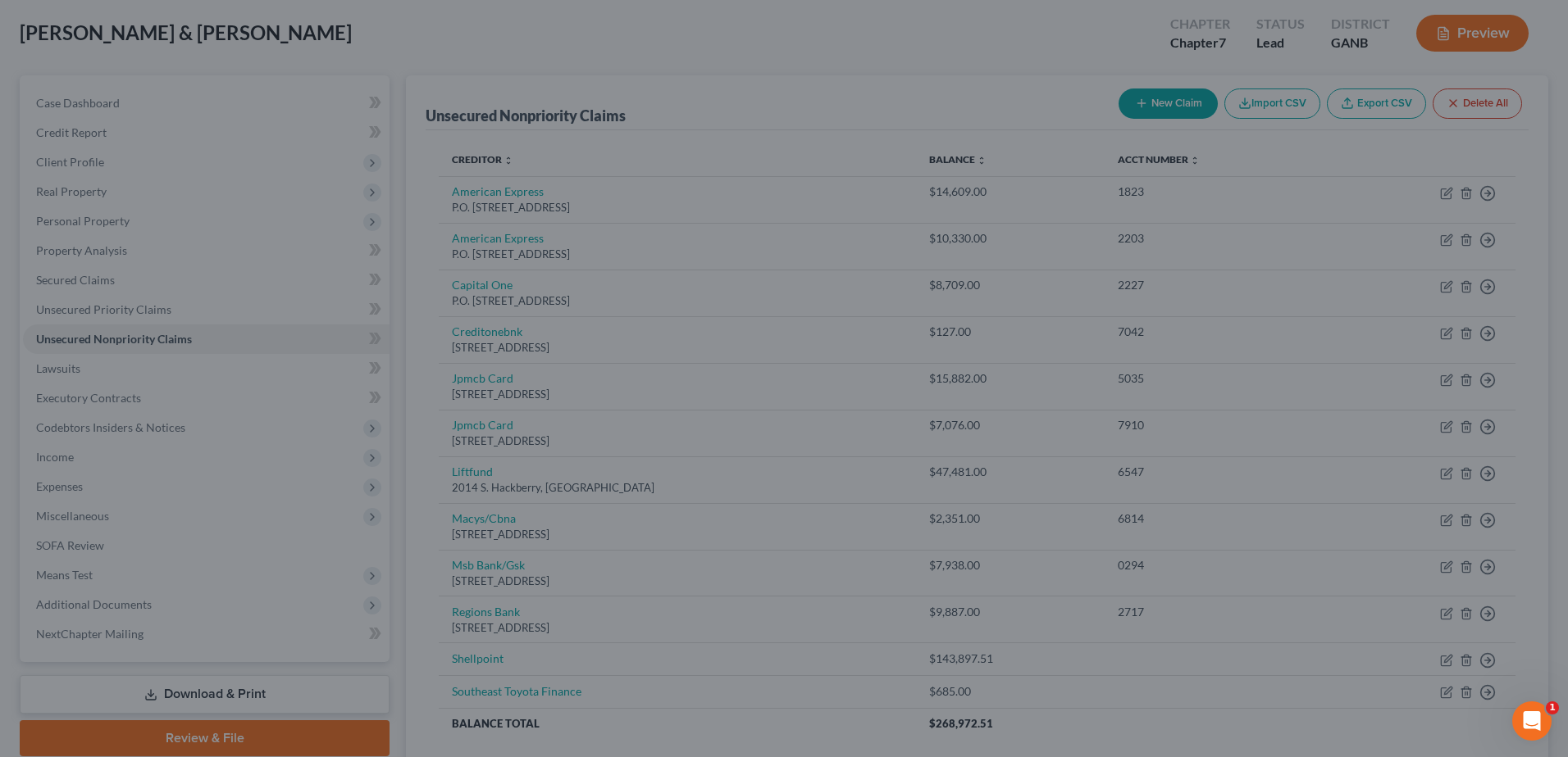
type input "0"
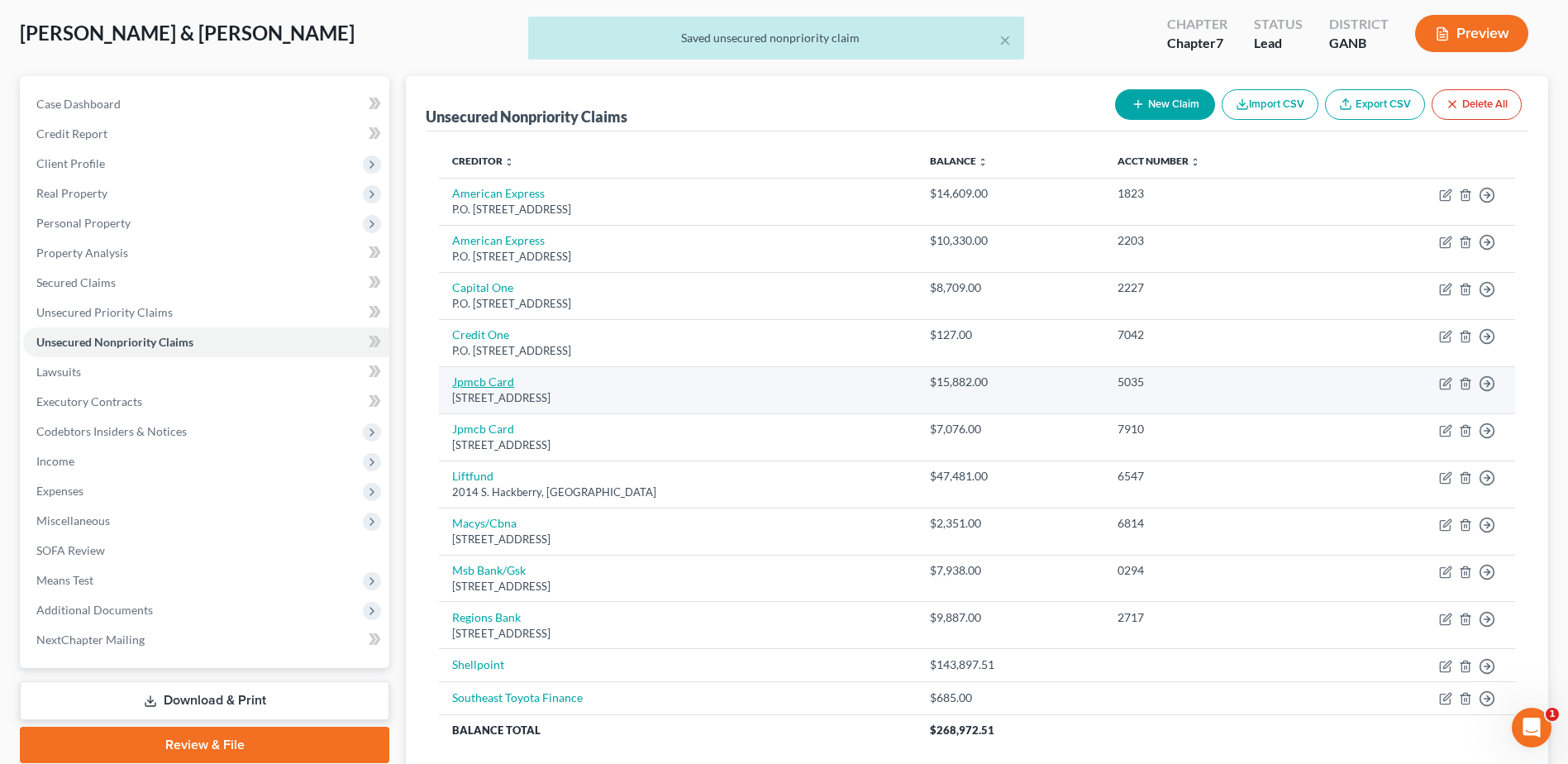
click at [487, 382] on link "Jpmcb Card" at bounding box center [483, 382] width 62 height 14
select select "7"
select select "2"
select select "0"
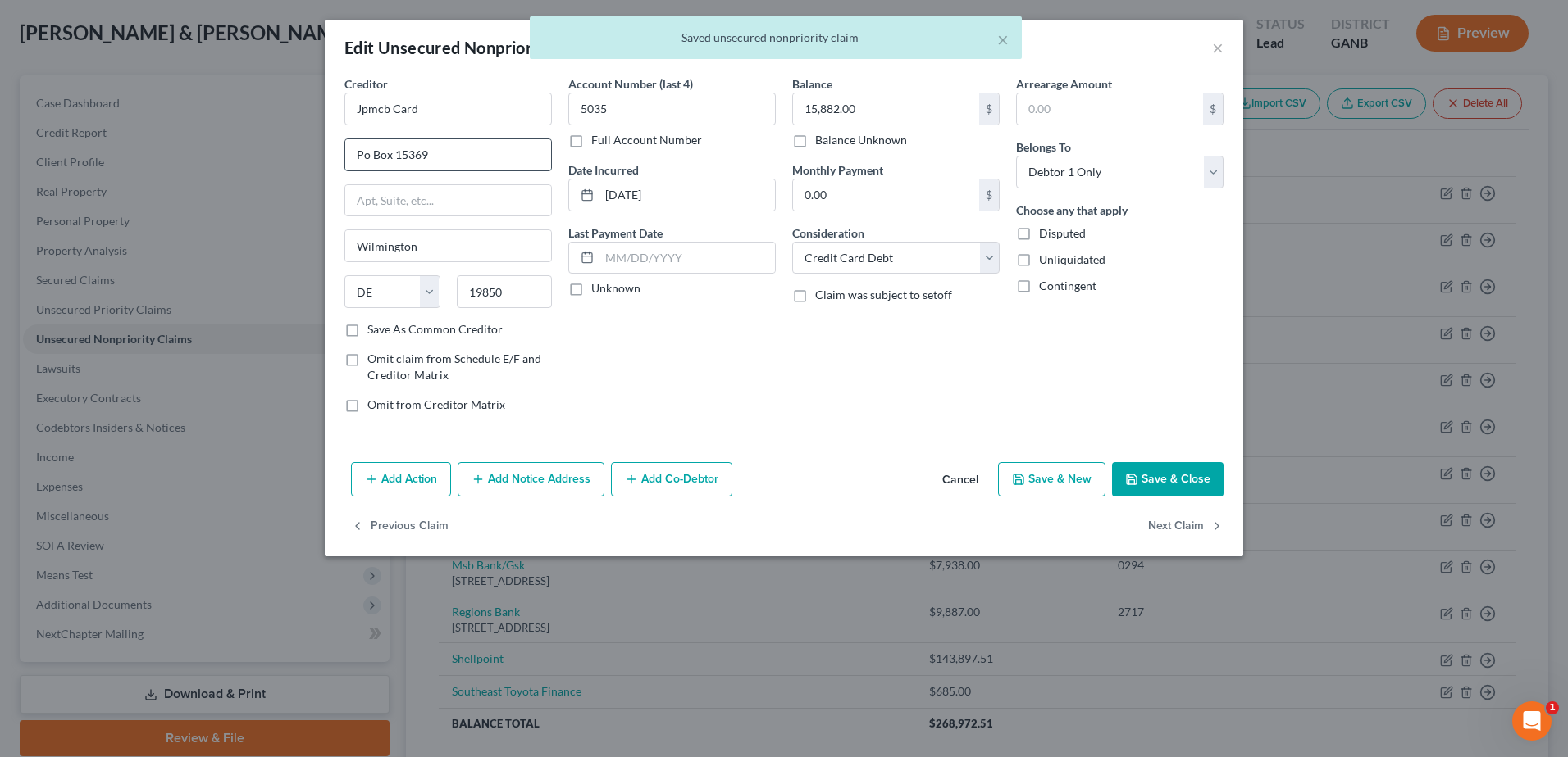
click at [365, 159] on input "Po Box 15369" at bounding box center [448, 156] width 206 height 32
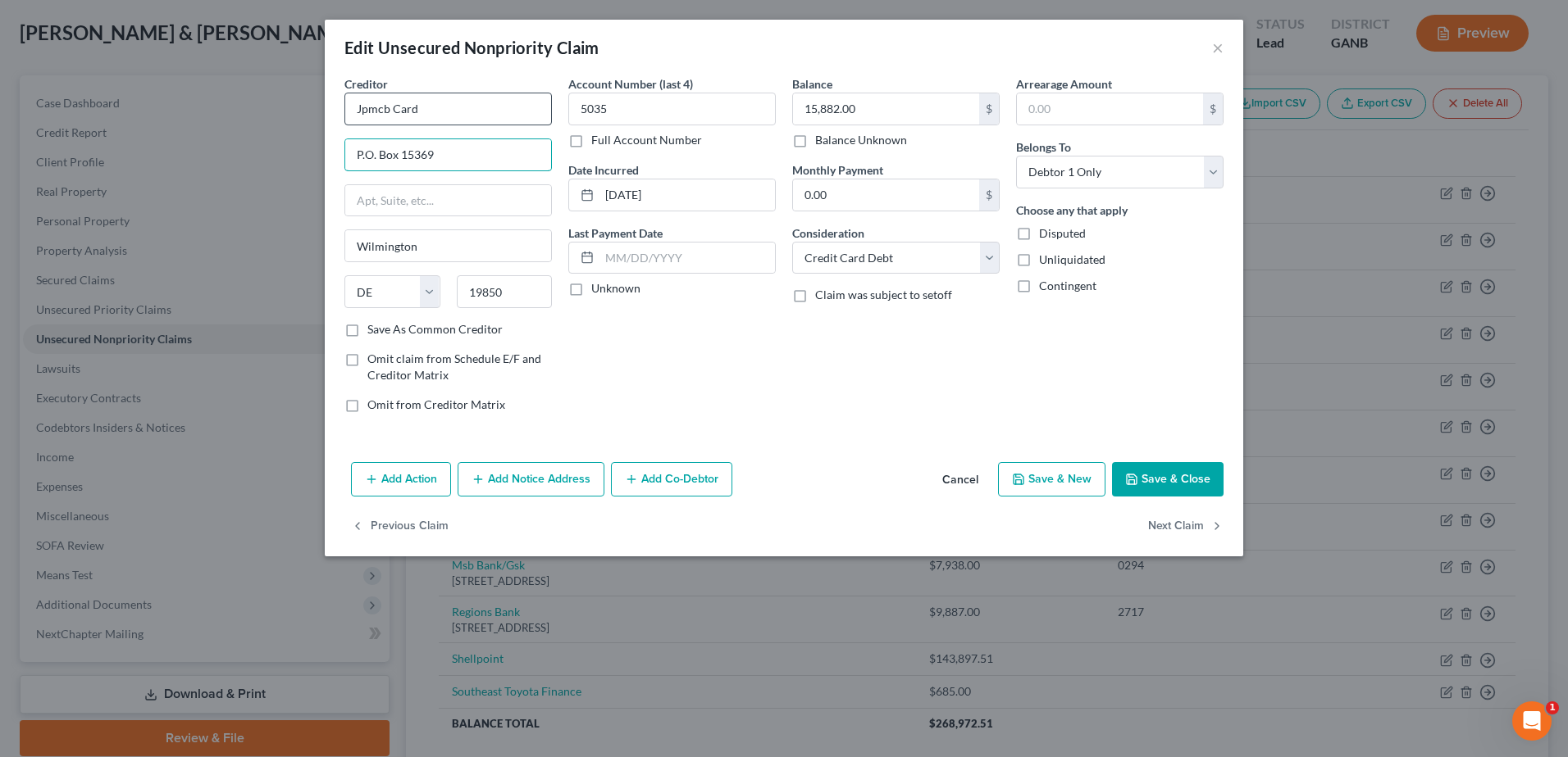
type input "P.O. Box 15369"
drag, startPoint x: 443, startPoint y: 120, endPoint x: 287, endPoint y: 120, distance: 156.0
click at [287, 120] on div "Edit Unsecured Nonpriority Claim × Creditor * Jpmcb Card P.O. [GEOGRAPHIC_DATA]…" at bounding box center [784, 378] width 1568 height 757
type input "Chase"
click at [1183, 478] on button "Save & Close" at bounding box center [1167, 479] width 111 height 34
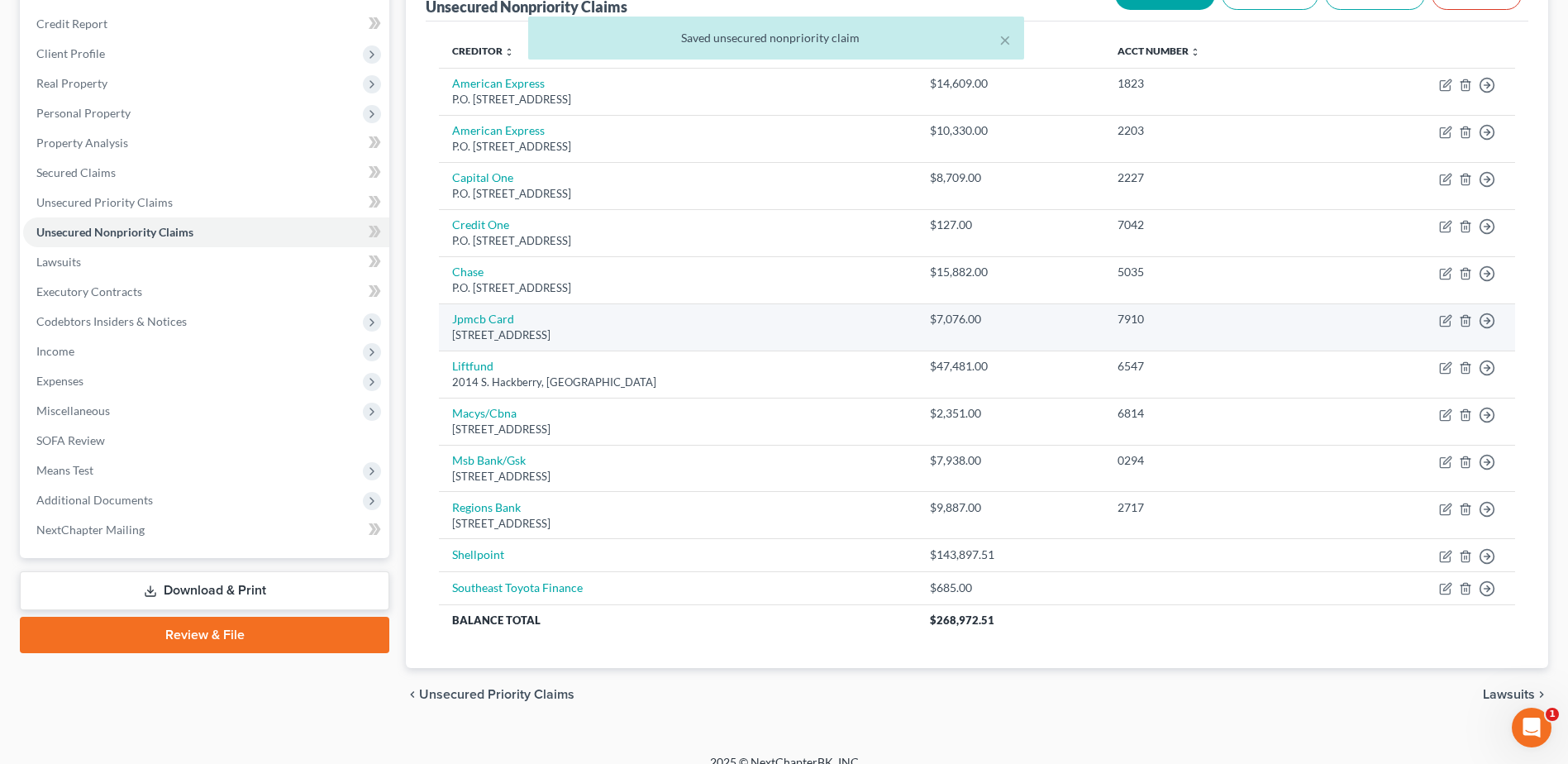
scroll to position [213, 0]
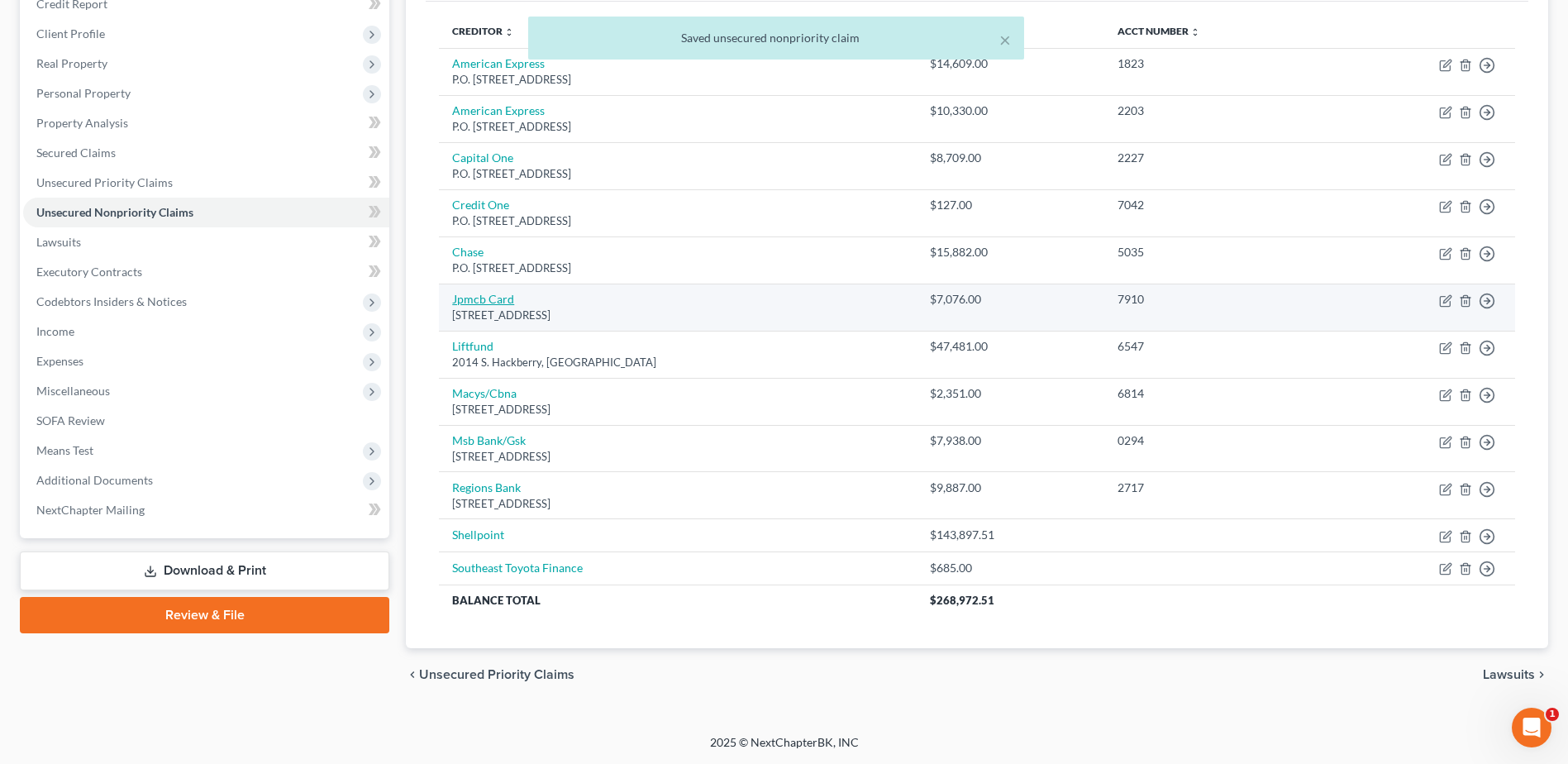
click at [490, 296] on link "Jpmcb Card" at bounding box center [483, 299] width 62 height 14
select select "7"
select select "2"
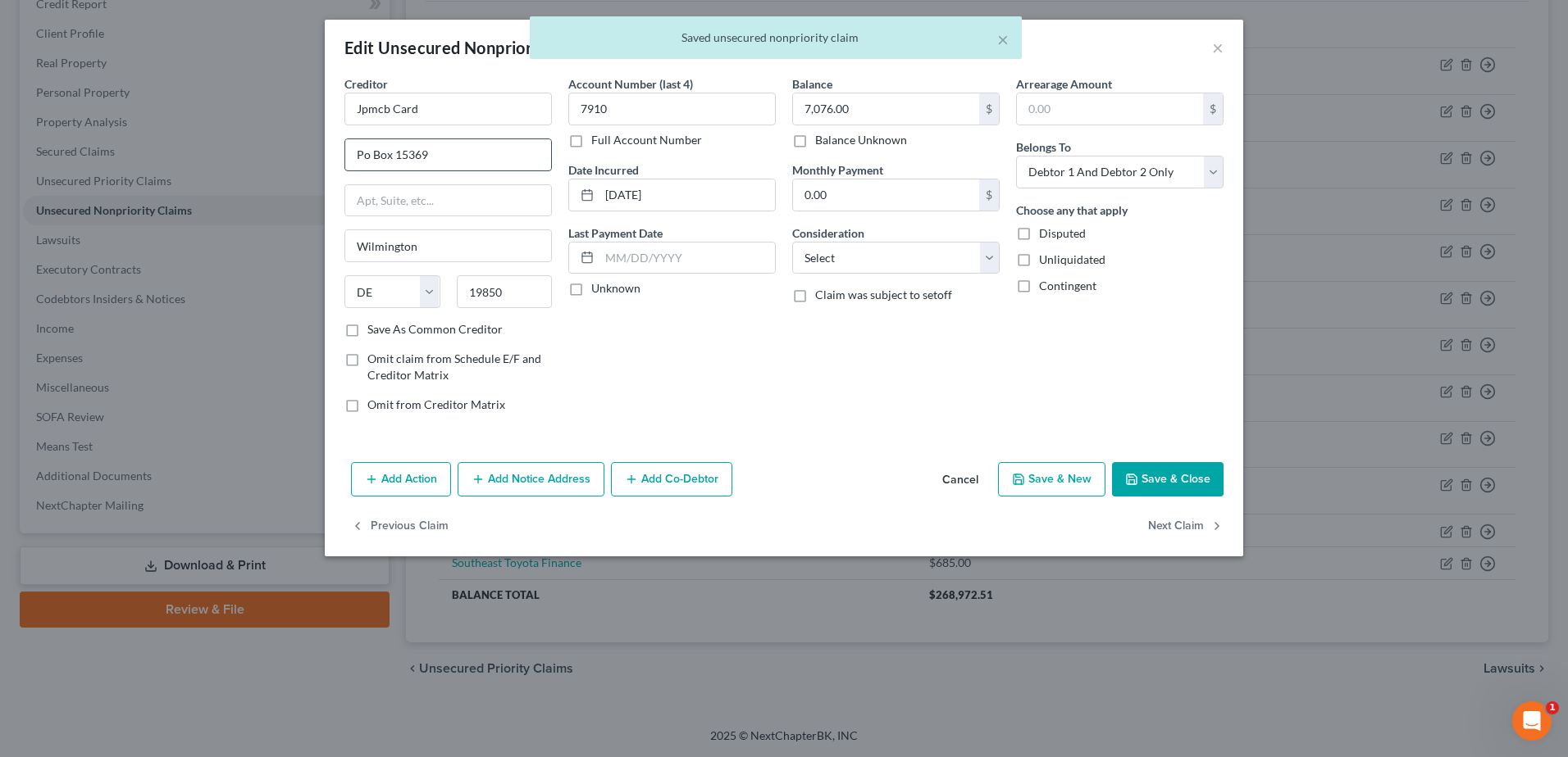
click at [368, 159] on input "Po Box 15369" at bounding box center [448, 156] width 206 height 32
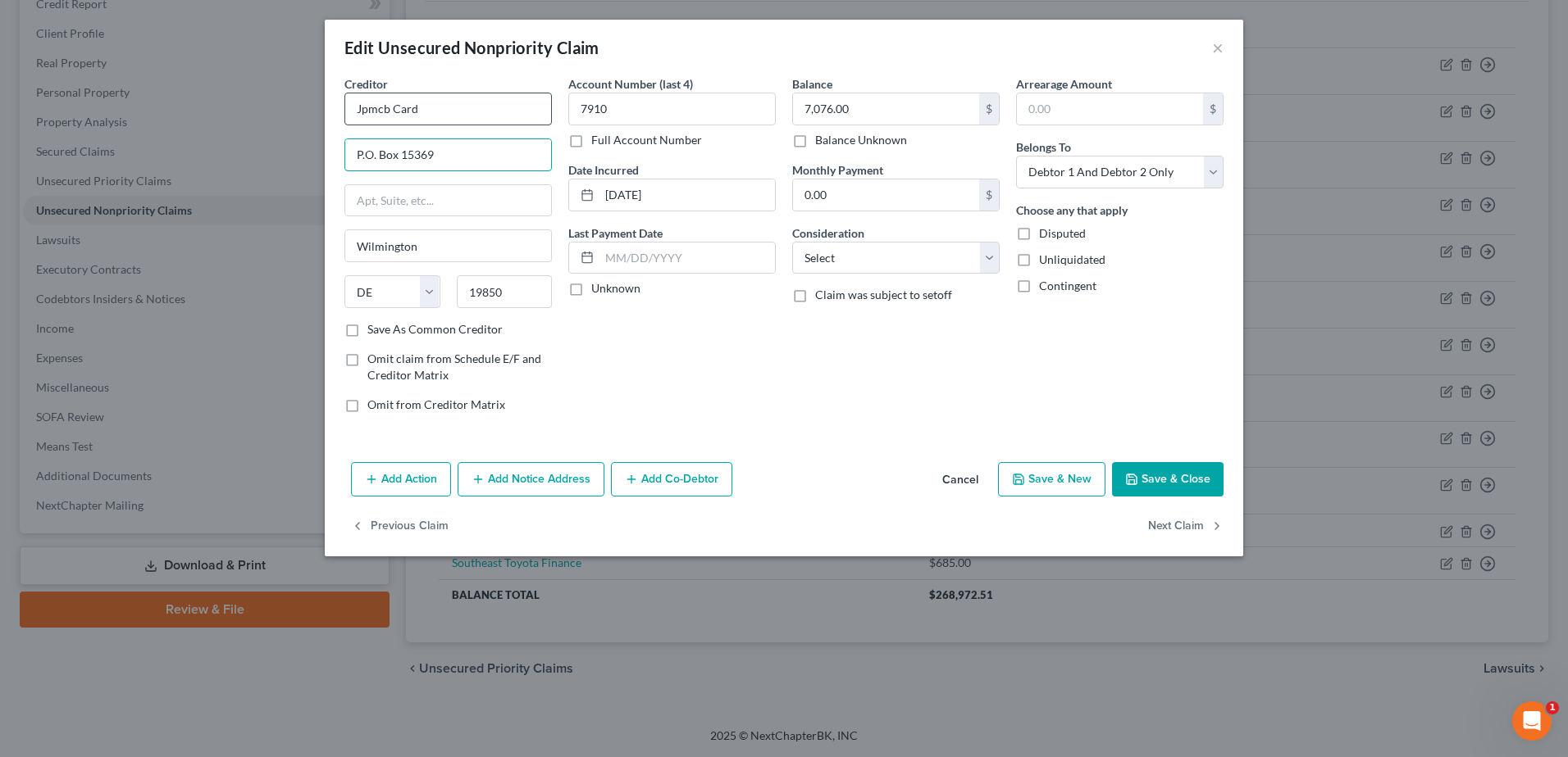
type input "P.O. Box 15369"
drag, startPoint x: 396, startPoint y: 119, endPoint x: 195, endPoint y: 125, distance: 201.1
click at [195, 125] on div "Edit Unsecured Nonpriority Claim × Creditor * Jpmcb Card P.O. [GEOGRAPHIC_DATA]…" at bounding box center [784, 378] width 1568 height 757
type input "Chase"
drag, startPoint x: 884, startPoint y: 253, endPoint x: 877, endPoint y: 274, distance: 22.1
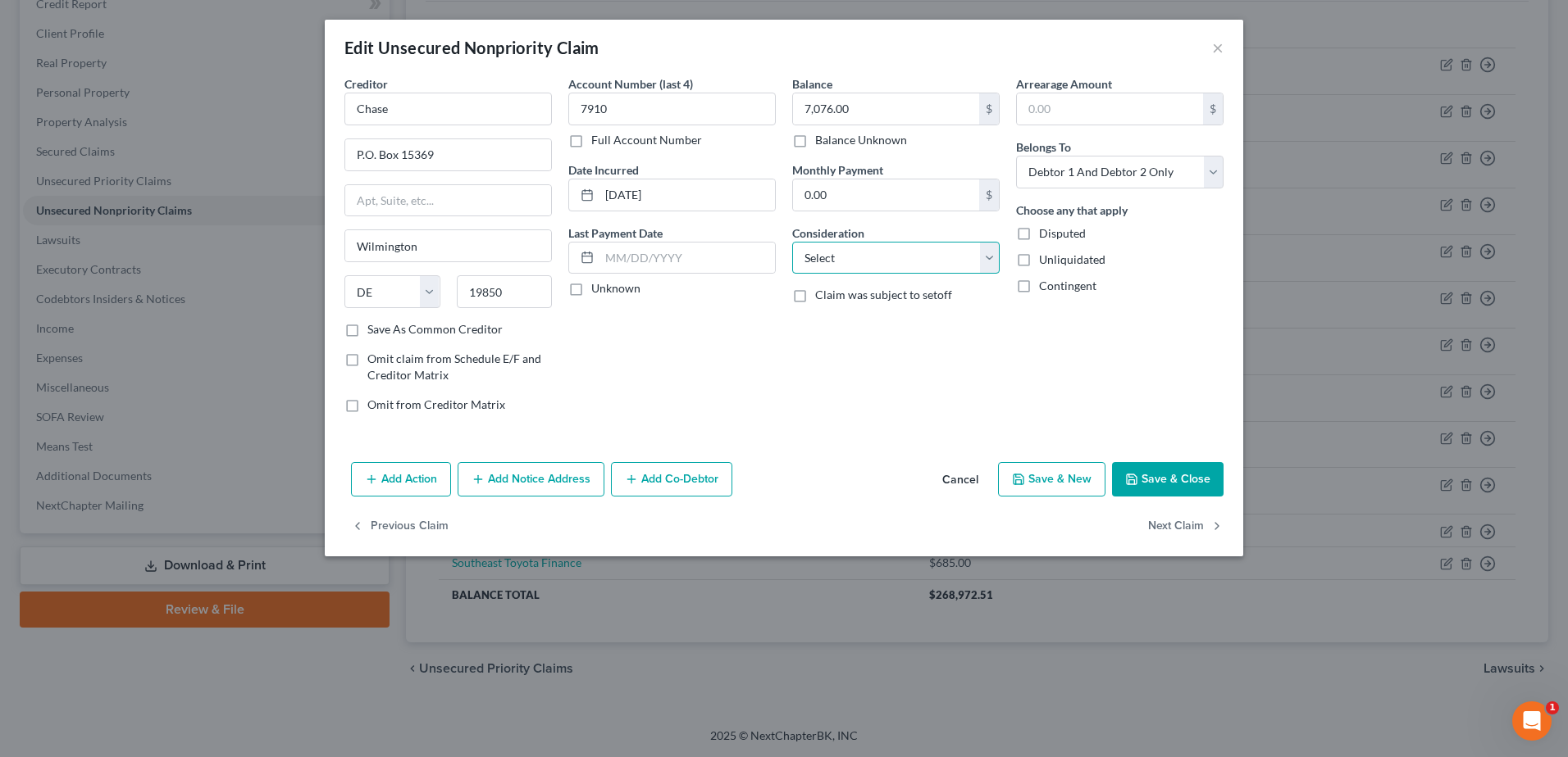
click at [884, 253] on select "Select Cable / Satellite Services Collection Agency Credit Card Debt Debt Couns…" at bounding box center [895, 258] width 208 height 32
select select "2"
click at [792, 242] on select "Select Cable / Satellite Services Collection Agency Credit Card Debt Debt Couns…" at bounding box center [895, 258] width 208 height 32
click at [1149, 496] on button "Save & Close" at bounding box center [1167, 479] width 111 height 34
type input "0"
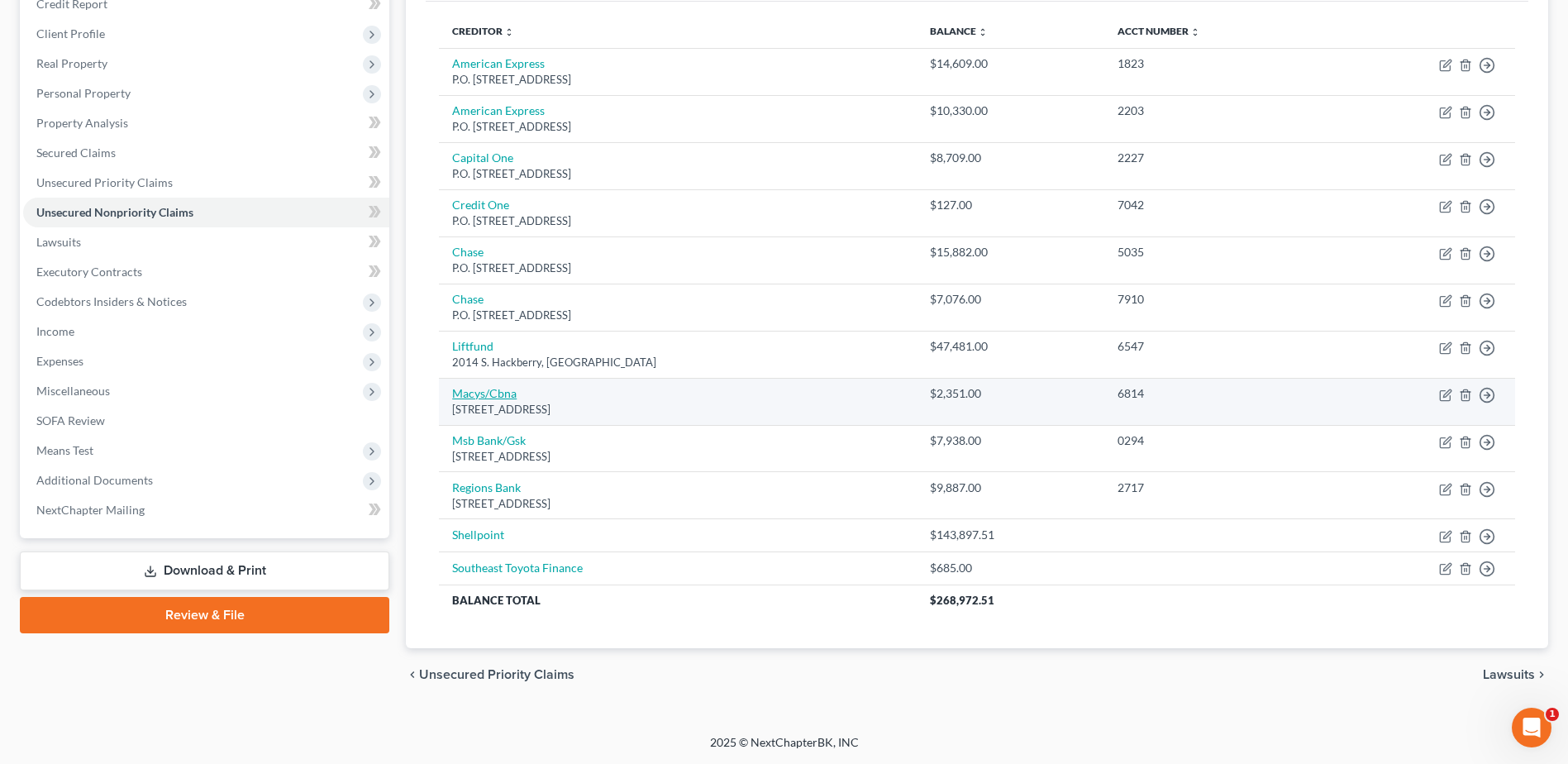
click at [482, 399] on link "Macys/Cbna" at bounding box center [484, 393] width 65 height 14
select select "43"
select select "2"
select select "1"
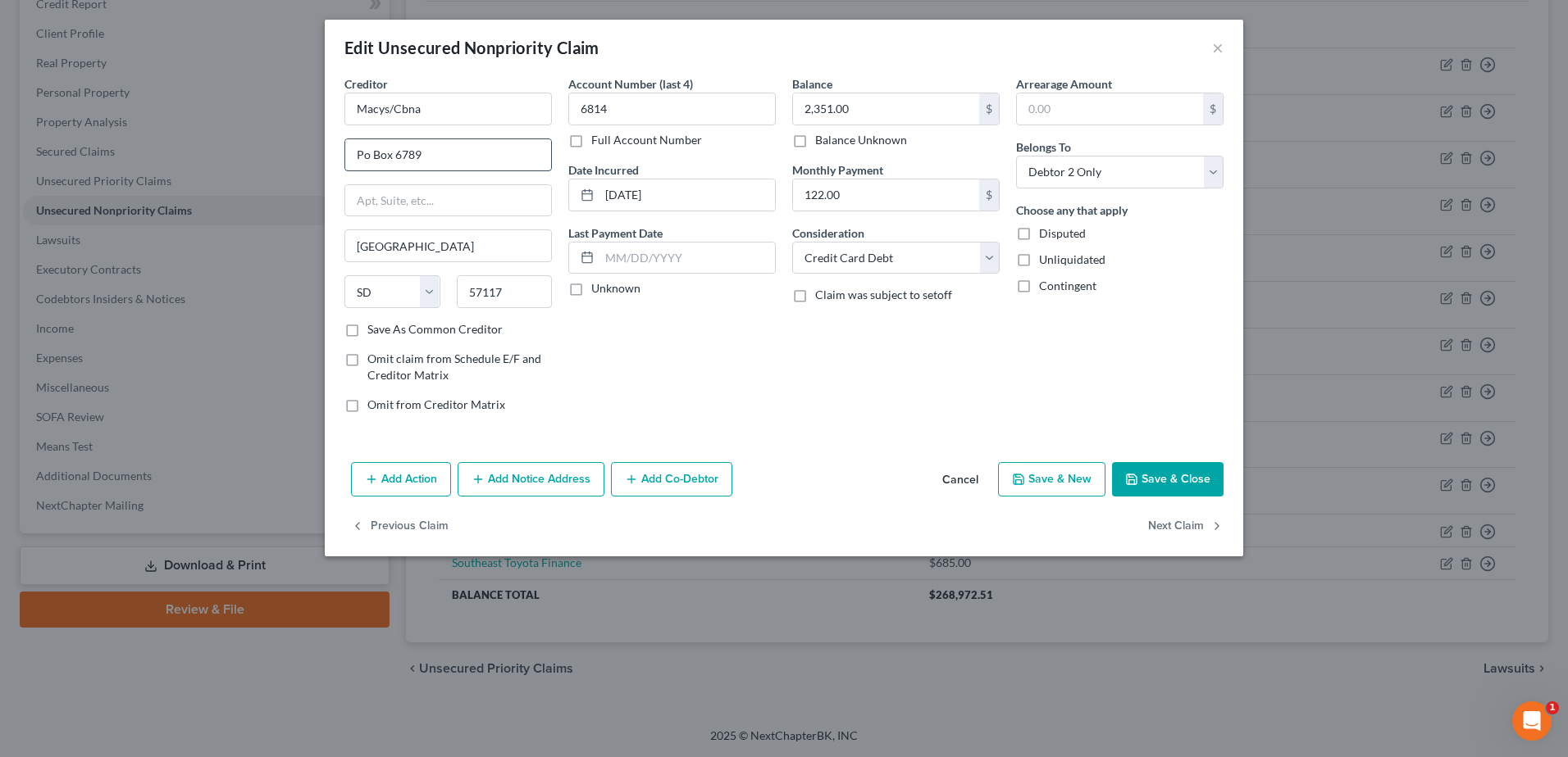
click at [366, 155] on input "Po Box 6789" at bounding box center [448, 156] width 206 height 32
type input "P.O. Box 6789"
click at [1179, 482] on button "Save & Close" at bounding box center [1167, 479] width 111 height 34
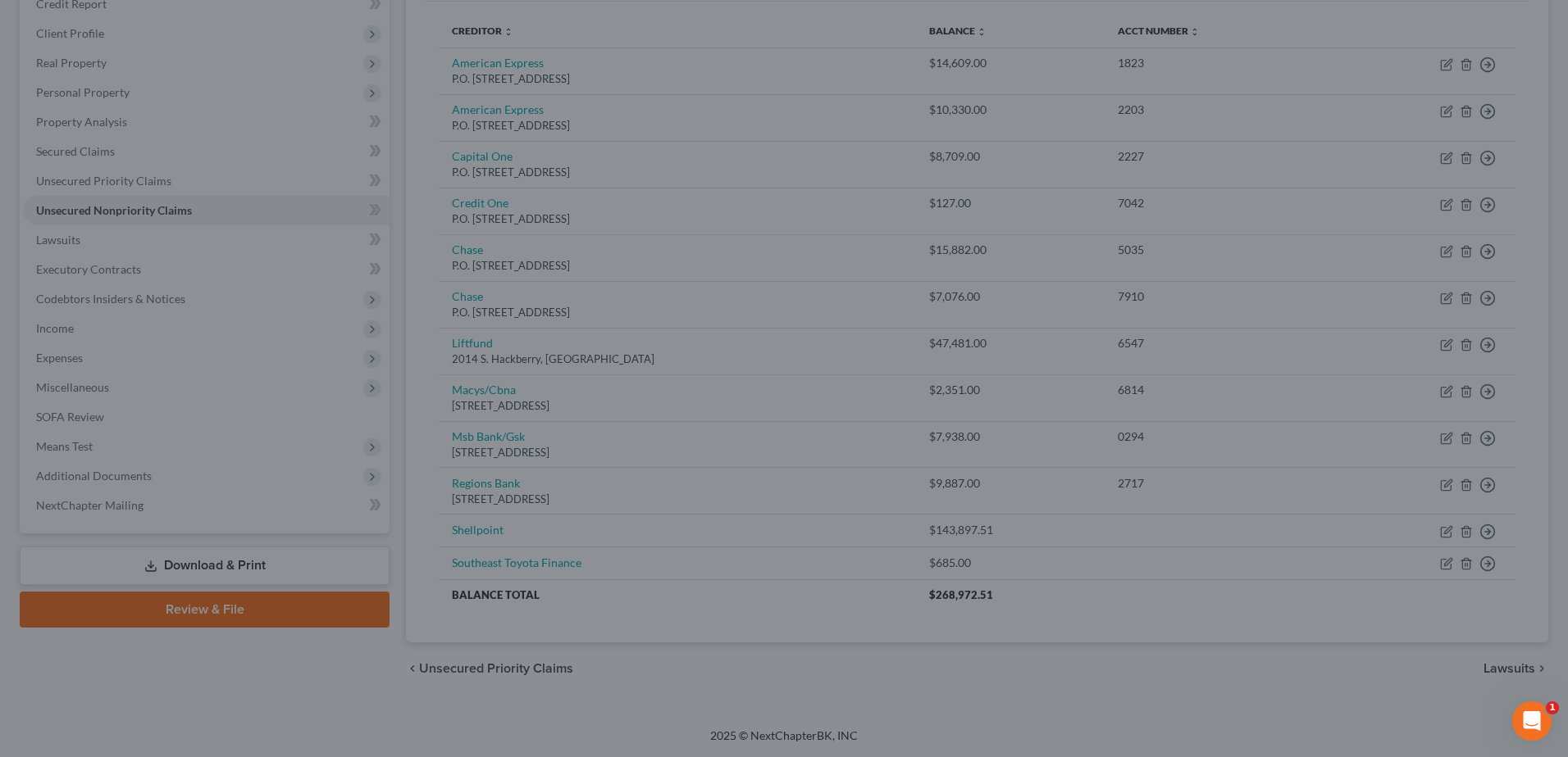
type input "0"
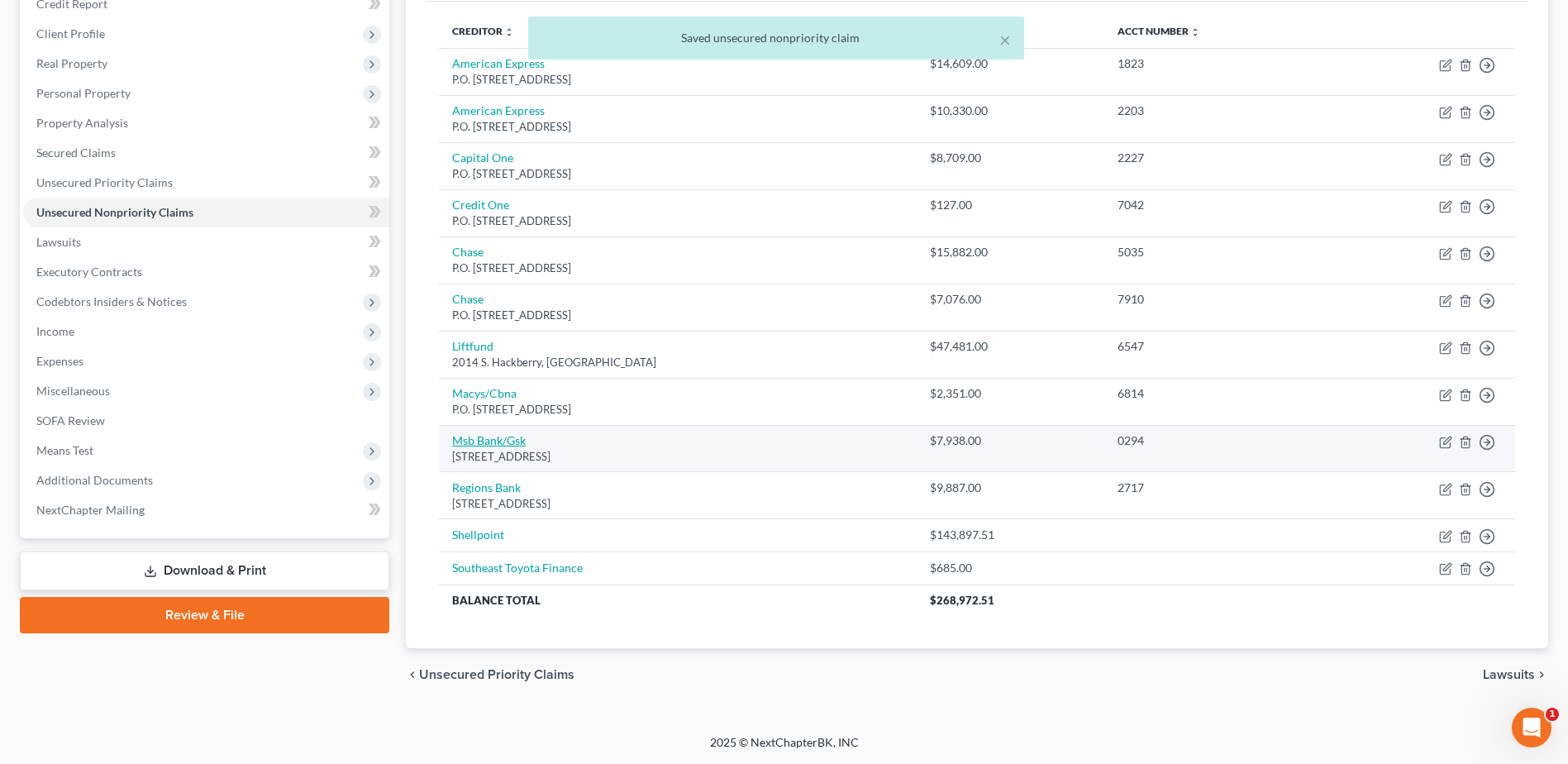
click at [486, 438] on link "Msb Bank/Gsk" at bounding box center [489, 440] width 73 height 14
select select "10"
select select "1"
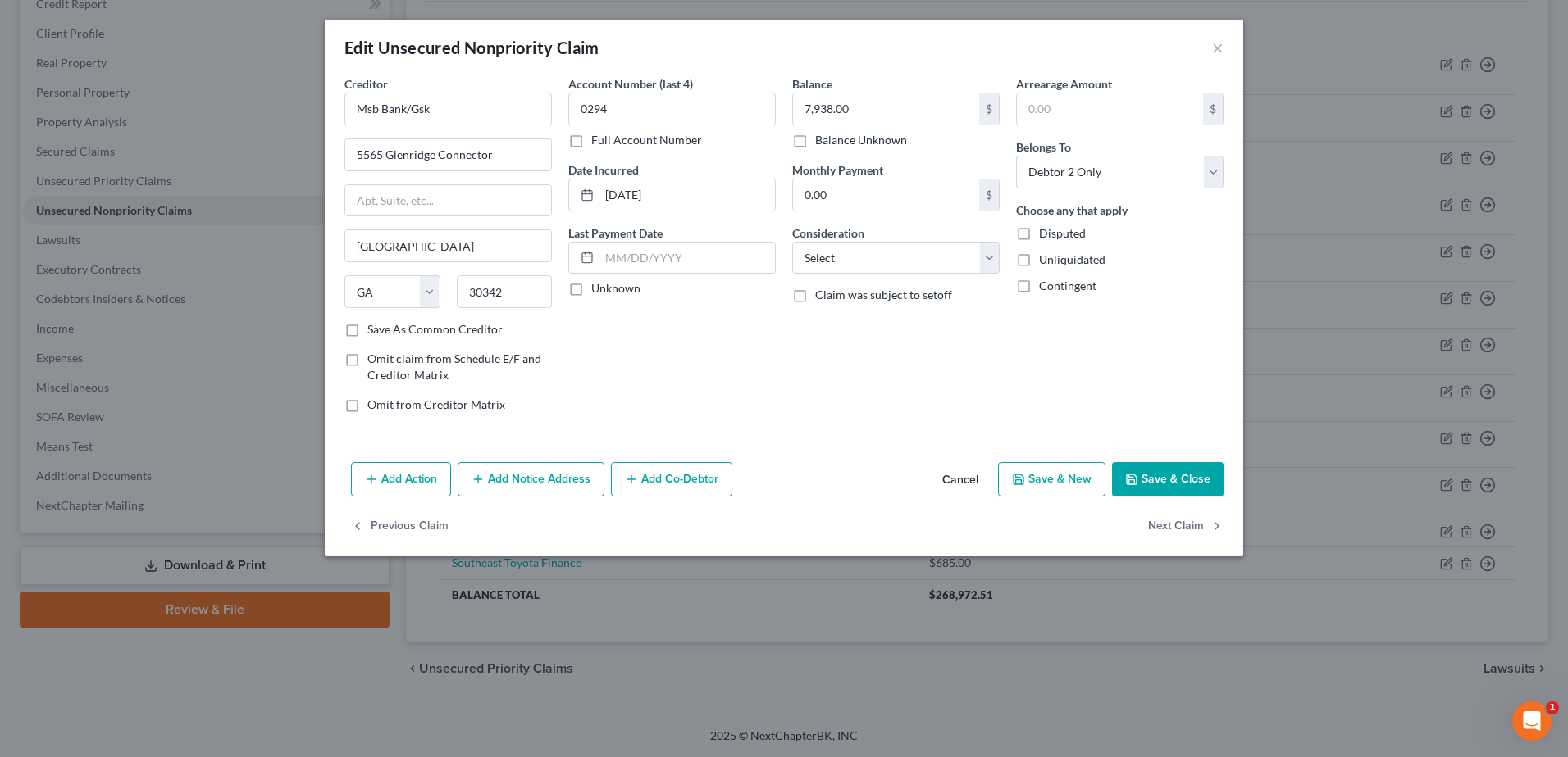
click at [950, 479] on button "Cancel" at bounding box center [959, 479] width 62 height 32
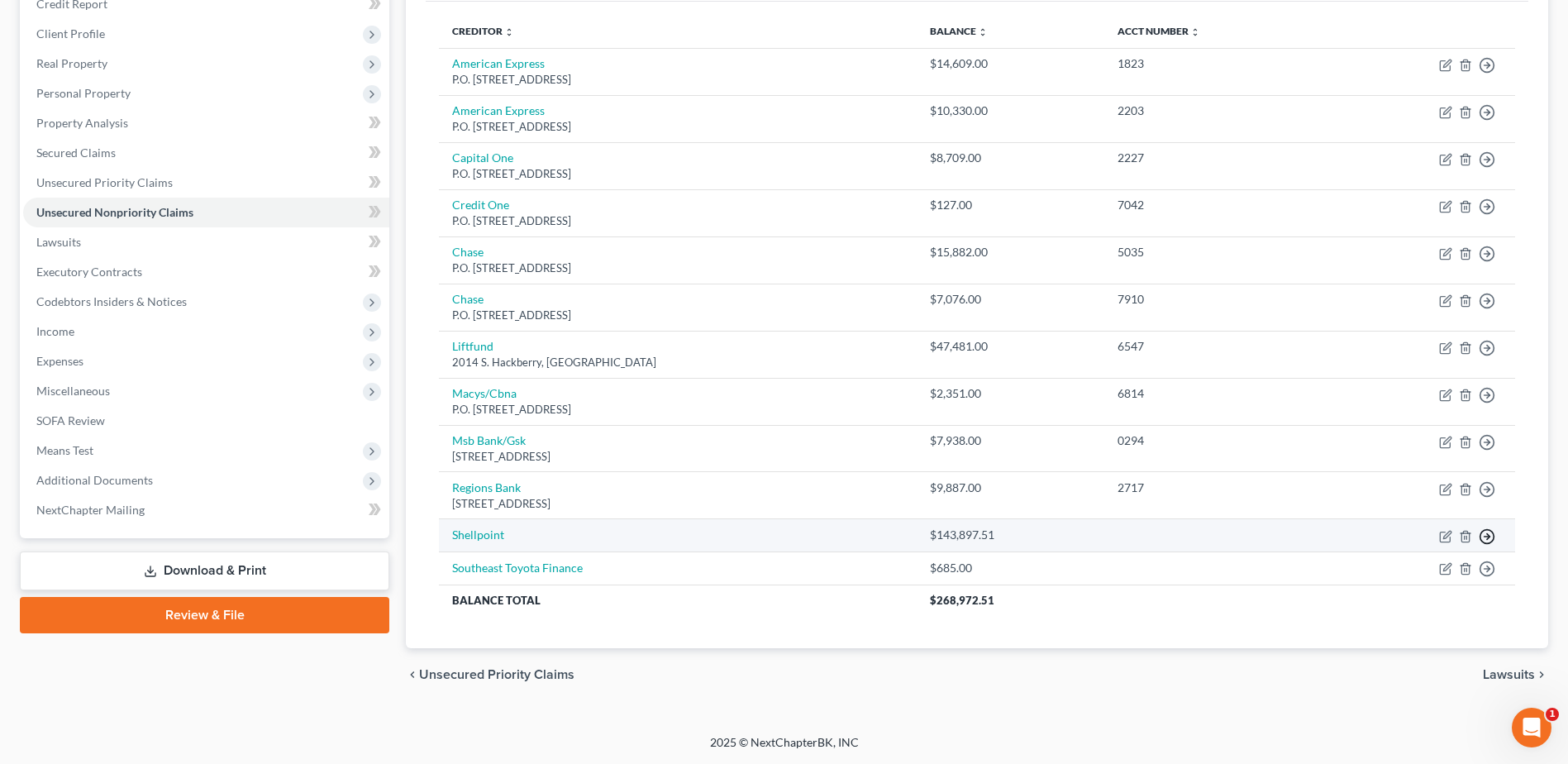
click at [1492, 534] on icon "button" at bounding box center [1488, 536] width 17 height 17
click at [1384, 547] on link "Move to D" at bounding box center [1411, 548] width 138 height 28
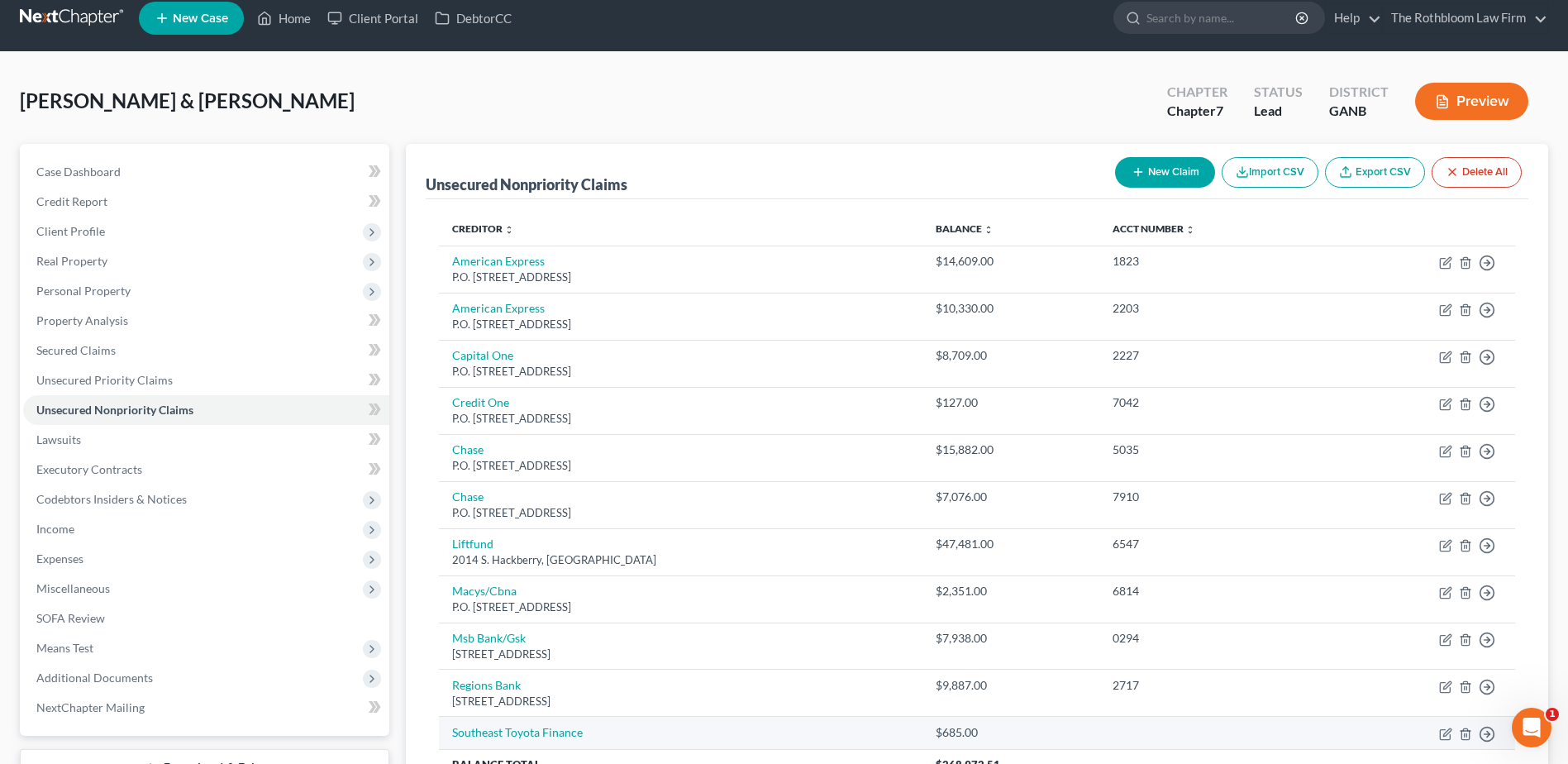
scroll to position [14, 0]
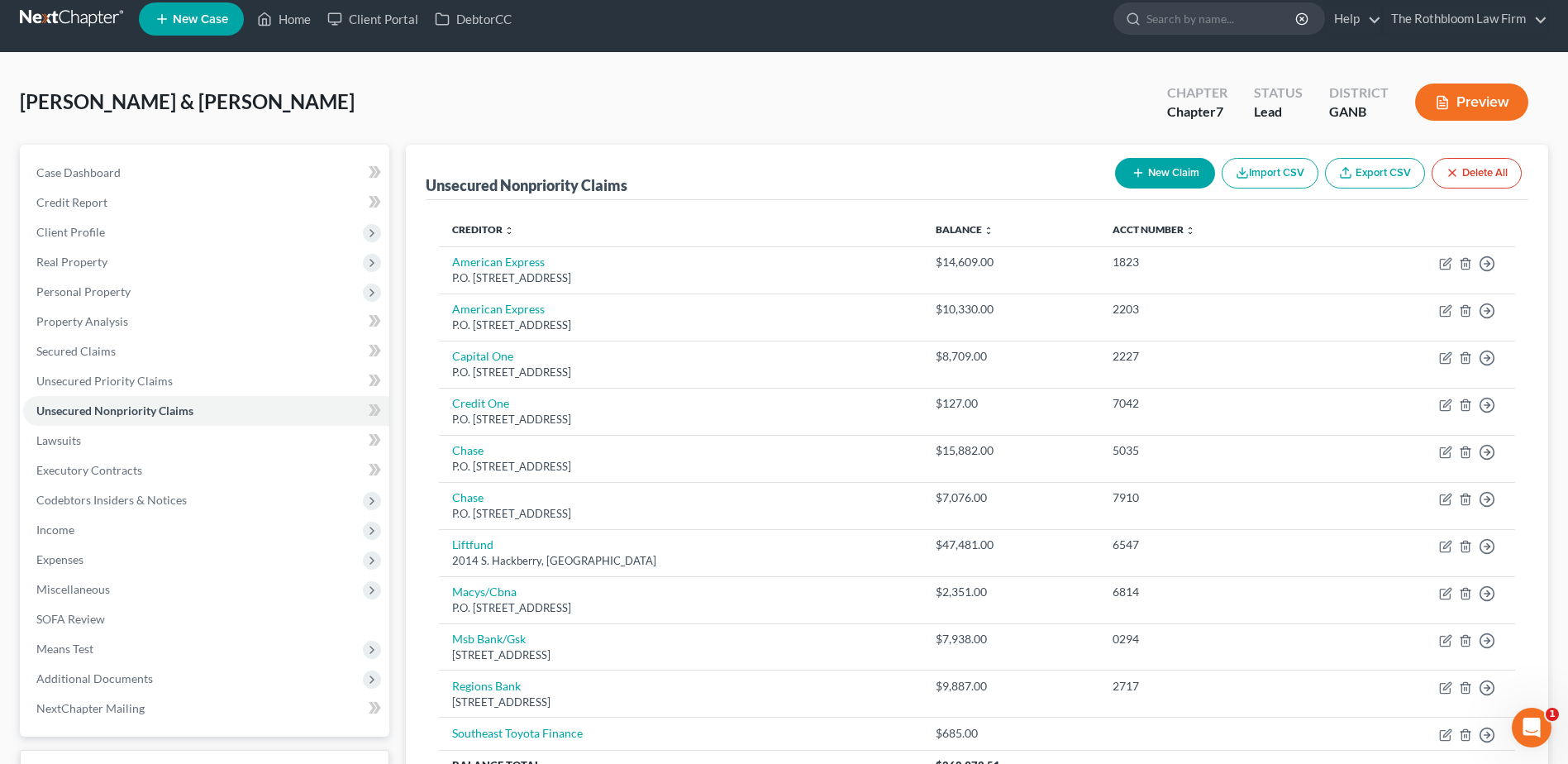
click at [1167, 178] on button "New Claim" at bounding box center [1165, 173] width 100 height 31
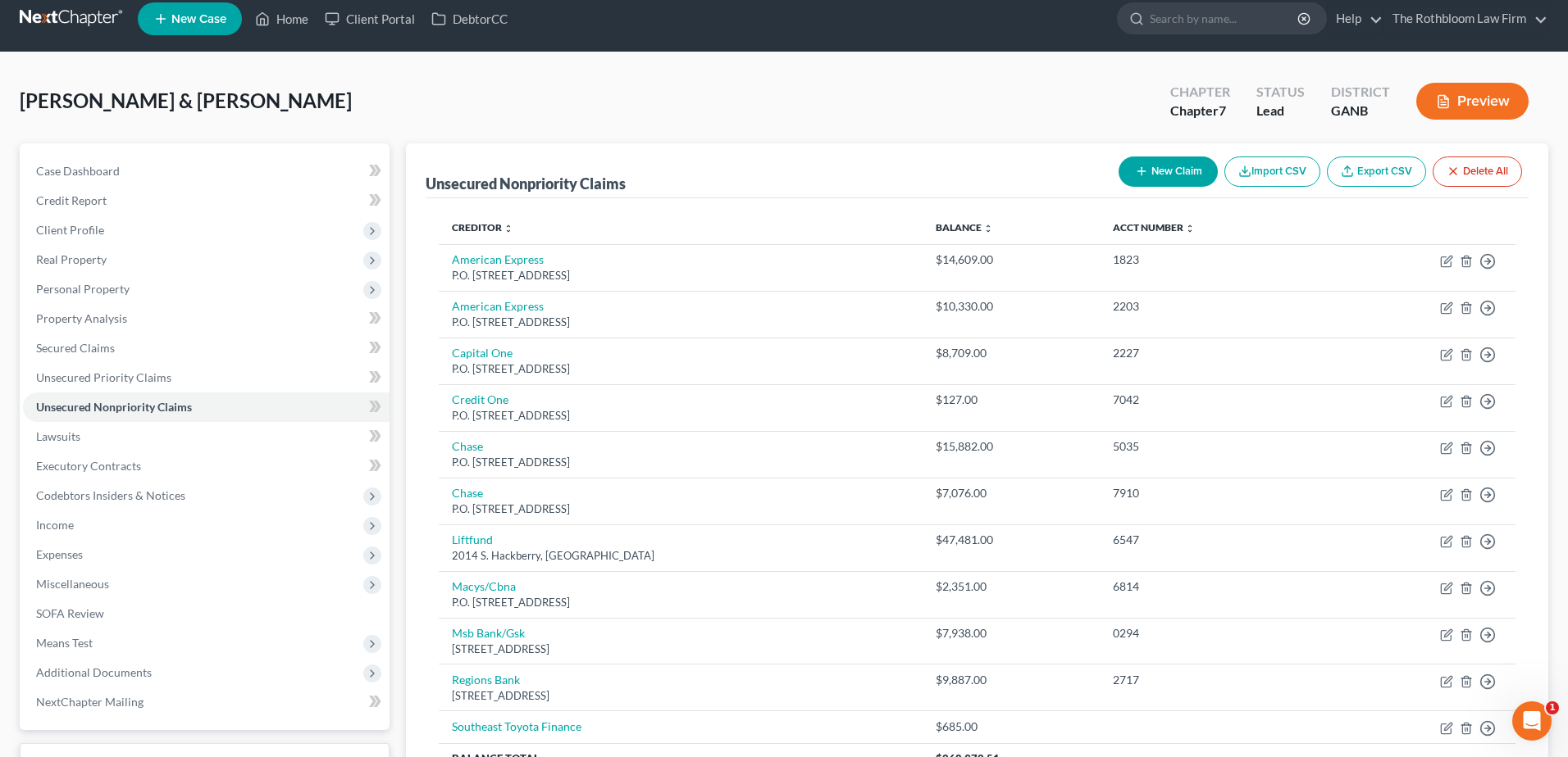
select select "2"
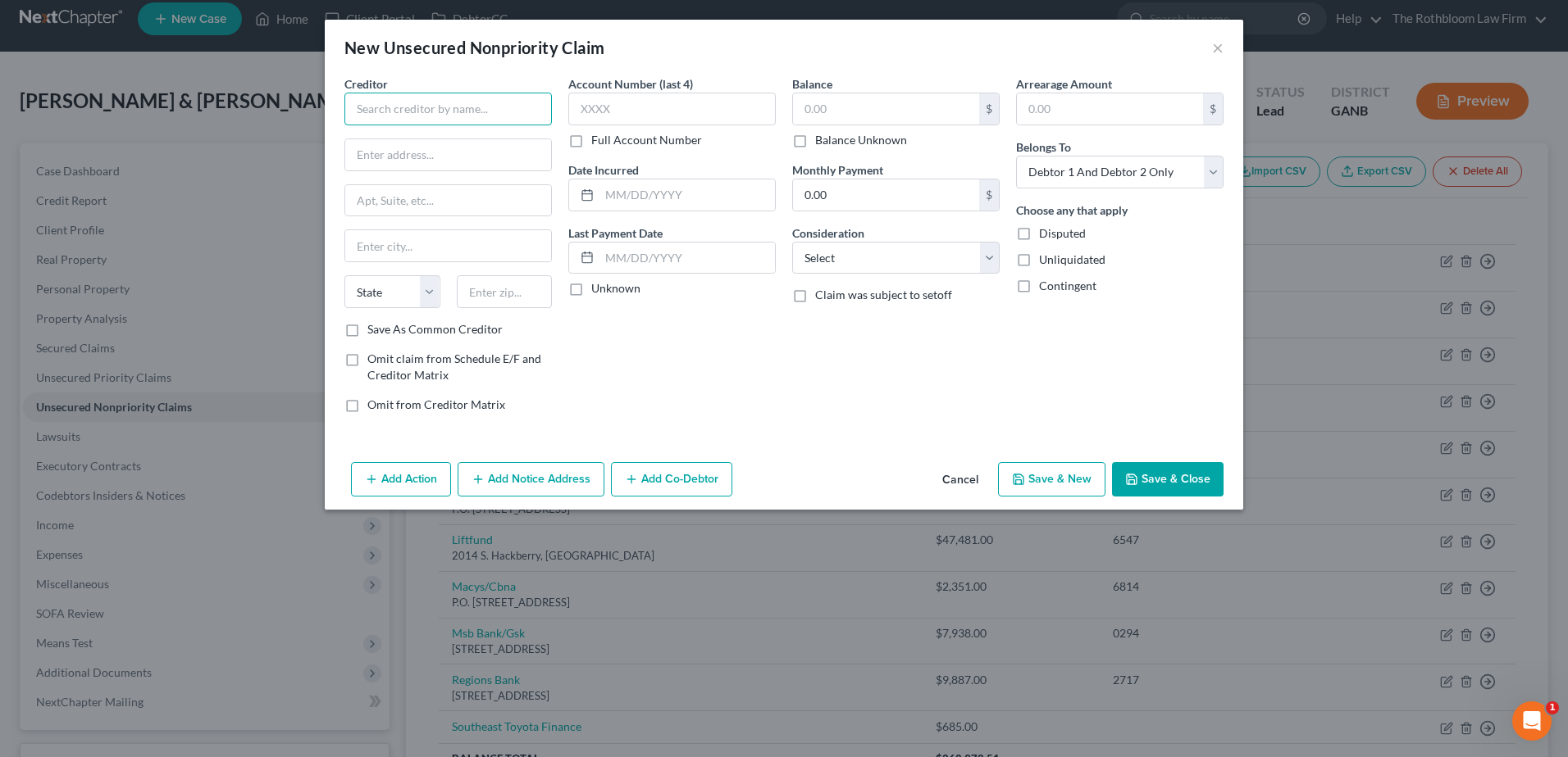
click at [387, 113] on input "text" at bounding box center [448, 108] width 208 height 32
type input "Greensky"
type input "P.O. Box 70877"
type input "28272"
type input "Charlotte"
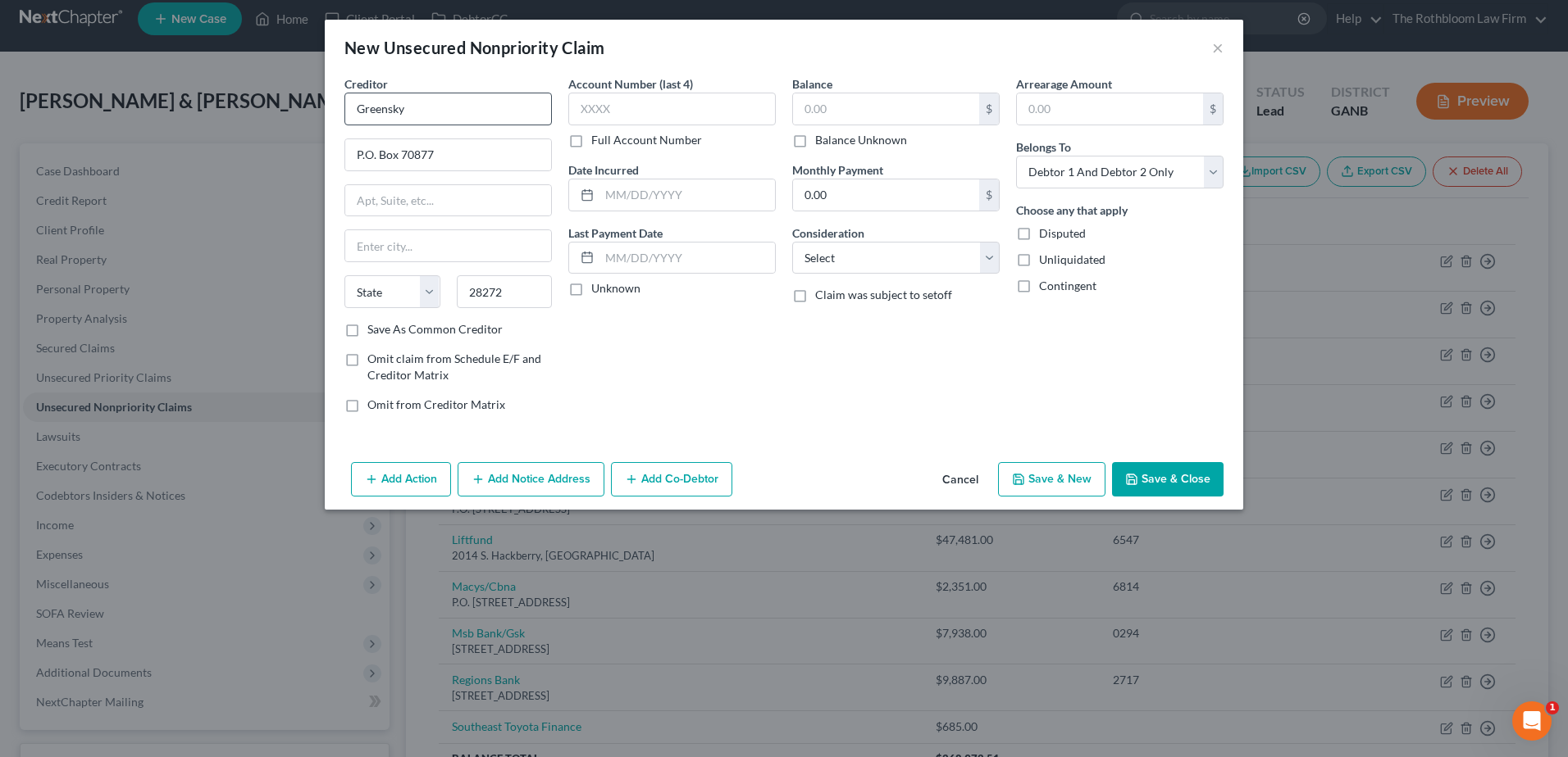
select select "28"
click at [688, 93] on input "text" at bounding box center [672, 108] width 208 height 32
type input "0294"
click at [847, 125] on div "$" at bounding box center [895, 108] width 208 height 32
click at [819, 110] on input "text" at bounding box center [885, 109] width 186 height 32
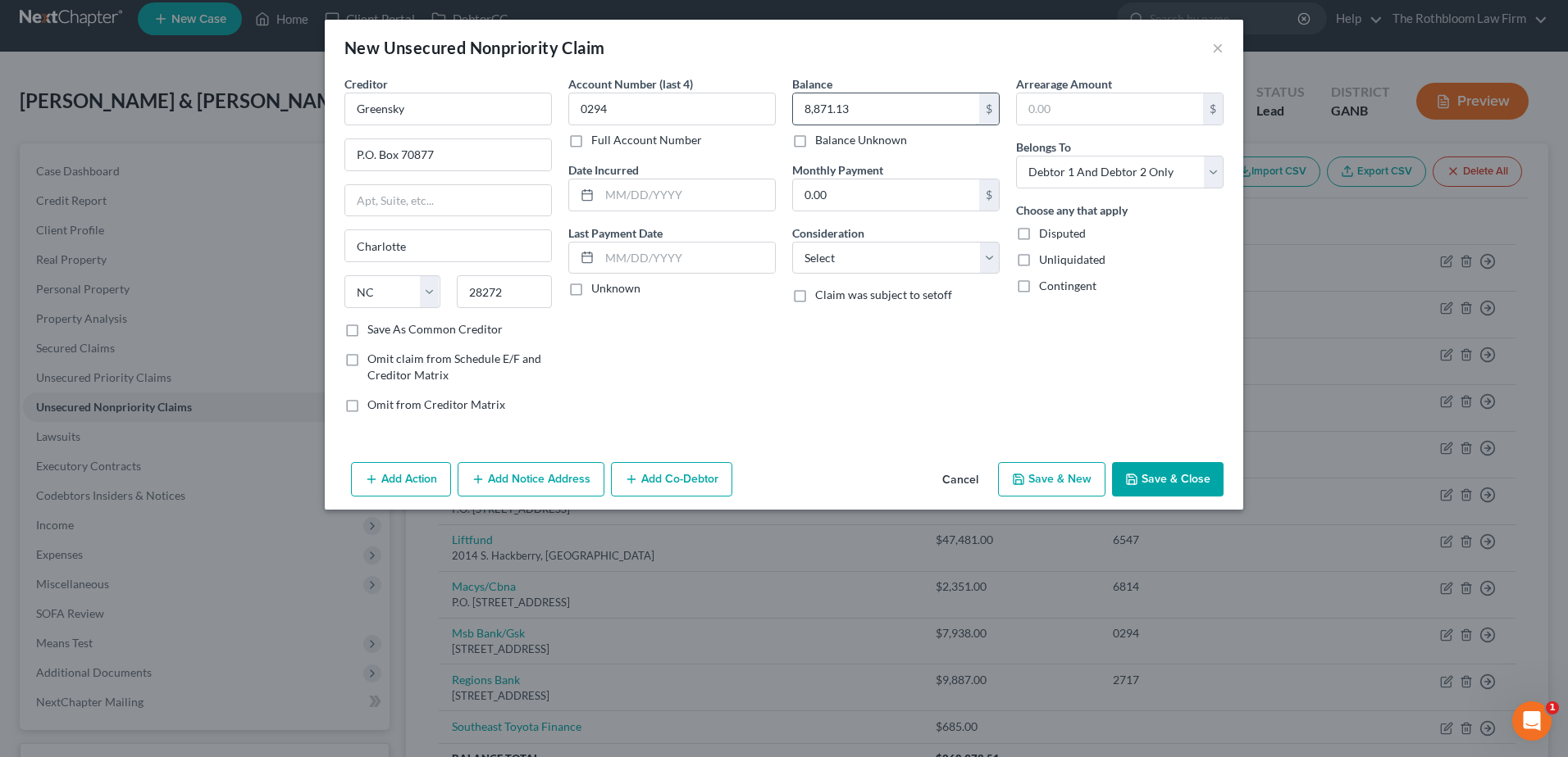
type input "8,871.13"
click at [825, 249] on select "Select Cable / Satellite Services Collection Agency Credit Card Debt Debt Couns…" at bounding box center [895, 258] width 208 height 32
select select "10"
click at [792, 242] on select "Select Cable / Satellite Services Collection Agency Credit Card Debt Debt Couns…" at bounding box center [895, 258] width 208 height 32
click at [1209, 175] on select "Select Debtor 1 Only Debtor 2 Only Debtor 1 And Debtor 2 Only At Least One Of T…" at bounding box center [1120, 171] width 208 height 32
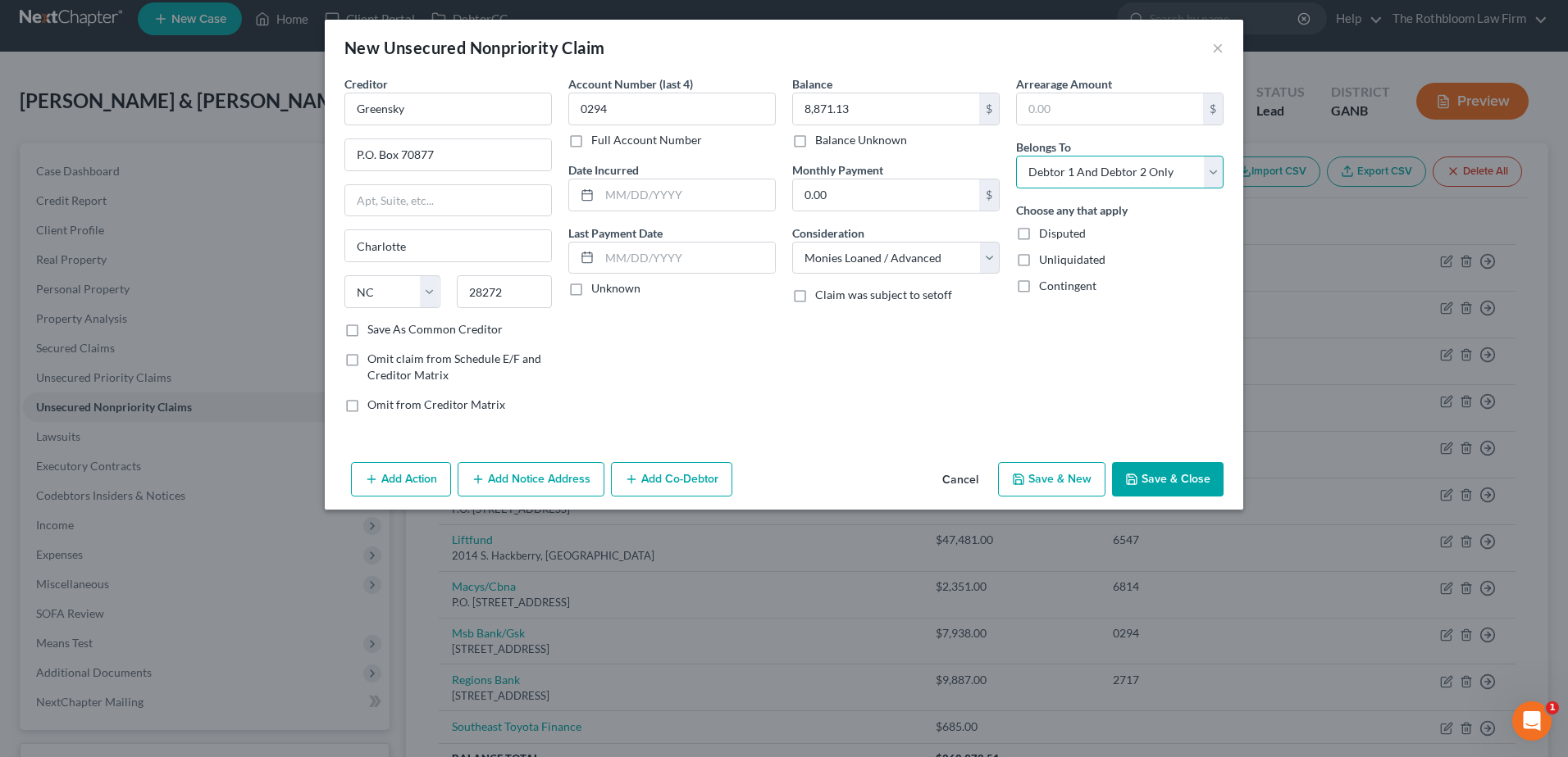
select select "1"
click at [1016, 156] on select "Select Debtor 1 Only Debtor 2 Only Debtor 1 And Debtor 2 Only At Least One Of T…" at bounding box center [1120, 171] width 208 height 32
click at [1157, 481] on button "Save & Close" at bounding box center [1167, 479] width 111 height 34
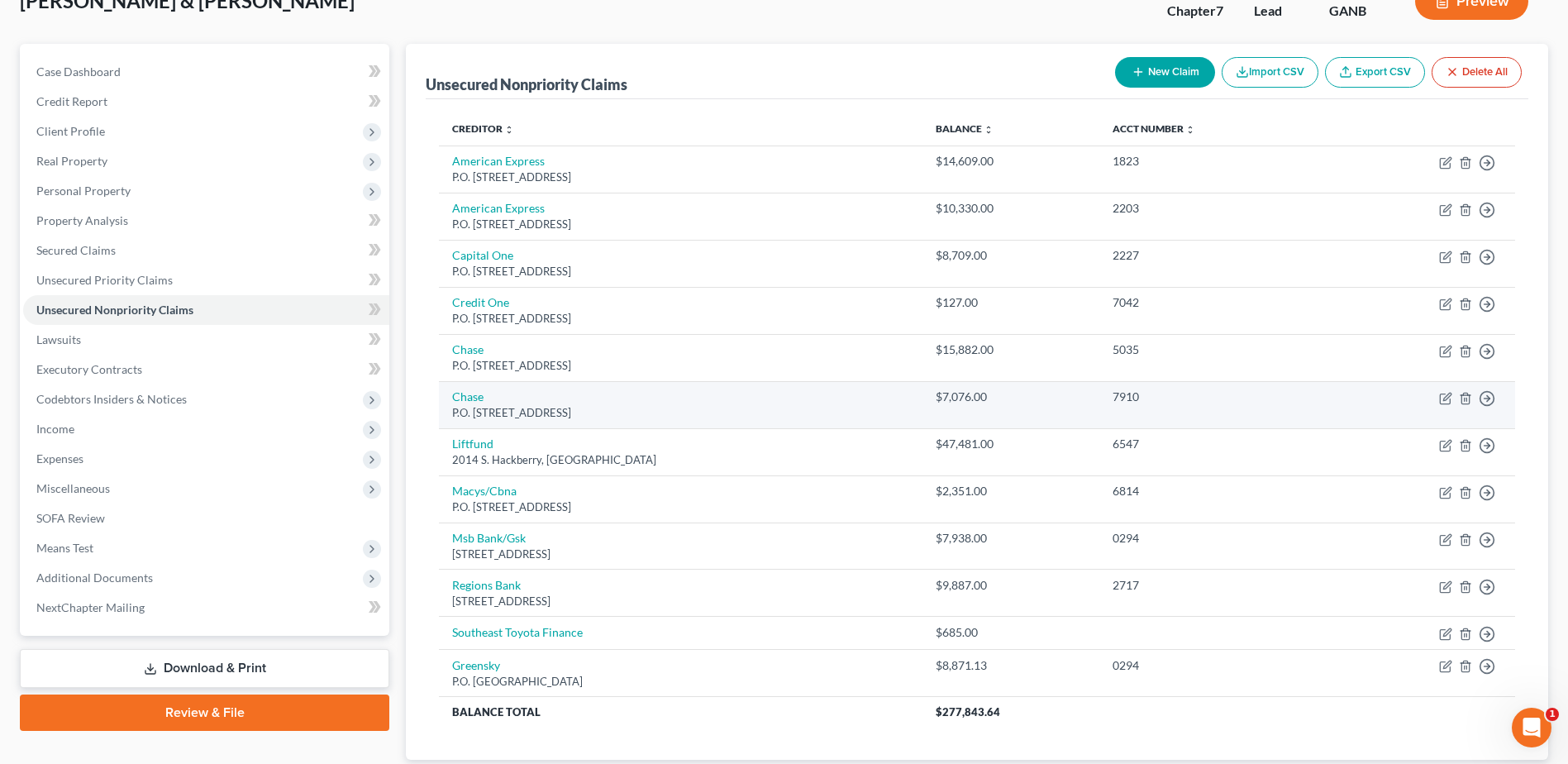
scroll to position [0, 0]
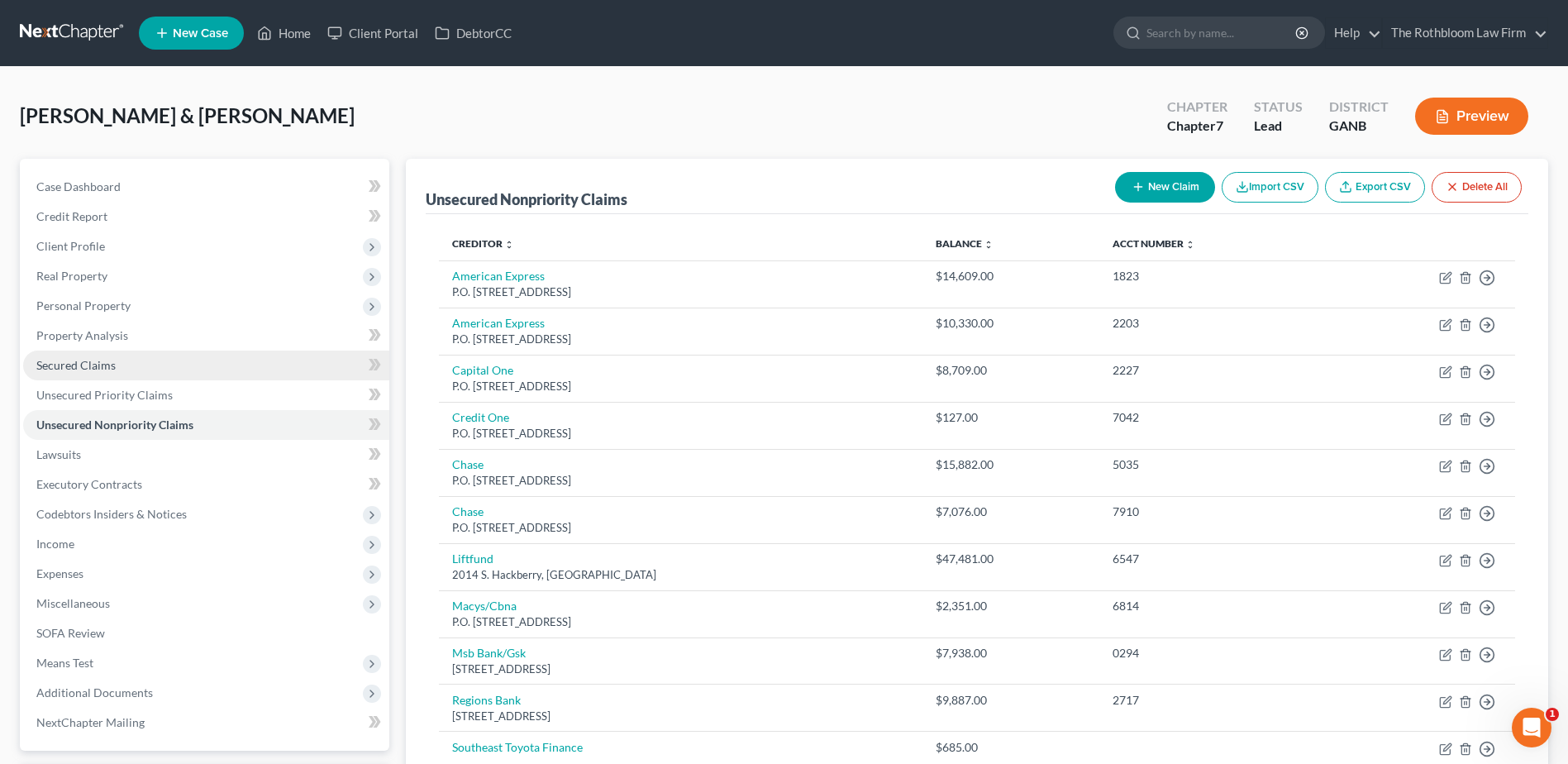
click at [78, 360] on span "Secured Claims" at bounding box center [76, 366] width 79 height 14
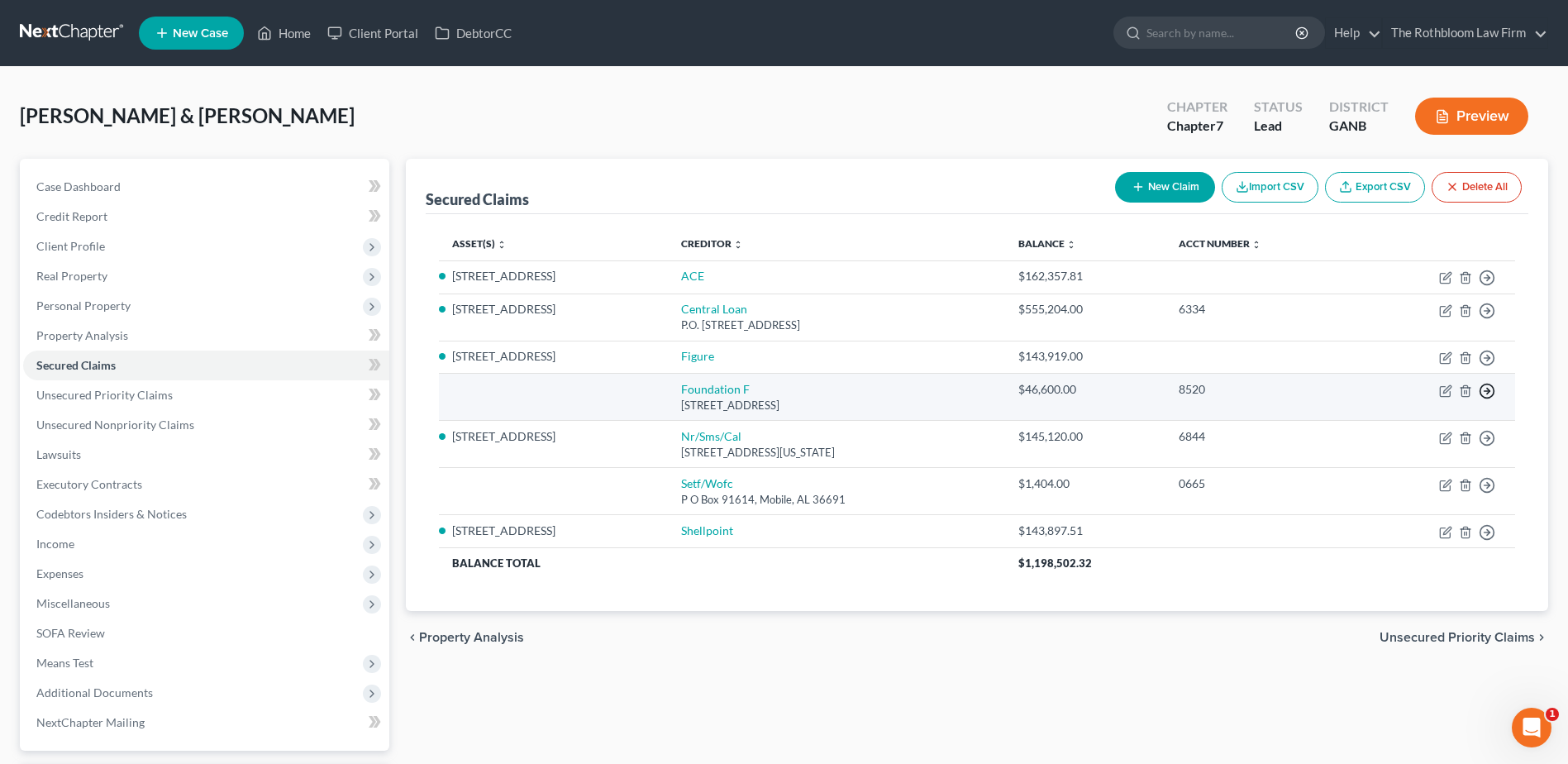
click at [1491, 391] on line "button" at bounding box center [1488, 391] width 6 height 0
click at [1399, 427] on link "Move to F" at bounding box center [1411, 431] width 138 height 28
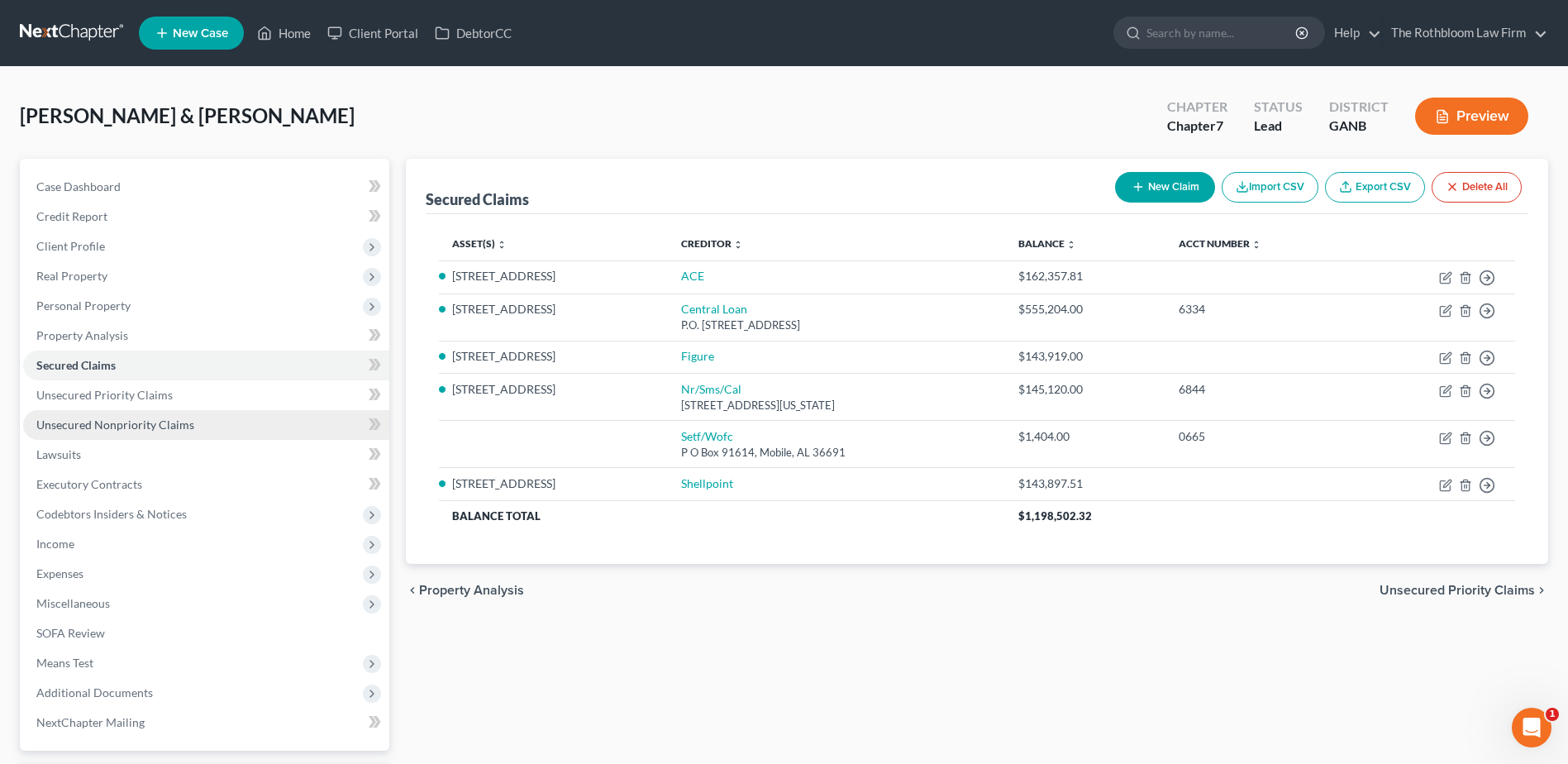
click at [147, 429] on span "Unsecured Nonpriority Claims" at bounding box center [115, 424] width 158 height 14
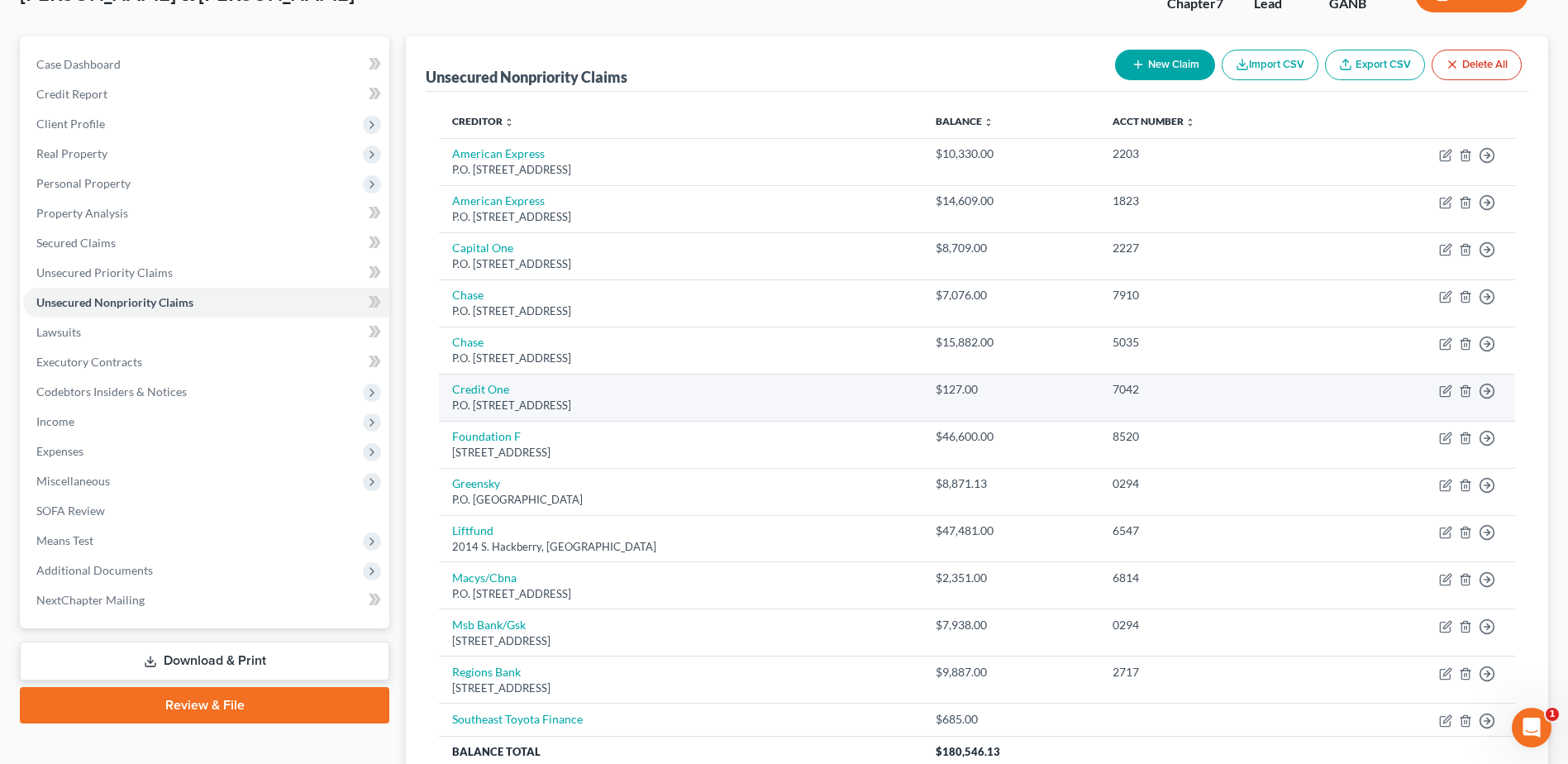
scroll to position [274, 0]
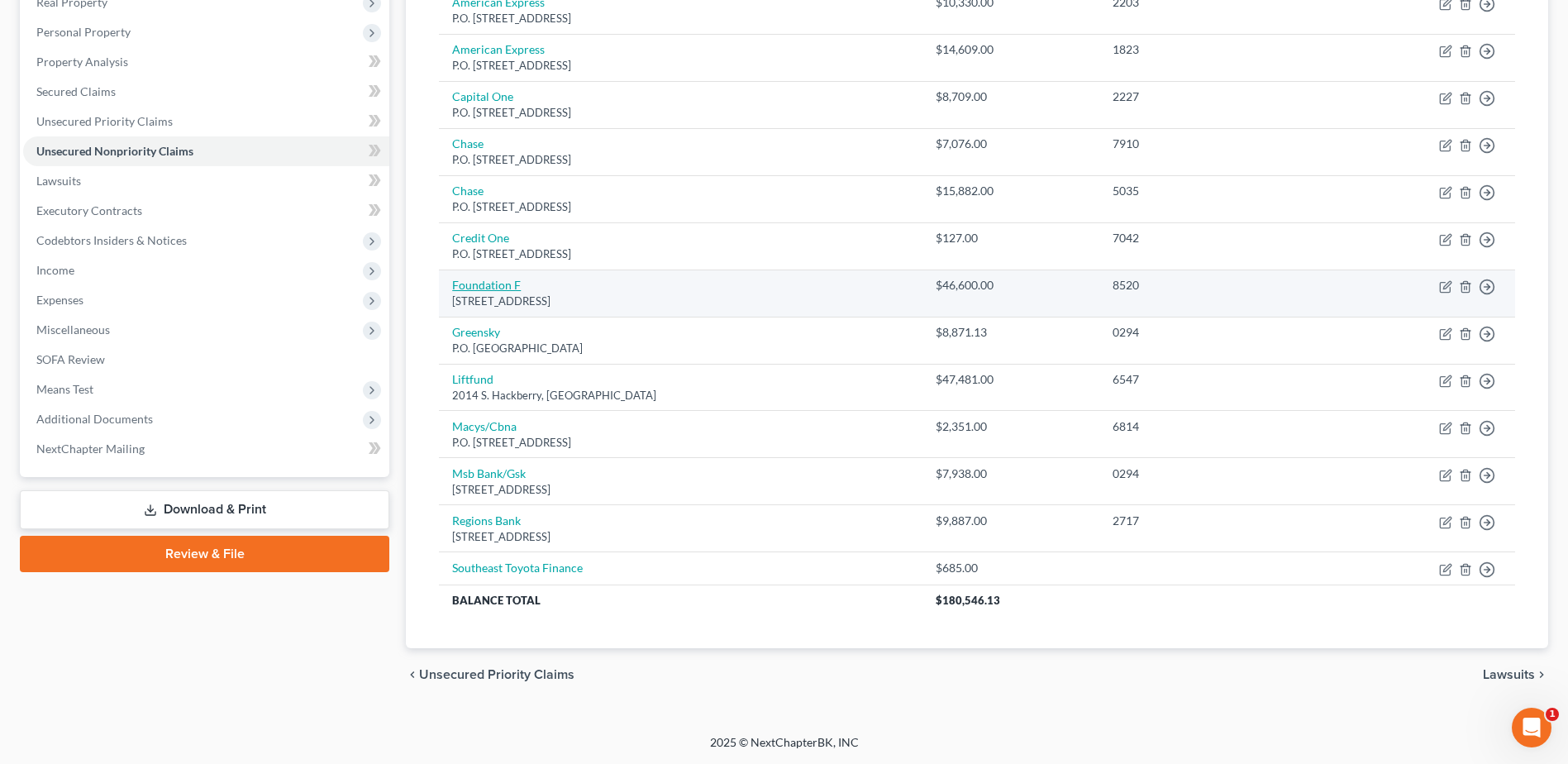
click at [465, 285] on link "Foundation F" at bounding box center [486, 285] width 69 height 14
select select "52"
select select "2"
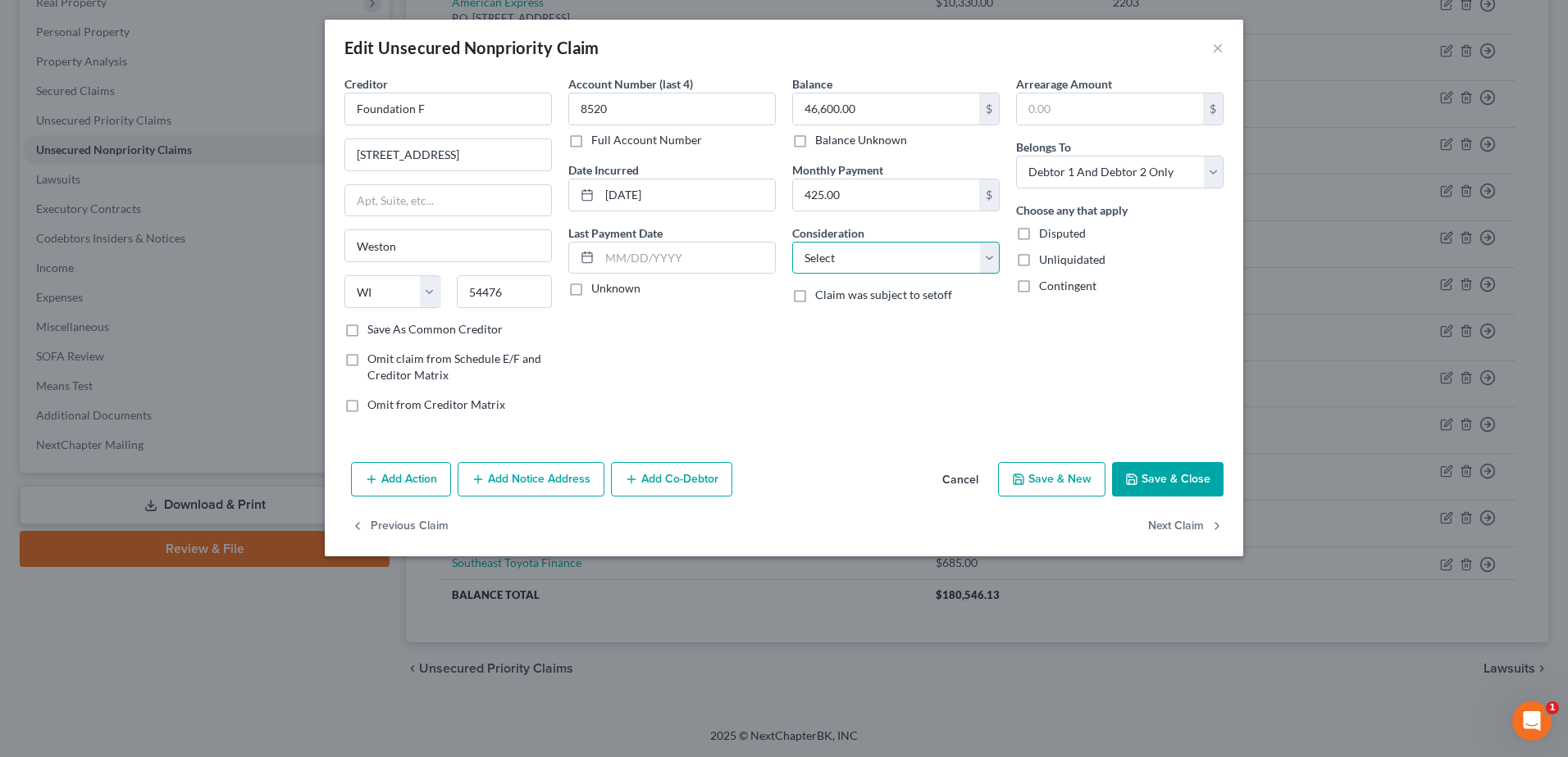
click at [886, 261] on select "Select Cable / Satellite Services Collection Agency Credit Card Debt Debt Couns…" at bounding box center [895, 258] width 208 height 32
select select "10"
click at [792, 242] on select "Select Cable / Satellite Services Collection Agency Credit Card Debt Debt Couns…" at bounding box center [895, 258] width 208 height 32
click at [1161, 477] on button "Save & Close" at bounding box center [1167, 479] width 111 height 34
type input "0"
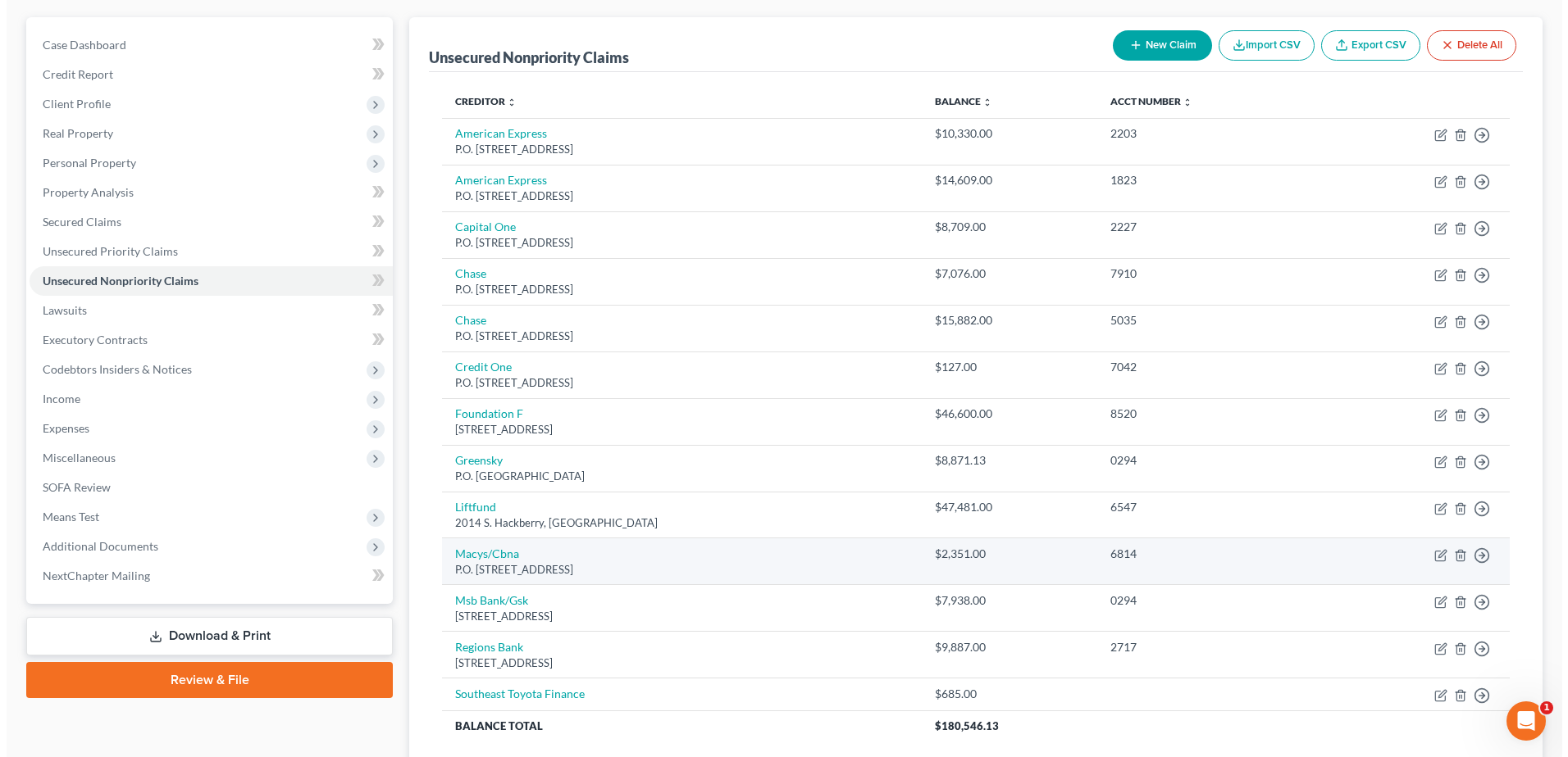
scroll to position [0, 0]
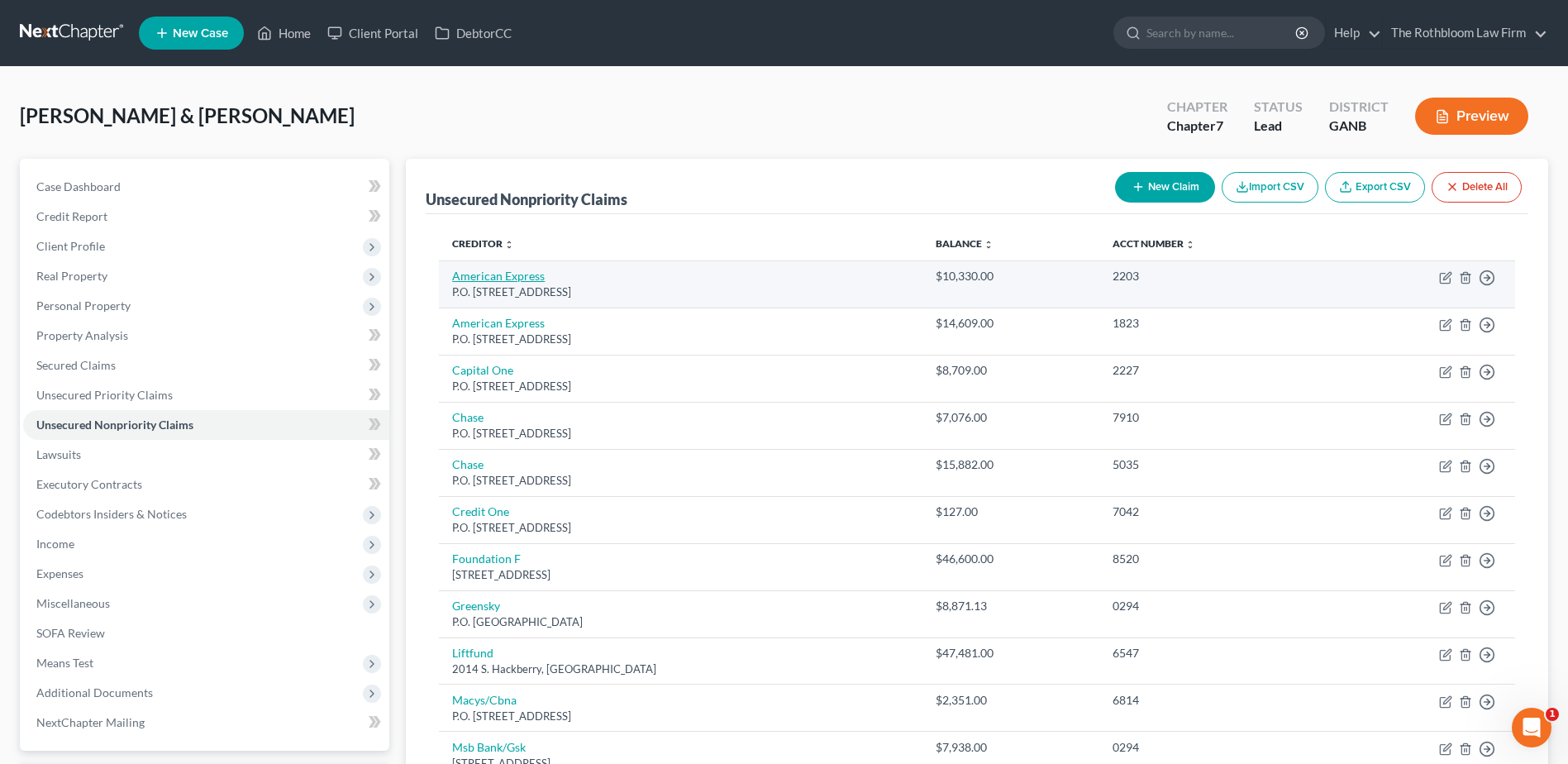
click at [486, 277] on link "American Express" at bounding box center [498, 276] width 92 height 14
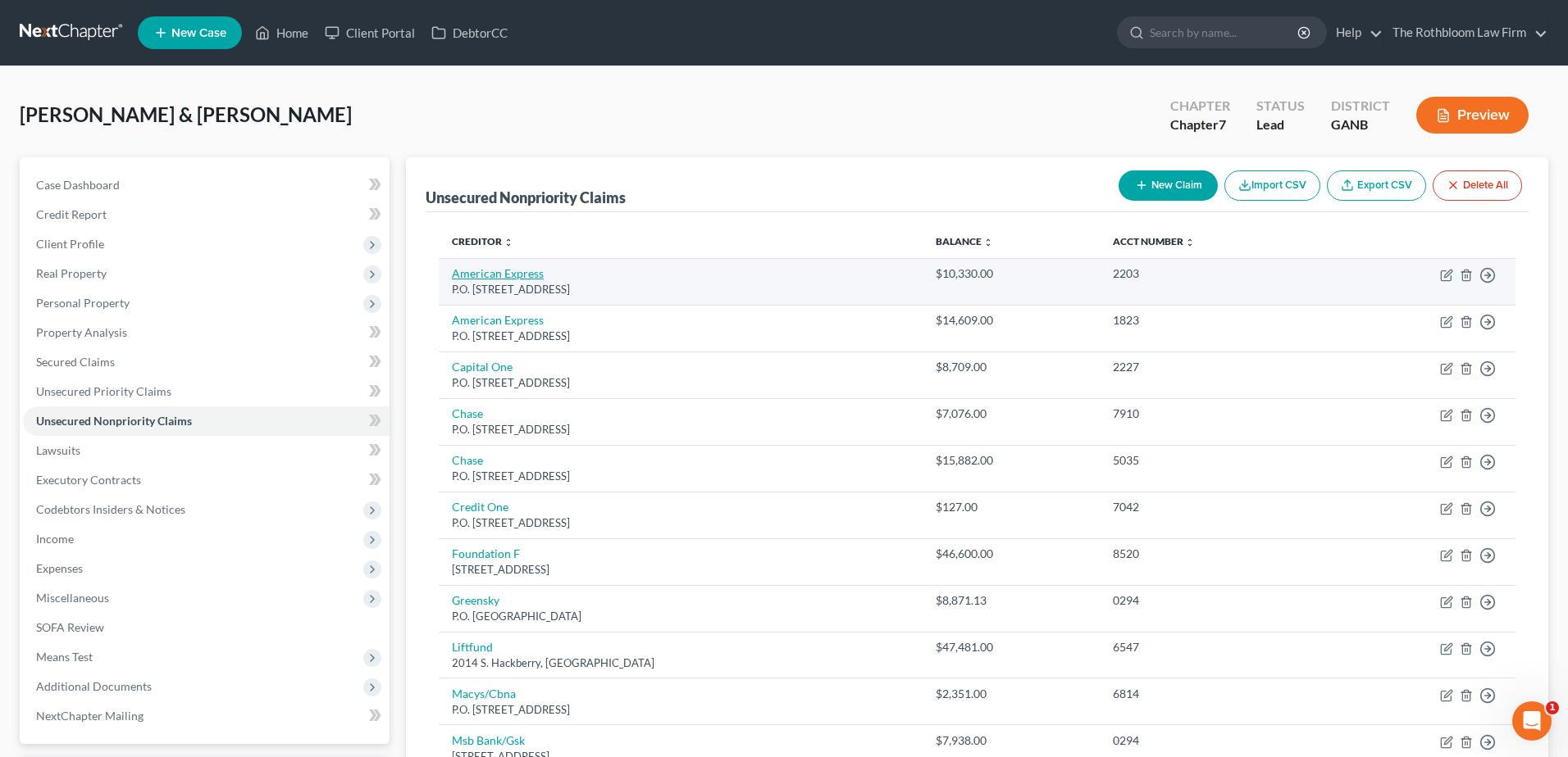
select select "45"
select select "2"
select select "1"
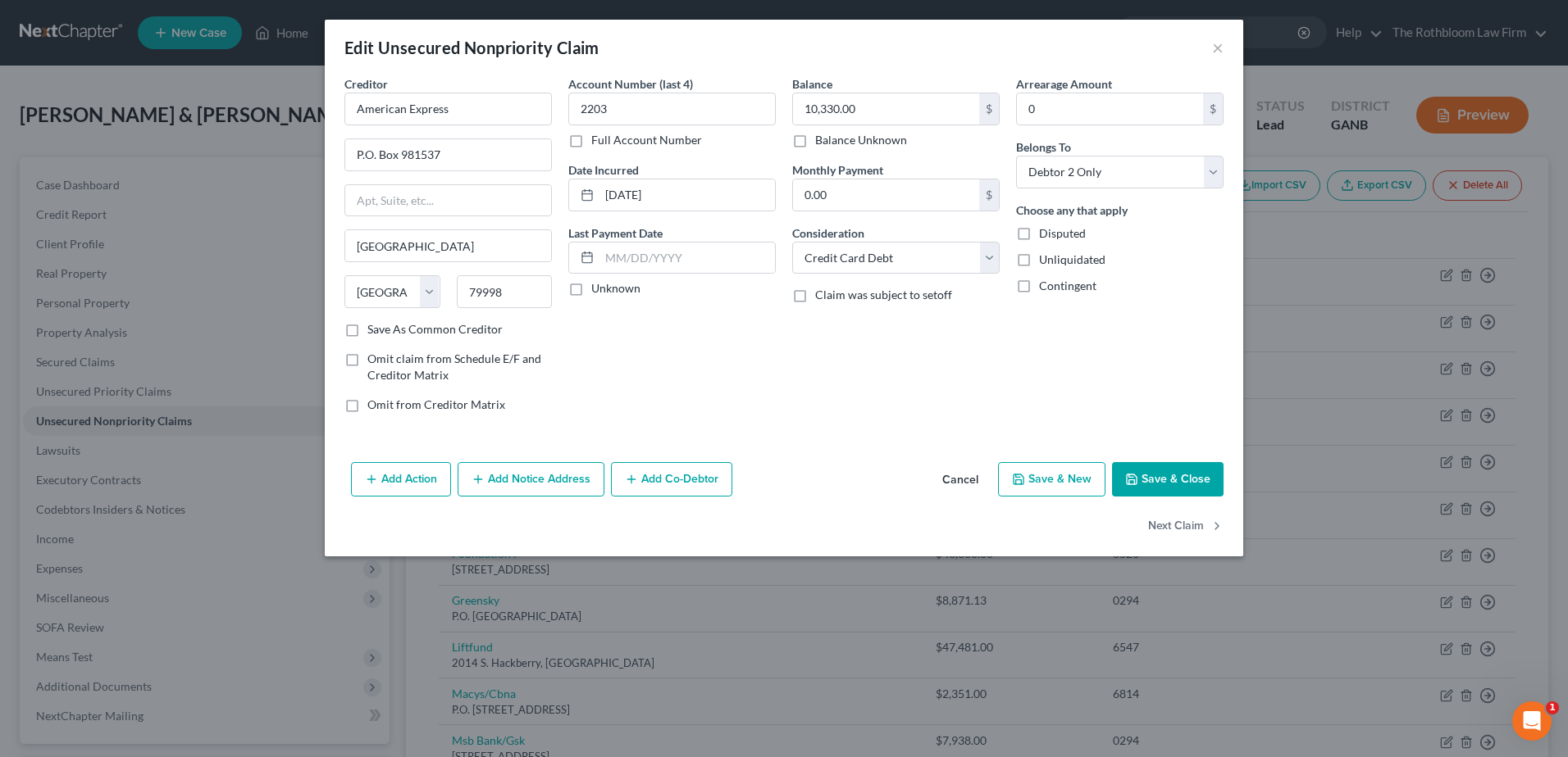
click at [530, 477] on button "Add Notice Address" at bounding box center [531, 479] width 147 height 34
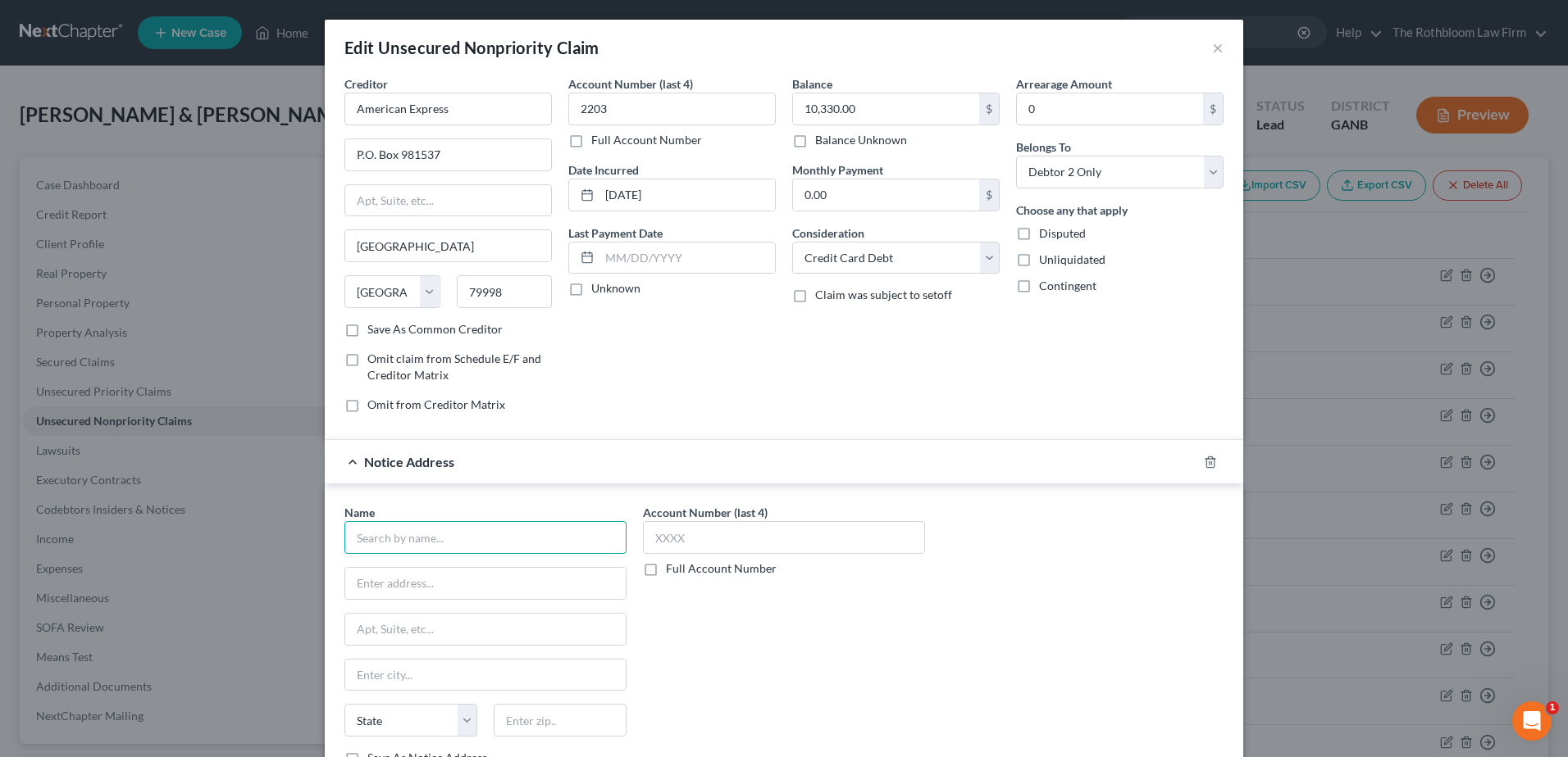
click at [408, 532] on input "text" at bounding box center [486, 537] width 282 height 32
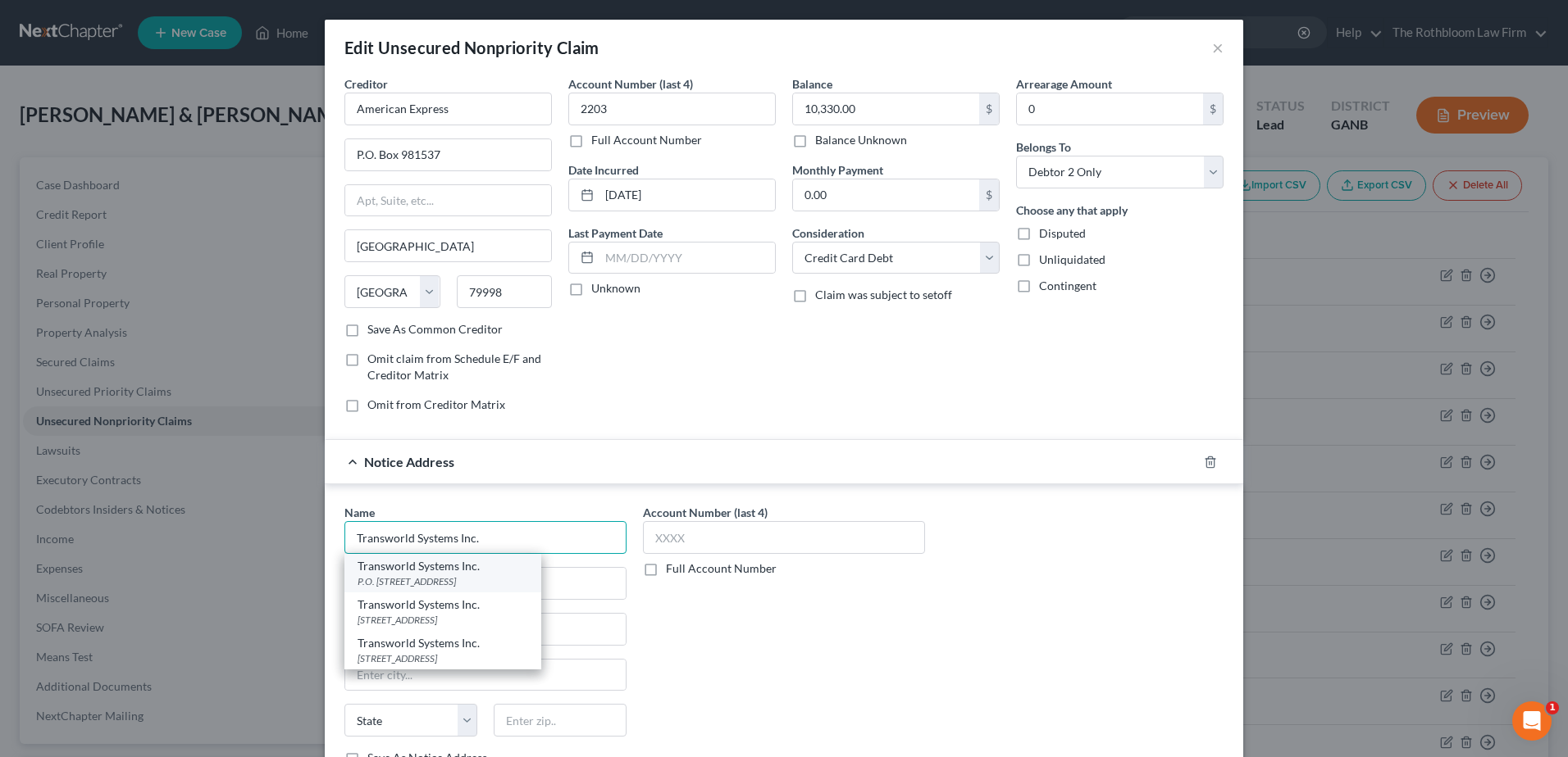
type input "Transworld Systems Inc."
click at [401, 585] on div "P.O. [STREET_ADDRESS]" at bounding box center [442, 582] width 170 height 14
type input "P.O. Box 17221"
type input "Wilmington"
select select "7"
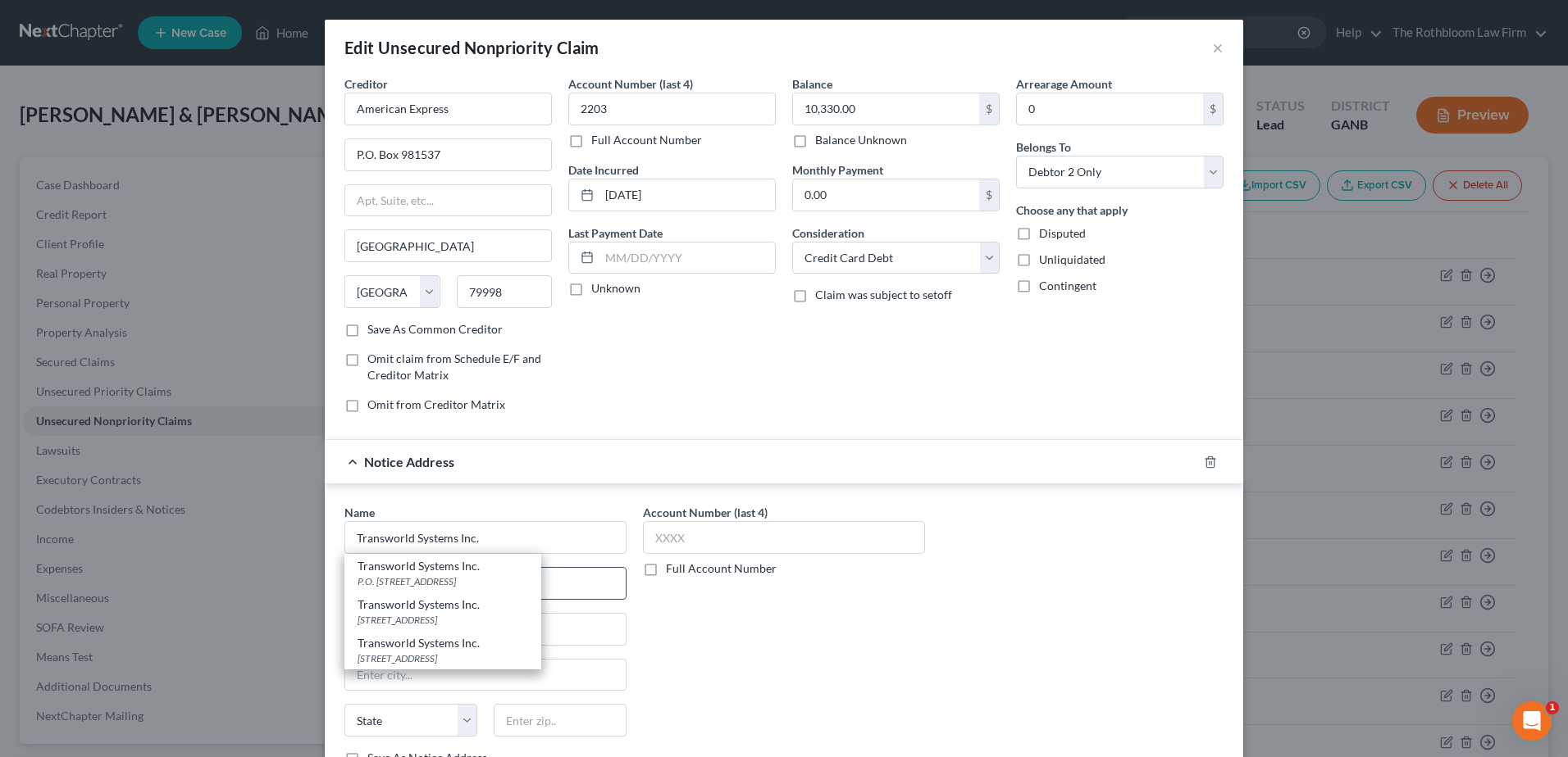
type input "19850-0000"
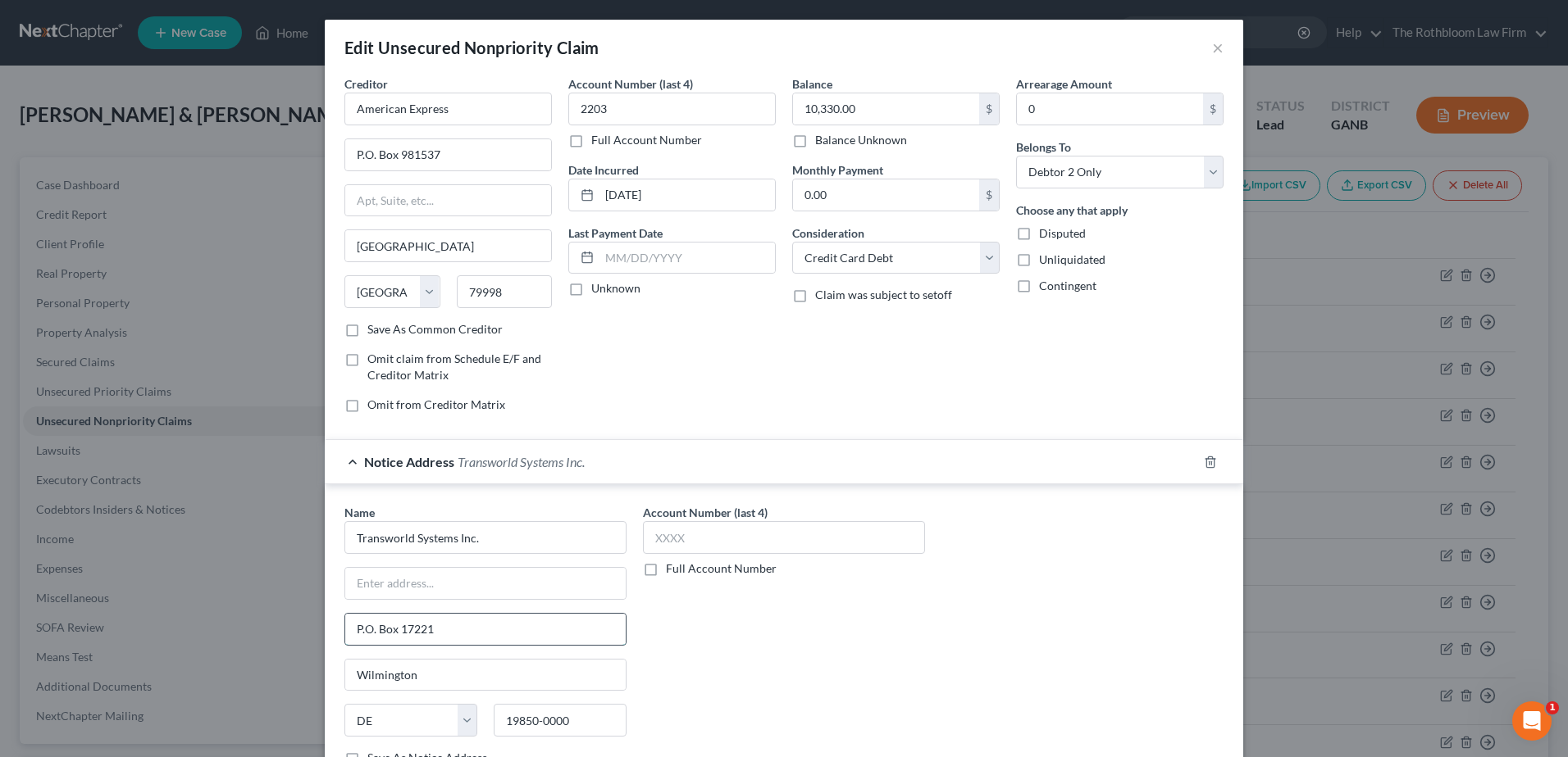
drag, startPoint x: 393, startPoint y: 629, endPoint x: 491, endPoint y: 629, distance: 98.0
click at [491, 629] on input "P.O. Box 17221" at bounding box center [486, 630] width 281 height 32
type input "P.O. Box 15130"
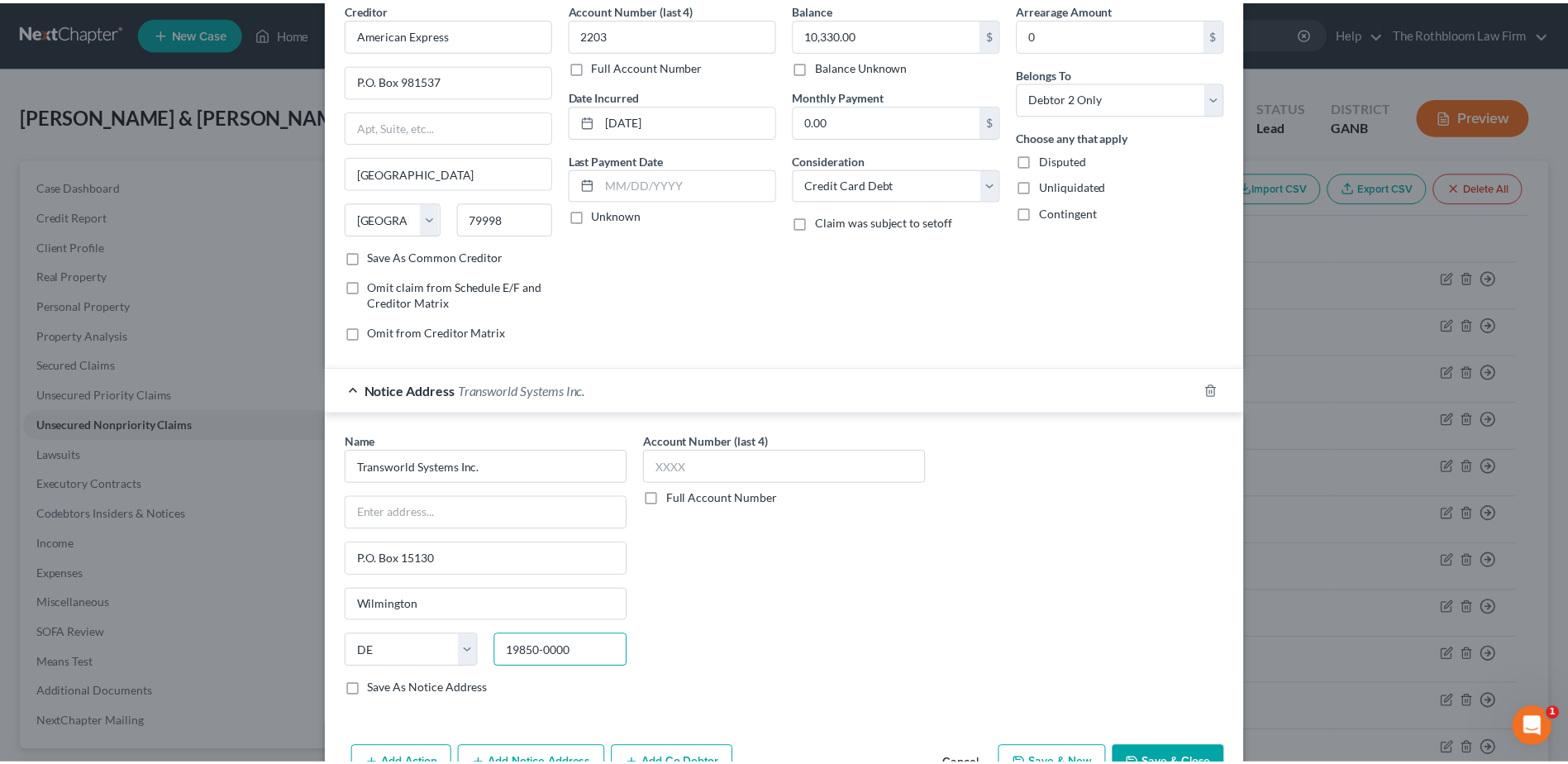
scroll to position [174, 0]
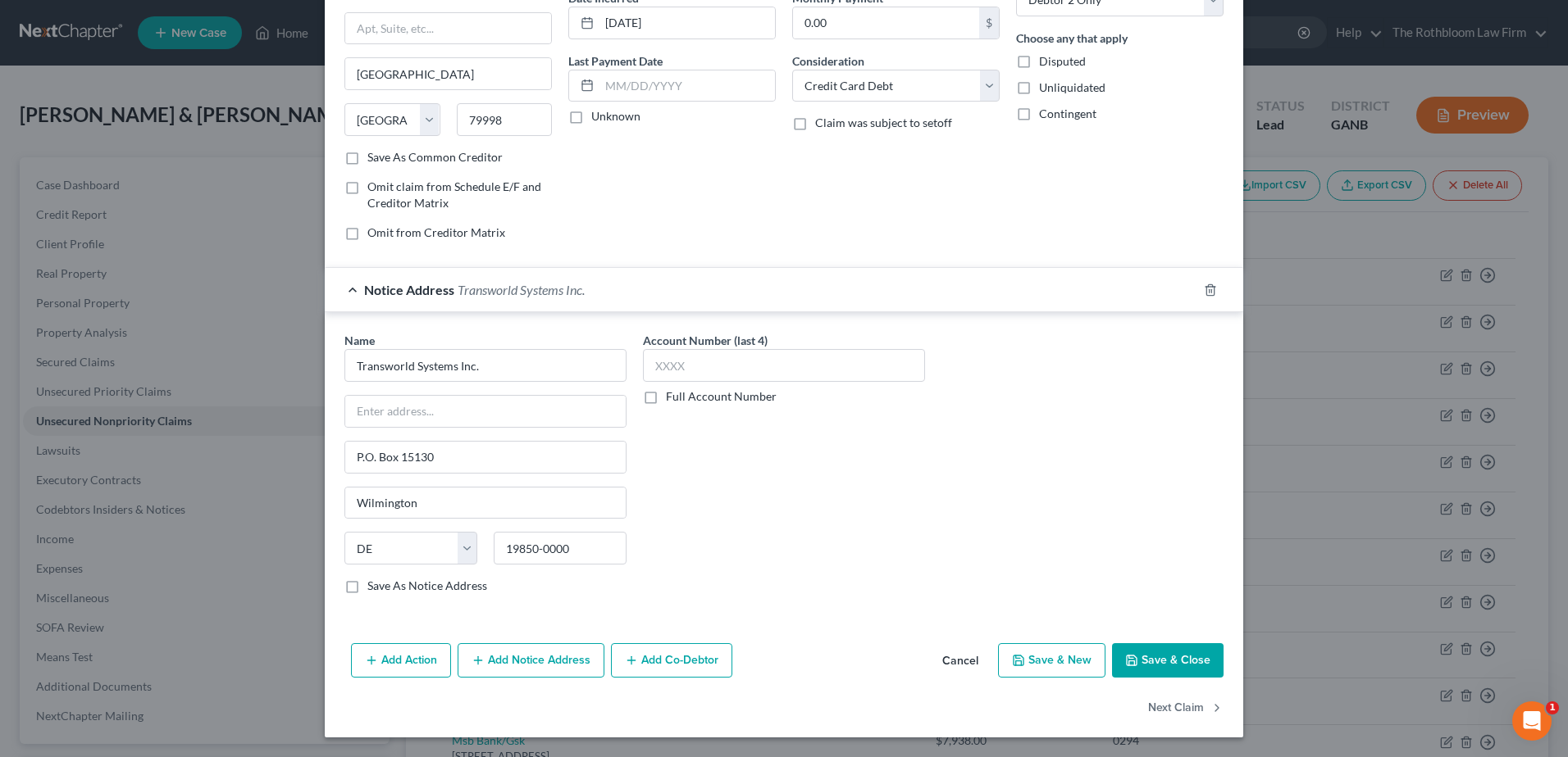
click at [1183, 670] on button "Save & Close" at bounding box center [1167, 661] width 111 height 34
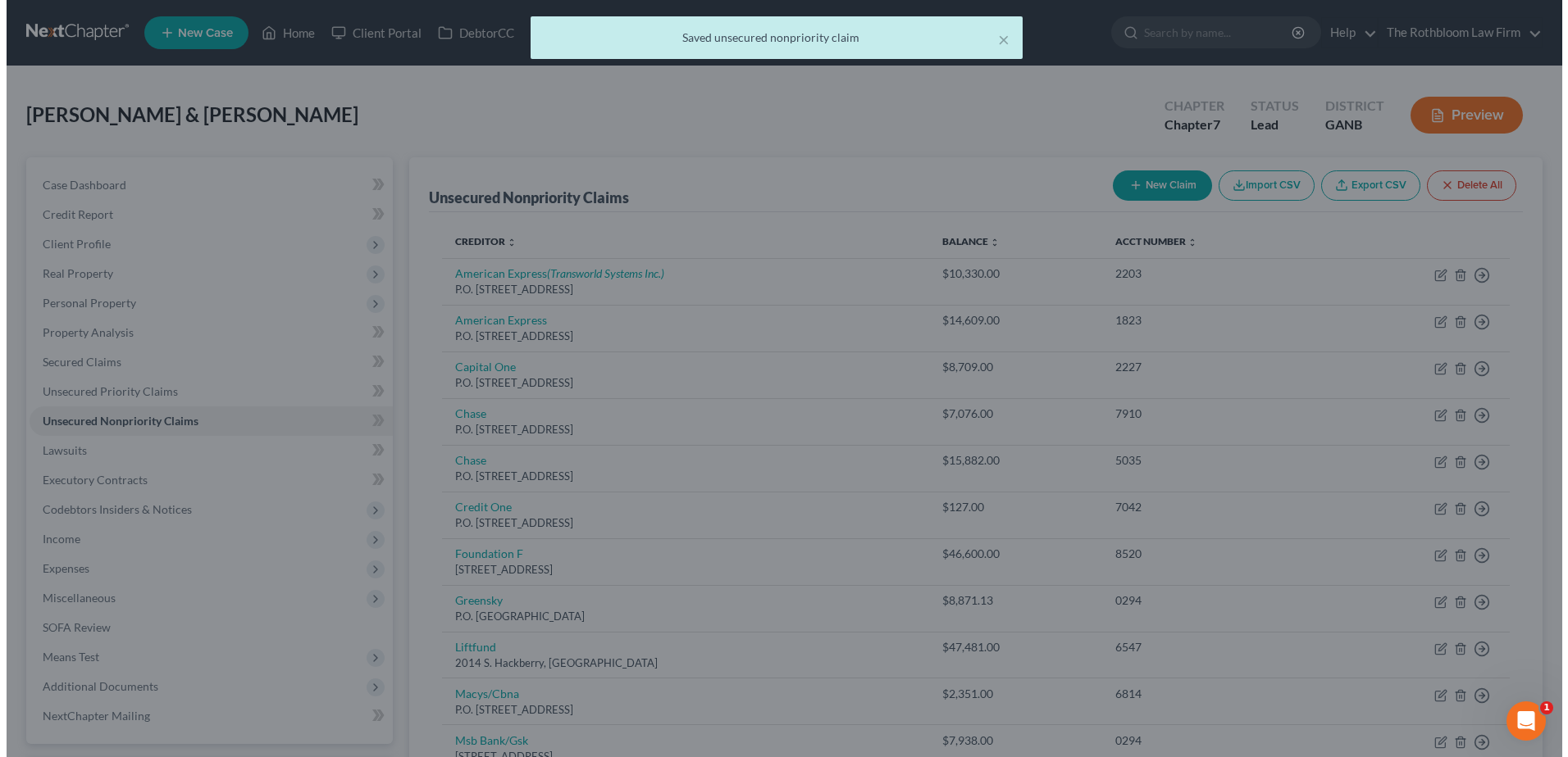
scroll to position [0, 0]
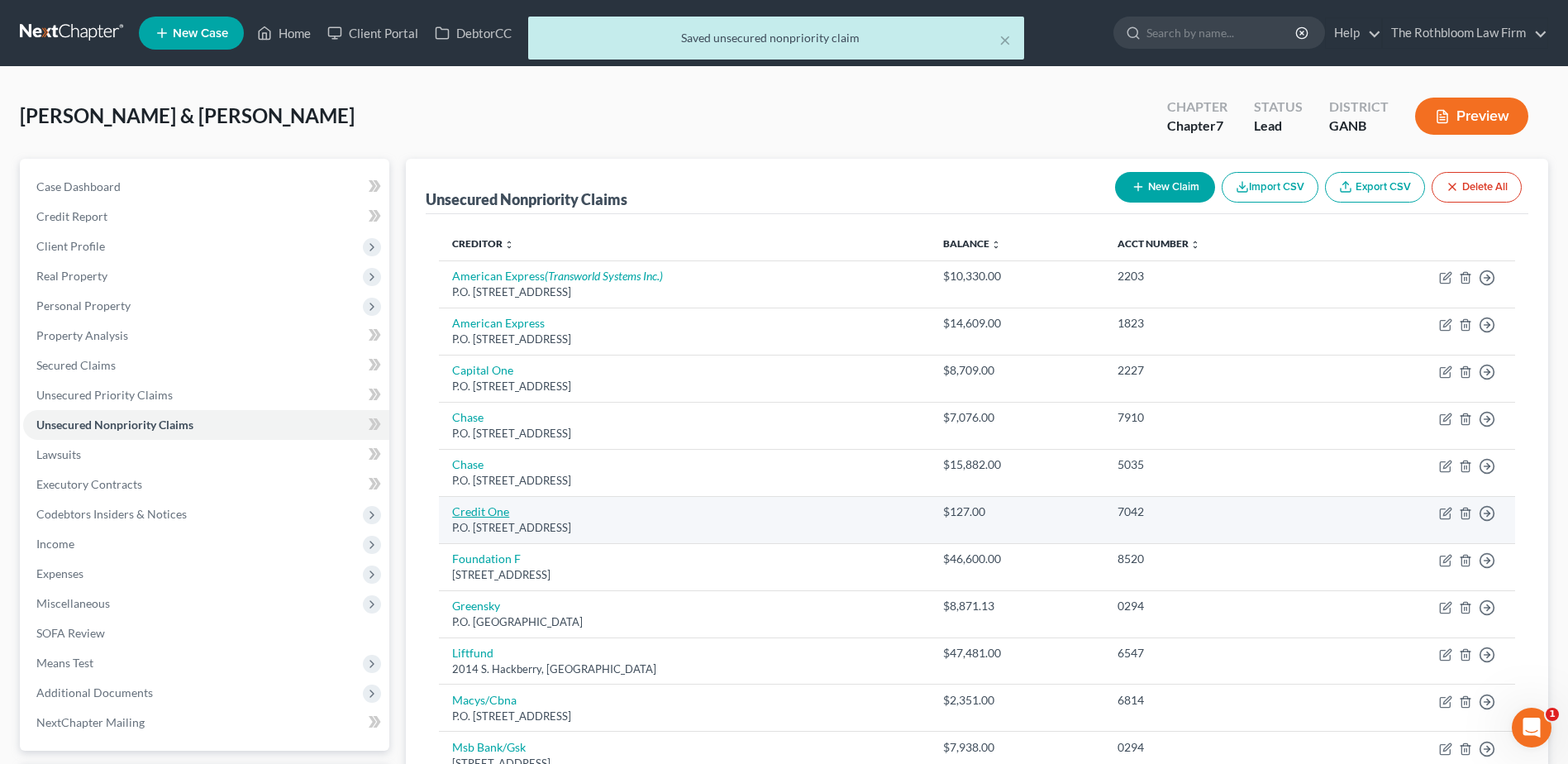
click at [495, 507] on link "Credit One" at bounding box center [480, 512] width 57 height 14
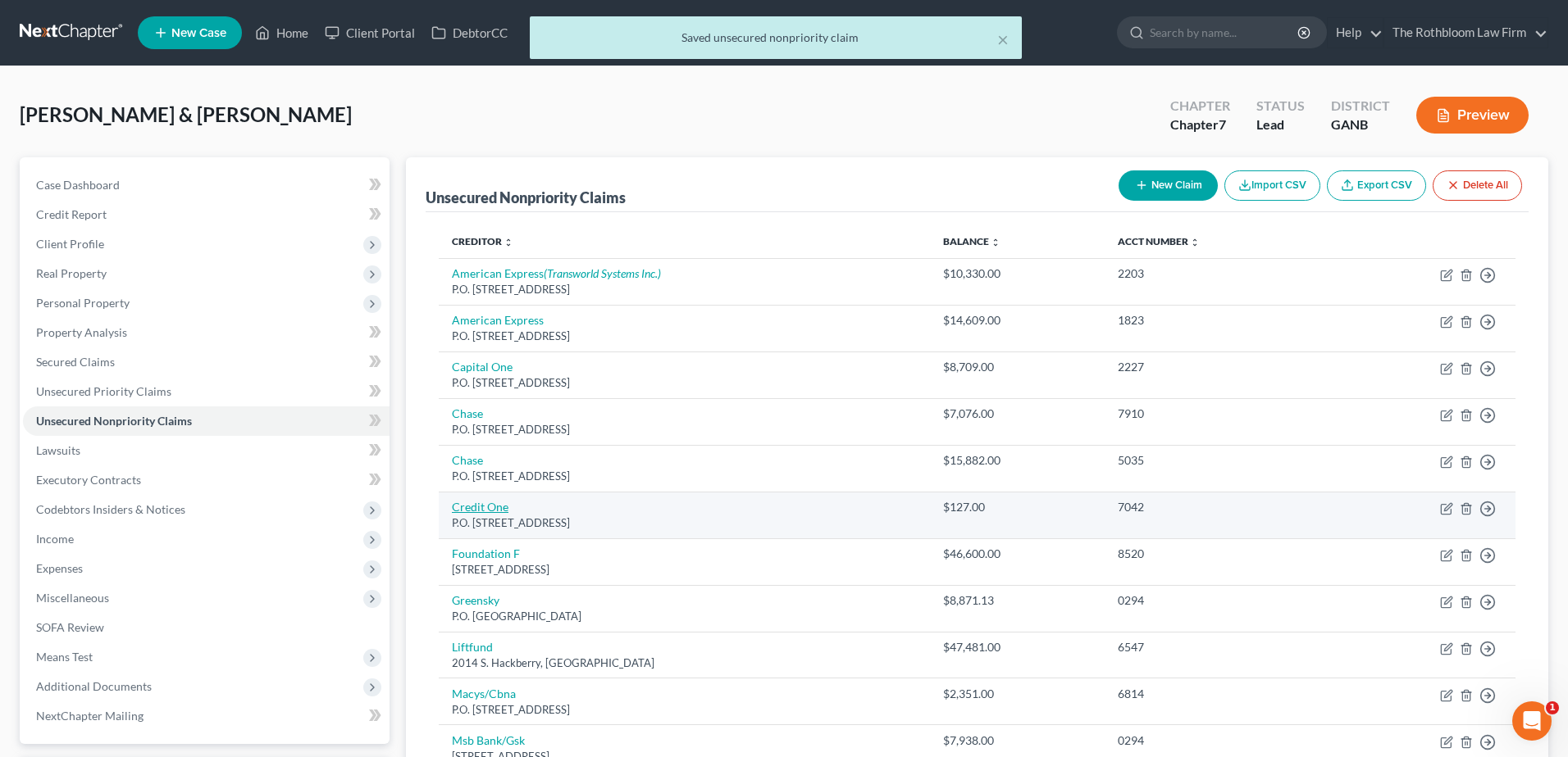
select select "31"
select select "2"
select select "1"
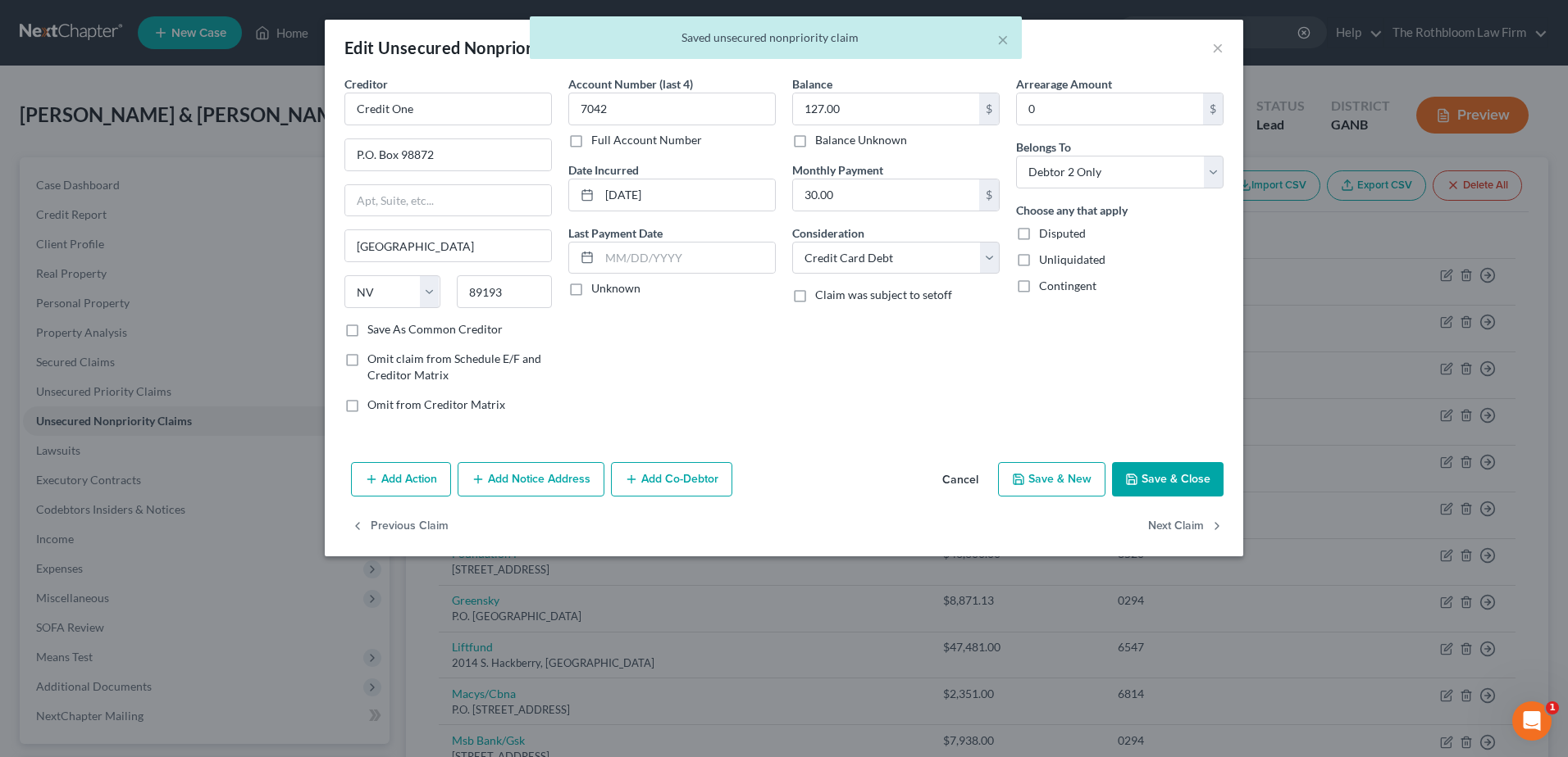
click at [1148, 480] on button "Save & Close" at bounding box center [1167, 479] width 111 height 34
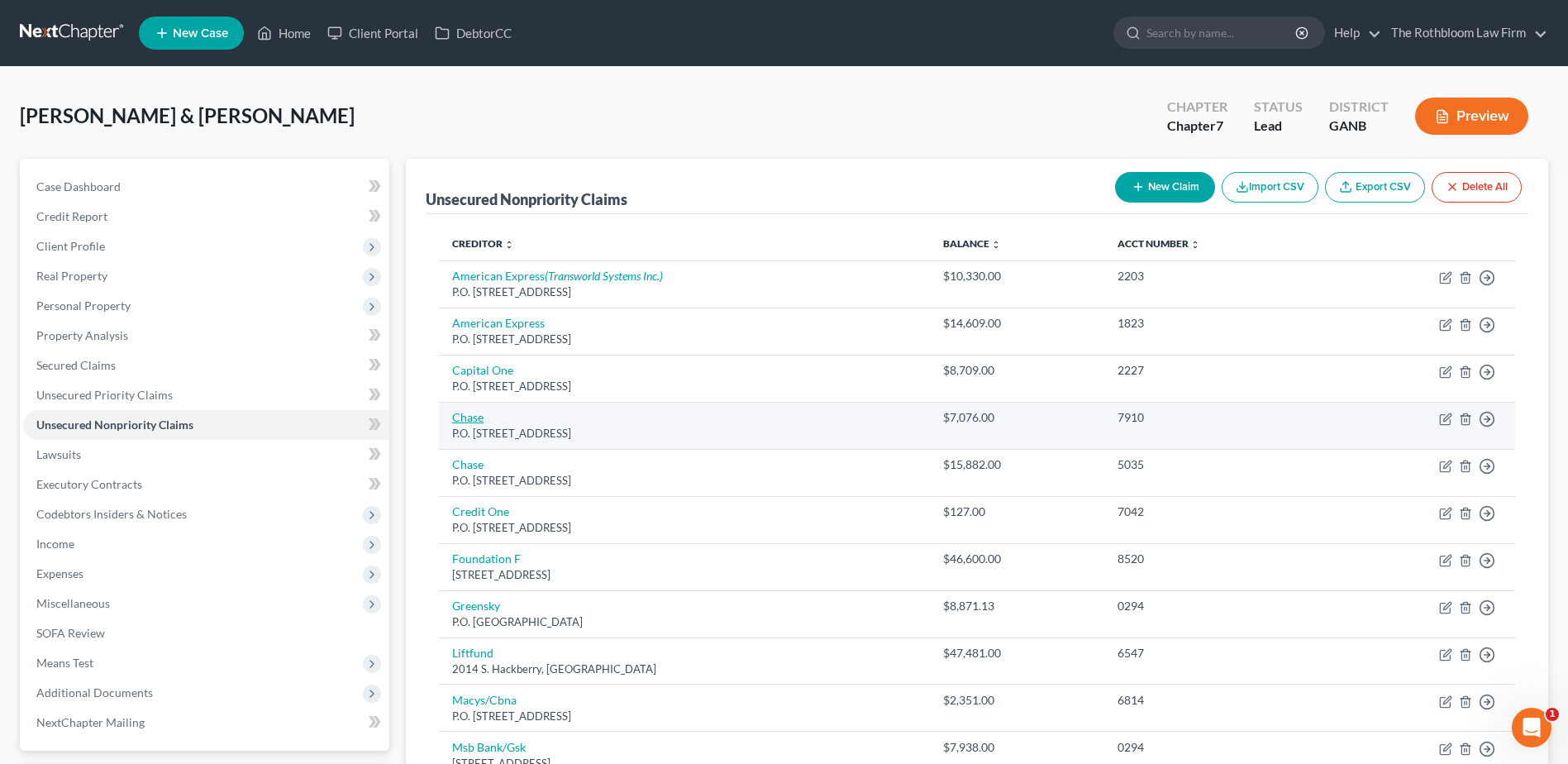
click at [478, 416] on link "Chase" at bounding box center [468, 417] width 32 height 14
select select "7"
select select "2"
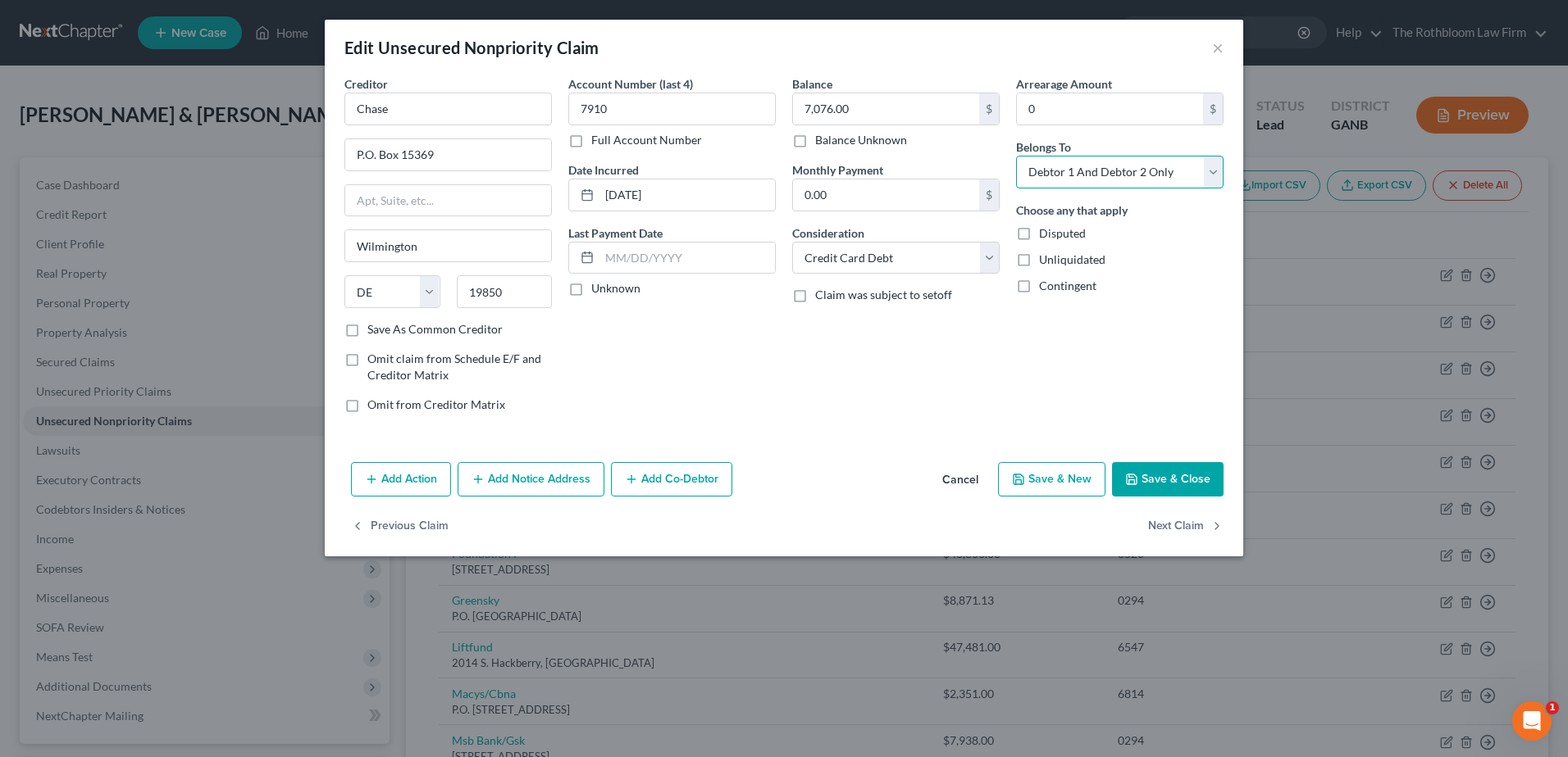
drag, startPoint x: 1212, startPoint y: 168, endPoint x: 1167, endPoint y: 158, distance: 46.1
click at [1212, 168] on select "Select Debtor 1 Only Debtor 2 Only Debtor 1 And Debtor 2 Only At Least One Of T…" at bounding box center [1120, 171] width 208 height 32
select select "0"
click at [1016, 156] on select "Select Debtor 1 Only Debtor 2 Only Debtor 1 And Debtor 2 Only At Least One Of T…" at bounding box center [1120, 171] width 208 height 32
click at [535, 482] on button "Add Notice Address" at bounding box center [531, 479] width 147 height 34
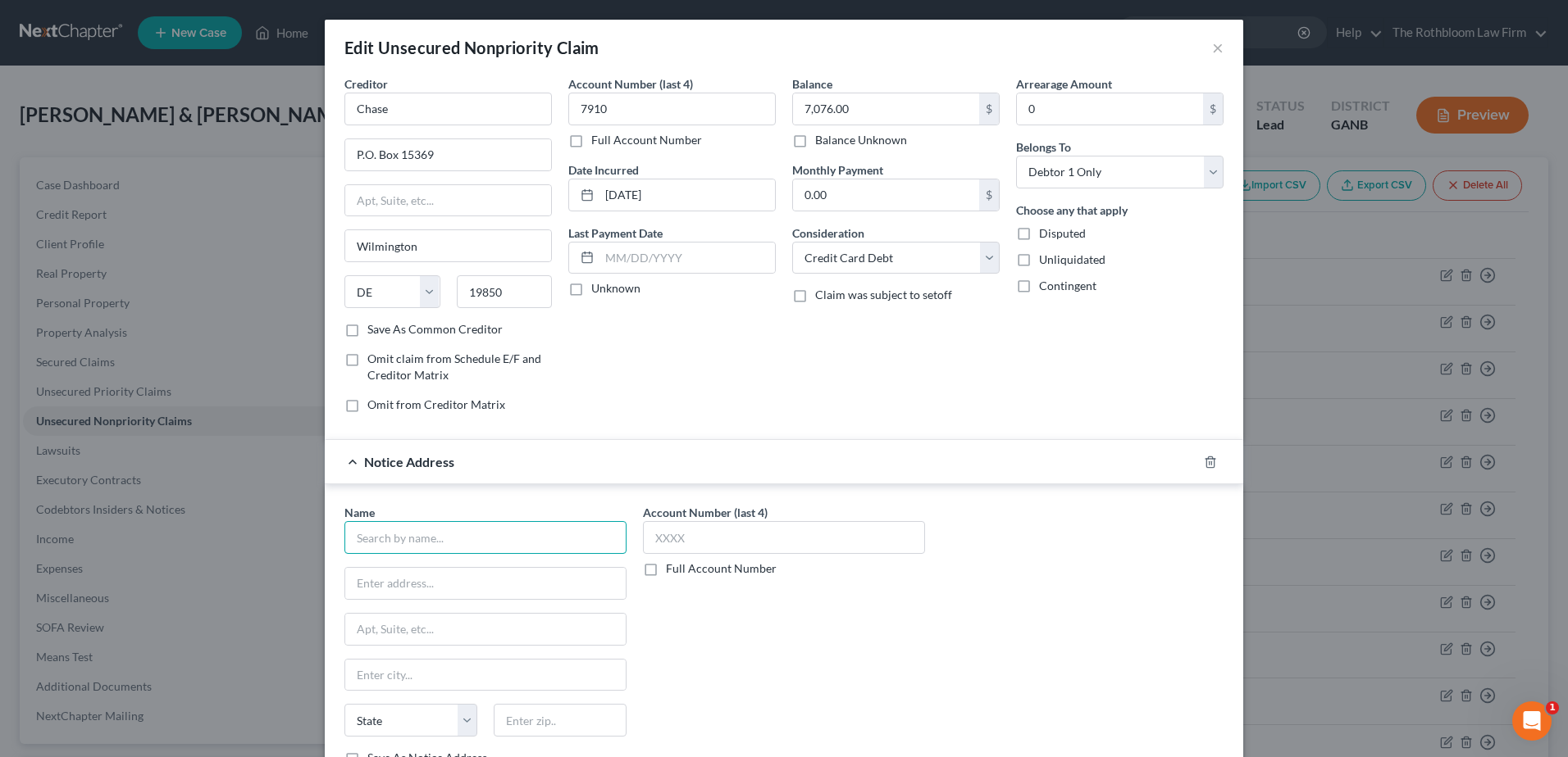
click at [449, 536] on input "text" at bounding box center [486, 537] width 282 height 32
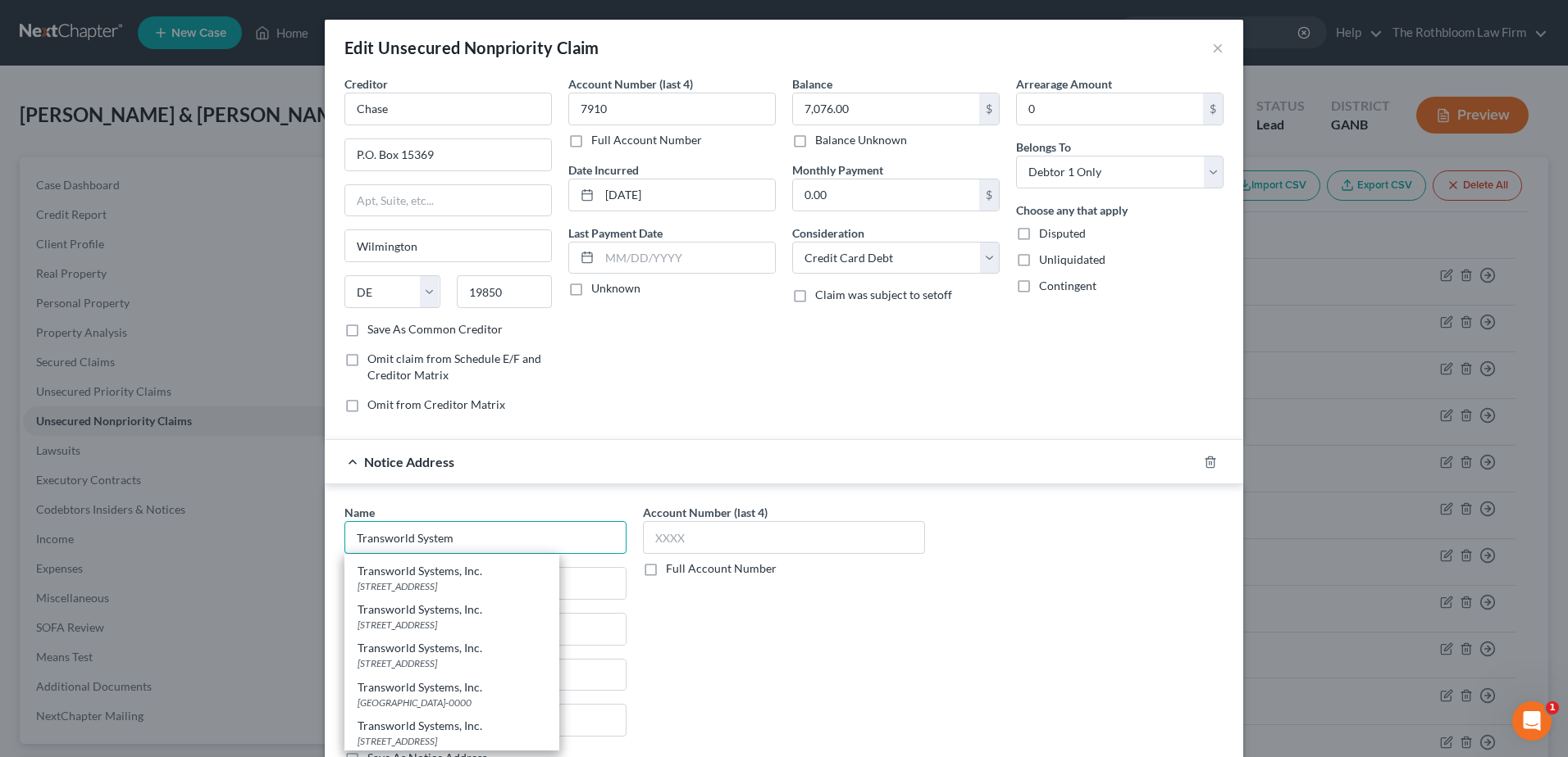
scroll to position [306, 0]
click at [482, 669] on div "Transworld Systems, Inc. [STREET_ADDRESS]" at bounding box center [452, 653] width 215 height 38
type input "Transworld Systems, Inc."
type input "PO Box 15630, Dept. 23"
type input "Wilmington"
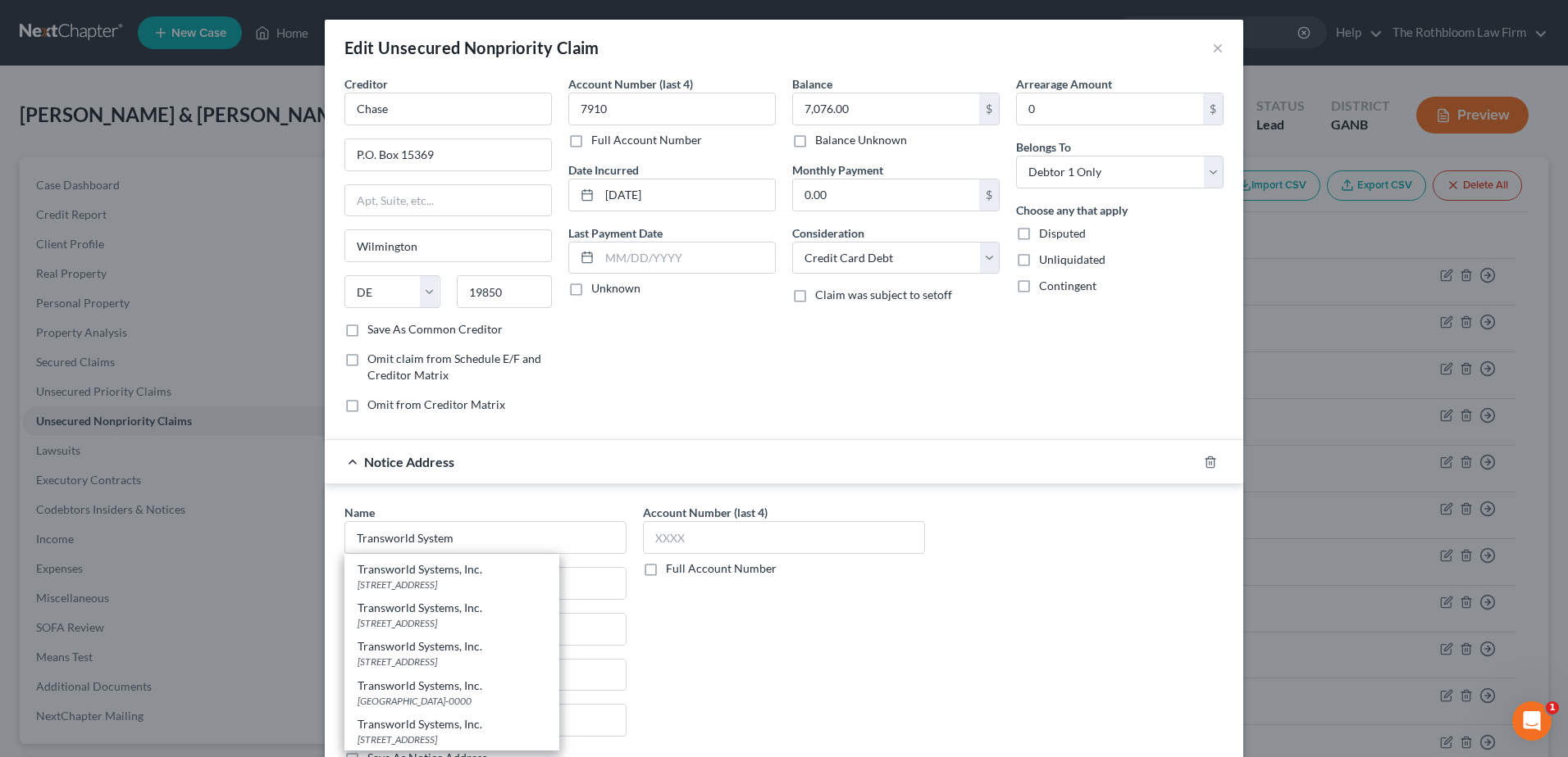
select select "7"
type input "19850-5630"
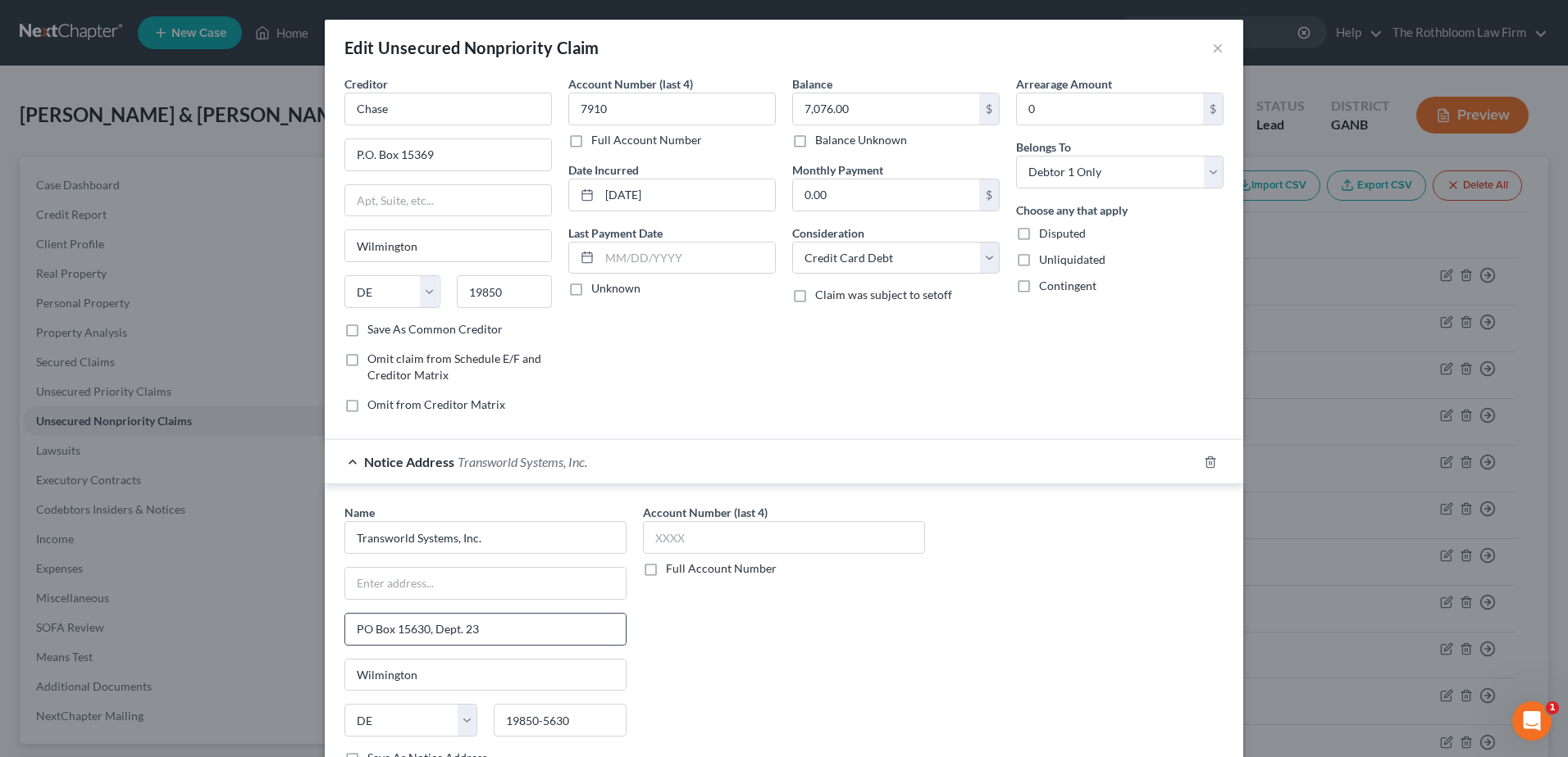
drag, startPoint x: 404, startPoint y: 630, endPoint x: 566, endPoint y: 638, distance: 162.2
click at [566, 638] on input "PO Box 15630, Dept. 23" at bounding box center [486, 630] width 281 height 32
type input "PO Box 151130"
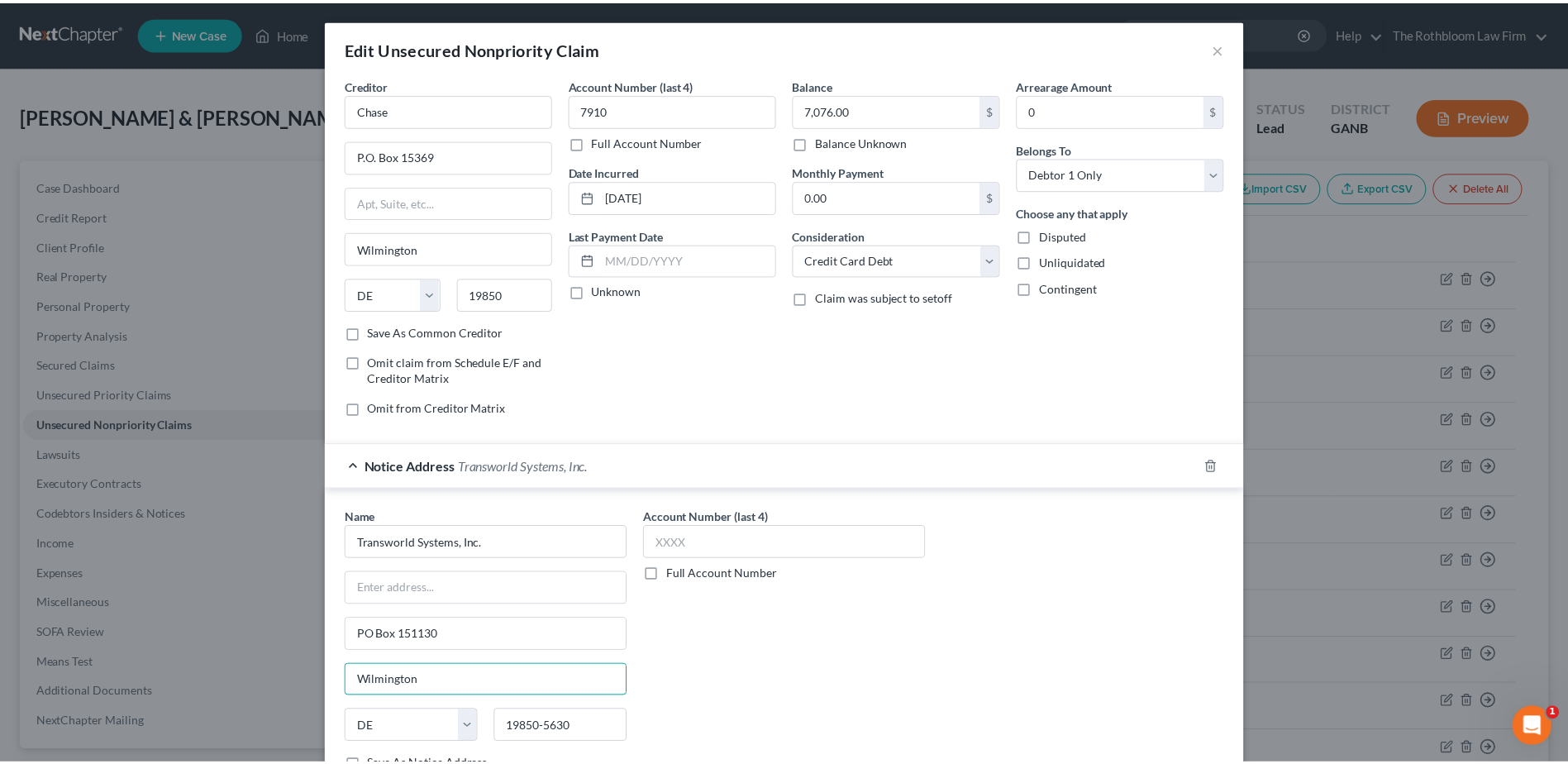
scroll to position [174, 0]
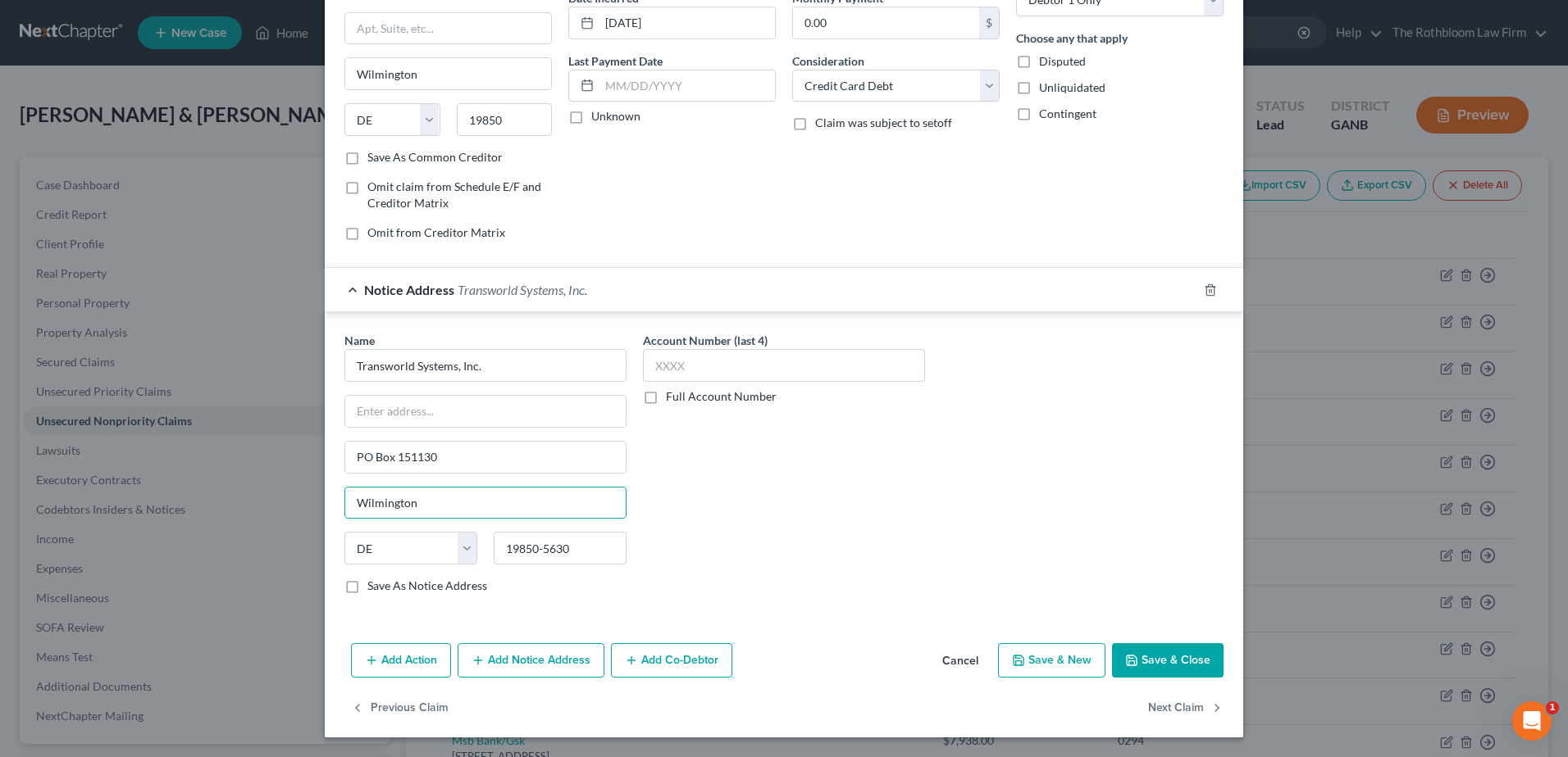
click at [1168, 661] on button "Save & Close" at bounding box center [1167, 661] width 111 height 34
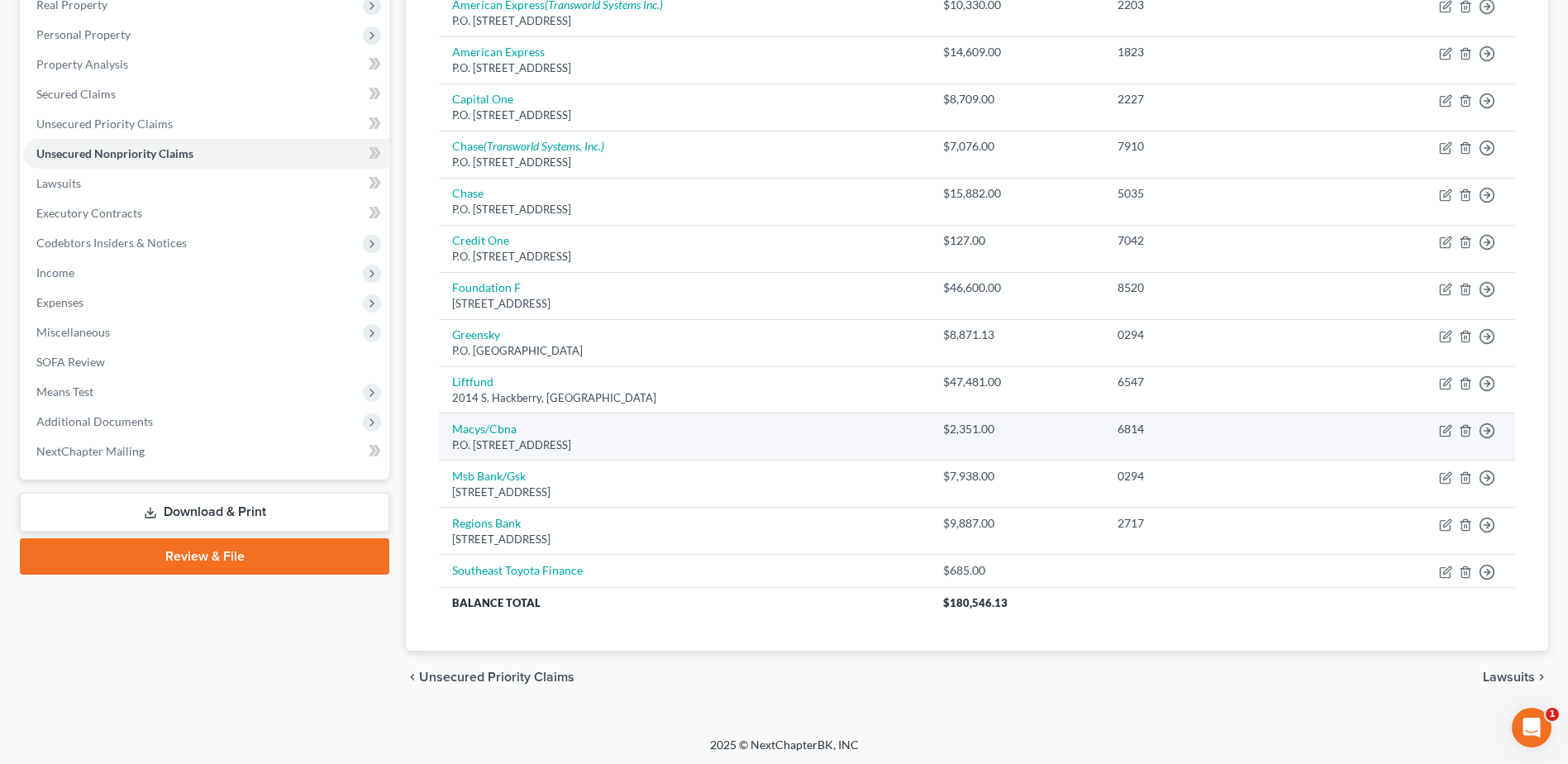
scroll to position [274, 0]
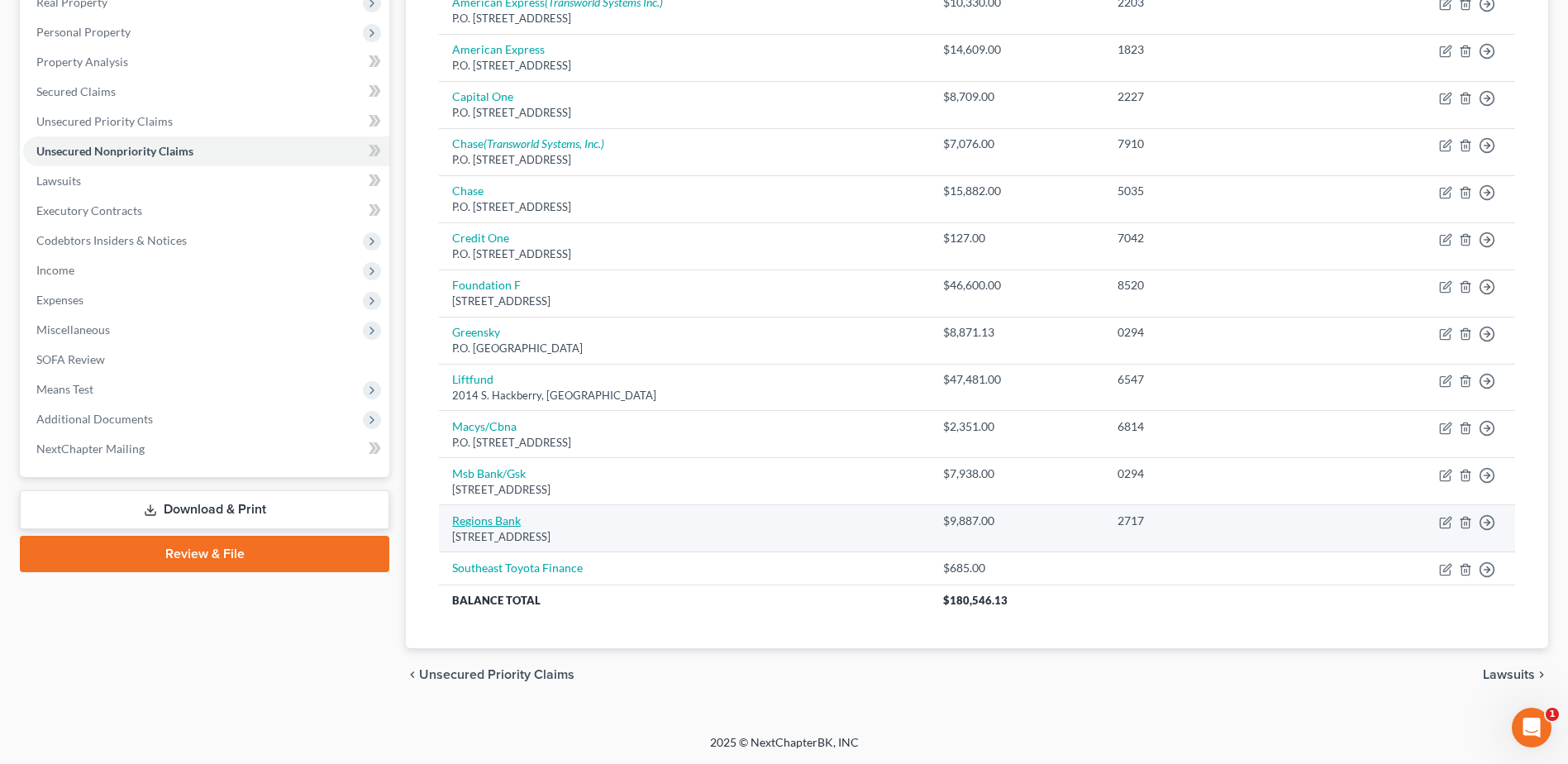
click at [483, 519] on link "Regions Bank" at bounding box center [486, 521] width 69 height 14
select select "0"
select select "2"
select select "0"
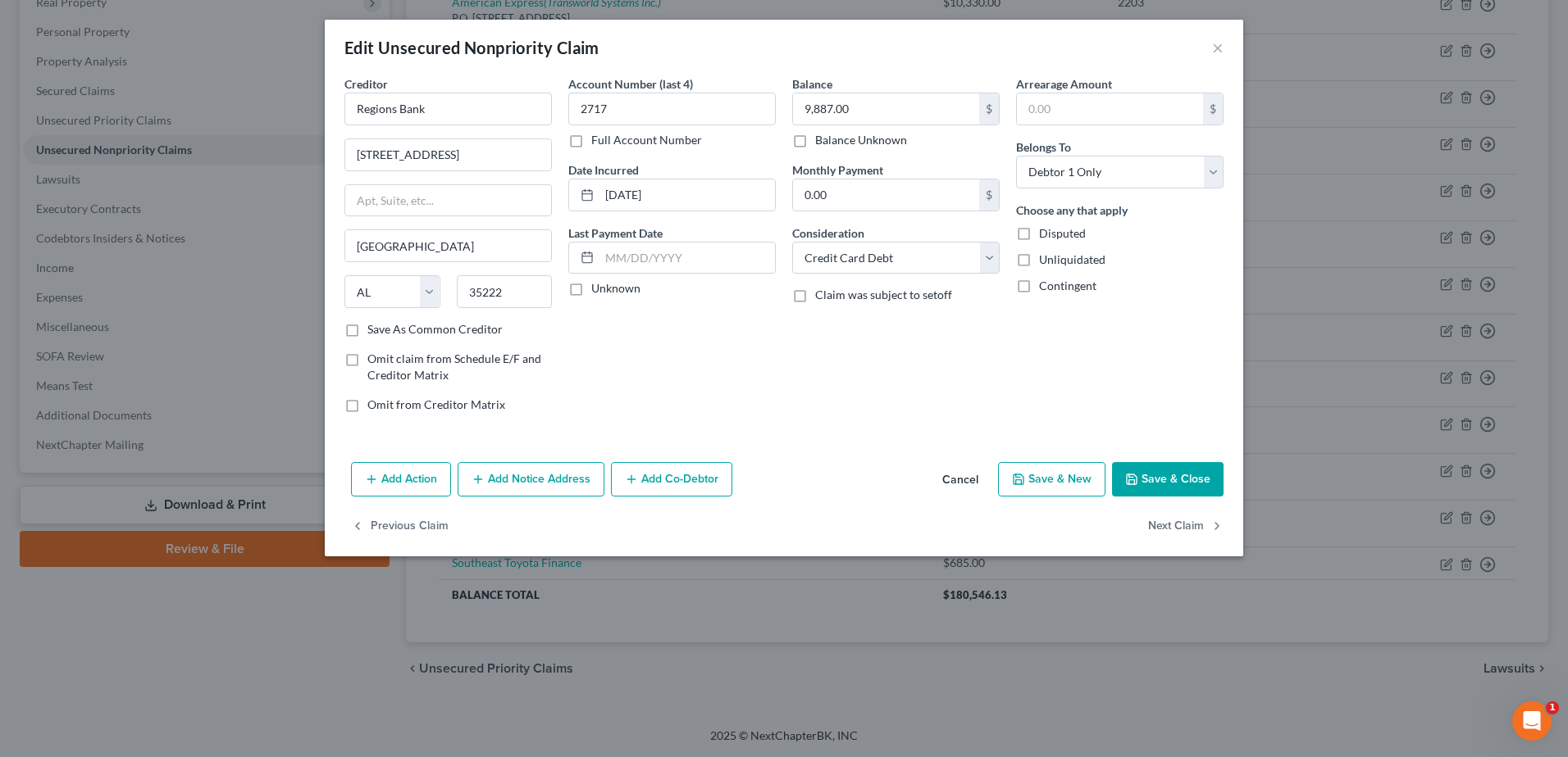
click at [1181, 482] on button "Save & Close" at bounding box center [1167, 479] width 111 height 34
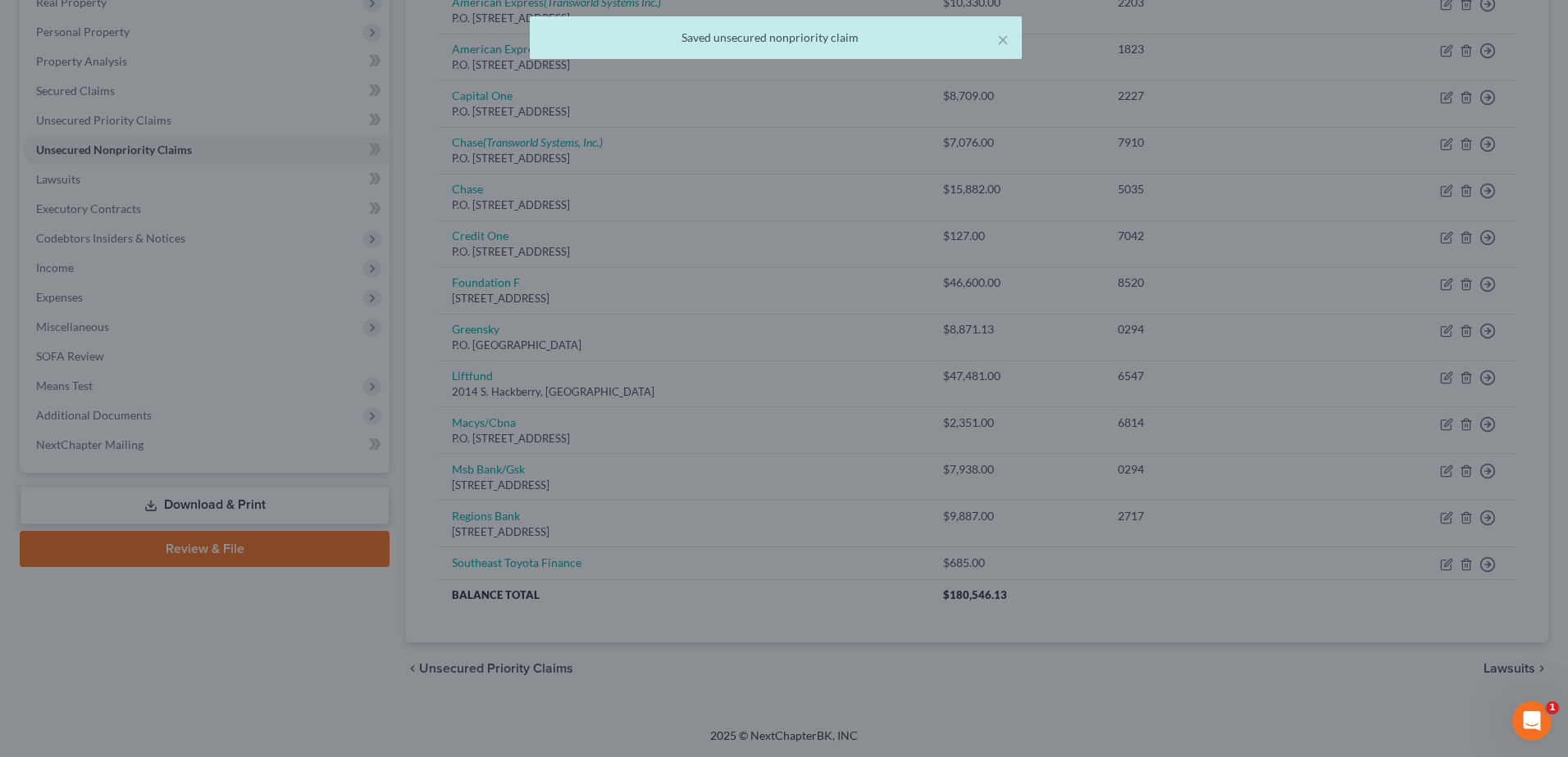
type input "0"
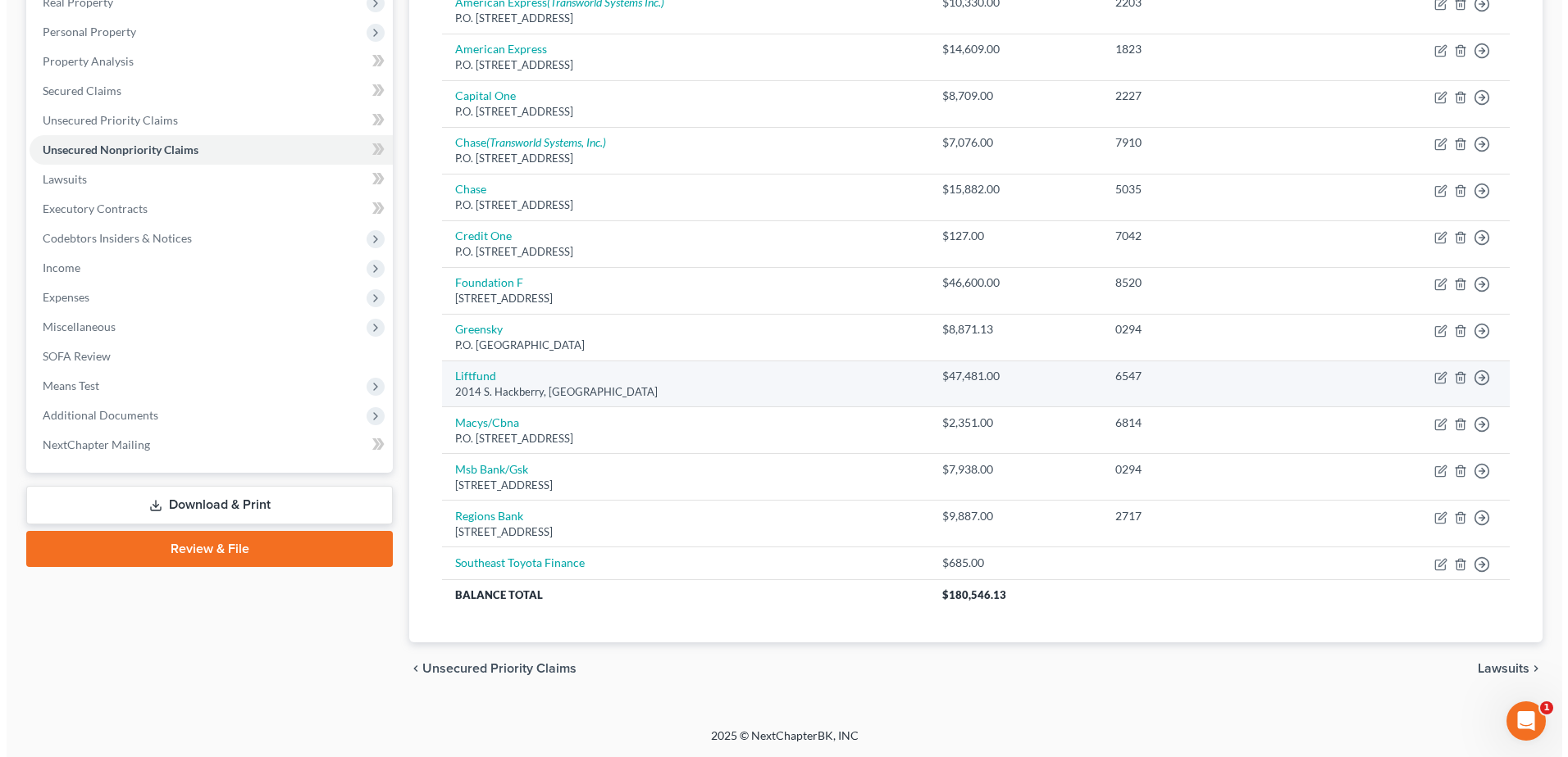
scroll to position [26, 0]
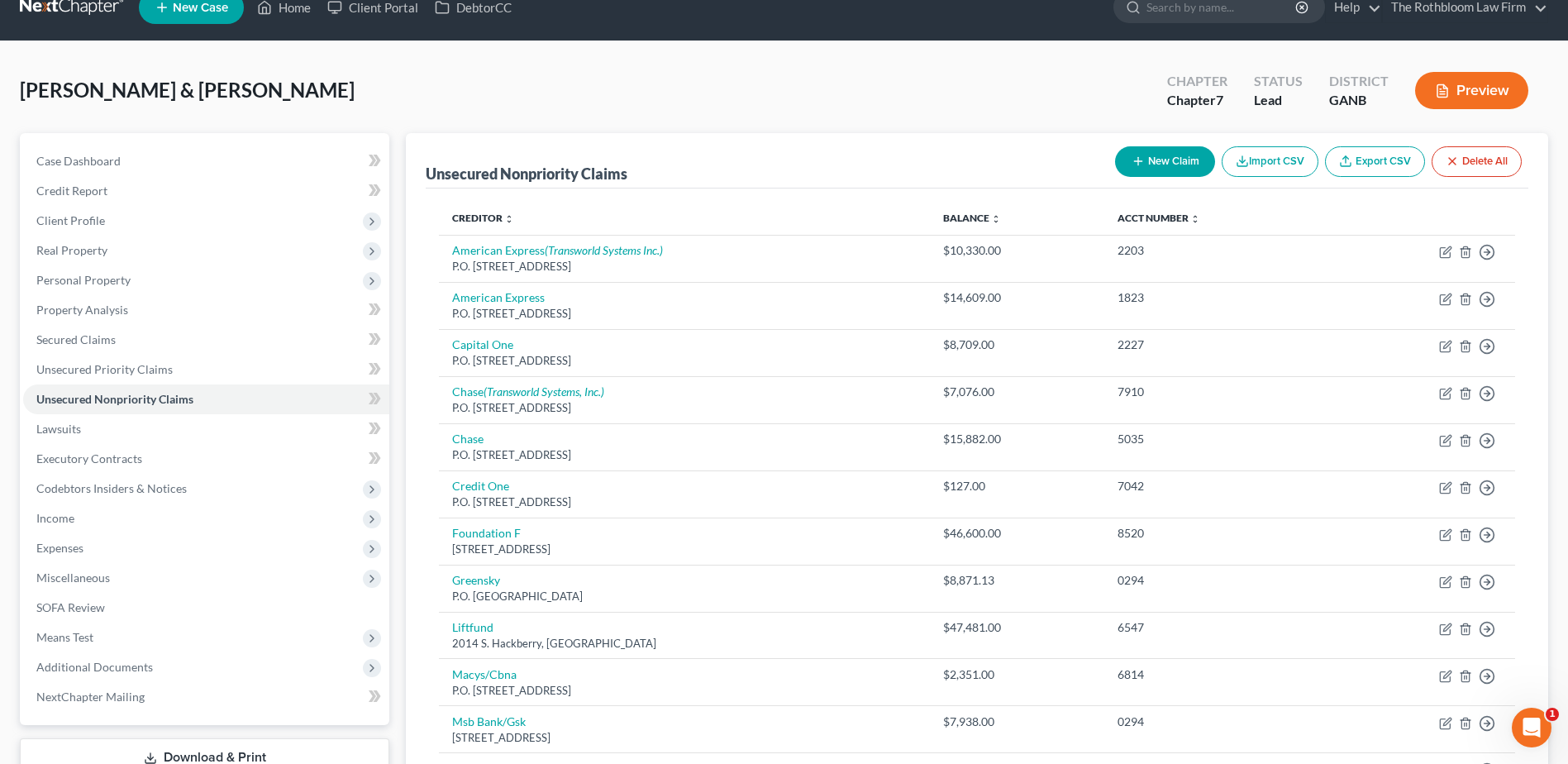
click at [1167, 161] on button "New Claim" at bounding box center [1165, 161] width 100 height 31
select select "2"
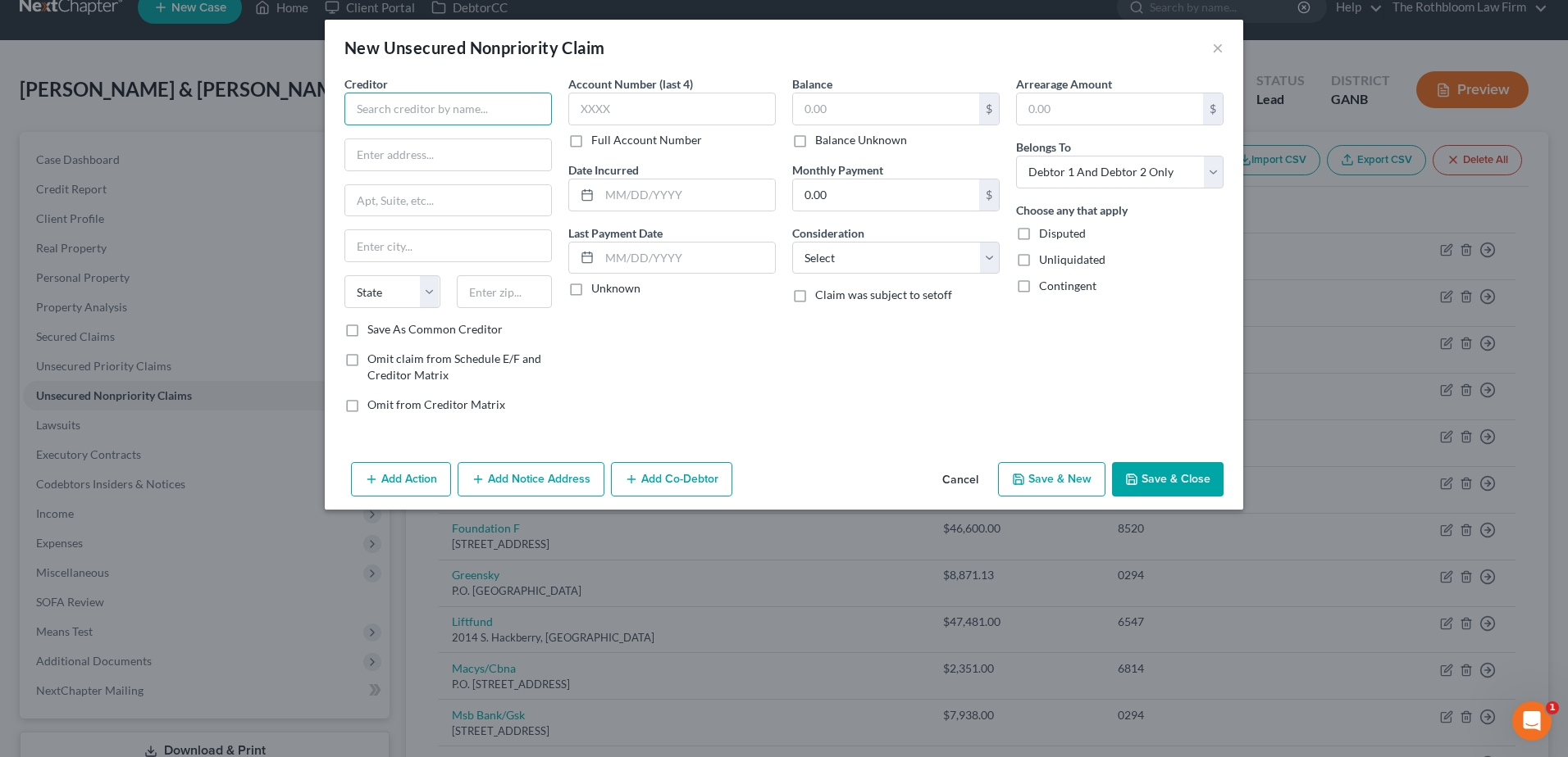
click at [386, 95] on input "text" at bounding box center [448, 108] width 208 height 32
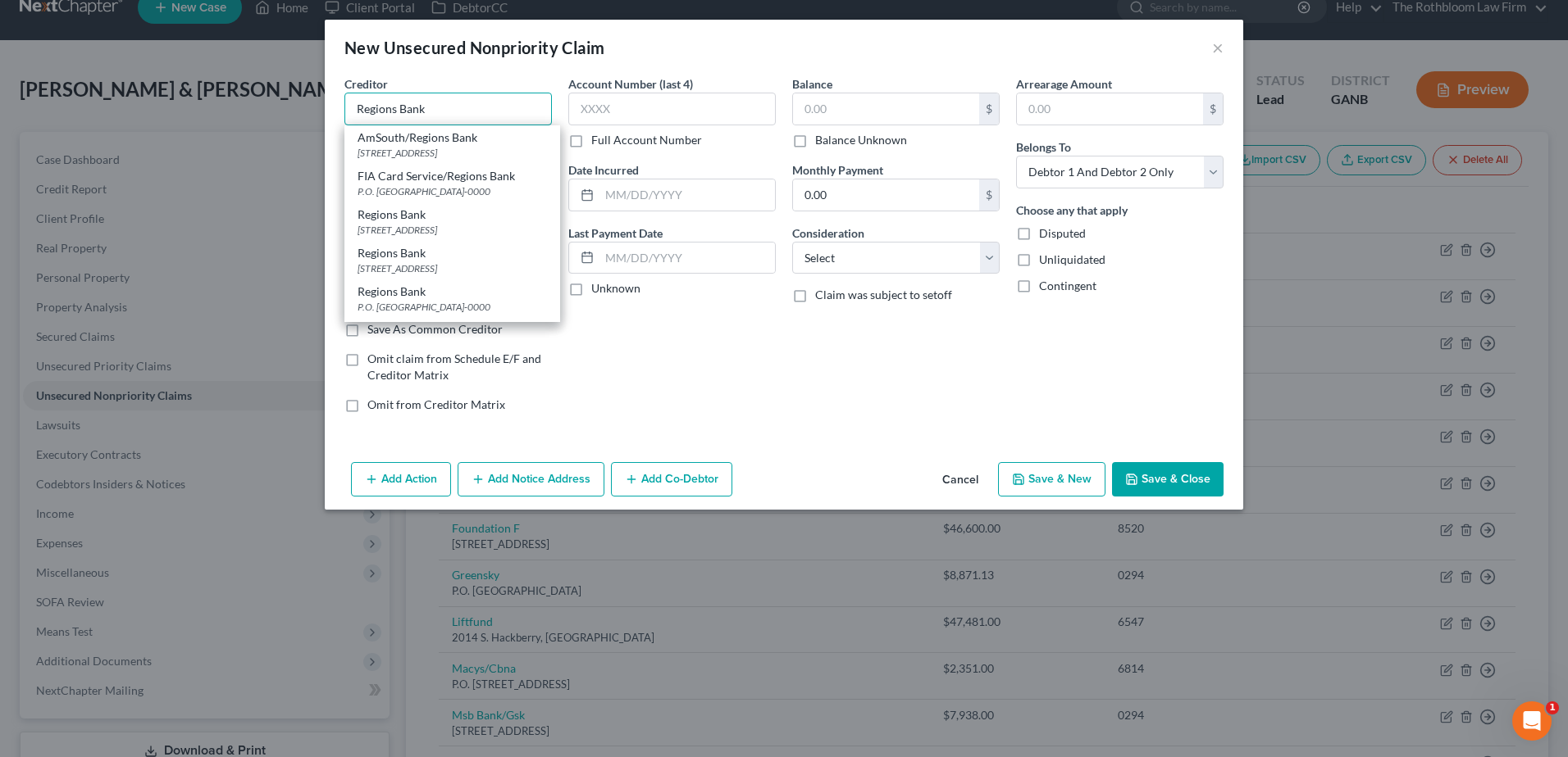
type input "Regions Bank"
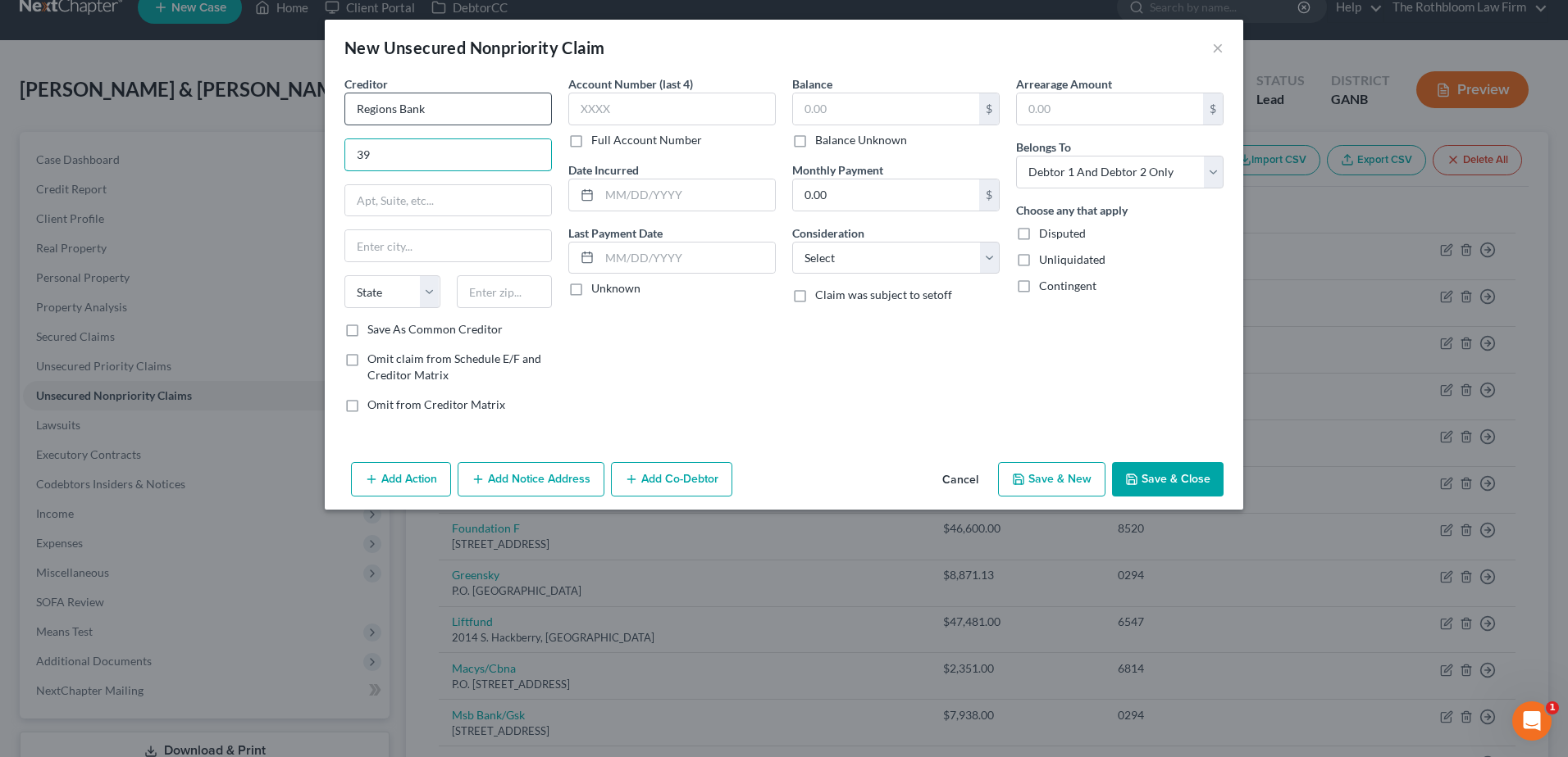
type input "3"
type input "[STREET_ADDRESS]"
type input "35222"
type input "[GEOGRAPHIC_DATA]"
select select "0"
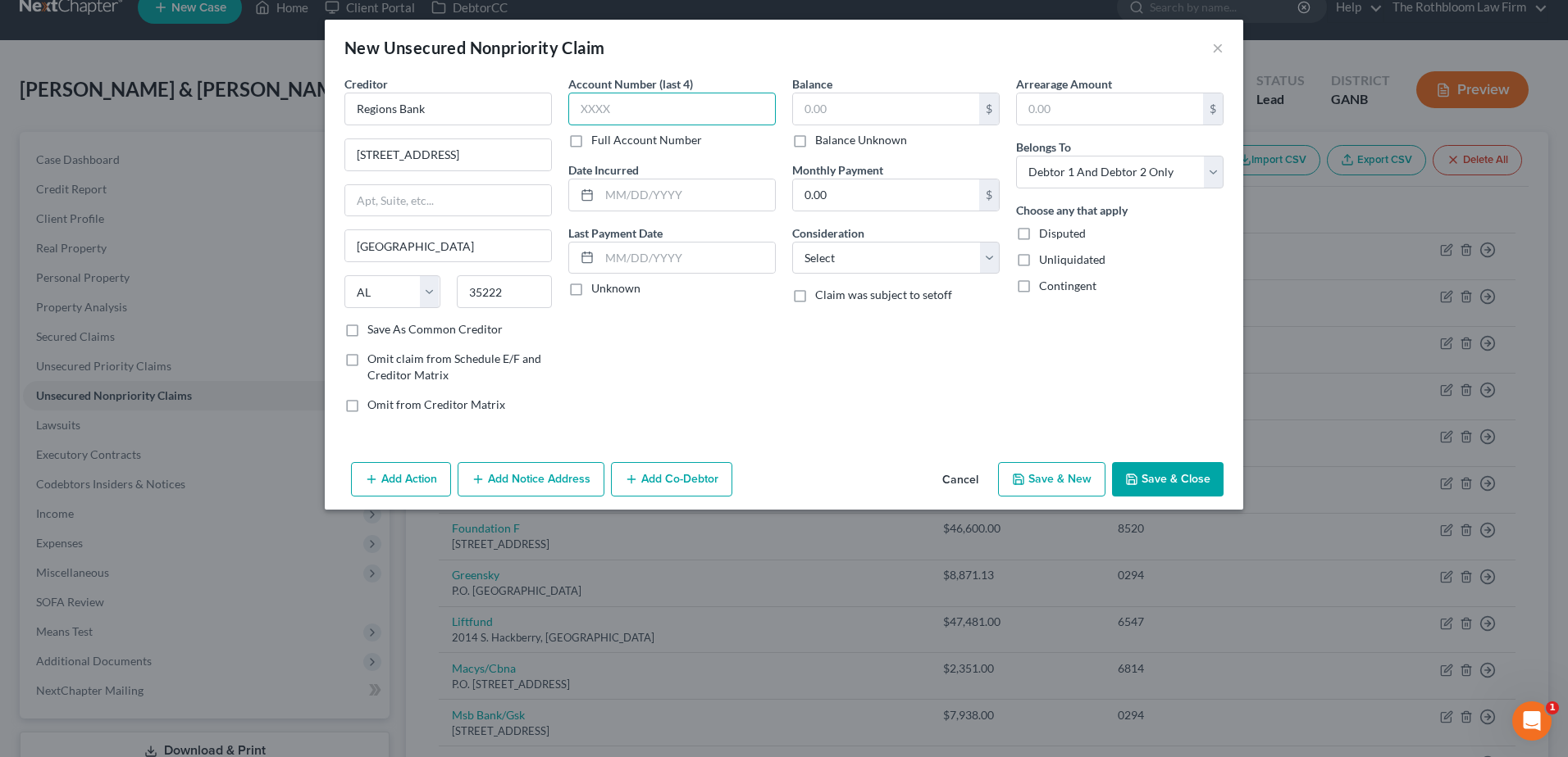
click at [597, 98] on input "text" at bounding box center [672, 108] width 208 height 32
type input "5035"
click at [843, 112] on input "text" at bounding box center [885, 109] width 186 height 32
type input "15,882"
click at [850, 261] on select "Select Cable / Satellite Services Collection Agency Credit Card Debt Debt Couns…" at bounding box center [895, 258] width 208 height 32
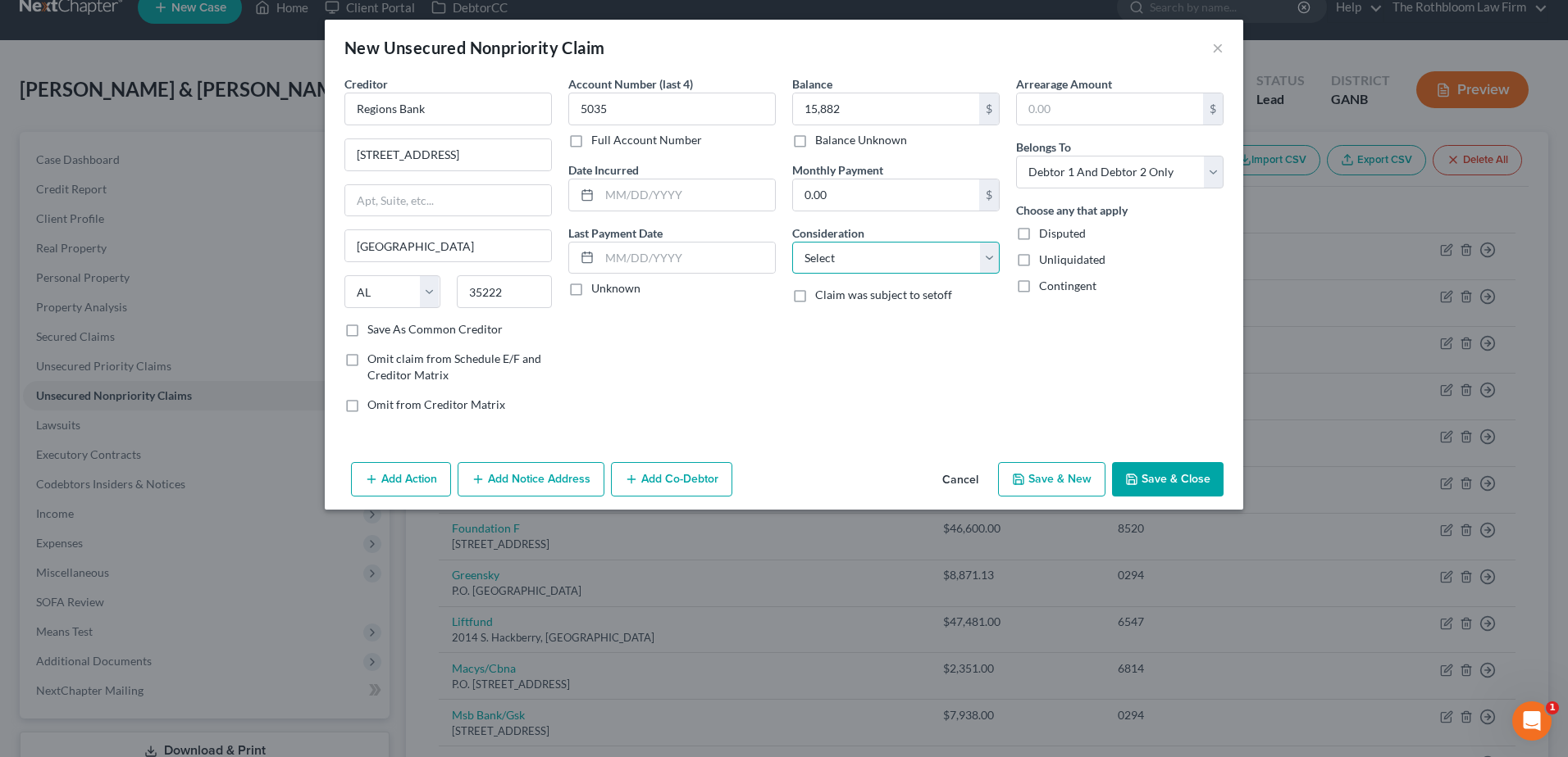
select select "14"
click at [792, 242] on select "Select Cable / Satellite Services Collection Agency Credit Card Debt Debt Couns…" at bounding box center [895, 258] width 208 height 32
click at [821, 320] on input "text" at bounding box center [895, 321] width 206 height 32
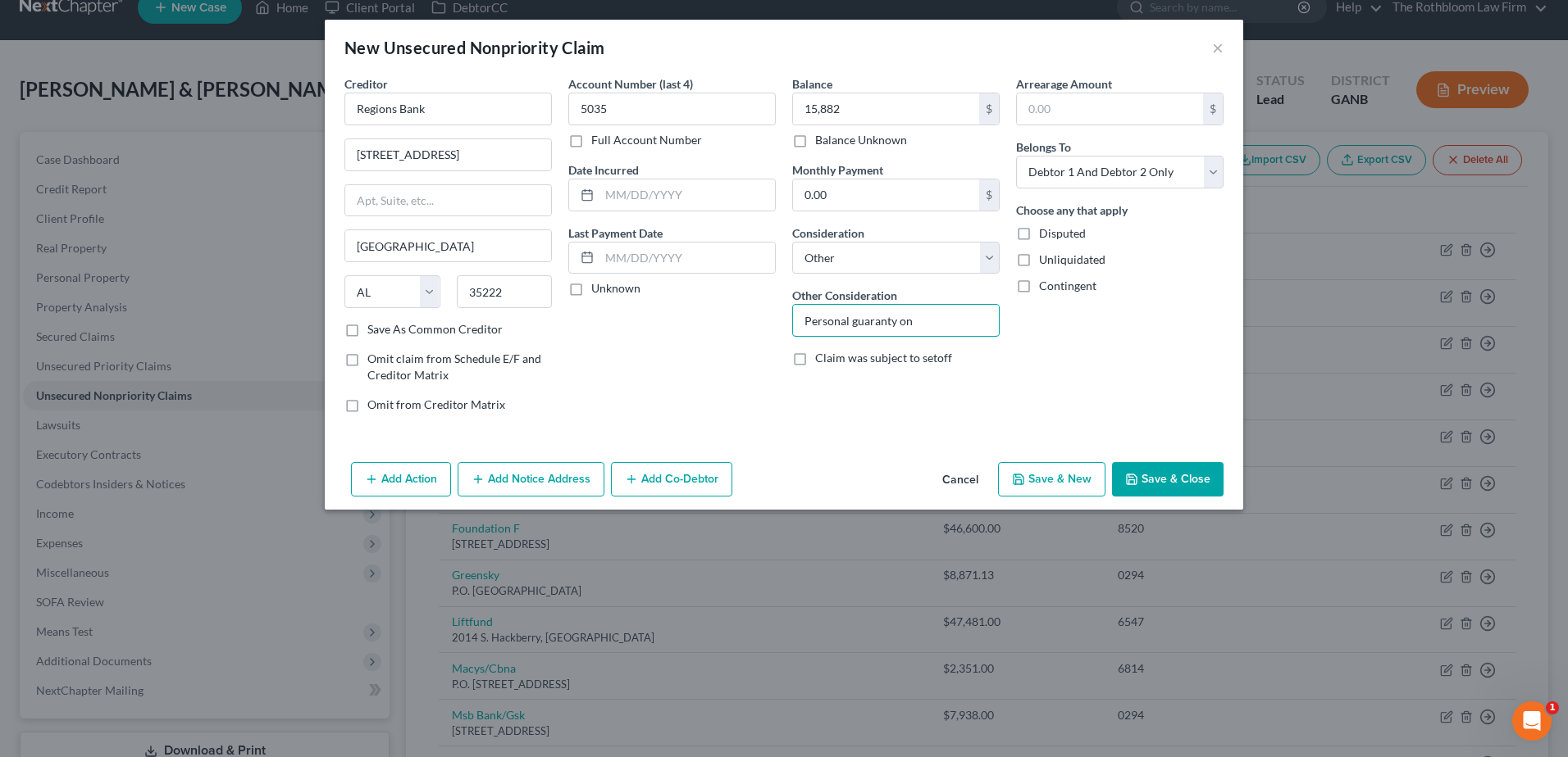
type input "Personal guaranty on business debt"
click at [693, 479] on button "Add Co-Debtor" at bounding box center [671, 479] width 121 height 34
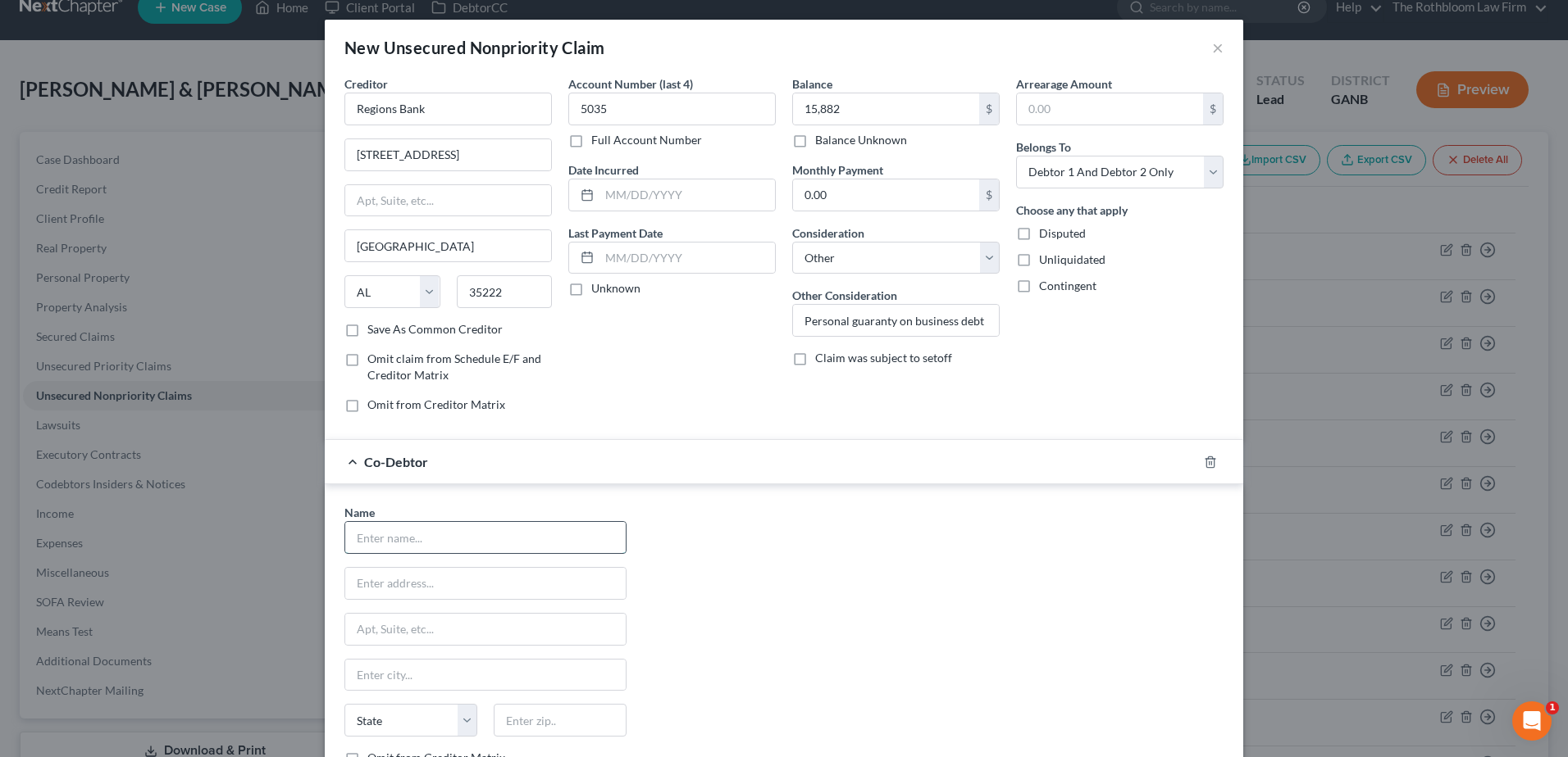
click at [409, 539] on input "text" at bounding box center [486, 537] width 281 height 32
type input "Spice Crafters LLC"
click at [1207, 168] on select "Select Debtor 1 Only Debtor 2 Only Debtor 1 And Debtor 2 Only At Least One Of T…" at bounding box center [1120, 171] width 208 height 32
select select "3"
click at [1016, 156] on select "Select Debtor 1 Only Debtor 2 Only Debtor 1 And Debtor 2 Only At Least One Of T…" at bounding box center [1120, 171] width 208 height 32
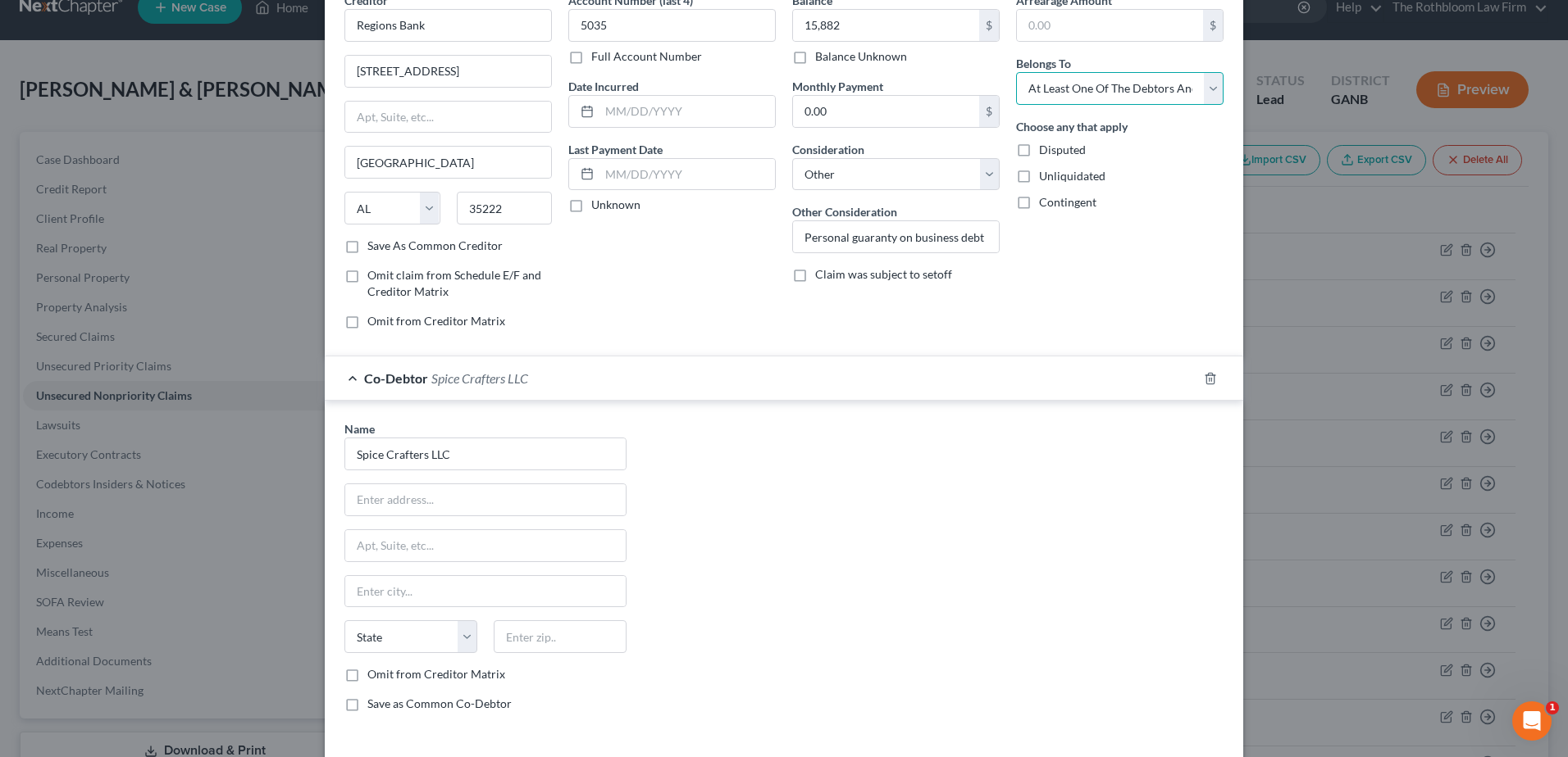
scroll to position [155, 0]
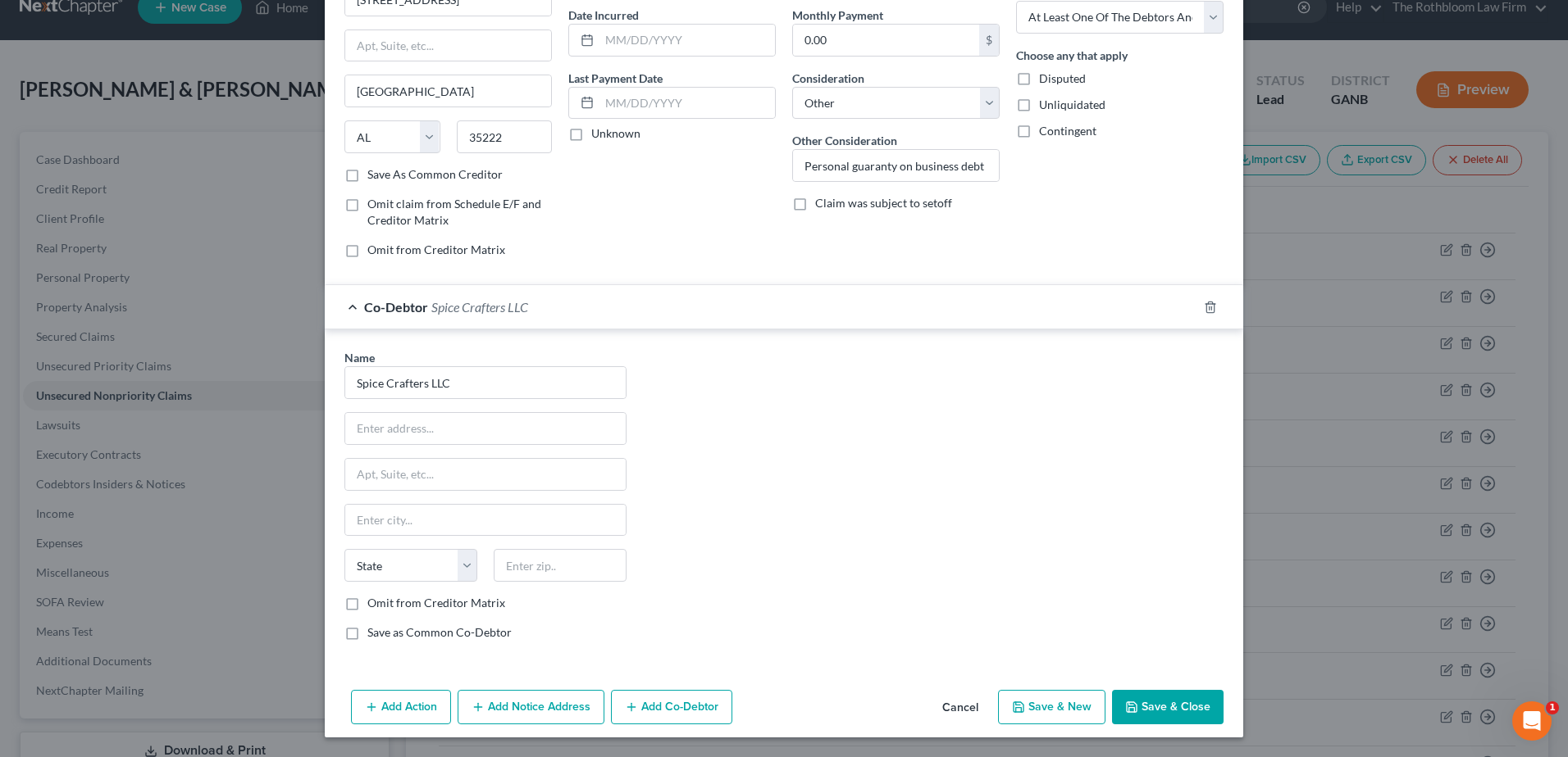
drag, startPoint x: 1148, startPoint y: 704, endPoint x: 870, endPoint y: 527, distance: 329.6
click at [870, 527] on div "New Unsecured Nonpriority Claim × Creditor * Regions Bank [STREET_ADDRESS] [US_…" at bounding box center [784, 301] width 919 height 873
click at [1164, 708] on button "Save & Close" at bounding box center [1167, 707] width 111 height 34
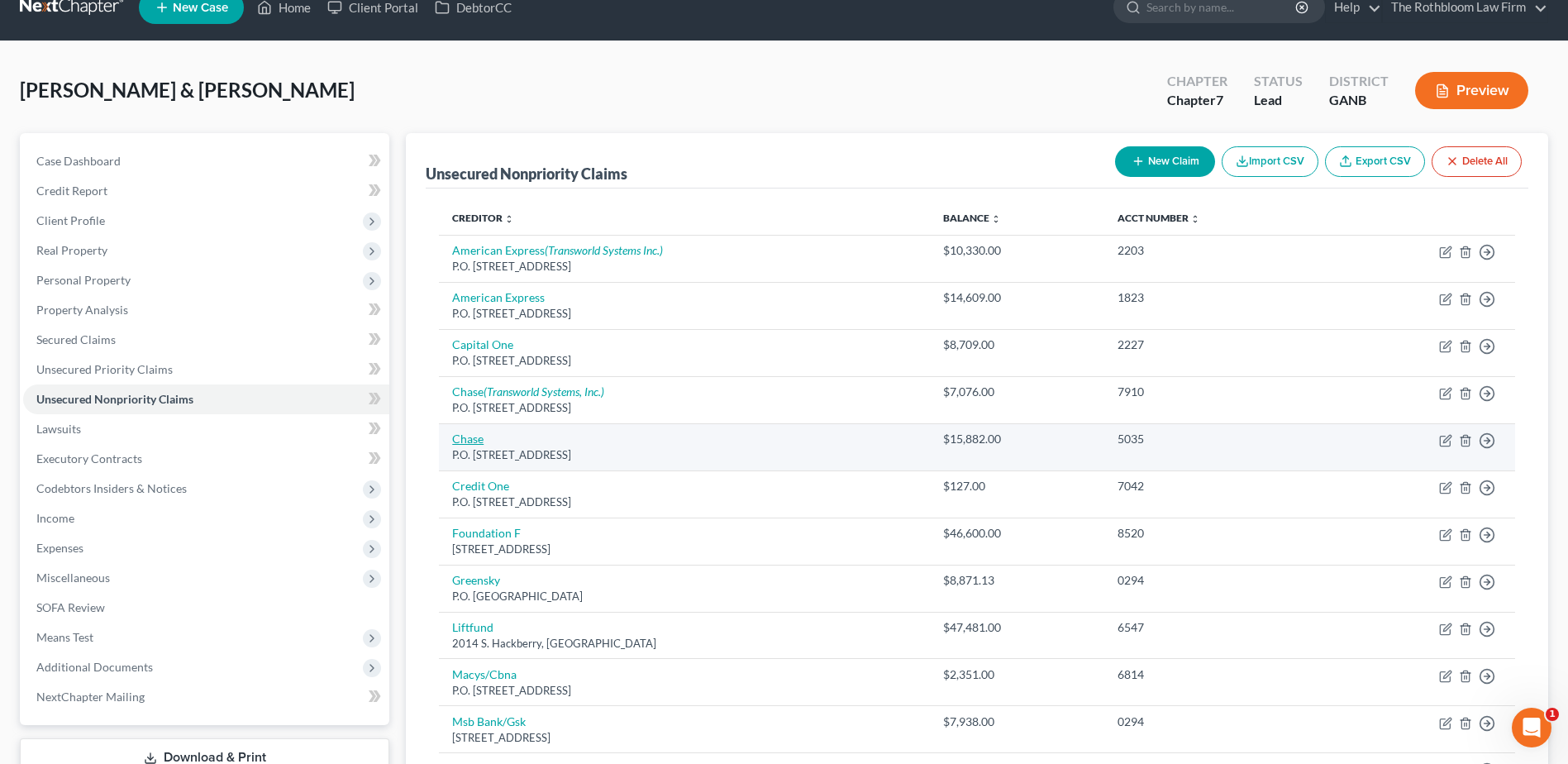
click at [466, 441] on link "Chase" at bounding box center [468, 439] width 32 height 14
select select "7"
select select "2"
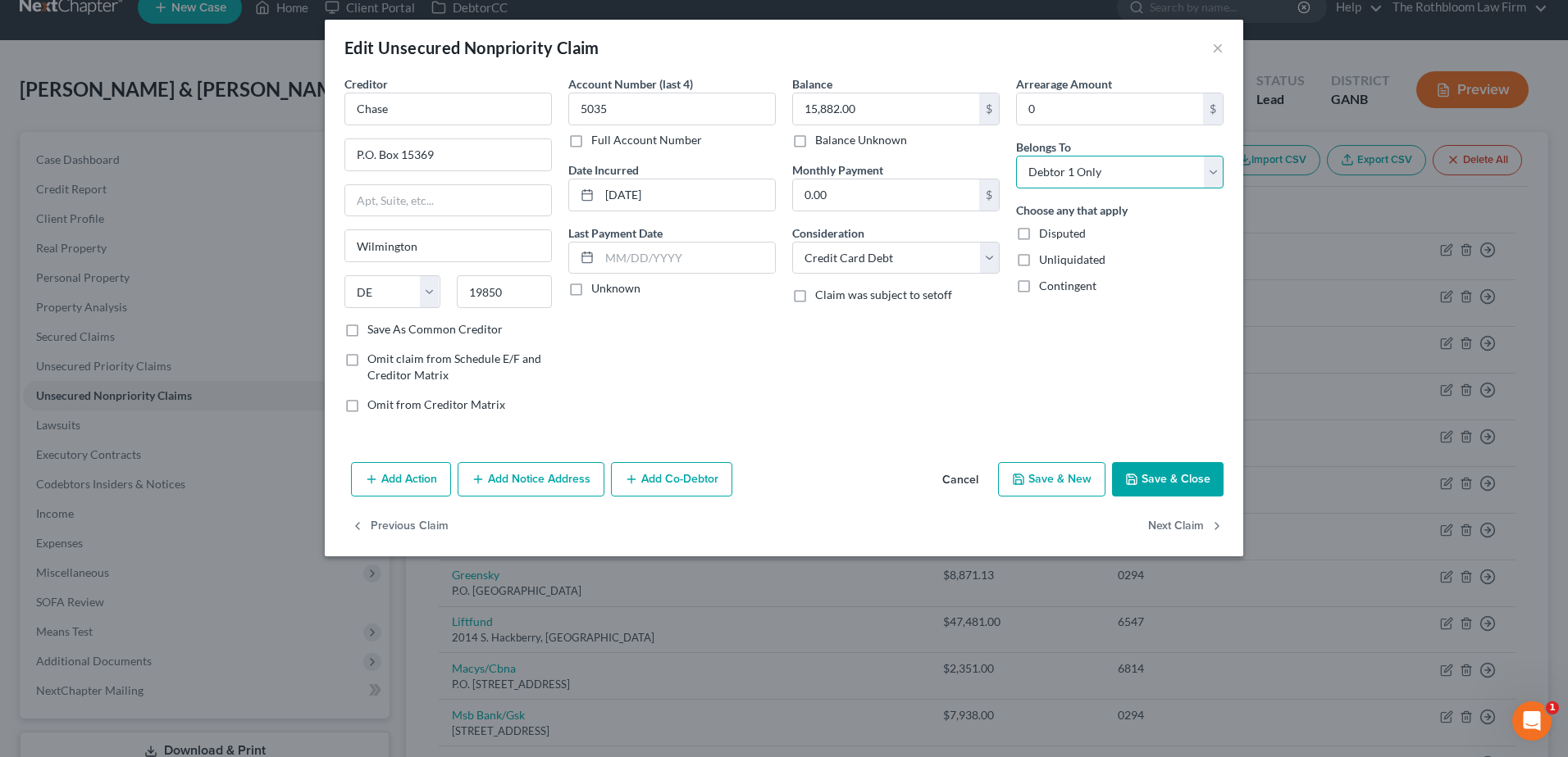
click at [1218, 174] on select "Select Debtor 1 Only Debtor 2 Only Debtor 1 And Debtor 2 Only At Least One Of T…" at bounding box center [1120, 171] width 208 height 32
select select "3"
click at [1016, 156] on select "Select Debtor 1 Only Debtor 2 Only Debtor 1 And Debtor 2 Only At Least One Of T…" at bounding box center [1120, 171] width 208 height 32
click at [535, 479] on button "Add Notice Address" at bounding box center [531, 479] width 147 height 34
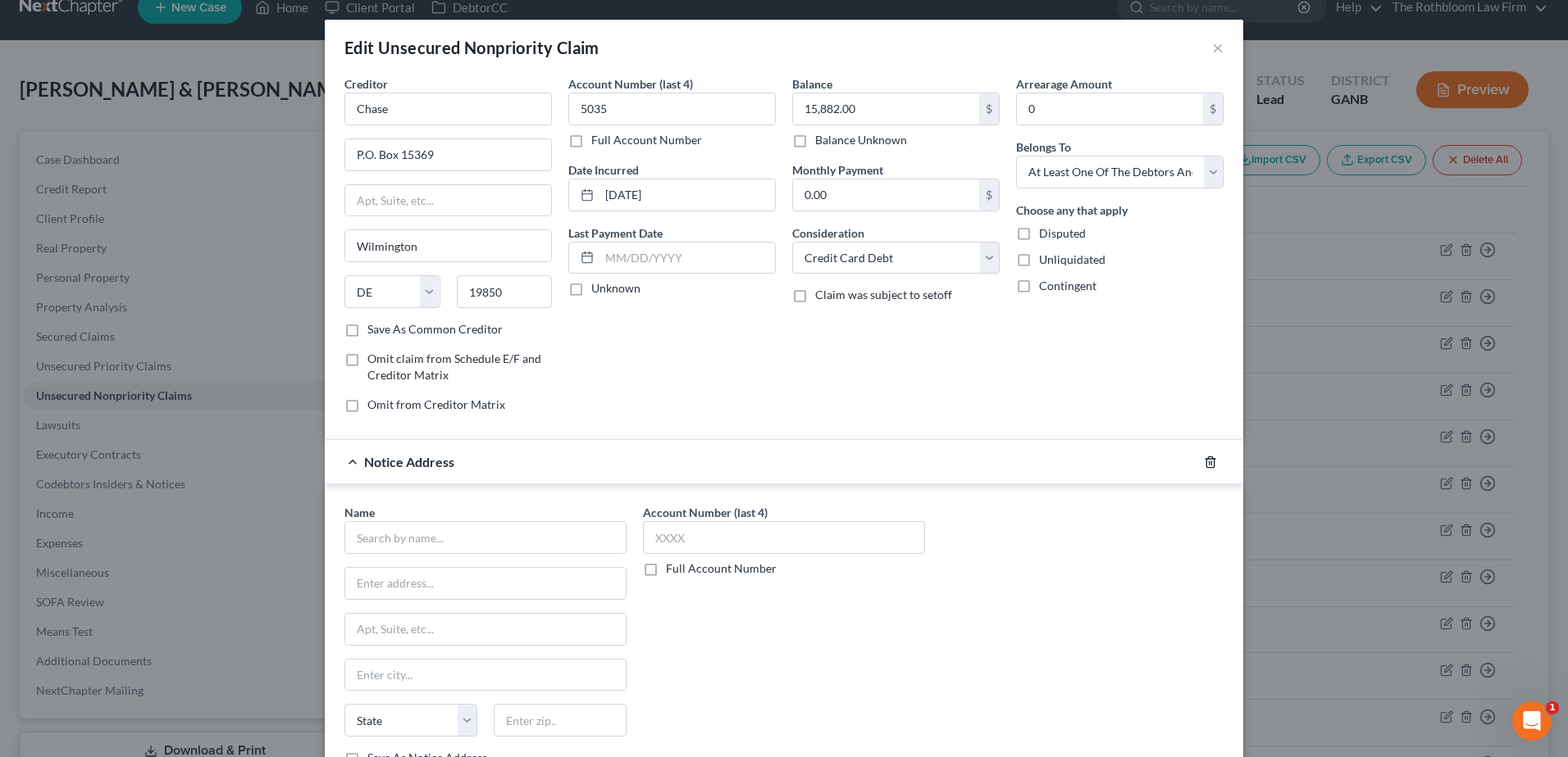
click at [1207, 462] on icon "button" at bounding box center [1209, 462] width 7 height 11
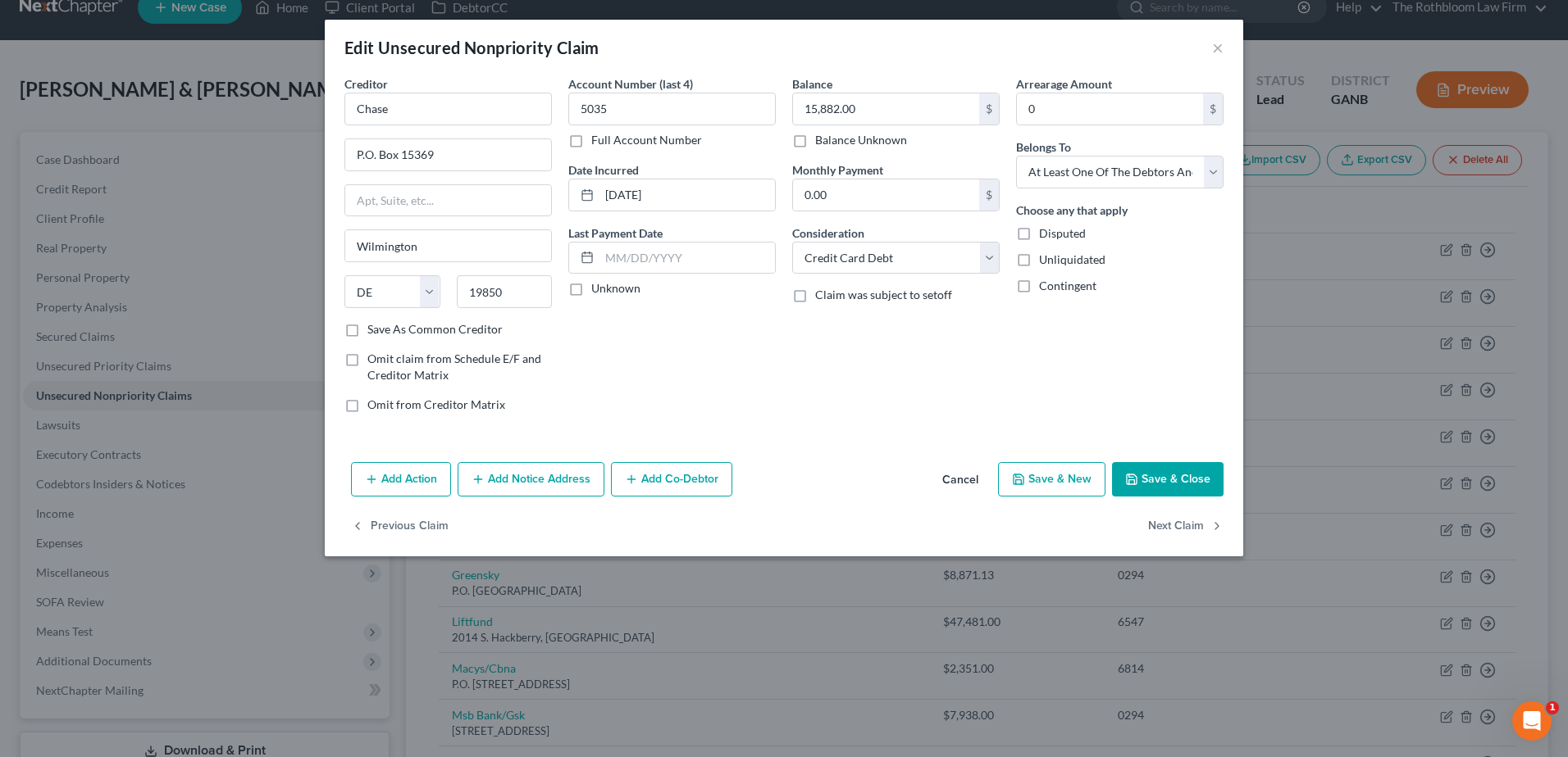
click at [698, 477] on button "Add Co-Debtor" at bounding box center [671, 479] width 121 height 34
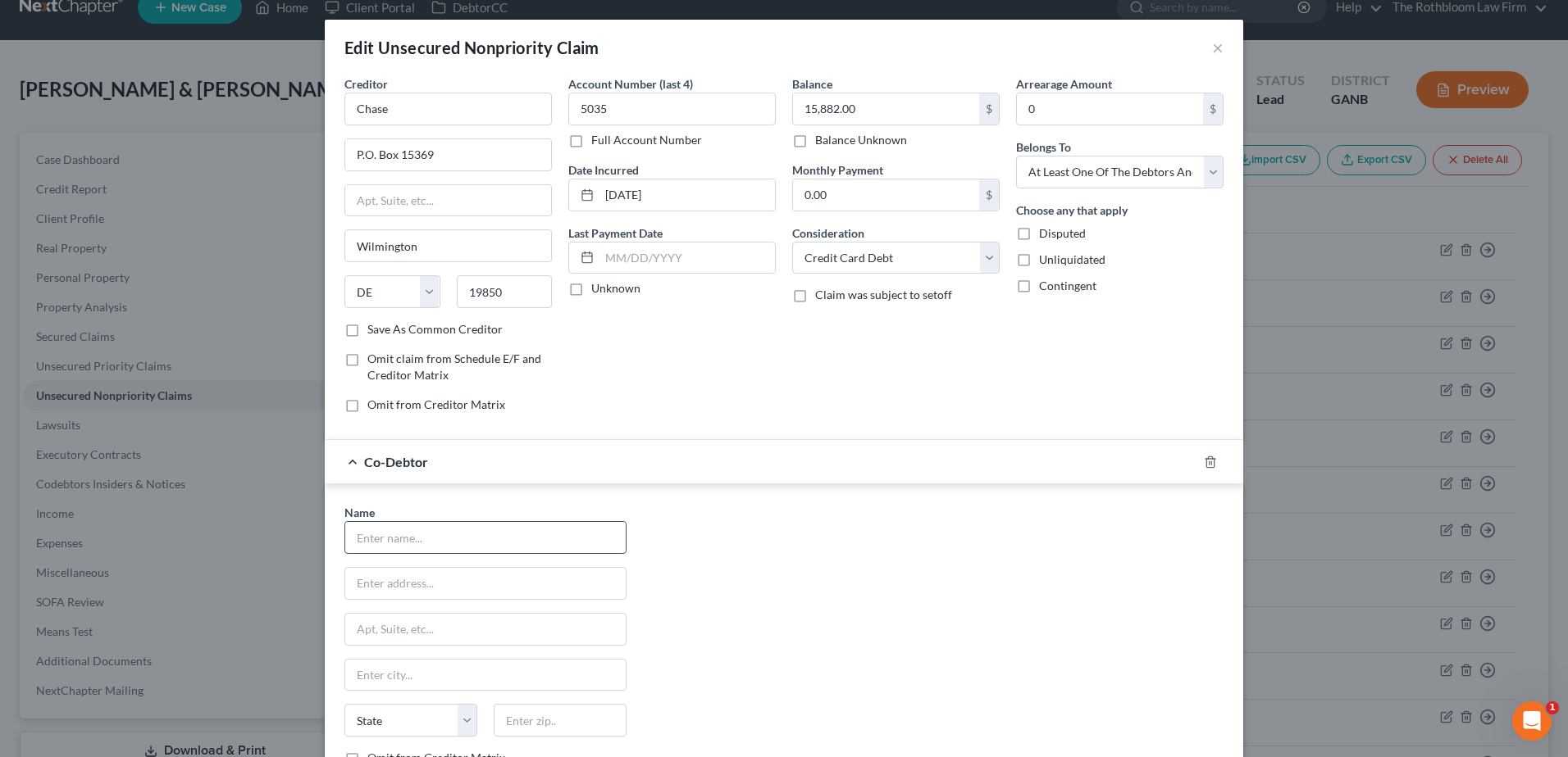
click at [405, 551] on input "text" at bounding box center [486, 537] width 281 height 32
type input "Spice Crafters LLC"
drag, startPoint x: 904, startPoint y: 252, endPoint x: 895, endPoint y: 272, distance: 21.9
click at [904, 252] on select "Select Cable / Satellite Services Collection Agency Credit Card Debt Debt Couns…" at bounding box center [895, 258] width 208 height 32
select select "14"
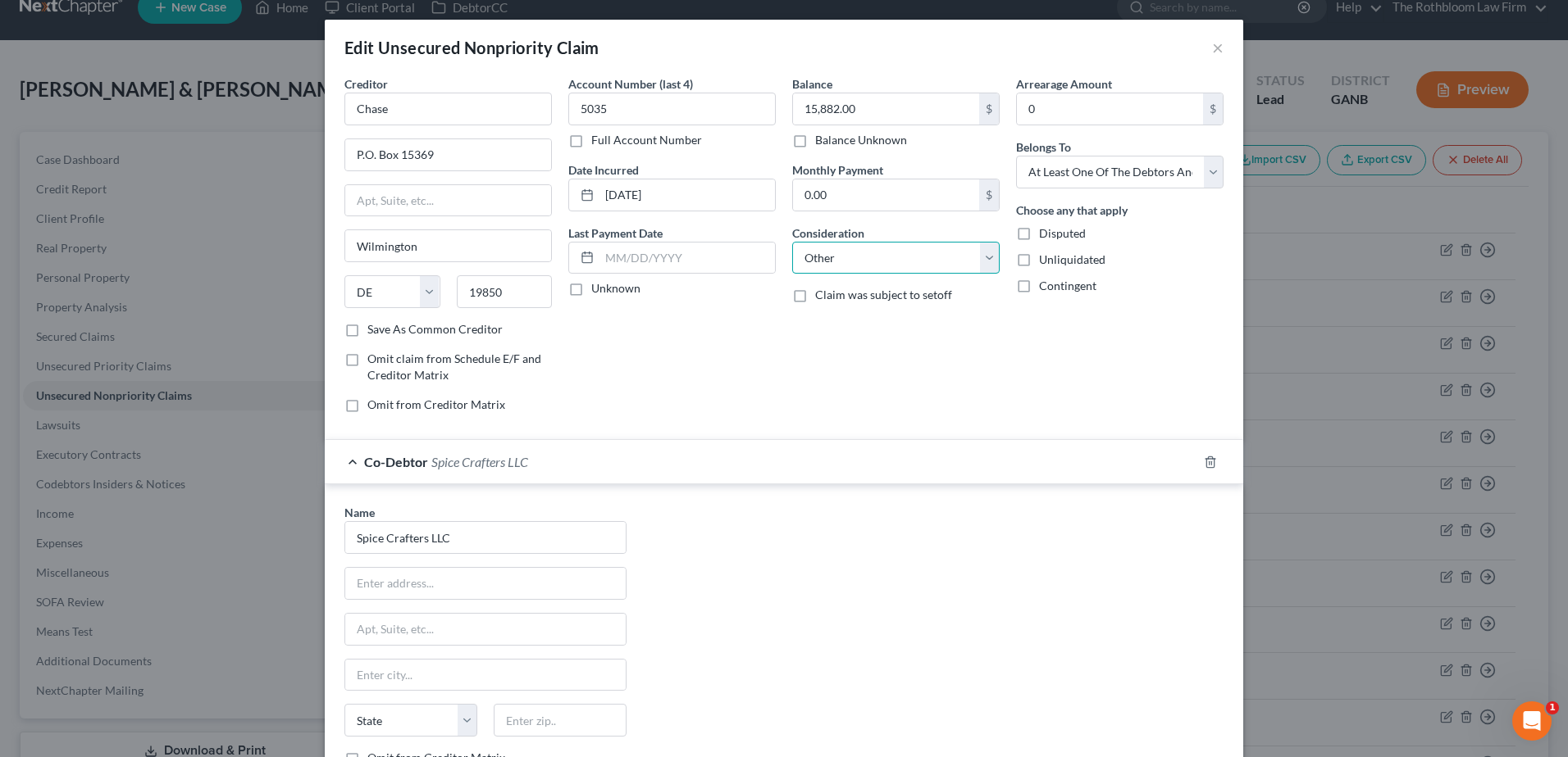
click at [792, 242] on select "Select Cable / Satellite Services Collection Agency Credit Card Debt Debt Couns…" at bounding box center [895, 258] width 208 height 32
click at [828, 317] on input "text" at bounding box center [895, 321] width 206 height 32
type input "Personal guaranty on business debt"
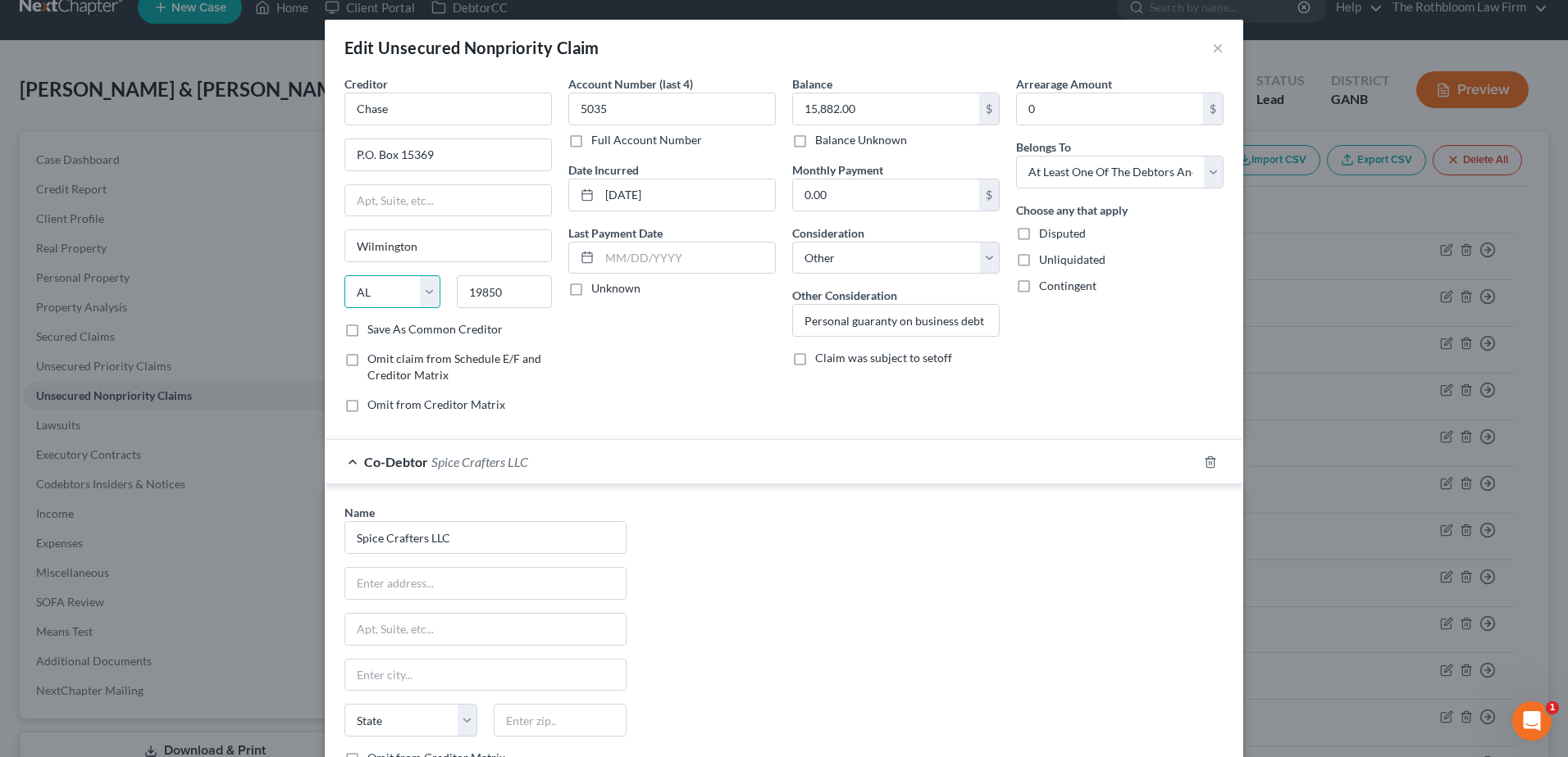
click at [371, 288] on select "State [US_STATE] AK AR AZ CA CO CT DE DC [GEOGRAPHIC_DATA] [GEOGRAPHIC_DATA] GU…" at bounding box center [392, 291] width 96 height 32
select select "7"
click at [345, 276] on select "State [US_STATE] AK AR AZ CA CO CT DE DC [GEOGRAPHIC_DATA] [GEOGRAPHIC_DATA] GU…" at bounding box center [392, 291] width 96 height 32
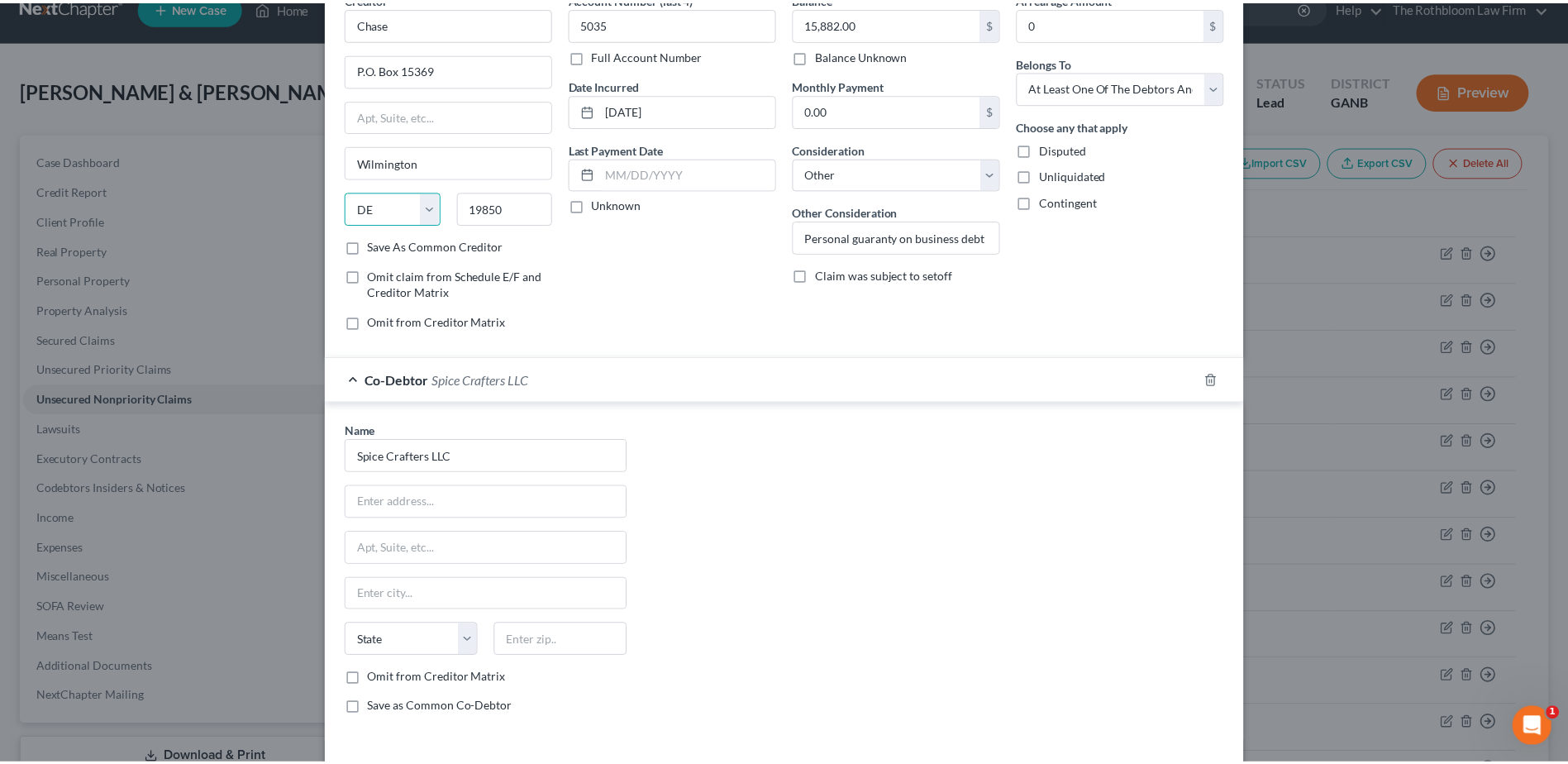
scroll to position [204, 0]
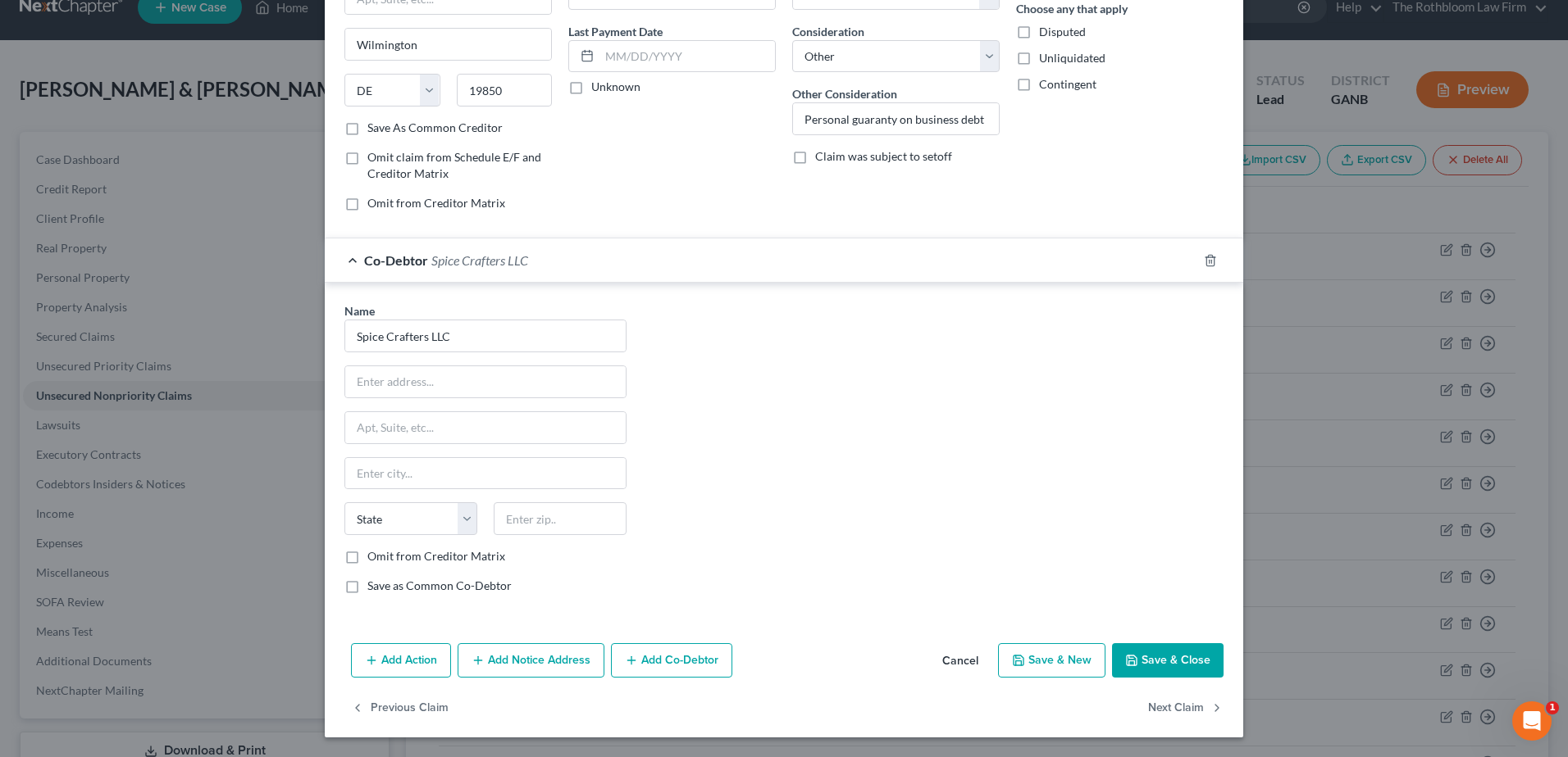
click at [1139, 659] on button "Save & Close" at bounding box center [1167, 661] width 111 height 34
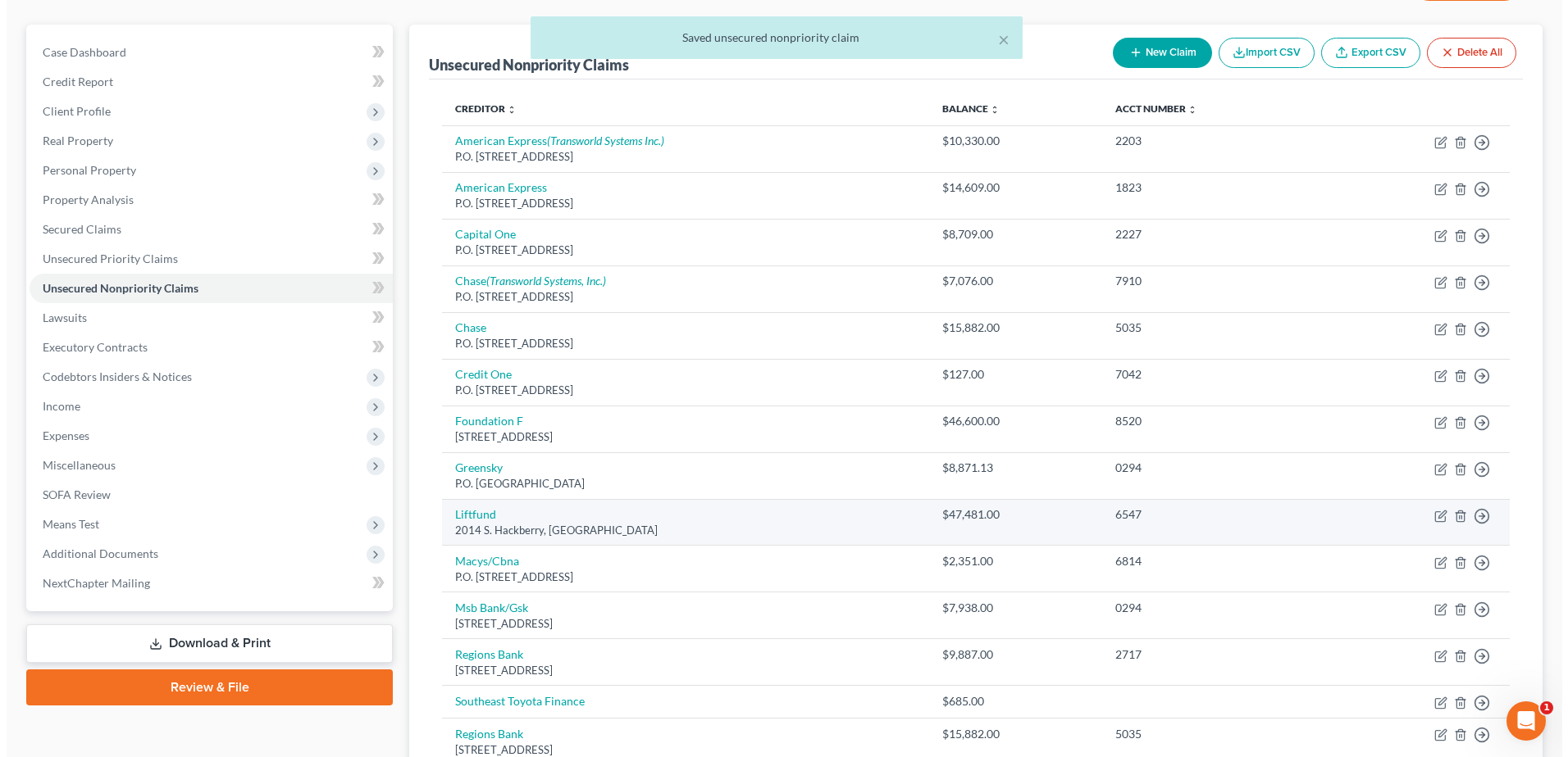
scroll to position [189, 0]
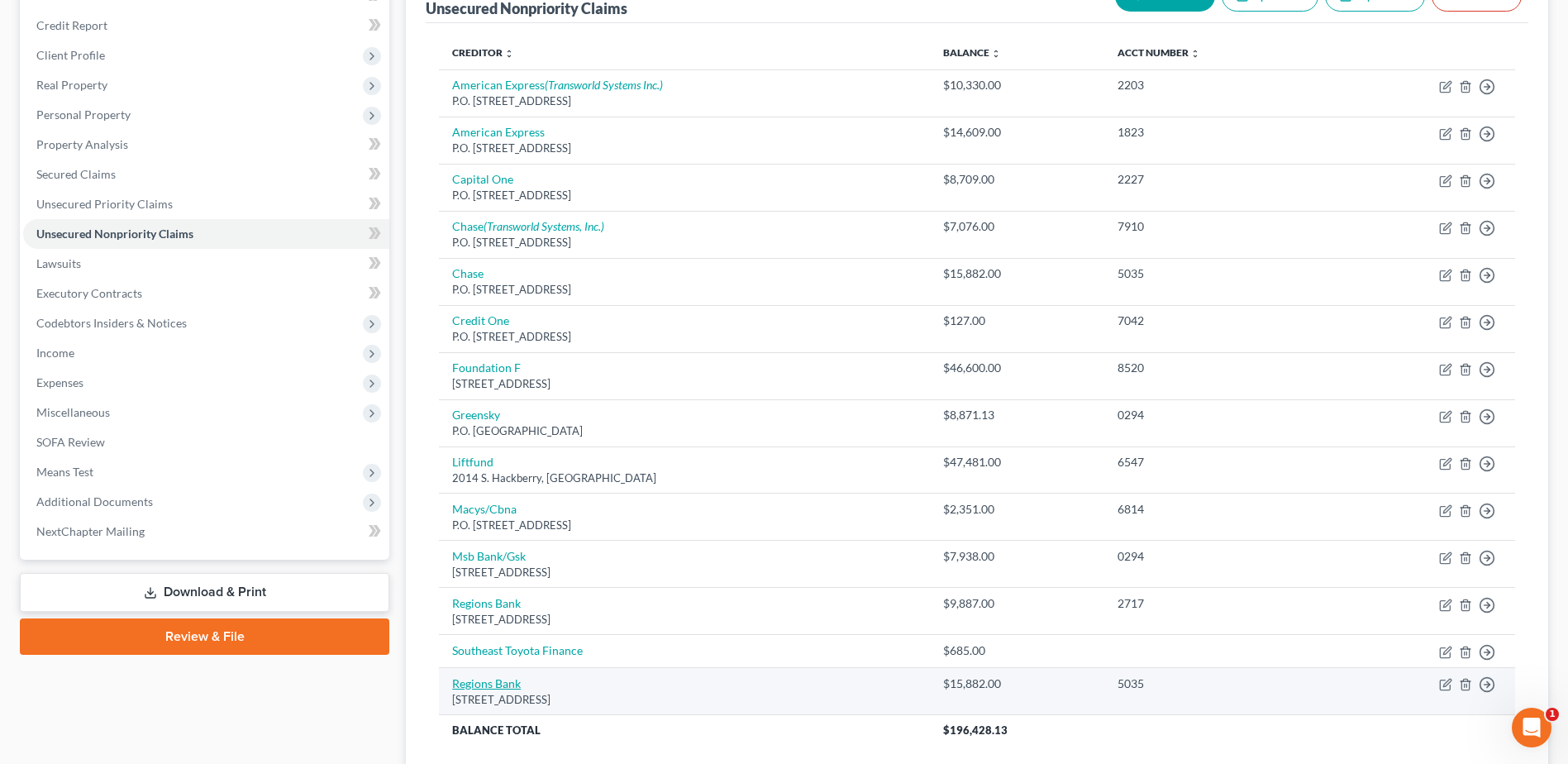
click at [489, 683] on link "Regions Bank" at bounding box center [486, 684] width 69 height 14
select select "0"
select select "14"
select select "3"
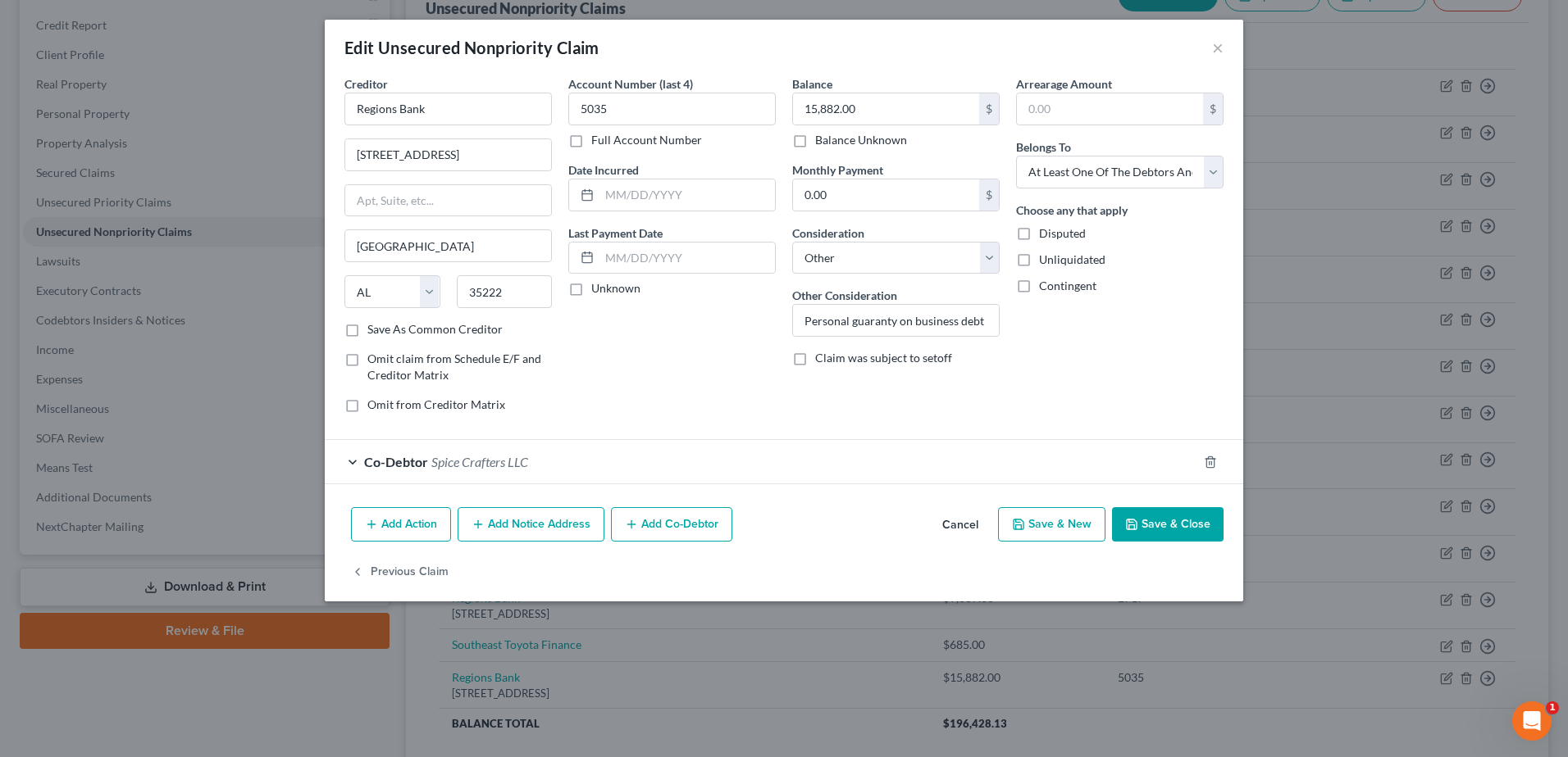
click at [1169, 534] on button "Save & Close" at bounding box center [1167, 524] width 111 height 34
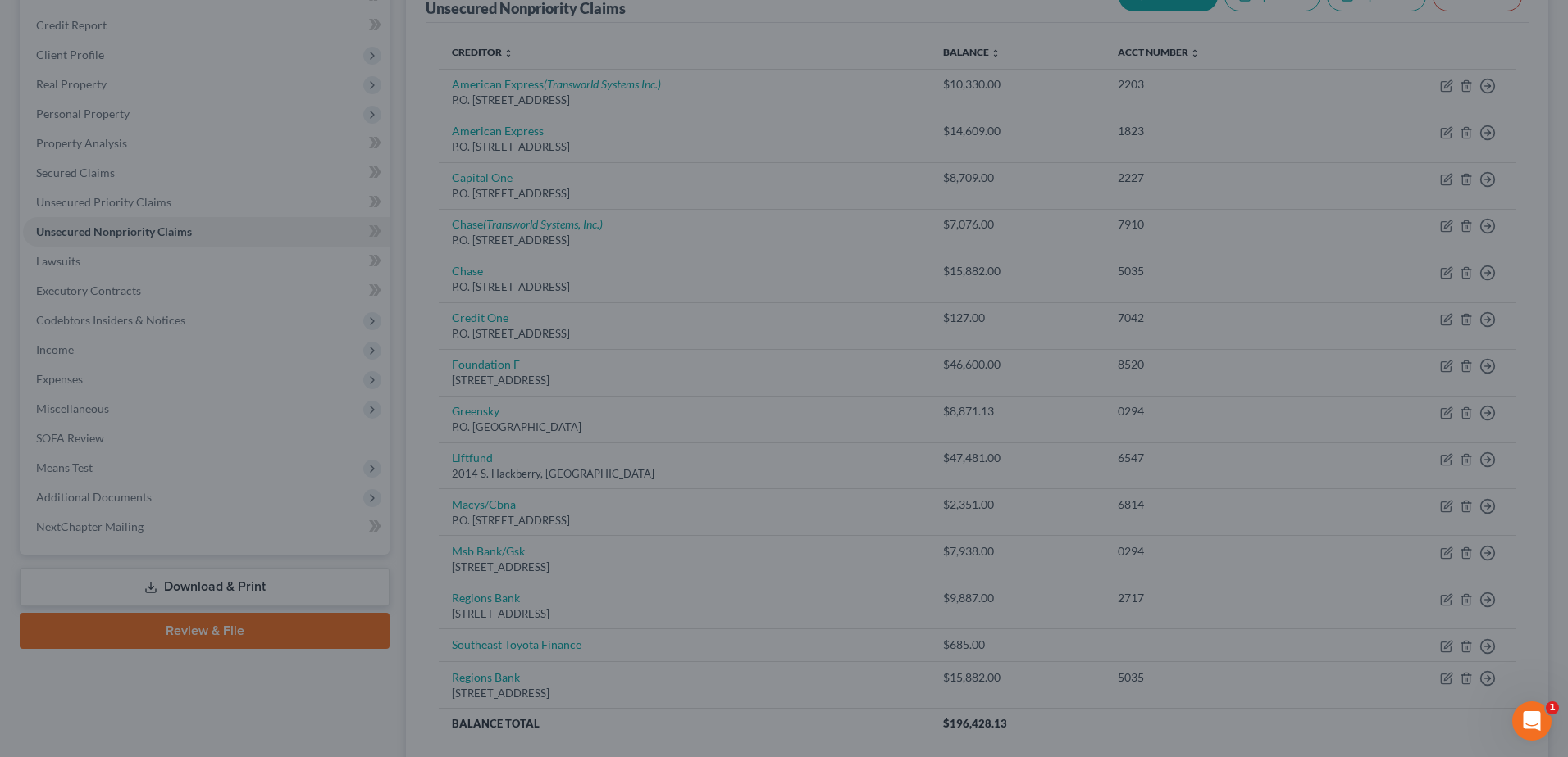
type input "0"
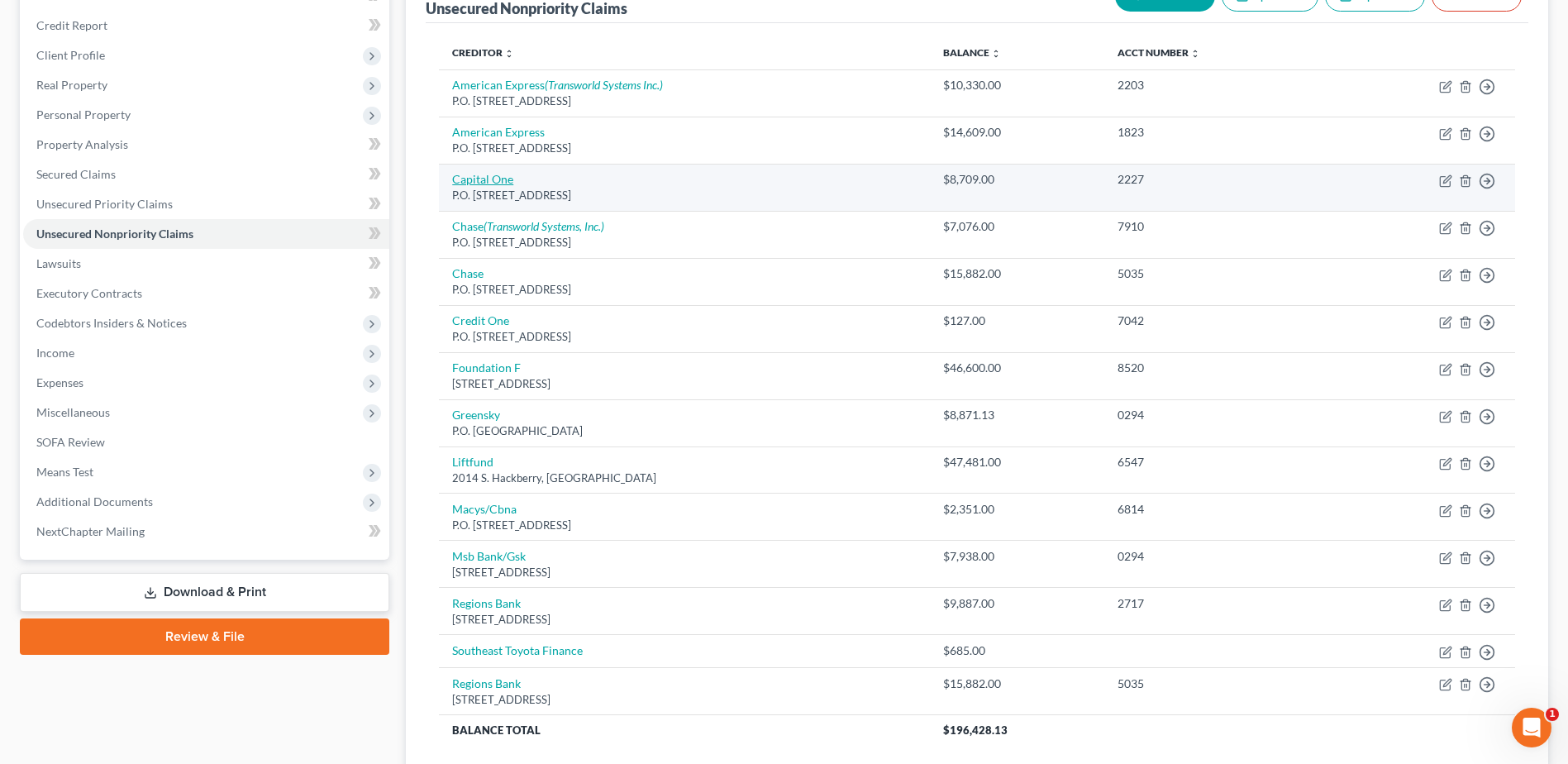
click at [492, 181] on link "Capital One" at bounding box center [483, 179] width 62 height 14
select select "46"
select select "2"
select select "0"
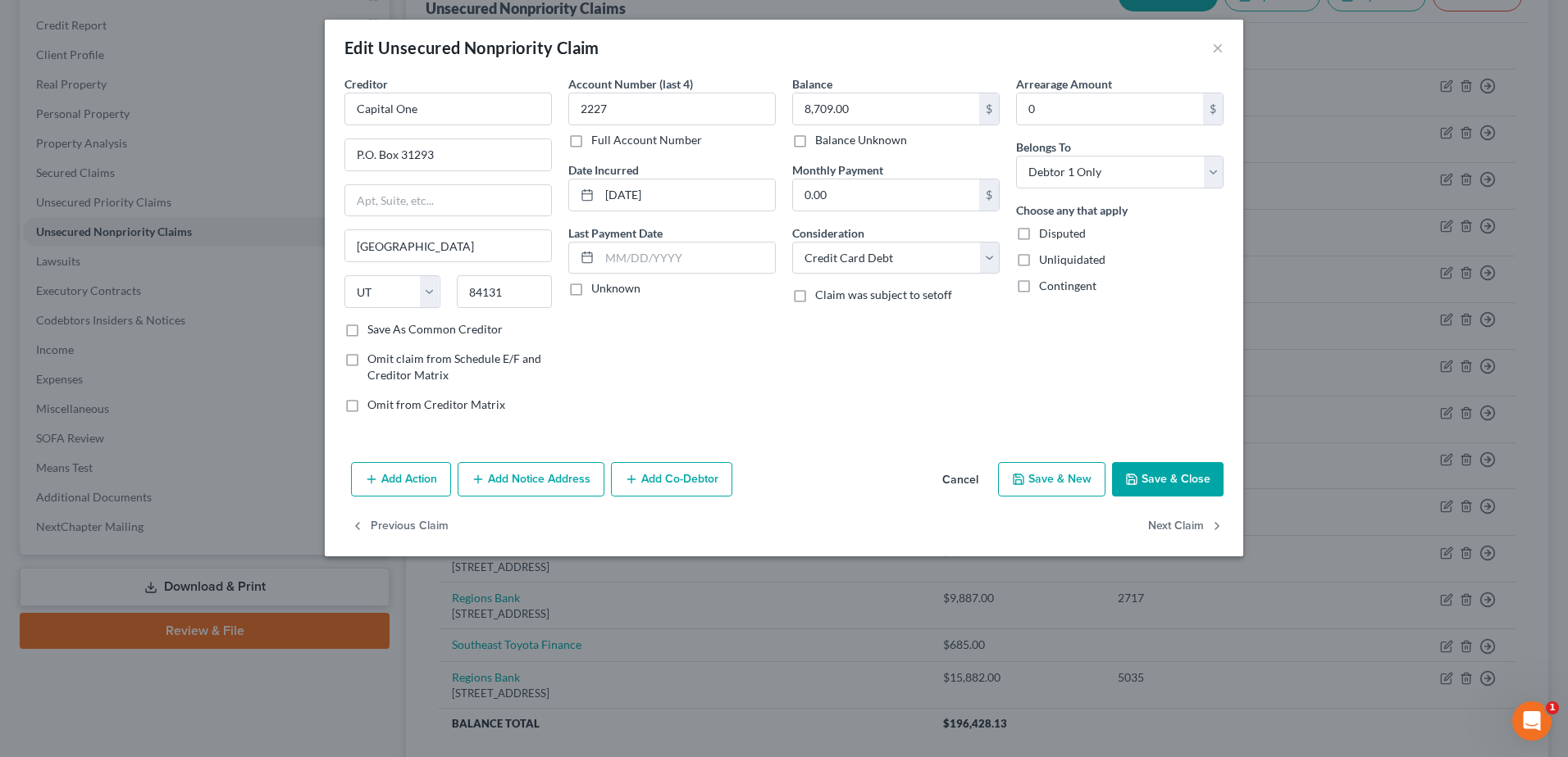
click at [496, 476] on button "Add Notice Address" at bounding box center [531, 479] width 147 height 34
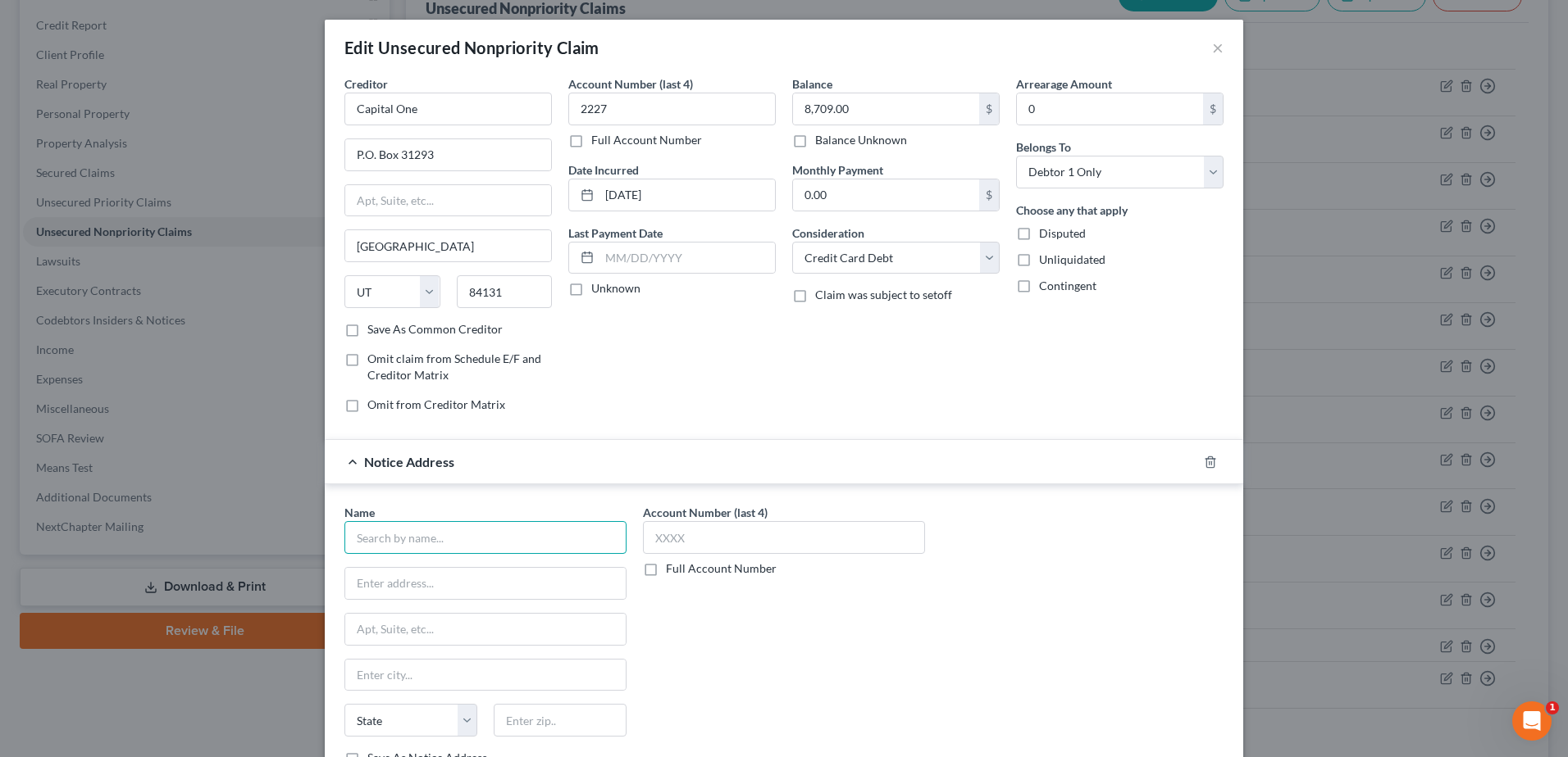
click at [435, 536] on input "text" at bounding box center [486, 537] width 282 height 32
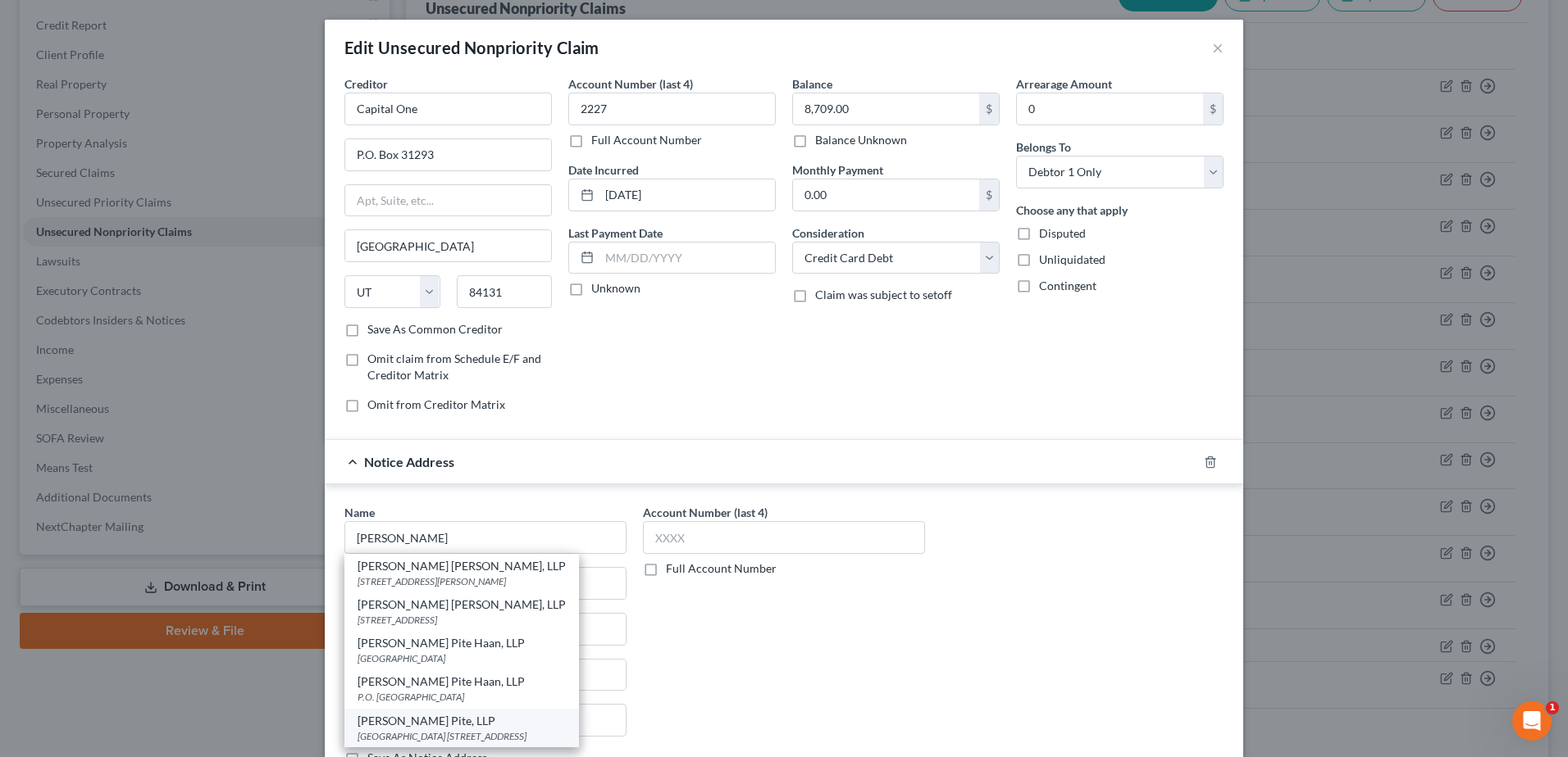
click at [409, 724] on div "[PERSON_NAME] Pite, LLP" at bounding box center [461, 721] width 208 height 17
type input "[PERSON_NAME] Pite, LLP"
type input "[GEOGRAPHIC_DATA]"
type input "[STREET_ADDRESS]"
type input "[GEOGRAPHIC_DATA]"
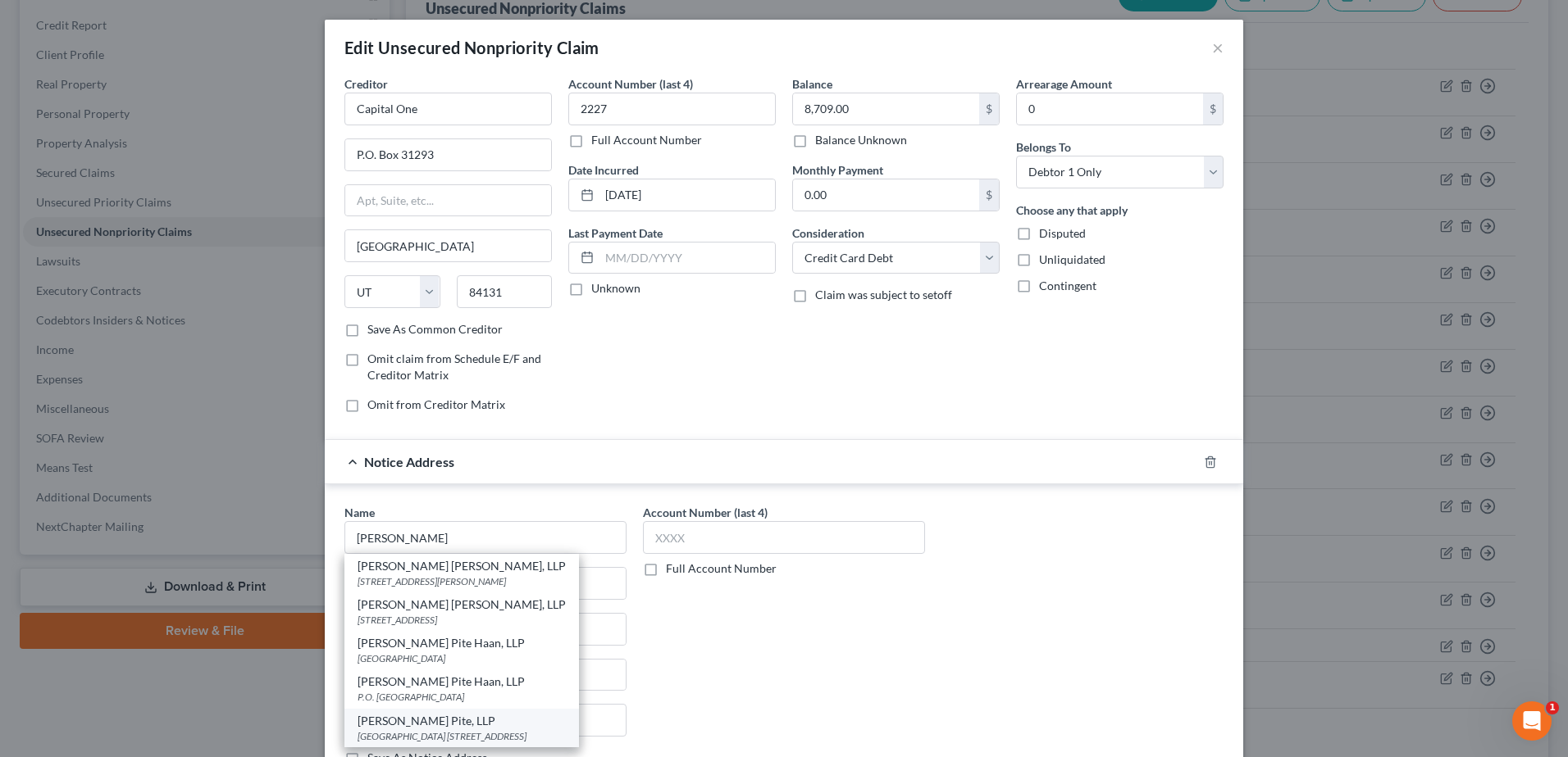
select select "10"
type input "30305"
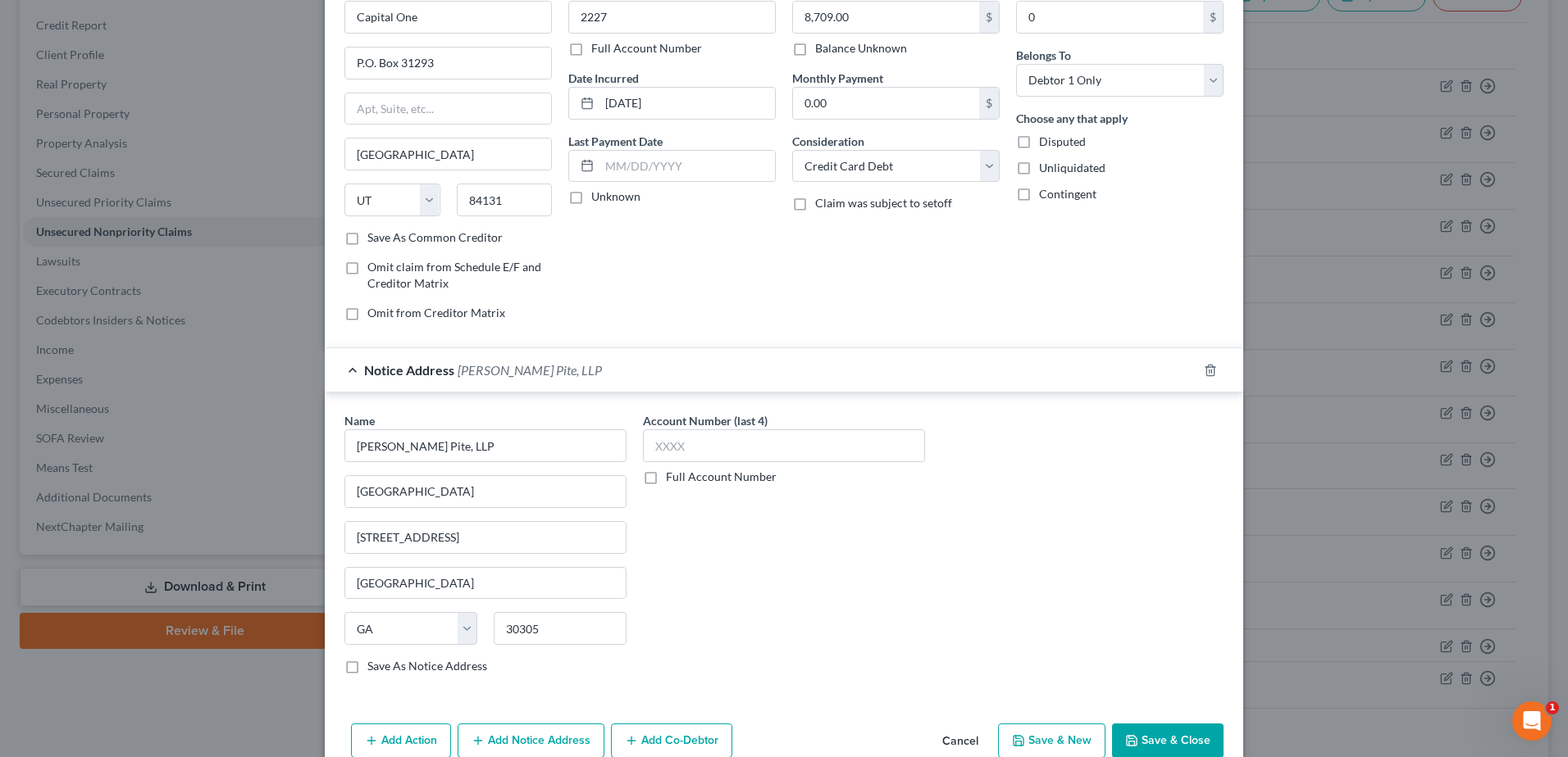
scroll to position [0, 0]
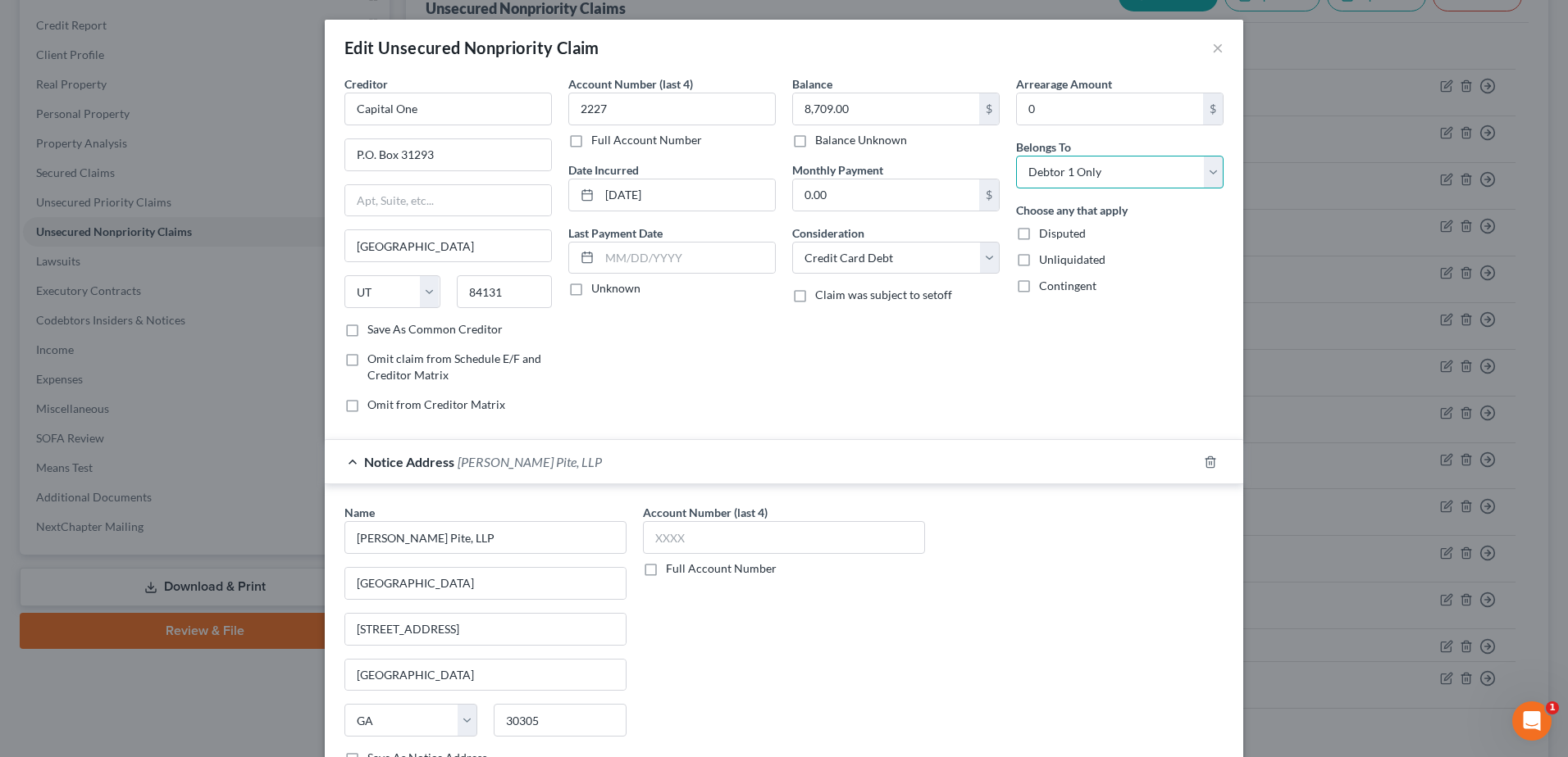
click at [1203, 172] on select "Select Debtor 1 Only Debtor 2 Only Debtor 1 And Debtor 2 Only At Least One Of T…" at bounding box center [1120, 171] width 208 height 32
select select "3"
click at [1016, 156] on select "Select Debtor 1 Only Debtor 2 Only Debtor 1 And Debtor 2 Only At Least One Of T…" at bounding box center [1120, 171] width 208 height 32
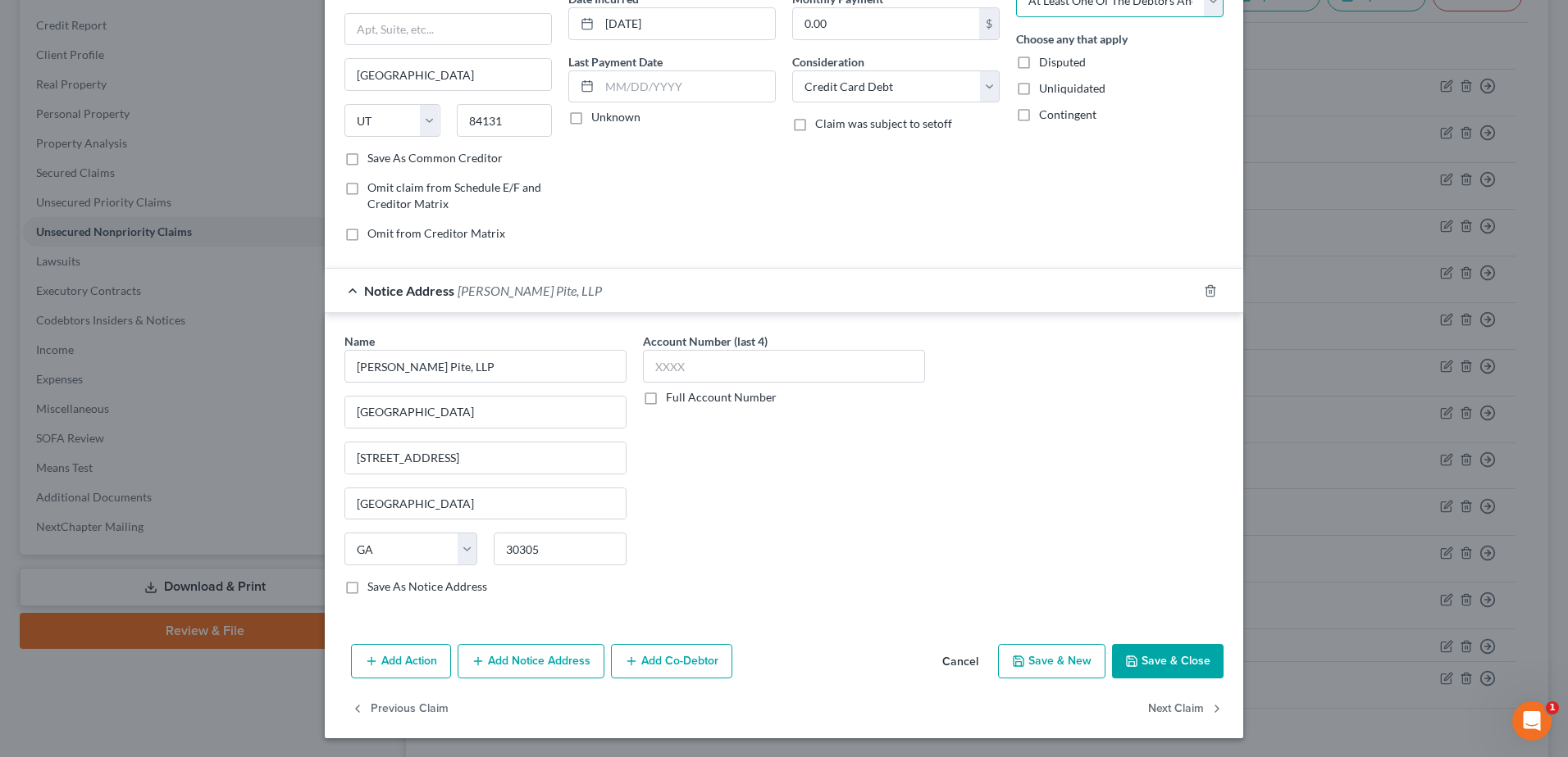
scroll to position [172, 0]
click at [688, 652] on button "Add Co-Debtor" at bounding box center [671, 661] width 121 height 34
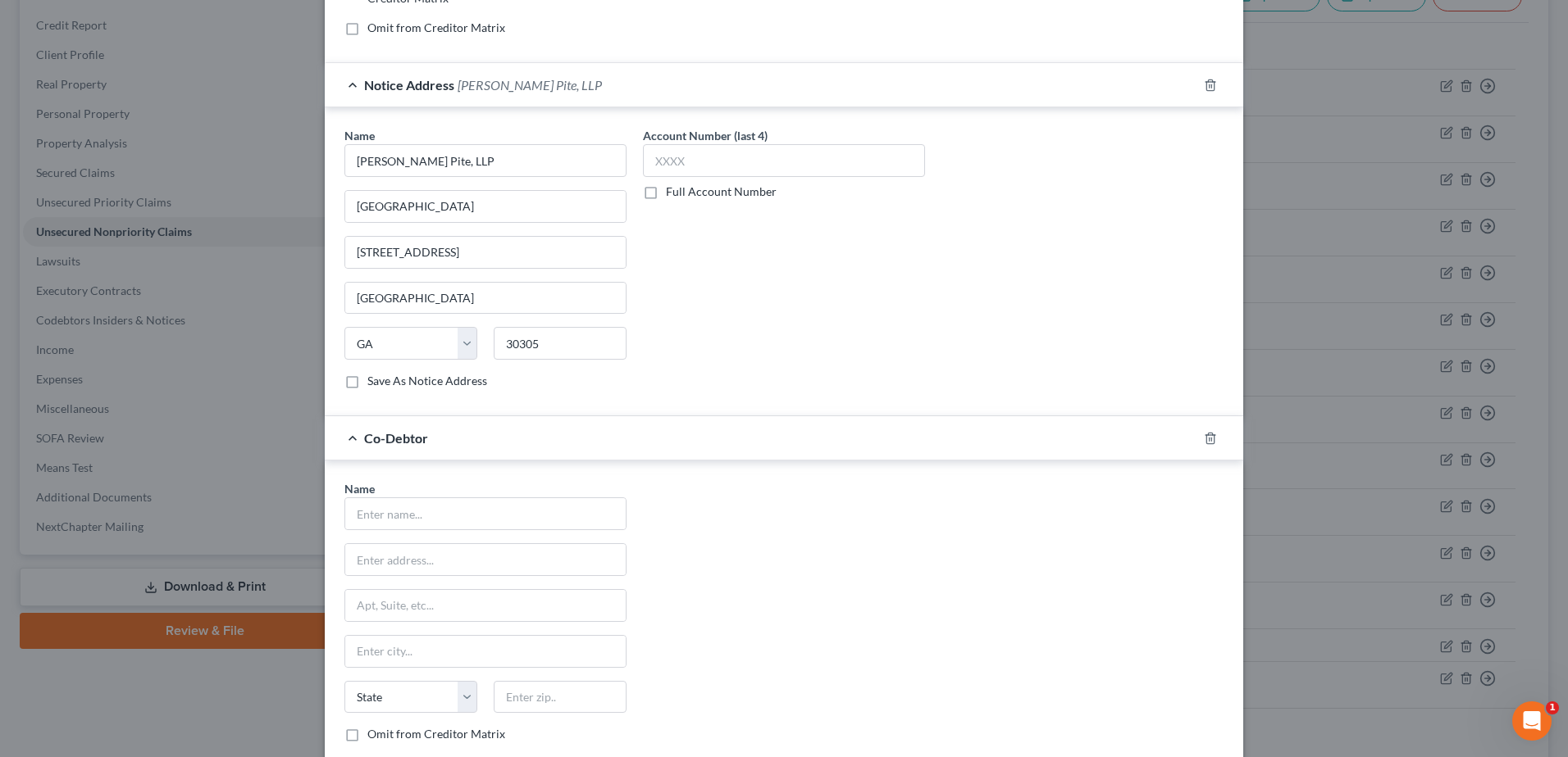
scroll to position [555, 0]
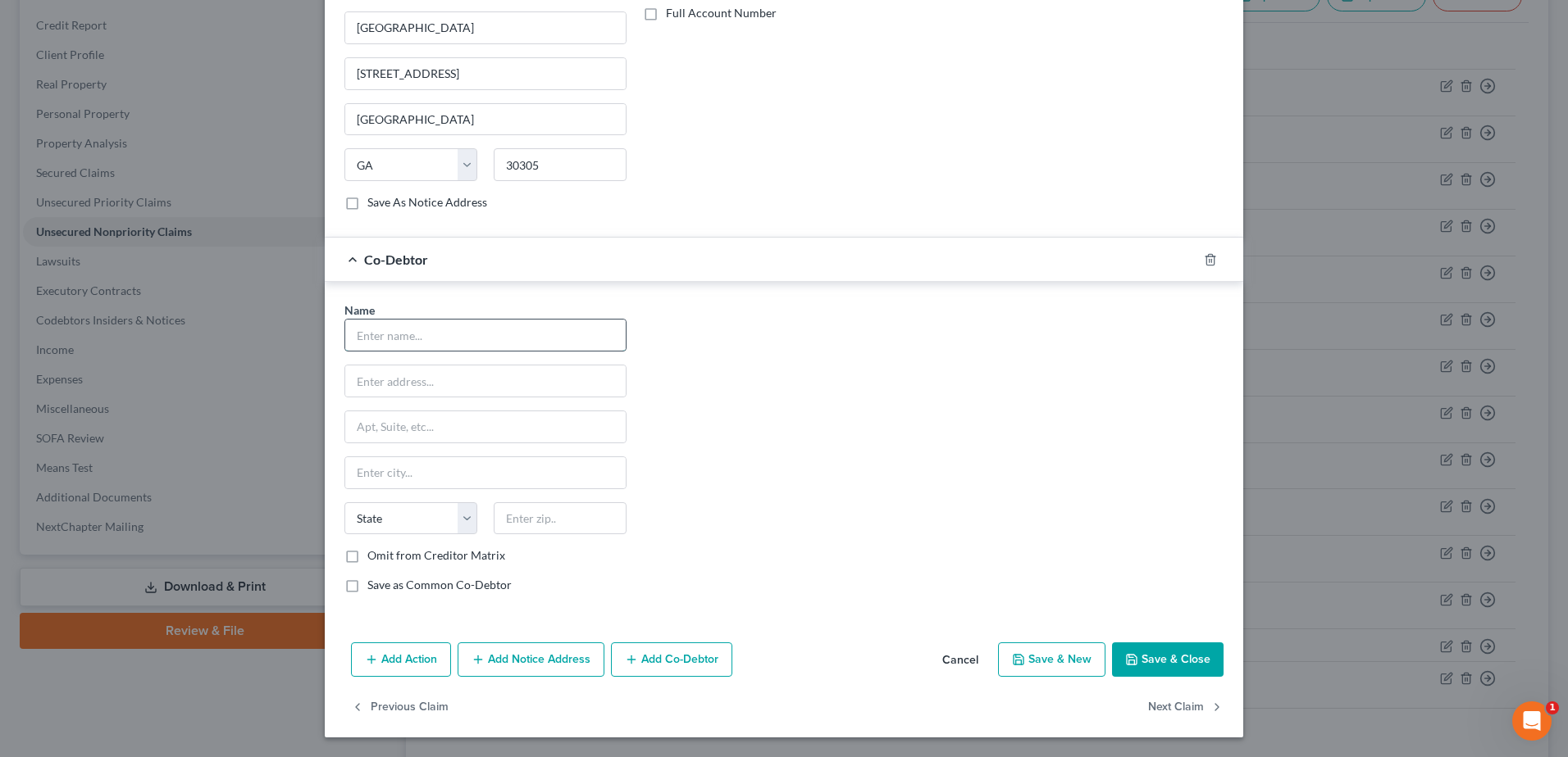
drag, startPoint x: 380, startPoint y: 340, endPoint x: 368, endPoint y: 343, distance: 12.4
click at [380, 340] on input "text" at bounding box center [486, 336] width 281 height 32
click at [1143, 662] on button "Save & Close" at bounding box center [1167, 660] width 111 height 34
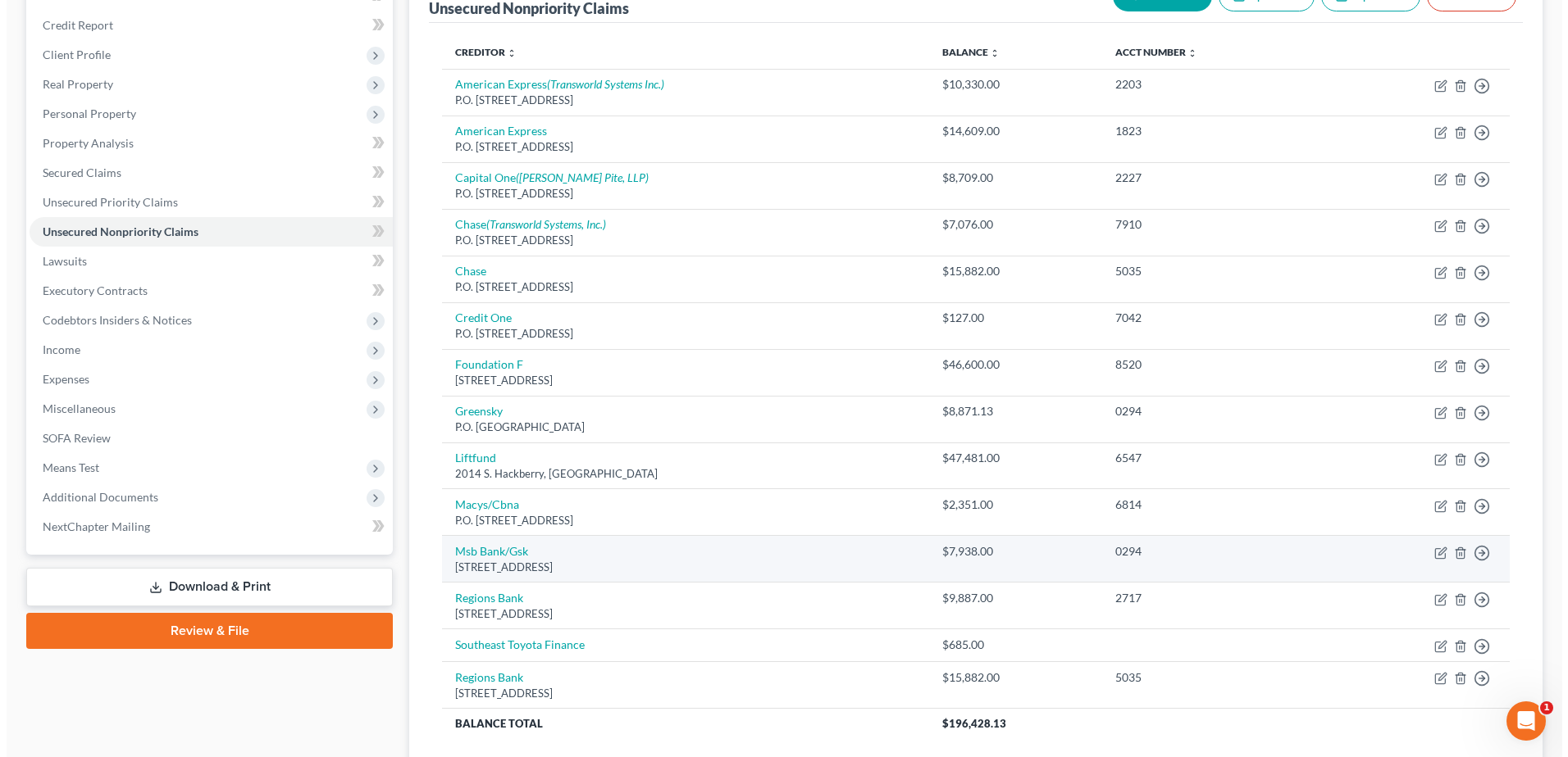
scroll to position [0, 0]
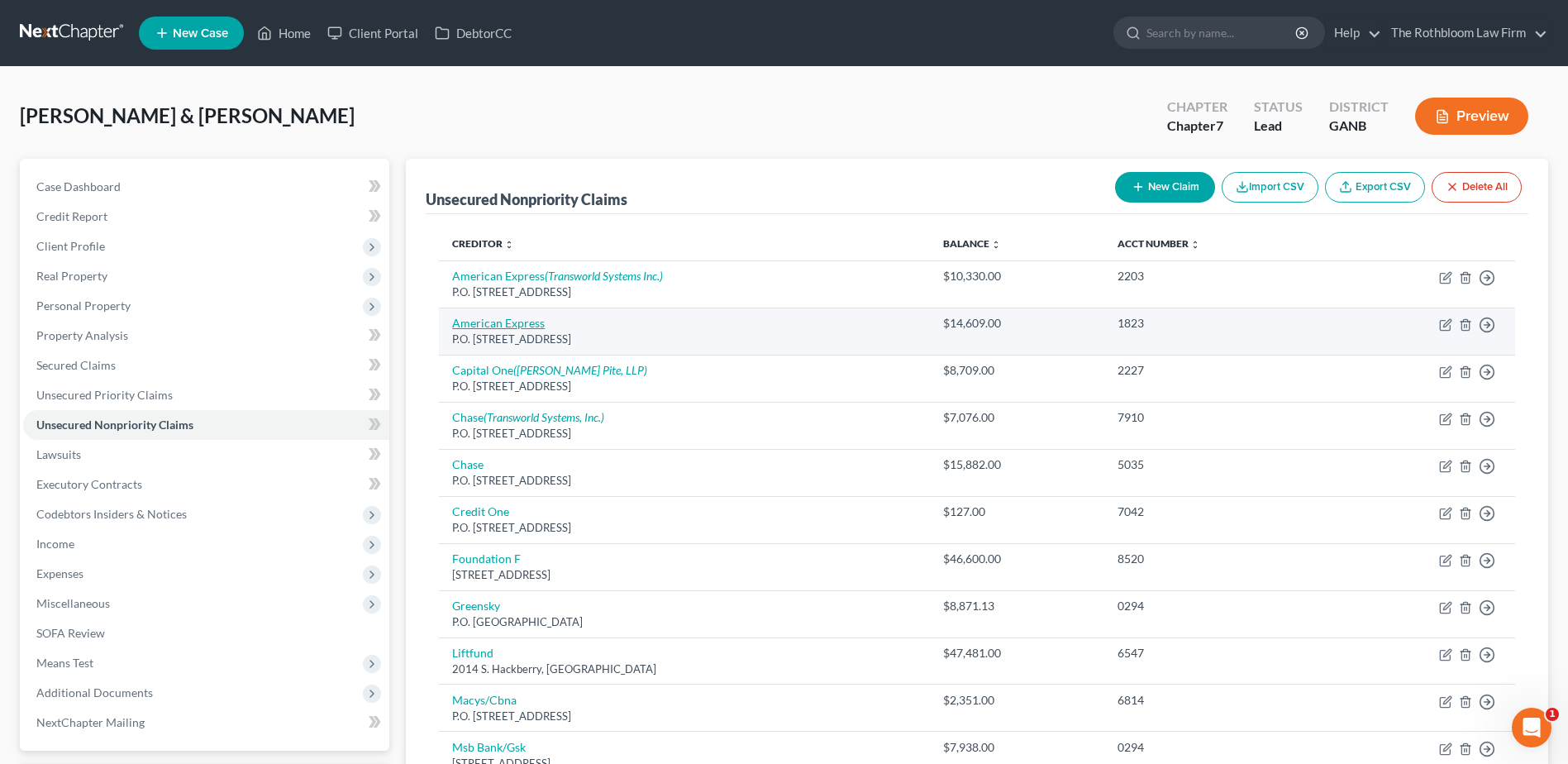
click at [509, 326] on link "American Express" at bounding box center [498, 323] width 92 height 14
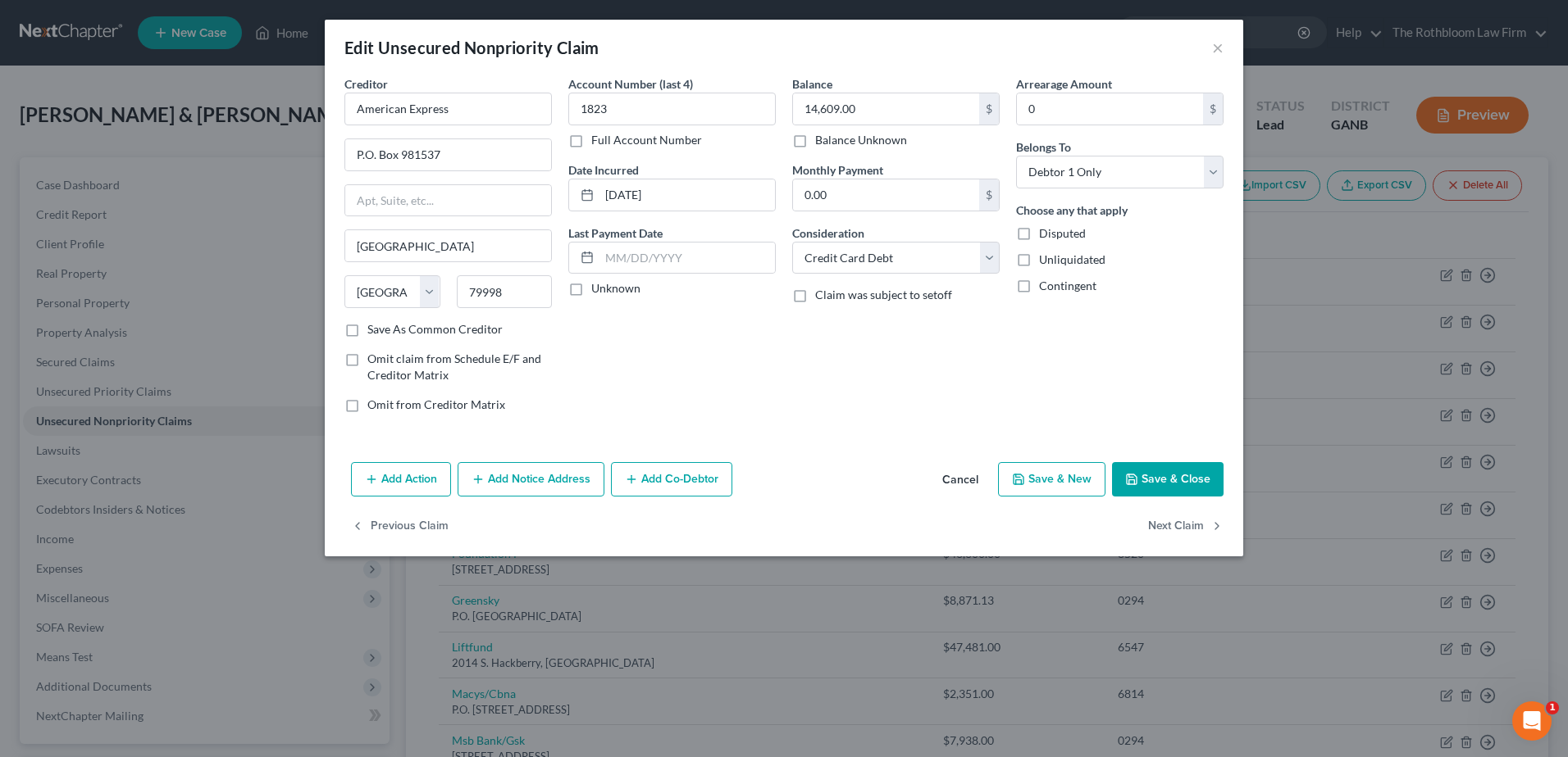
click at [555, 485] on button "Add Notice Address" at bounding box center [531, 479] width 147 height 34
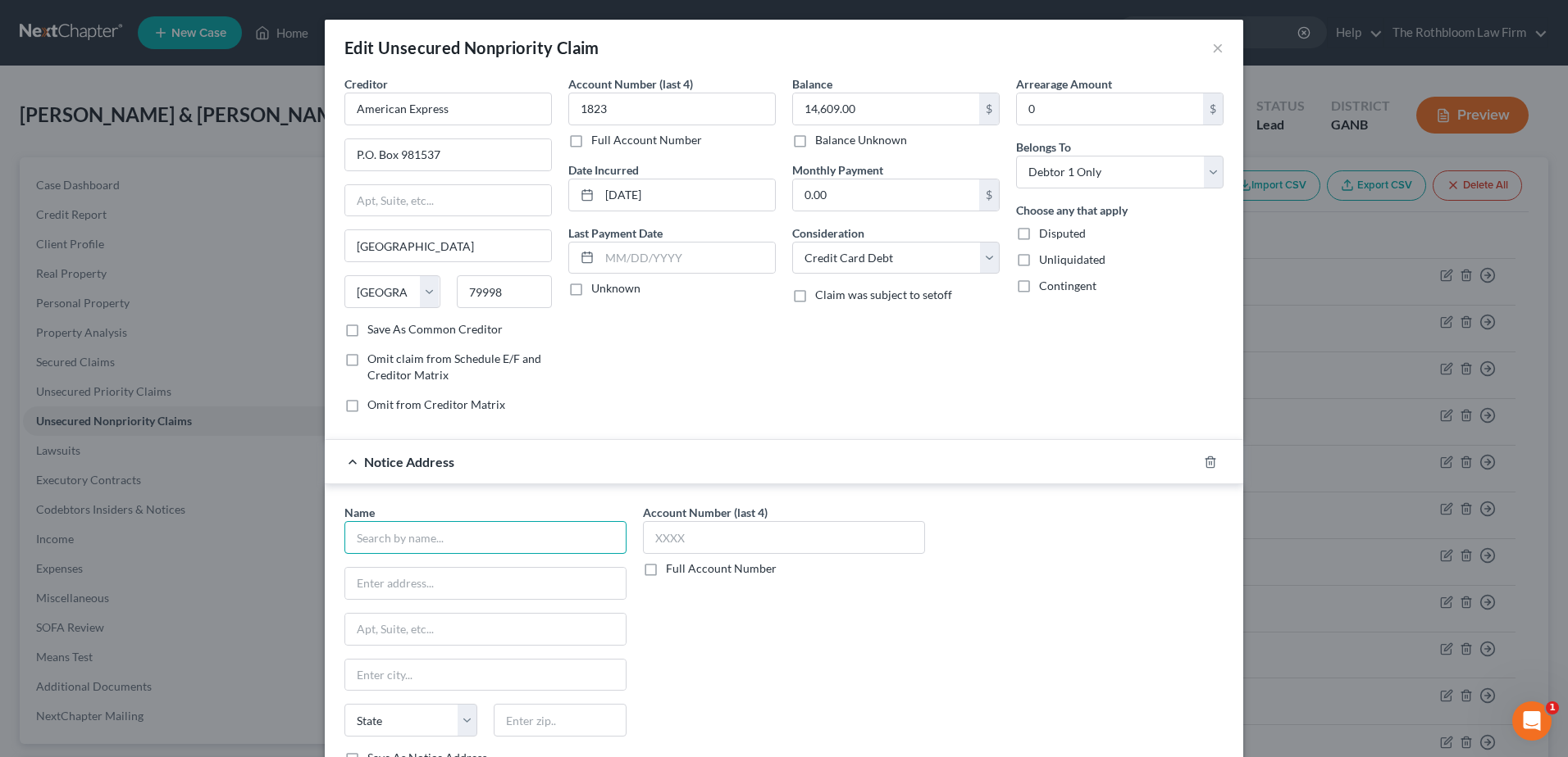
click at [397, 545] on input "text" at bounding box center [486, 537] width 282 height 32
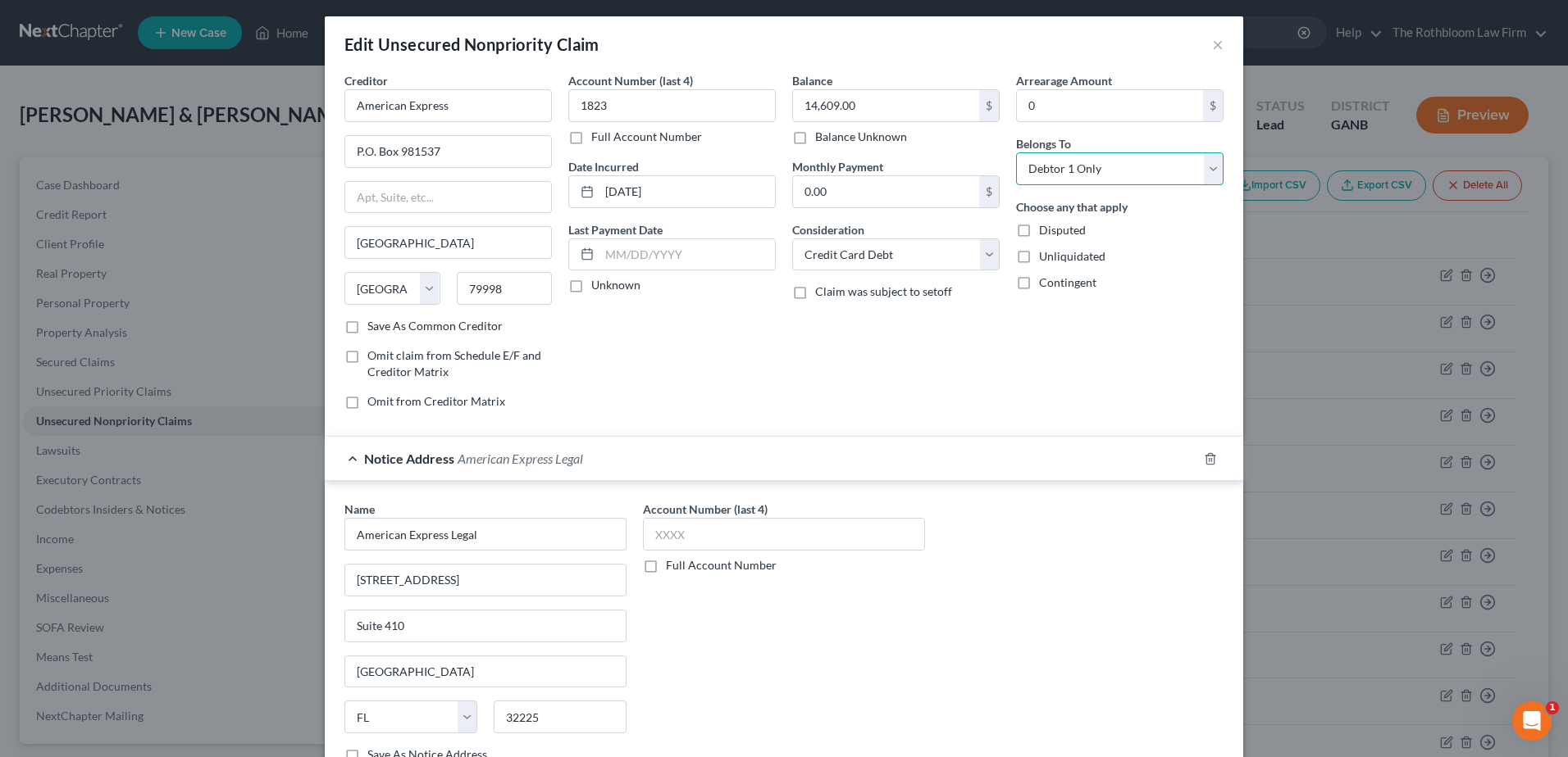
click at [1212, 161] on select "Select Debtor 1 Only Debtor 2 Only Debtor 1 And Debtor 2 Only At Least One Of T…" at bounding box center [1120, 168] width 208 height 32
click at [1016, 153] on select "Select Debtor 1 Only Debtor 2 Only Debtor 1 And Debtor 2 Only At Least One Of T…" at bounding box center [1120, 168] width 208 height 32
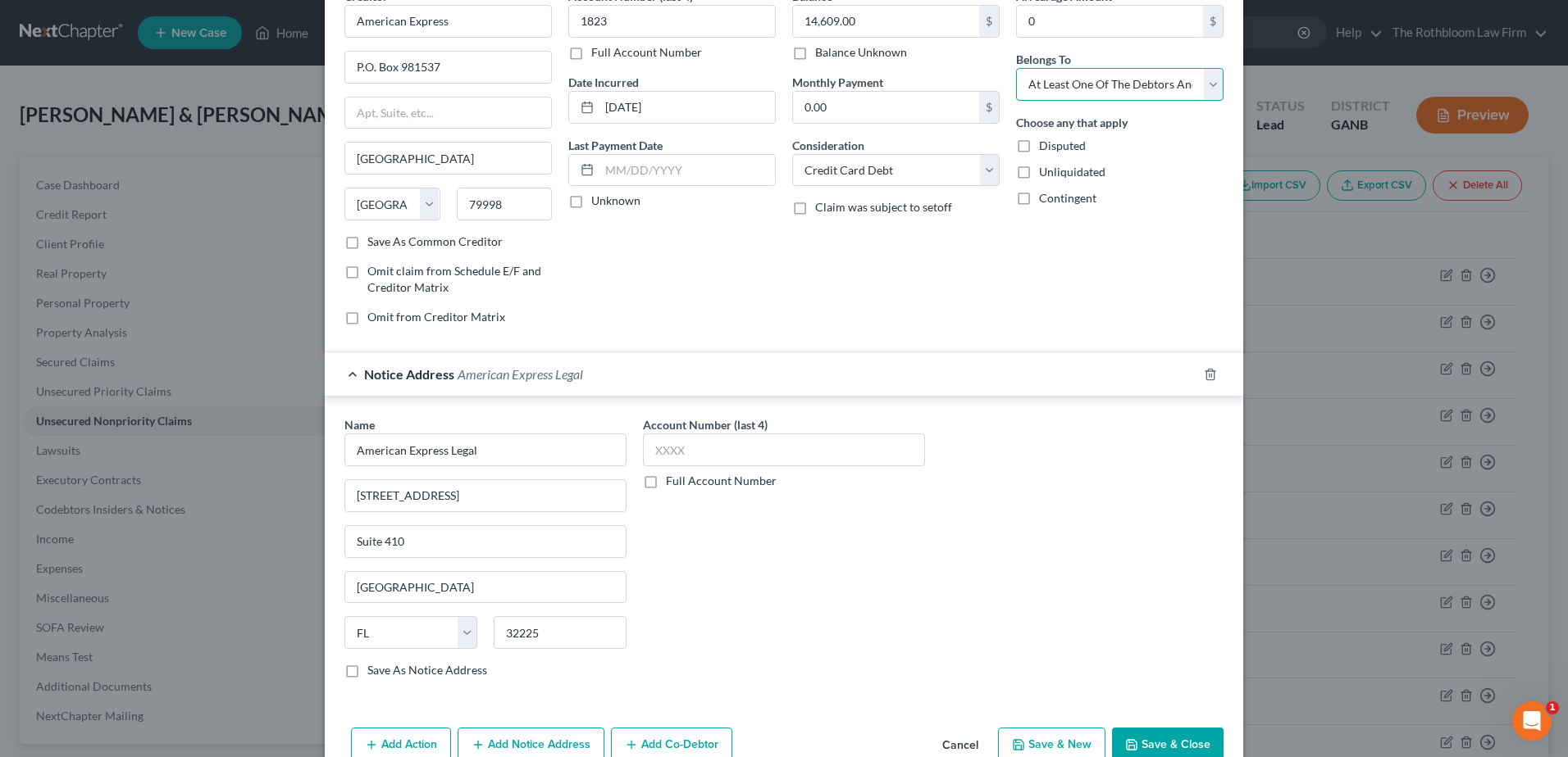
scroll to position [172, 0]
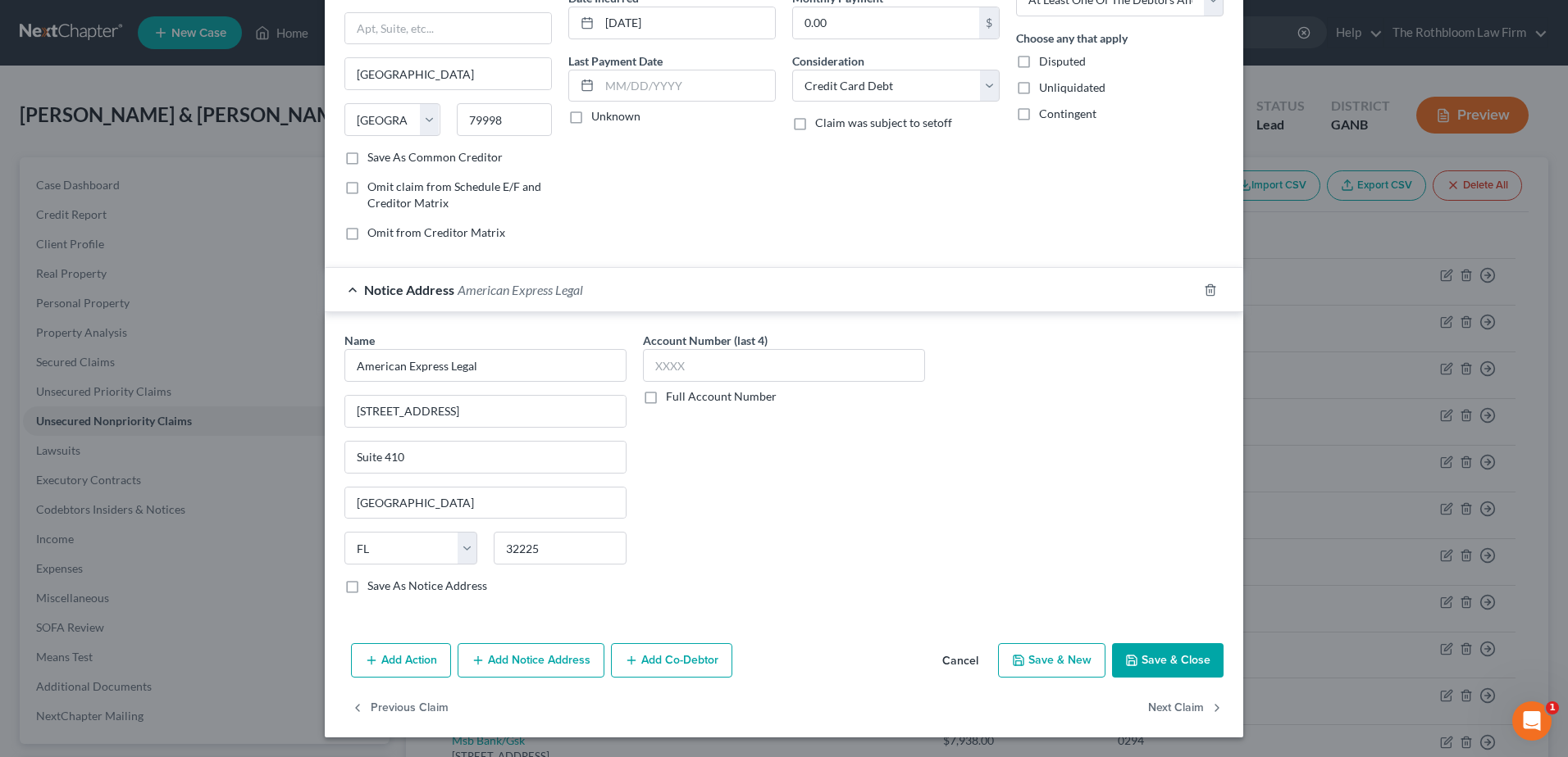
click at [654, 659] on button "Add Co-Debtor" at bounding box center [671, 661] width 121 height 34
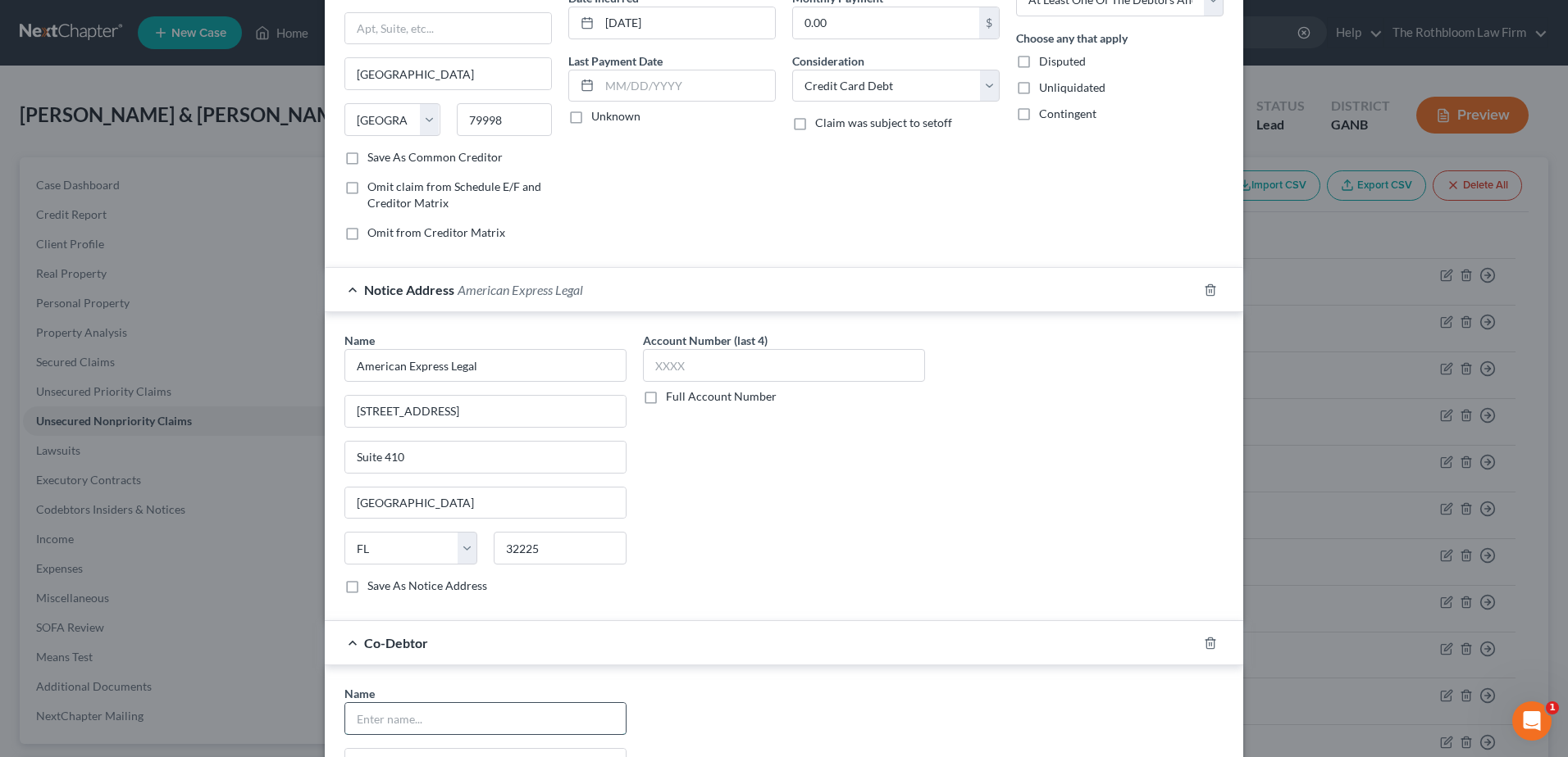
click at [398, 712] on input "text" at bounding box center [486, 719] width 281 height 32
click at [378, 112] on select "State [US_STATE] AK AR AZ CA CO CT DE DC [GEOGRAPHIC_DATA] [GEOGRAPHIC_DATA] GU…" at bounding box center [392, 119] width 96 height 32
click at [345, 103] on select "State [US_STATE] AK AR AZ CA CO CT DE DC [GEOGRAPHIC_DATA] [GEOGRAPHIC_DATA] GU…" at bounding box center [392, 119] width 96 height 32
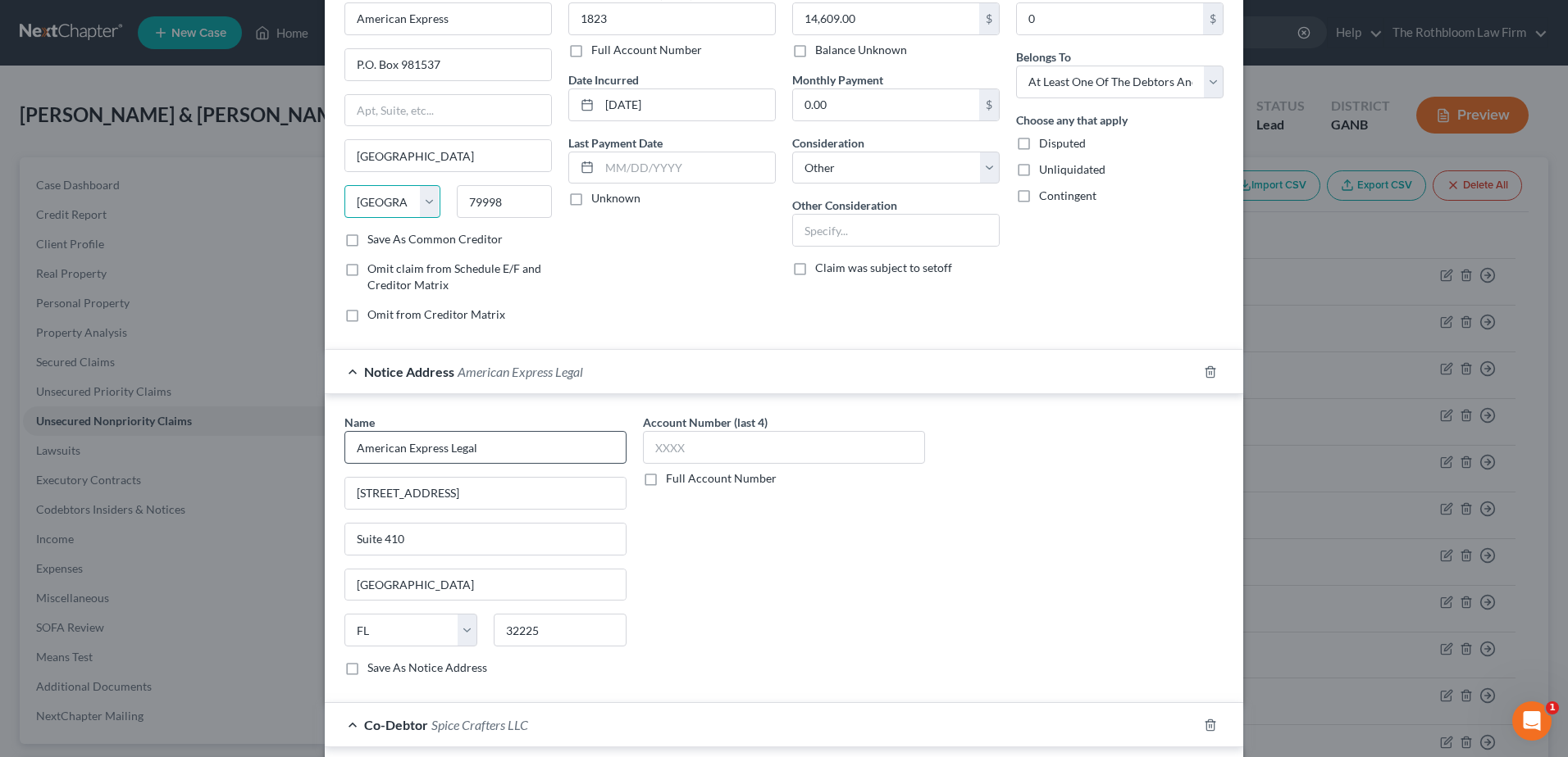
scroll to position [0, 0]
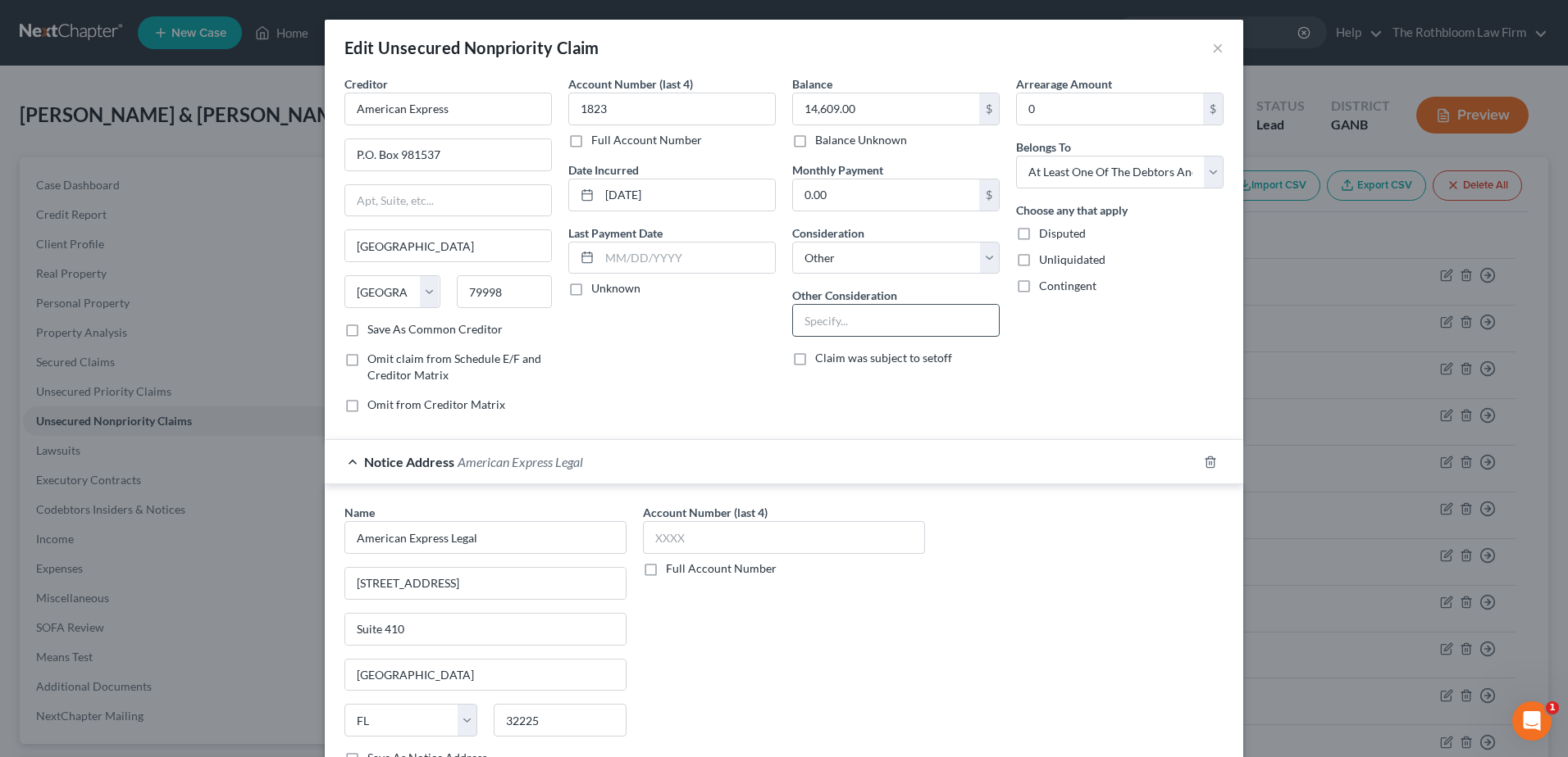
click at [819, 323] on input "text" at bounding box center [895, 321] width 206 height 32
click at [890, 644] on div "Account Number (last 4) Full Account Number" at bounding box center [783, 642] width 298 height 276
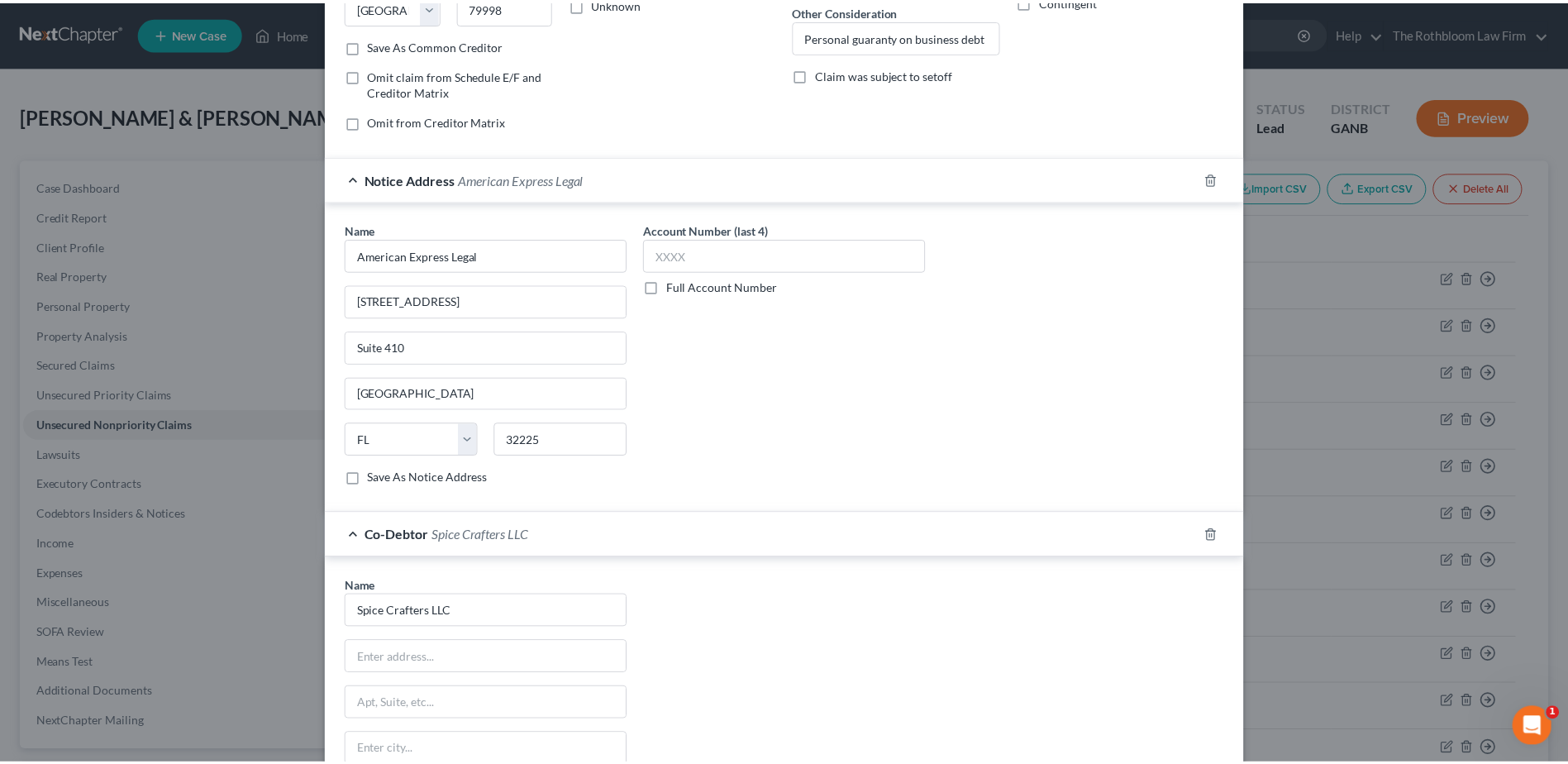
scroll to position [497, 0]
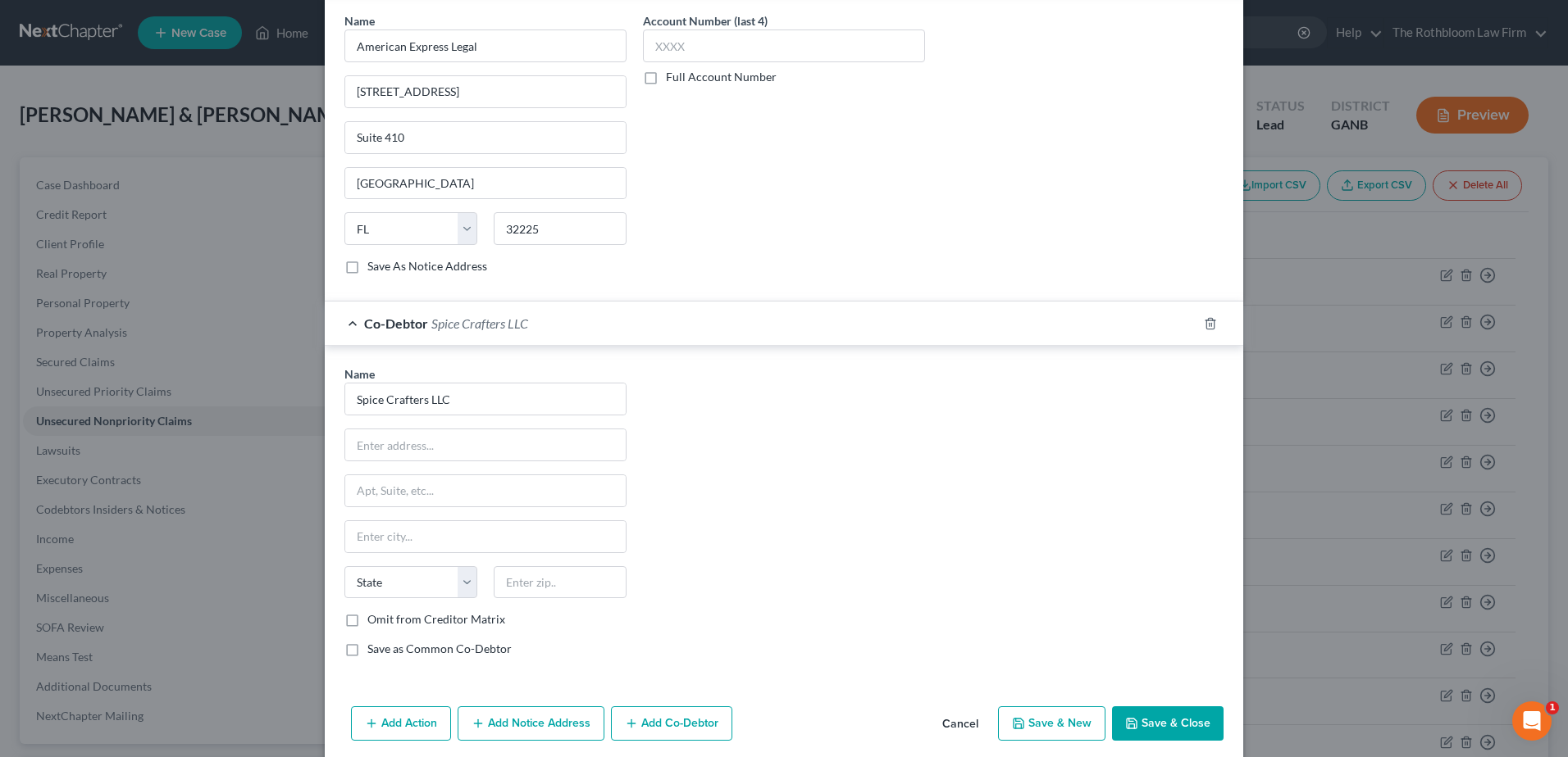
click at [1158, 716] on button "Save & Close" at bounding box center [1167, 724] width 111 height 34
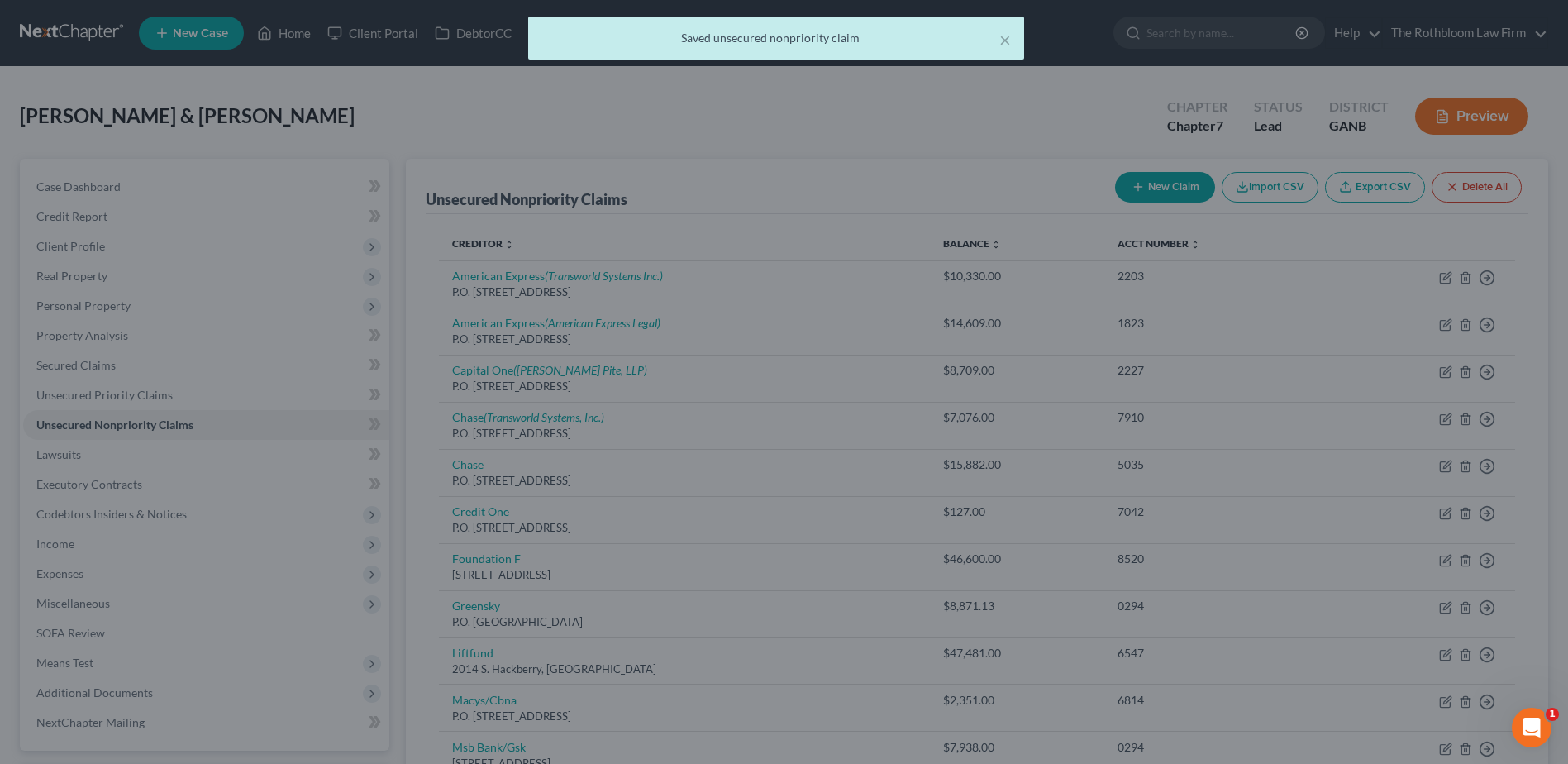
scroll to position [0, 0]
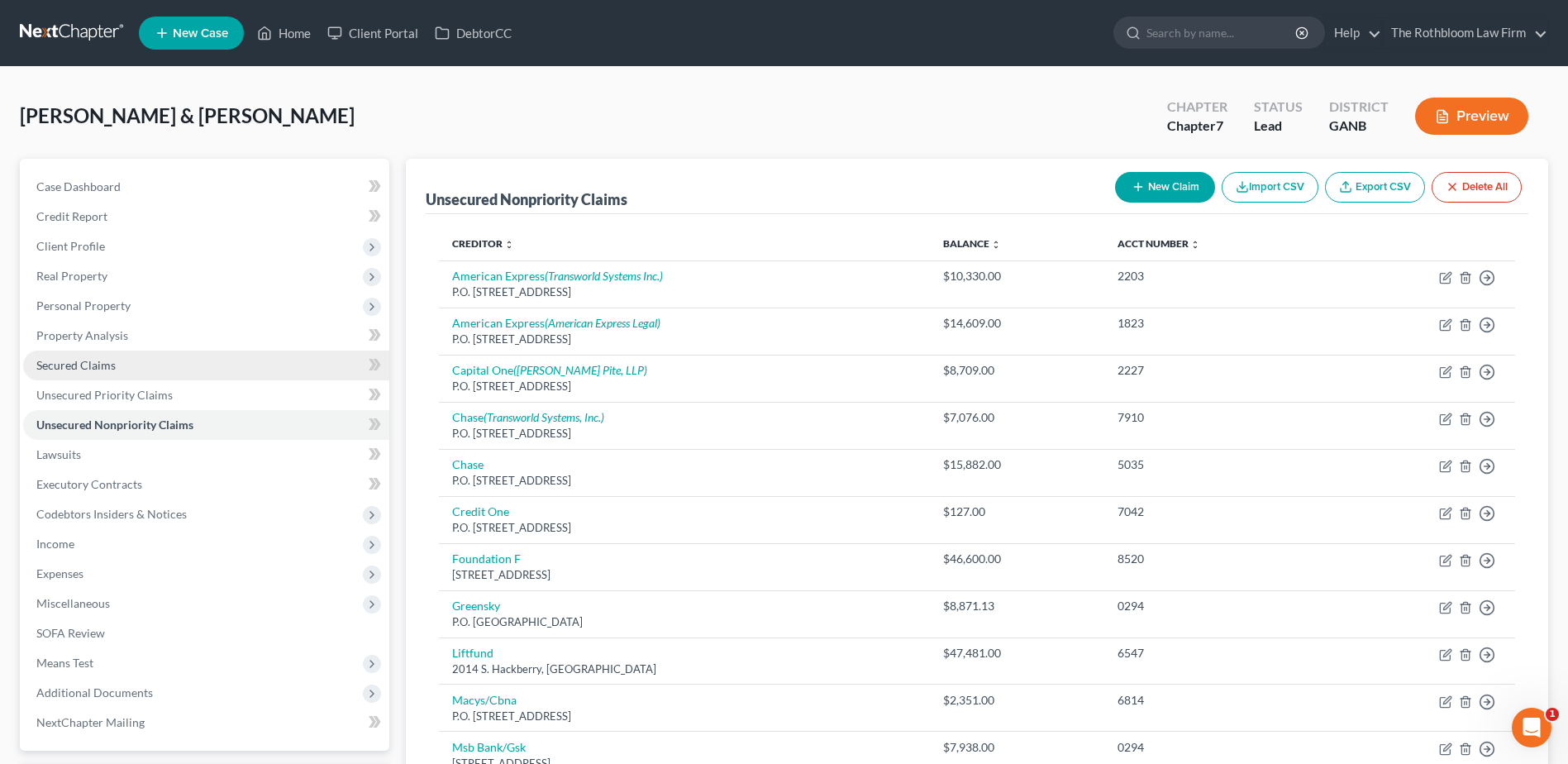
click at [62, 365] on span "Secured Claims" at bounding box center [76, 366] width 79 height 14
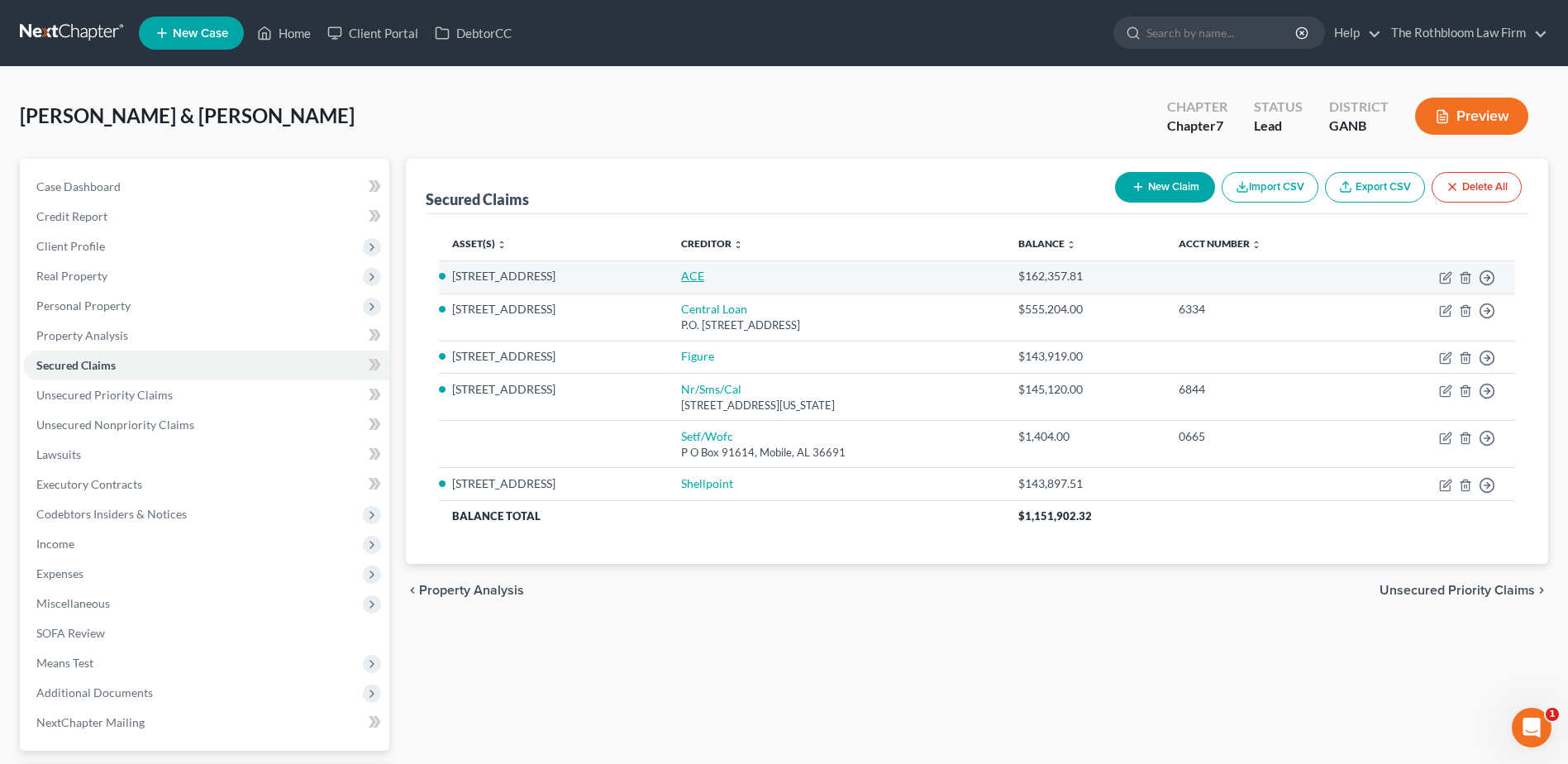
click at [681, 269] on link "ACE" at bounding box center [692, 276] width 23 height 14
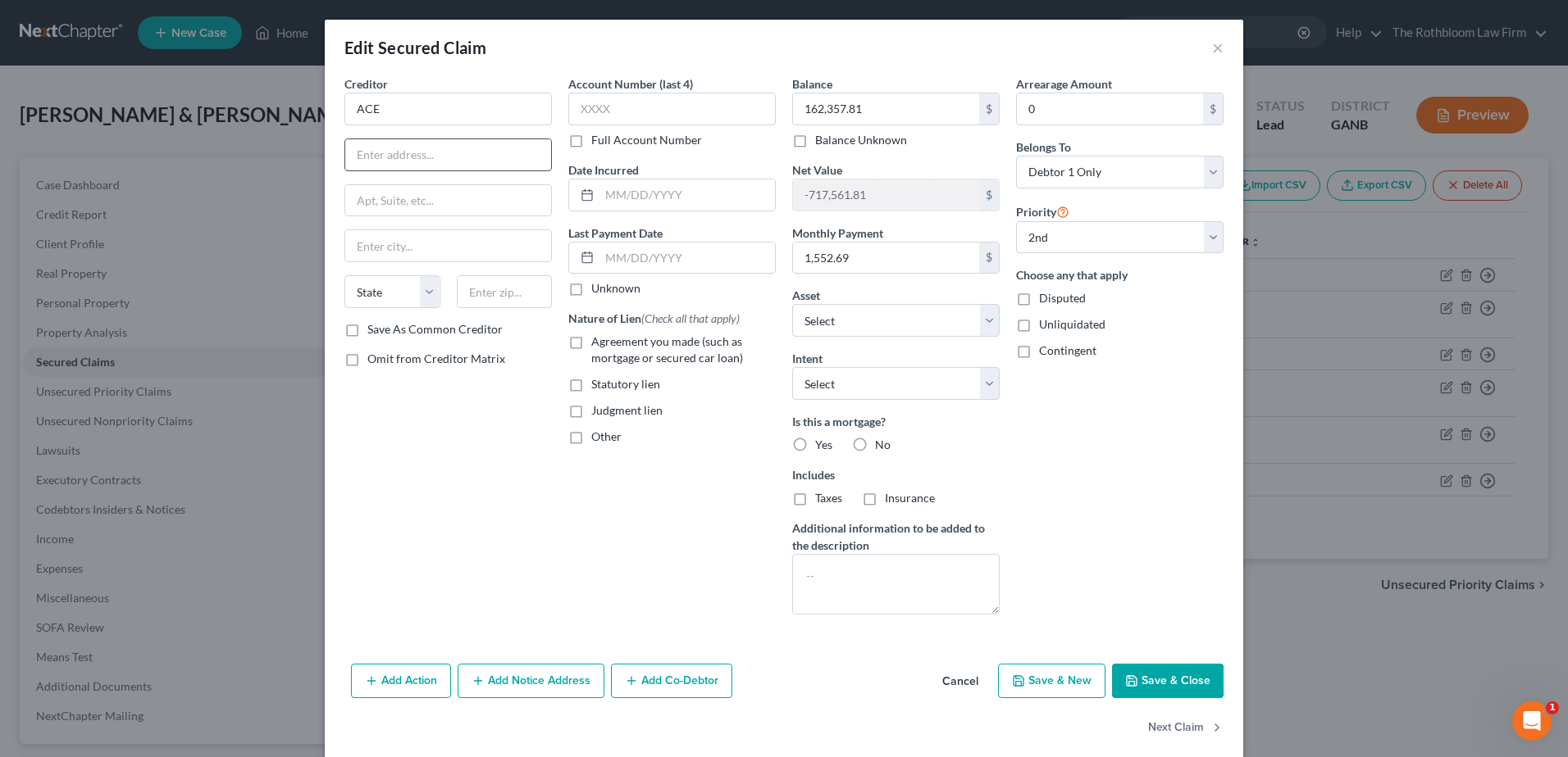
click at [399, 158] on input "text" at bounding box center [448, 156] width 206 height 32
click at [617, 118] on input "text" at bounding box center [672, 108] width 208 height 32
click at [591, 345] on label "Agreement you made (such as mortgage or secured car loan)" at bounding box center [683, 349] width 184 height 32
click at [598, 345] on input "Agreement you made (such as mortgage or secured car loan)" at bounding box center [603, 339] width 11 height 11
click at [1164, 683] on button "Save & Close" at bounding box center [1167, 680] width 111 height 34
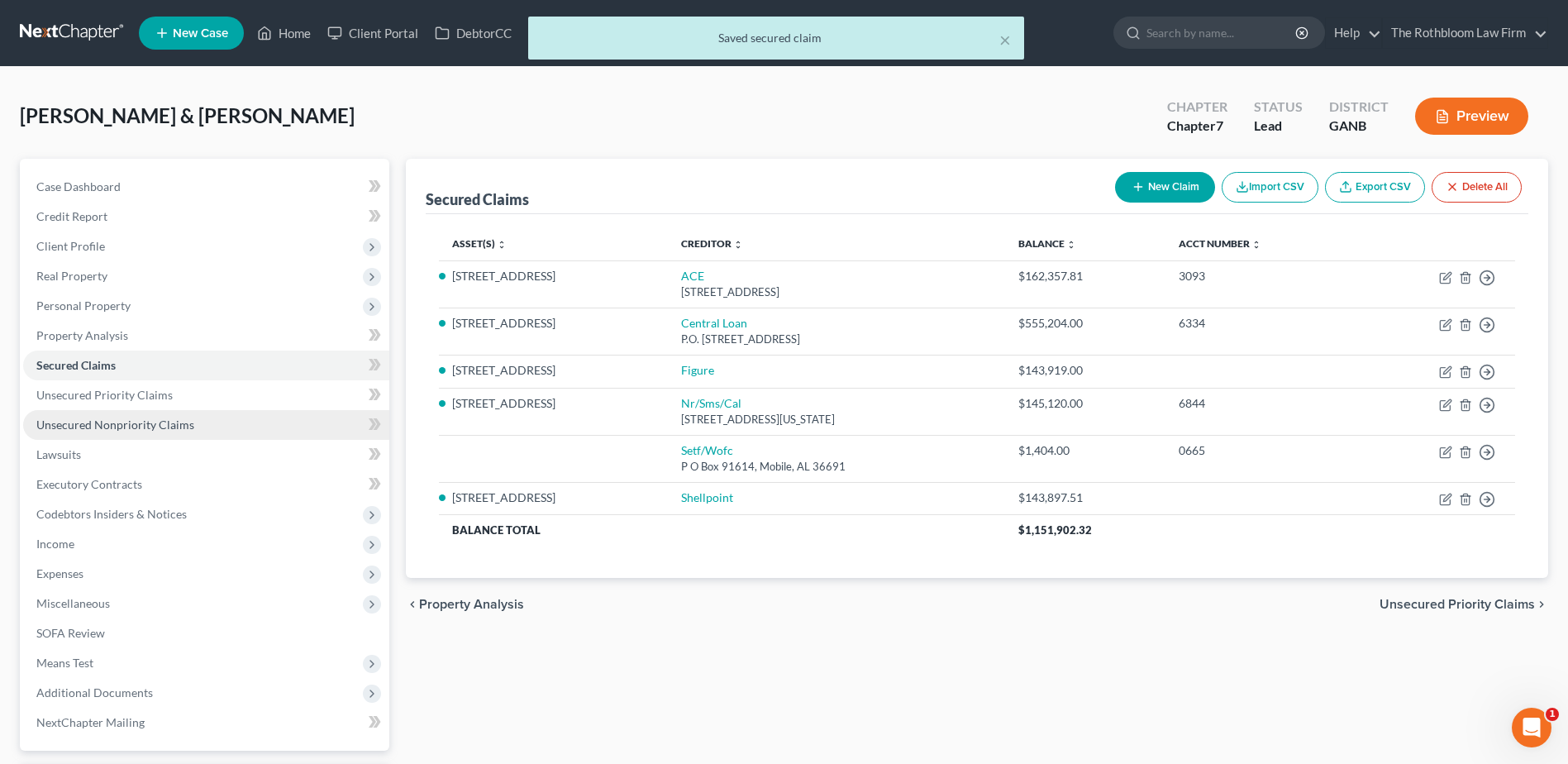
click at [140, 424] on span "Unsecured Nonpriority Claims" at bounding box center [115, 424] width 158 height 14
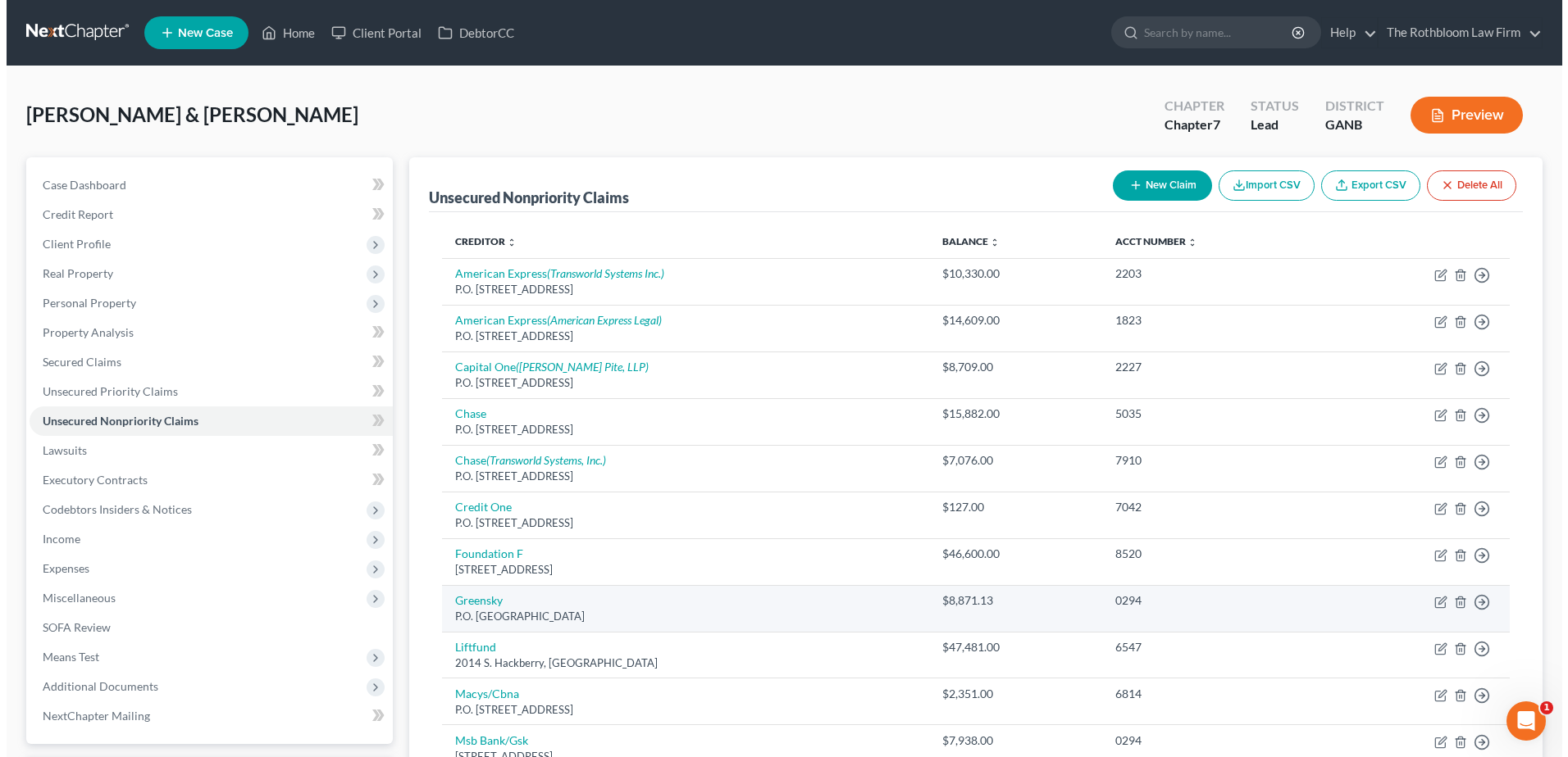
scroll to position [318, 0]
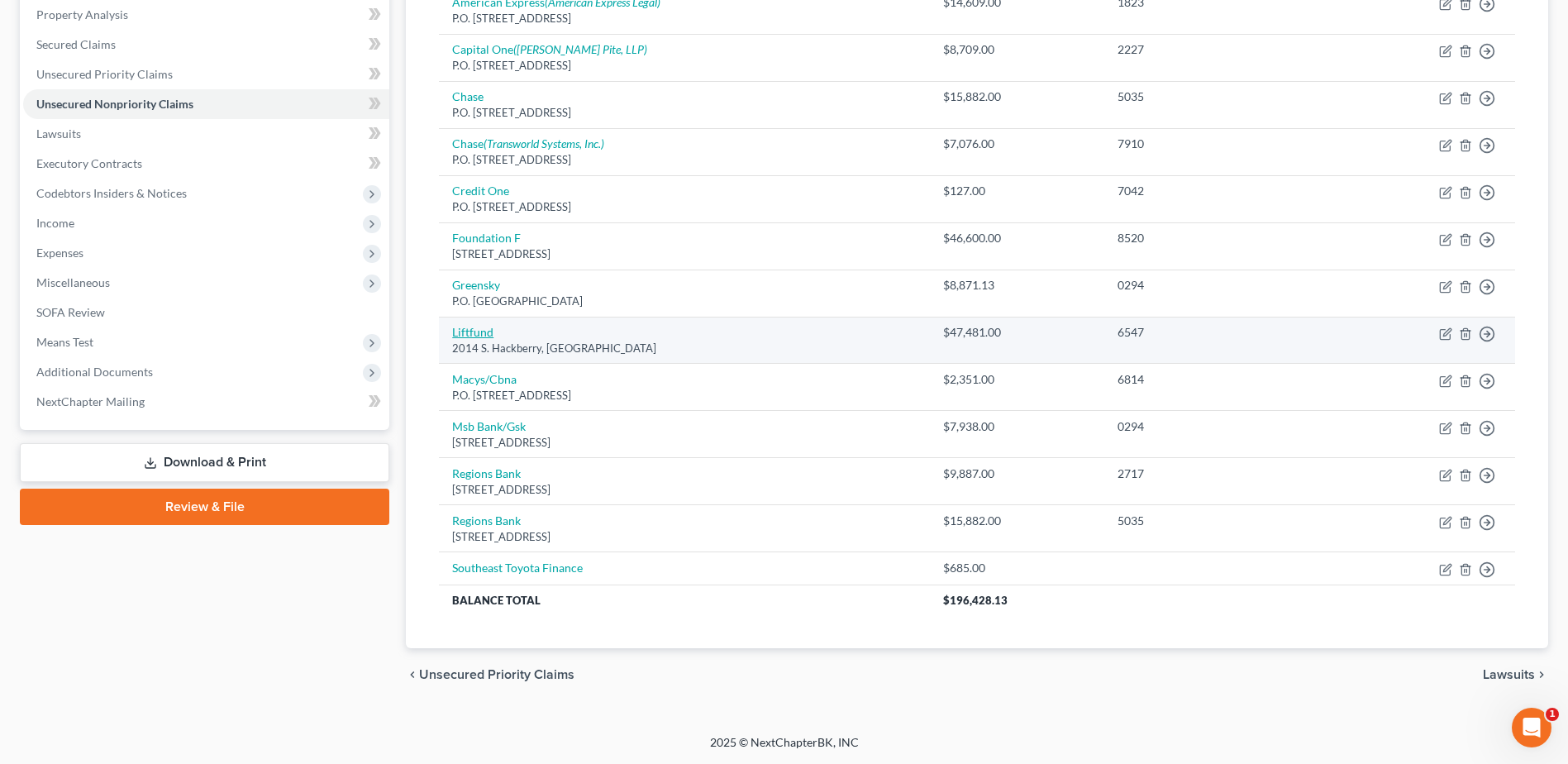
click at [460, 334] on link "Liftfund" at bounding box center [473, 332] width 42 height 14
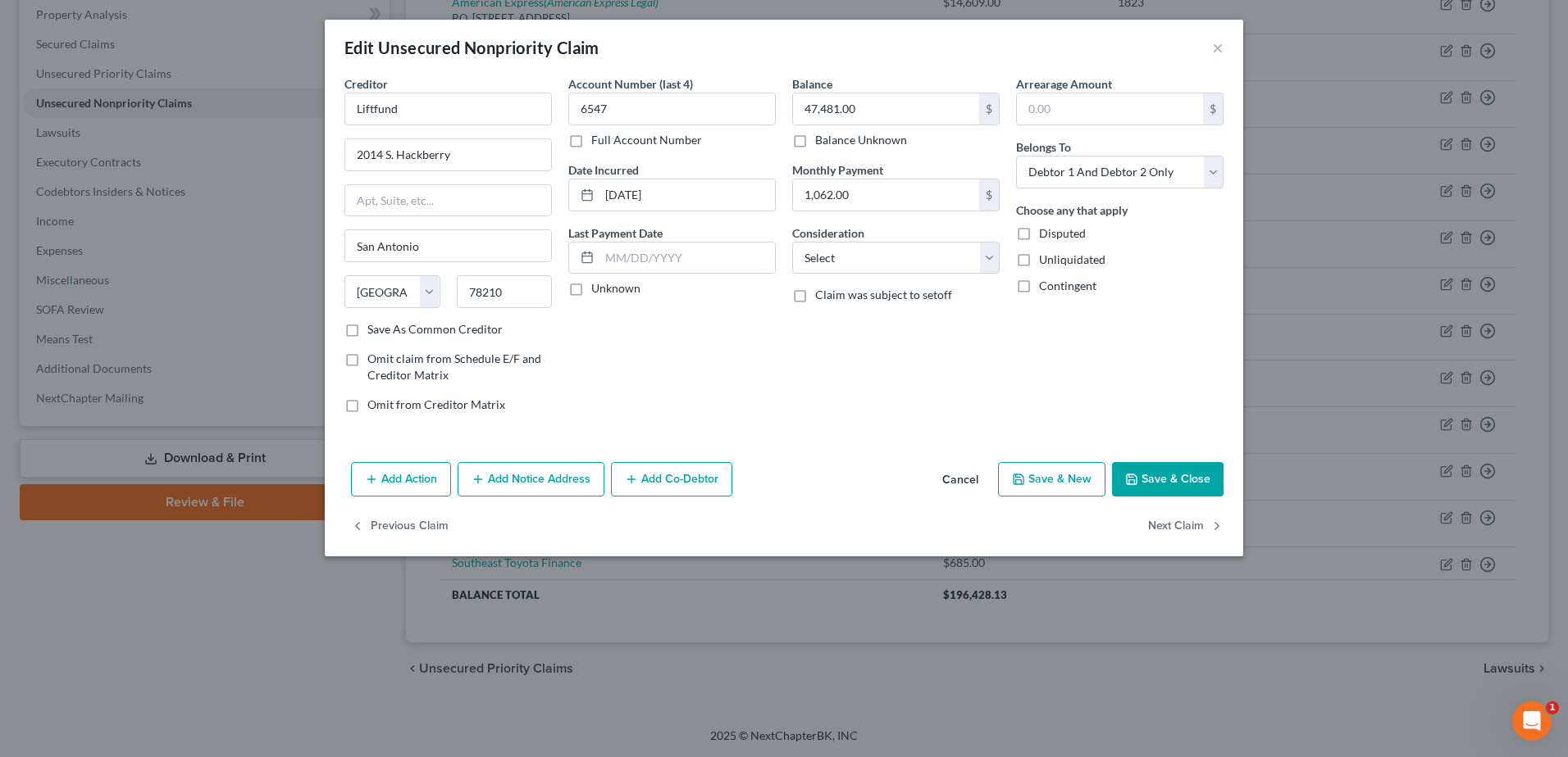
click at [1224, 174] on div "Arrearage Amount $ Belongs To * Select Debtor 1 Only Debtor 2 Only Debtor 1 And…" at bounding box center [1119, 251] width 224 height 350
click at [1208, 172] on select "Select Debtor 1 Only Debtor 2 Only Debtor 1 And Debtor 2 Only At Least One Of T…" at bounding box center [1120, 171] width 208 height 32
click at [1016, 156] on select "Select Debtor 1 Only Debtor 2 Only Debtor 1 And Debtor 2 Only At Least One Of T…" at bounding box center [1120, 171] width 208 height 32
click at [698, 480] on button "Add Co-Debtor" at bounding box center [671, 479] width 121 height 34
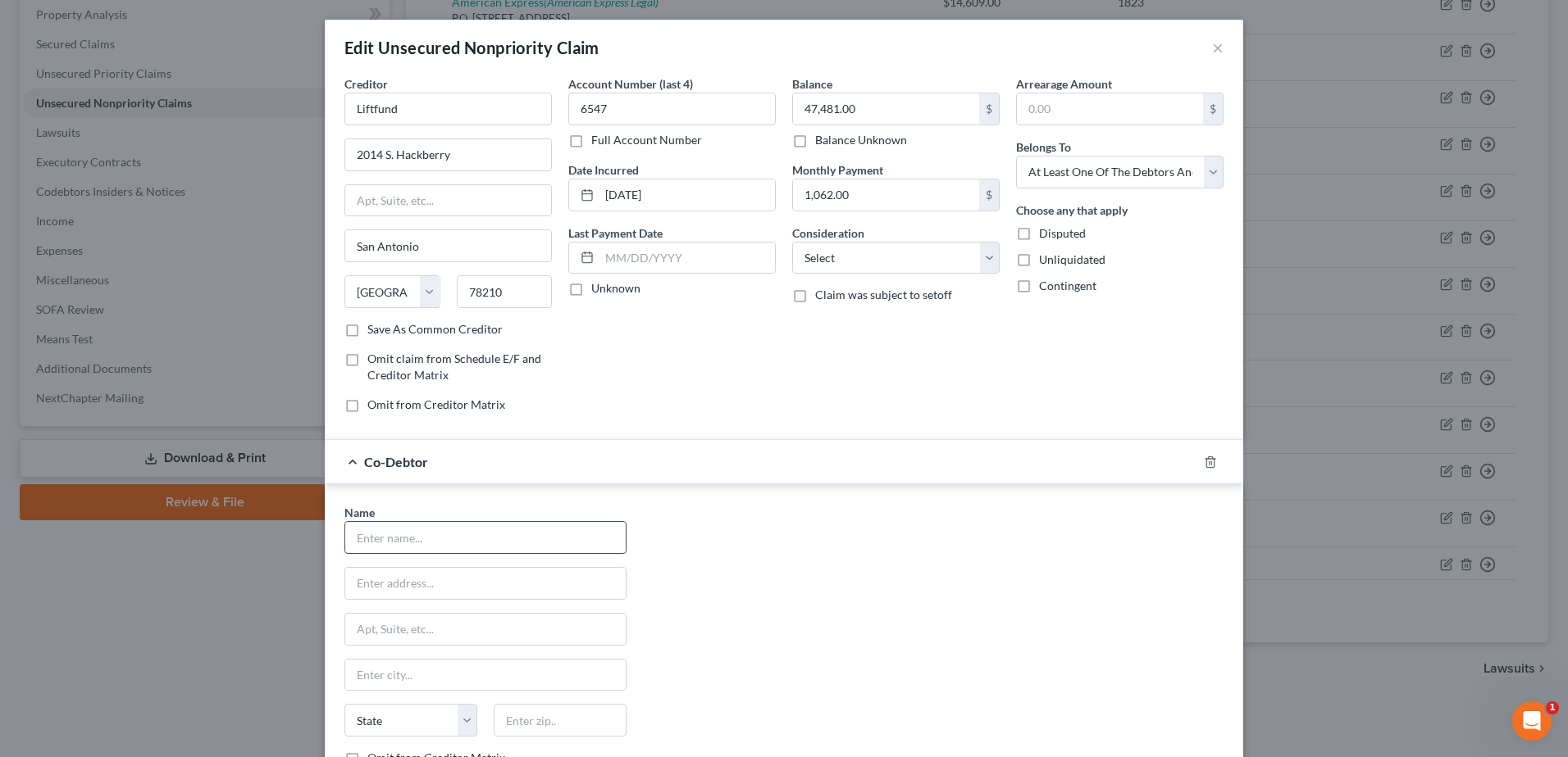
click at [419, 541] on input "text" at bounding box center [486, 537] width 281 height 32
click at [365, 538] on input "text" at bounding box center [486, 537] width 281 height 32
drag, startPoint x: 825, startPoint y: 260, endPoint x: 829, endPoint y: 272, distance: 12.6
click at [825, 260] on select "Select Cable / Satellite Services Collection Agency Credit Card Debt Debt Couns…" at bounding box center [895, 258] width 208 height 32
click at [792, 242] on select "Select Cable / Satellite Services Collection Agency Credit Card Debt Debt Couns…" at bounding box center [895, 258] width 208 height 32
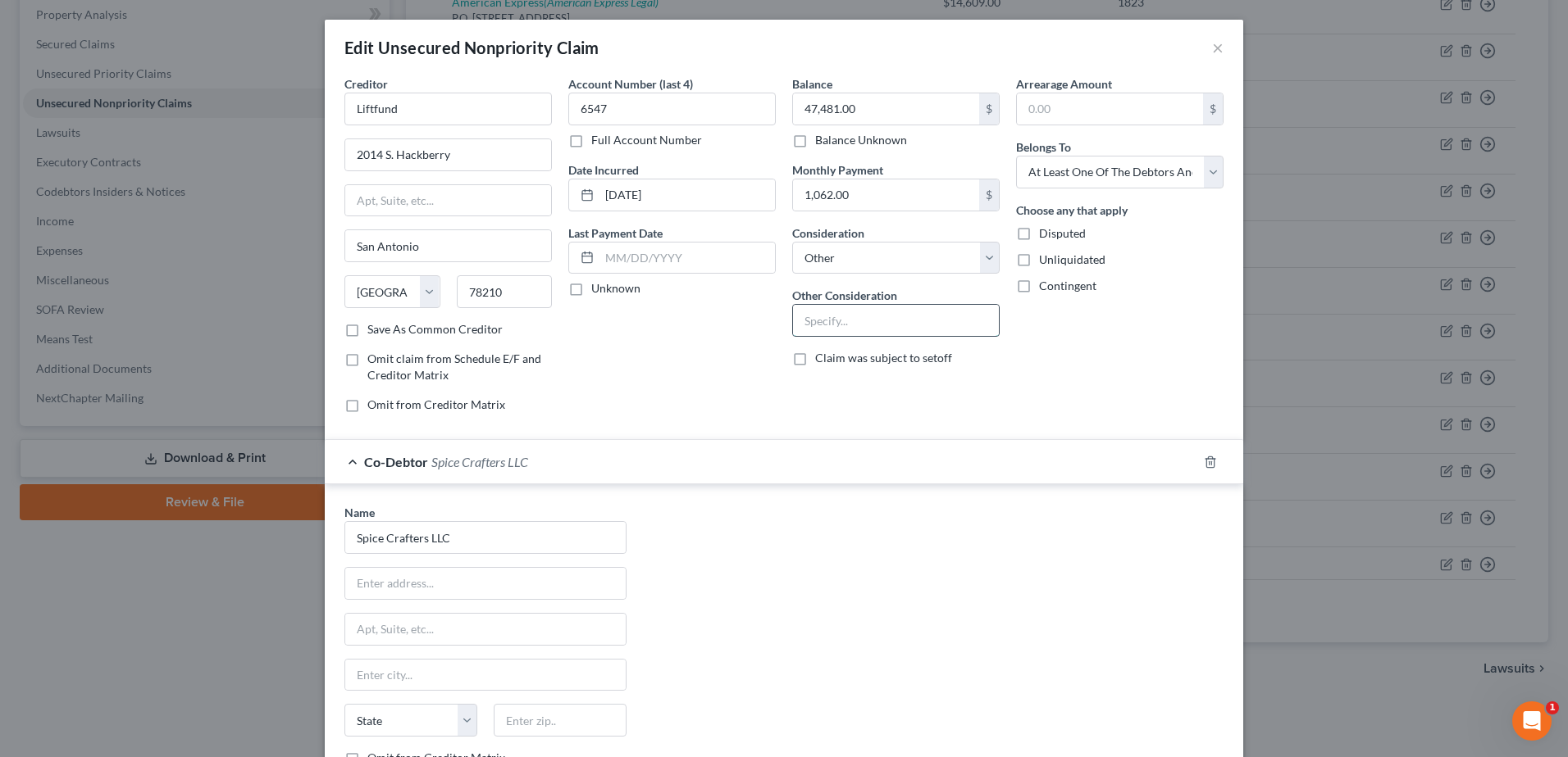
click at [813, 319] on input "text" at bounding box center [895, 321] width 206 height 32
click at [750, 607] on div "Name * Spice Crafters LLC State [US_STATE] AK AR AZ CA CO CT DE DC [GEOGRAPHIC_…" at bounding box center [783, 657] width 895 height 305
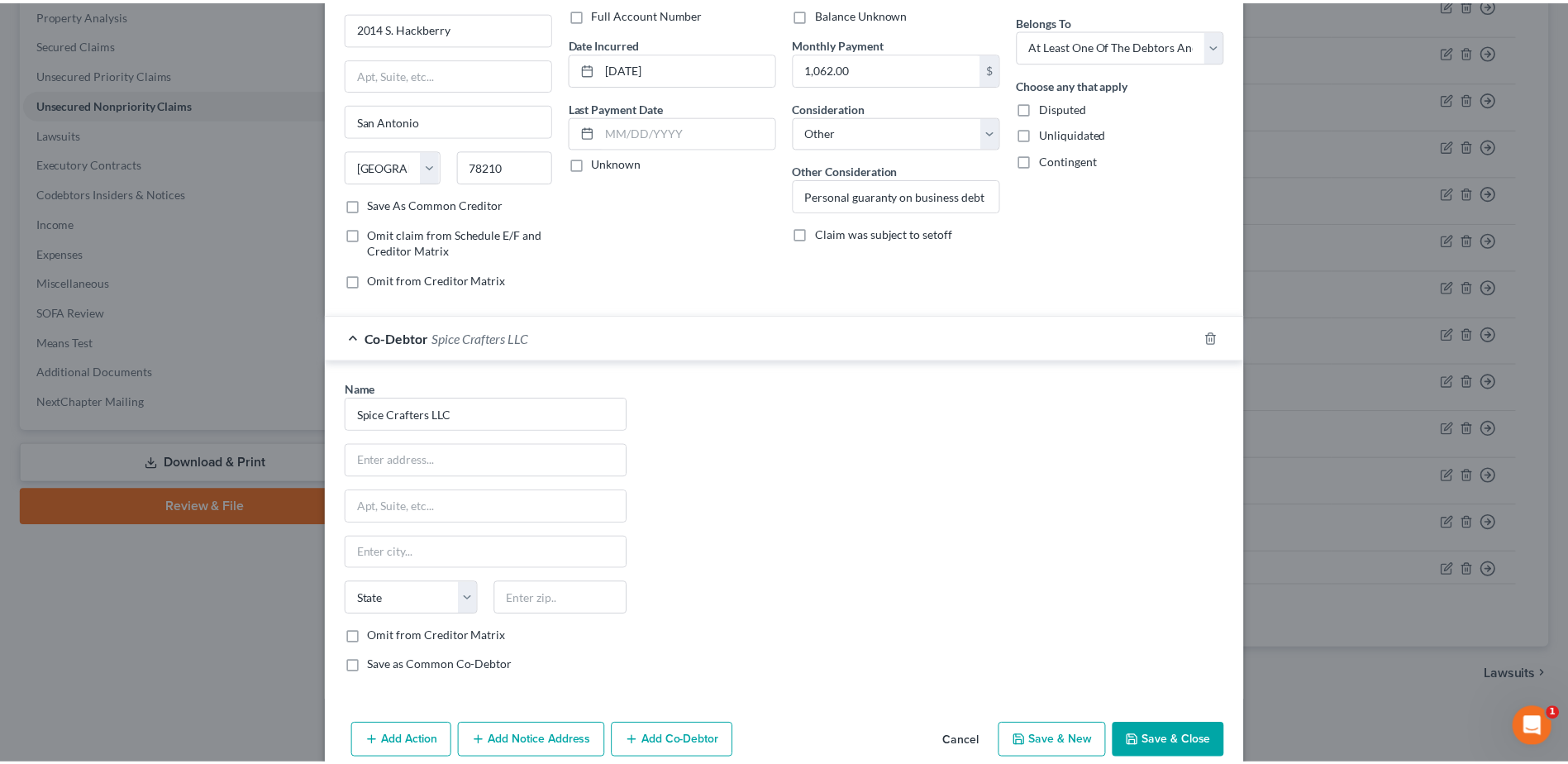
scroll to position [204, 0]
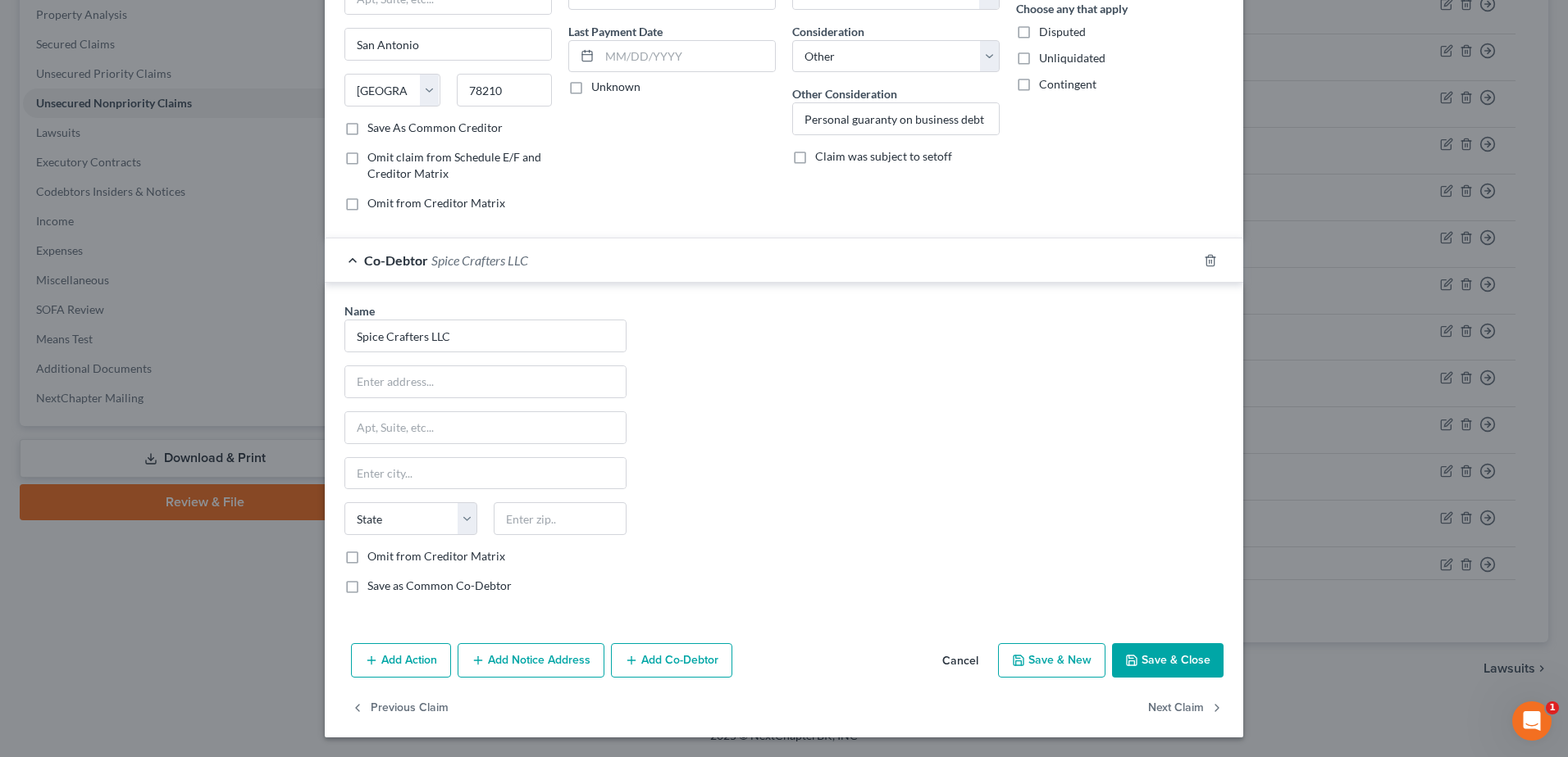
click at [1176, 660] on button "Save & Close" at bounding box center [1167, 661] width 111 height 34
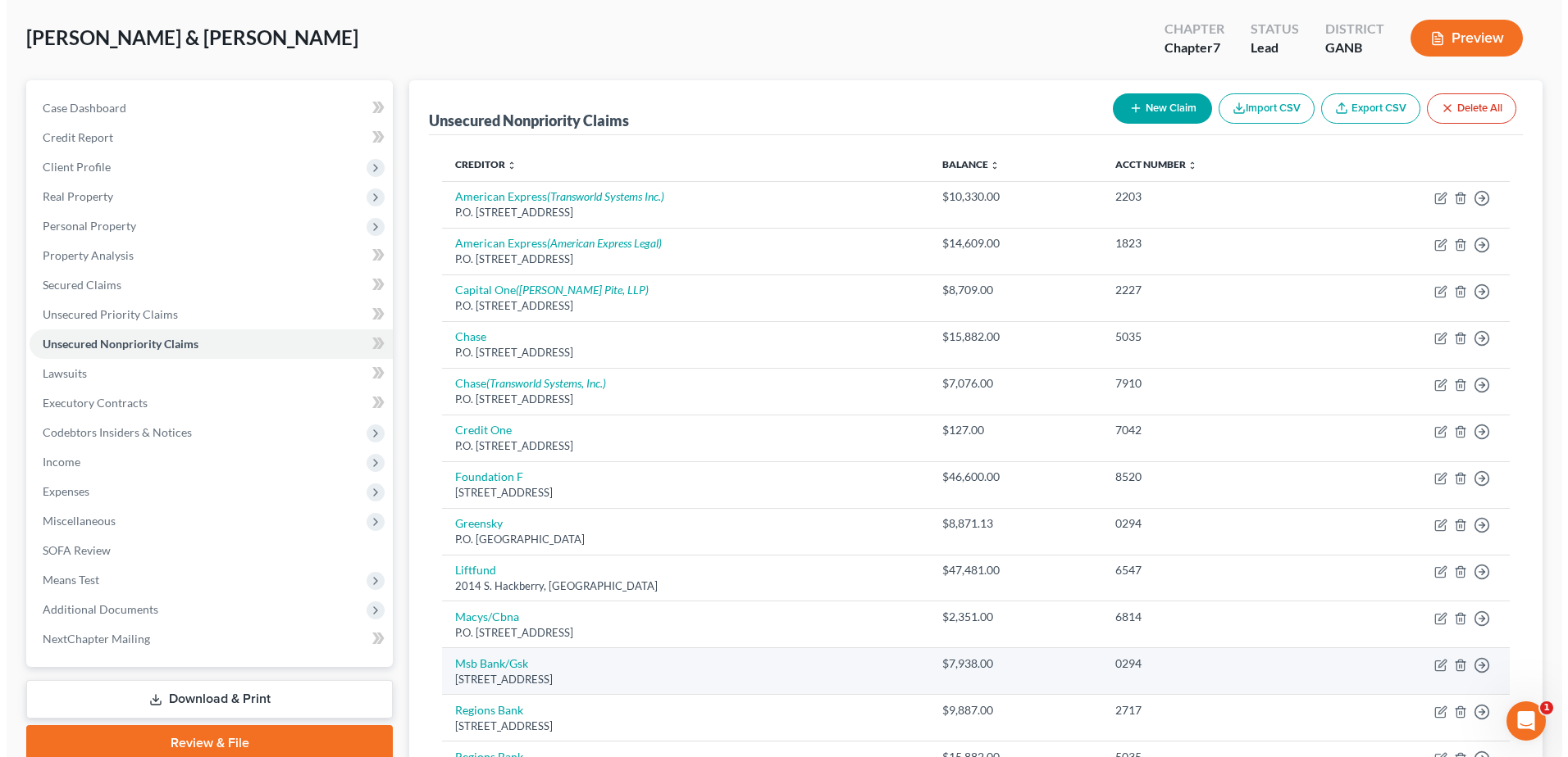
scroll to position [72, 0]
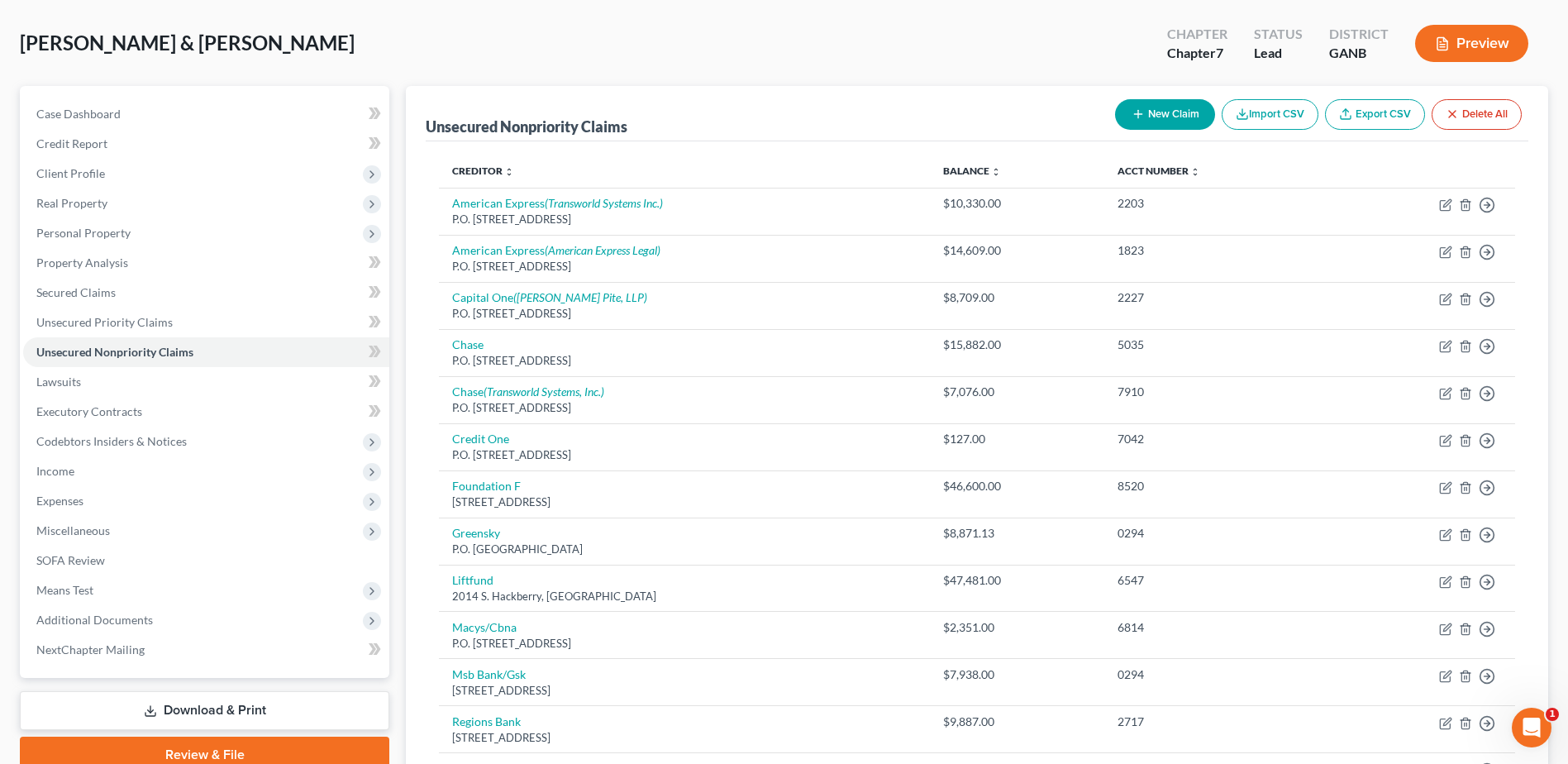
click at [1168, 121] on button "New Claim" at bounding box center [1165, 114] width 100 height 31
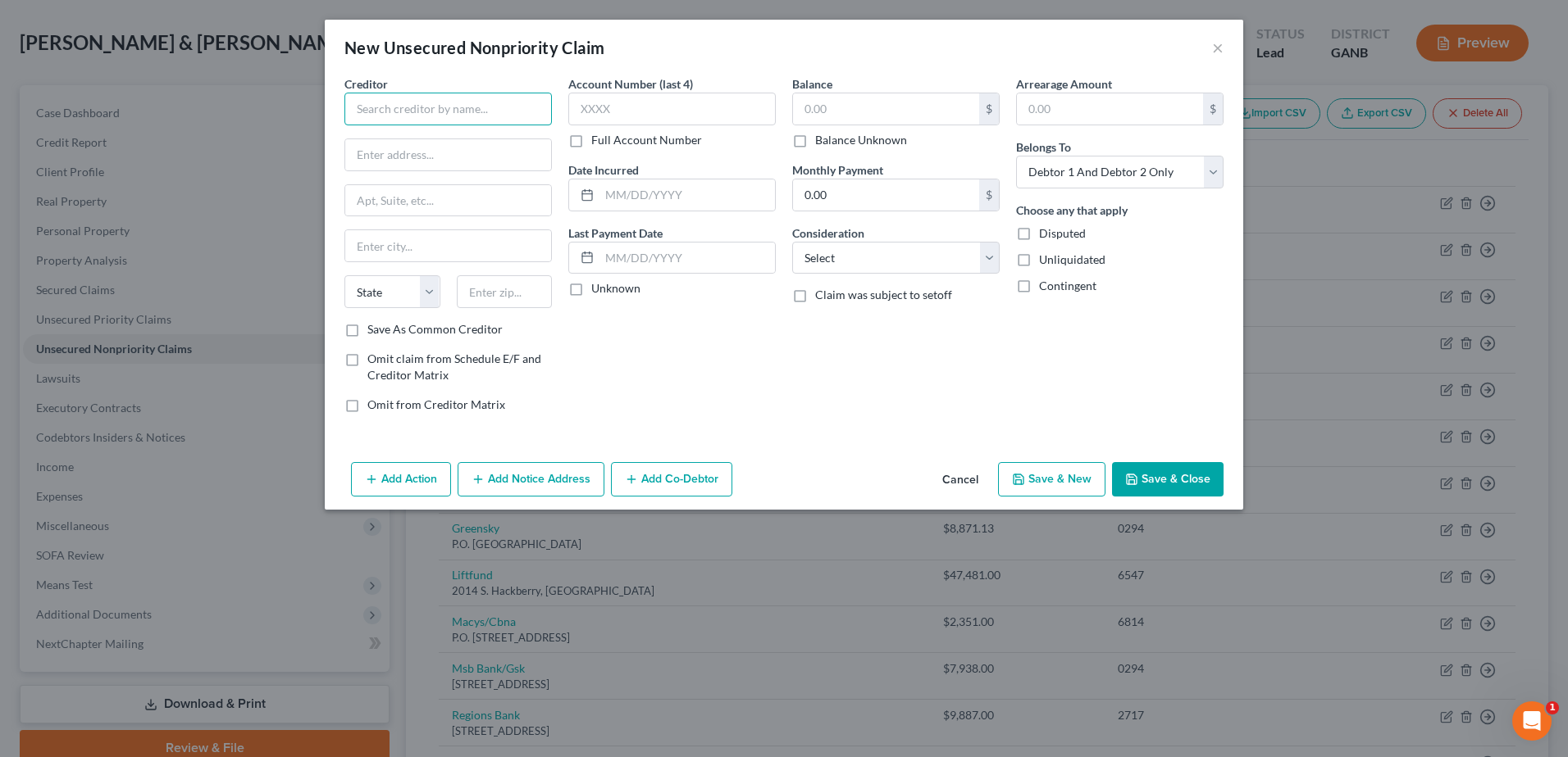
click at [373, 103] on input "text" at bounding box center [448, 108] width 208 height 32
drag, startPoint x: 462, startPoint y: 109, endPoint x: 321, endPoint y: 132, distance: 142.9
click at [321, 132] on div "New Unsecured Nonpriority Claim × Creditor * PayPal/Synchrony State [US_STATE] …" at bounding box center [784, 378] width 1568 height 757
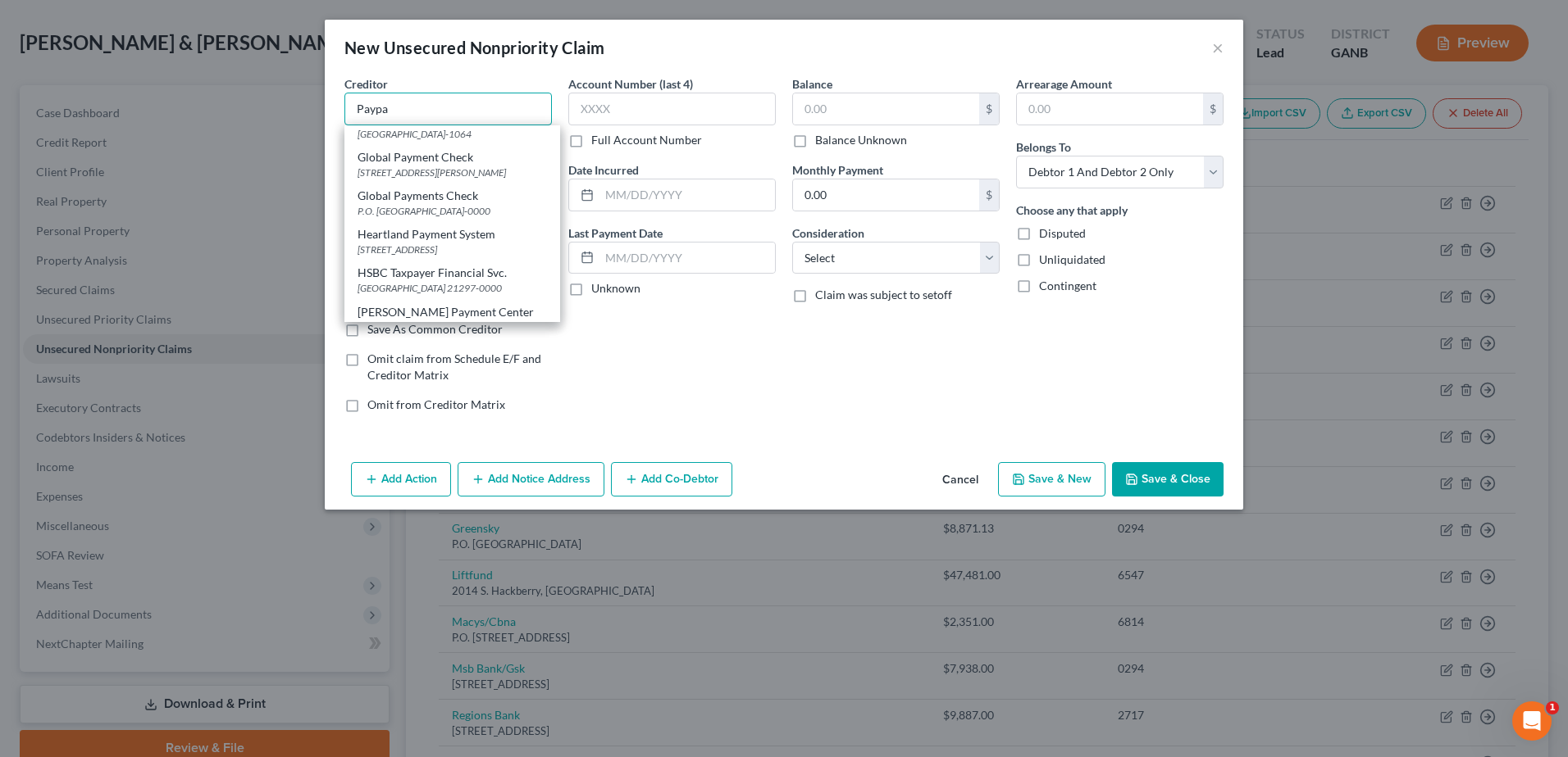
scroll to position [0, 0]
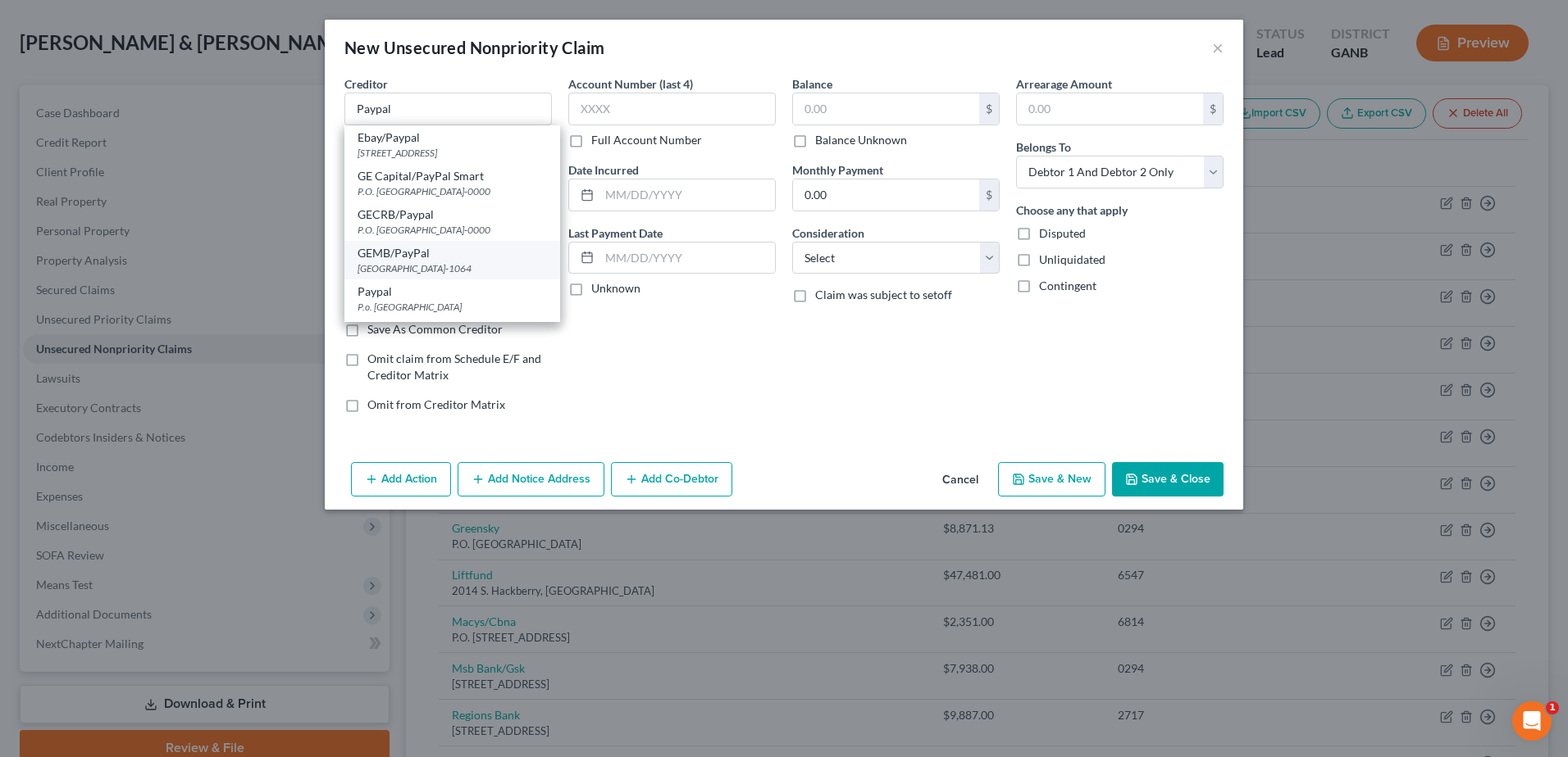
click at [411, 262] on div "GEMB/PayPal" at bounding box center [452, 253] width 189 height 17
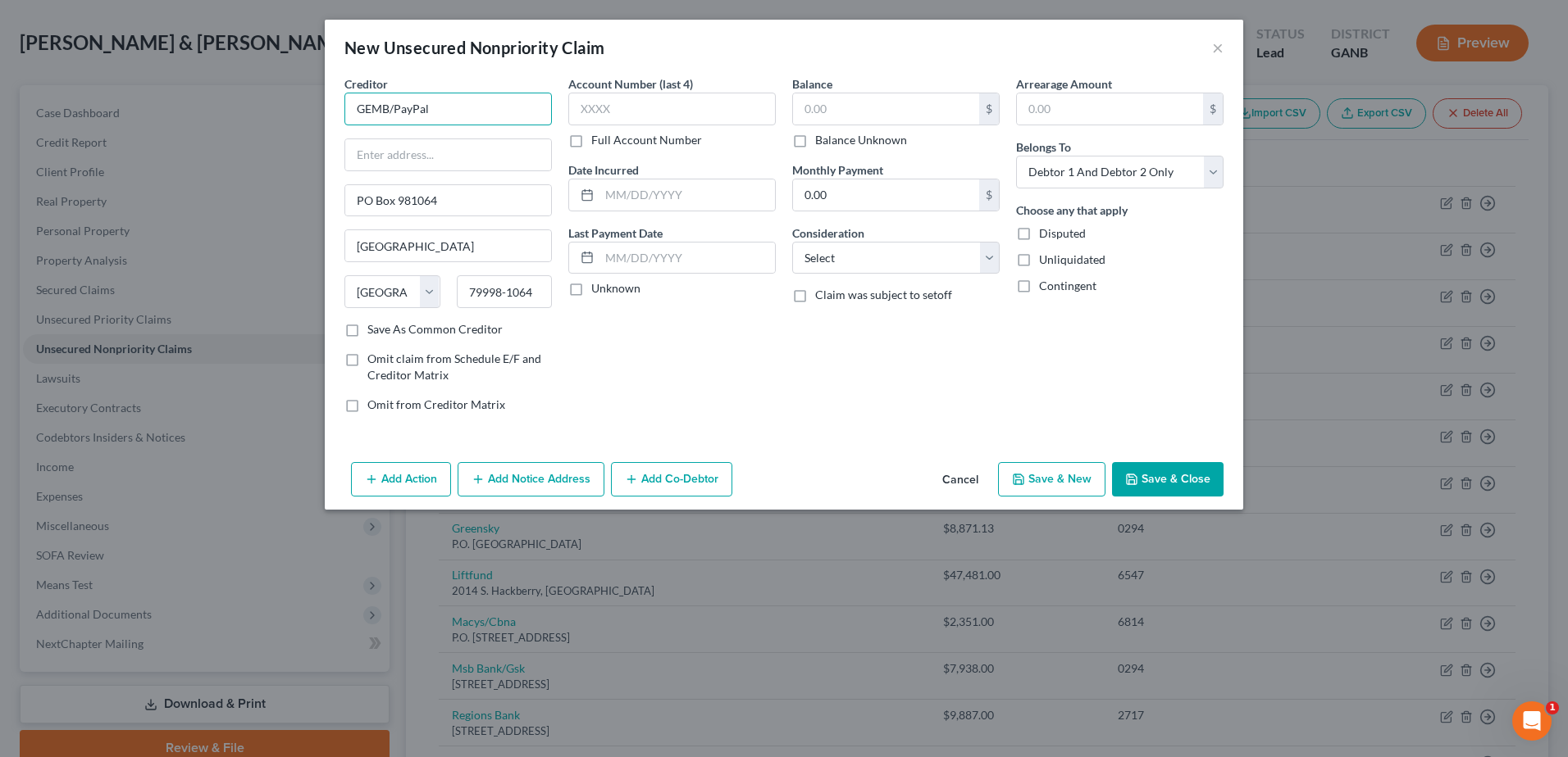
drag, startPoint x: 395, startPoint y: 110, endPoint x: 300, endPoint y: 110, distance: 95.0
click at [300, 110] on div "New Unsecured Nonpriority Claim × Creditor * GEMB/PayPal PO Box 981064 [GEOGRAP…" at bounding box center [784, 378] width 1568 height 757
click at [409, 104] on input "PayPal" at bounding box center [448, 108] width 208 height 32
click at [362, 203] on input "PO Box 981064" at bounding box center [448, 201] width 206 height 32
click at [872, 251] on select "Select Cable / Satellite Services Collection Agency Credit Card Debt Debt Couns…" at bounding box center [895, 258] width 208 height 32
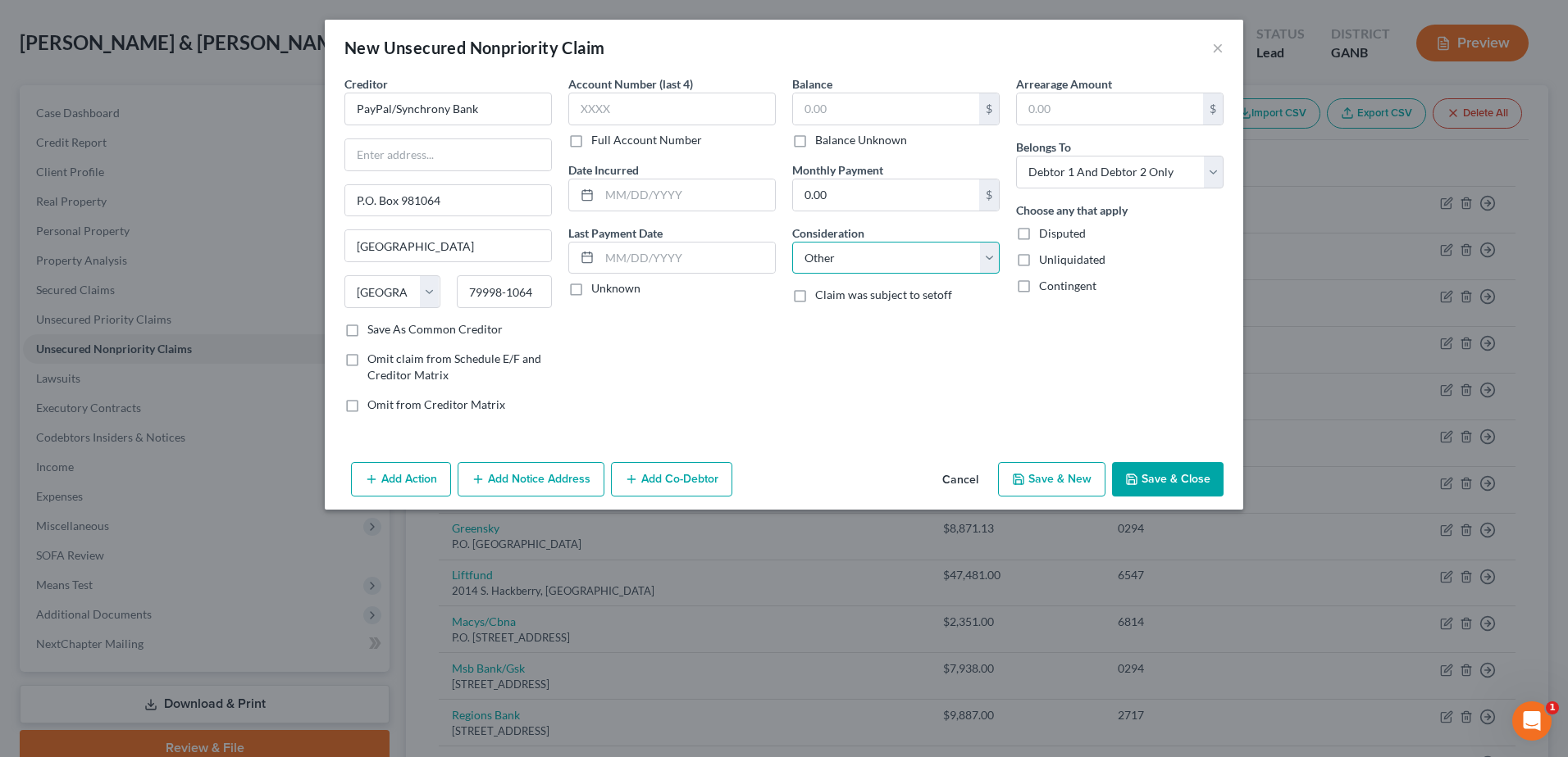
click at [792, 242] on select "Select Cable / Satellite Services Collection Agency Credit Card Debt Debt Couns…" at bounding box center [895, 258] width 208 height 32
click at [844, 317] on input "text" at bounding box center [895, 321] width 206 height 32
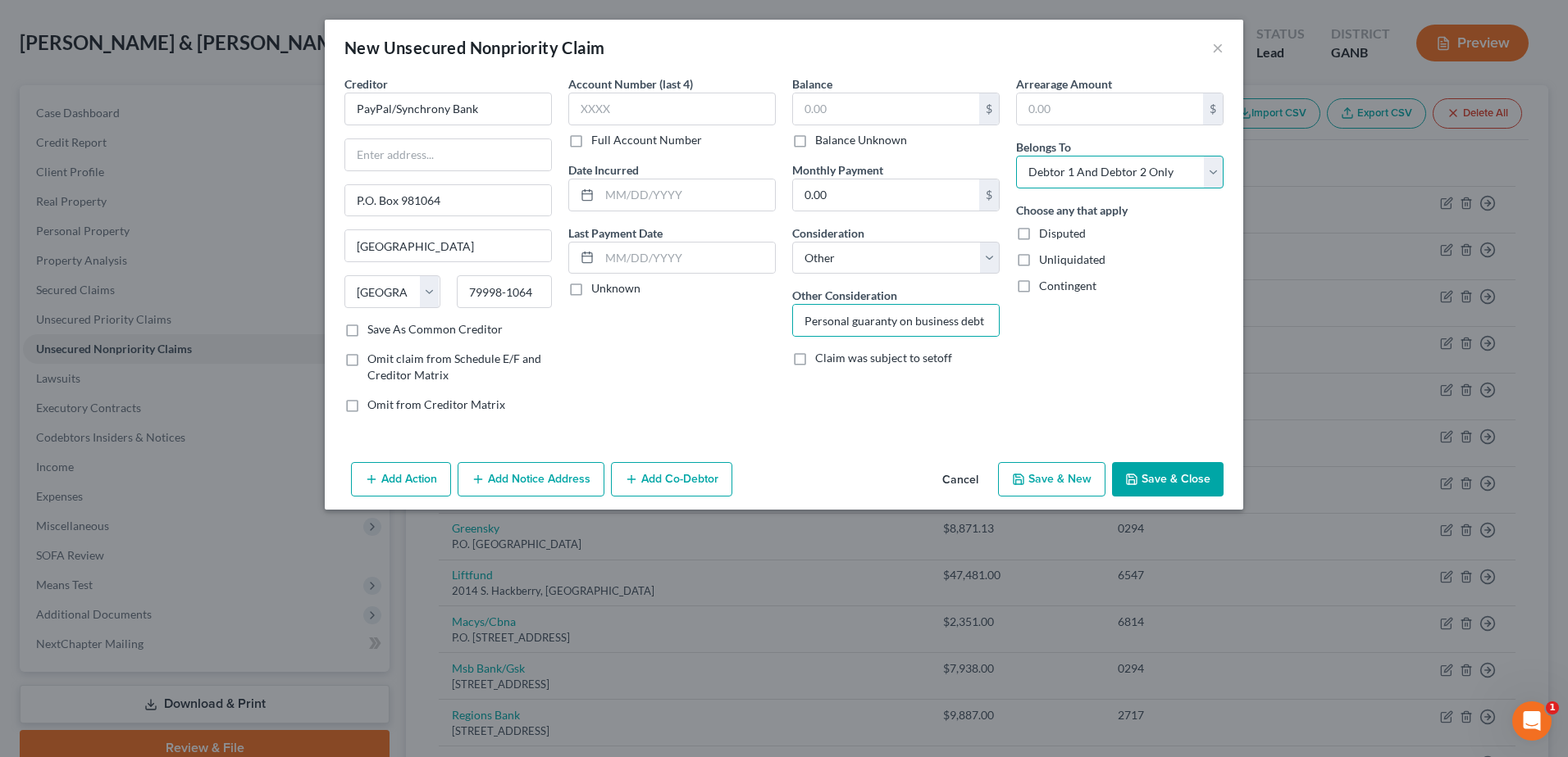
click at [1210, 173] on select "Select Debtor 1 Only Debtor 2 Only Debtor 1 And Debtor 2 Only At Least One Of T…" at bounding box center [1120, 171] width 208 height 32
click at [1016, 156] on select "Select Debtor 1 Only Debtor 2 Only Debtor 1 And Debtor 2 Only At Least One Of T…" at bounding box center [1120, 171] width 208 height 32
click at [668, 473] on button "Add Co-Debtor" at bounding box center [671, 479] width 121 height 34
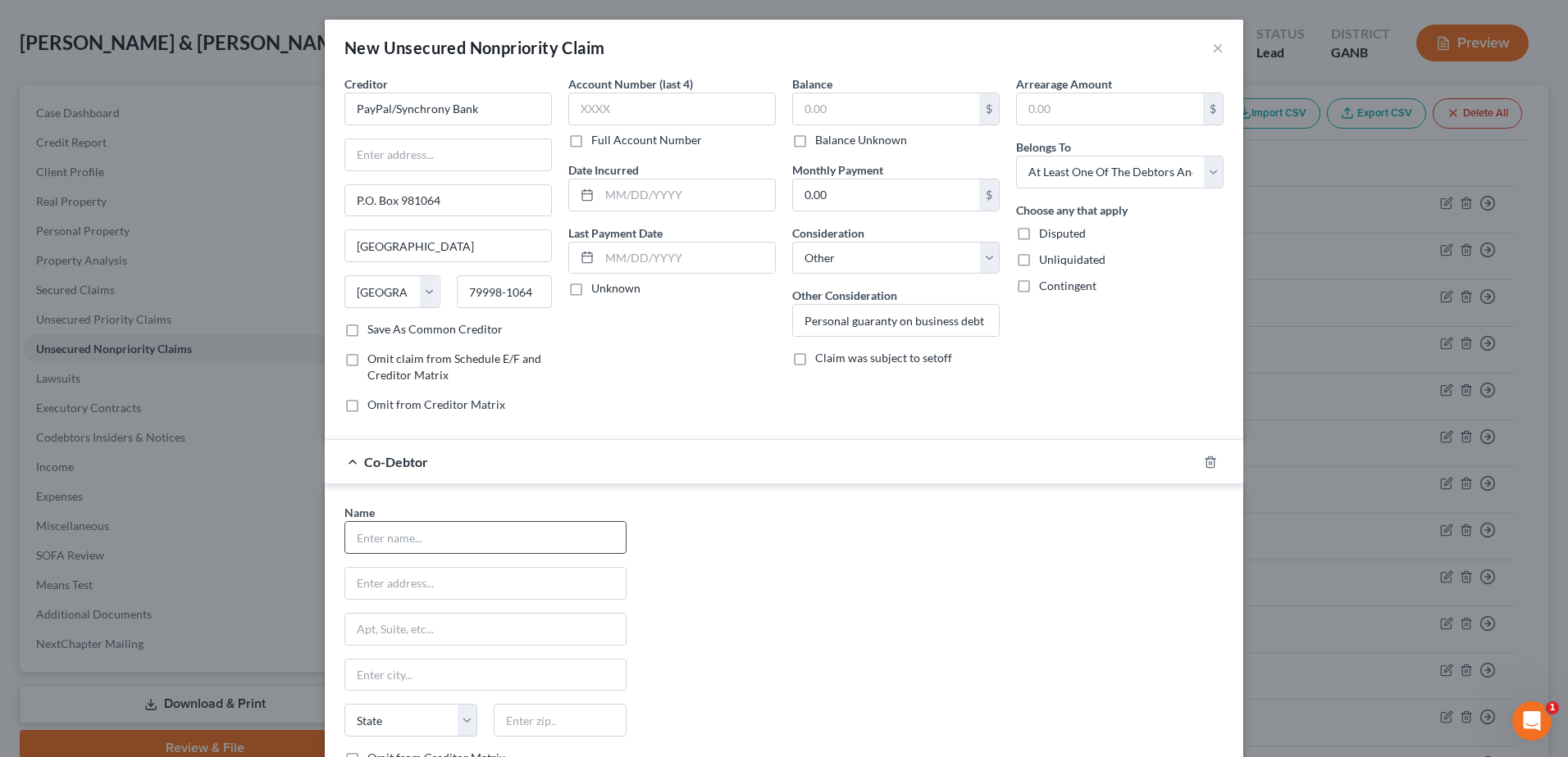
click at [471, 545] on input "text" at bounding box center [486, 537] width 281 height 32
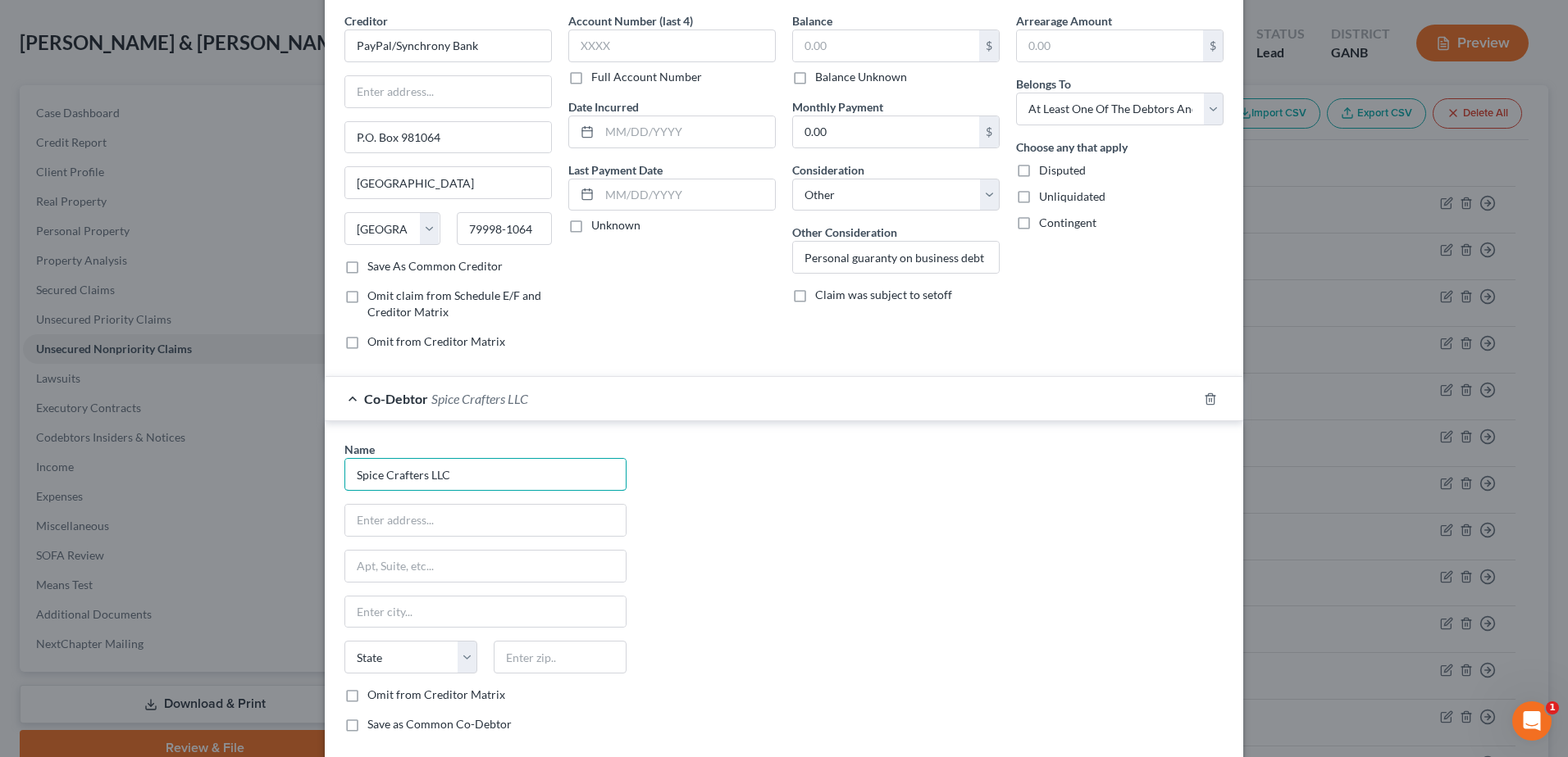
scroll to position [155, 0]
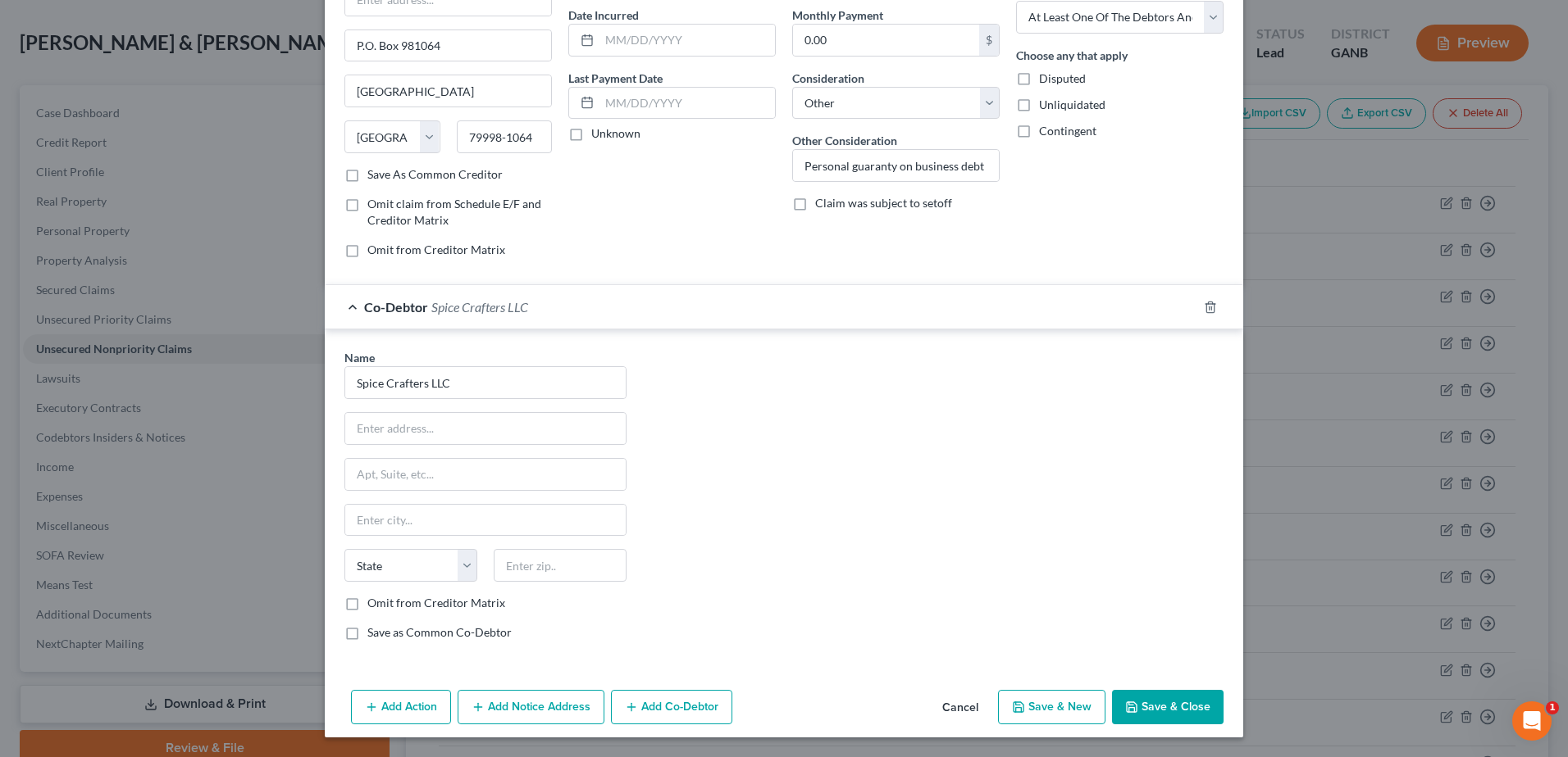
click at [520, 707] on button "Add Notice Address" at bounding box center [531, 707] width 147 height 34
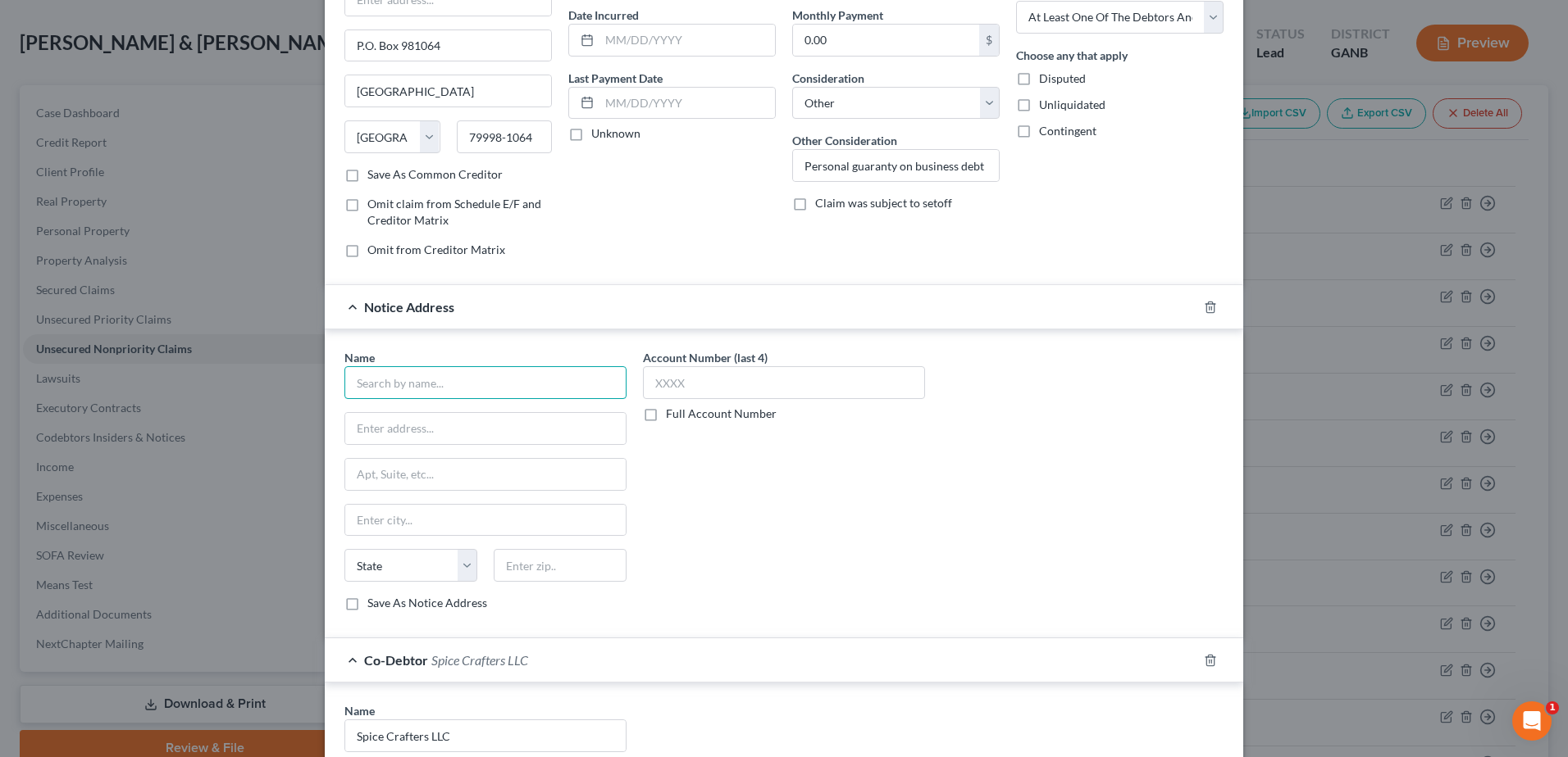
click at [384, 384] on input "text" at bounding box center [486, 382] width 282 height 32
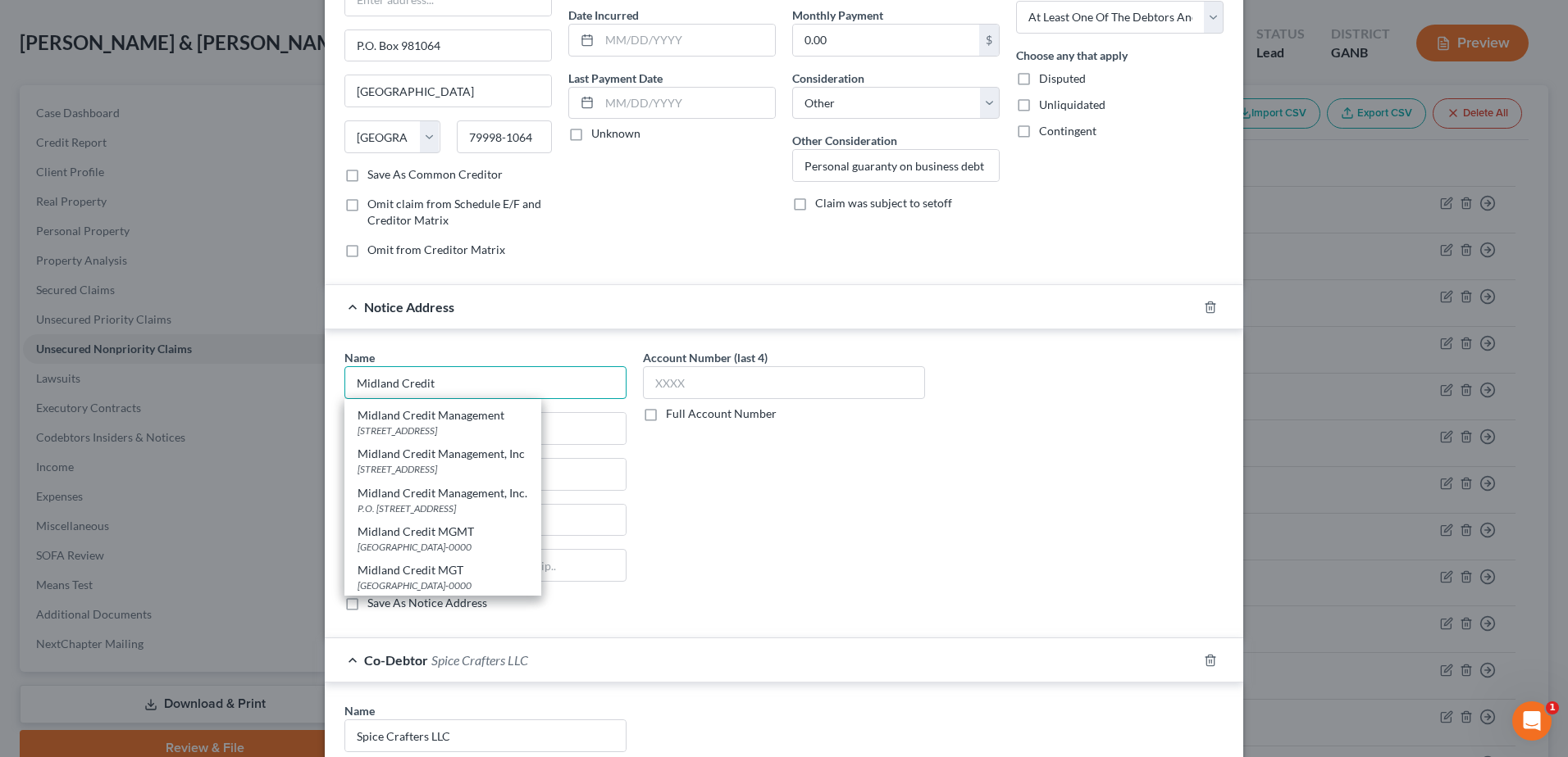
scroll to position [345, 0]
click at [418, 536] on div "Midland Credit MGMT" at bounding box center [442, 531] width 170 height 17
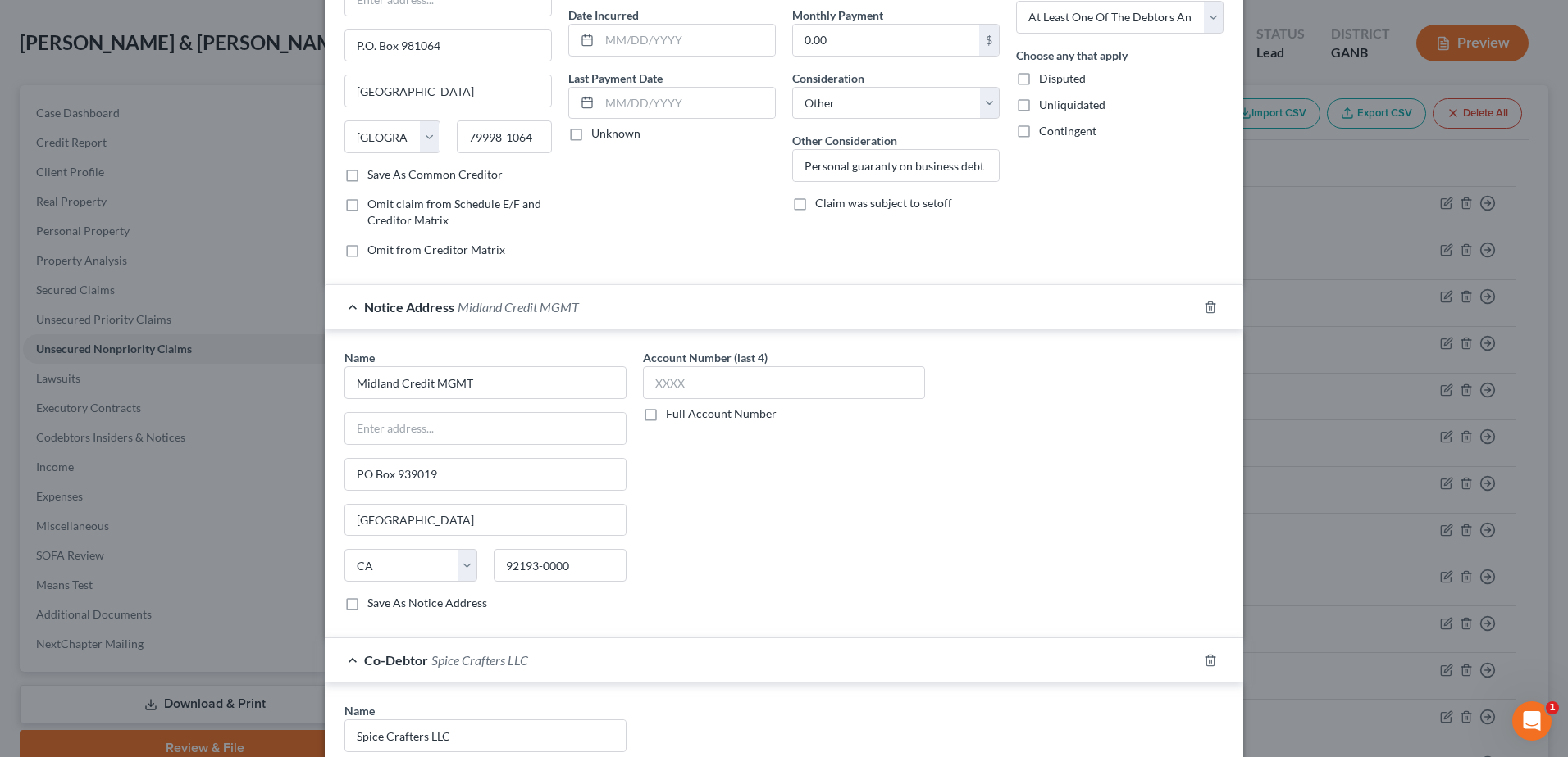
scroll to position [0, 0]
click at [421, 477] on input "PO Box 939019" at bounding box center [486, 474] width 281 height 32
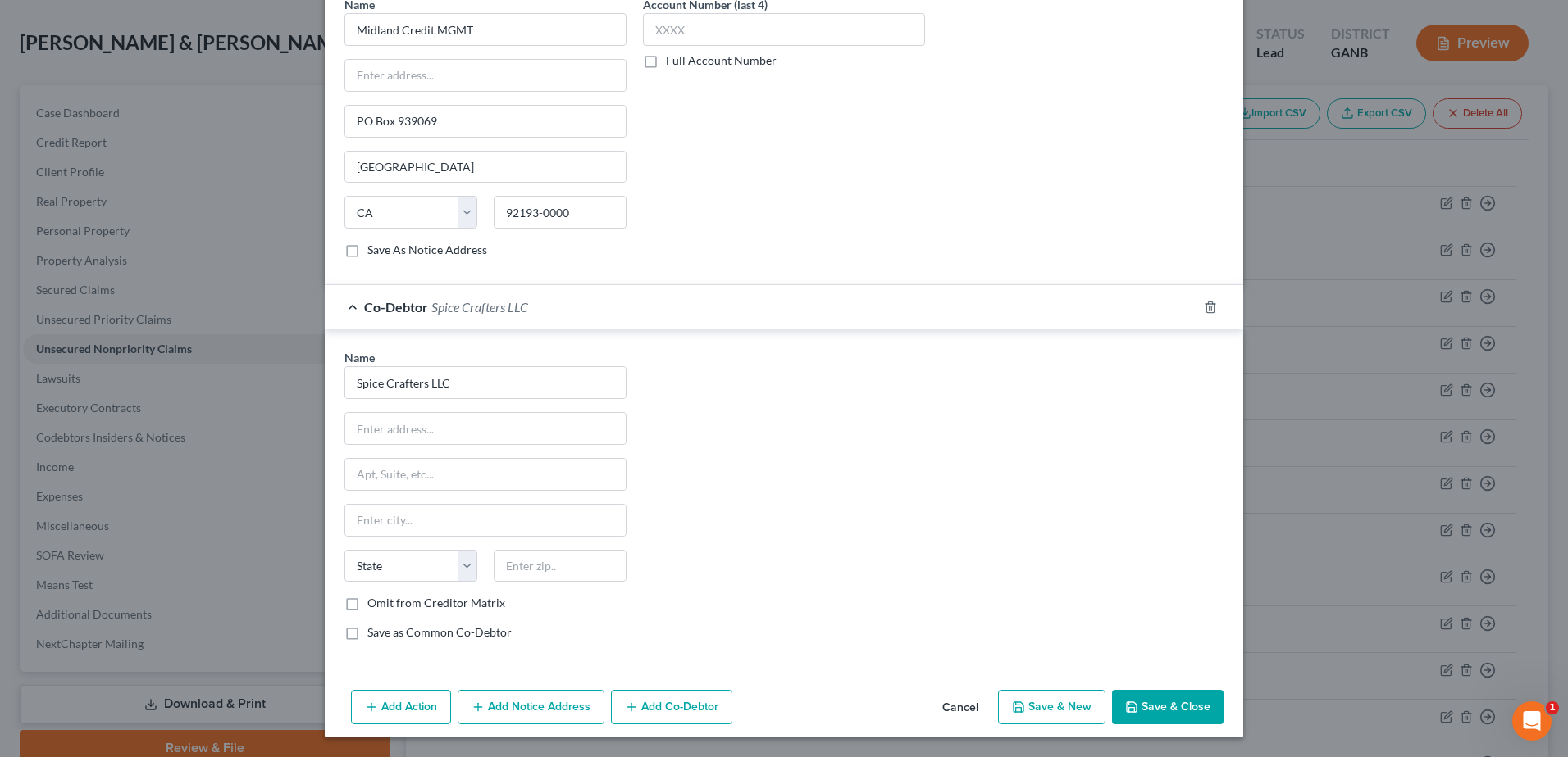
click at [1134, 707] on button "Save & Close" at bounding box center [1167, 707] width 111 height 34
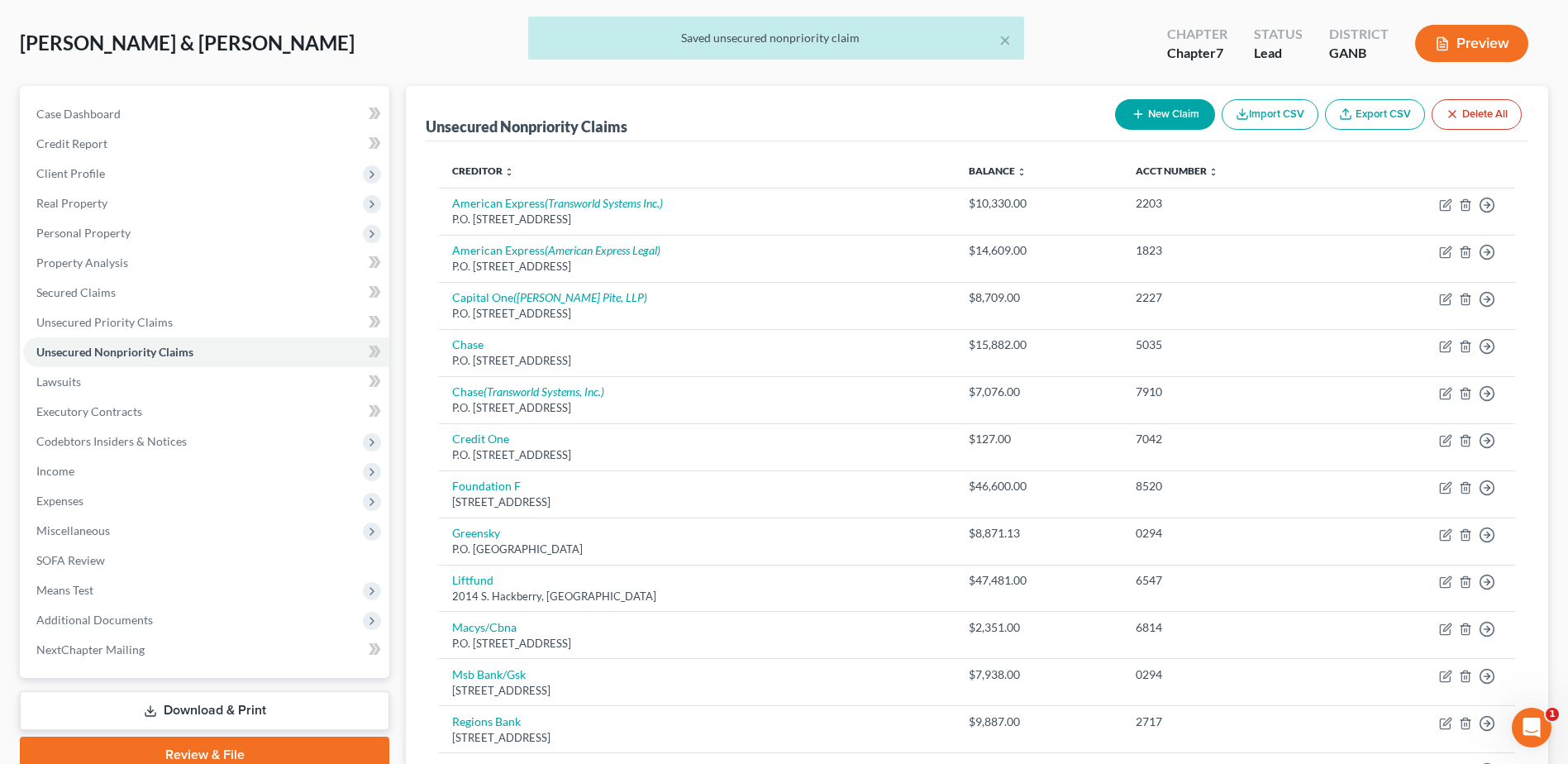
drag, startPoint x: 1137, startPoint y: 116, endPoint x: 1309, endPoint y: 31, distance: 191.9
click at [1137, 116] on icon "button" at bounding box center [1138, 113] width 13 height 13
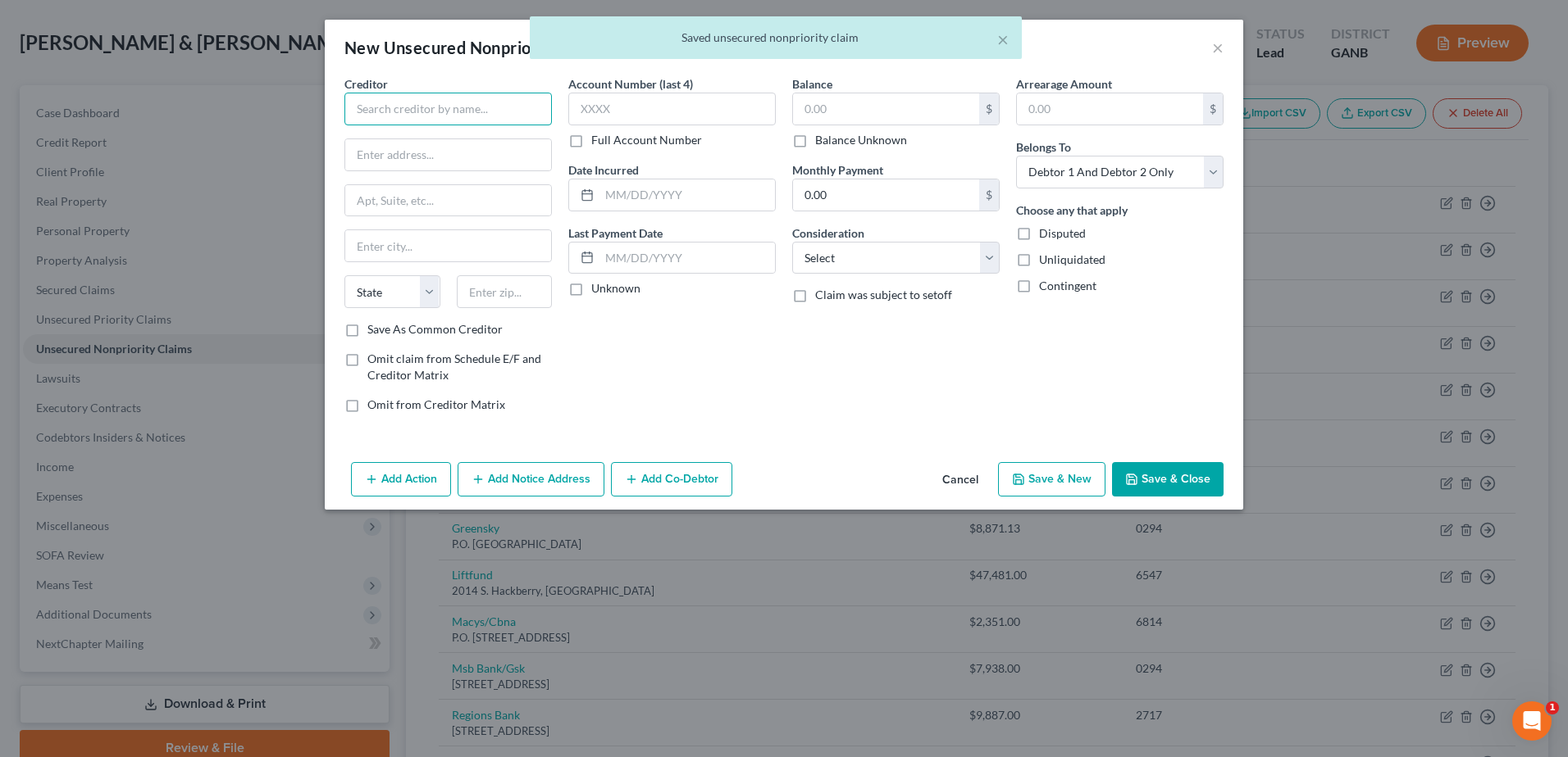
click at [412, 102] on input "text" at bounding box center [448, 108] width 208 height 32
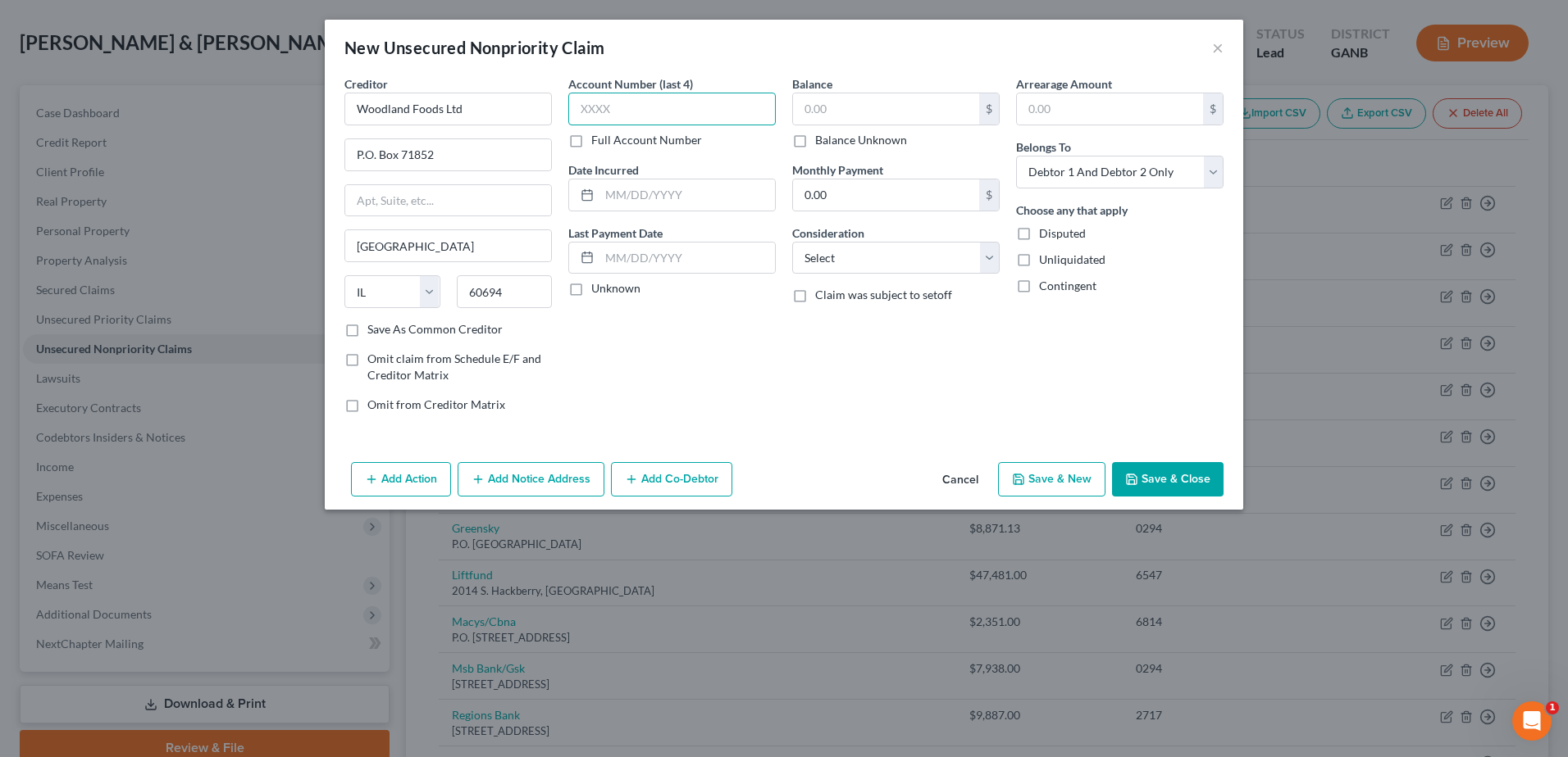
click at [695, 118] on input "text" at bounding box center [672, 108] width 208 height 32
click at [859, 120] on input "text" at bounding box center [885, 109] width 186 height 32
click at [1060, 186] on select "Select Debtor 1 Only Debtor 2 Only Debtor 1 And Debtor 2 Only At Least One Of T…" at bounding box center [1120, 171] width 208 height 32
click at [1016, 156] on select "Select Debtor 1 Only Debtor 2 Only Debtor 1 And Debtor 2 Only At Least One Of T…" at bounding box center [1120, 171] width 208 height 32
click at [890, 262] on select "Select Cable / Satellite Services Collection Agency Credit Card Debt Debt Couns…" at bounding box center [895, 258] width 208 height 32
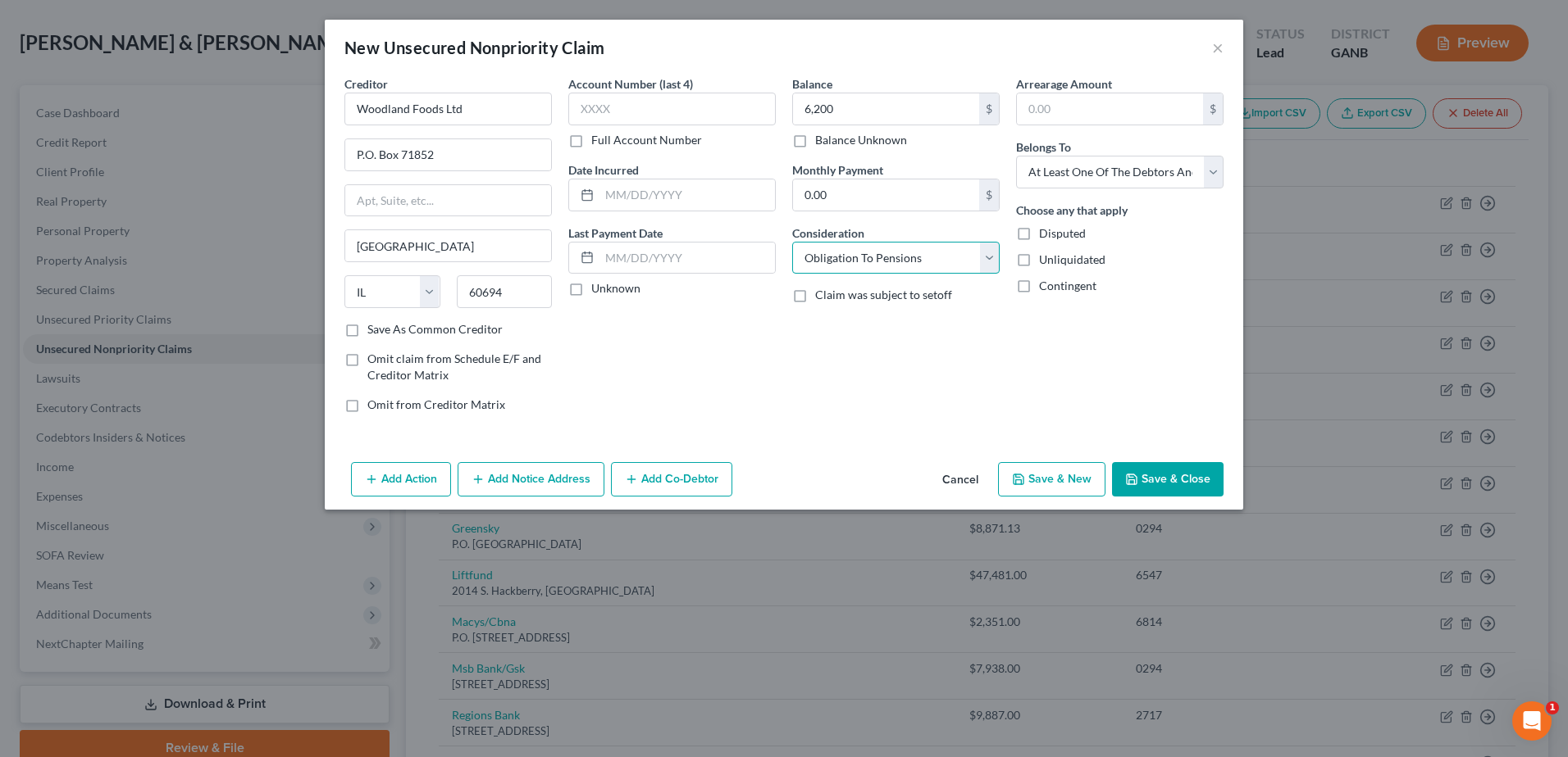
click at [792, 242] on select "Select Cable / Satellite Services Collection Agency Credit Card Debt Debt Couns…" at bounding box center [895, 258] width 208 height 32
drag, startPoint x: 981, startPoint y: 255, endPoint x: 954, endPoint y: 270, distance: 30.9
click at [981, 255] on select "Select Cable / Satellite Services Collection Agency Credit Card Debt Debt Couns…" at bounding box center [895, 258] width 208 height 32
click at [792, 242] on select "Select Cable / Satellite Services Collection Agency Credit Card Debt Debt Couns…" at bounding box center [895, 258] width 208 height 32
click at [825, 323] on input "text" at bounding box center [895, 321] width 206 height 32
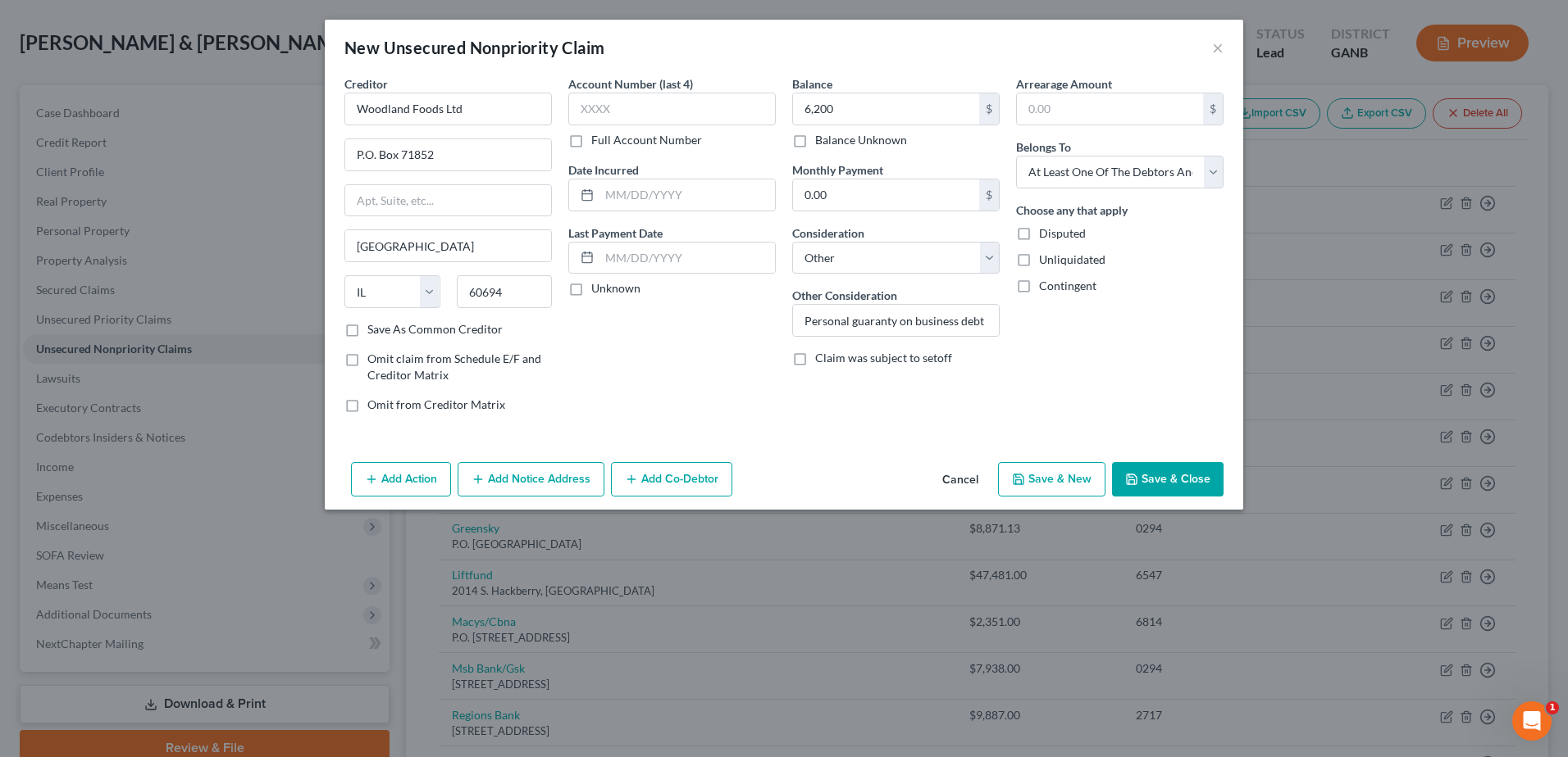
click at [679, 478] on button "Add Co-Debtor" at bounding box center [671, 479] width 121 height 34
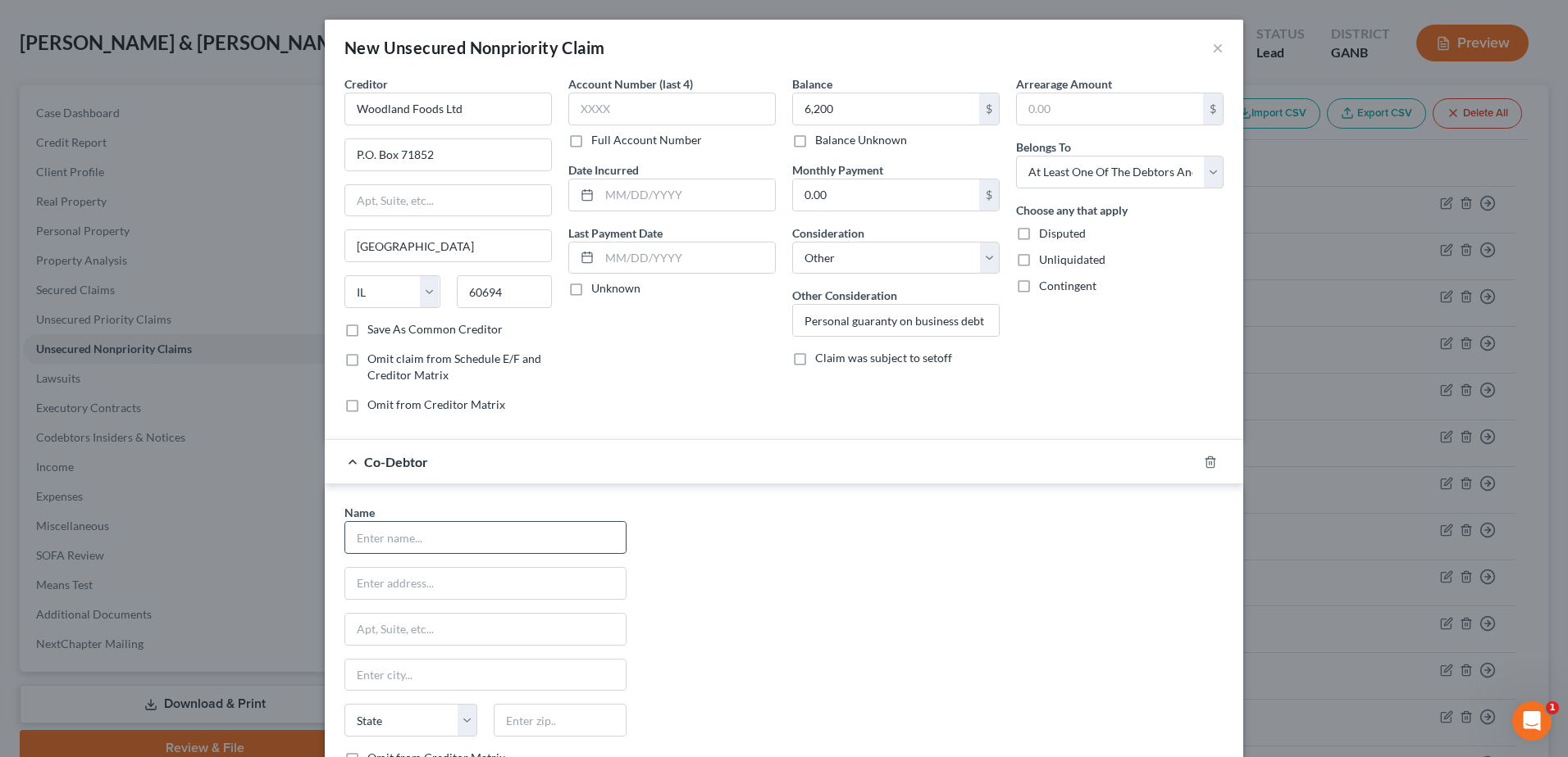
click at [404, 537] on input "text" at bounding box center [486, 537] width 281 height 32
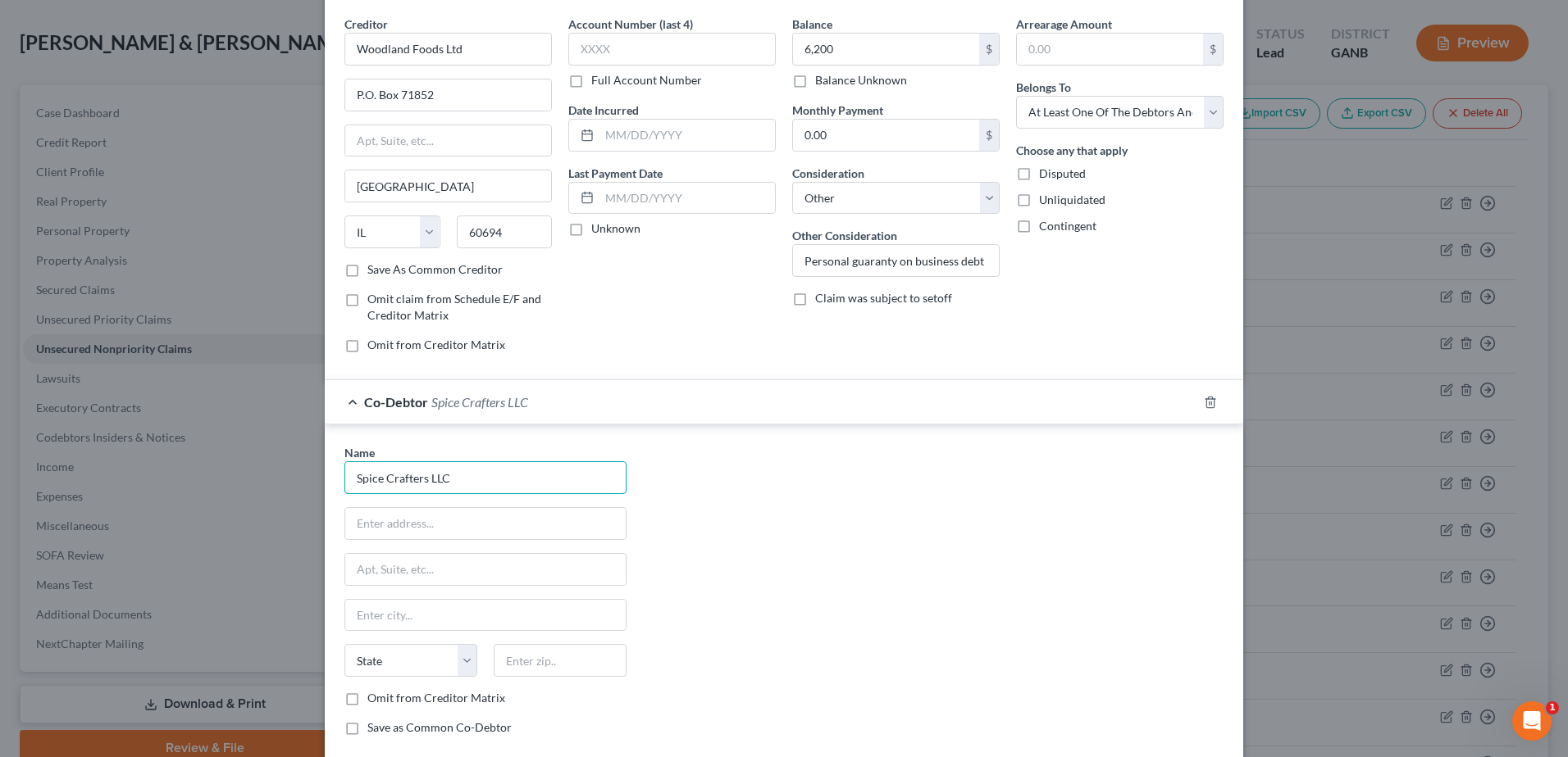
scroll to position [155, 0]
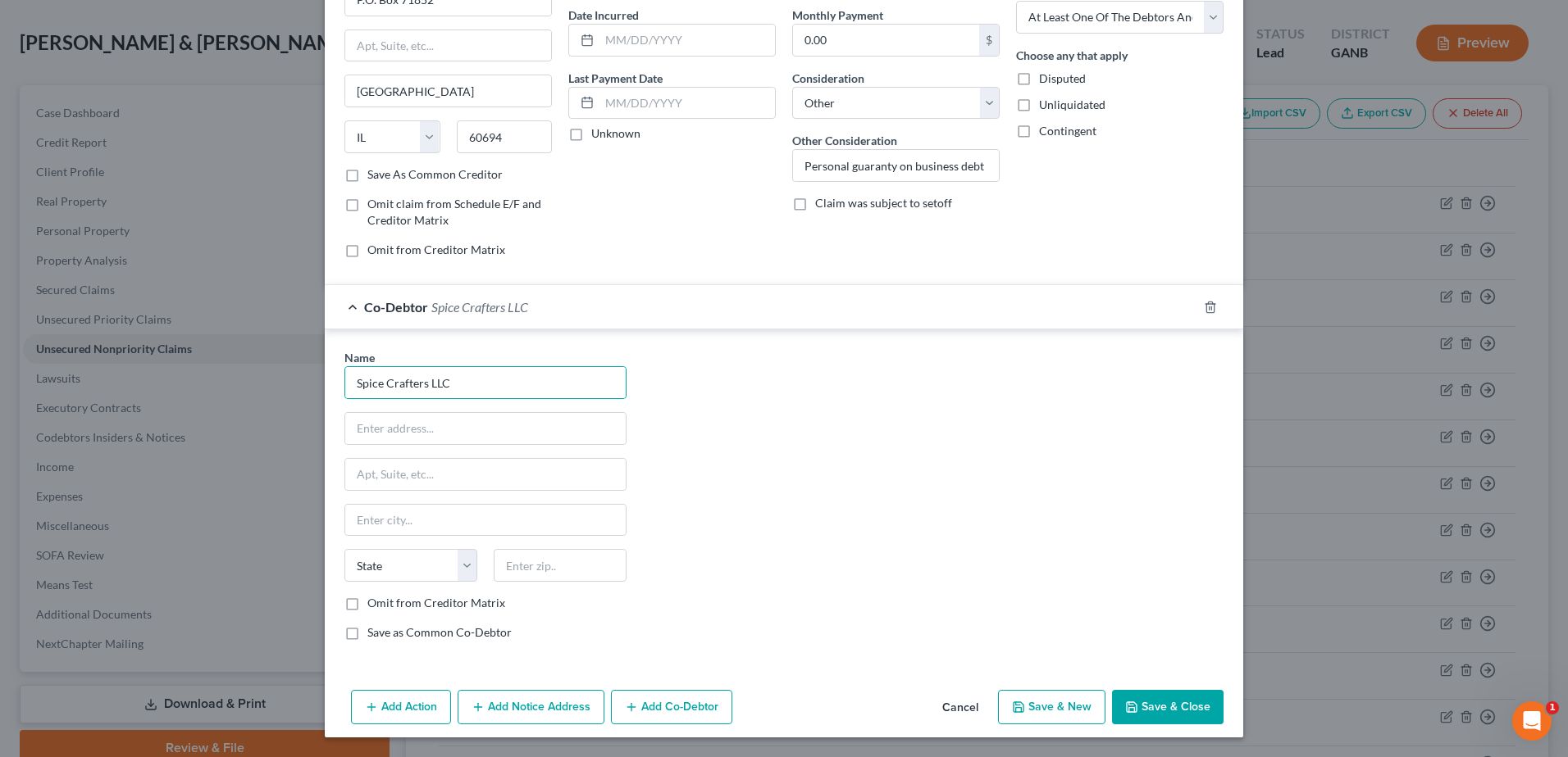
click at [1159, 709] on button "Save & Close" at bounding box center [1167, 707] width 111 height 34
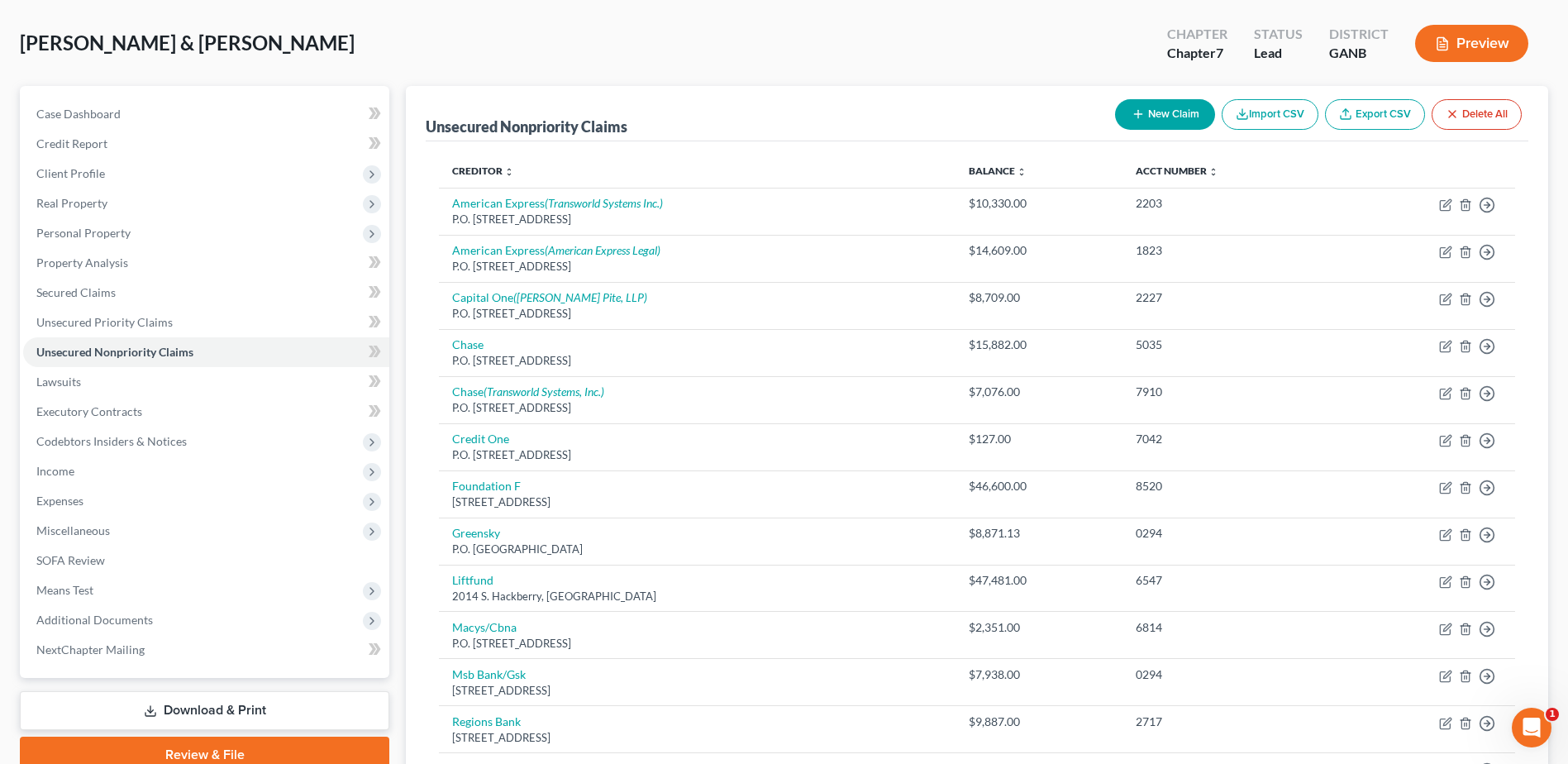
click at [1163, 116] on button "New Claim" at bounding box center [1165, 114] width 100 height 31
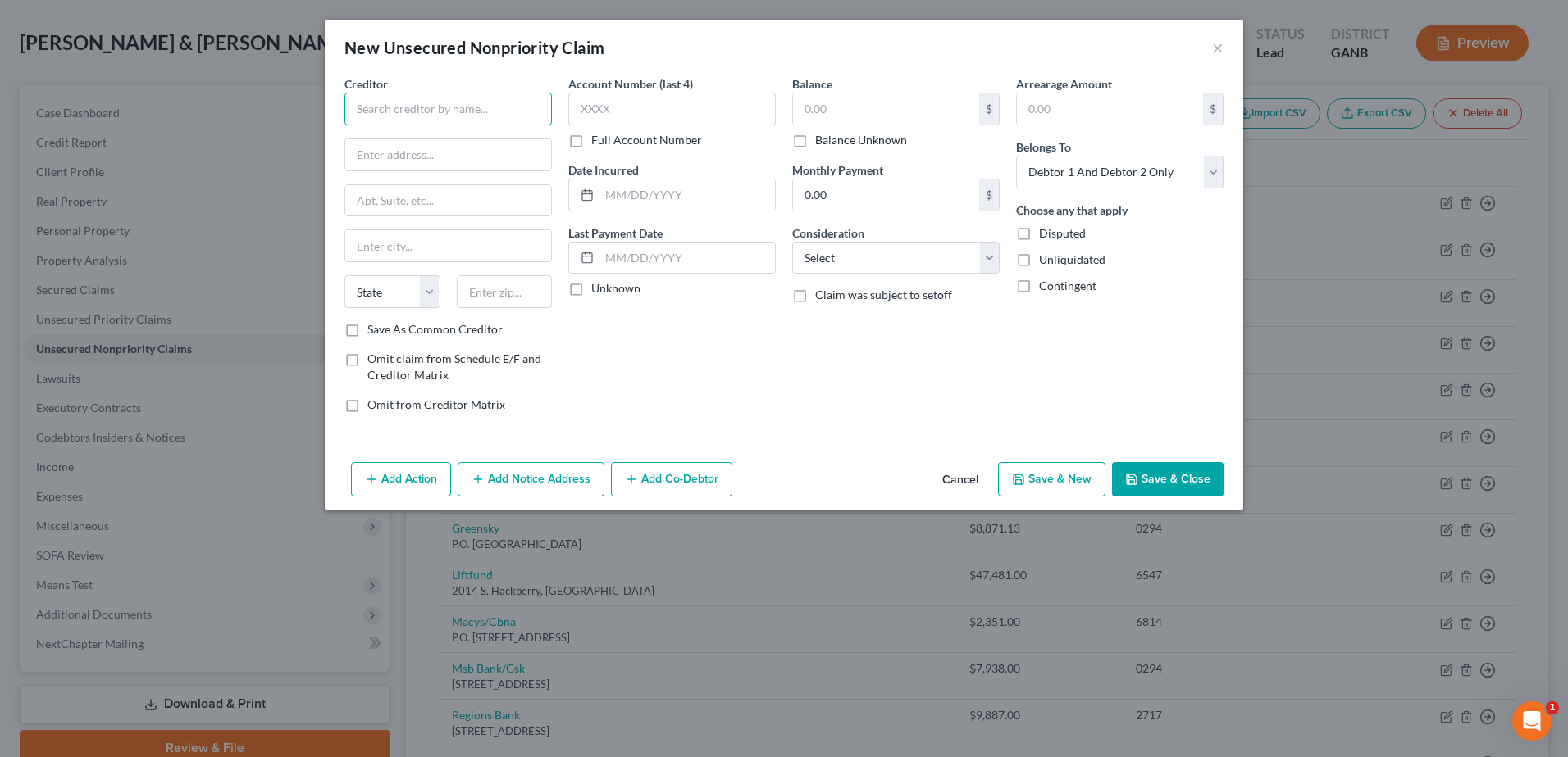
click at [424, 106] on input "text" at bounding box center [448, 108] width 208 height 32
click at [835, 116] on input "text" at bounding box center [885, 109] width 186 height 32
click at [803, 247] on select "Select Cable / Satellite Services Collection Agency Credit Card Debt Debt Couns…" at bounding box center [895, 258] width 208 height 32
click at [792, 242] on select "Select Cable / Satellite Services Collection Agency Credit Card Debt Debt Couns…" at bounding box center [895, 258] width 208 height 32
click at [863, 330] on input "text" at bounding box center [895, 321] width 206 height 32
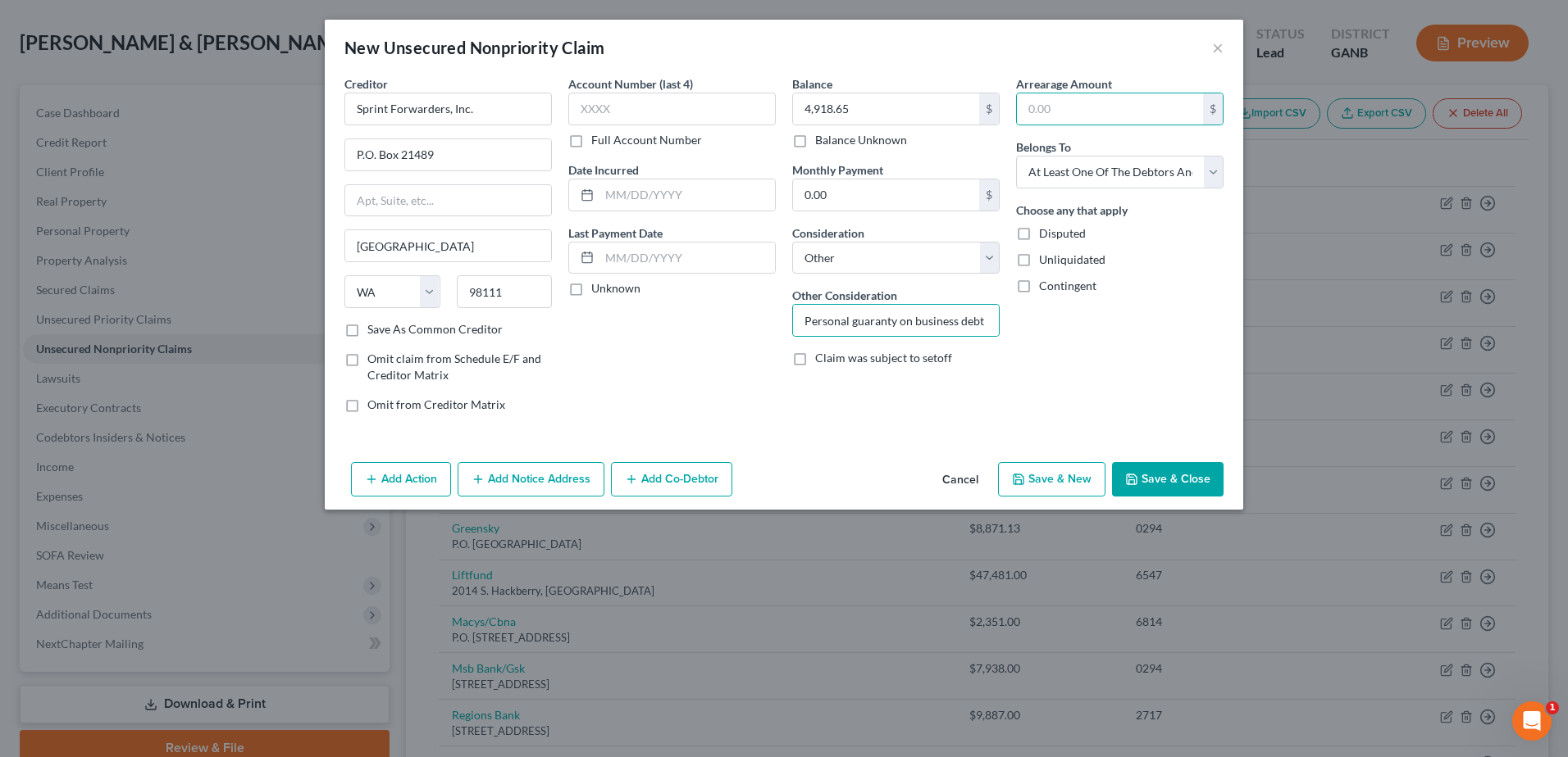
click at [666, 474] on button "Add Co-Debtor" at bounding box center [671, 479] width 121 height 34
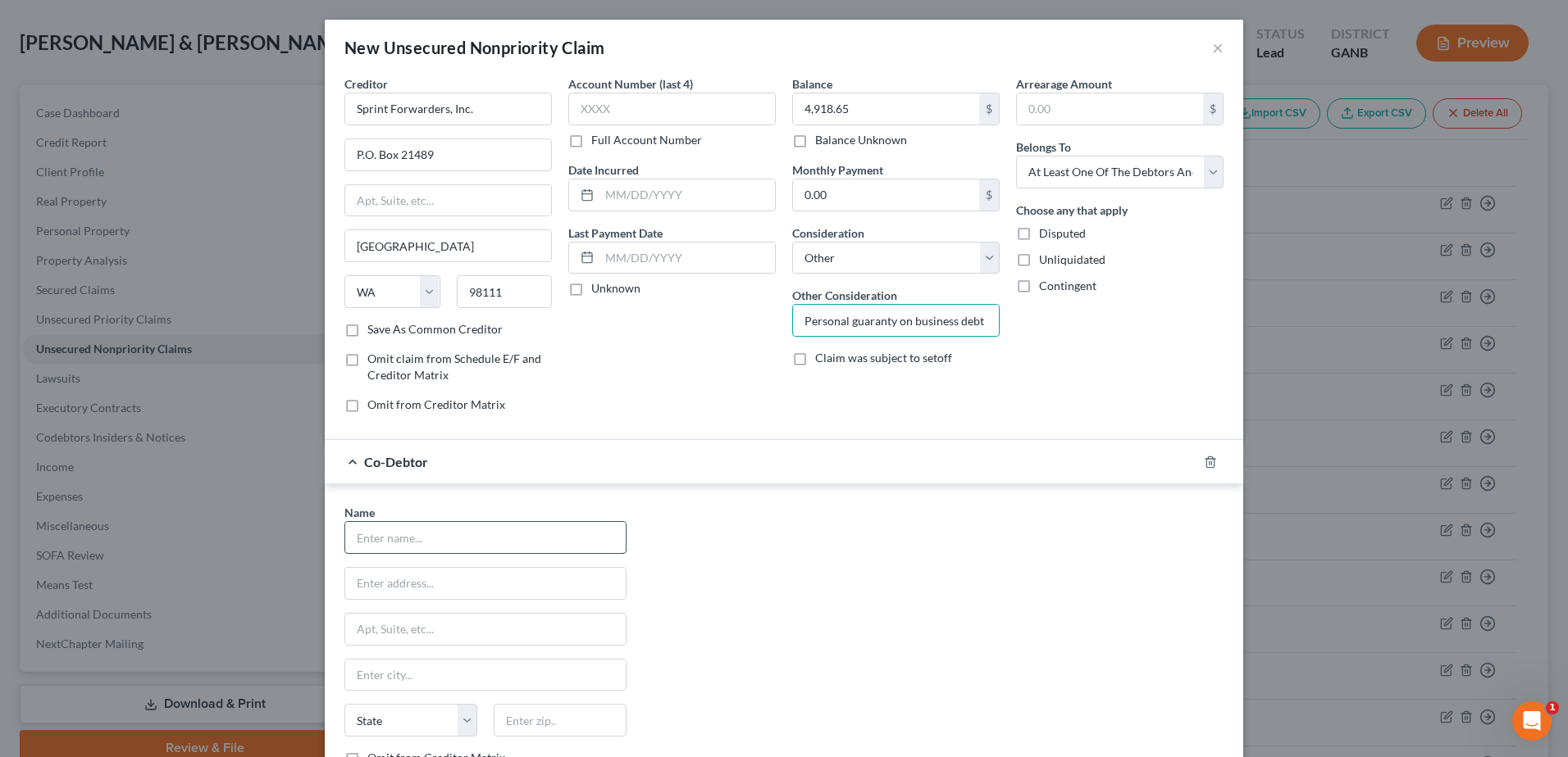
click at [417, 536] on input "text" at bounding box center [486, 537] width 281 height 32
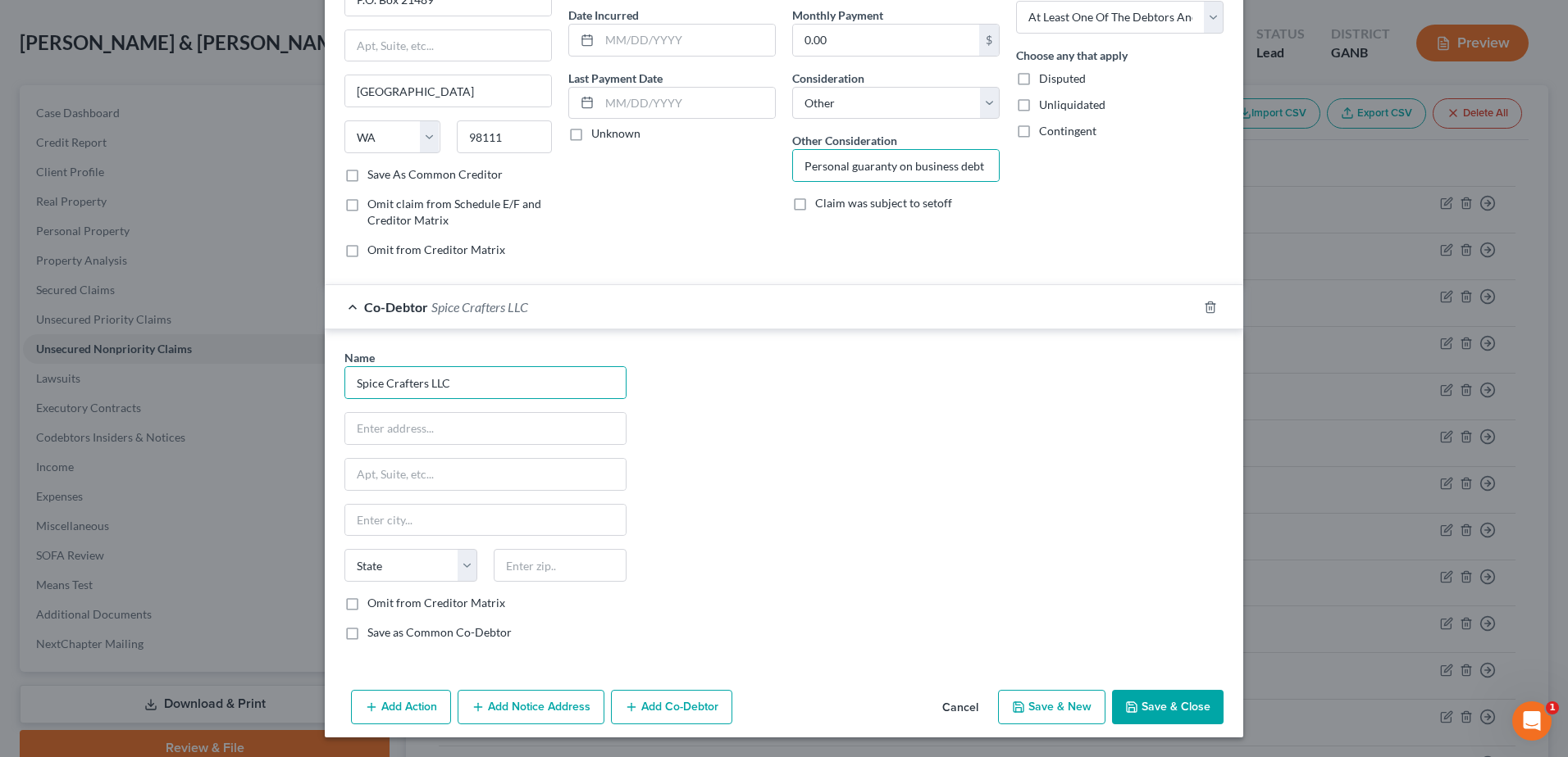
click at [1149, 708] on button "Save & Close" at bounding box center [1167, 707] width 111 height 34
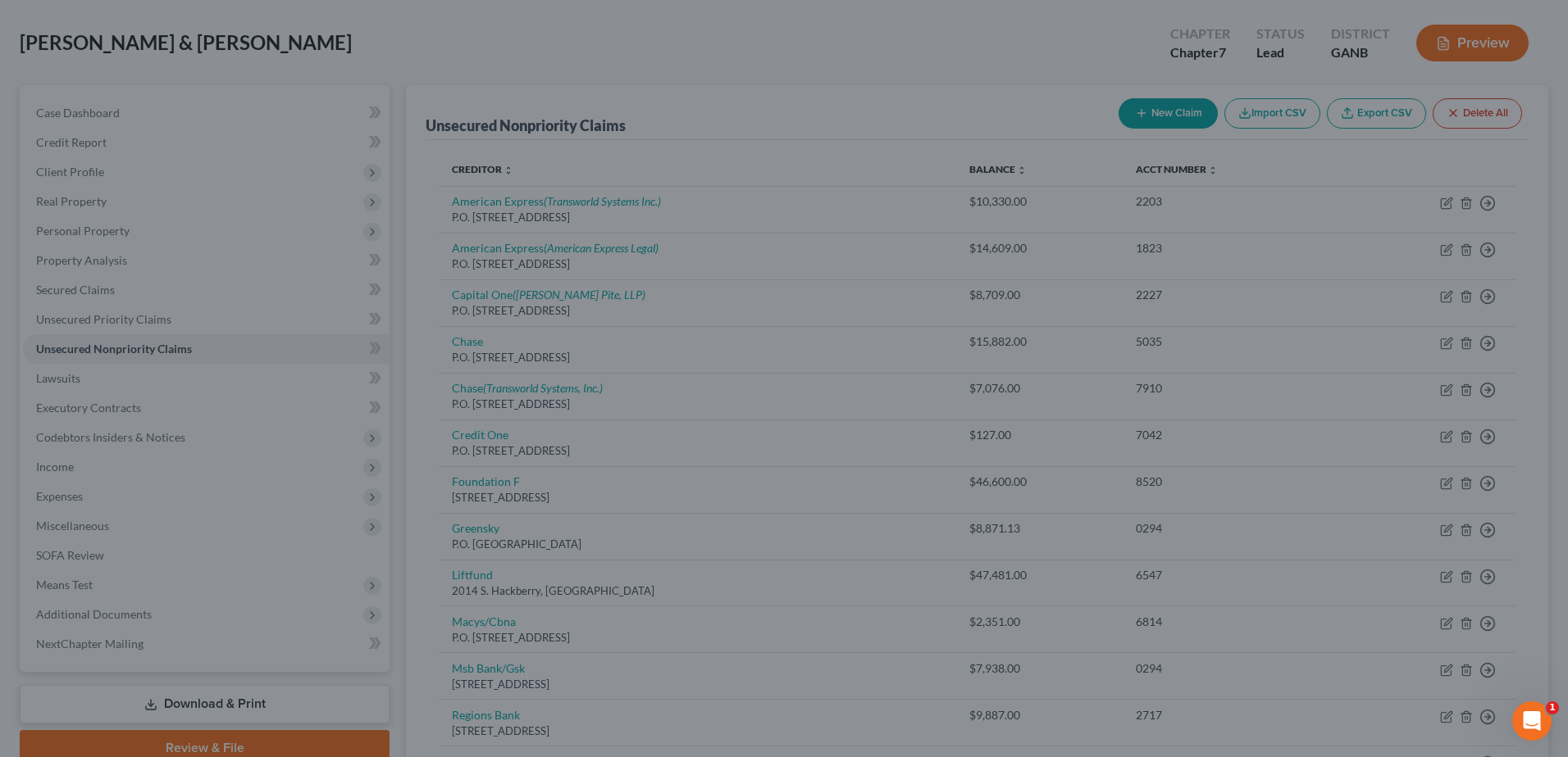
scroll to position [0, 0]
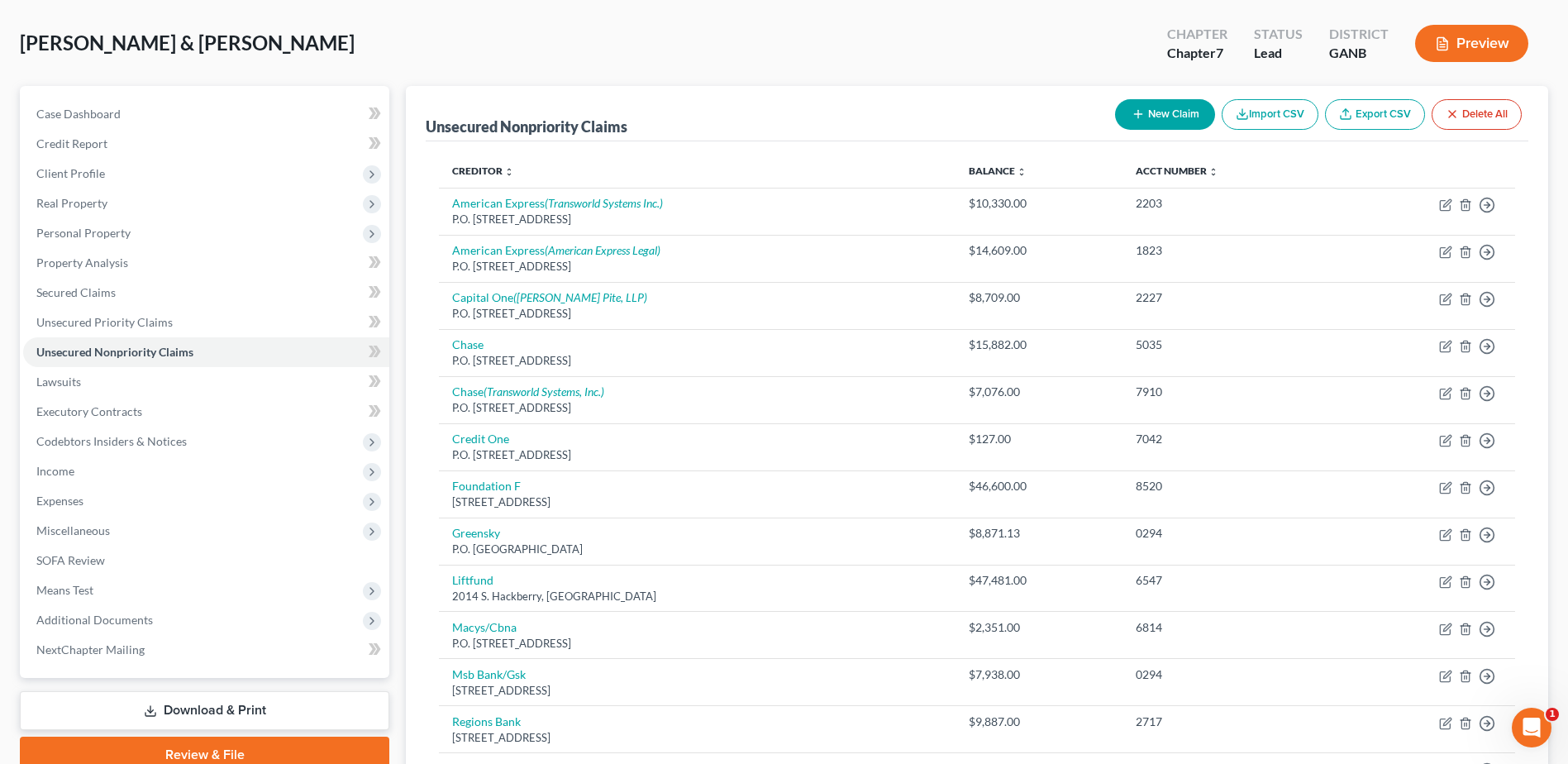
click at [1160, 111] on button "New Claim" at bounding box center [1165, 114] width 100 height 31
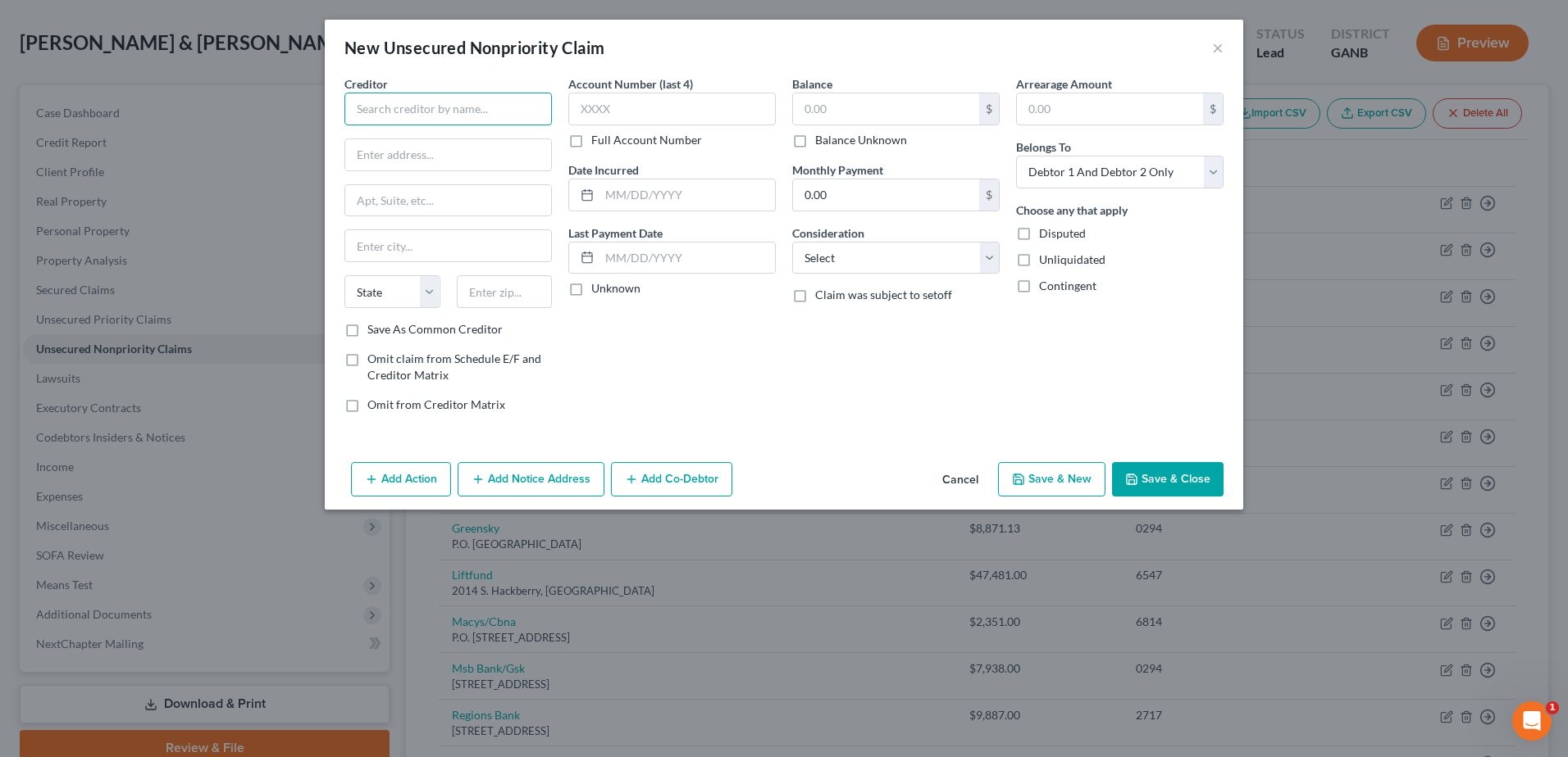
click at [406, 112] on input "text" at bounding box center [448, 108] width 208 height 32
click at [843, 116] on input "text" at bounding box center [885, 109] width 186 height 32
click at [846, 254] on select "Select Cable / Satellite Services Collection Agency Credit Card Debt Debt Couns…" at bounding box center [895, 258] width 208 height 32
click at [792, 242] on select "Select Cable / Satellite Services Collection Agency Credit Card Debt Debt Couns…" at bounding box center [895, 258] width 208 height 32
click at [845, 321] on input "text" at bounding box center [895, 321] width 206 height 32
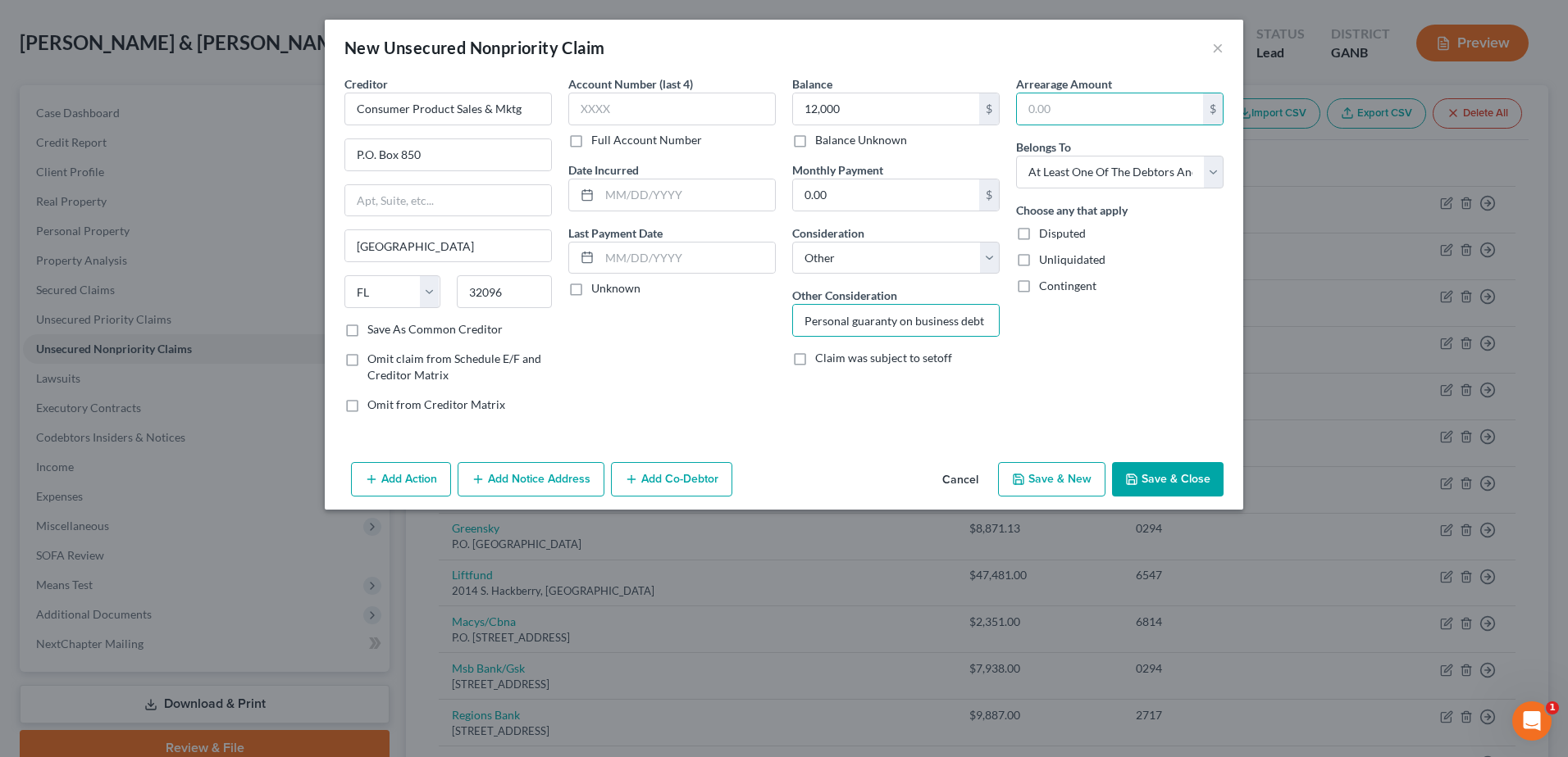
click at [635, 475] on icon "button" at bounding box center [630, 478] width 13 height 13
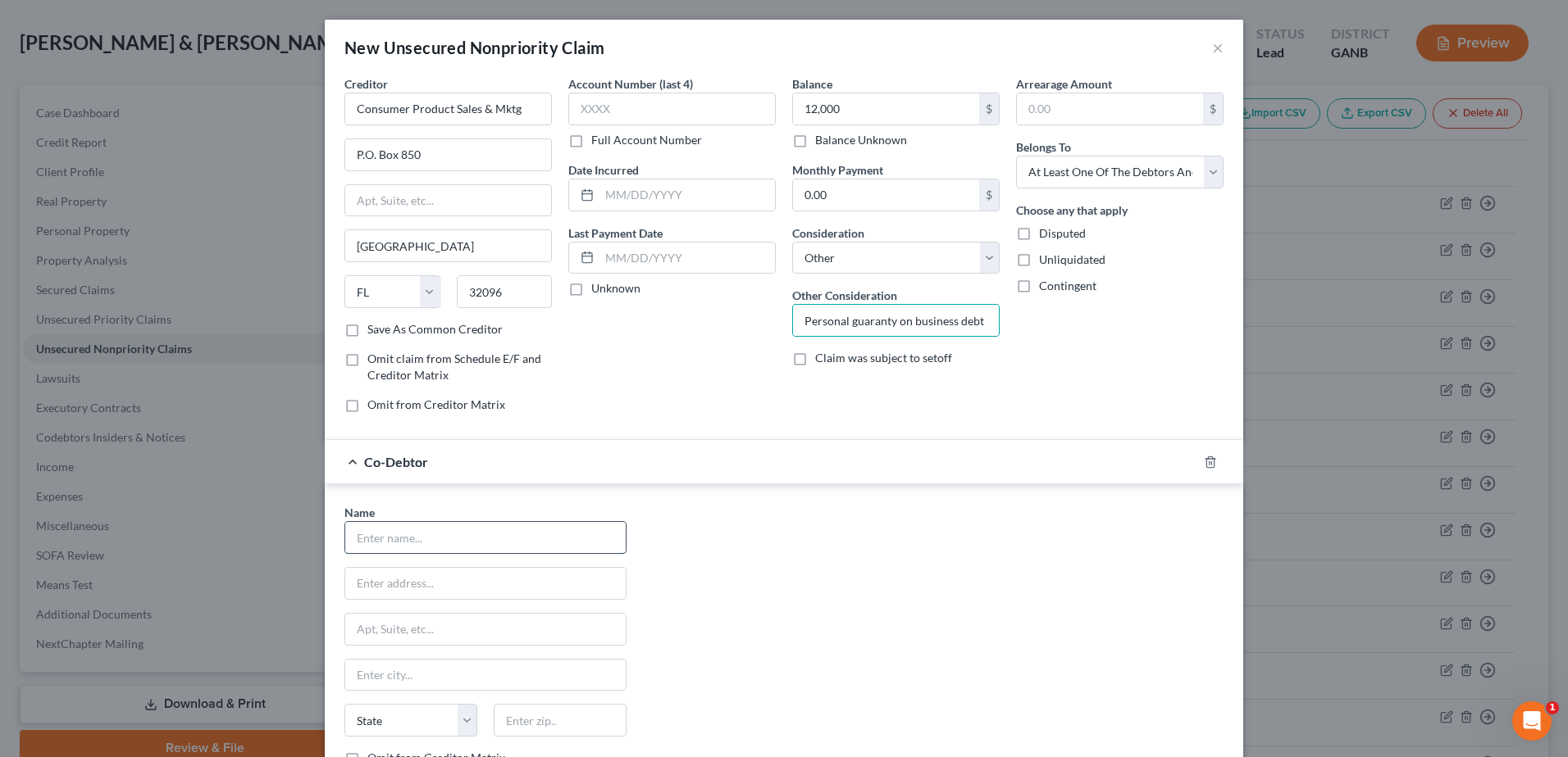
click at [425, 542] on input "text" at bounding box center [486, 537] width 281 height 32
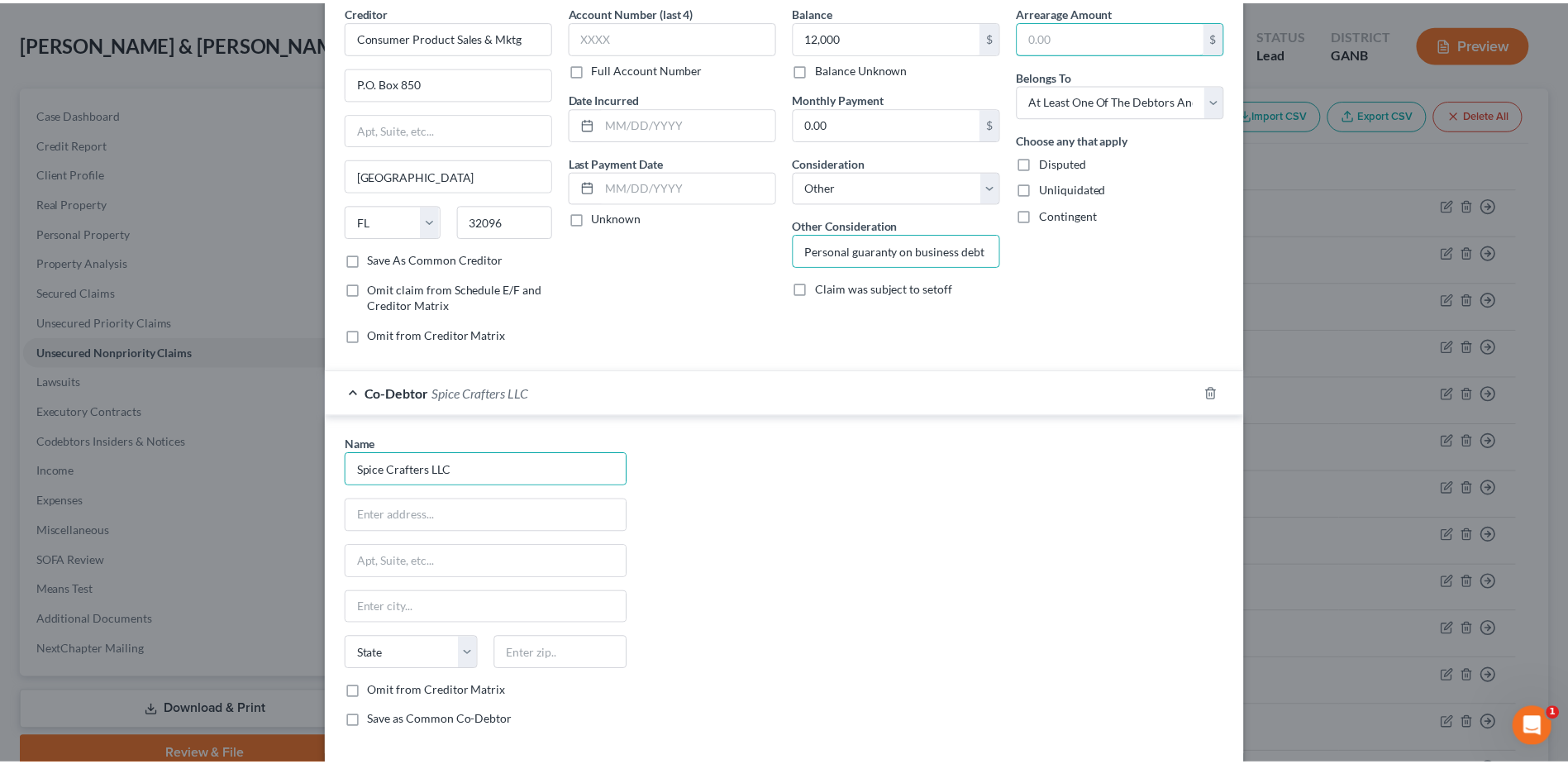
scroll to position [156, 0]
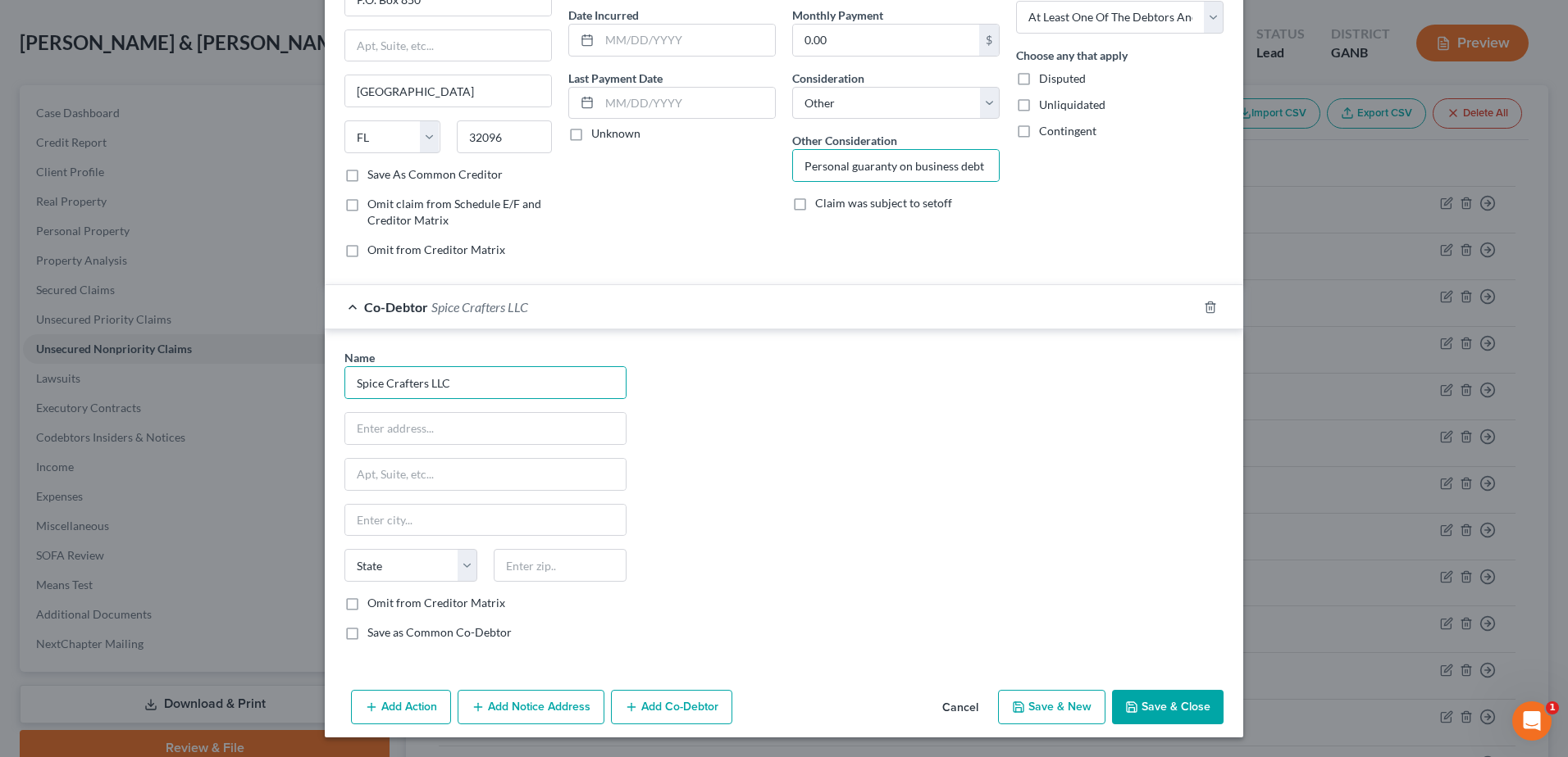
click at [1158, 705] on button "Save & Close" at bounding box center [1167, 707] width 111 height 34
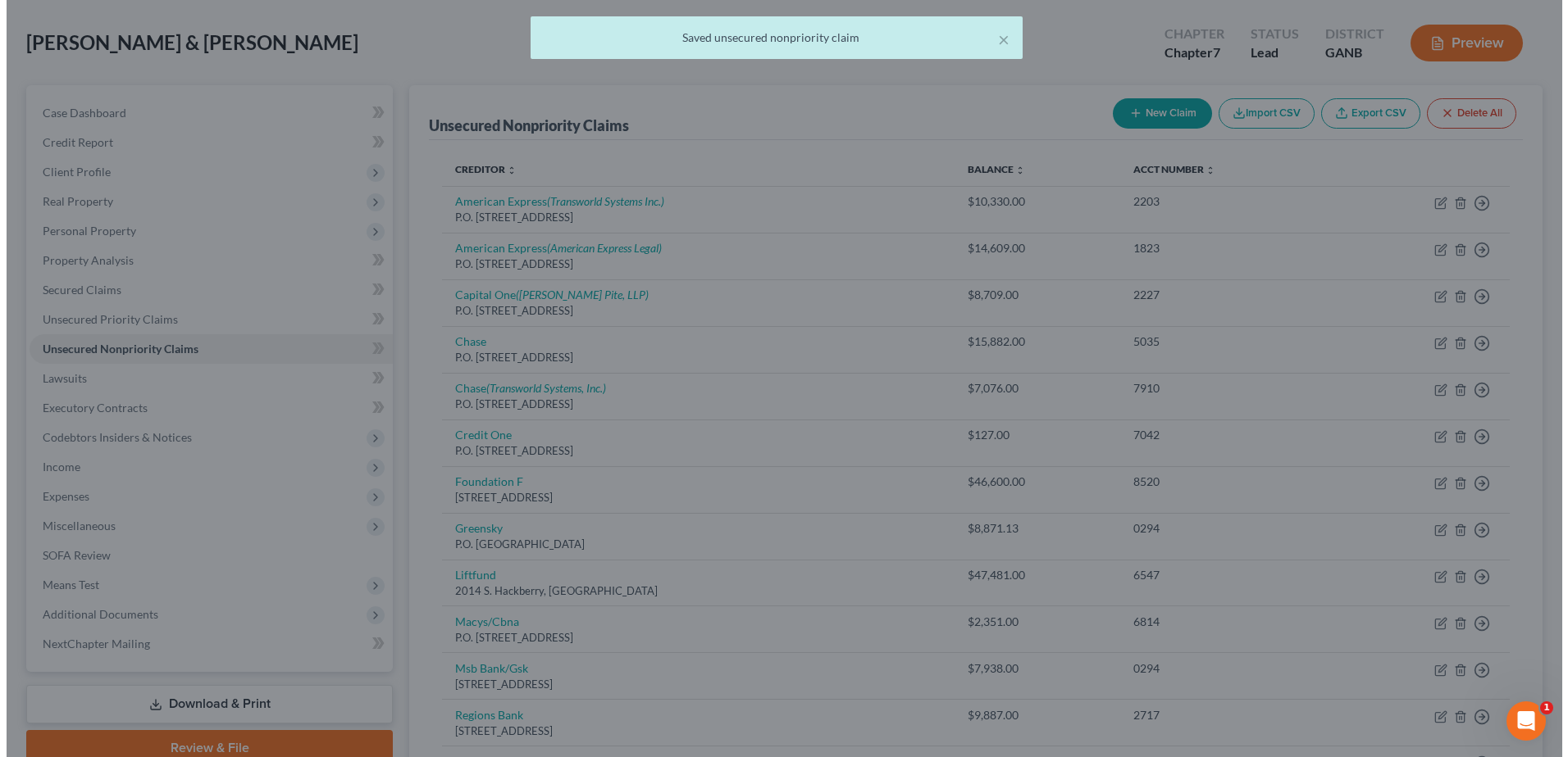
scroll to position [0, 0]
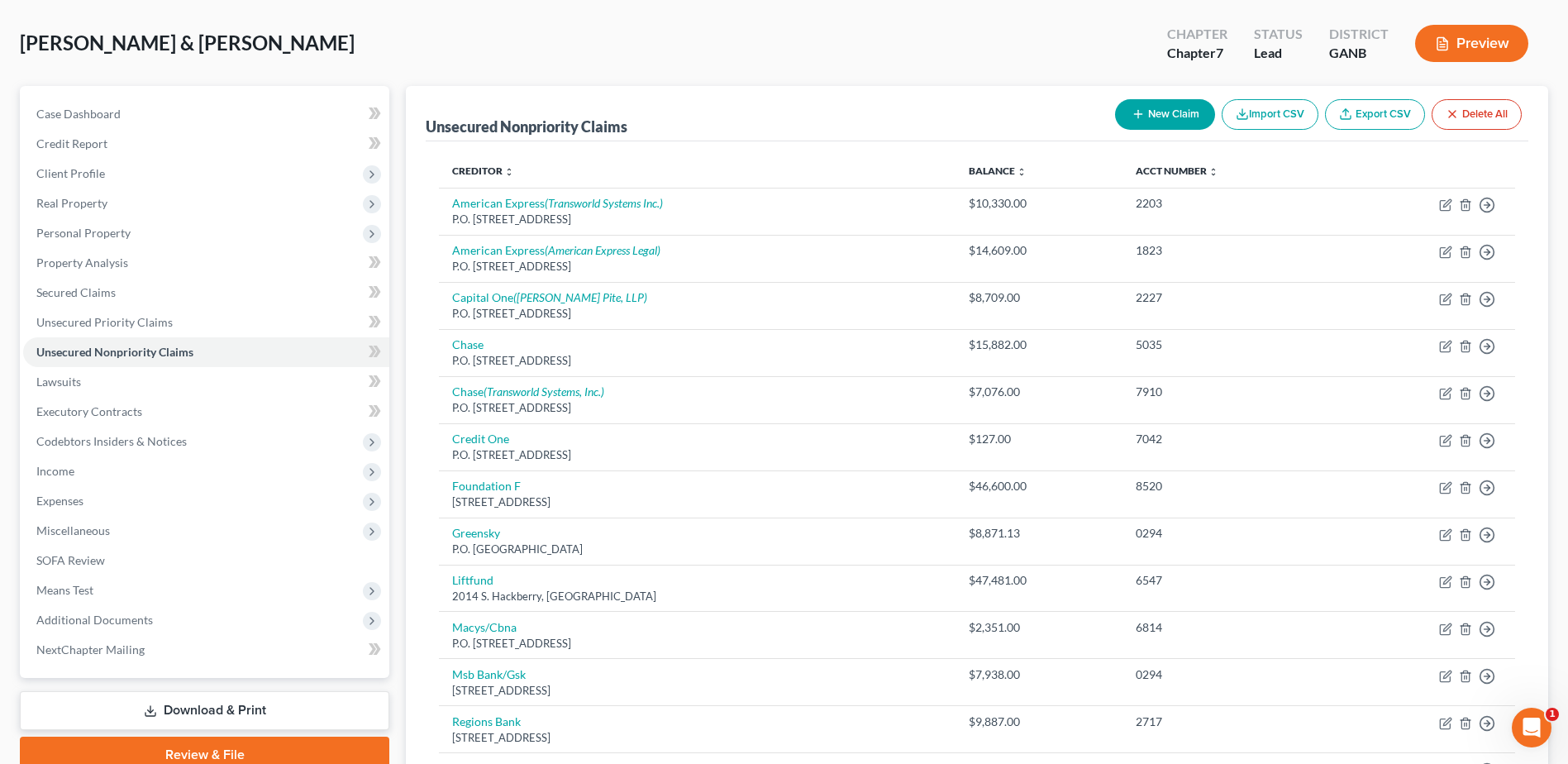
click at [1149, 112] on button "New Claim" at bounding box center [1165, 114] width 100 height 31
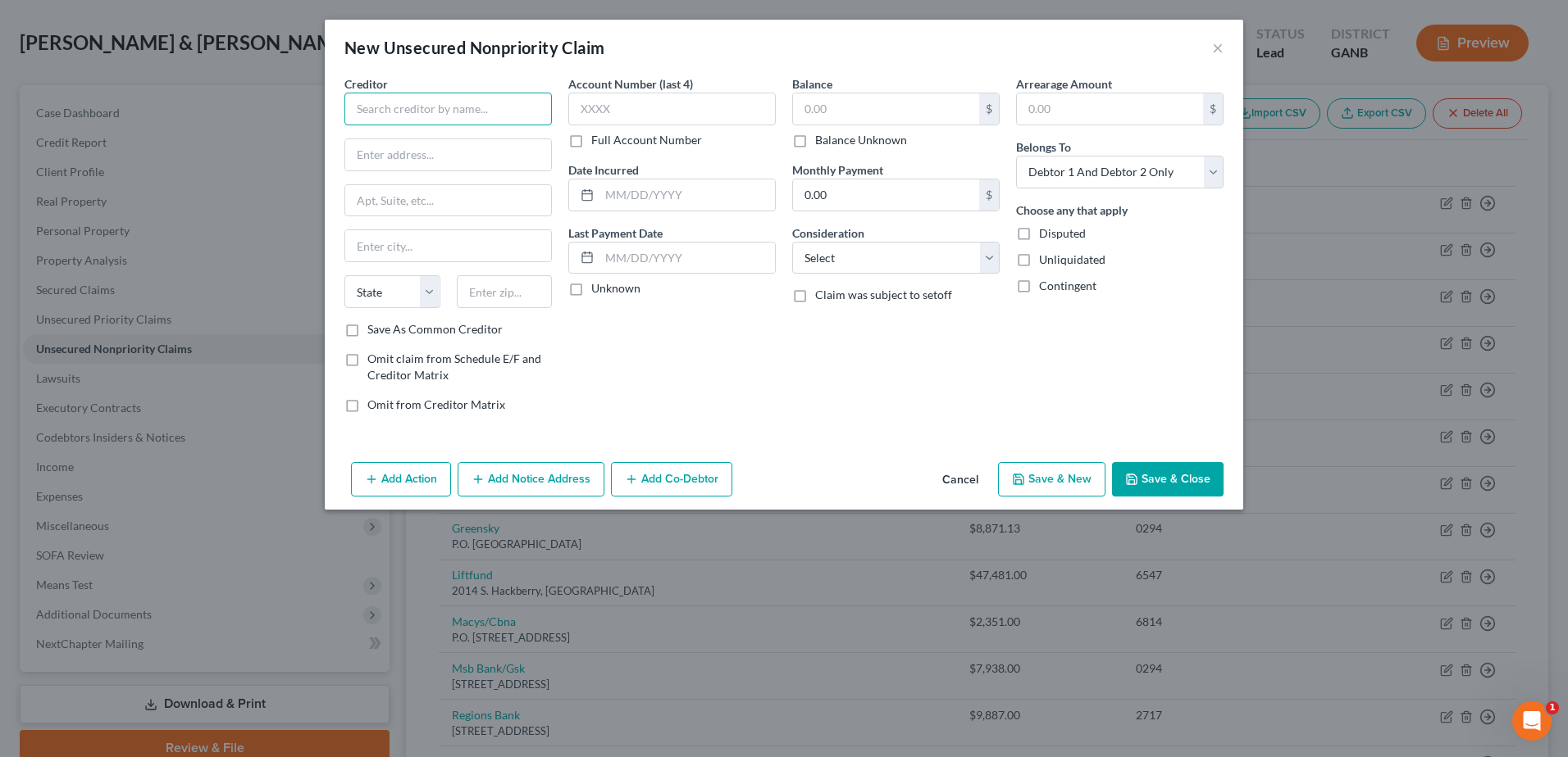
click at [409, 114] on input "text" at bounding box center [448, 108] width 208 height 32
drag, startPoint x: 484, startPoint y: 108, endPoint x: 346, endPoint y: 109, distance: 138.0
click at [346, 109] on input "ANI International, Inc." at bounding box center [448, 108] width 208 height 32
click at [368, 111] on input "text" at bounding box center [448, 108] width 208 height 32
click at [798, 126] on div "$ Balance Unknown" at bounding box center [895, 120] width 208 height 56
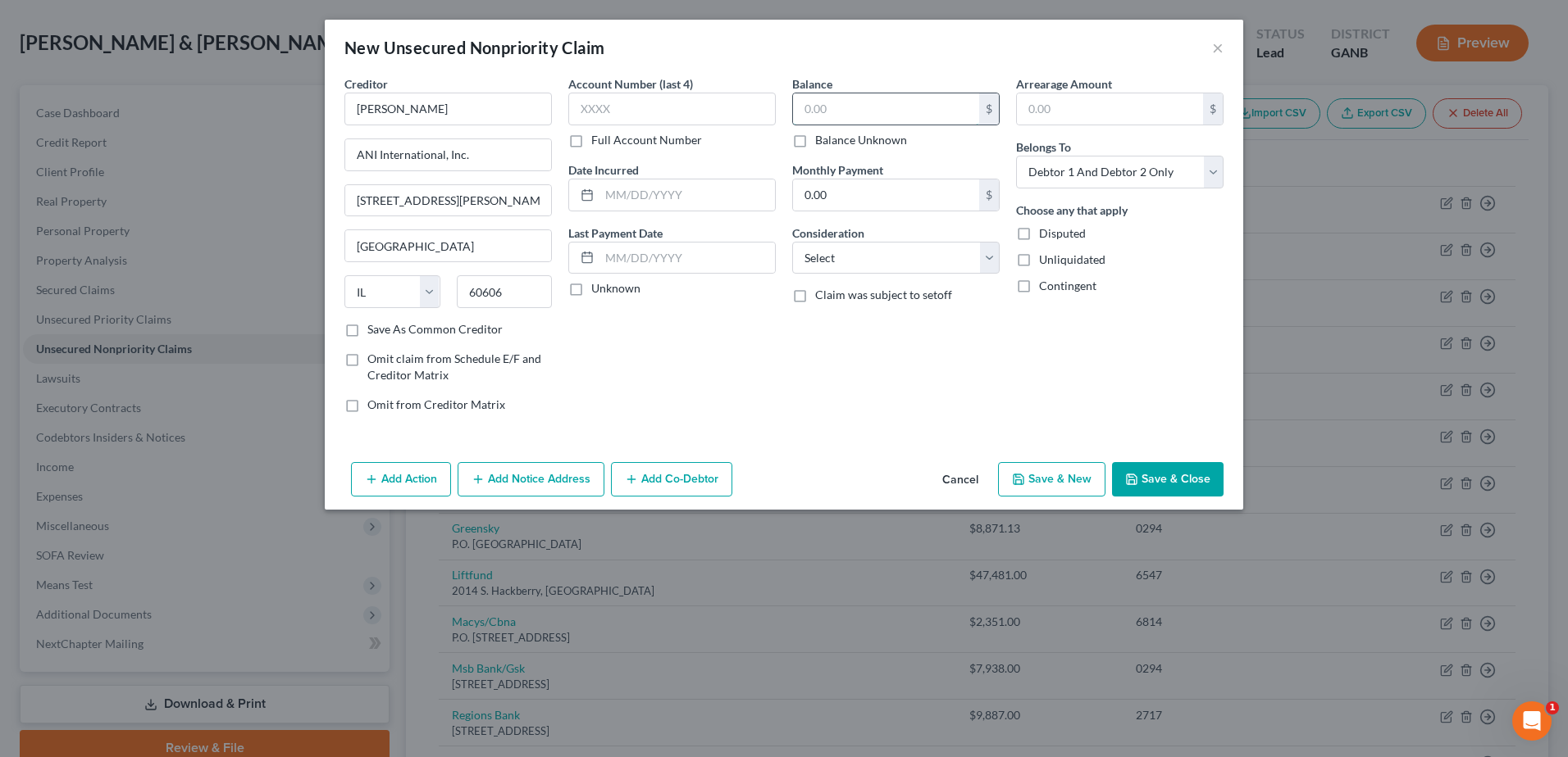
click at [822, 105] on input "text" at bounding box center [885, 109] width 186 height 32
drag, startPoint x: 880, startPoint y: 262, endPoint x: 875, endPoint y: 276, distance: 14.9
click at [880, 262] on select "Select Cable / Satellite Services Collection Agency Credit Card Debt Debt Couns…" at bounding box center [895, 258] width 208 height 32
click at [792, 242] on select "Select Cable / Satellite Services Collection Agency Credit Card Debt Debt Couns…" at bounding box center [895, 258] width 208 height 32
click at [840, 326] on input "text" at bounding box center [895, 321] width 206 height 32
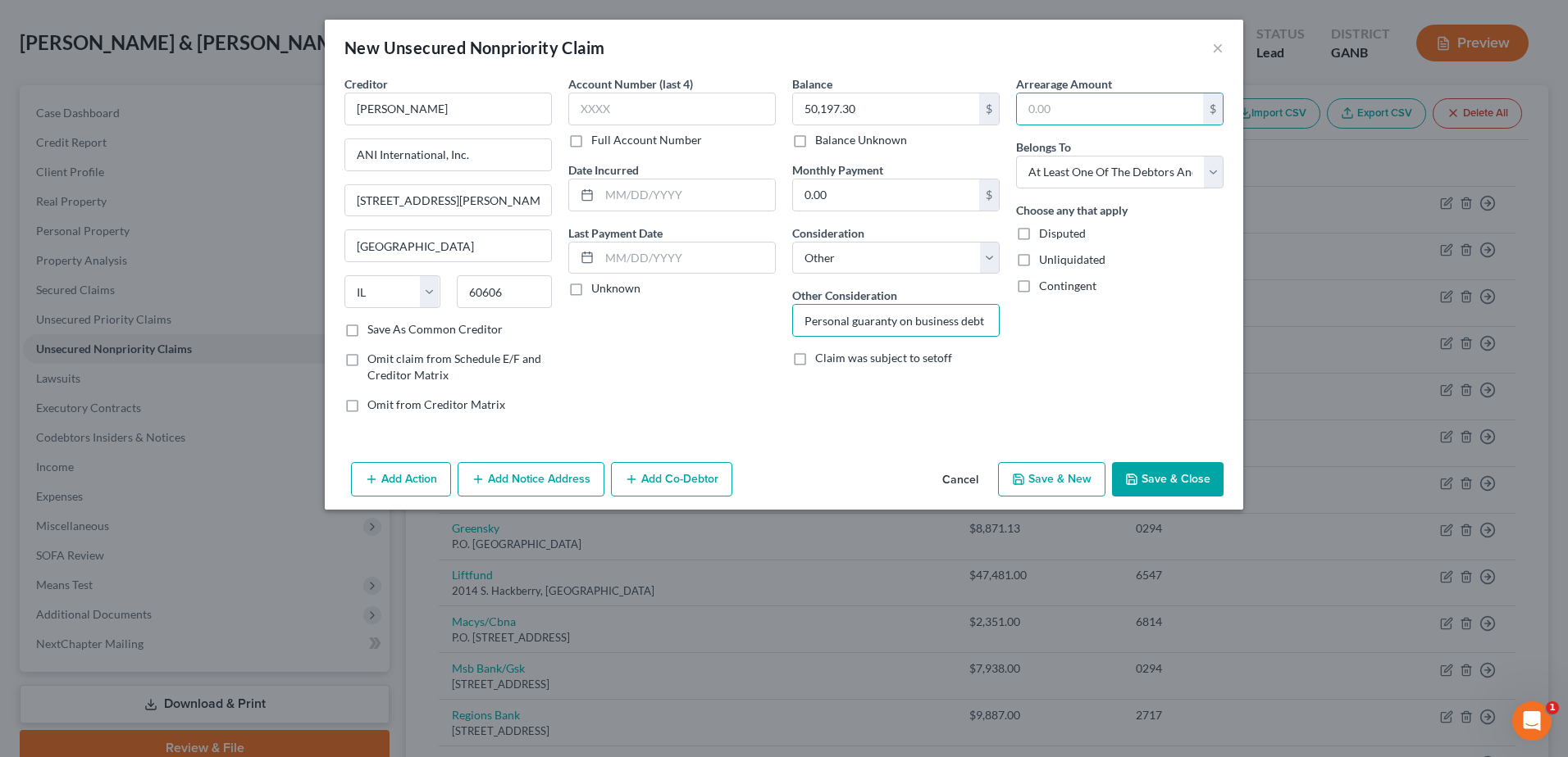
click at [639, 487] on button "Add Co-Debtor" at bounding box center [671, 479] width 121 height 34
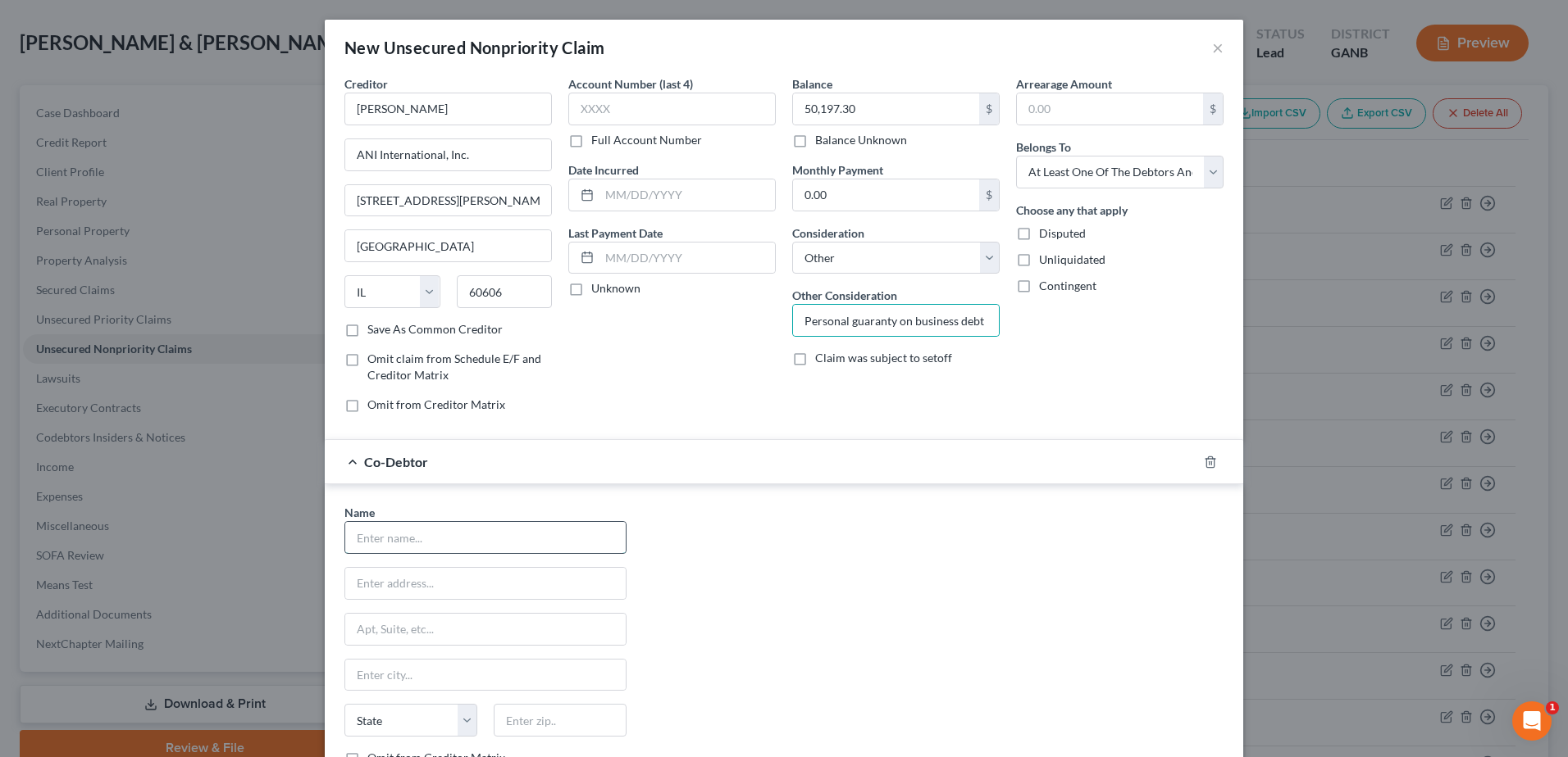
click at [441, 539] on input "text" at bounding box center [486, 537] width 281 height 32
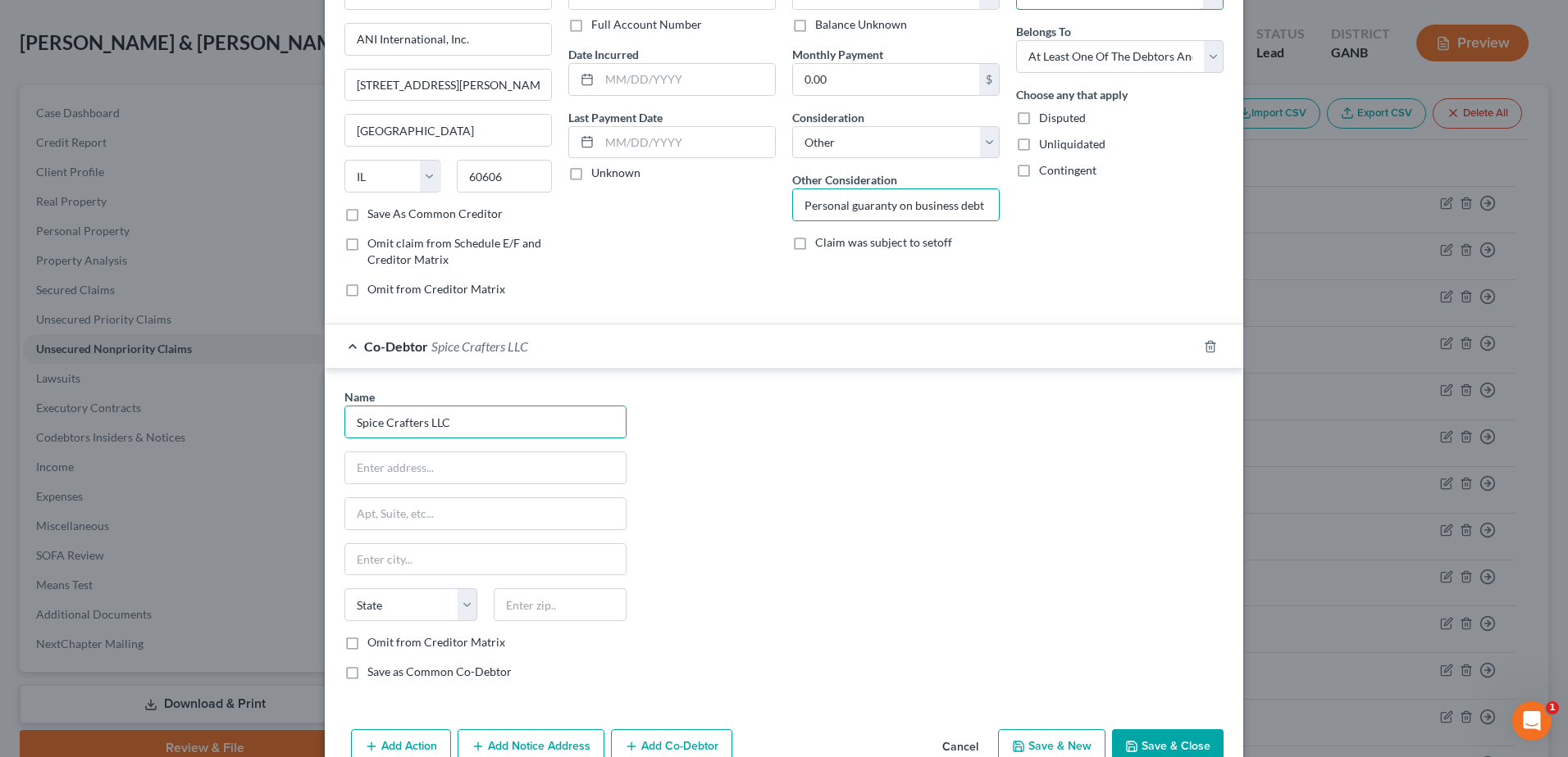
scroll to position [155, 0]
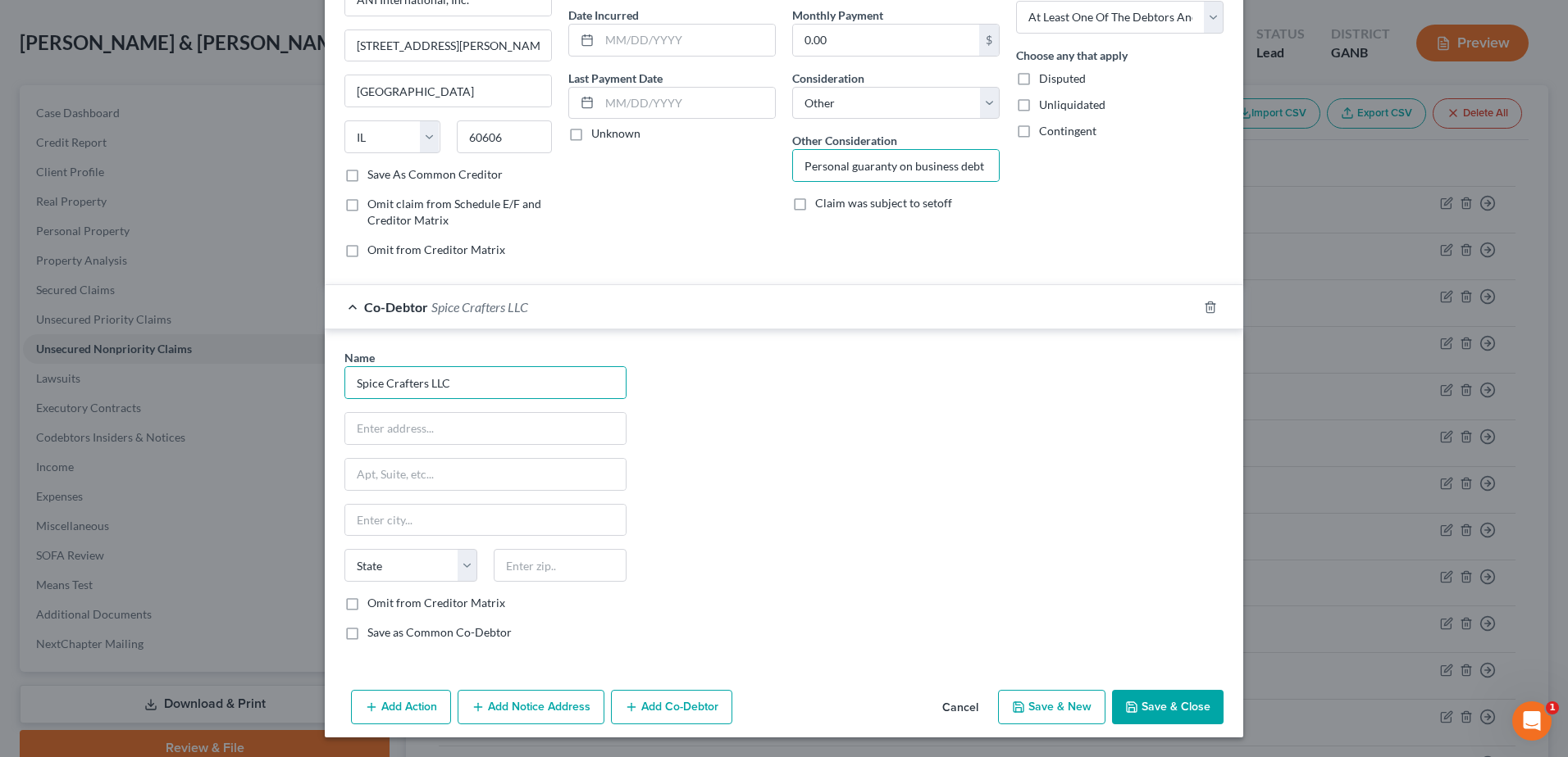
click at [1153, 716] on button "Save & Close" at bounding box center [1167, 707] width 111 height 34
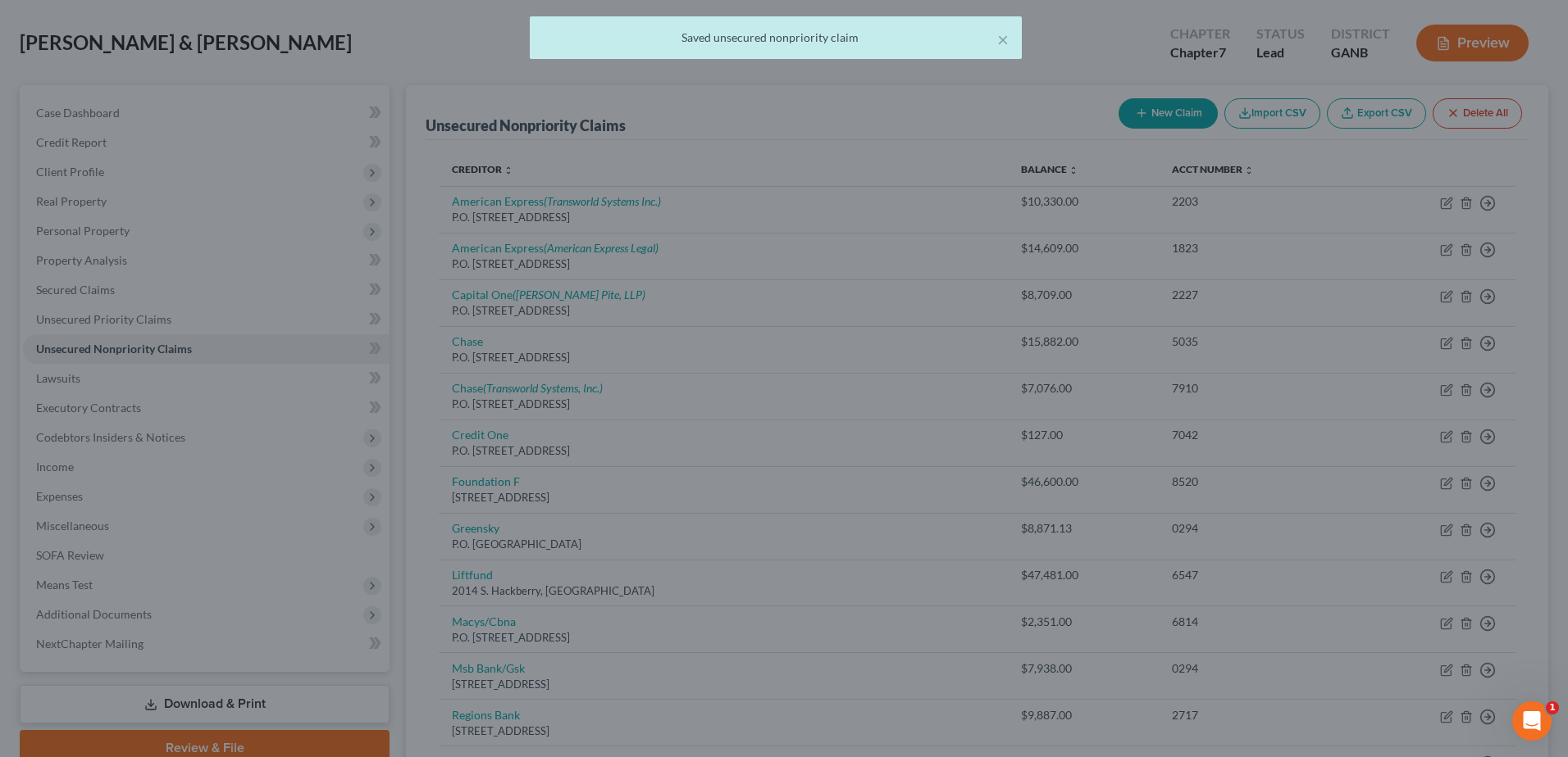
scroll to position [0, 0]
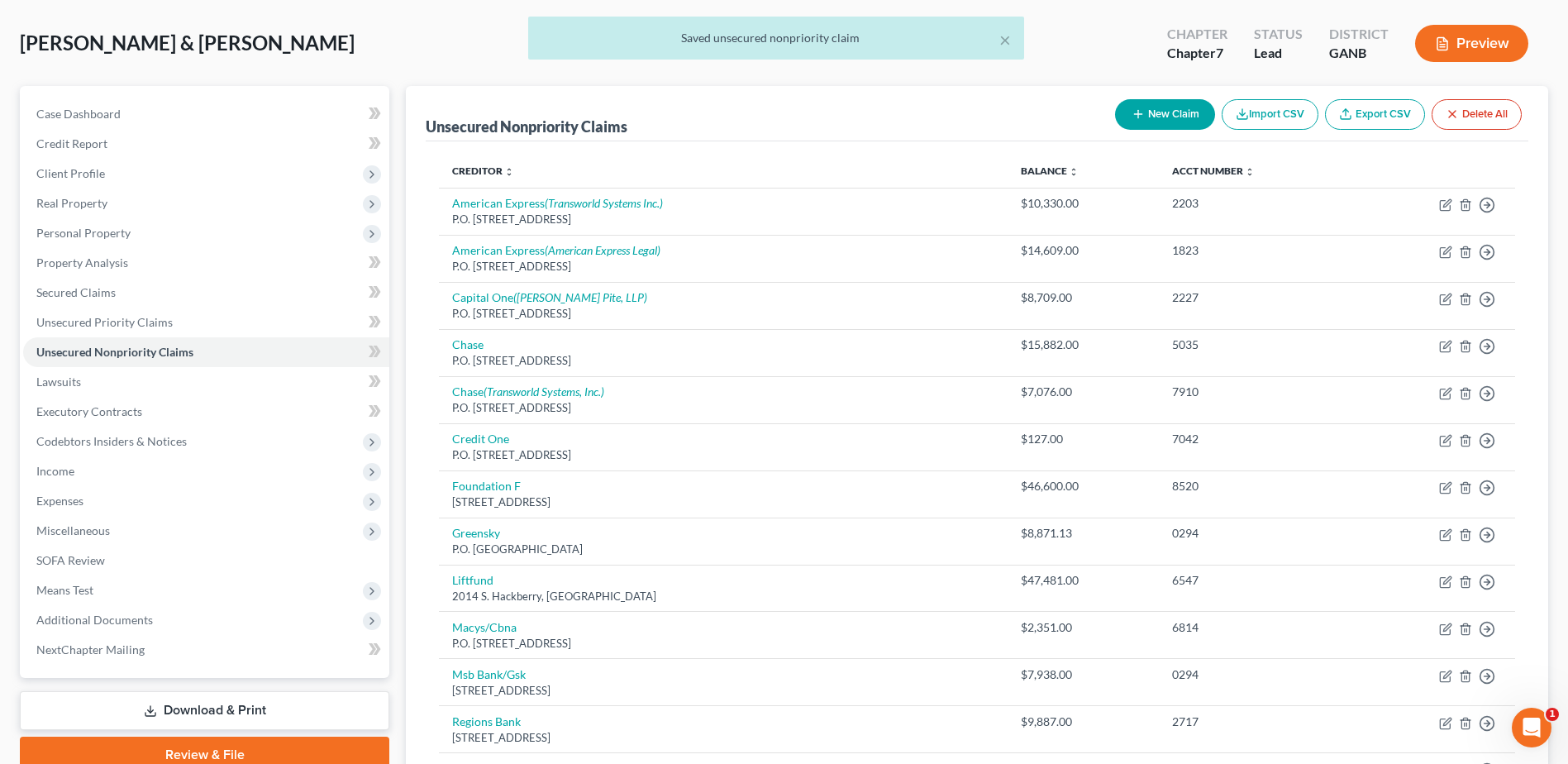
click at [1152, 128] on button "New Claim" at bounding box center [1165, 114] width 100 height 31
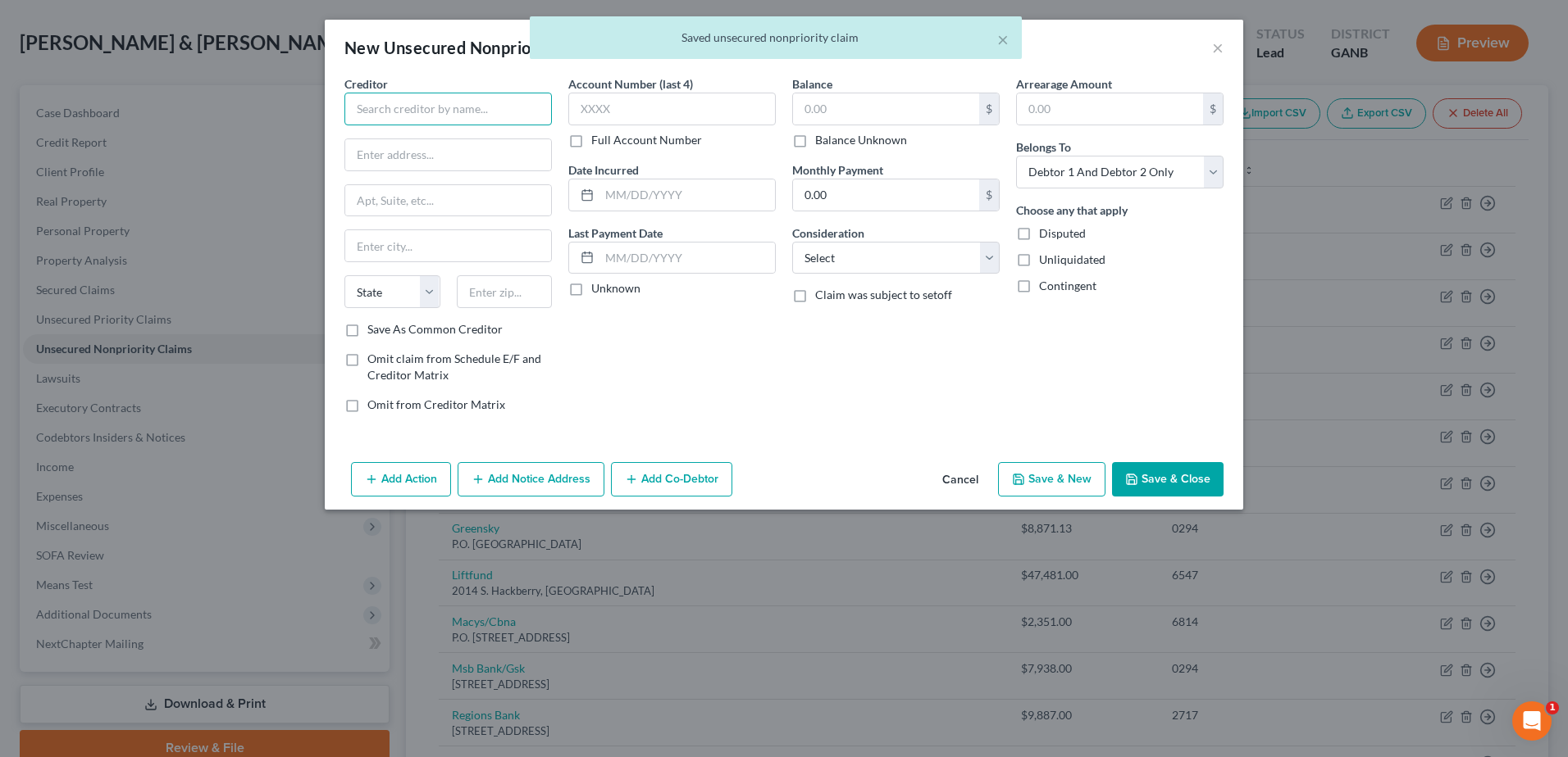
click at [394, 105] on input "text" at bounding box center [448, 108] width 208 height 32
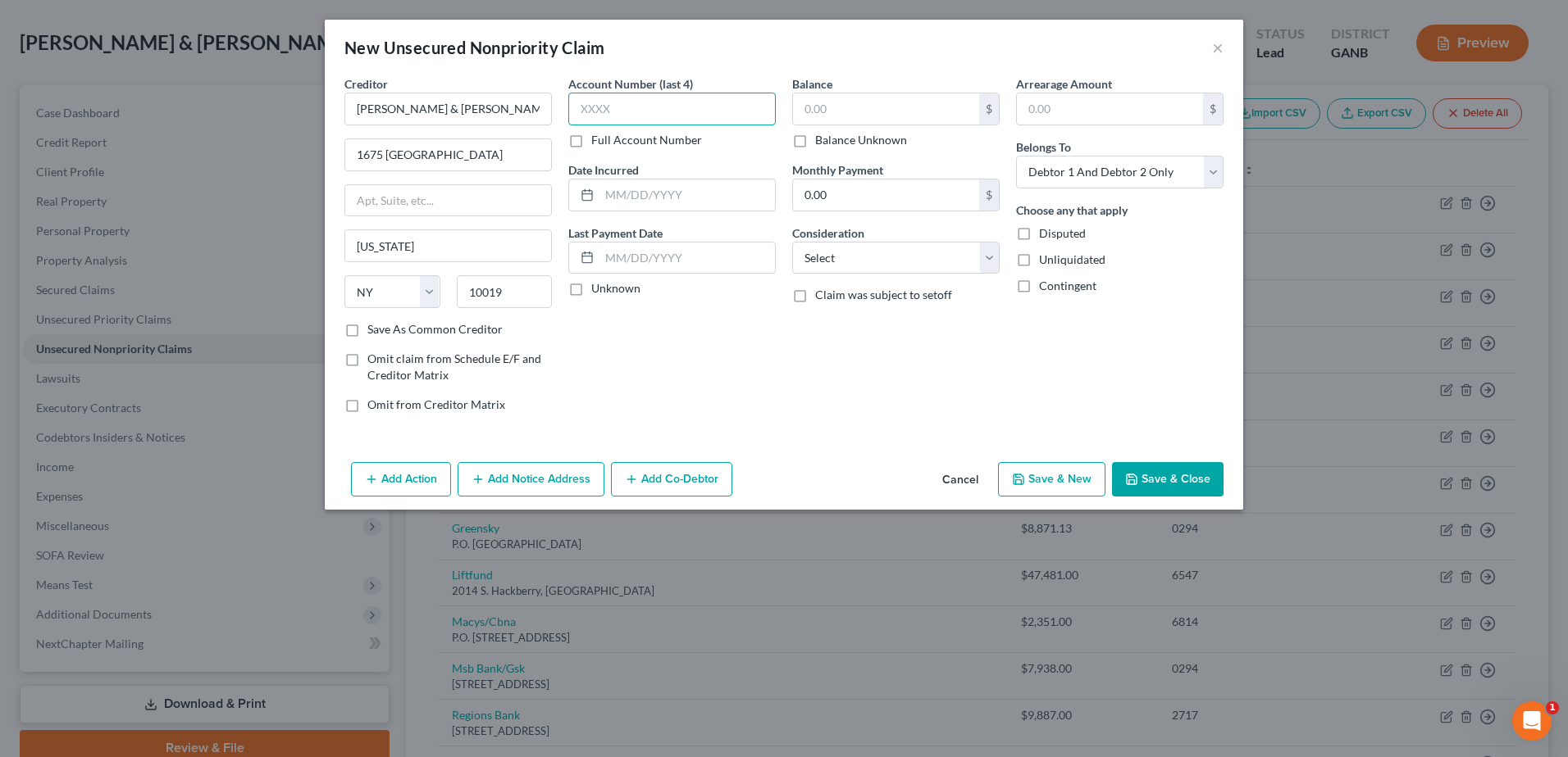
click at [606, 105] on input "text" at bounding box center [672, 108] width 208 height 32
click at [880, 109] on input "text" at bounding box center [885, 109] width 186 height 32
click at [811, 260] on select "Select Cable / Satellite Services Collection Agency Credit Card Debt Debt Couns…" at bounding box center [895, 258] width 208 height 32
click at [792, 242] on select "Select Cable / Satellite Services Collection Agency Credit Card Debt Debt Couns…" at bounding box center [895, 258] width 208 height 32
click at [870, 321] on input "text" at bounding box center [895, 321] width 206 height 32
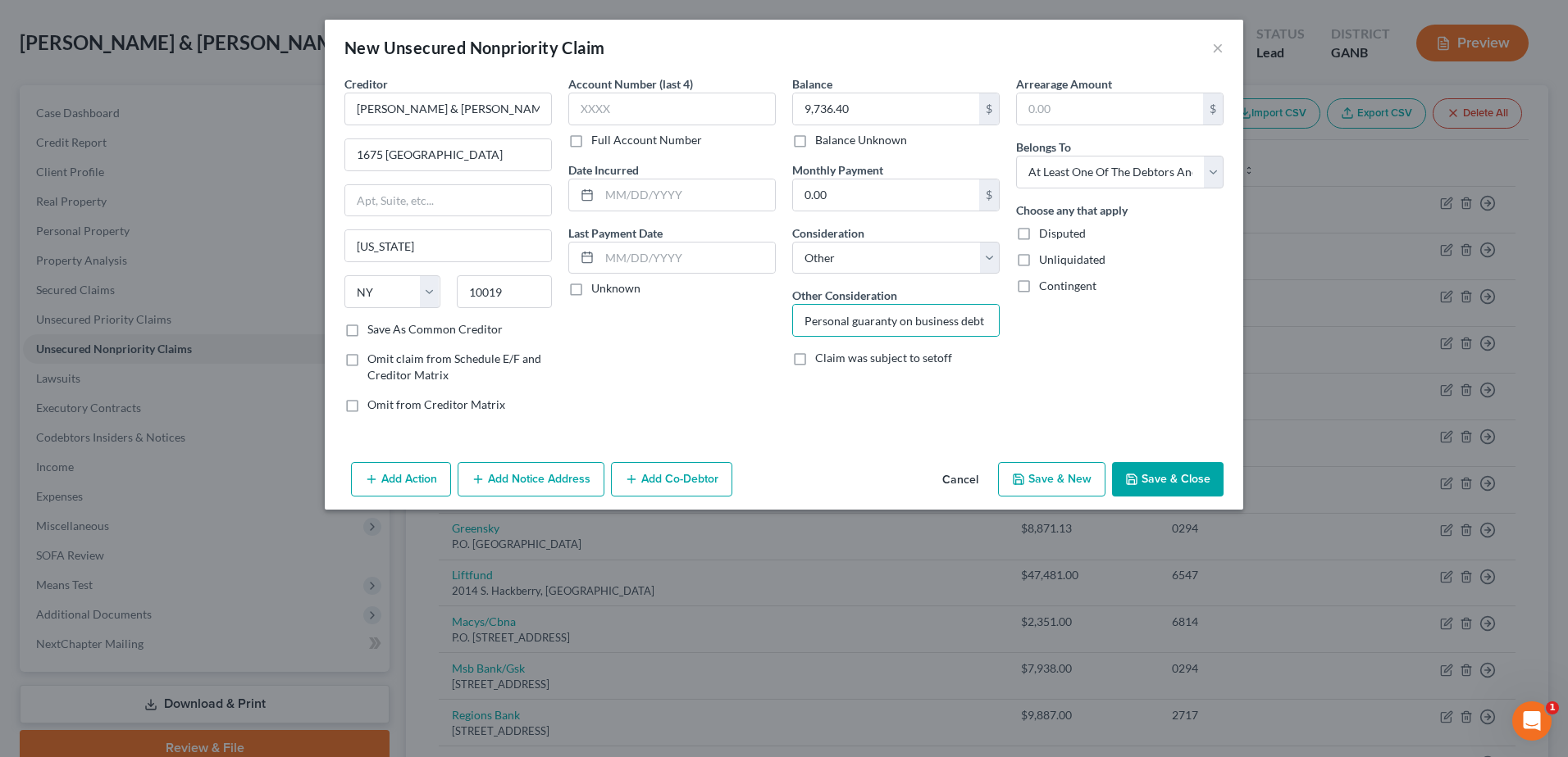
click at [678, 473] on button "Add Co-Debtor" at bounding box center [671, 479] width 121 height 34
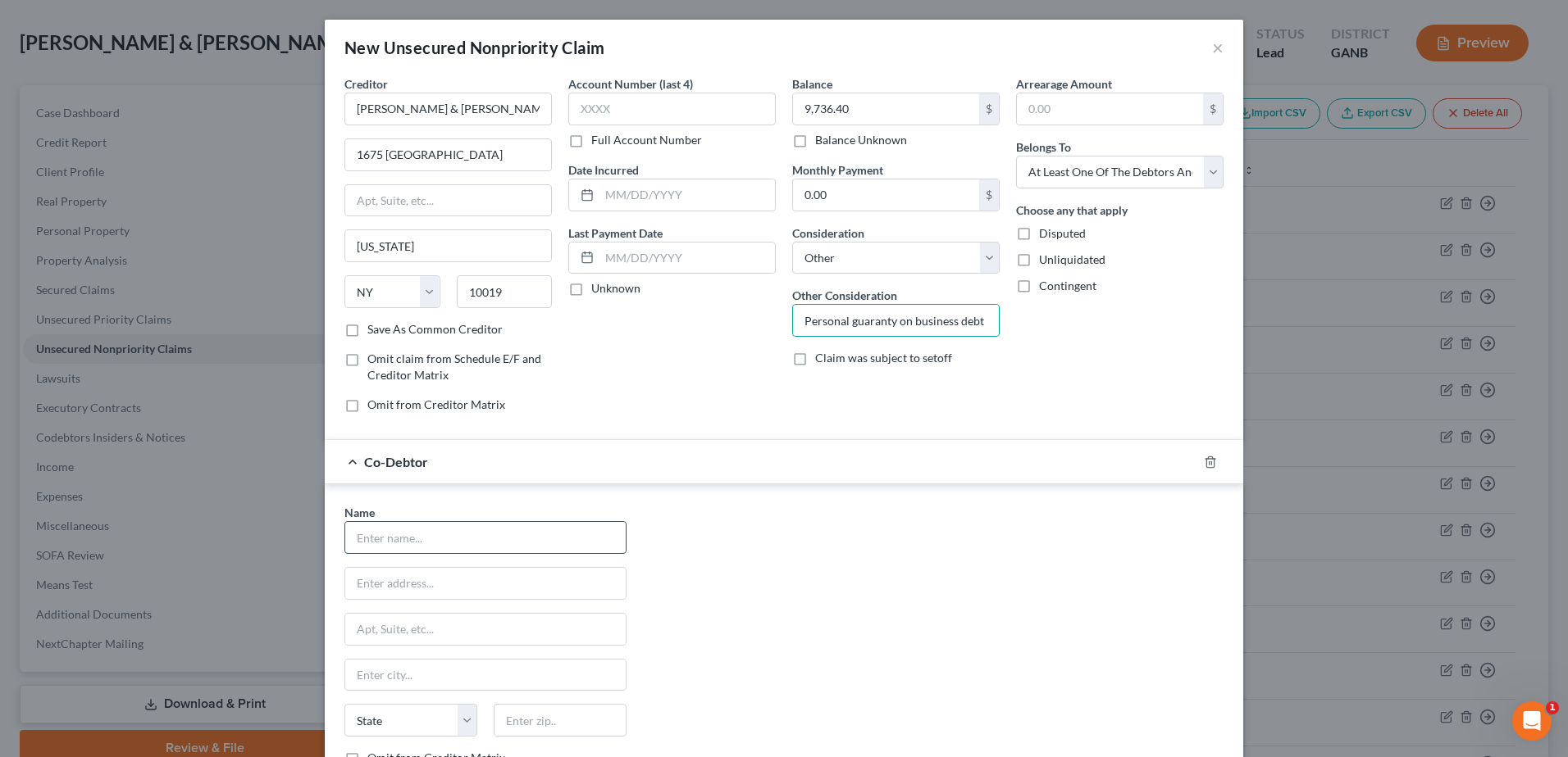
click at [410, 539] on input "text" at bounding box center [486, 537] width 281 height 32
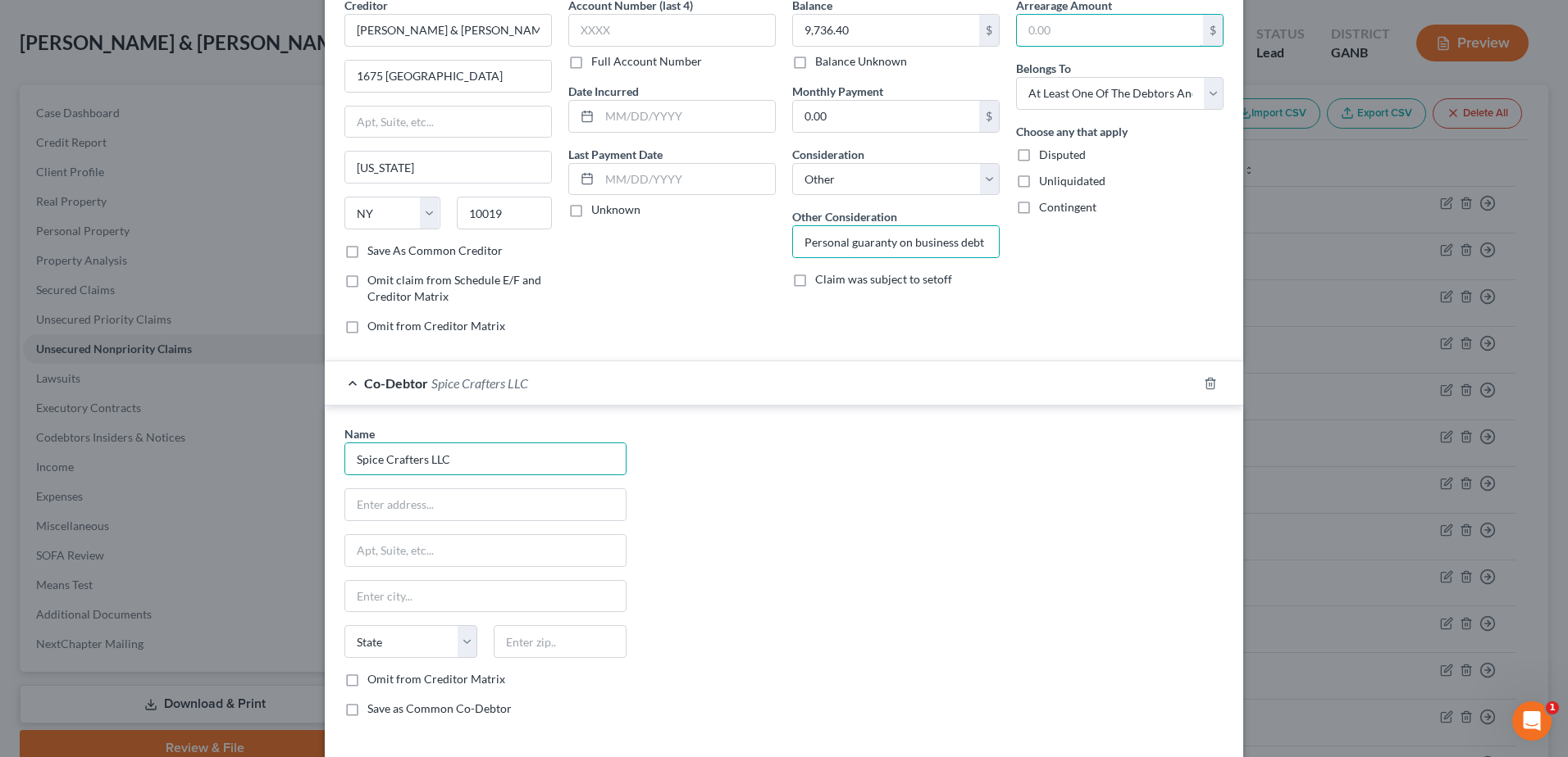
scroll to position [155, 0]
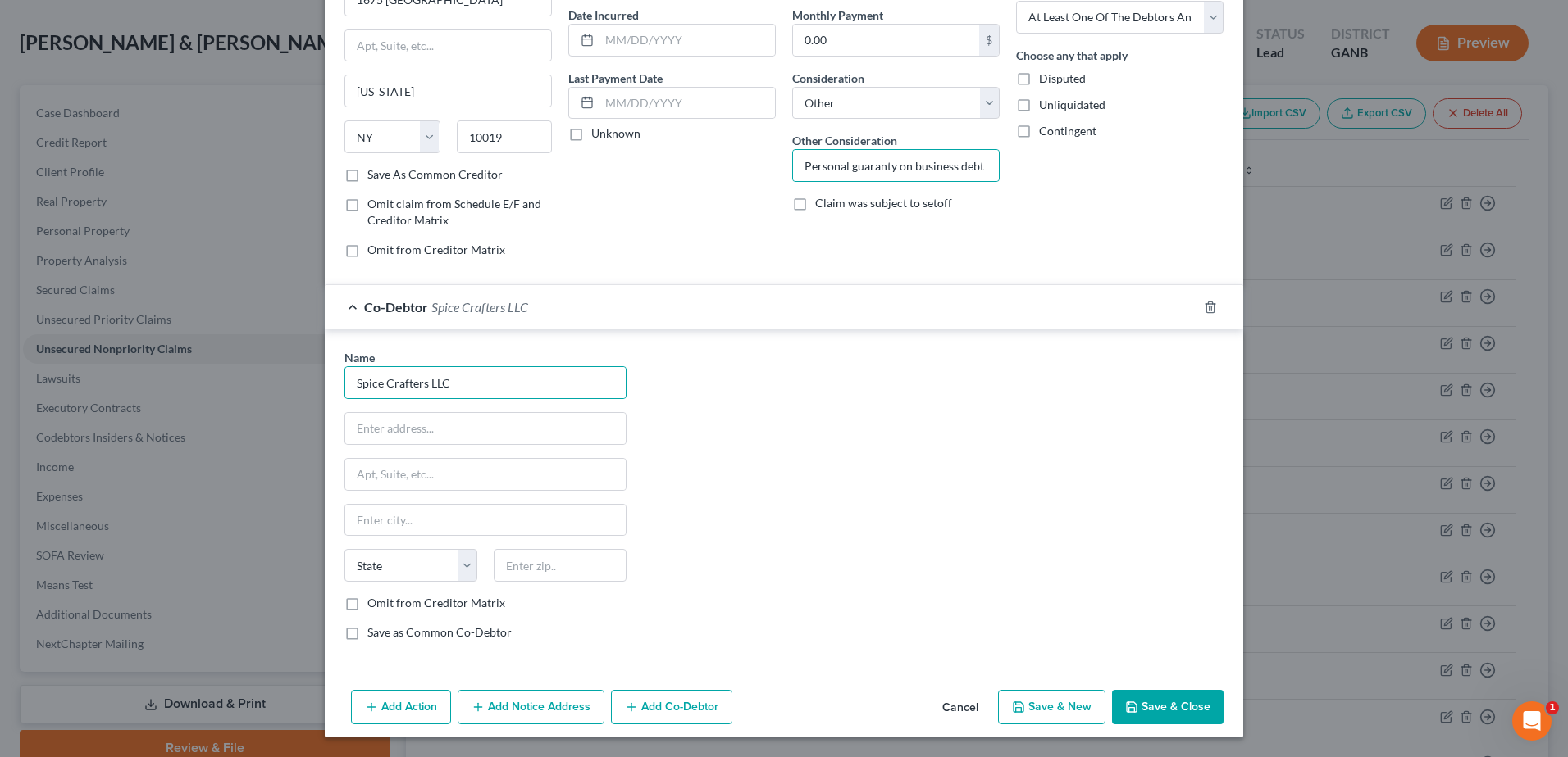
click at [1156, 711] on button "Save & Close" at bounding box center [1167, 707] width 111 height 34
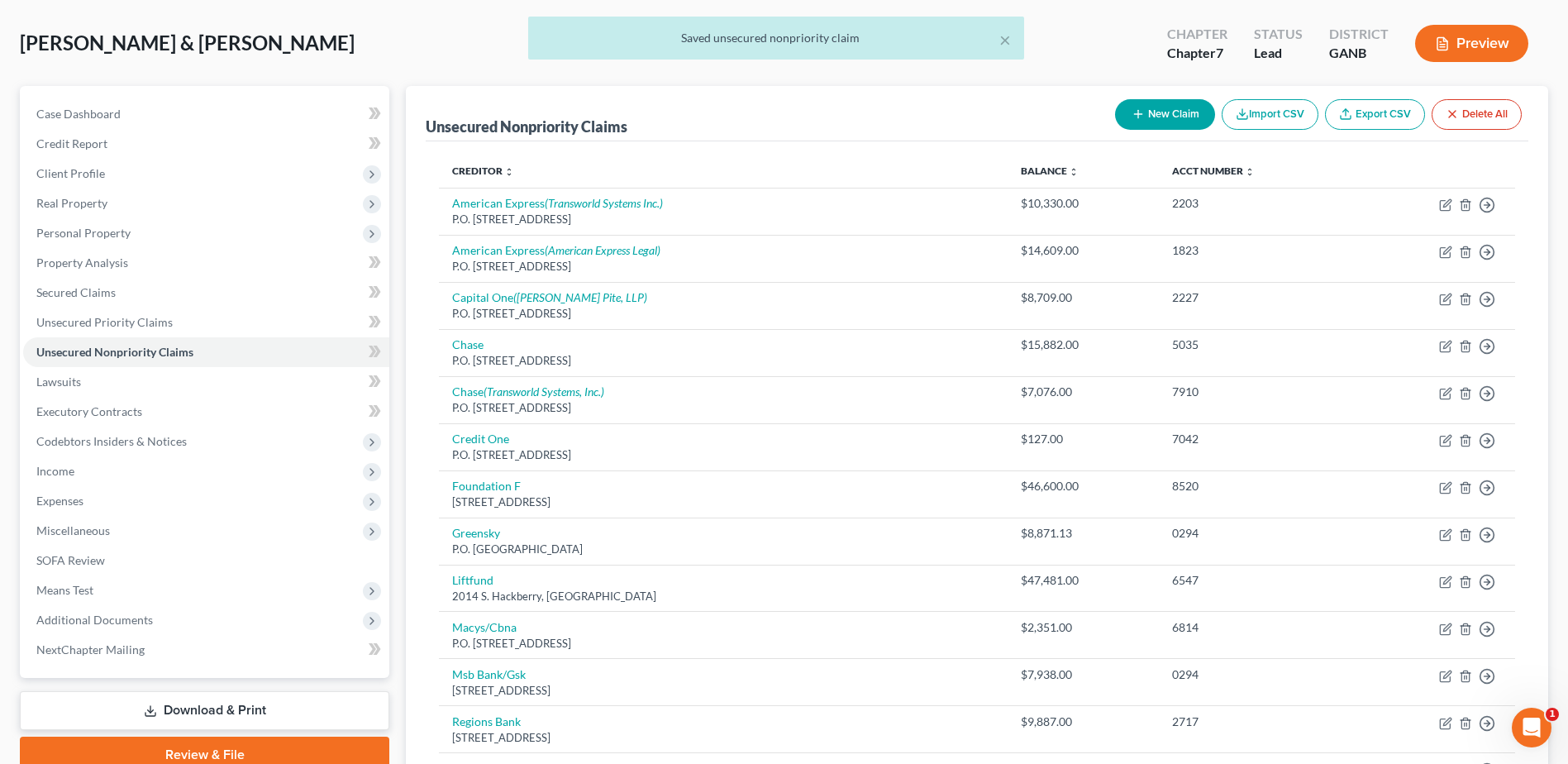
scroll to position [487, 0]
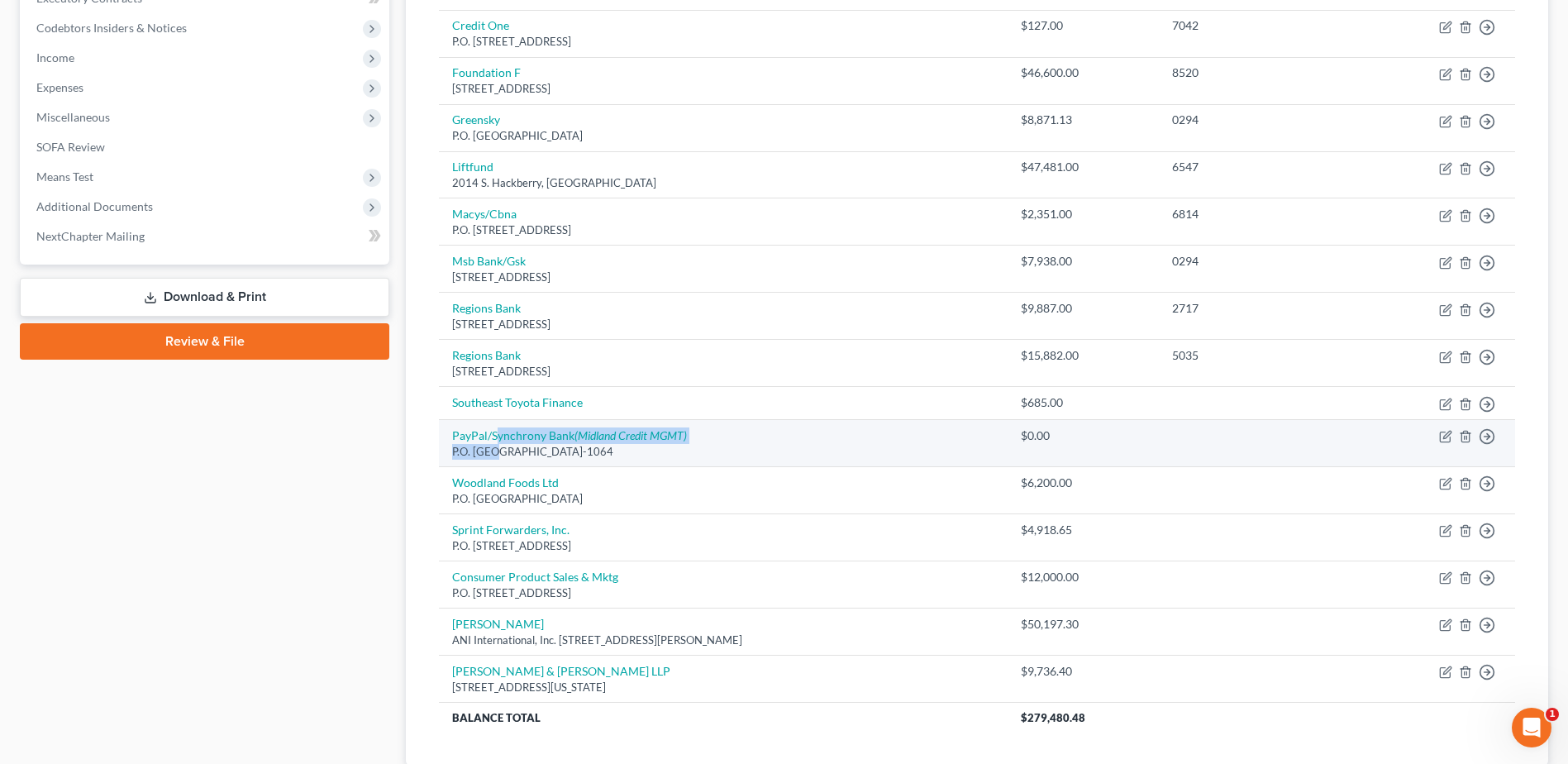
click at [495, 442] on td "PayPal/Synchrony Bank (Midland Credit MGMT) P.O. [GEOGRAPHIC_DATA]-1064" at bounding box center [723, 443] width 569 height 47
drag, startPoint x: 495, startPoint y: 442, endPoint x: 474, endPoint y: 432, distance: 23.3
click at [474, 432] on link "PayPal/Synchrony Bank (Midland Credit MGMT)" at bounding box center [569, 435] width 234 height 14
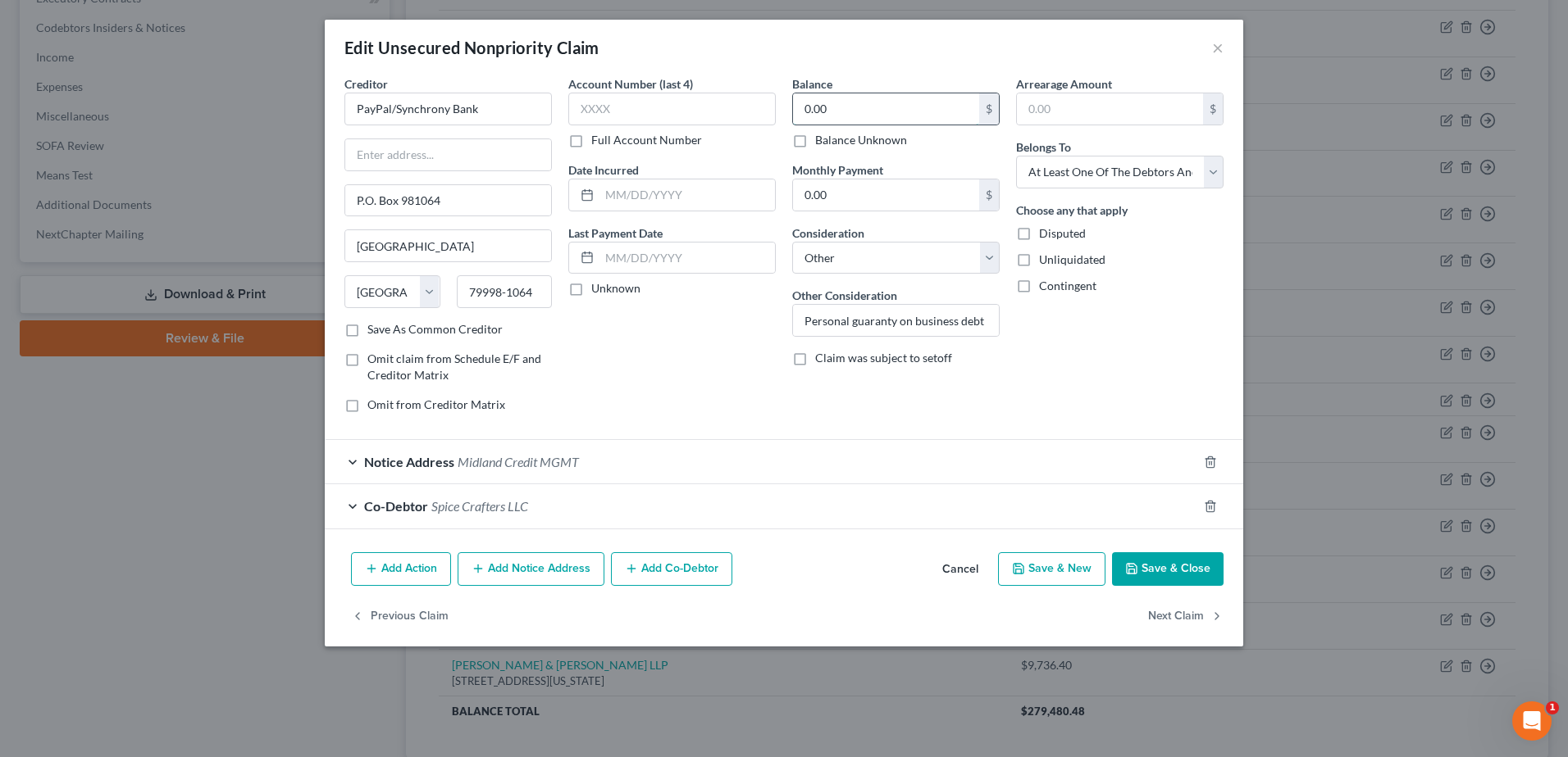
click at [839, 110] on input "0.00" at bounding box center [885, 109] width 186 height 32
click at [1150, 572] on button "Save & Close" at bounding box center [1167, 569] width 111 height 34
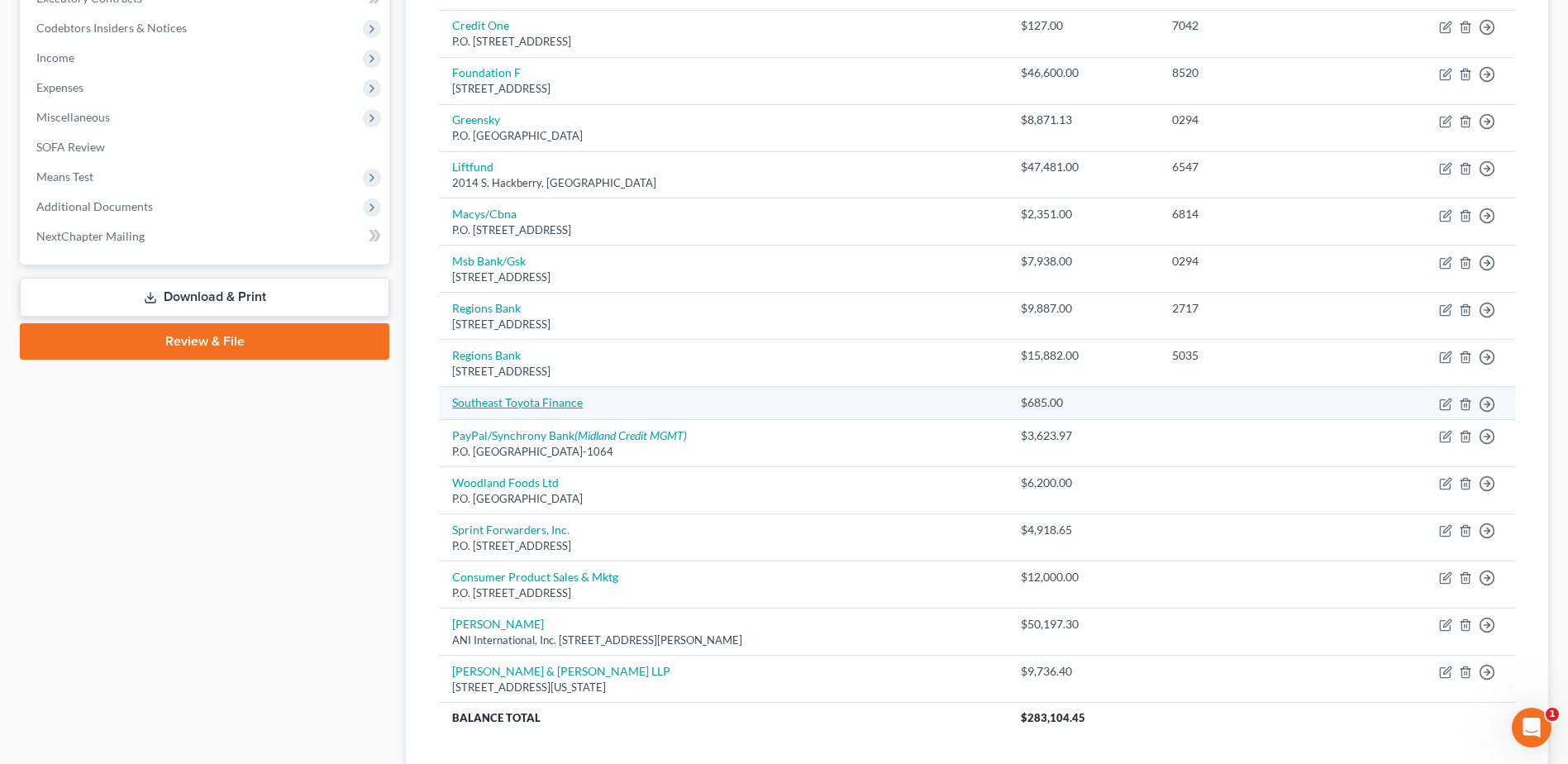
click at [511, 398] on link "Southeast Toyota Finance" at bounding box center [517, 402] width 131 height 14
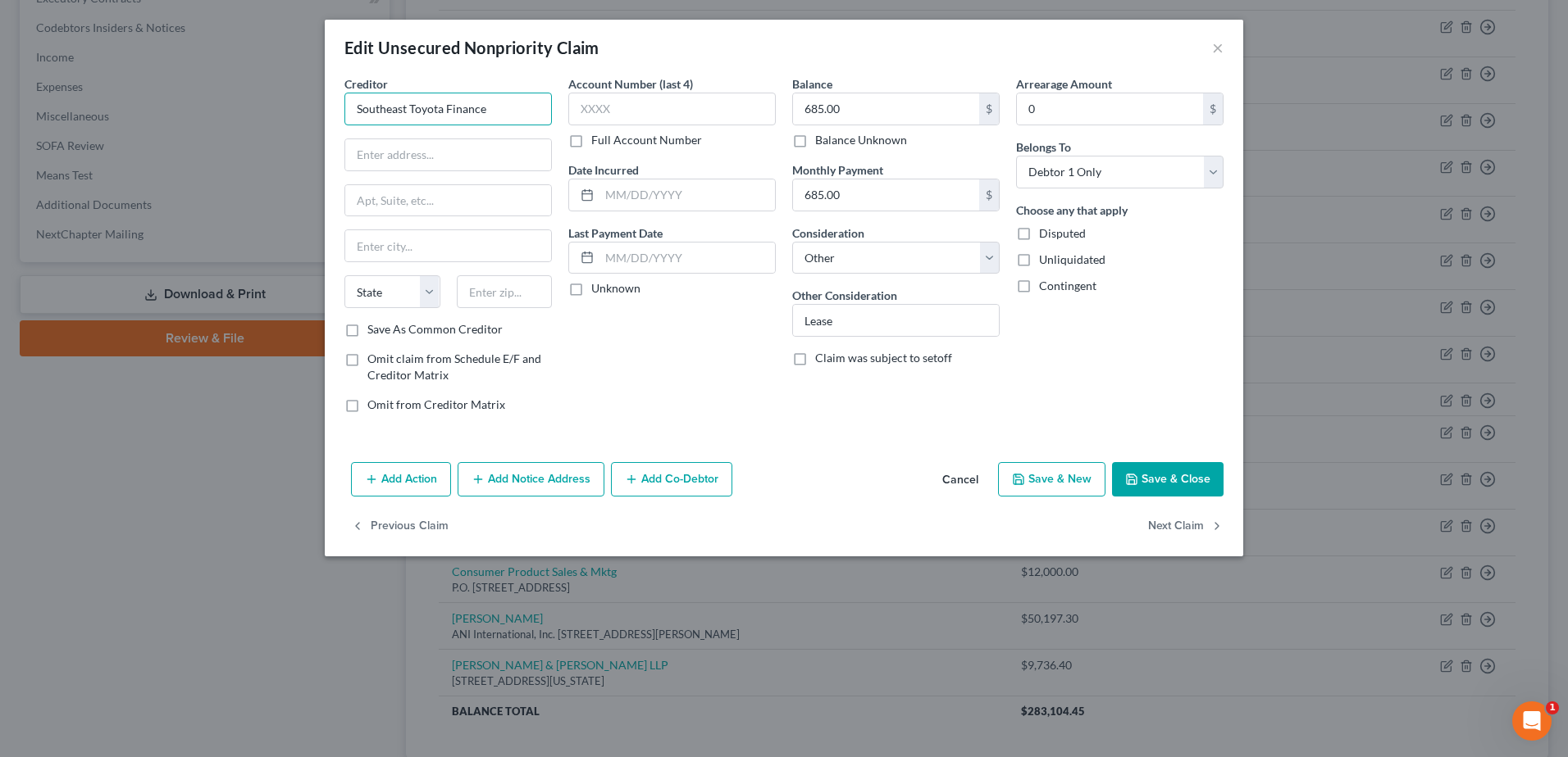
click at [518, 110] on input "Southeast Toyota Finance" at bounding box center [448, 108] width 208 height 32
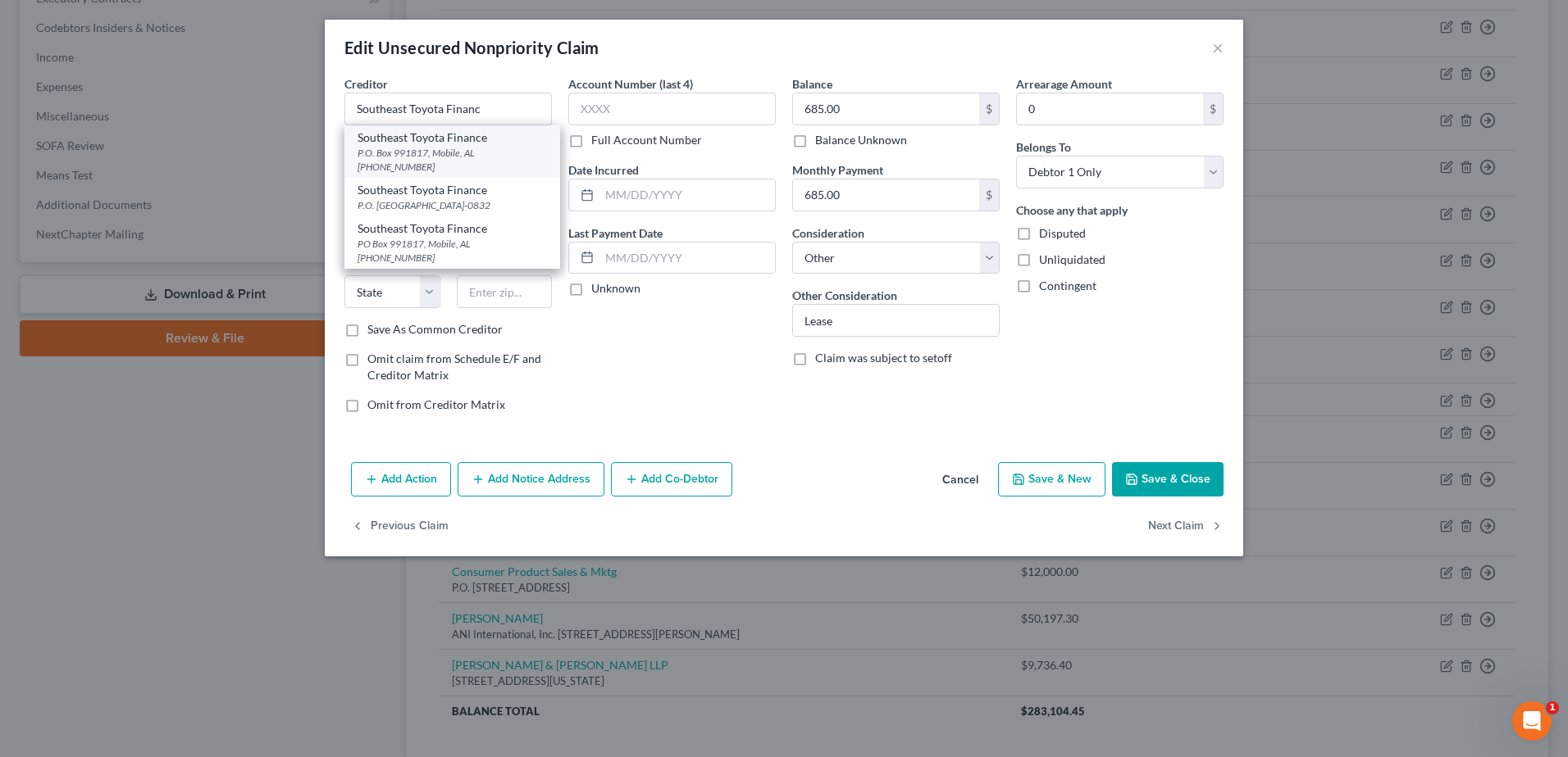
click at [410, 150] on div "P.O. Box 991817, Mobile, AL [PHONE_NUMBER]" at bounding box center [452, 159] width 189 height 28
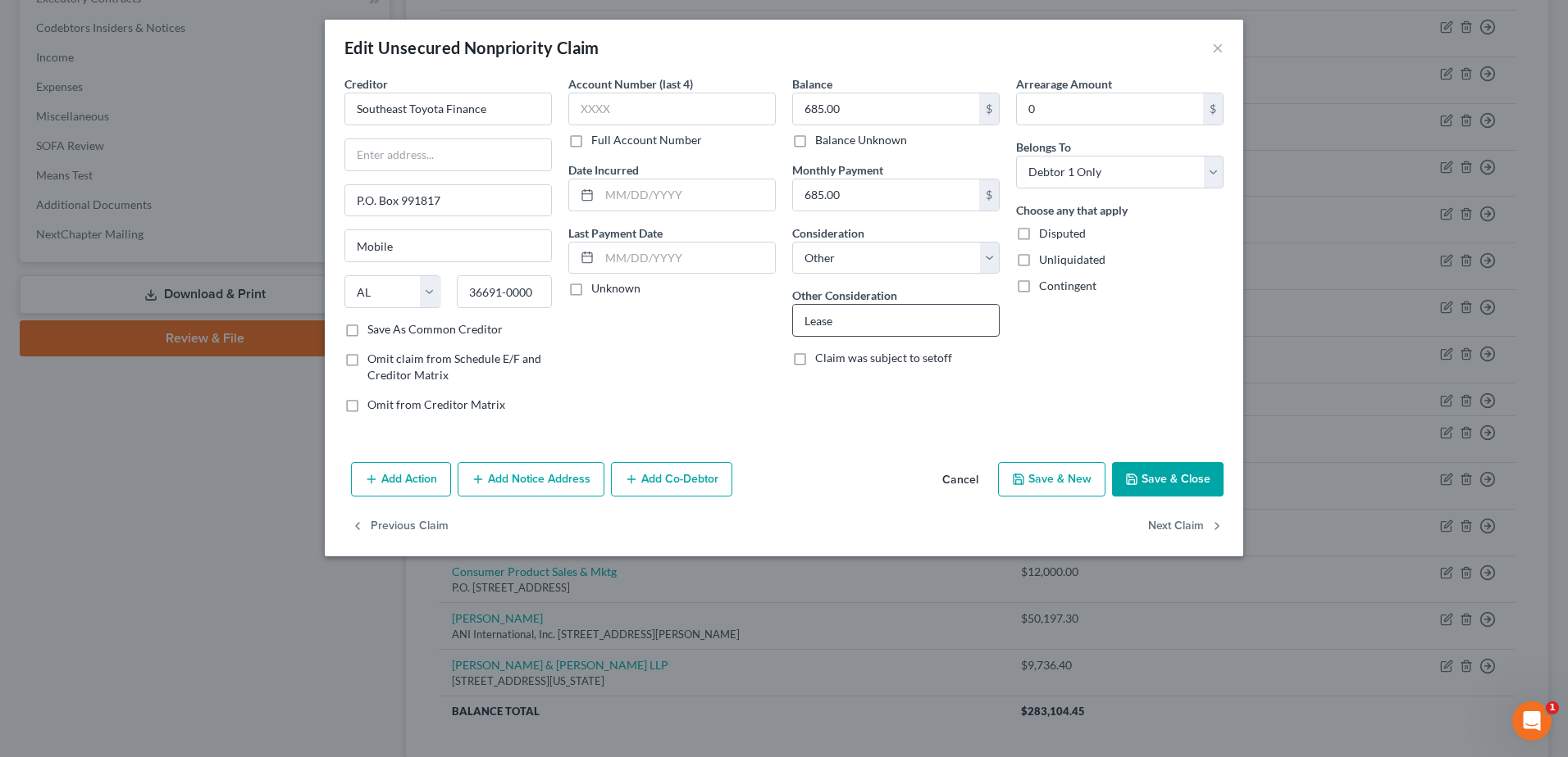
drag, startPoint x: 794, startPoint y: 321, endPoint x: 820, endPoint y: 326, distance: 26.5
click at [794, 321] on input "Lease" at bounding box center [895, 321] width 206 height 32
click at [1171, 487] on button "Save & Close" at bounding box center [1167, 479] width 111 height 34
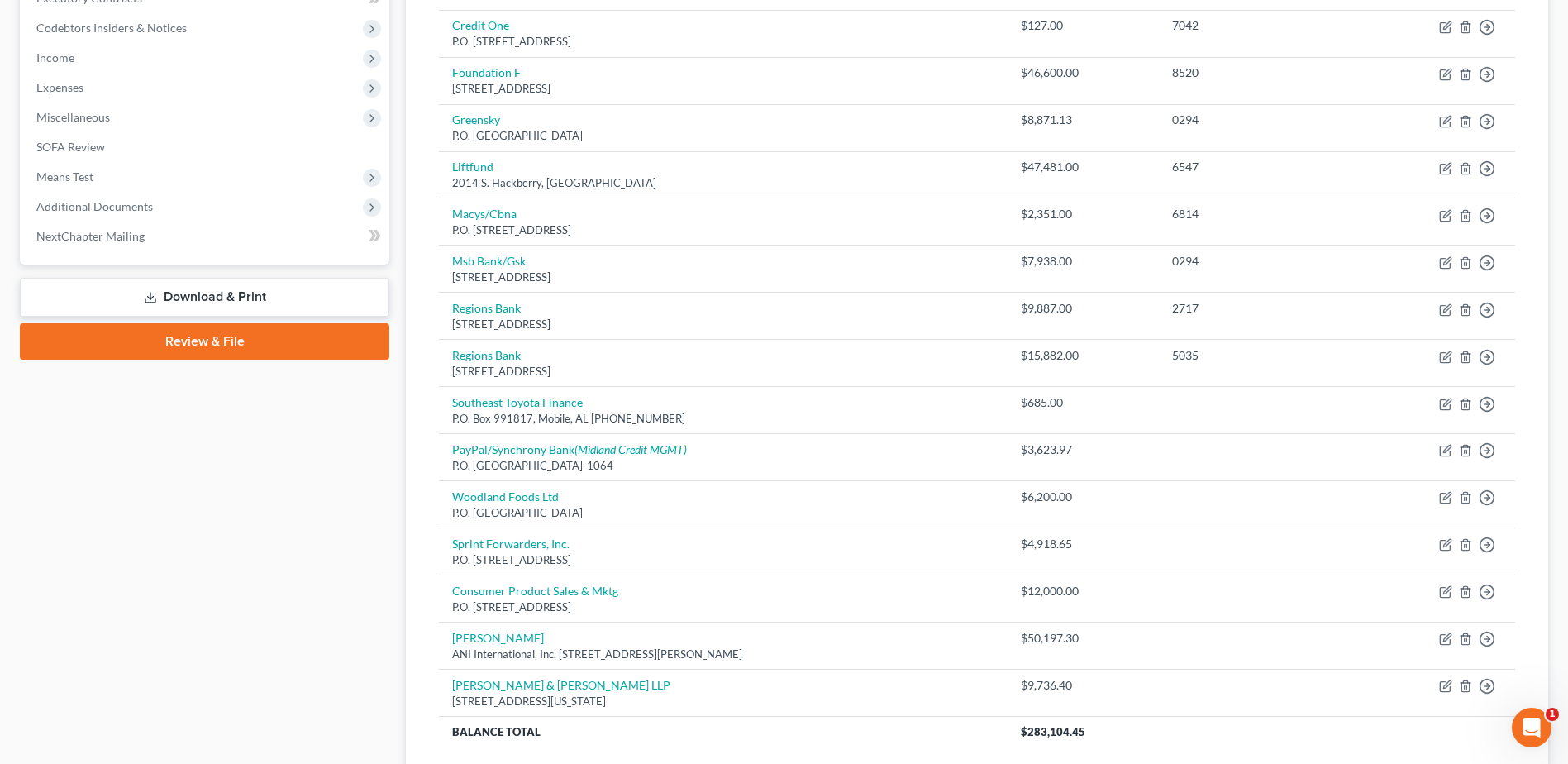
scroll to position [238, 0]
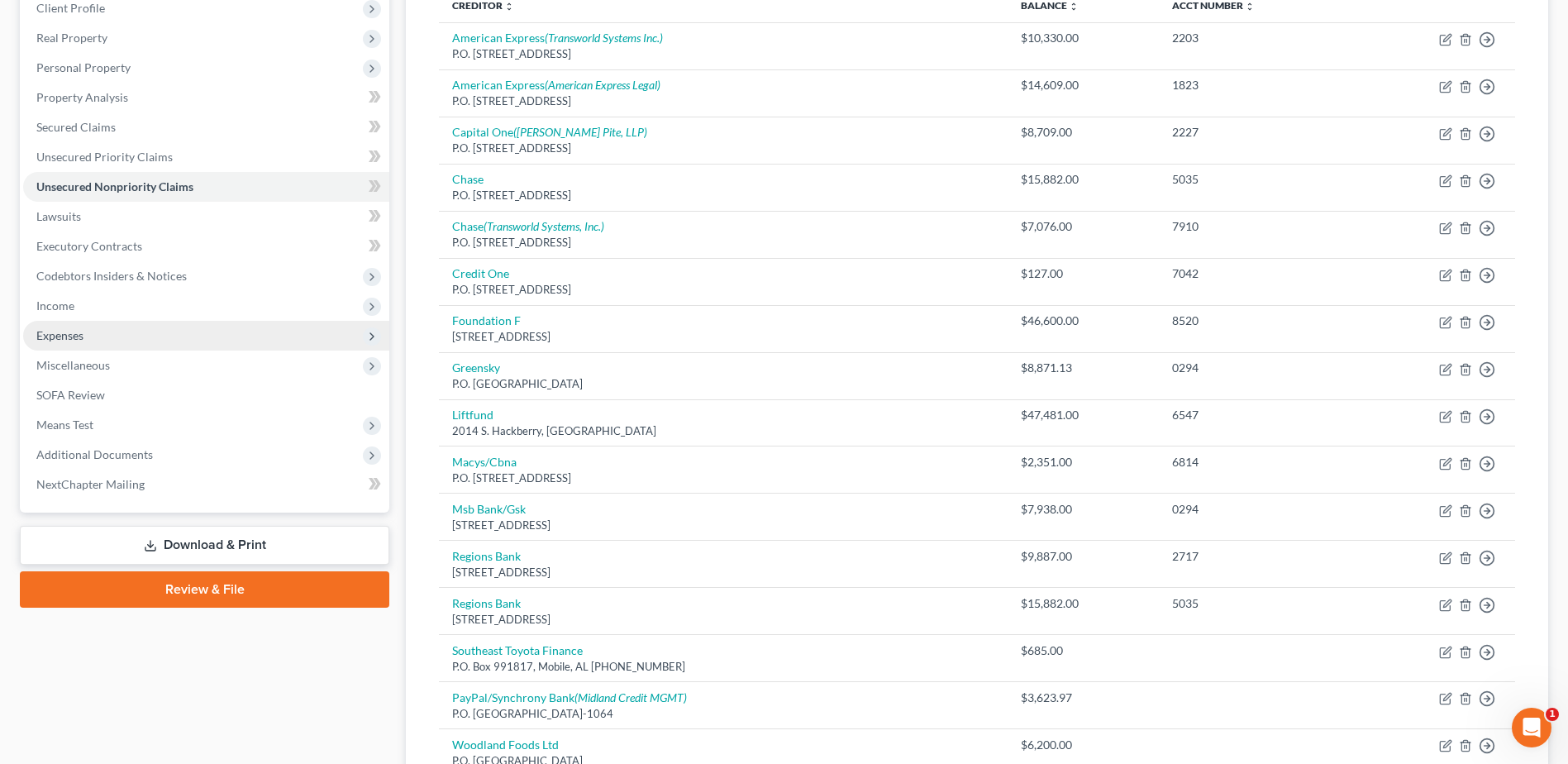
click at [62, 337] on span "Expenses" at bounding box center [60, 336] width 47 height 14
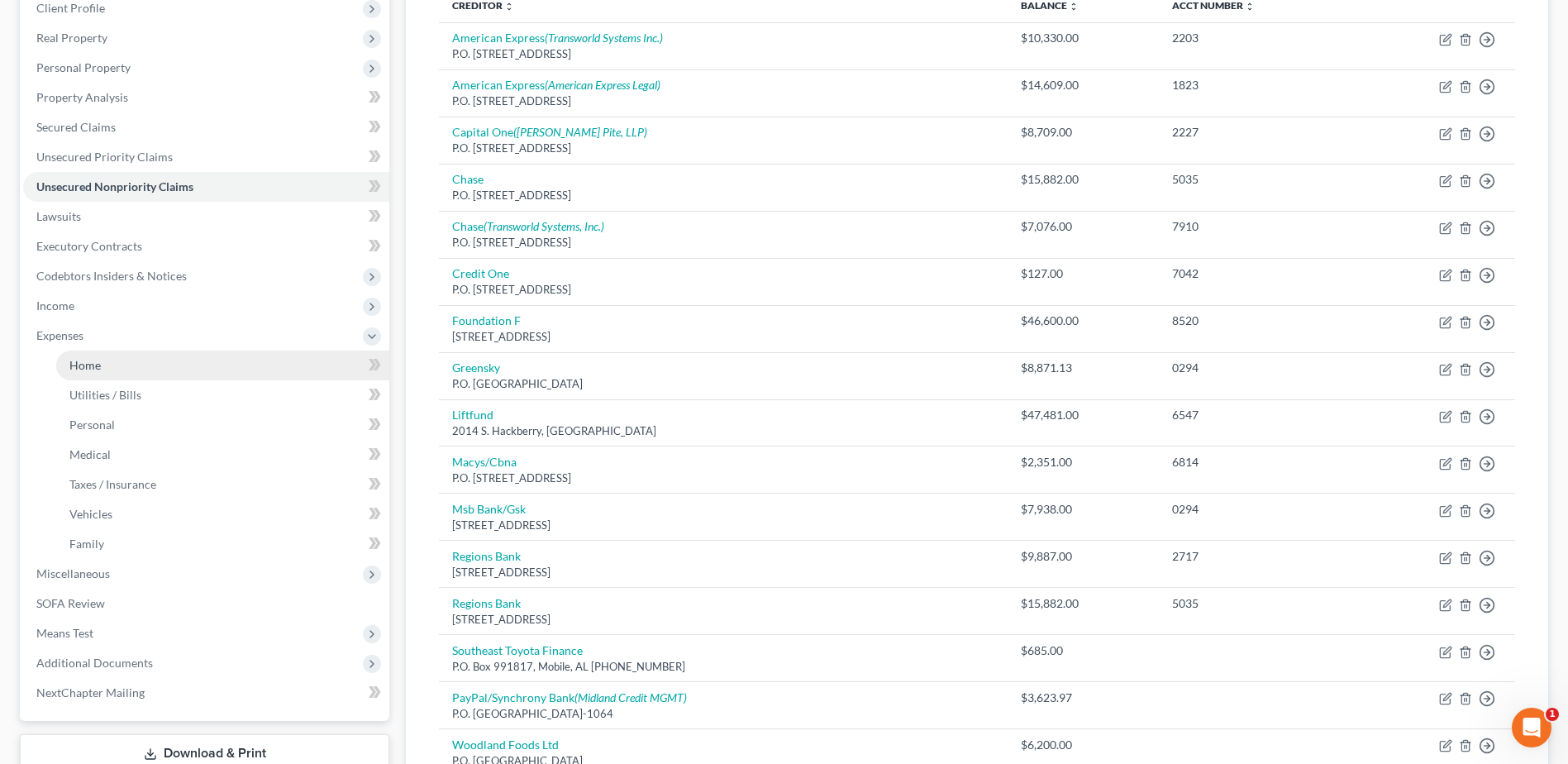
click at [108, 364] on link "Home" at bounding box center [223, 366] width 334 height 30
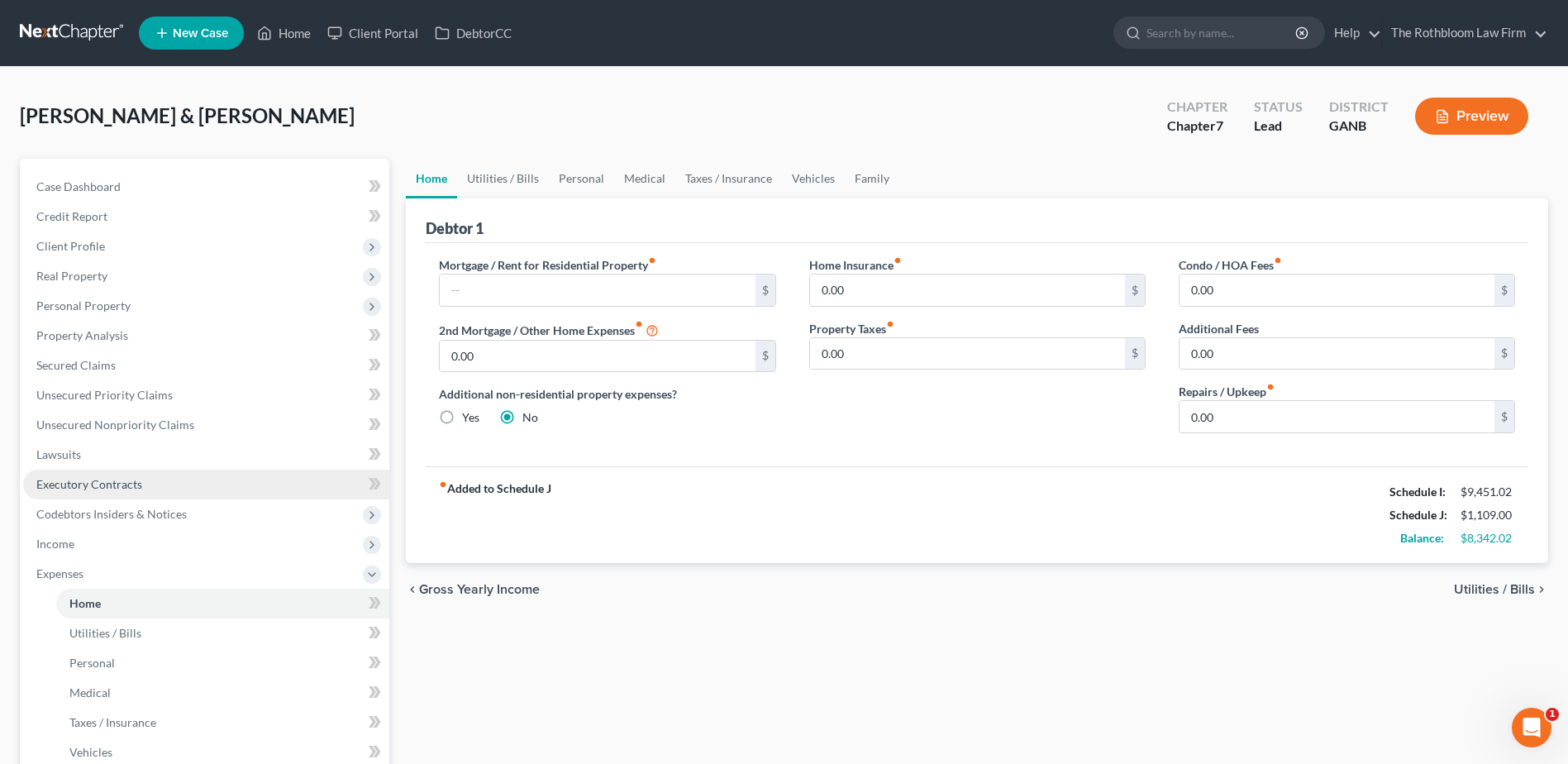
scroll to position [166, 0]
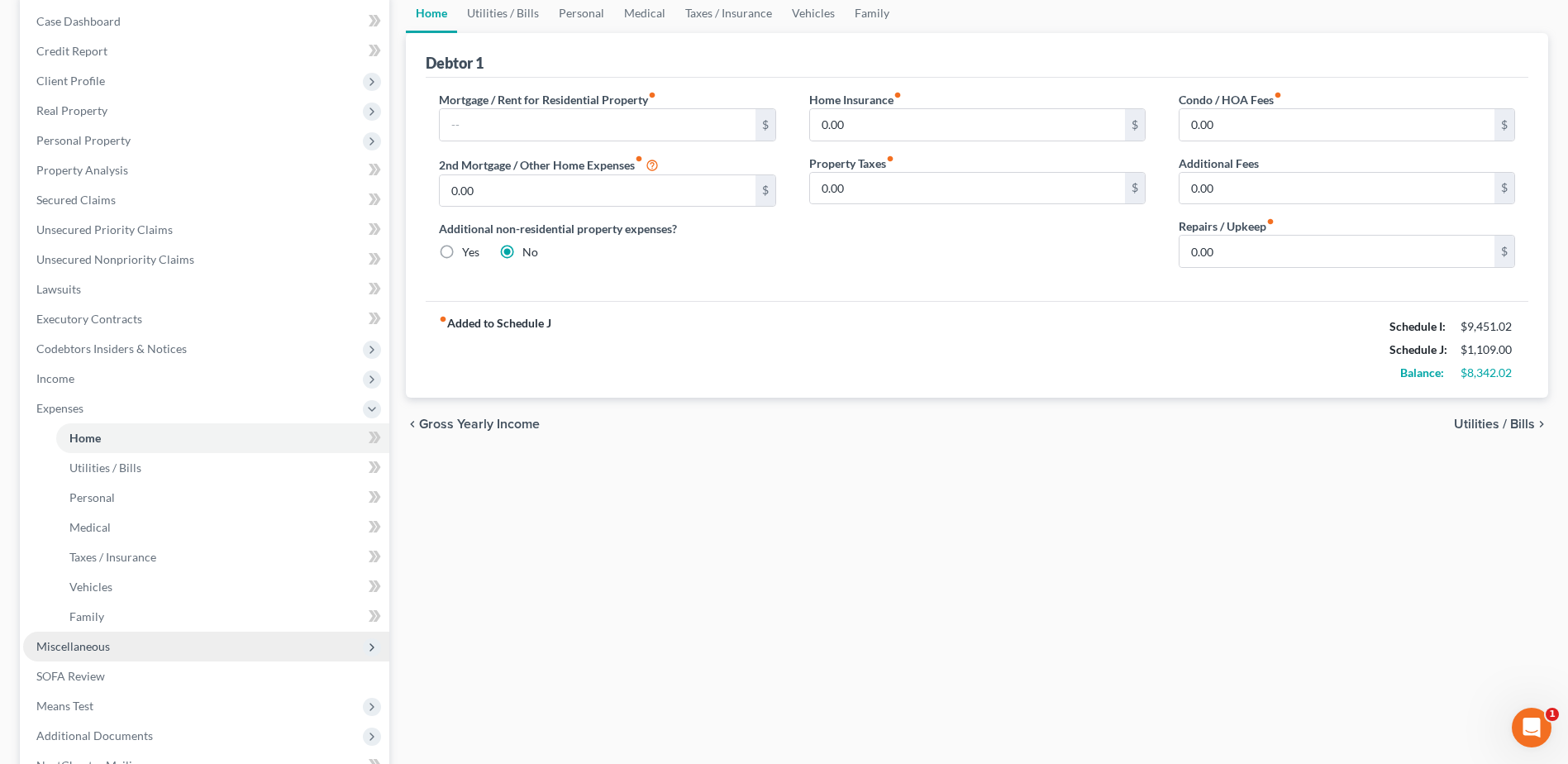
click at [77, 650] on span "Miscellaneous" at bounding box center [73, 647] width 73 height 14
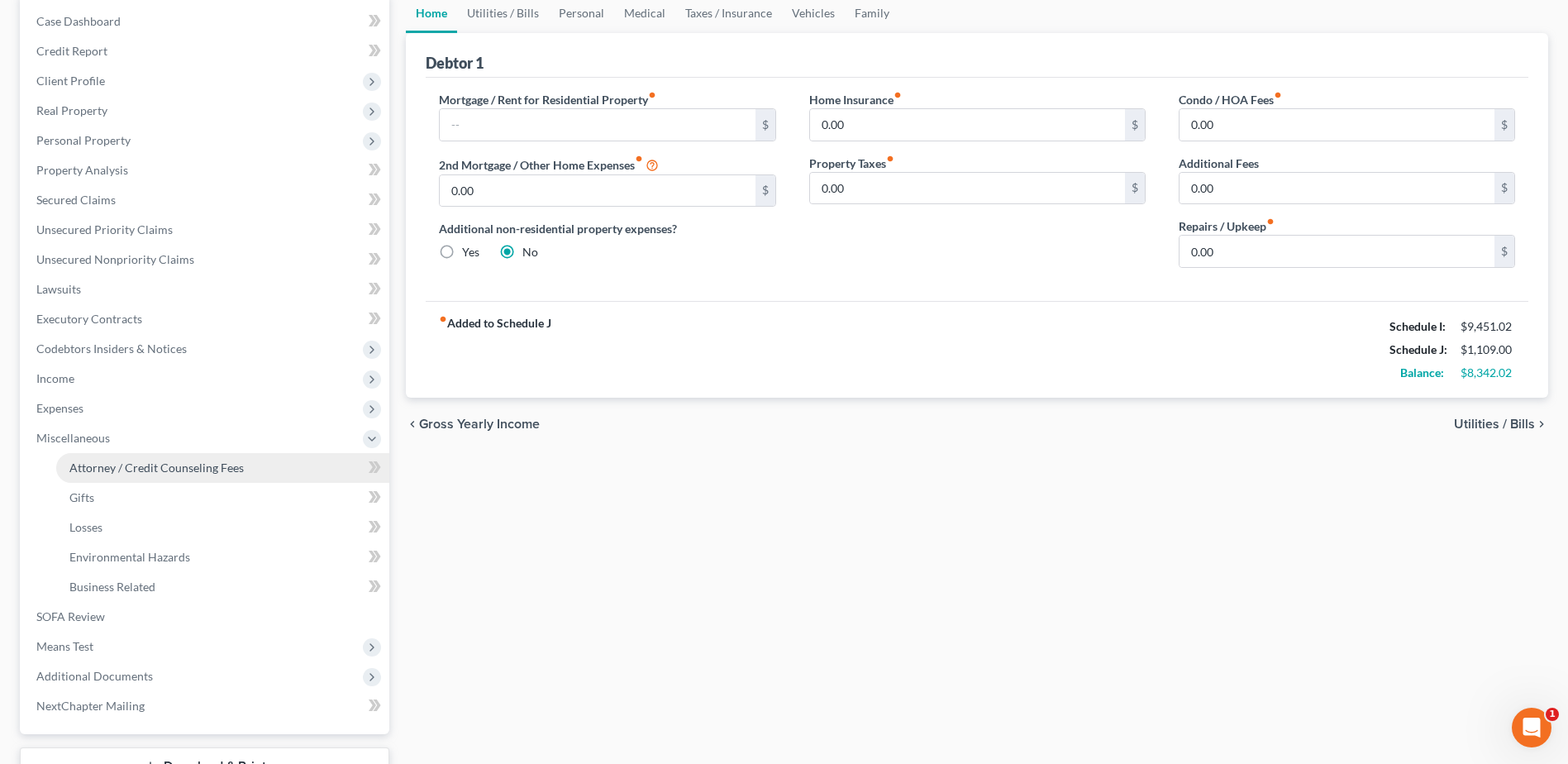
click at [172, 472] on span "Attorney / Credit Counseling Fees" at bounding box center [157, 468] width 175 height 14
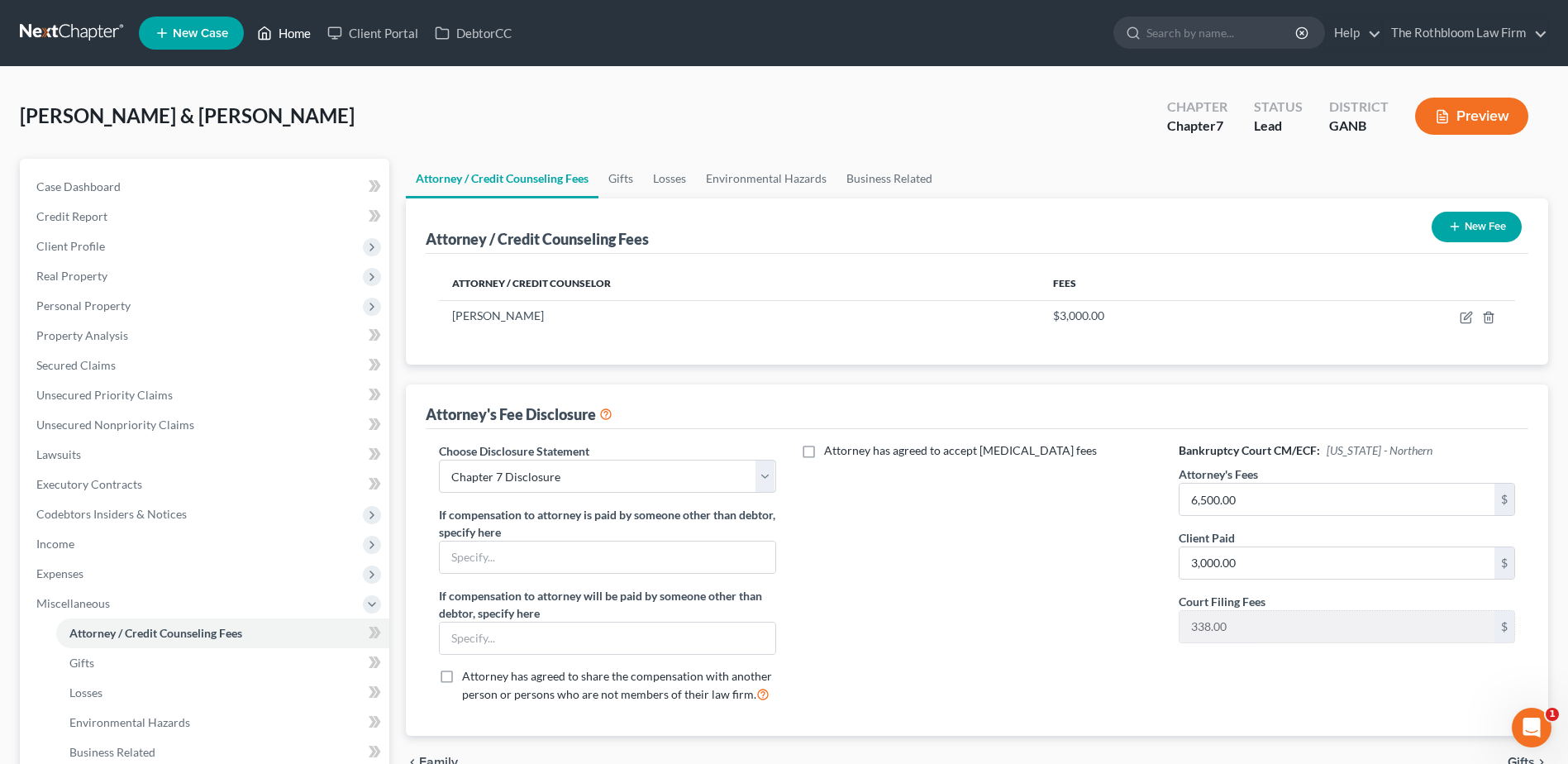
click at [291, 34] on link "Home" at bounding box center [284, 33] width 71 height 30
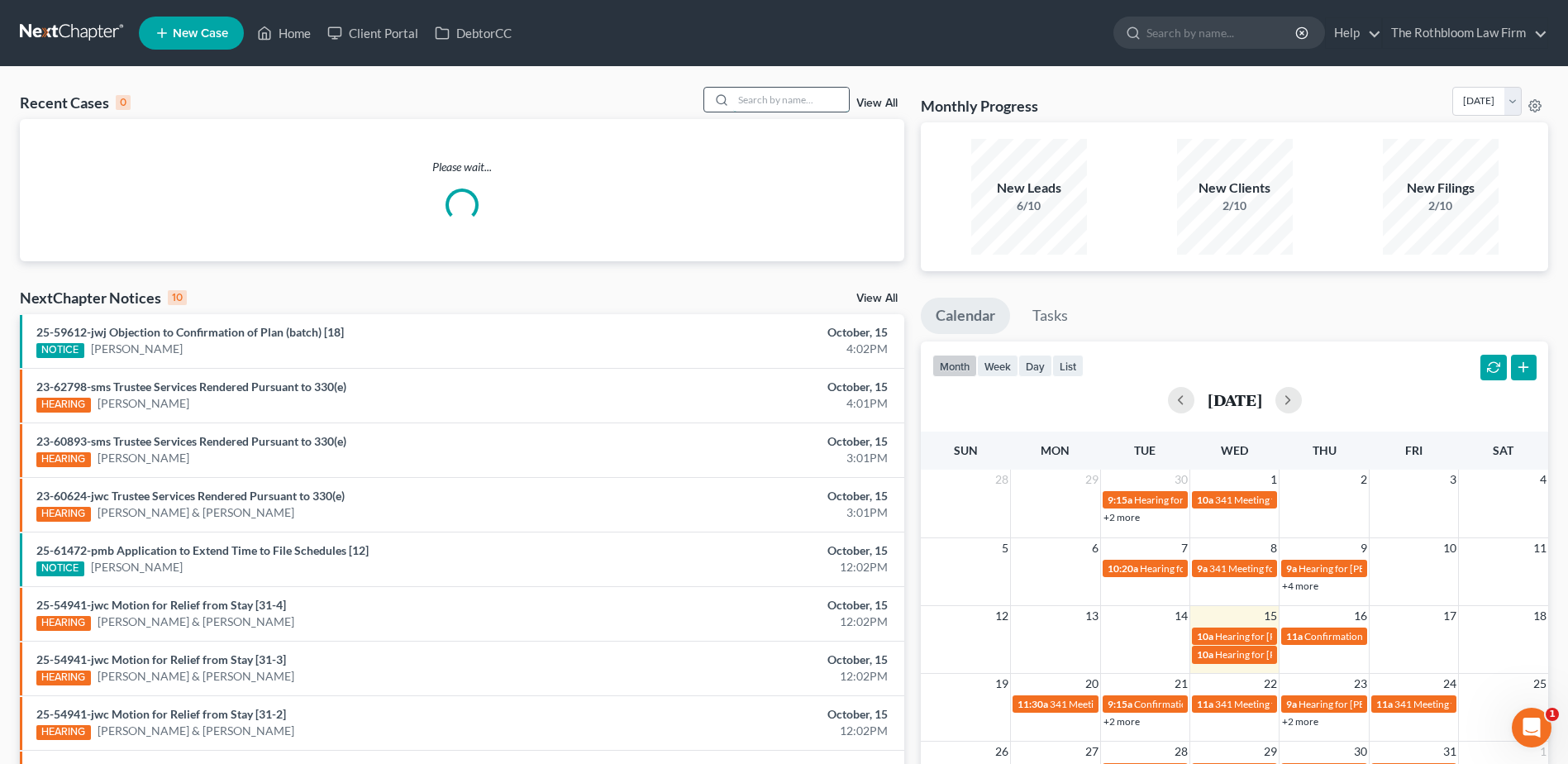
click at [789, 102] on input "search" at bounding box center [791, 99] width 116 height 24
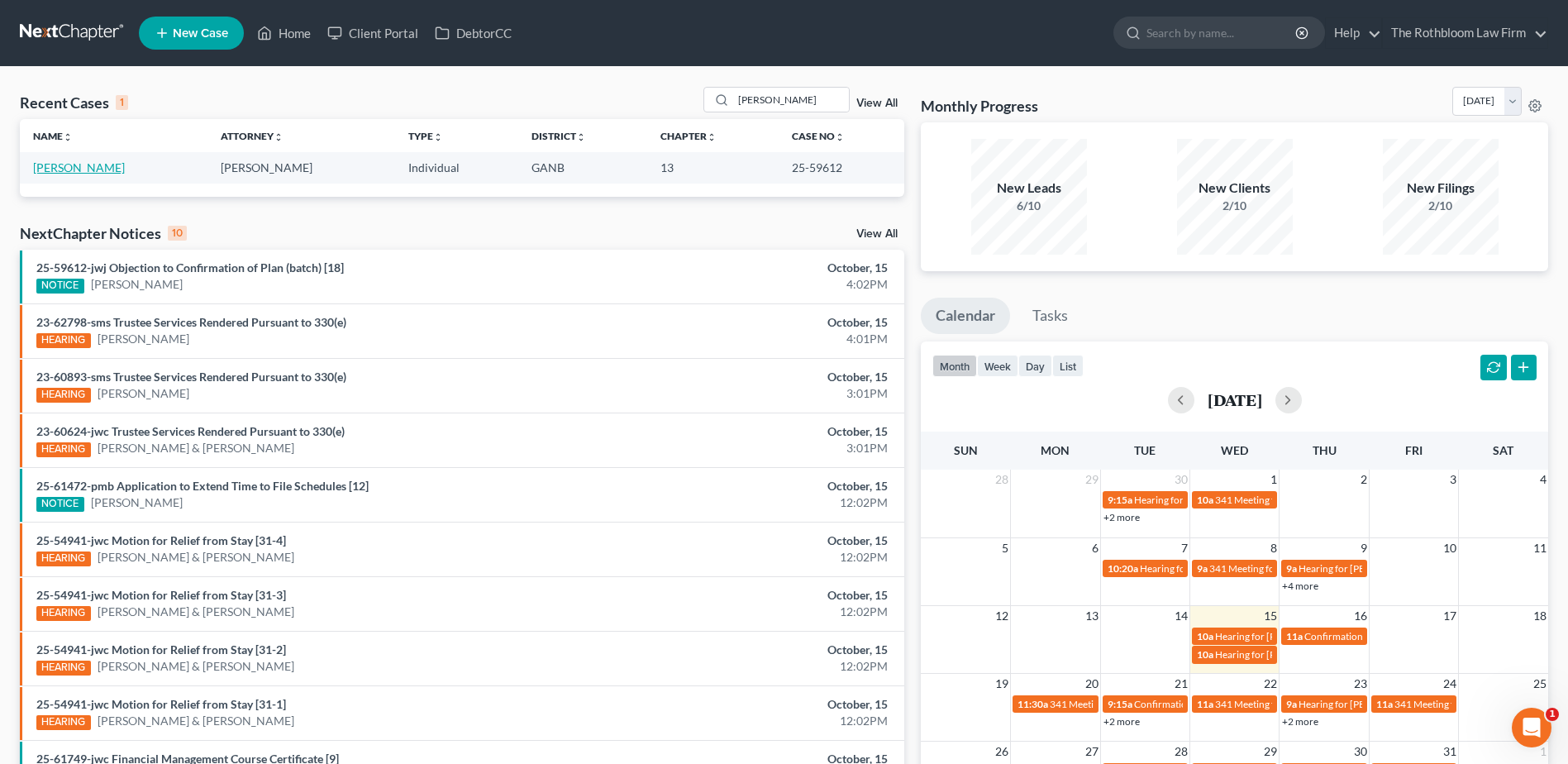
click at [91, 170] on link "[PERSON_NAME]" at bounding box center [78, 168] width 91 height 14
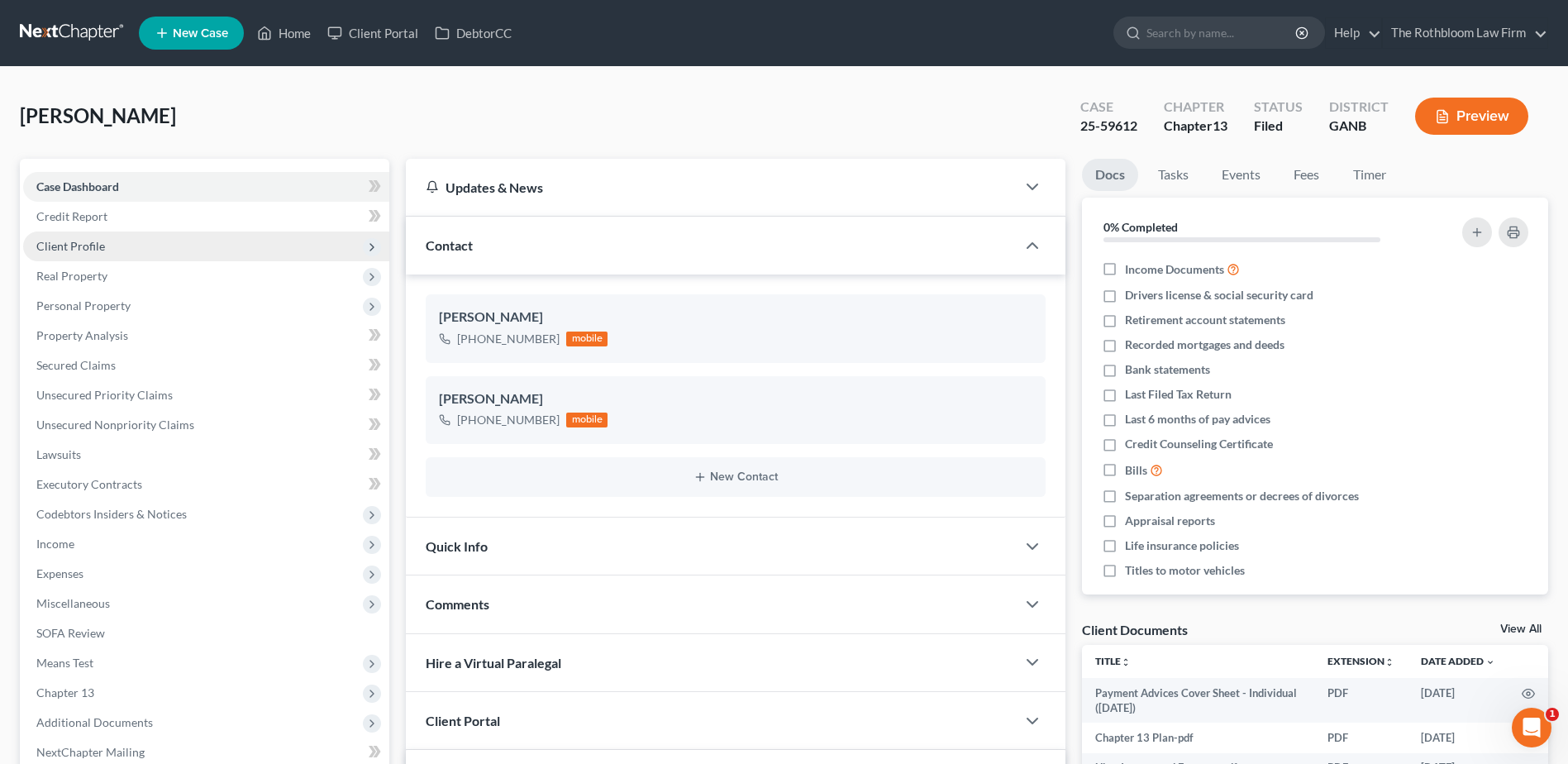
click at [99, 250] on span "Client Profile" at bounding box center [71, 246] width 69 height 14
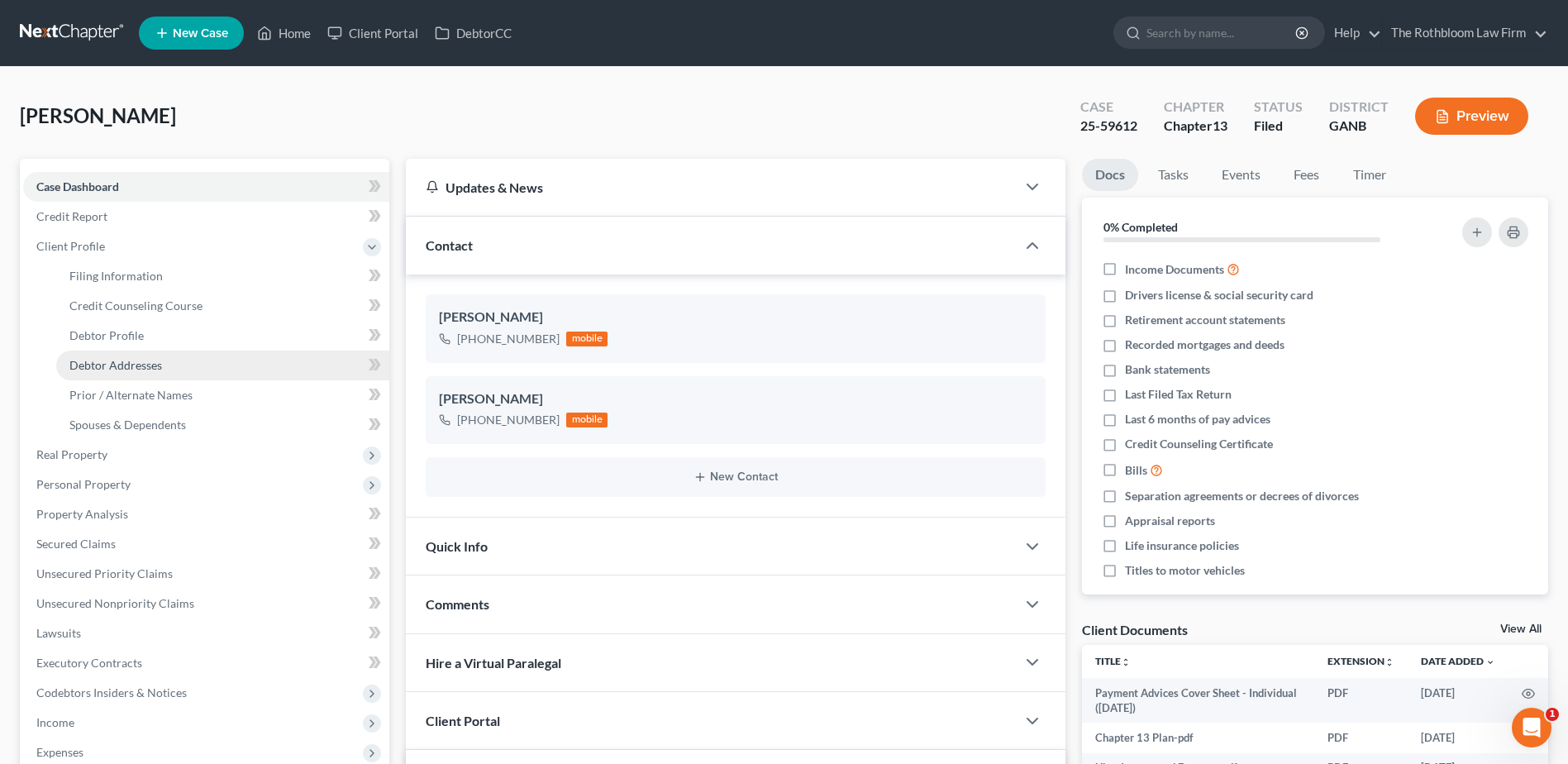
click at [110, 368] on span "Debtor Addresses" at bounding box center [115, 366] width 92 height 14
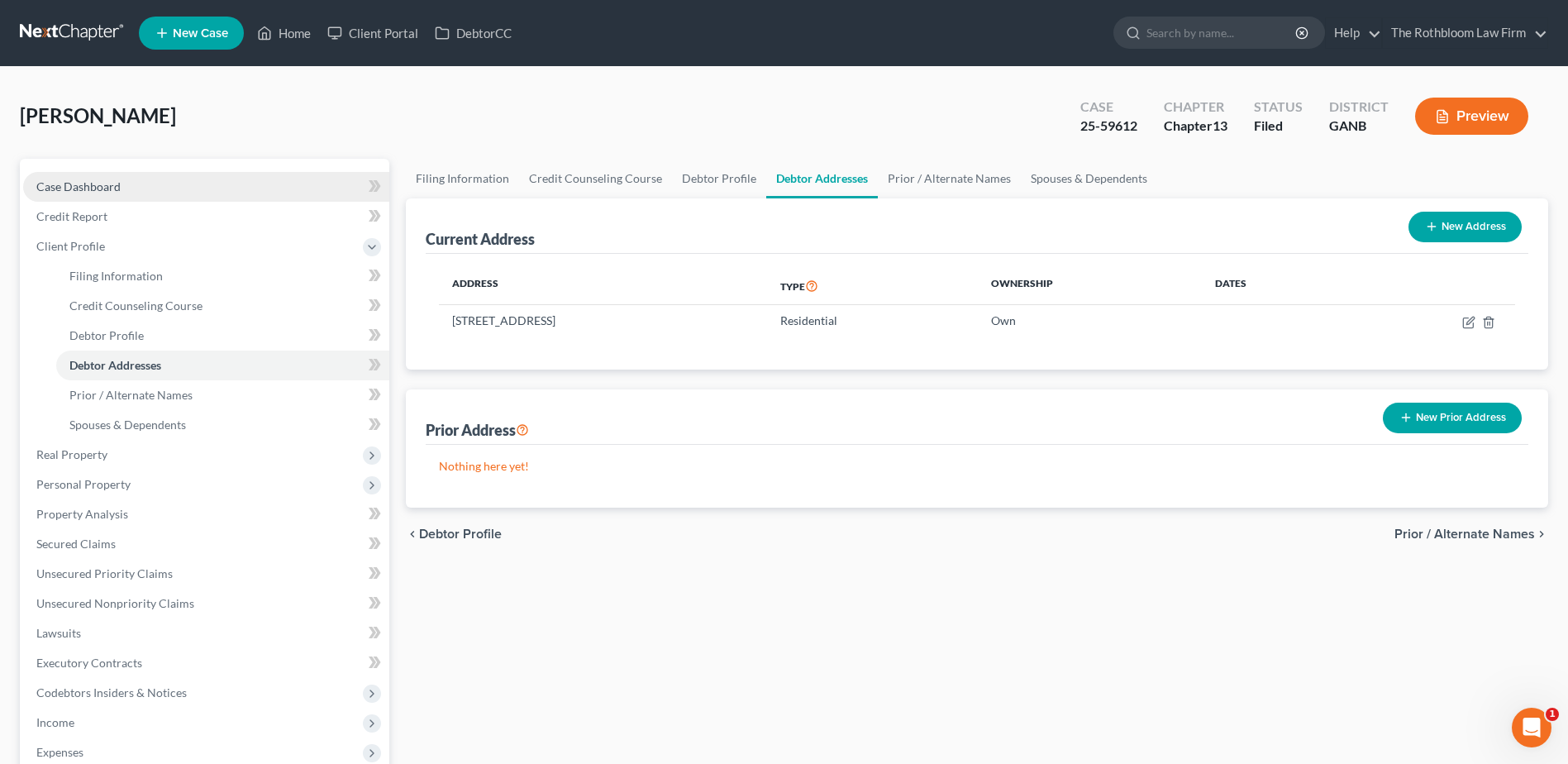
click at [85, 186] on span "Case Dashboard" at bounding box center [78, 187] width 84 height 14
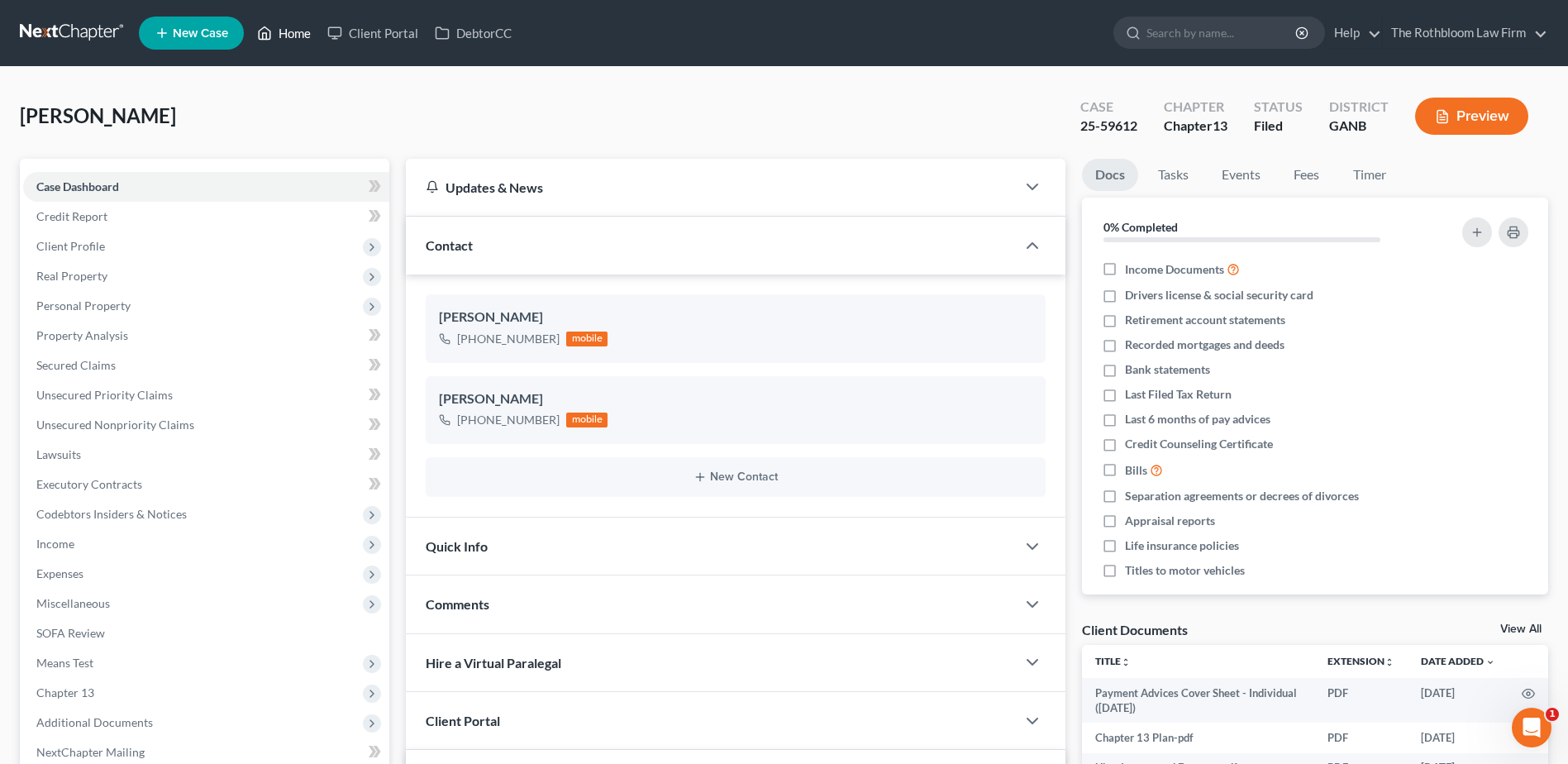
click at [304, 36] on link "Home" at bounding box center [284, 33] width 71 height 30
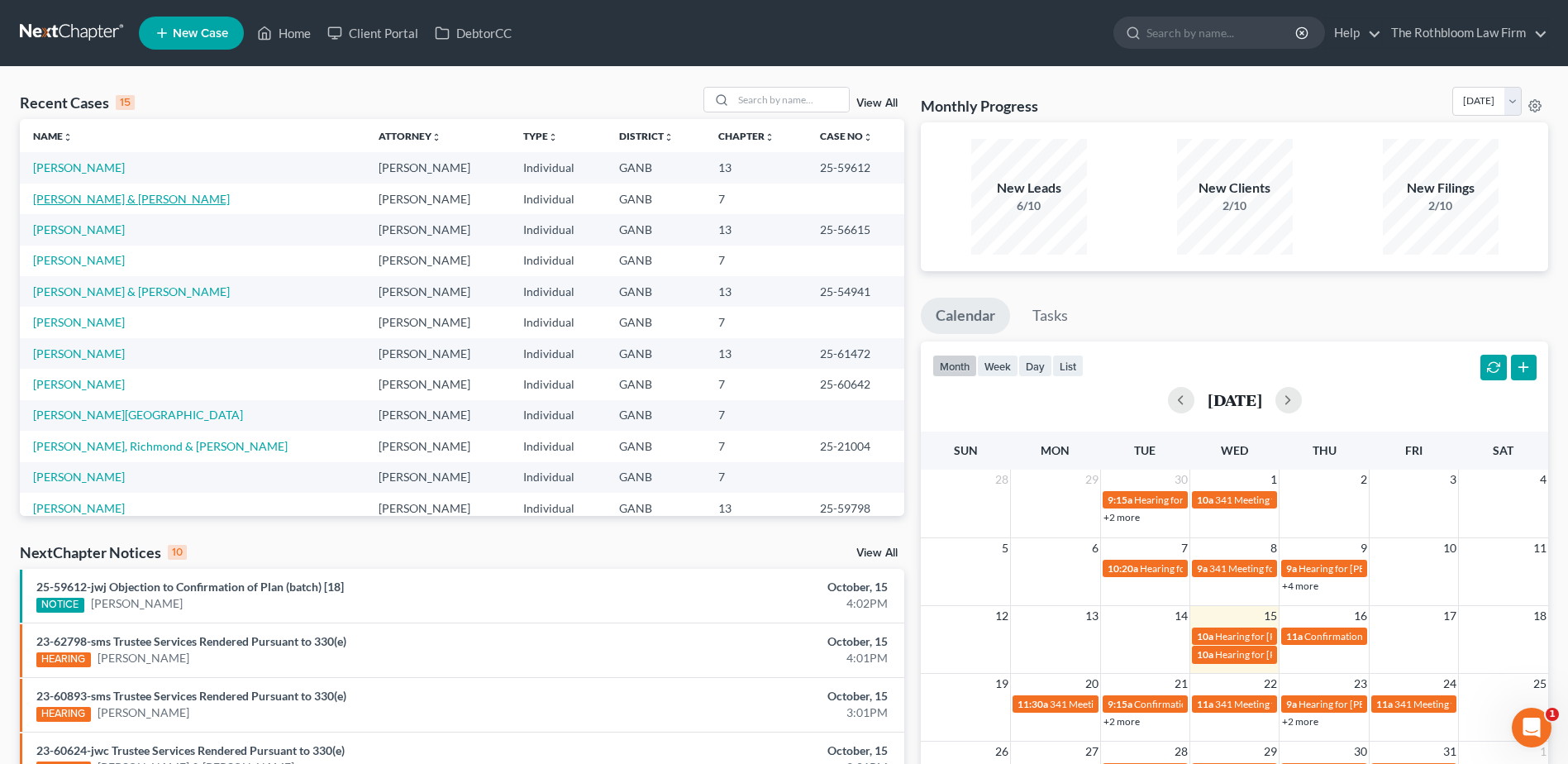
click at [80, 203] on link "[PERSON_NAME] & [PERSON_NAME]" at bounding box center [131, 199] width 197 height 14
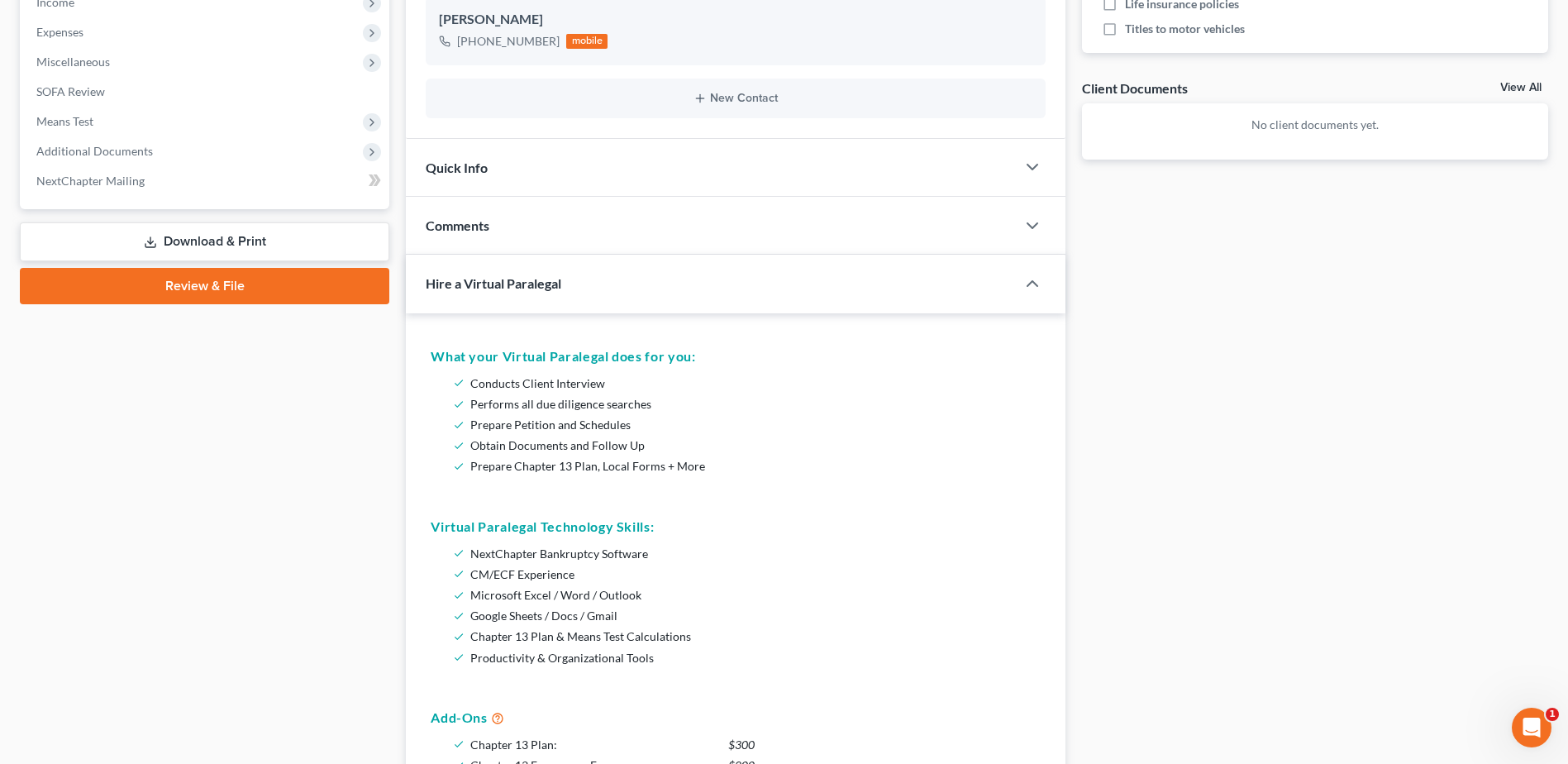
scroll to position [413, 0]
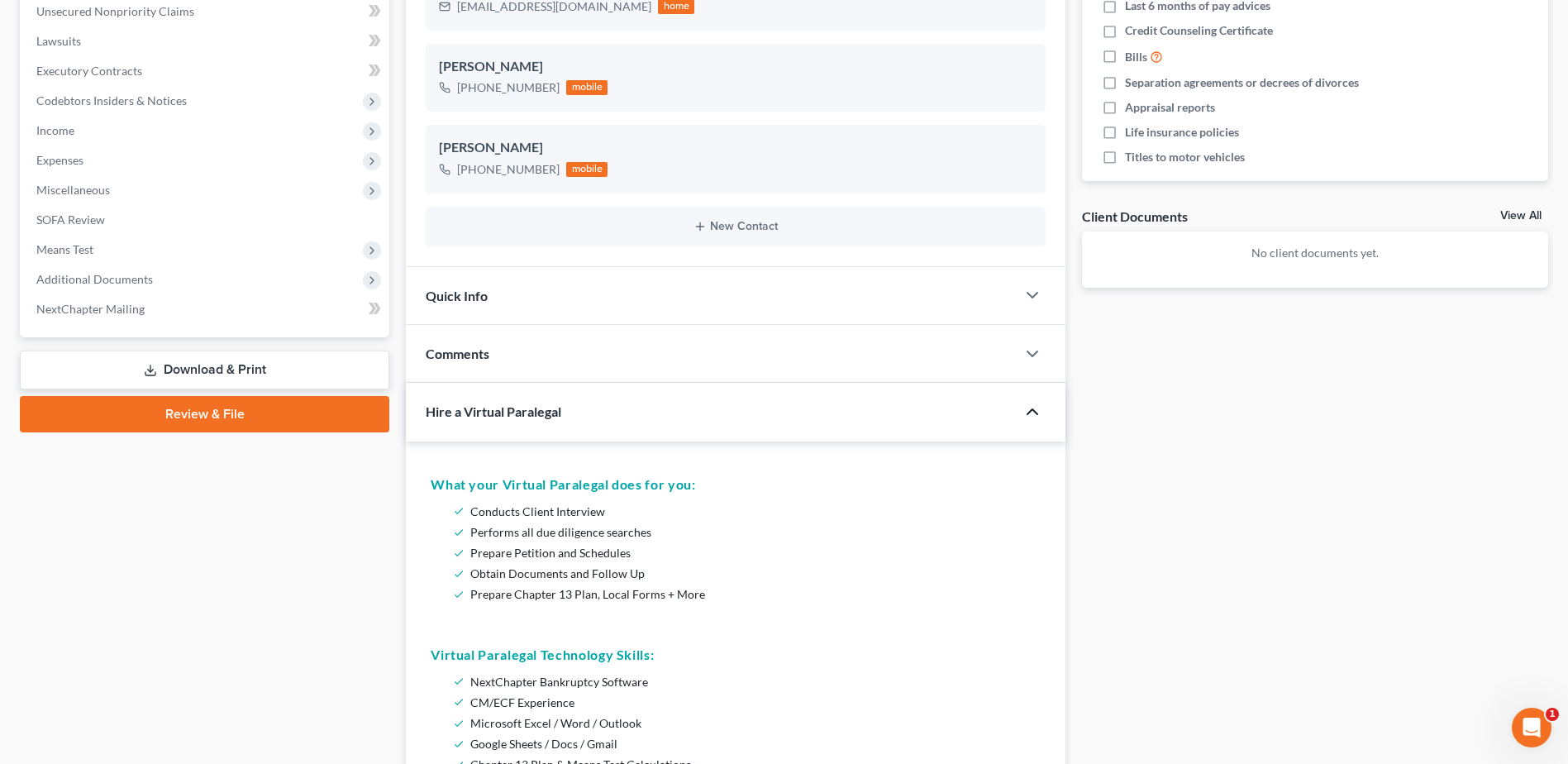
drag, startPoint x: 1032, startPoint y: 413, endPoint x: 1034, endPoint y: 454, distance: 41.0
click at [1032, 413] on icon "button" at bounding box center [1033, 412] width 20 height 20
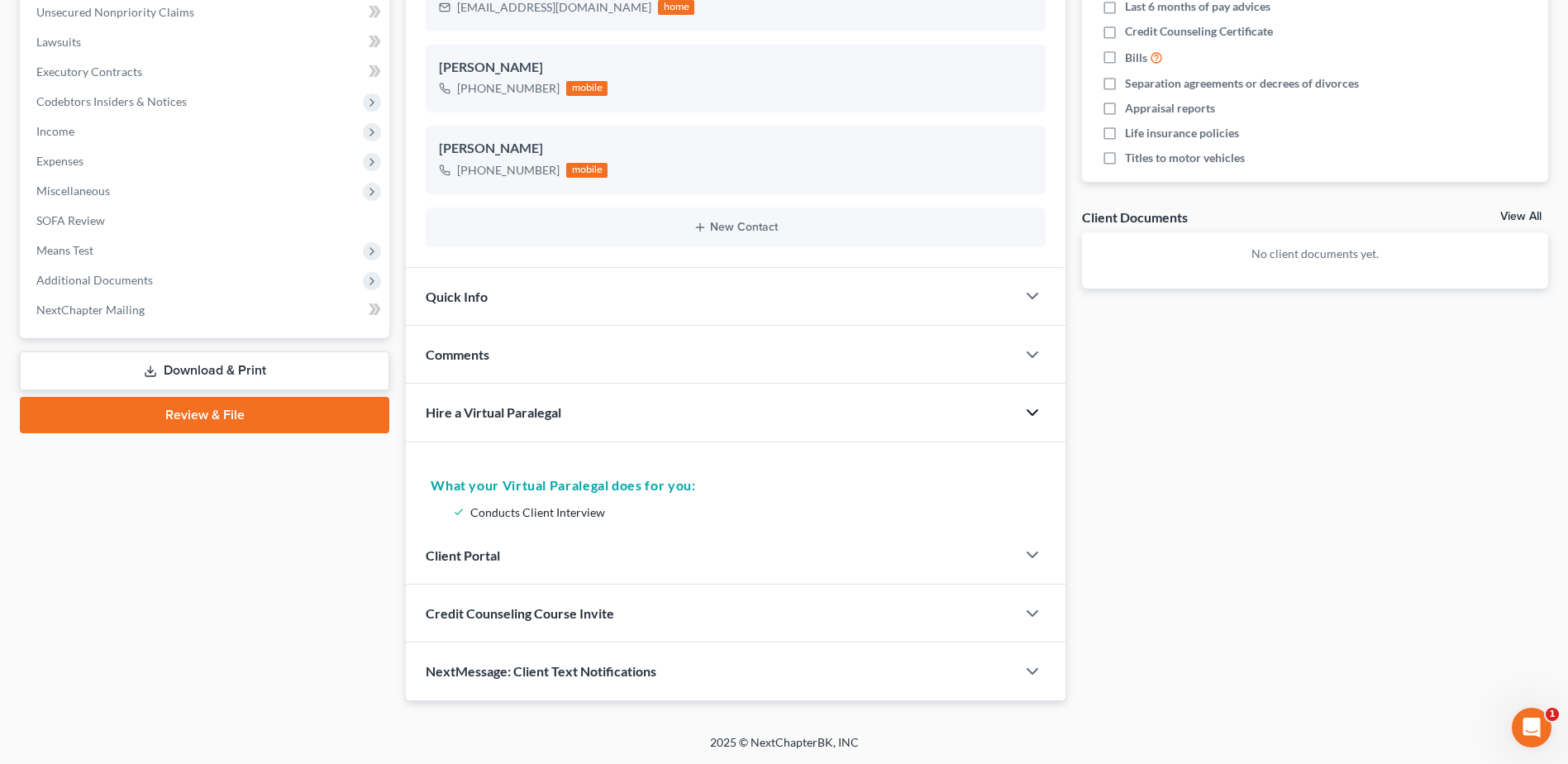
scroll to position [329, 0]
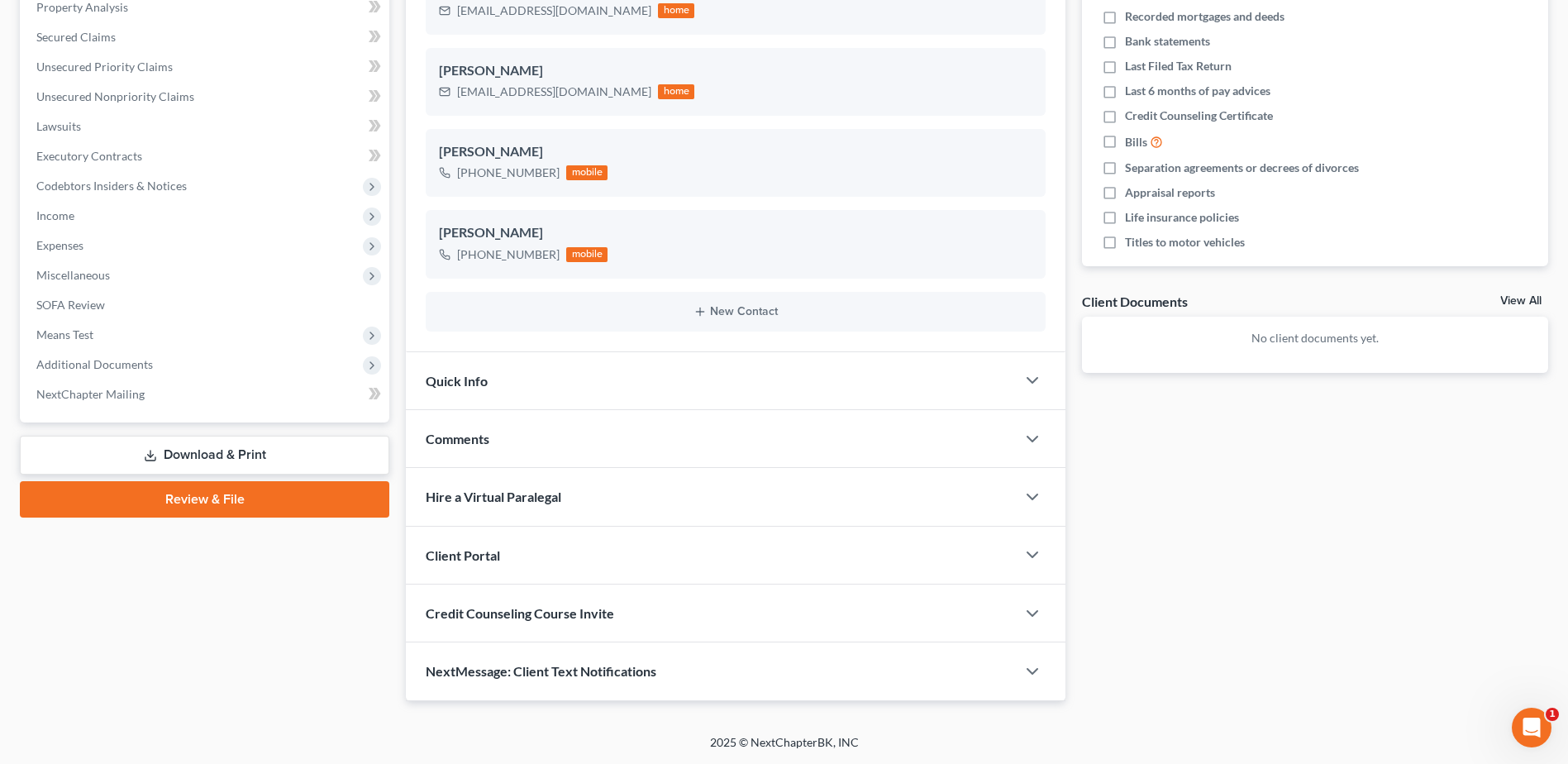
click at [507, 609] on span "Credit Counseling Course Invite" at bounding box center [520, 613] width 189 height 16
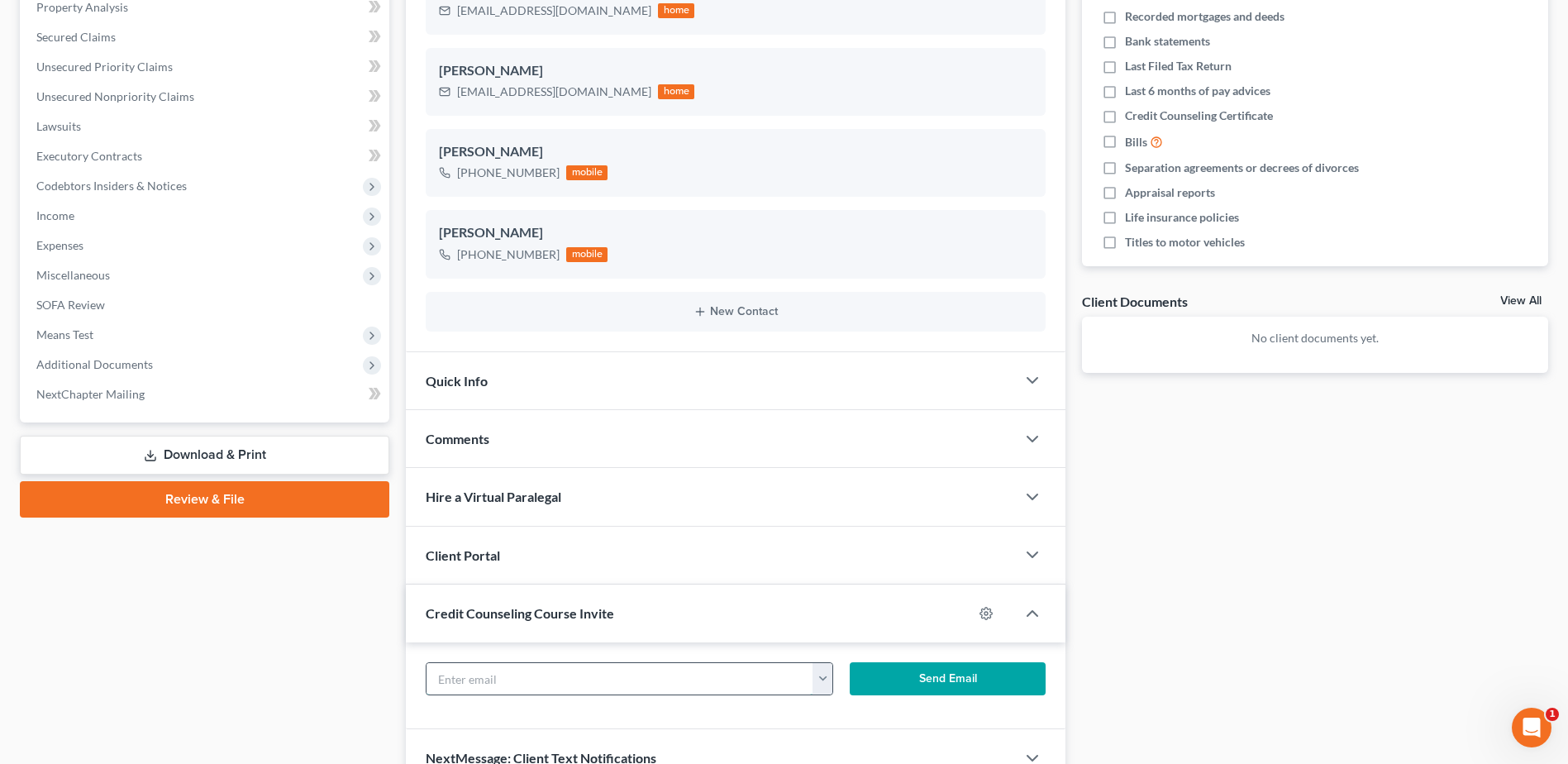
click at [472, 688] on input "text" at bounding box center [620, 680] width 386 height 32
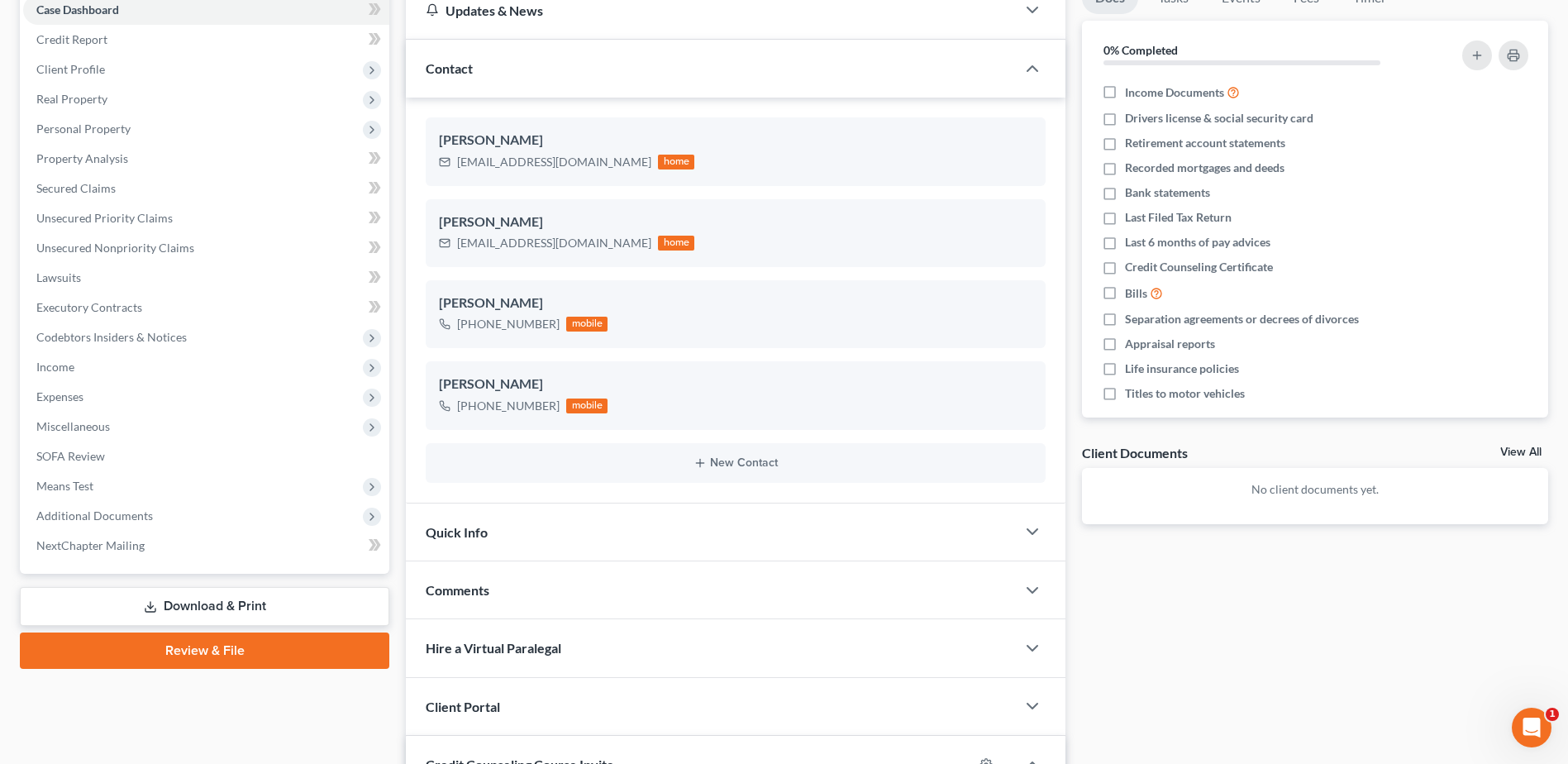
scroll to position [0, 0]
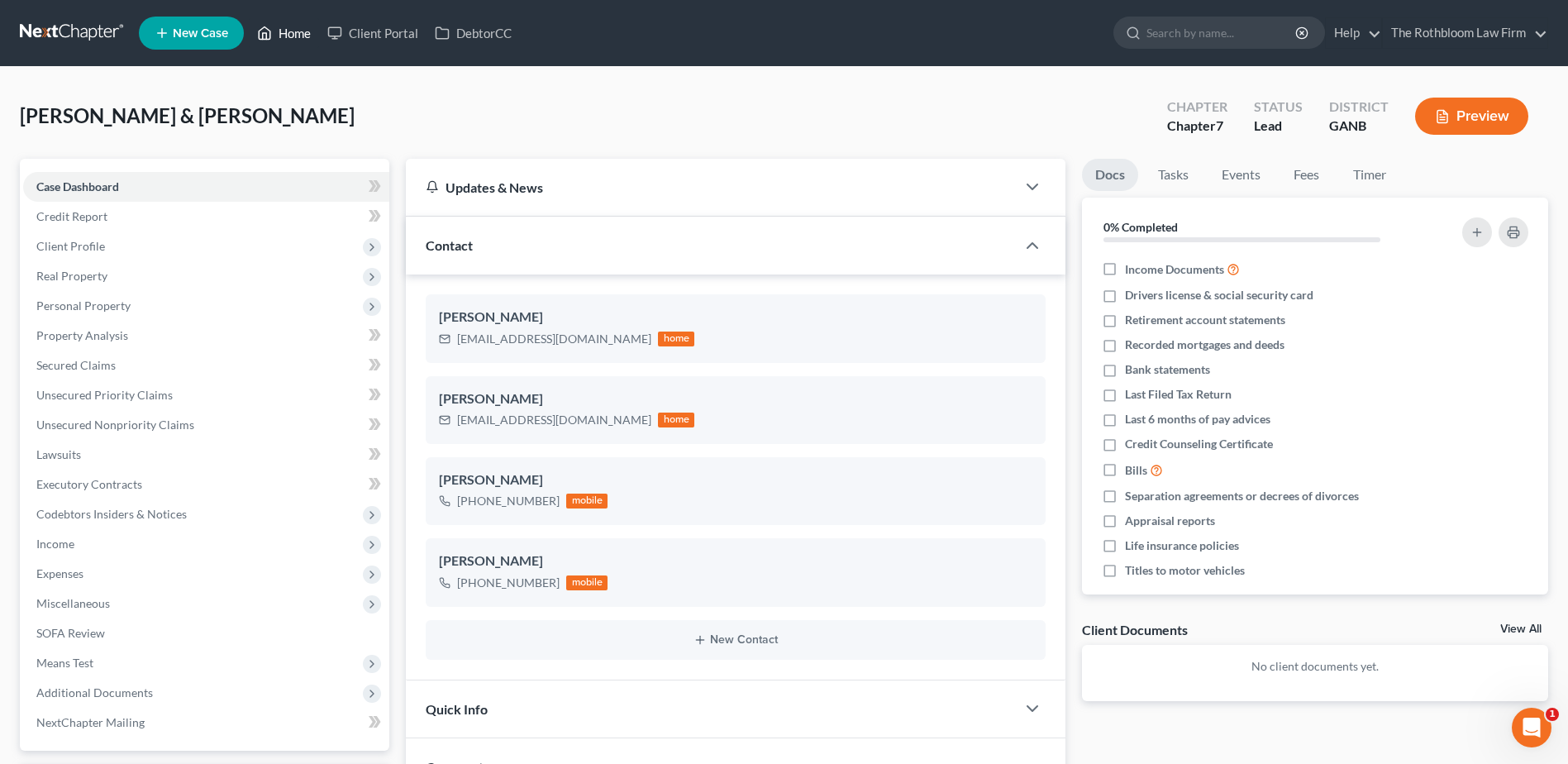
click at [298, 32] on link "Home" at bounding box center [284, 33] width 71 height 30
